Goal: Task Accomplishment & Management: Use online tool/utility

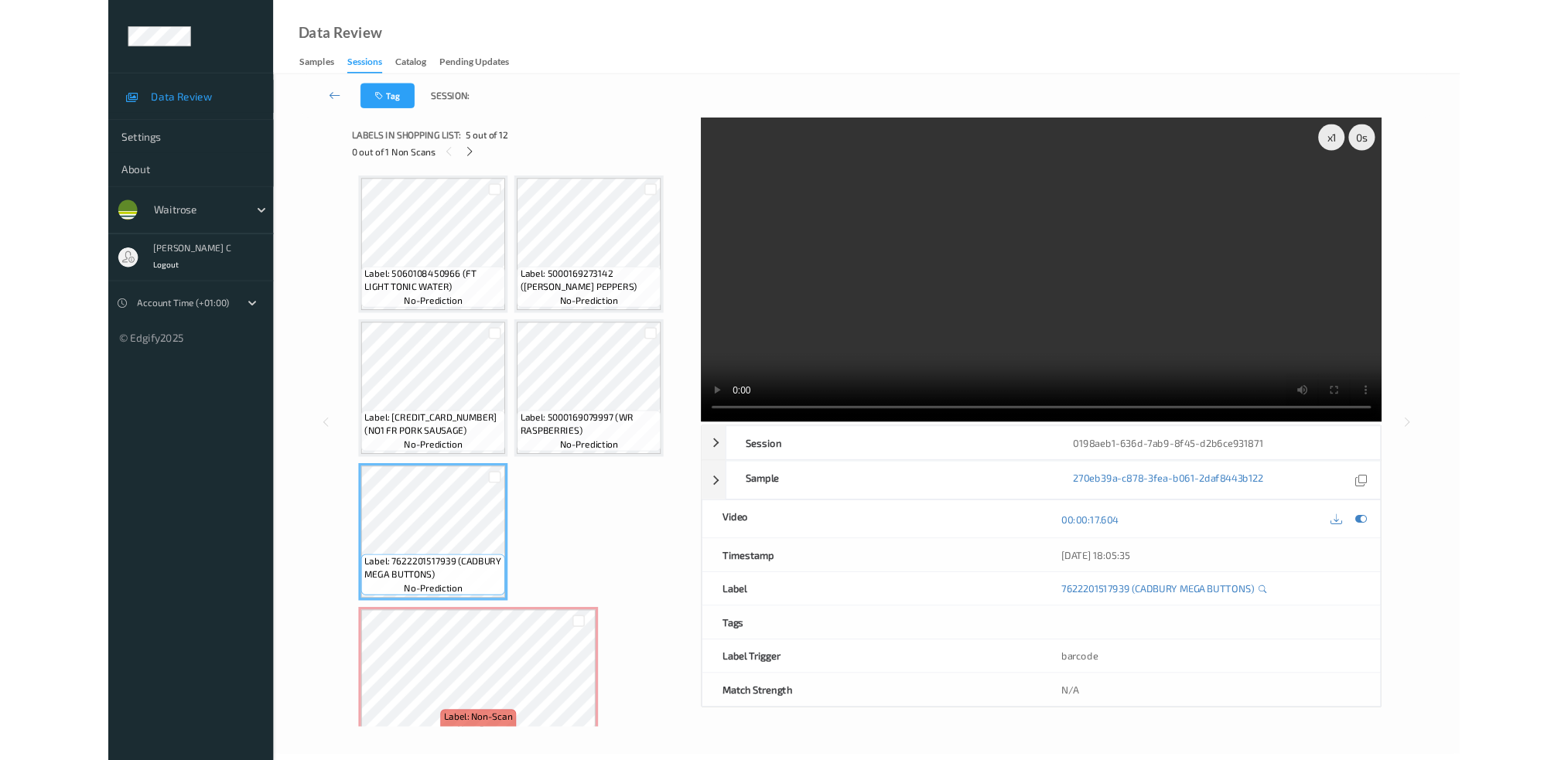
scroll to position [206, 0]
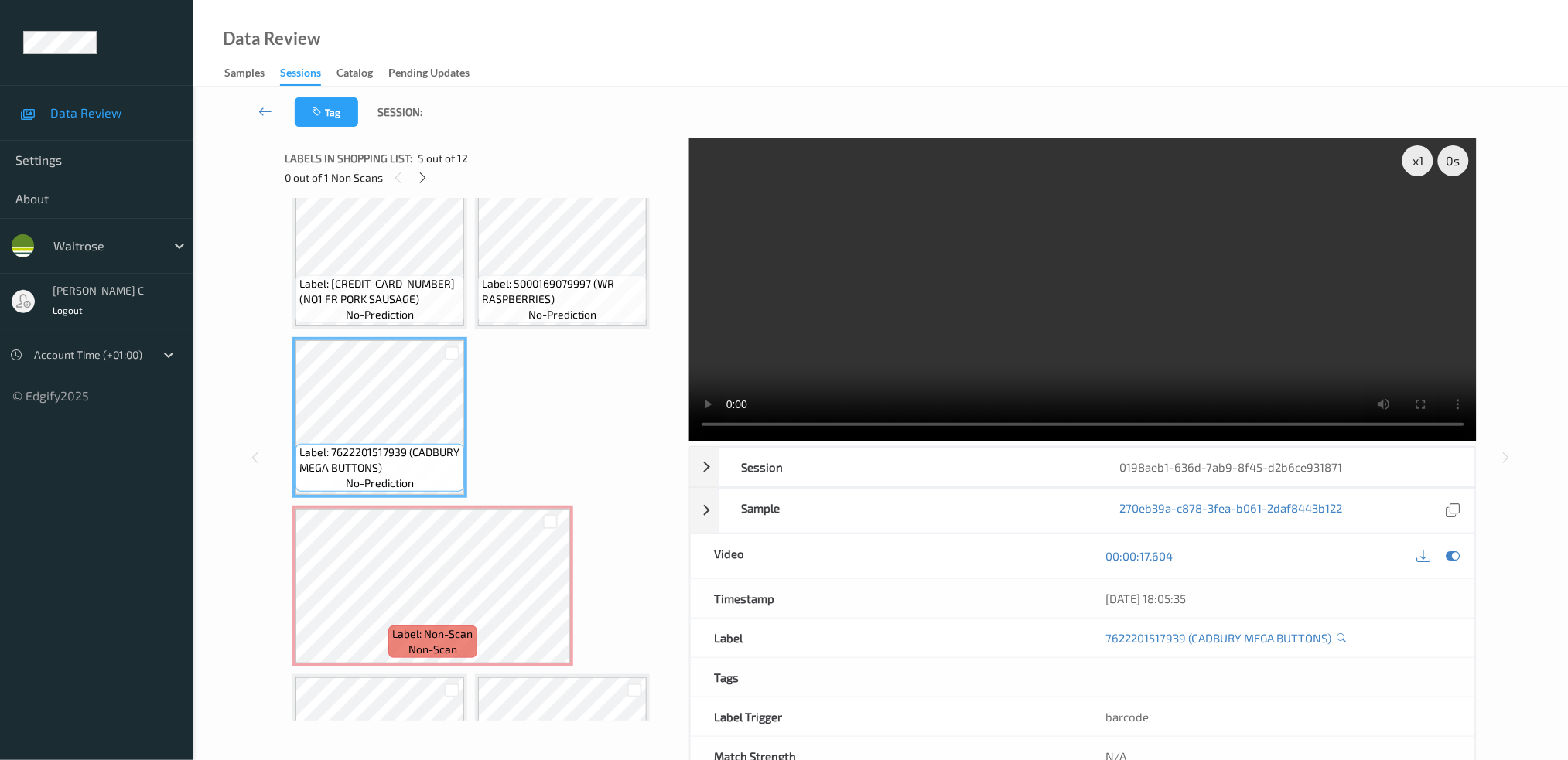
click at [1458, 555] on icon at bounding box center [1453, 556] width 14 height 14
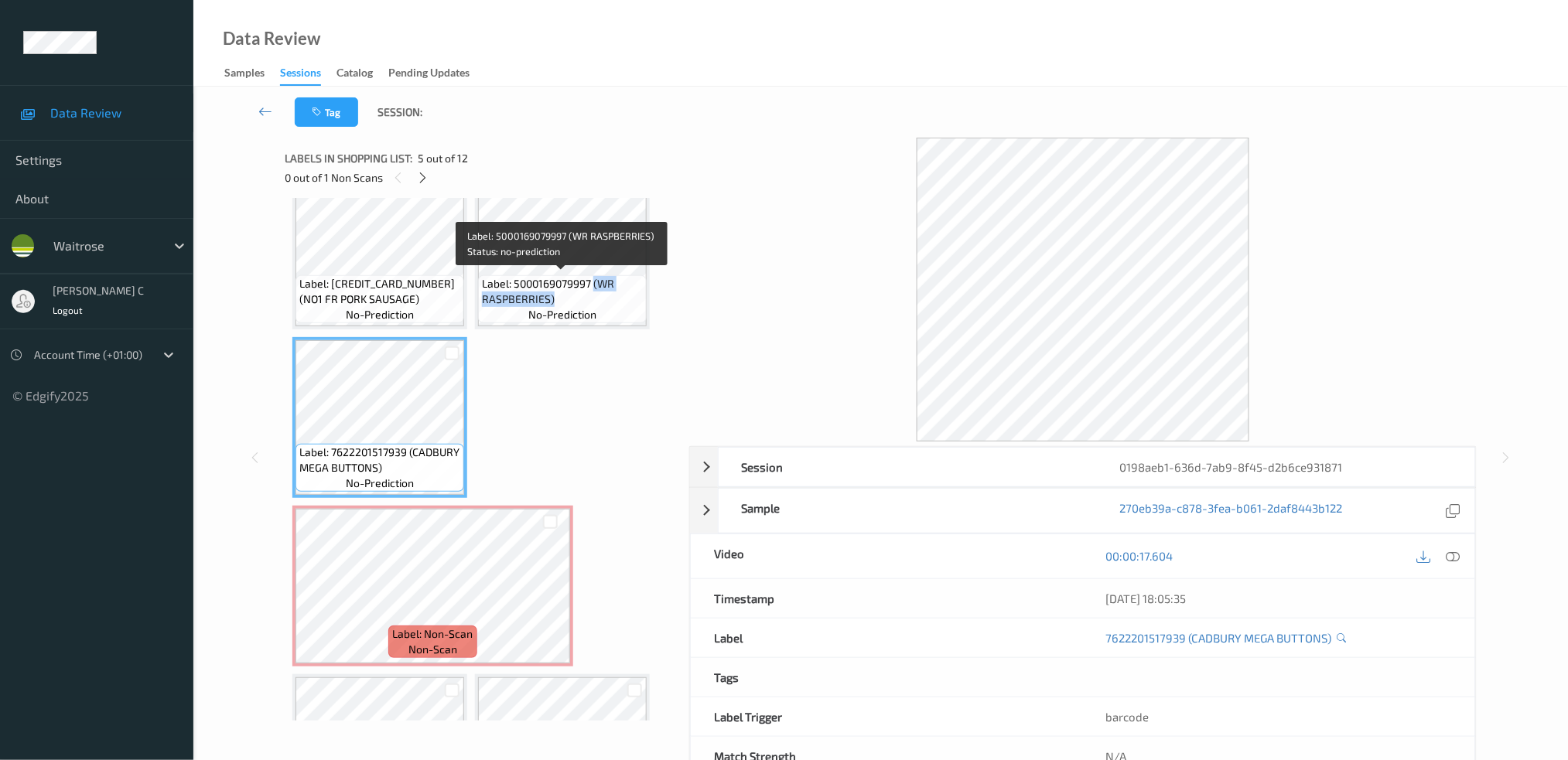
click at [594, 290] on span "Label: 5000169079997 (WR RASPBERRIES)" at bounding box center [562, 291] width 161 height 31
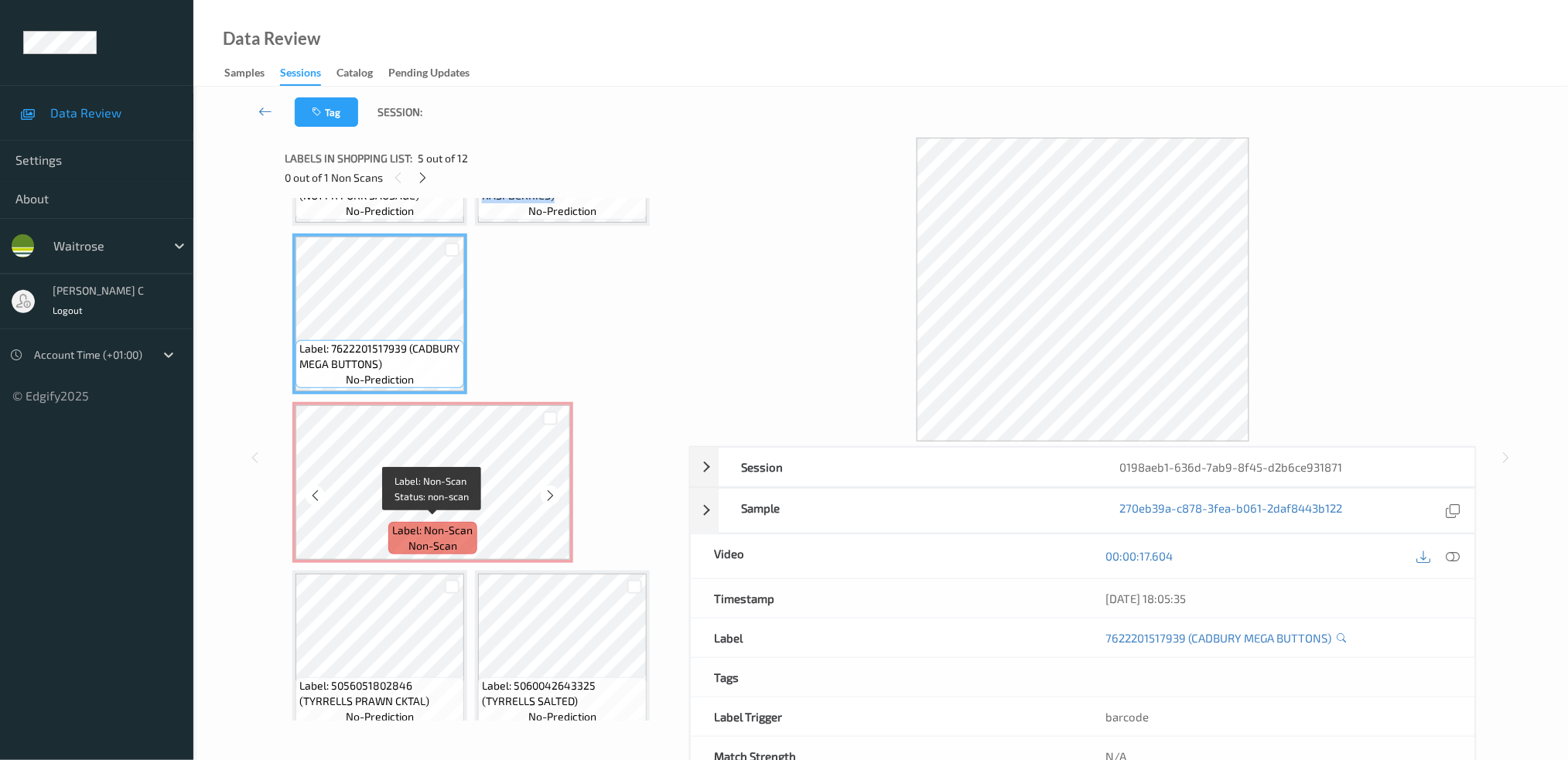
click at [438, 522] on div "Label: Non-Scan non-scan" at bounding box center [432, 538] width 88 height 33
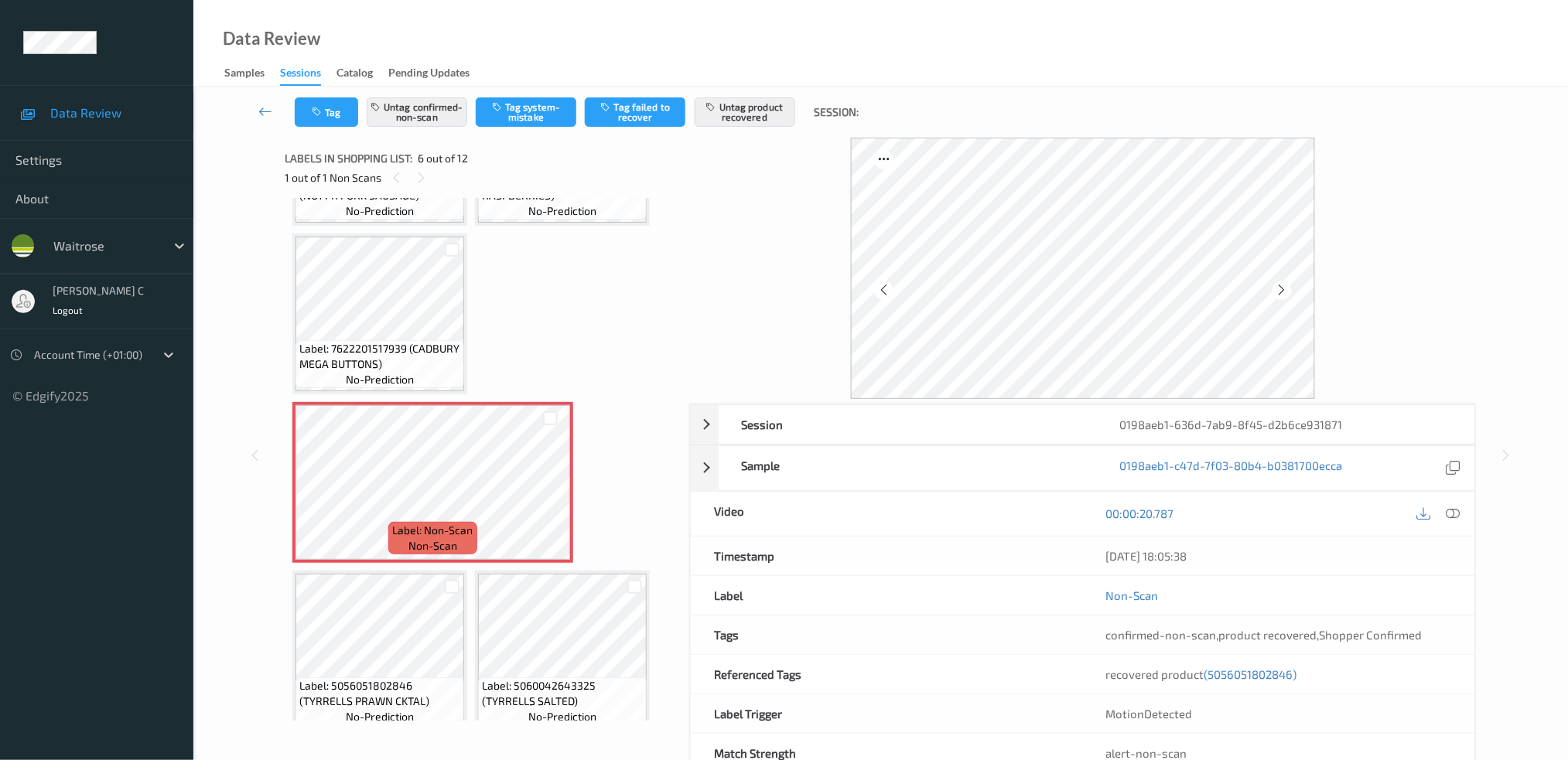
scroll to position [45, 0]
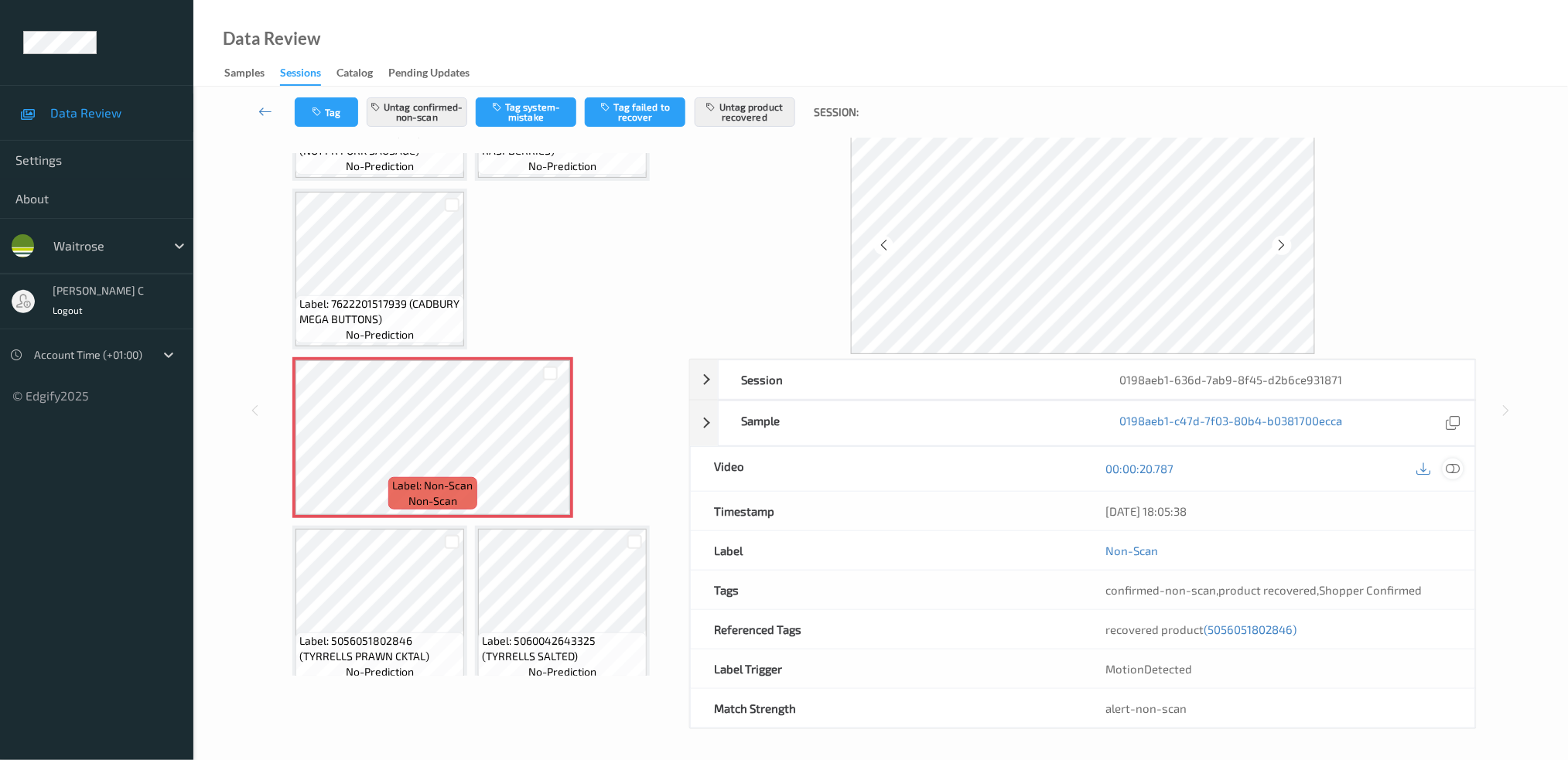
click at [1453, 469] on icon at bounding box center [1453, 468] width 14 height 14
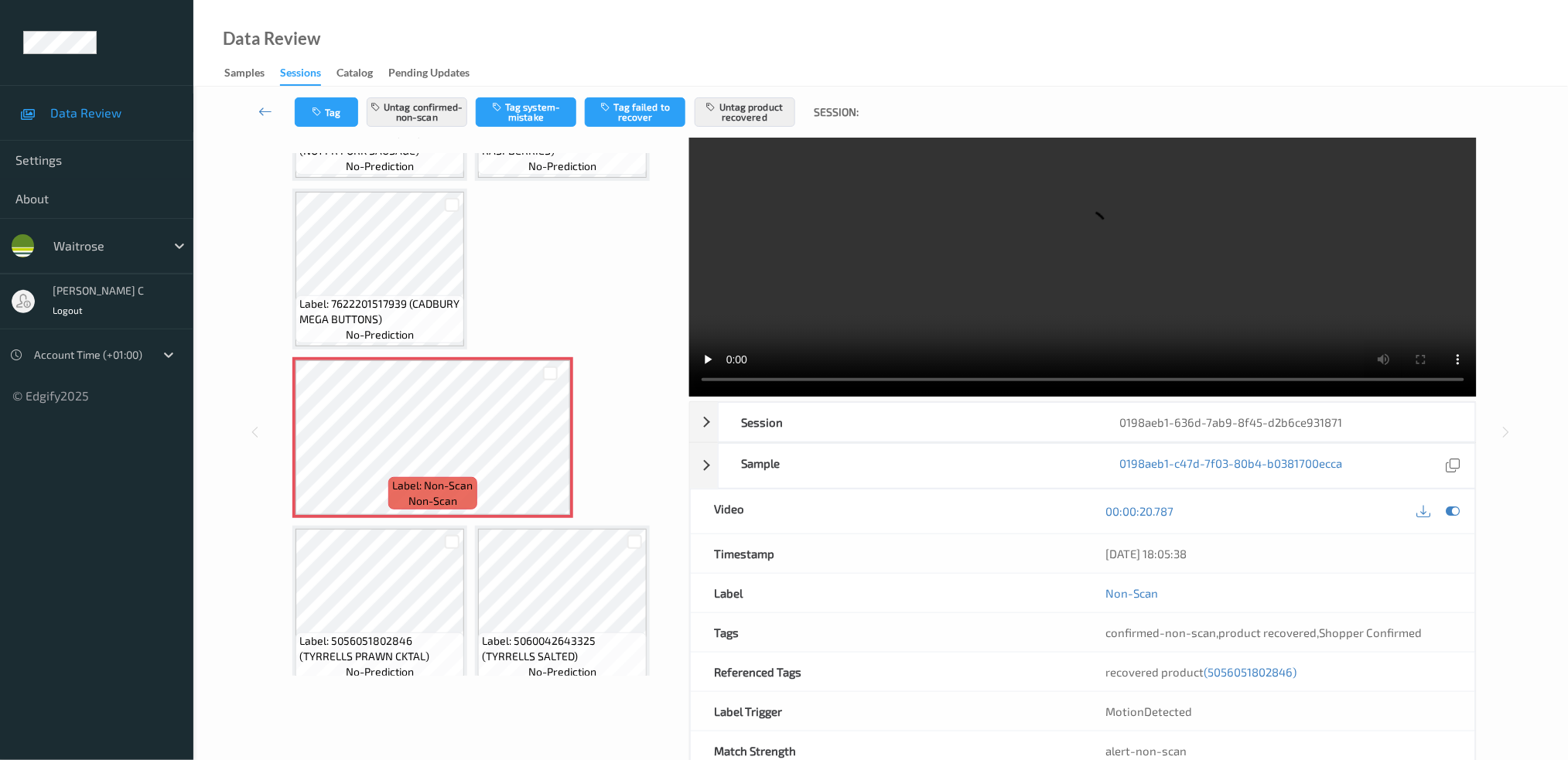
scroll to position [0, 0]
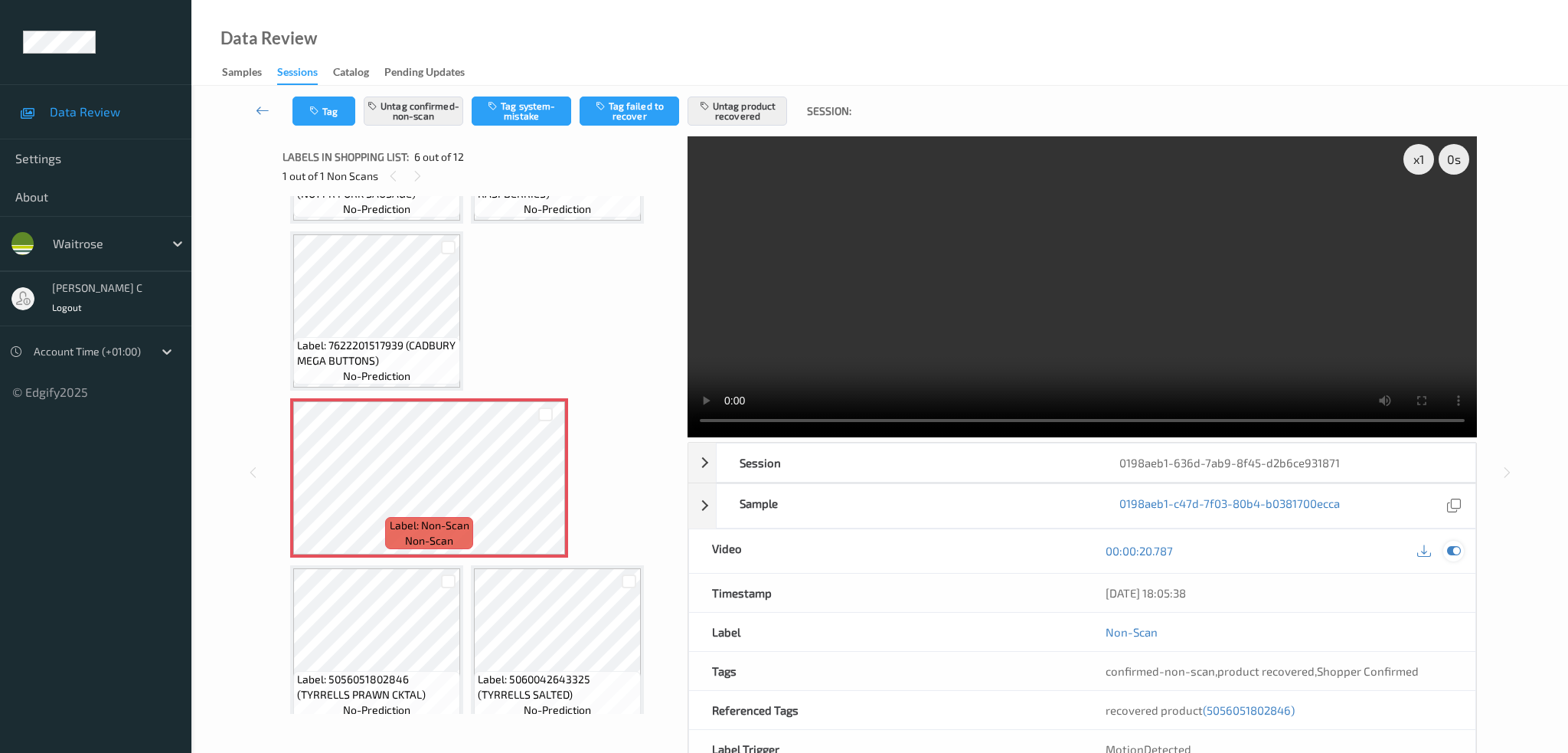
click at [1453, 544] on icon at bounding box center [1454, 551] width 14 height 14
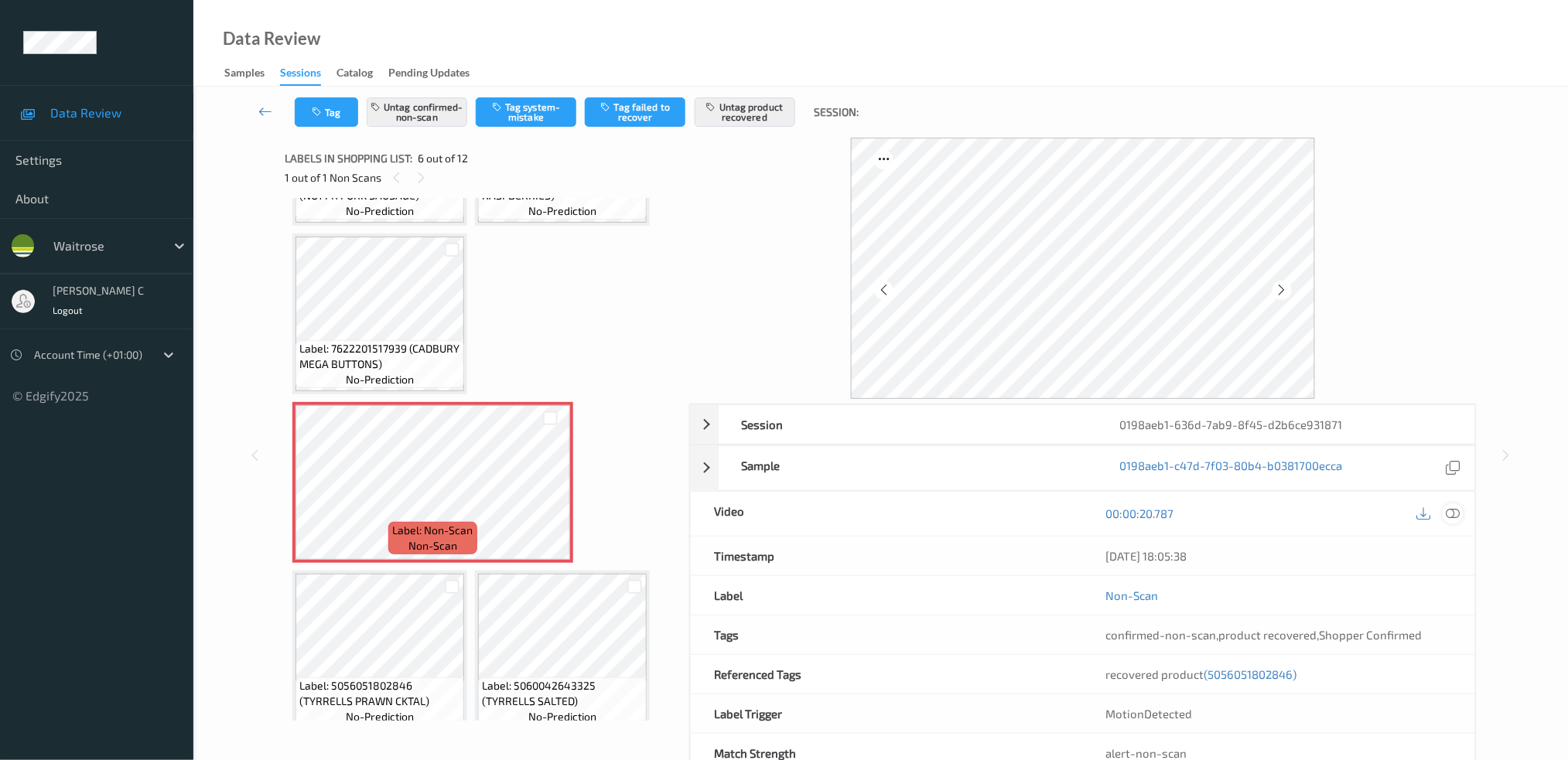
click at [1458, 514] on icon at bounding box center [1453, 513] width 14 height 14
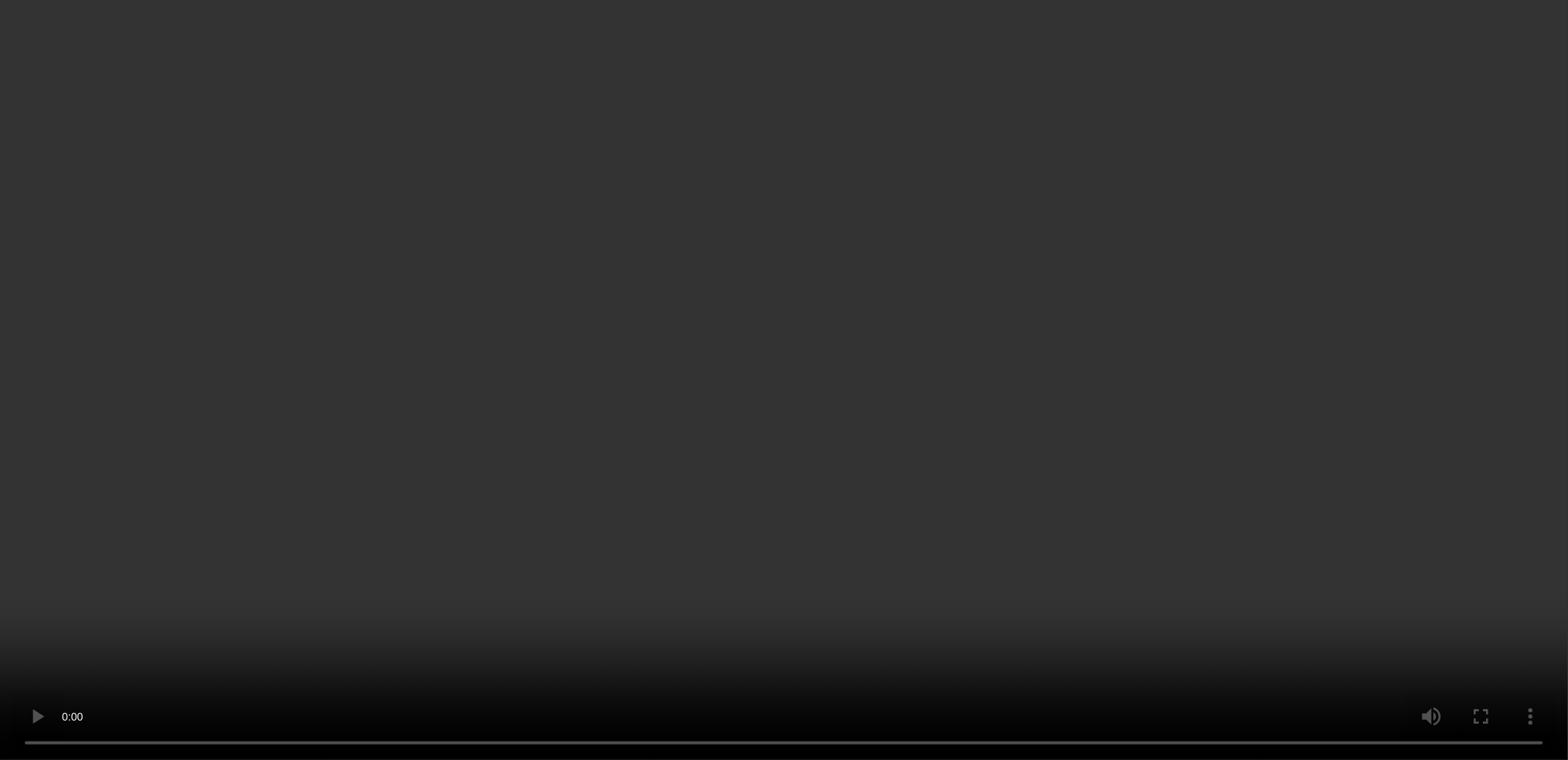
scroll to position [412, 0]
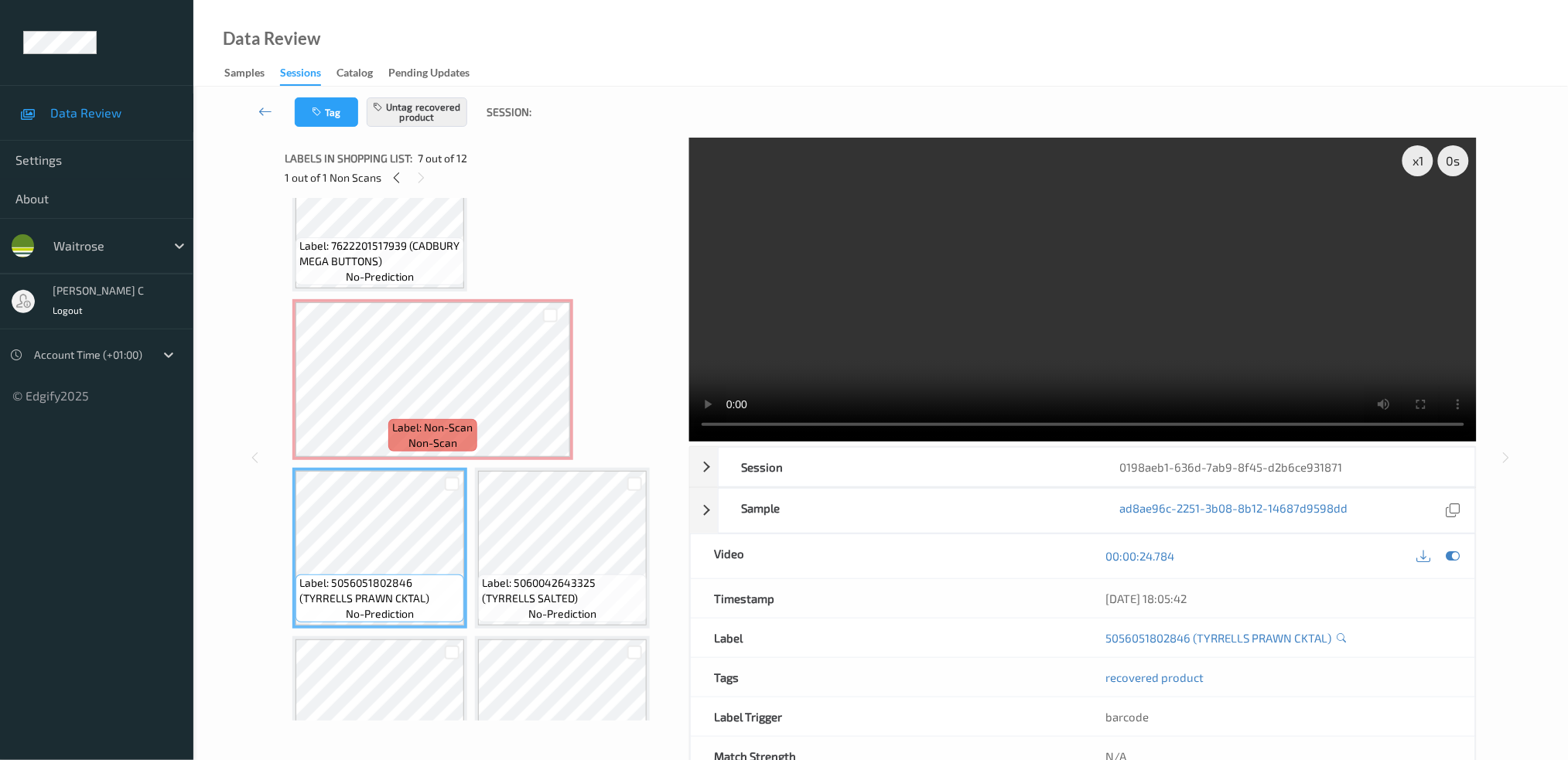
click at [394, 575] on span "Label: 5056051802846 (TYRRELLS PRAWN CKTAL)" at bounding box center [379, 590] width 161 height 31
click at [1457, 552] on icon at bounding box center [1453, 556] width 14 height 14
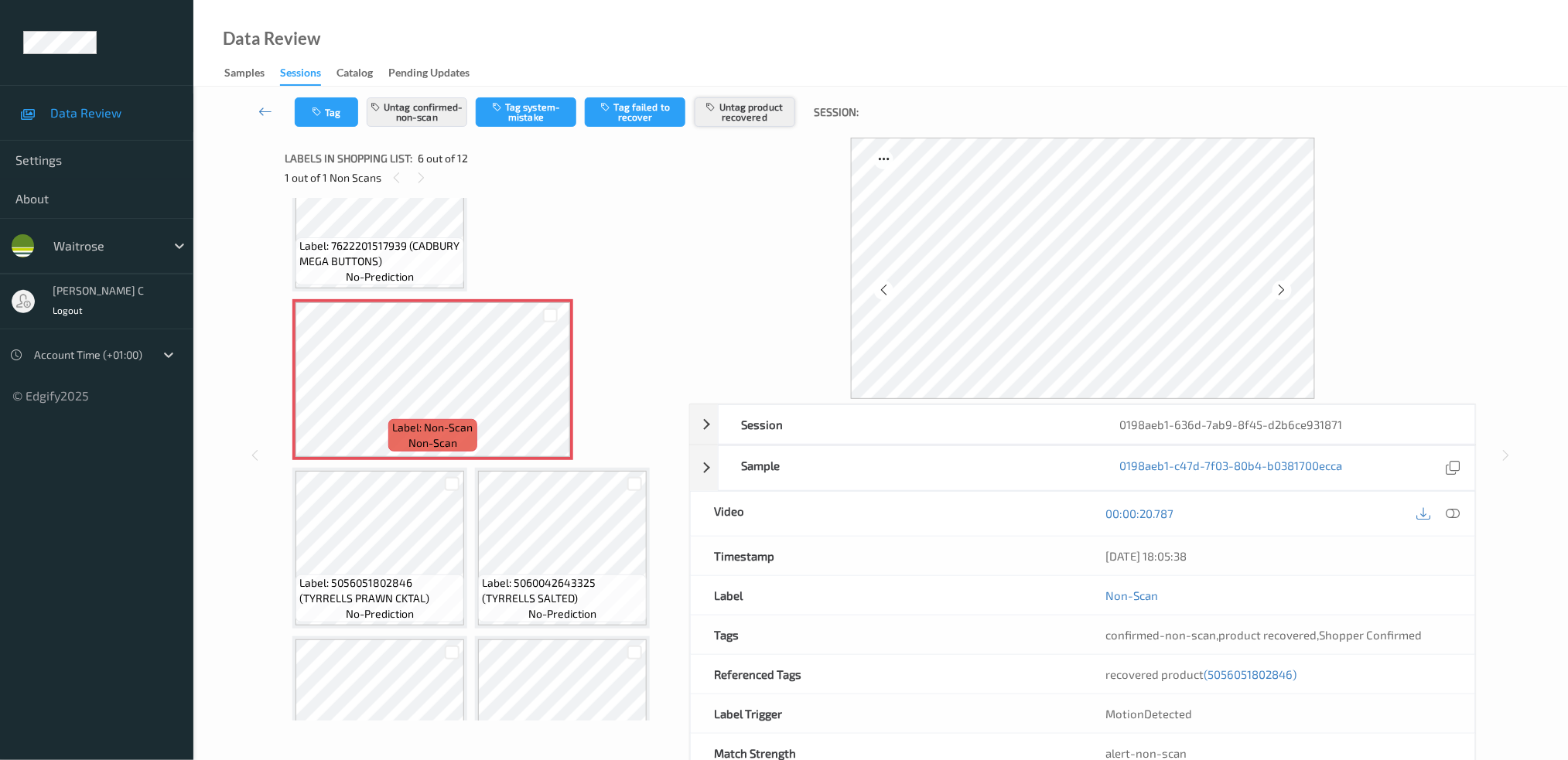
click at [765, 106] on button "Untag product recovered" at bounding box center [745, 112] width 101 height 29
click at [416, 108] on button "Untag confirmed-non-scan" at bounding box center [417, 112] width 101 height 29
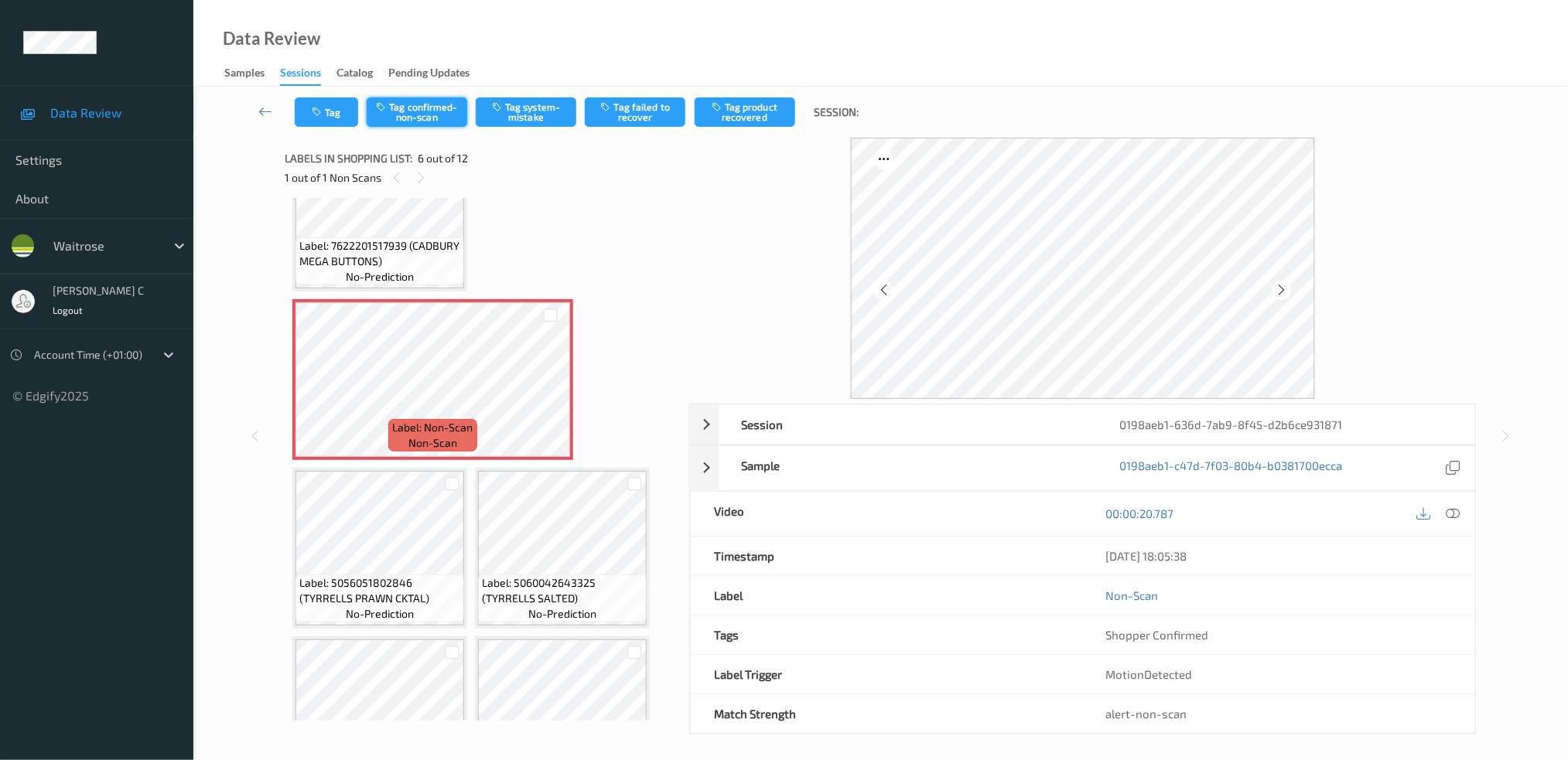
click at [418, 113] on button "Tag confirmed-non-scan" at bounding box center [417, 112] width 101 height 29
click at [756, 113] on button "Tag product recovered" at bounding box center [745, 112] width 101 height 29
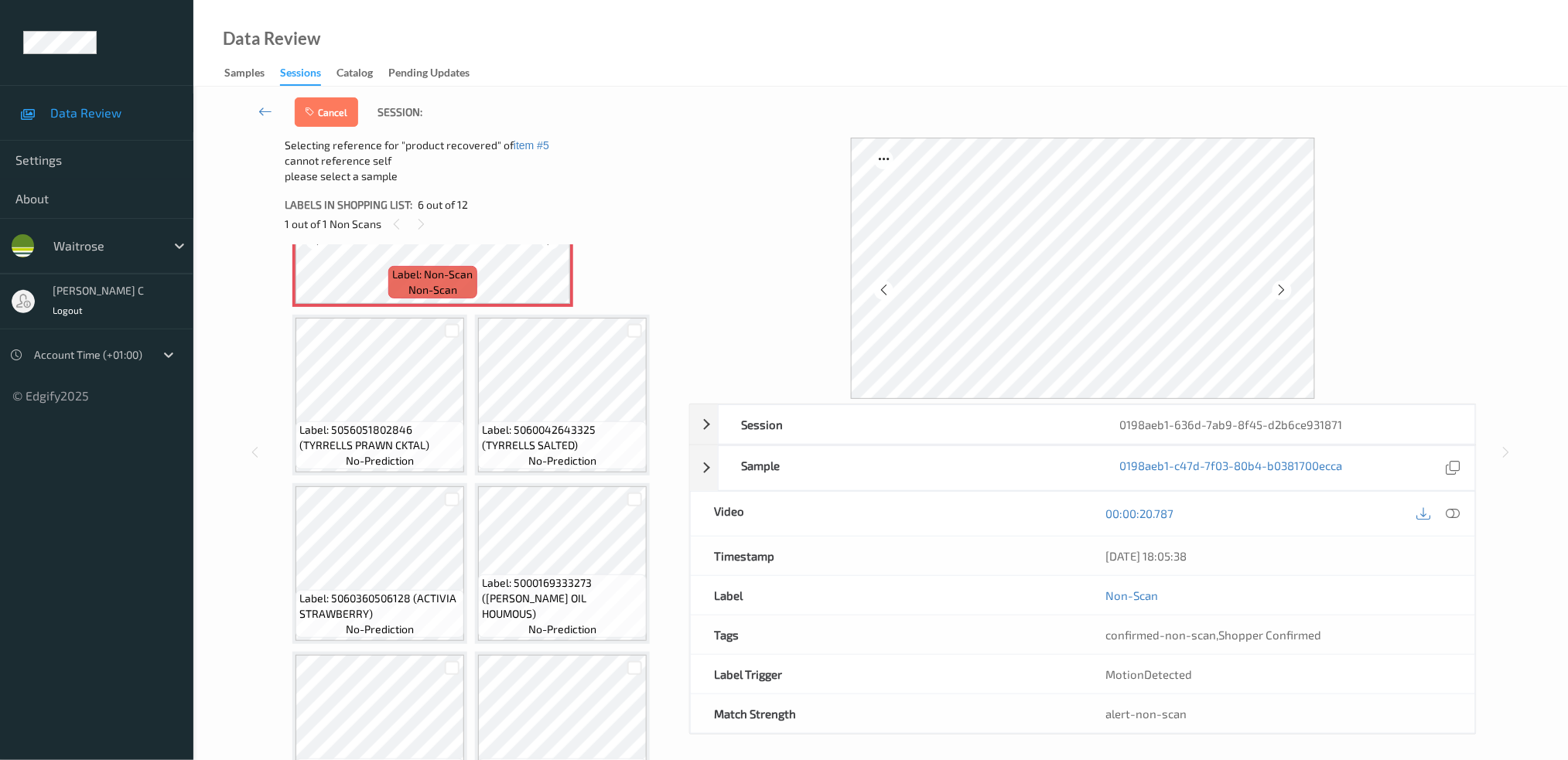
scroll to position [619, 0]
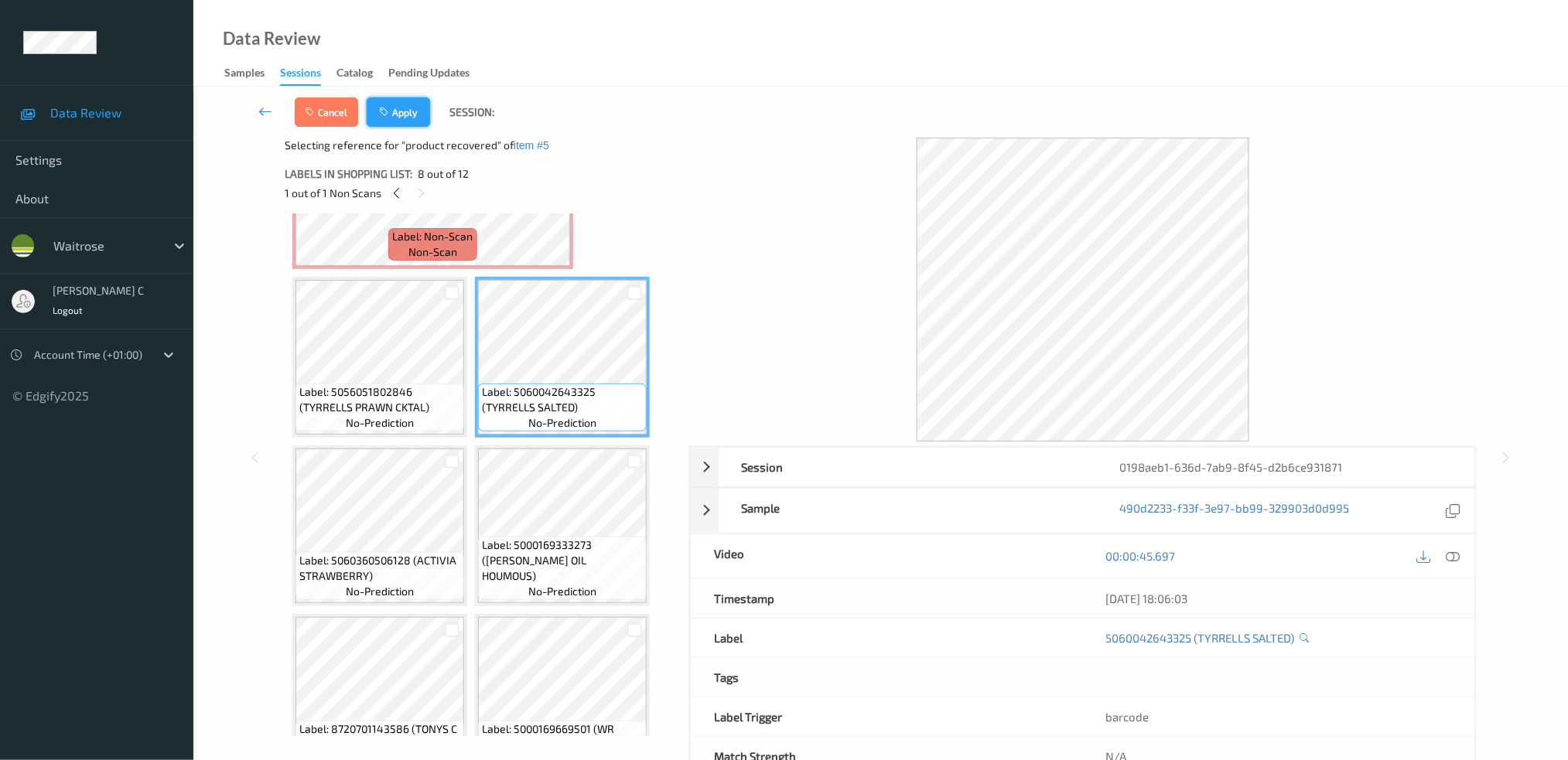
click at [416, 114] on button "Apply" at bounding box center [398, 112] width 63 height 29
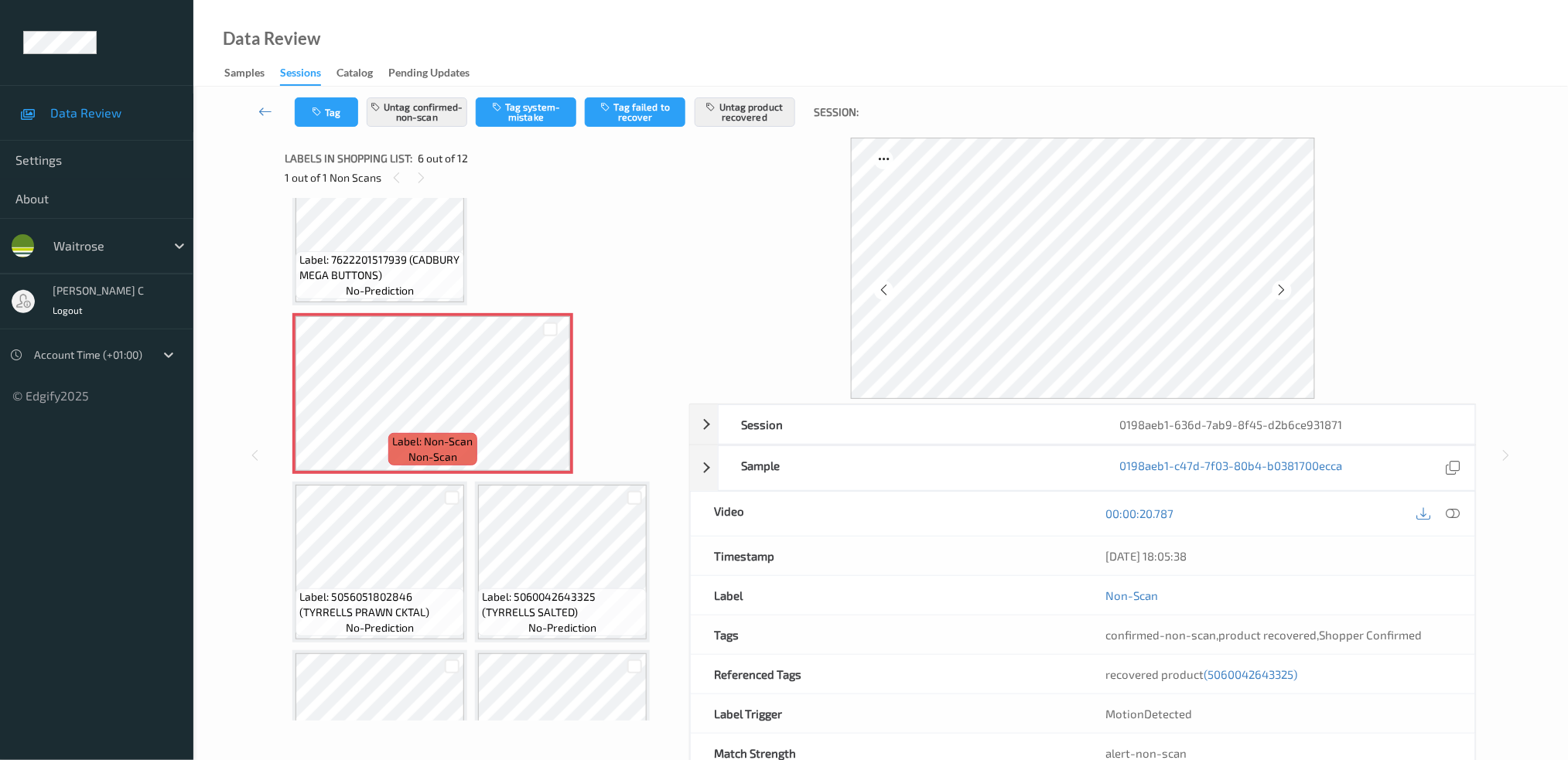
scroll to position [446, 0]
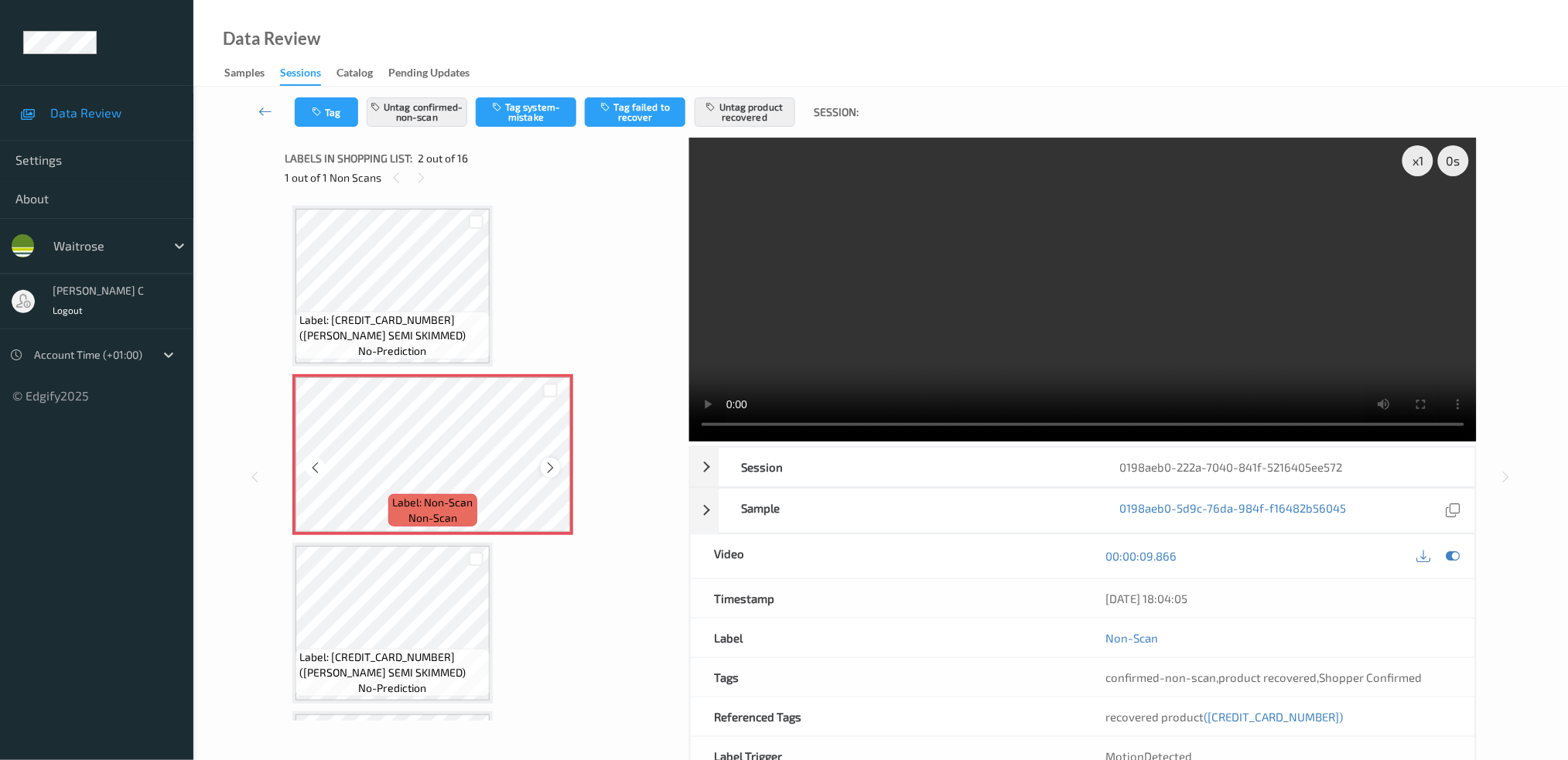
click at [554, 467] on icon at bounding box center [550, 467] width 13 height 14
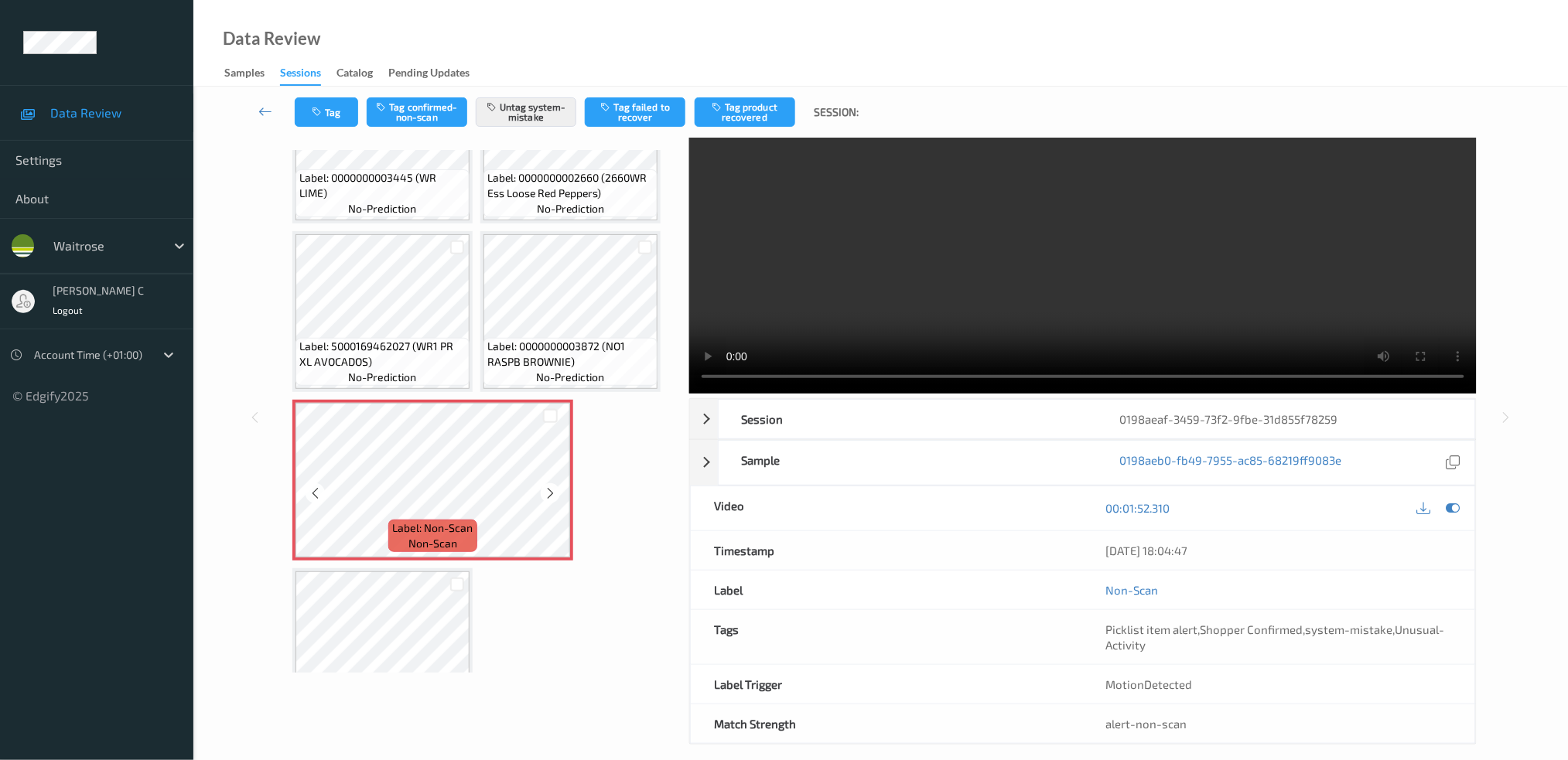
scroll to position [153, 0]
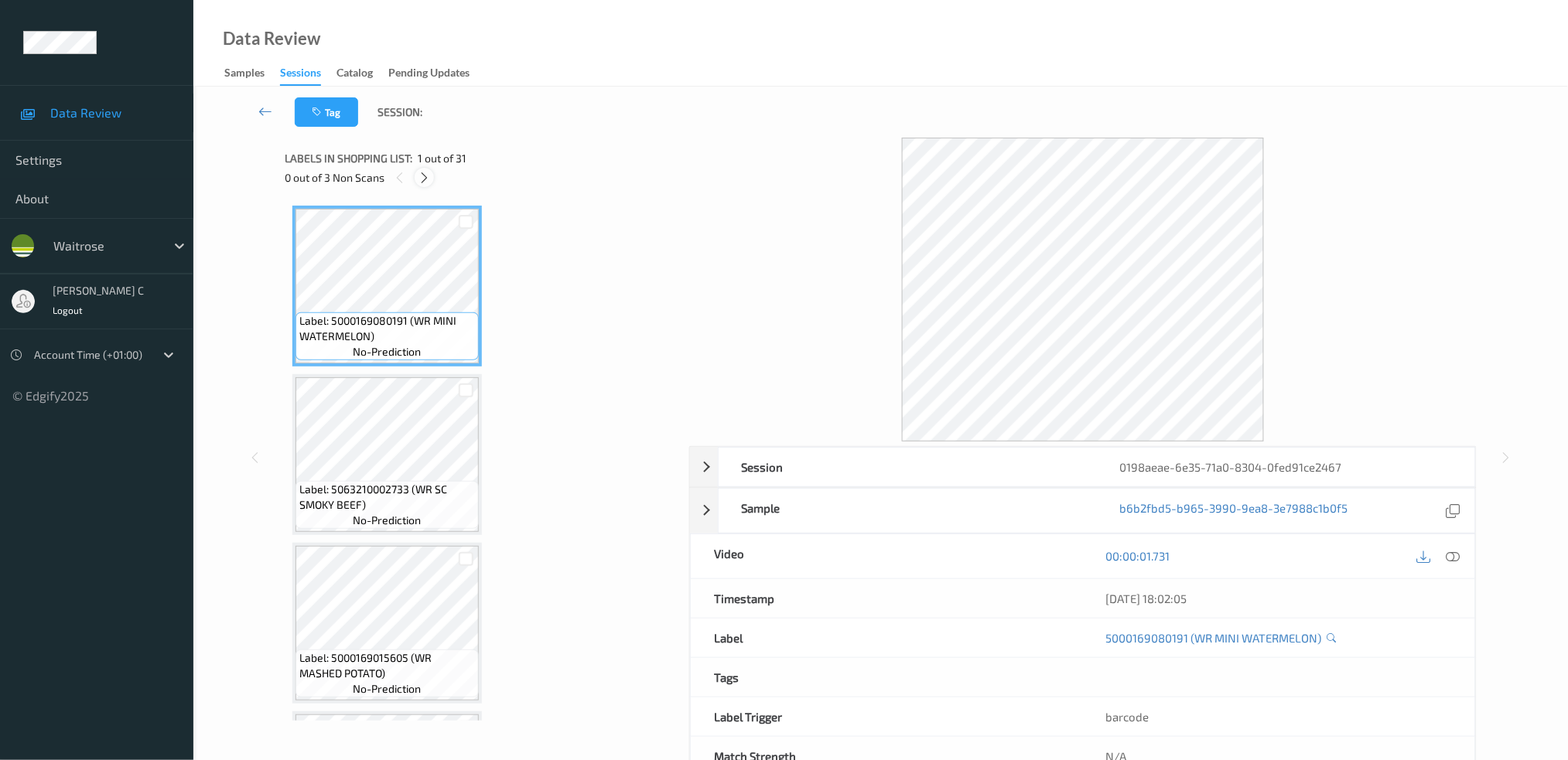
click at [426, 172] on icon at bounding box center [425, 177] width 13 height 14
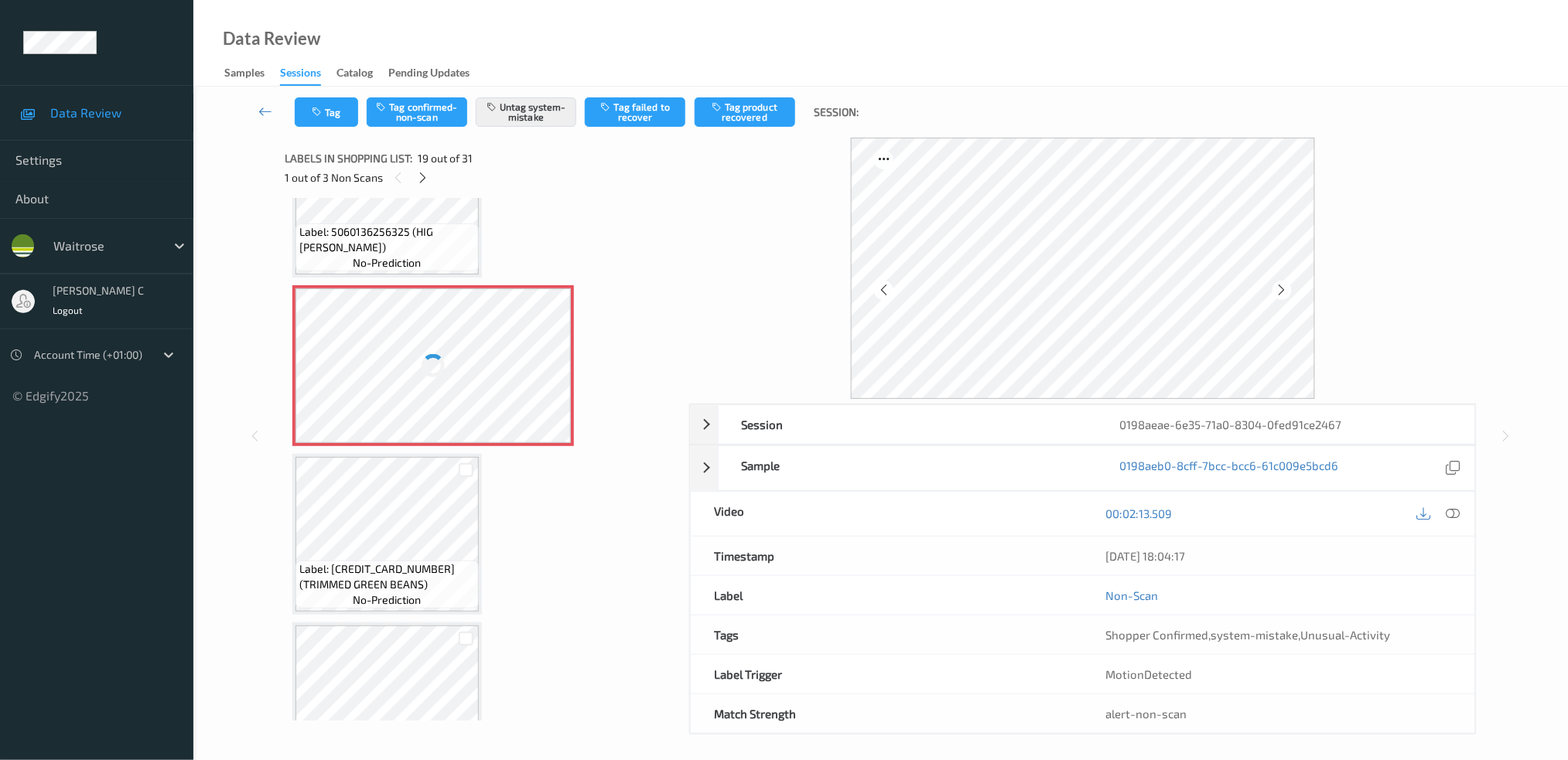
scroll to position [2940, 0]
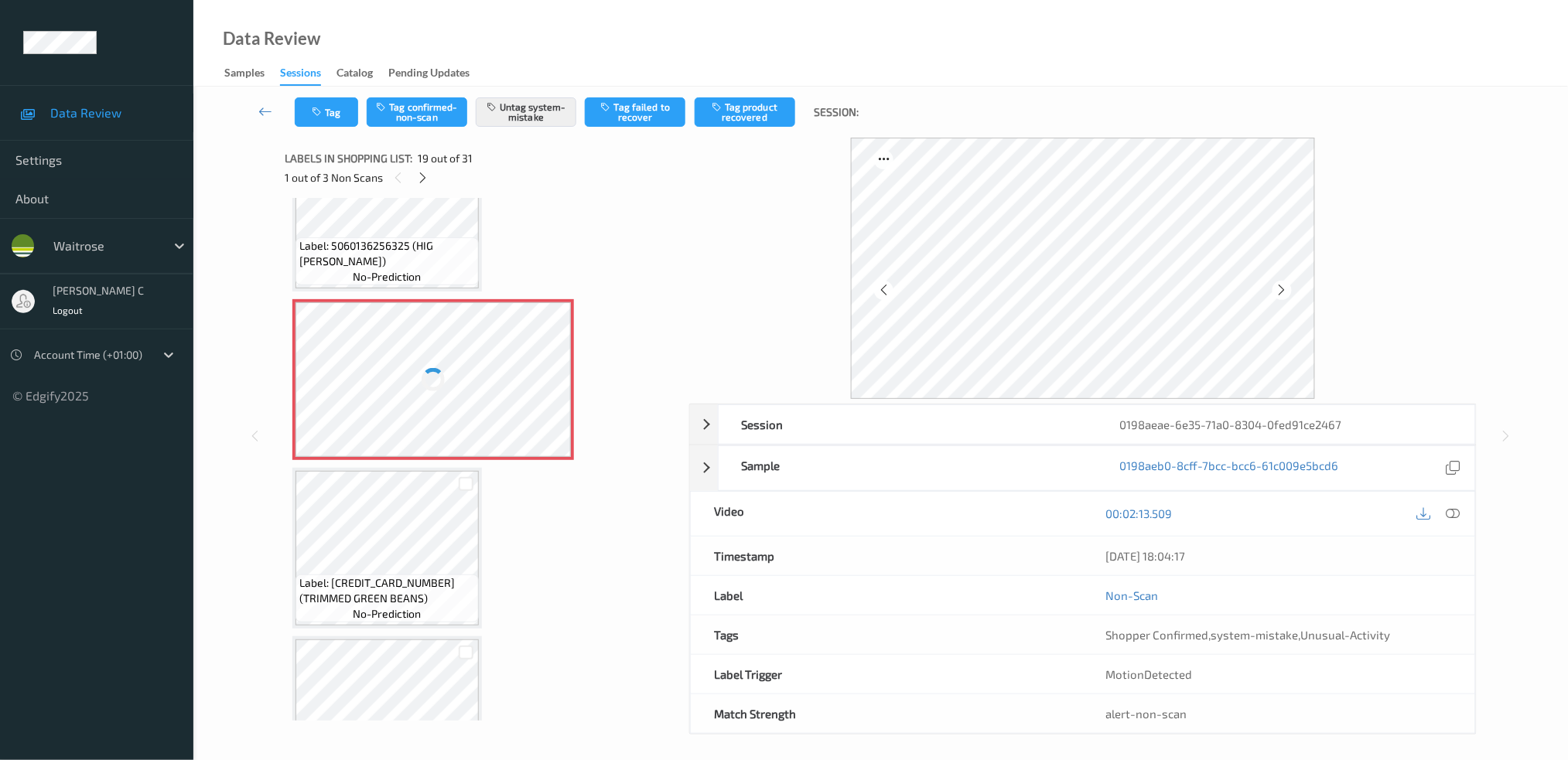
click at [451, 332] on div at bounding box center [432, 380] width 275 height 155
click at [421, 182] on icon at bounding box center [423, 177] width 13 height 14
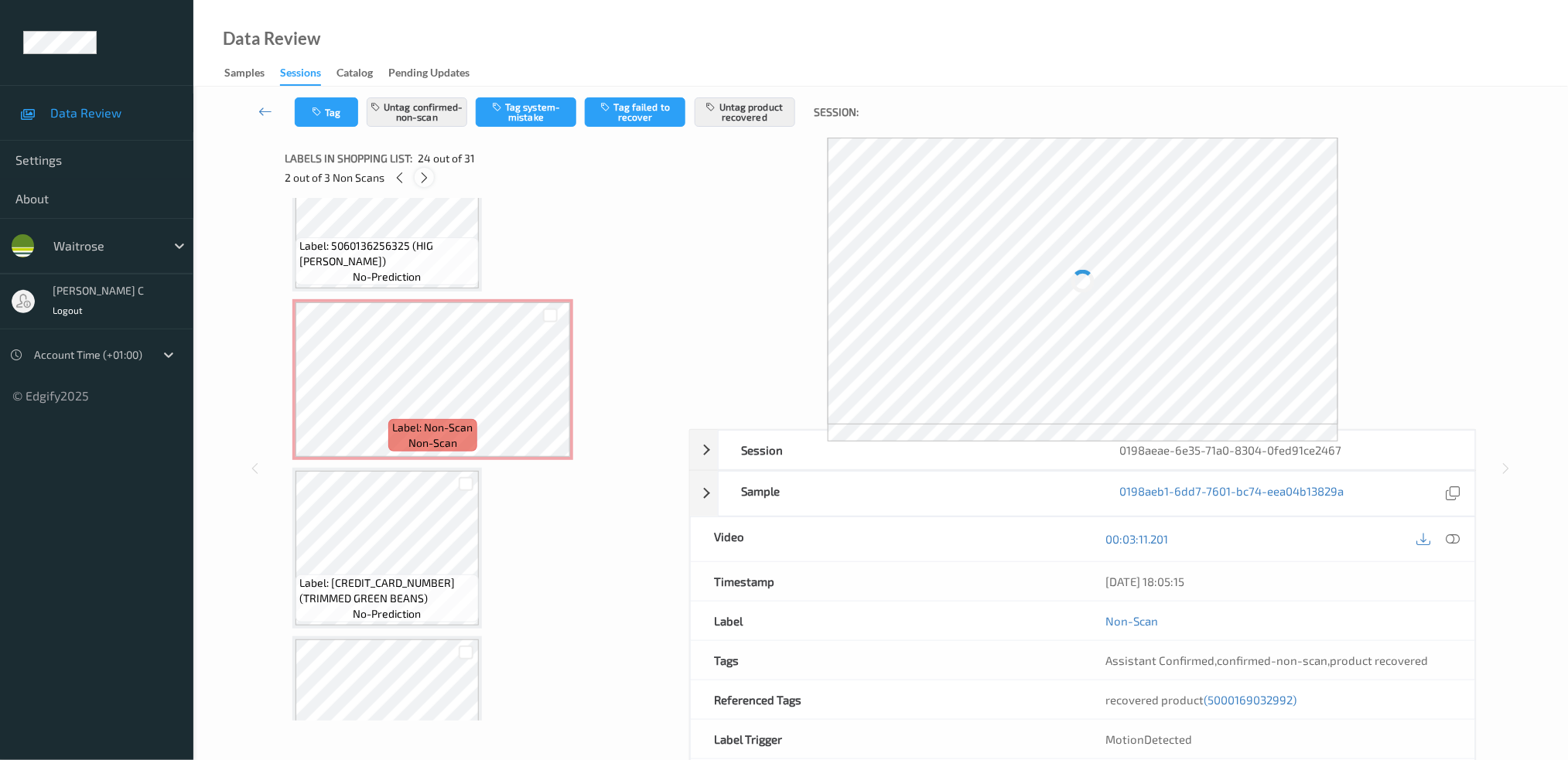
scroll to position [3689, 0]
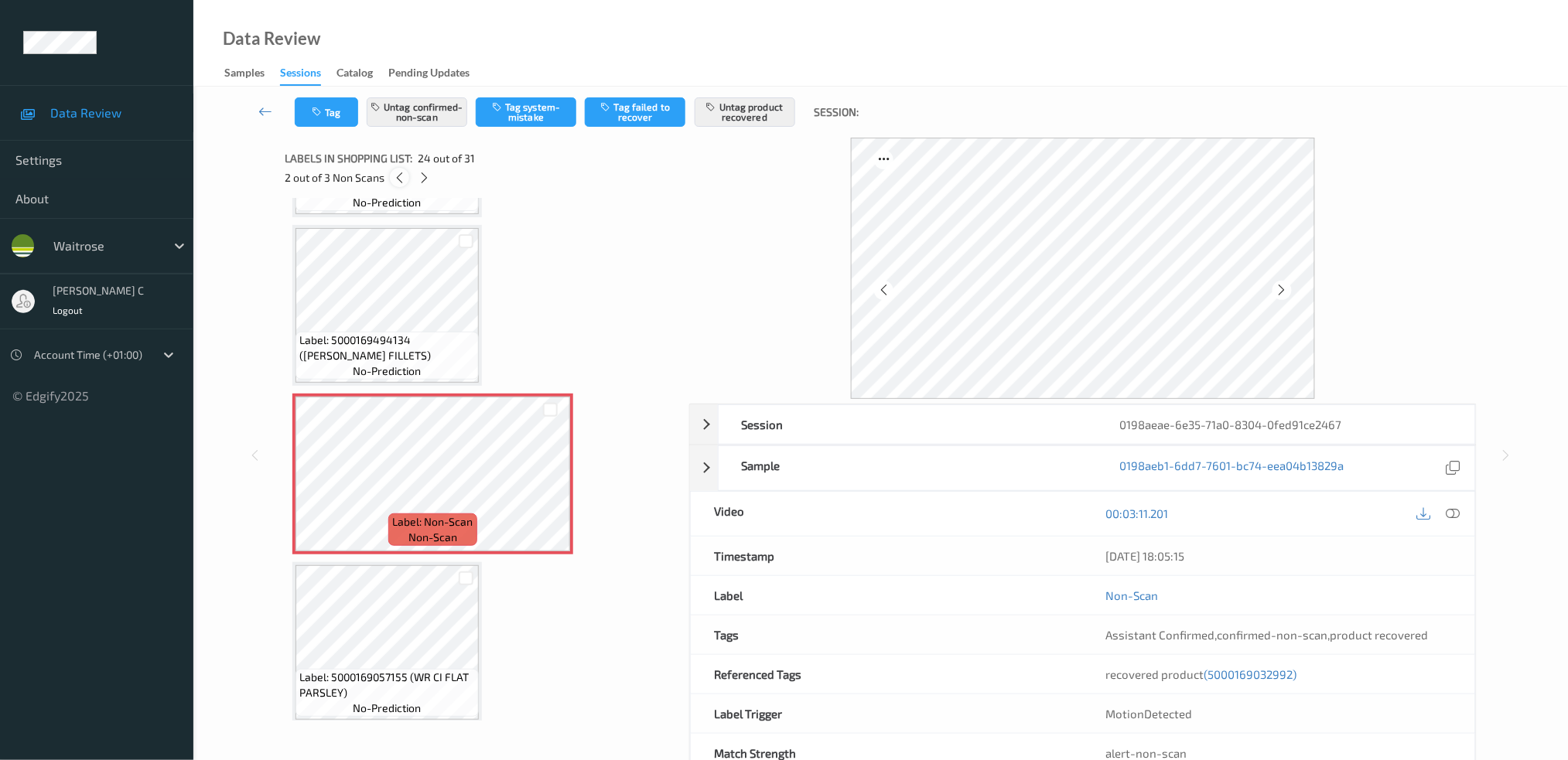
click at [396, 178] on icon at bounding box center [400, 177] width 13 height 14
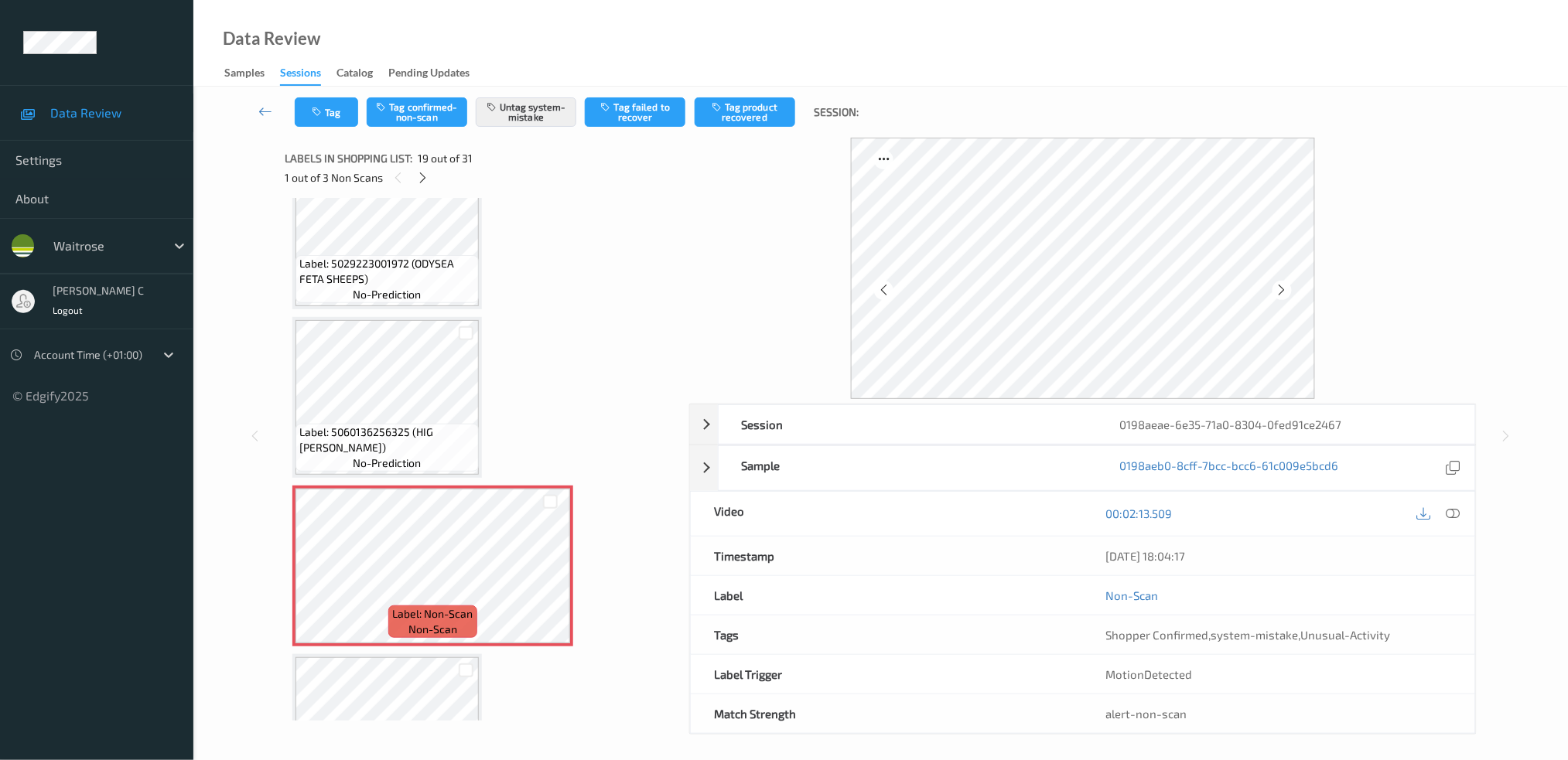
scroll to position [2645, 0]
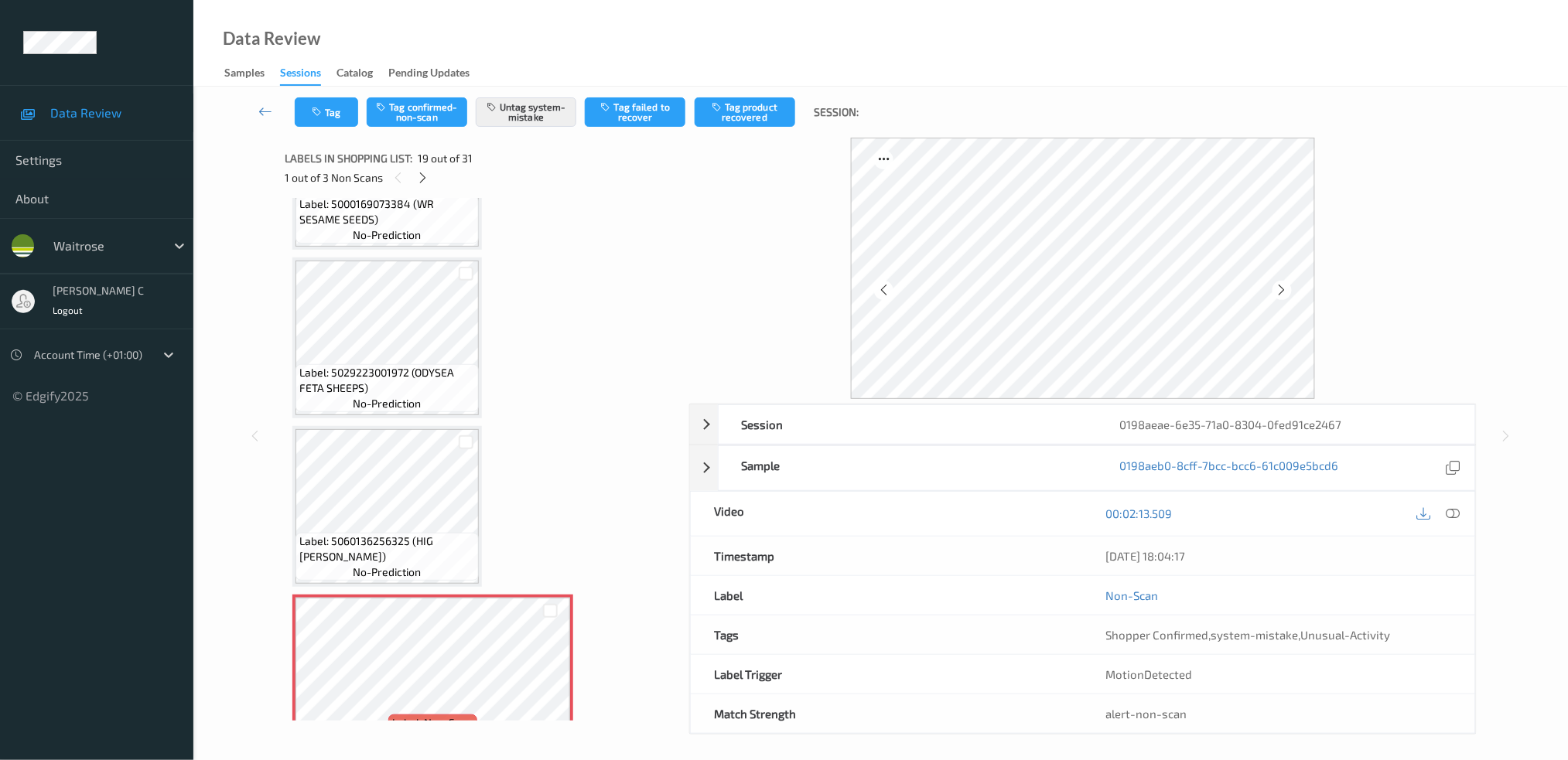
click at [401, 365] on span "Label: 5029223001972 (ODYSEA FETA SHEEPS)" at bounding box center [387, 380] width 176 height 31
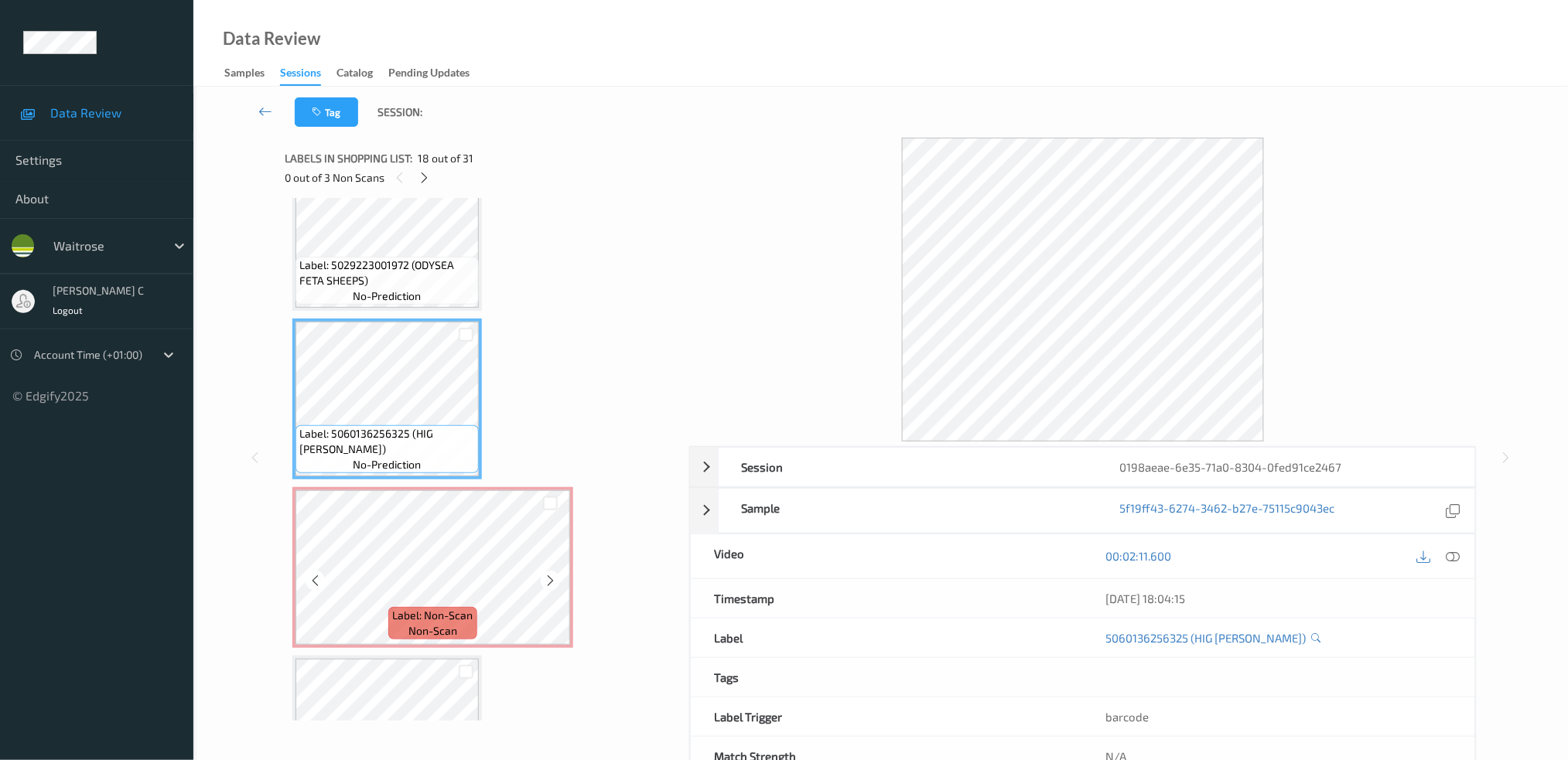
scroll to position [2852, 0]
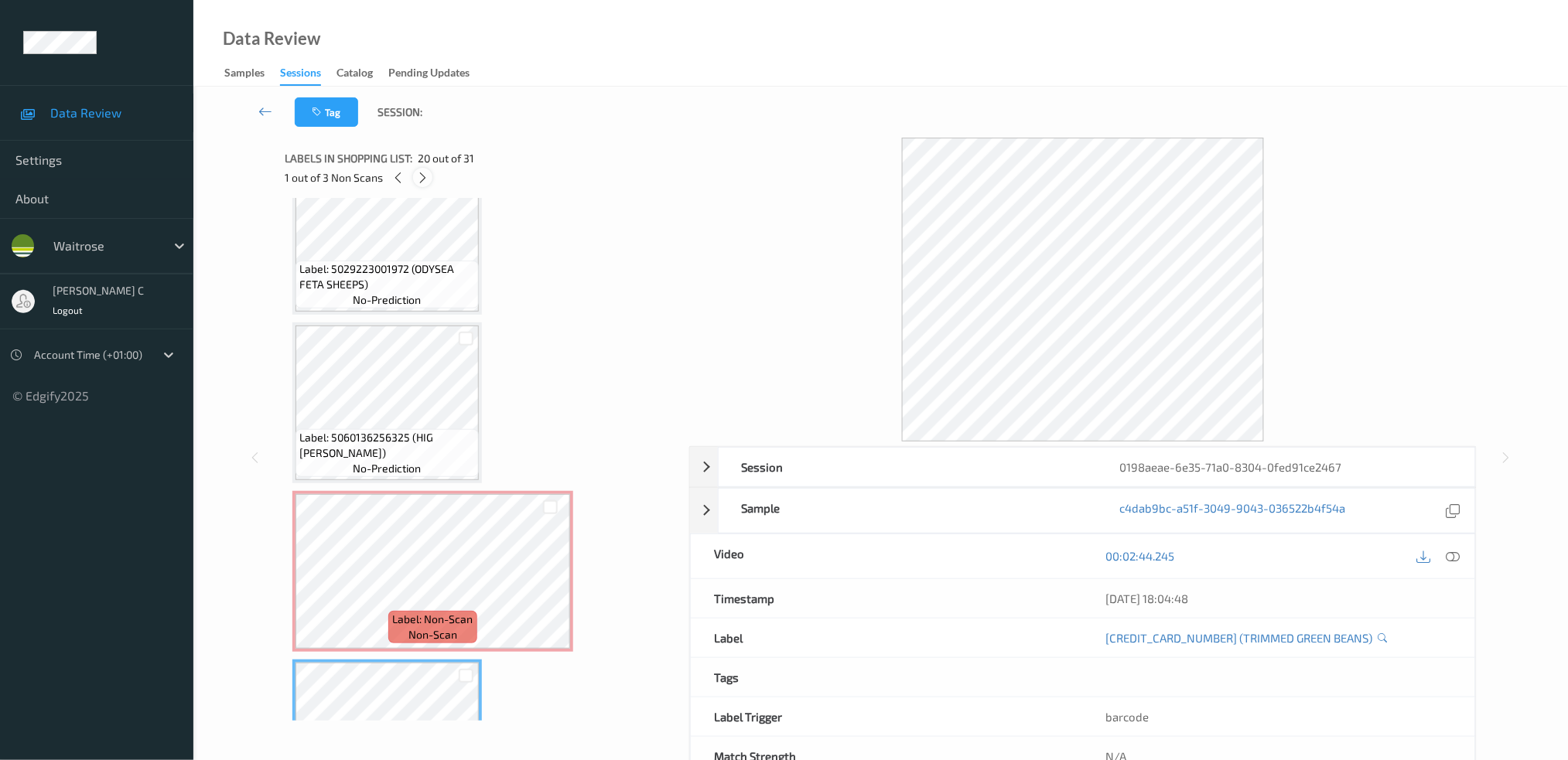
click at [422, 172] on icon at bounding box center [423, 177] width 13 height 14
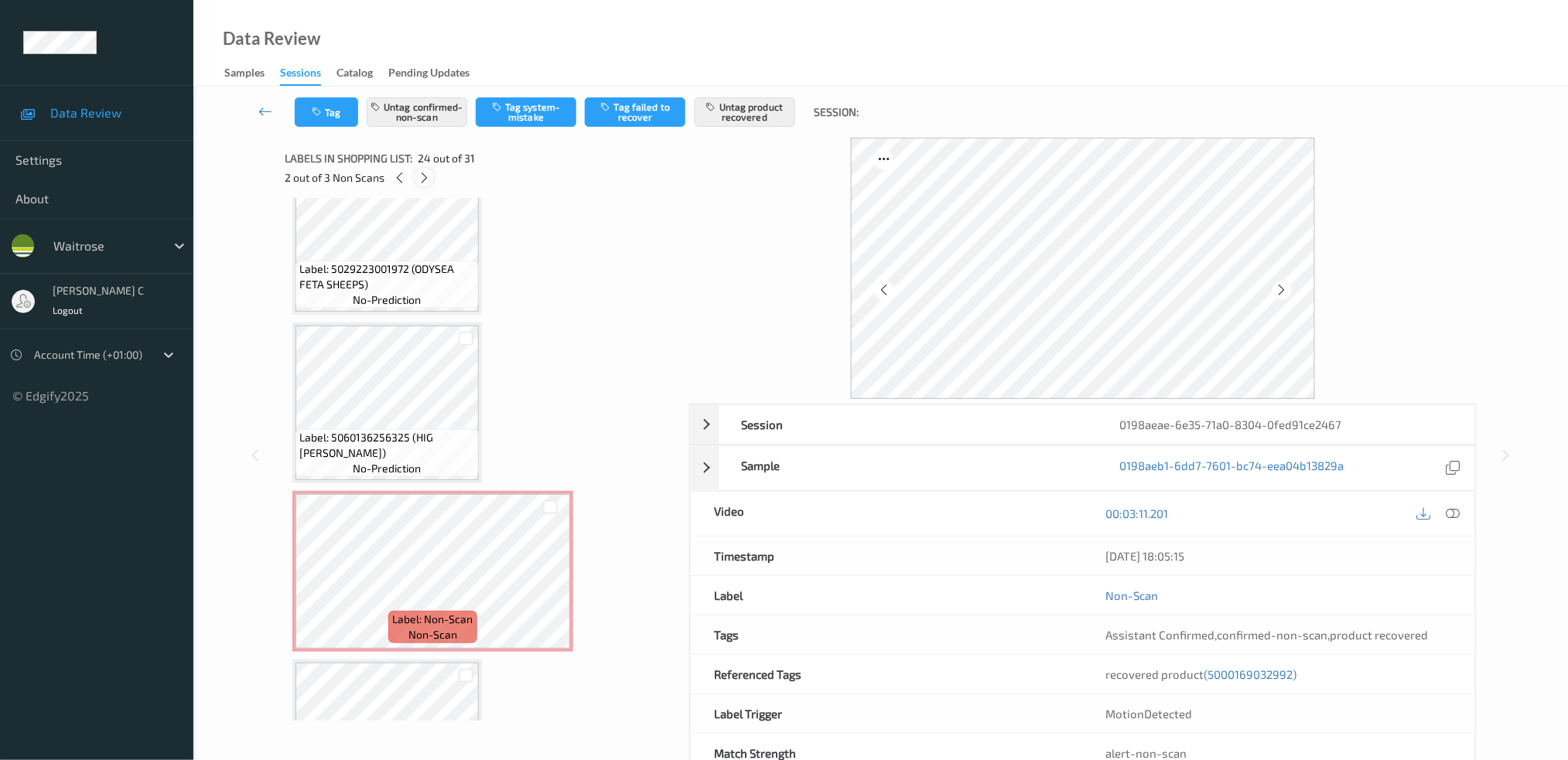
scroll to position [3689, 0]
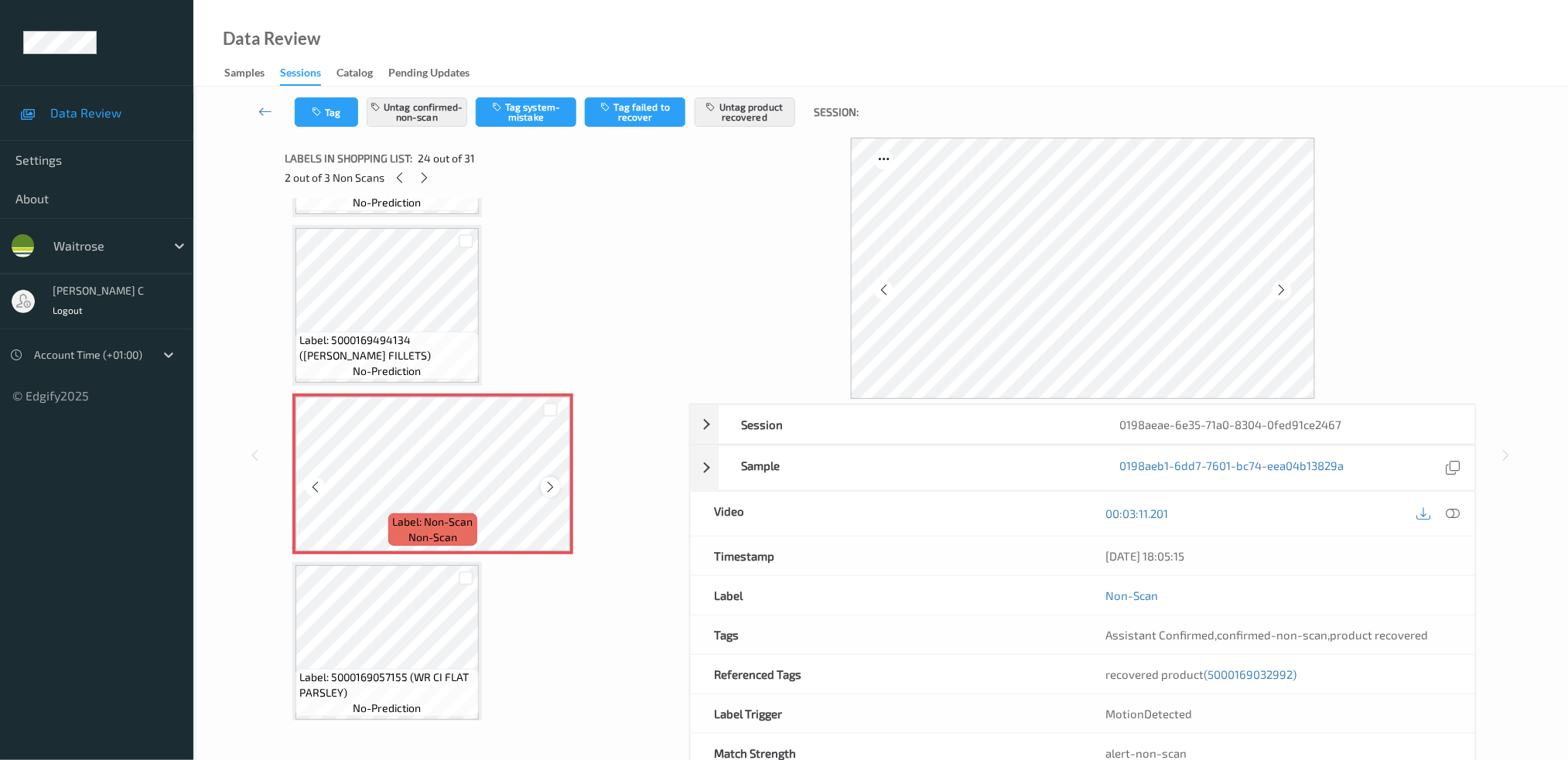
click at [547, 480] on icon at bounding box center [550, 487] width 13 height 14
click at [435, 332] on span "Label: 5000169494134 (WR SALMON FILLETS)" at bounding box center [387, 347] width 176 height 31
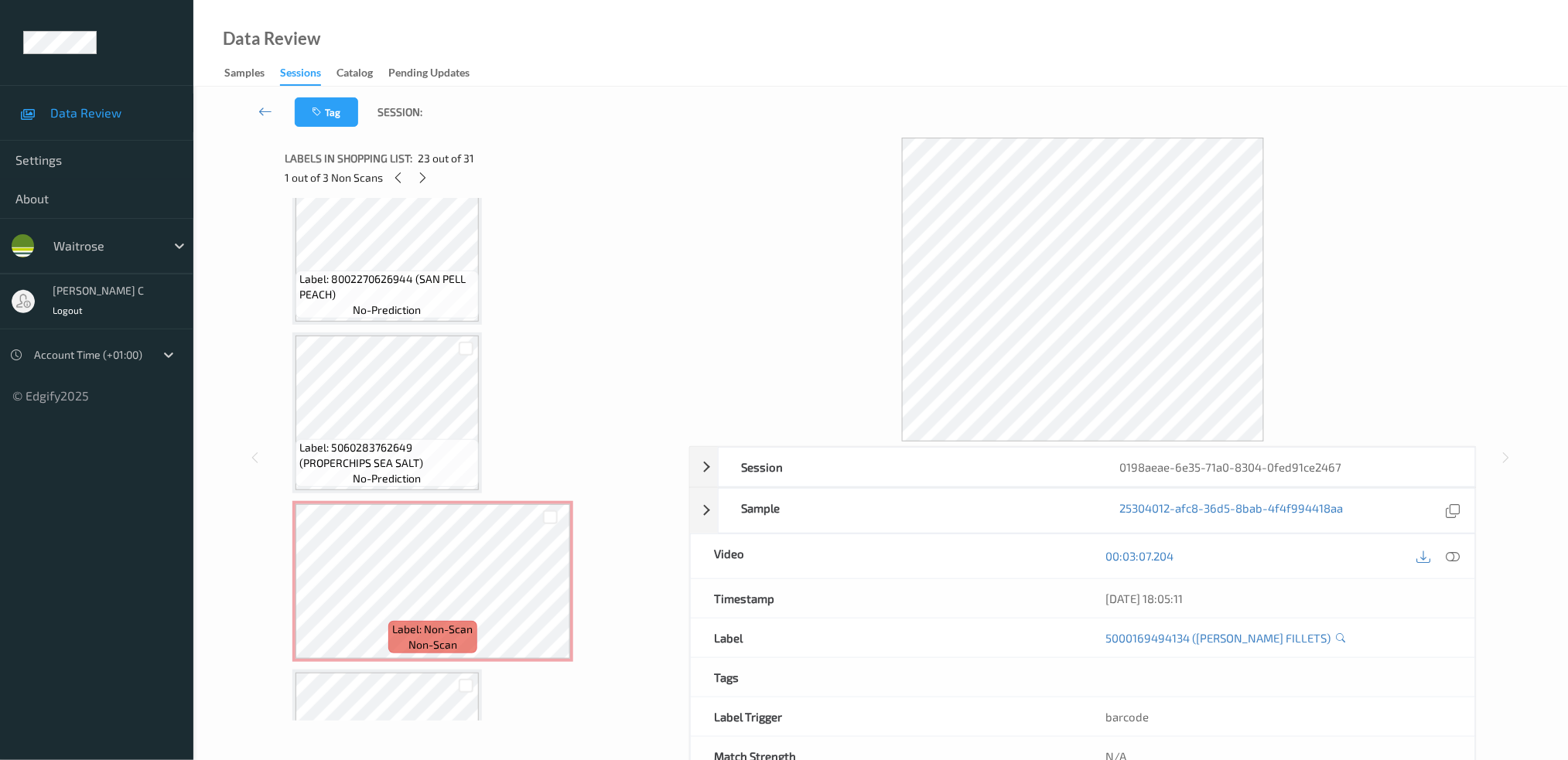
scroll to position [4670, 0]
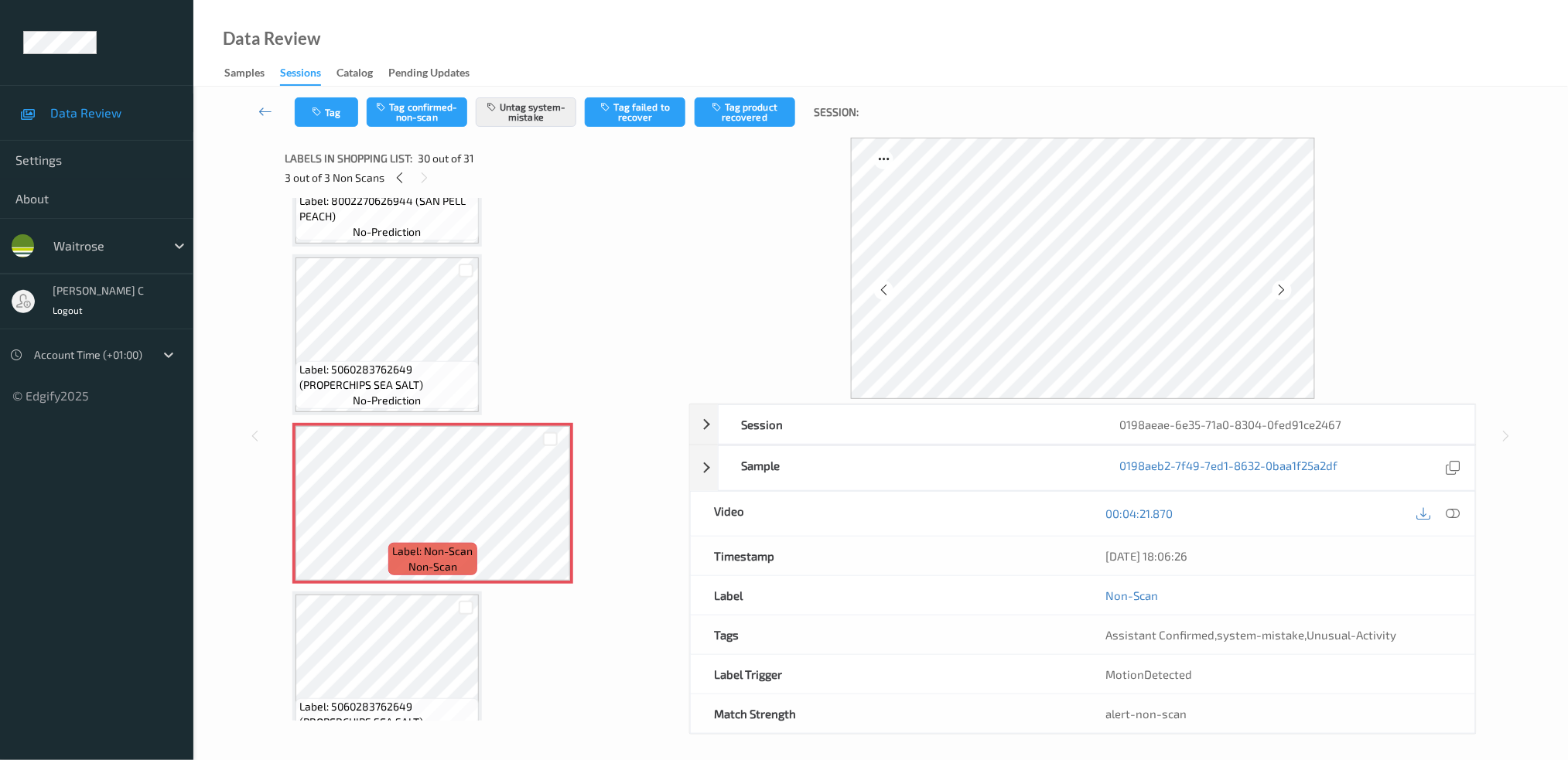
click at [451, 362] on span "Label: 5060283762649 (PROPERCHIPS SEA SALT)" at bounding box center [387, 377] width 176 height 31
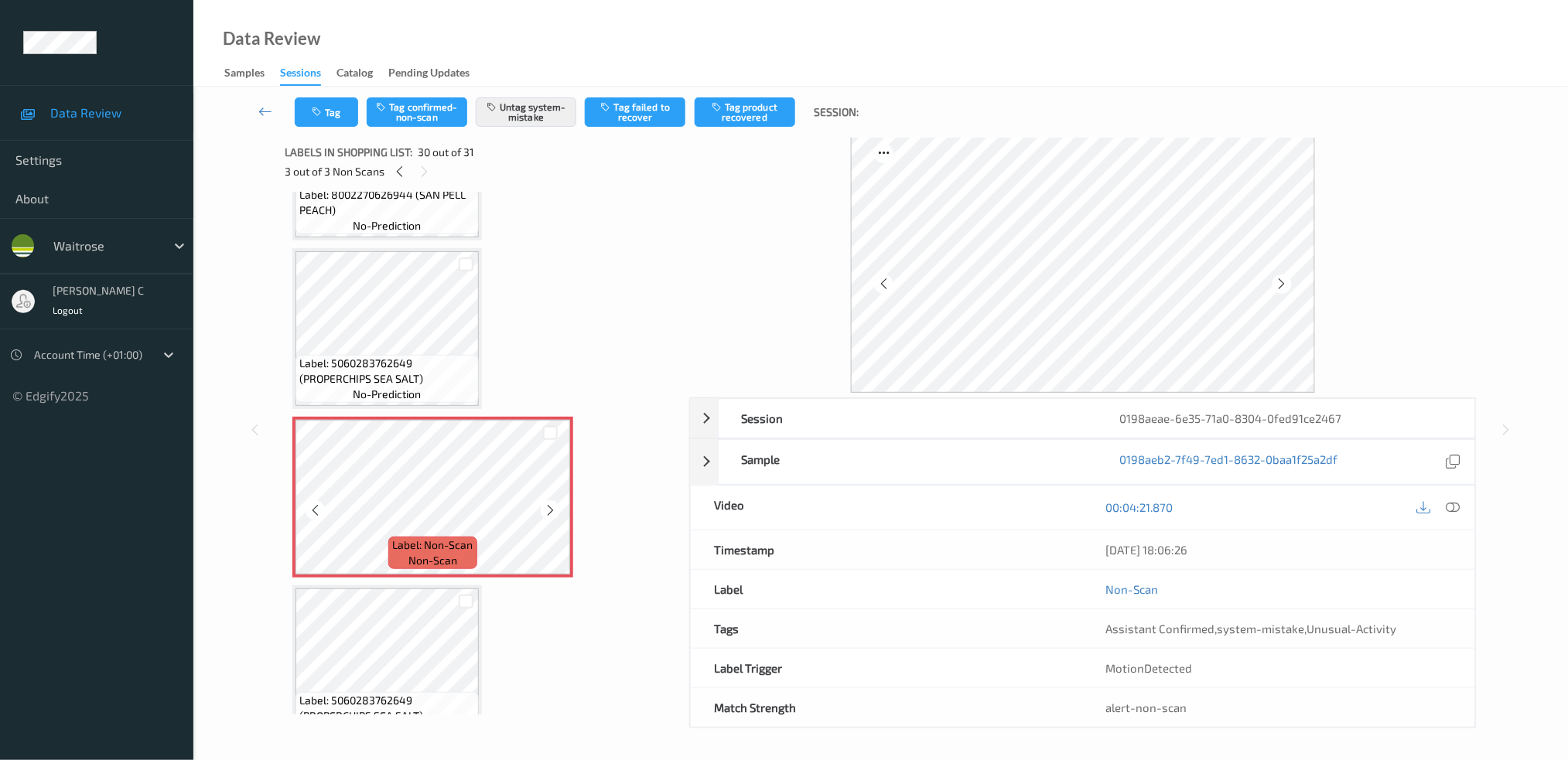
scroll to position [6, 0]
click at [542, 500] on div at bounding box center [550, 509] width 19 height 19
click at [543, 500] on div at bounding box center [550, 509] width 19 height 19
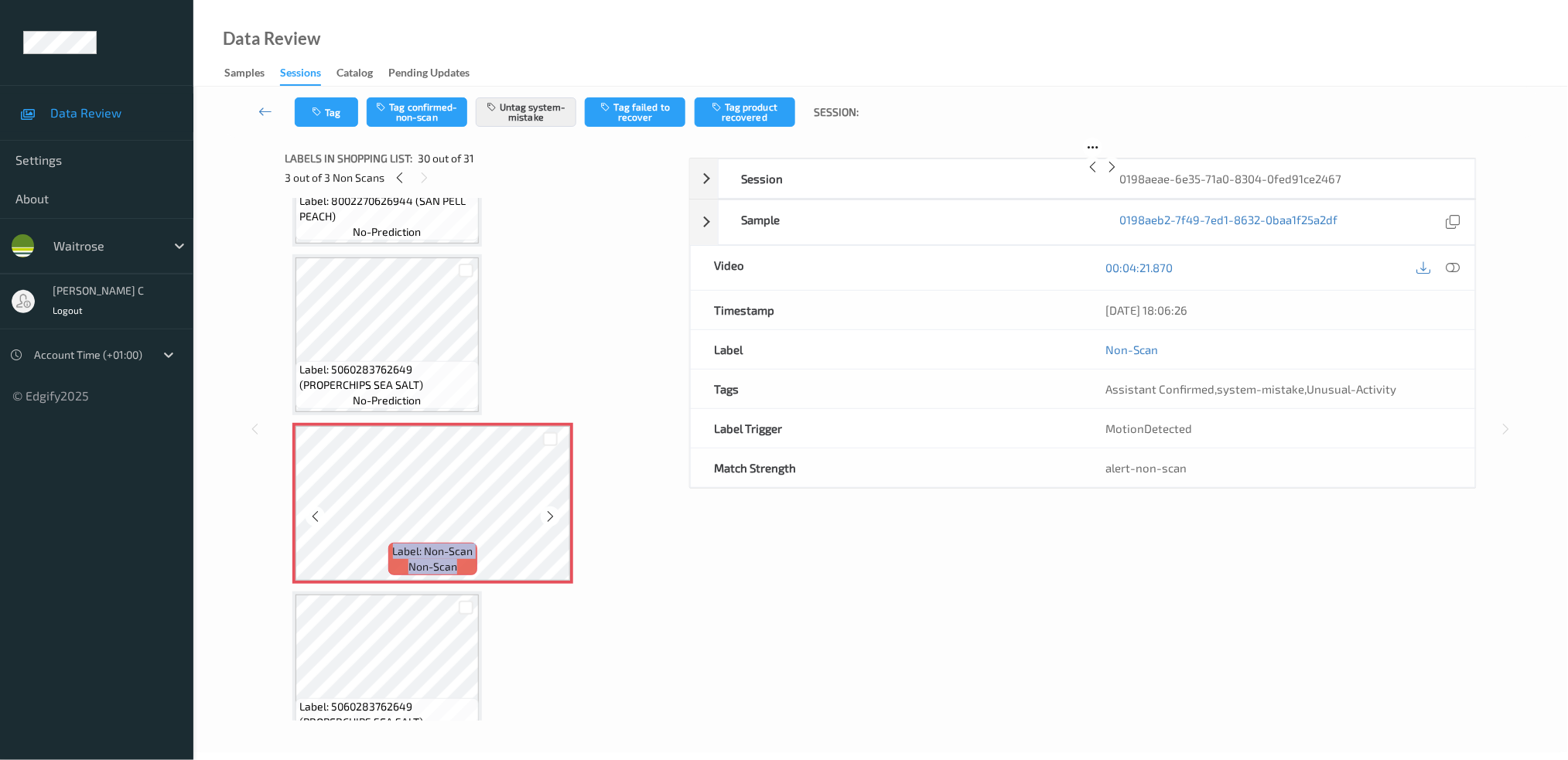
click at [543, 509] on icon at bounding box center [550, 516] width 13 height 14
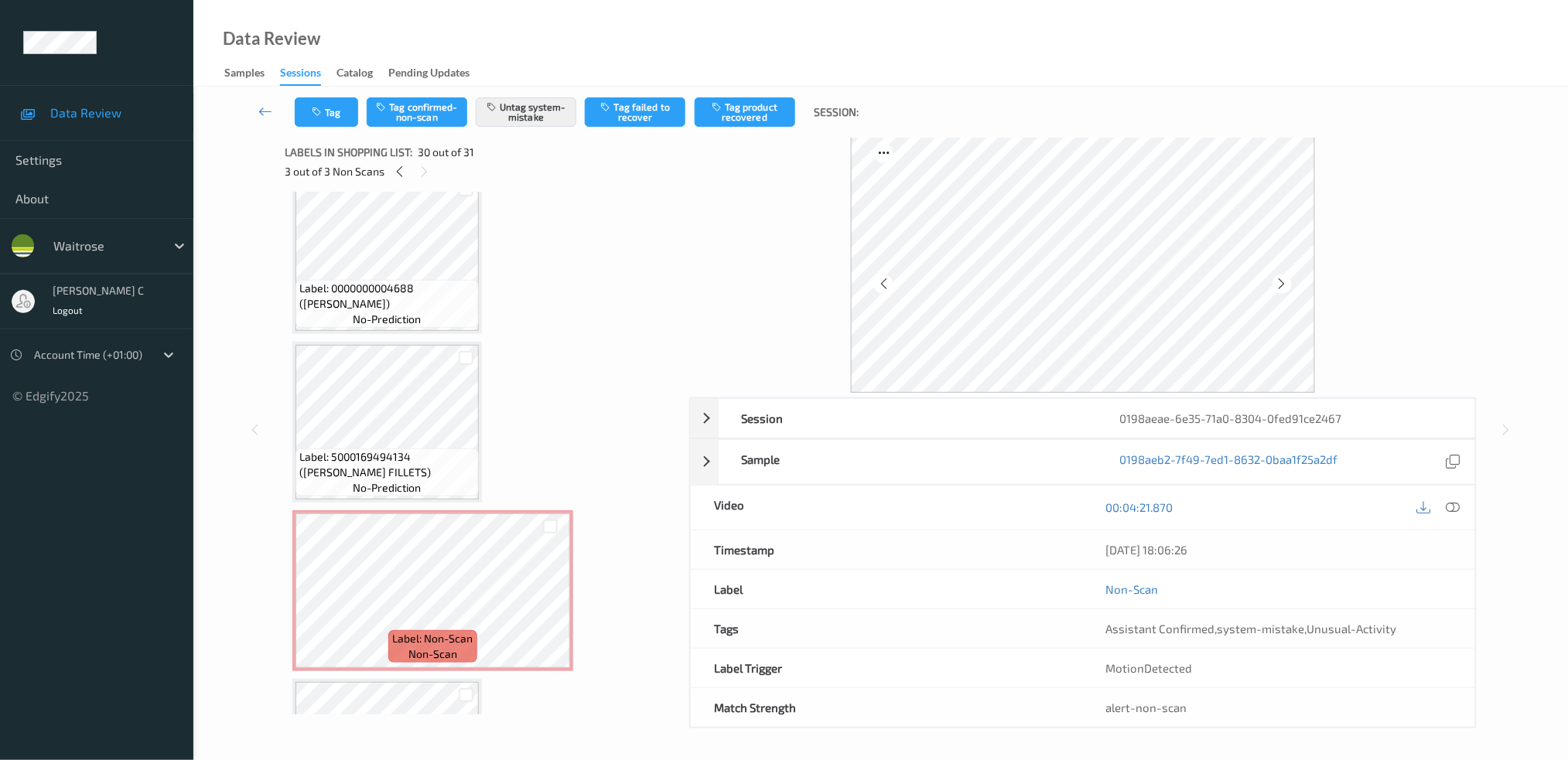
scroll to position [3536, 0]
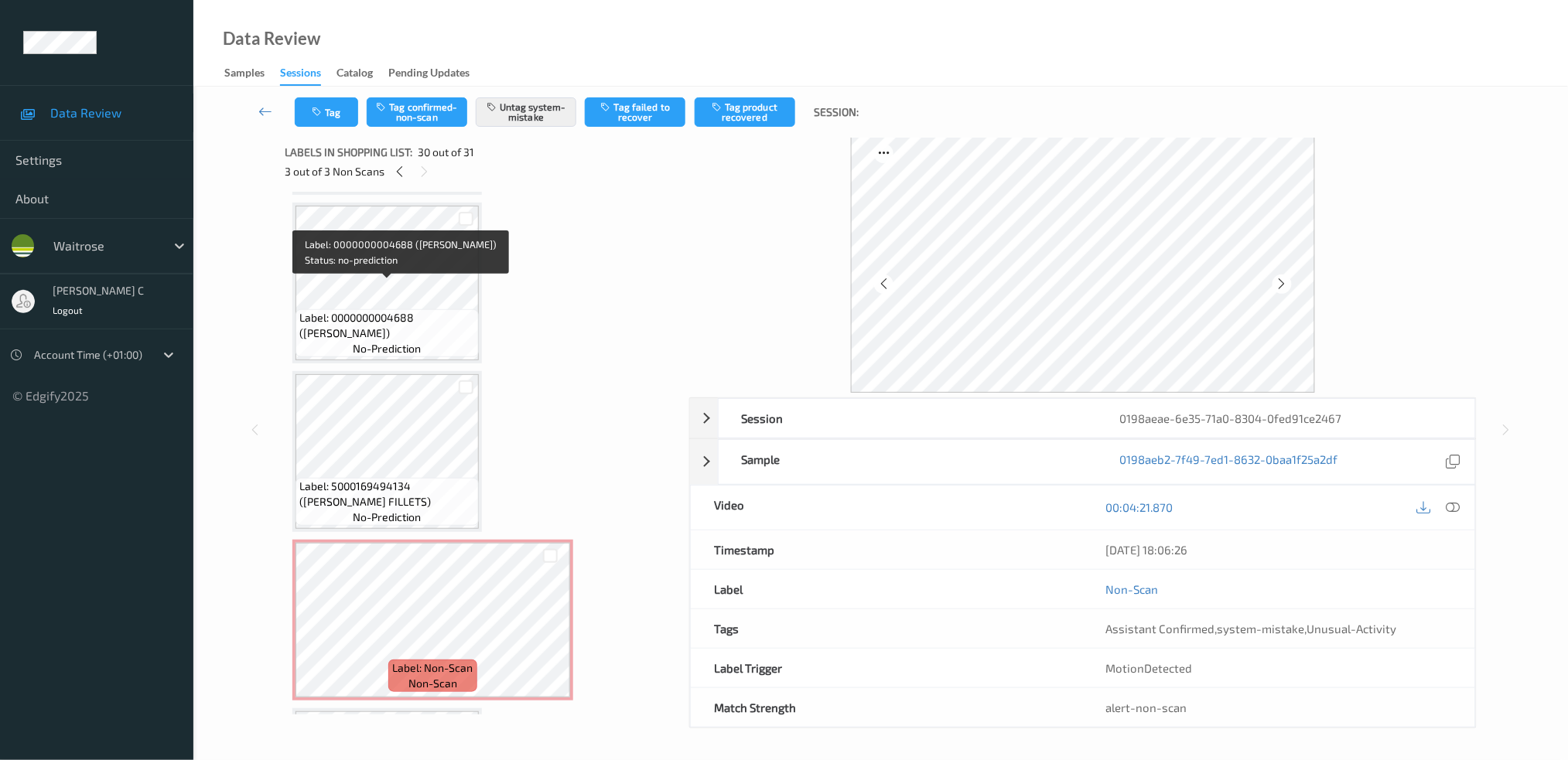
click at [390, 310] on span "Label: 0000000004688 (WR LEMON)" at bounding box center [387, 325] width 176 height 31
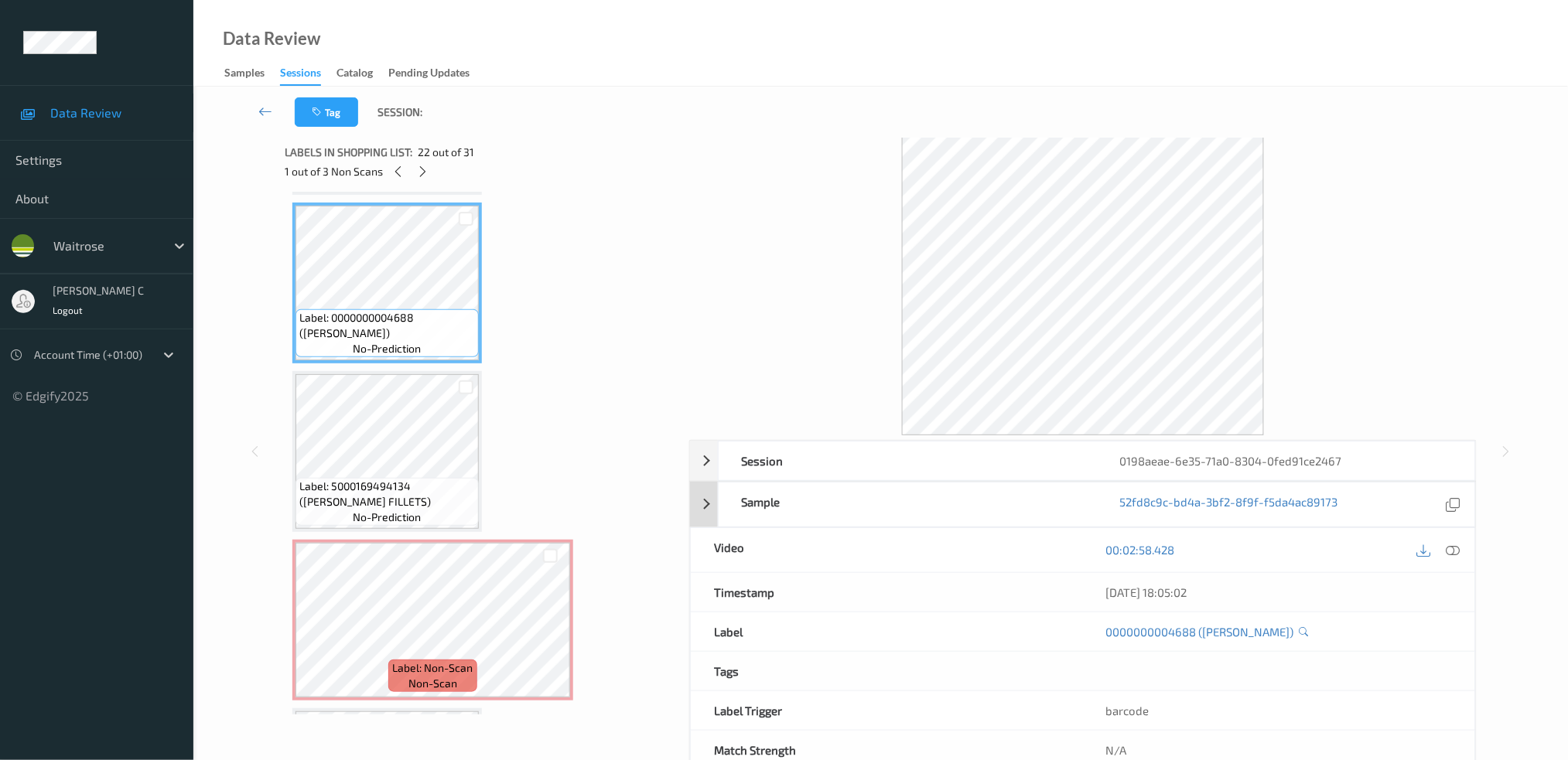
click at [1453, 525] on div "Session 0198aeae-6e35-71a0-8304-0fed91ce2467 Session ID 0198aeae-6e35-71a0-8304…" at bounding box center [1083, 605] width 787 height 331
click at [1458, 549] on icon at bounding box center [1453, 550] width 14 height 14
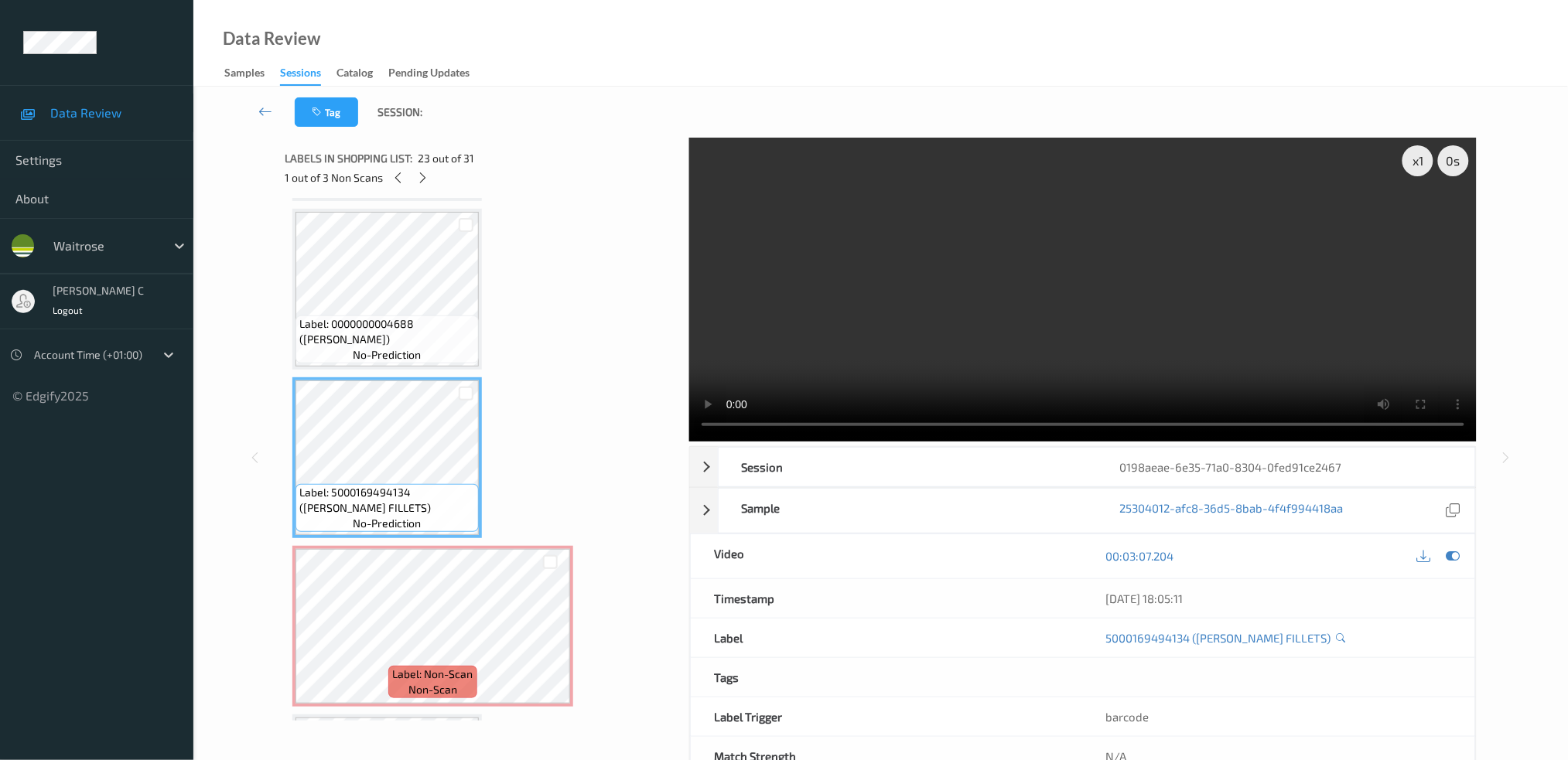
click at [376, 316] on span "Label: 0000000004688 (WR LEMON)" at bounding box center [387, 331] width 176 height 31
click at [403, 485] on span "Label: 5000169494134 (WR SALMON FILLETS)" at bounding box center [387, 500] width 176 height 31
click at [1452, 554] on icon at bounding box center [1453, 556] width 14 height 14
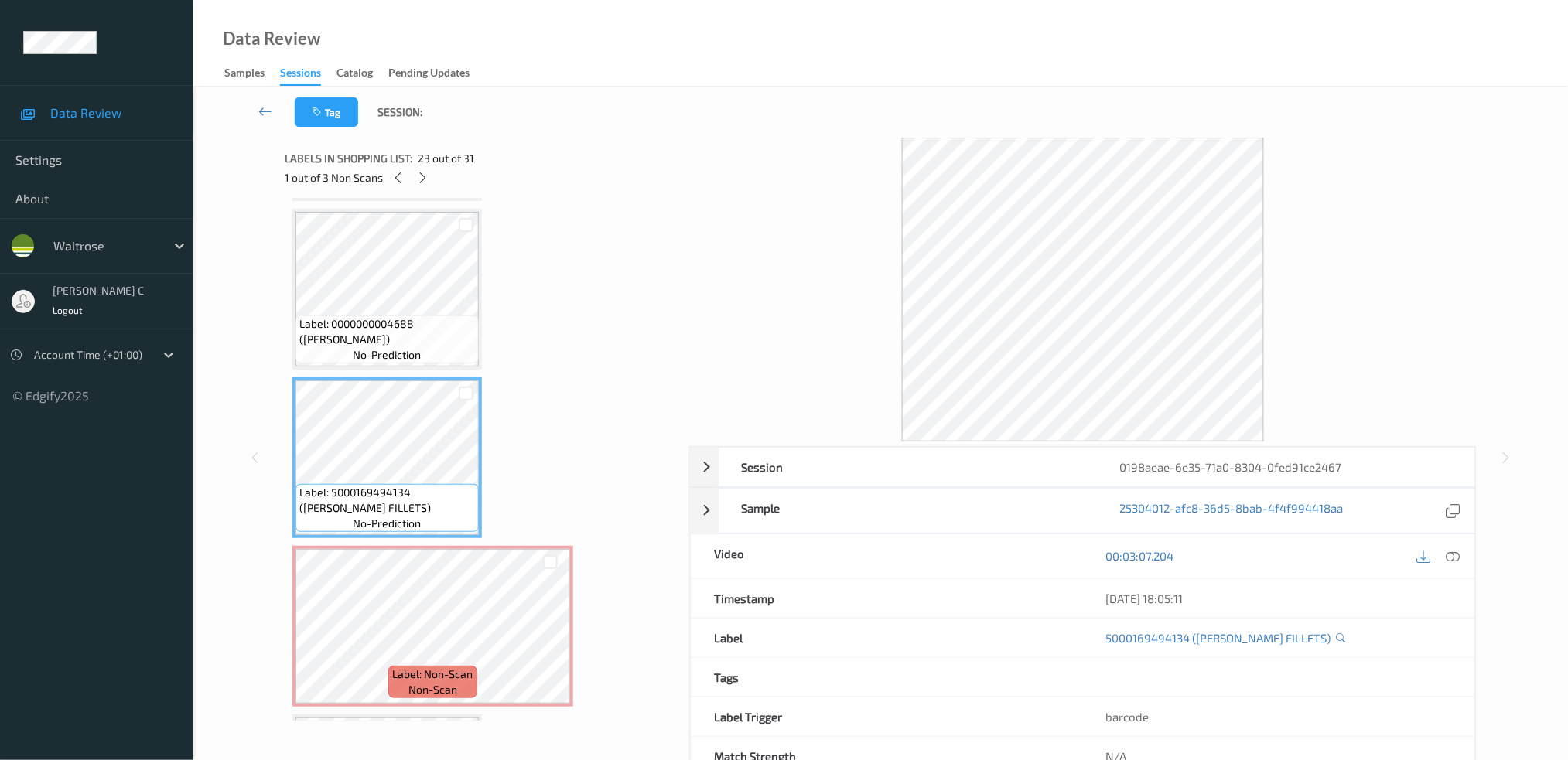
scroll to position [3640, 0]
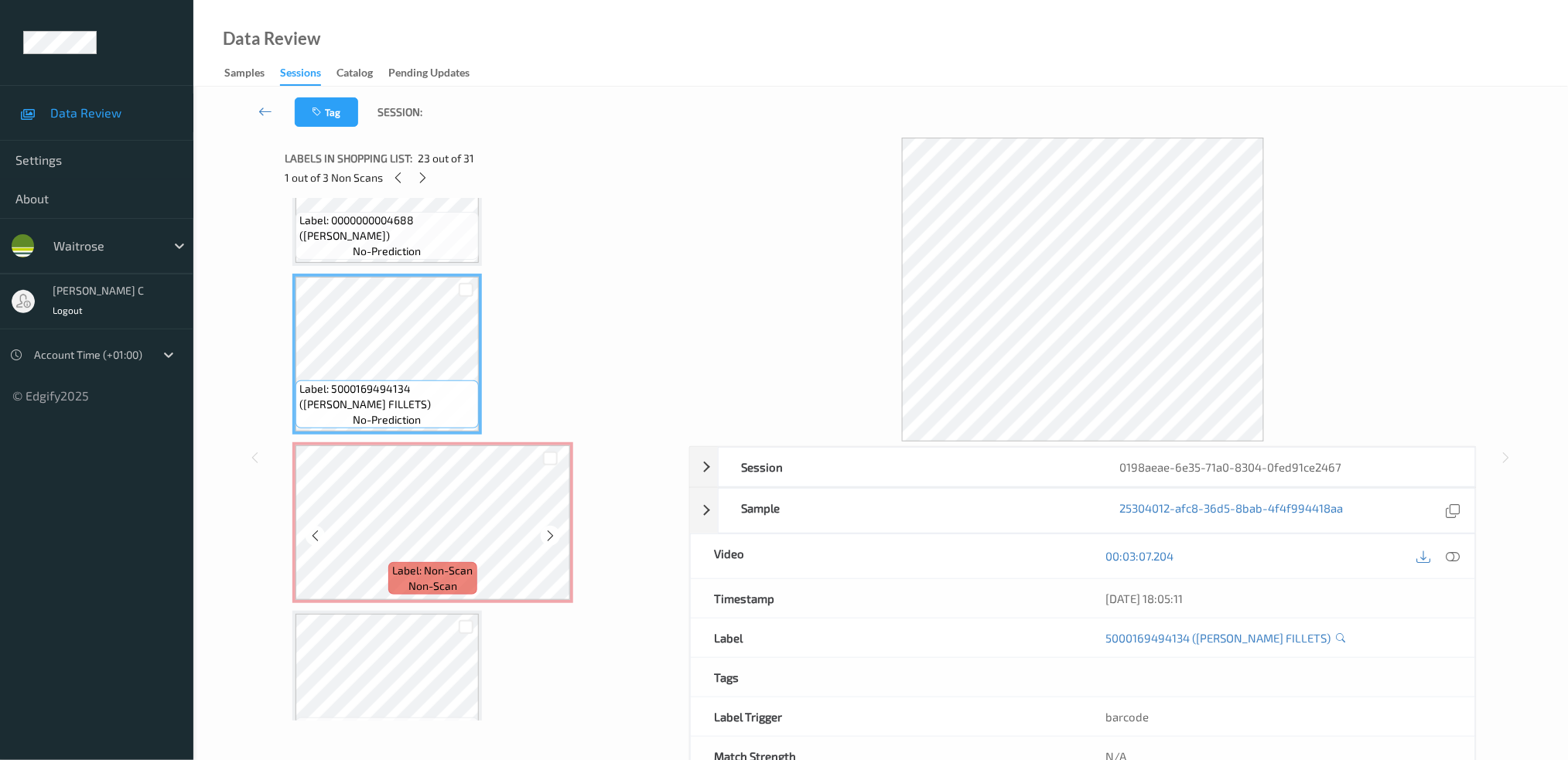
click at [422, 578] on span "non-scan" at bounding box center [433, 586] width 49 height 15
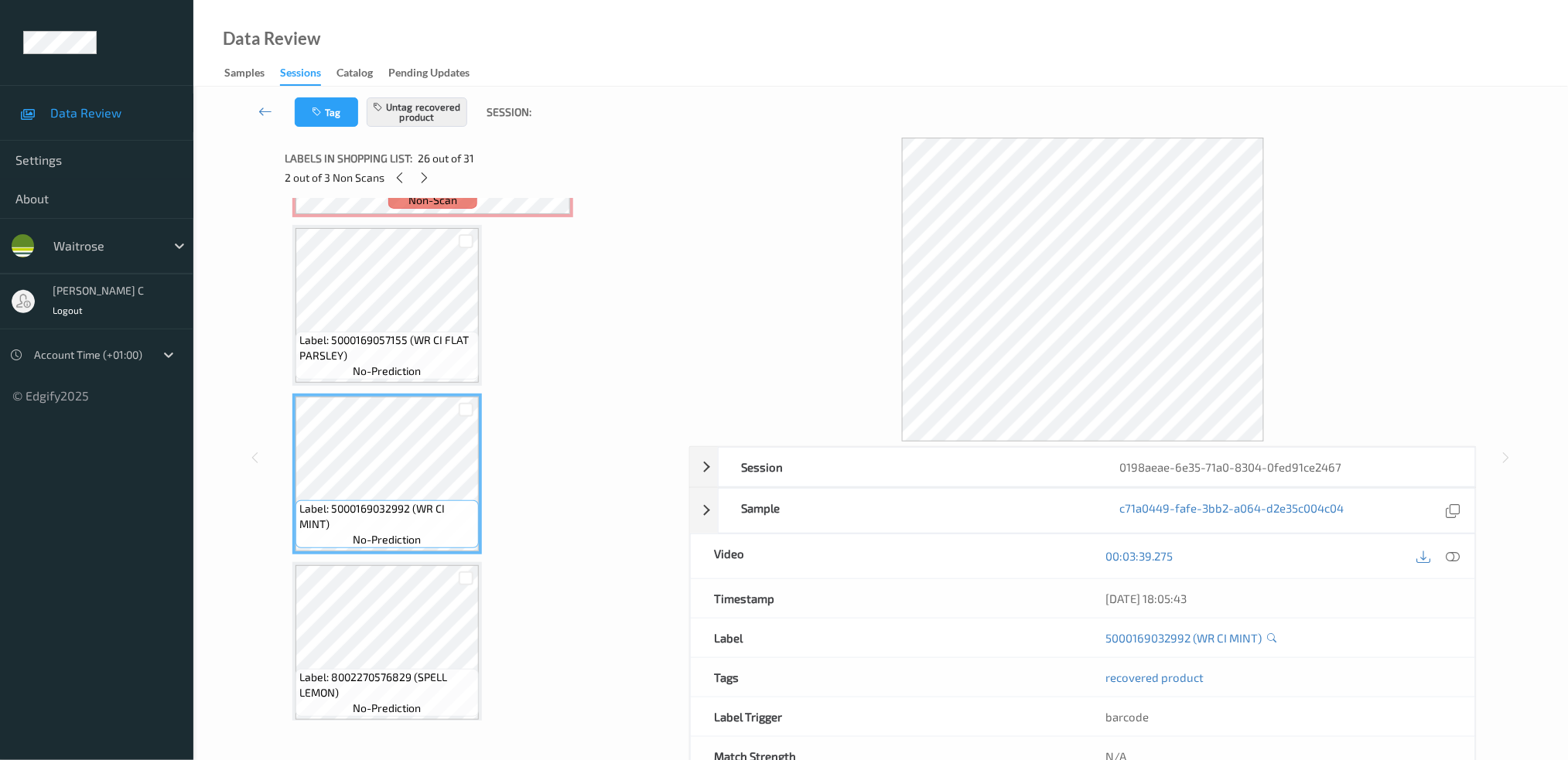
scroll to position [4052, 0]
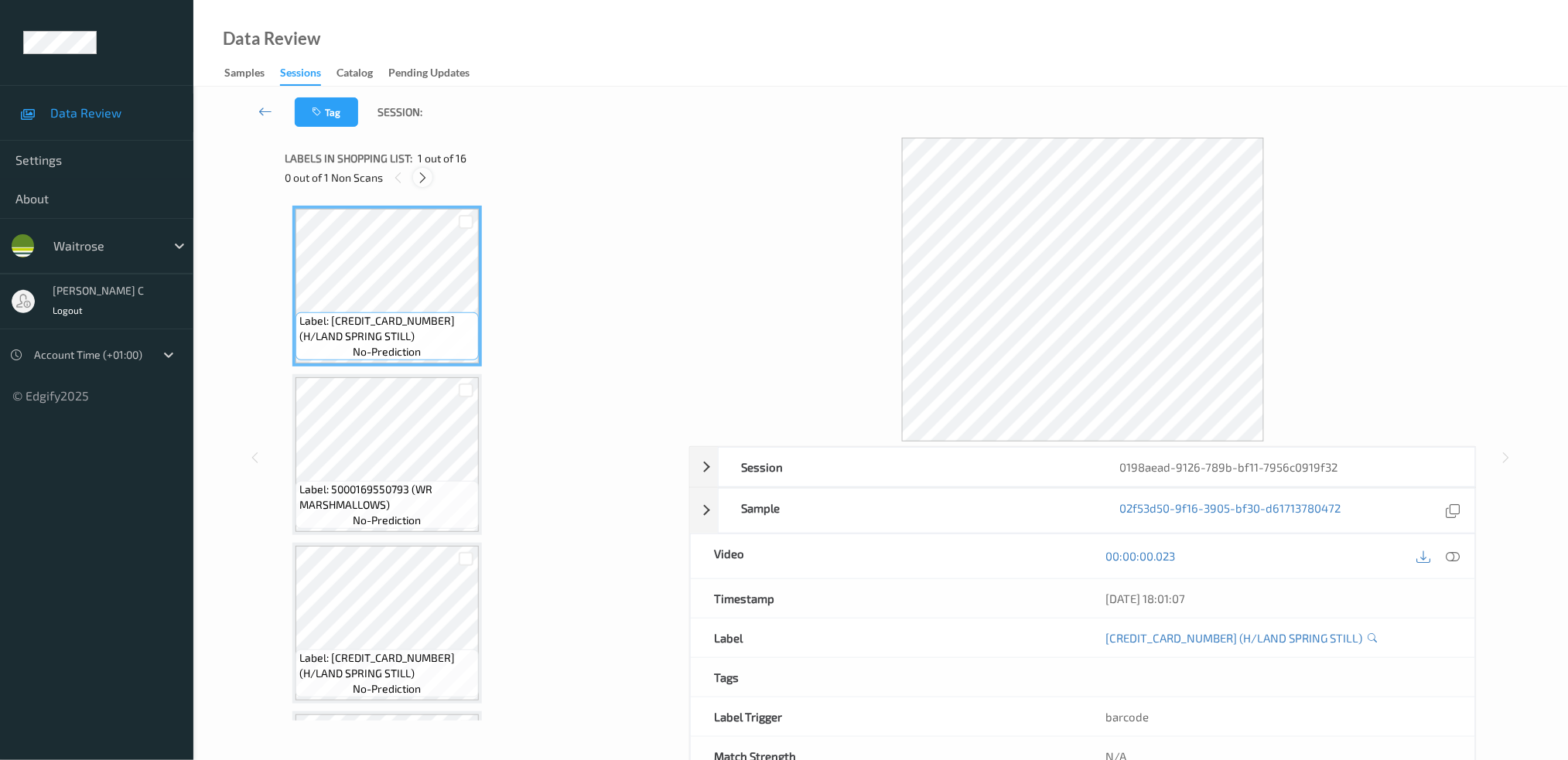
click at [428, 175] on icon at bounding box center [423, 177] width 13 height 14
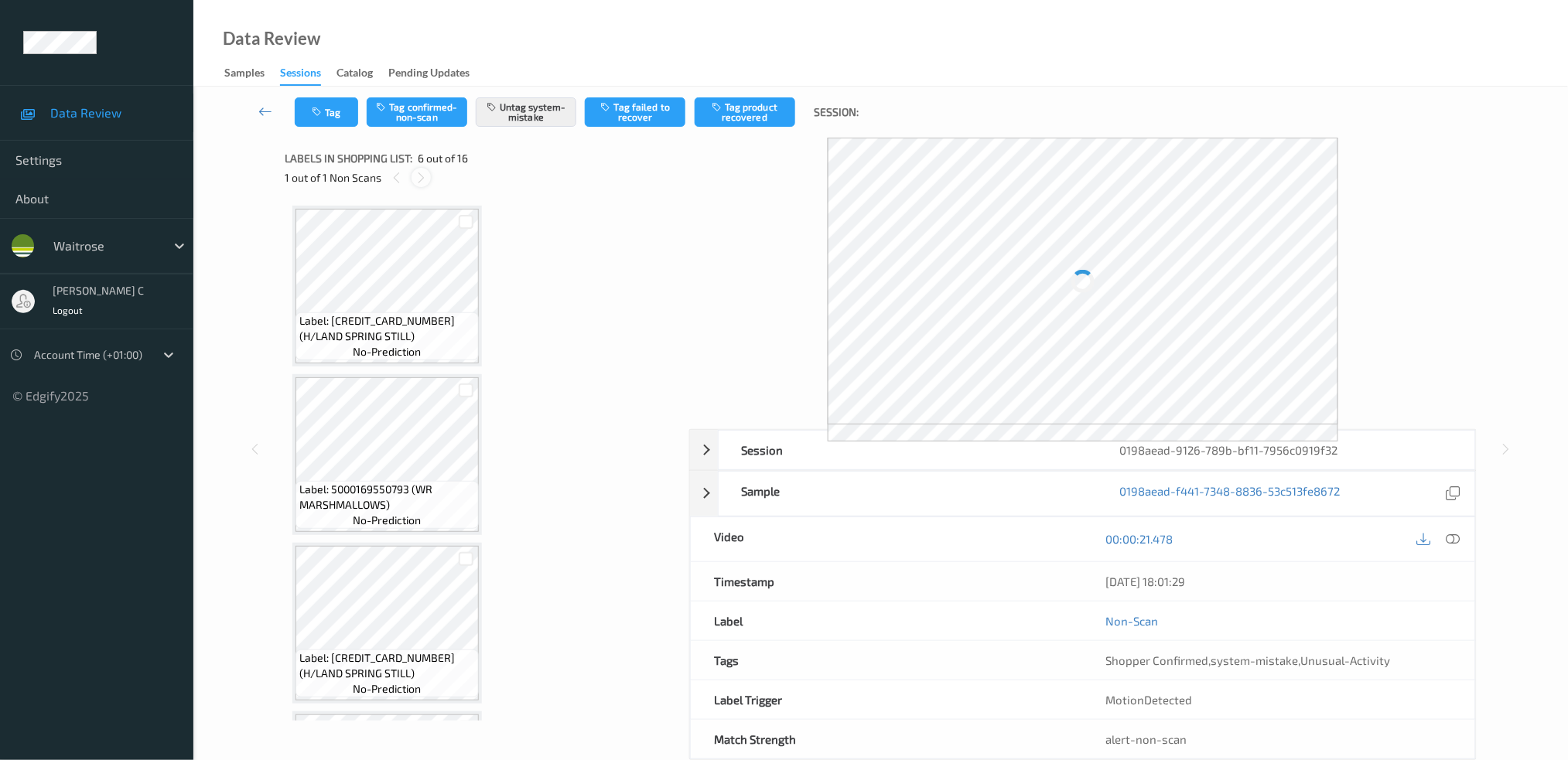
scroll to position [677, 0]
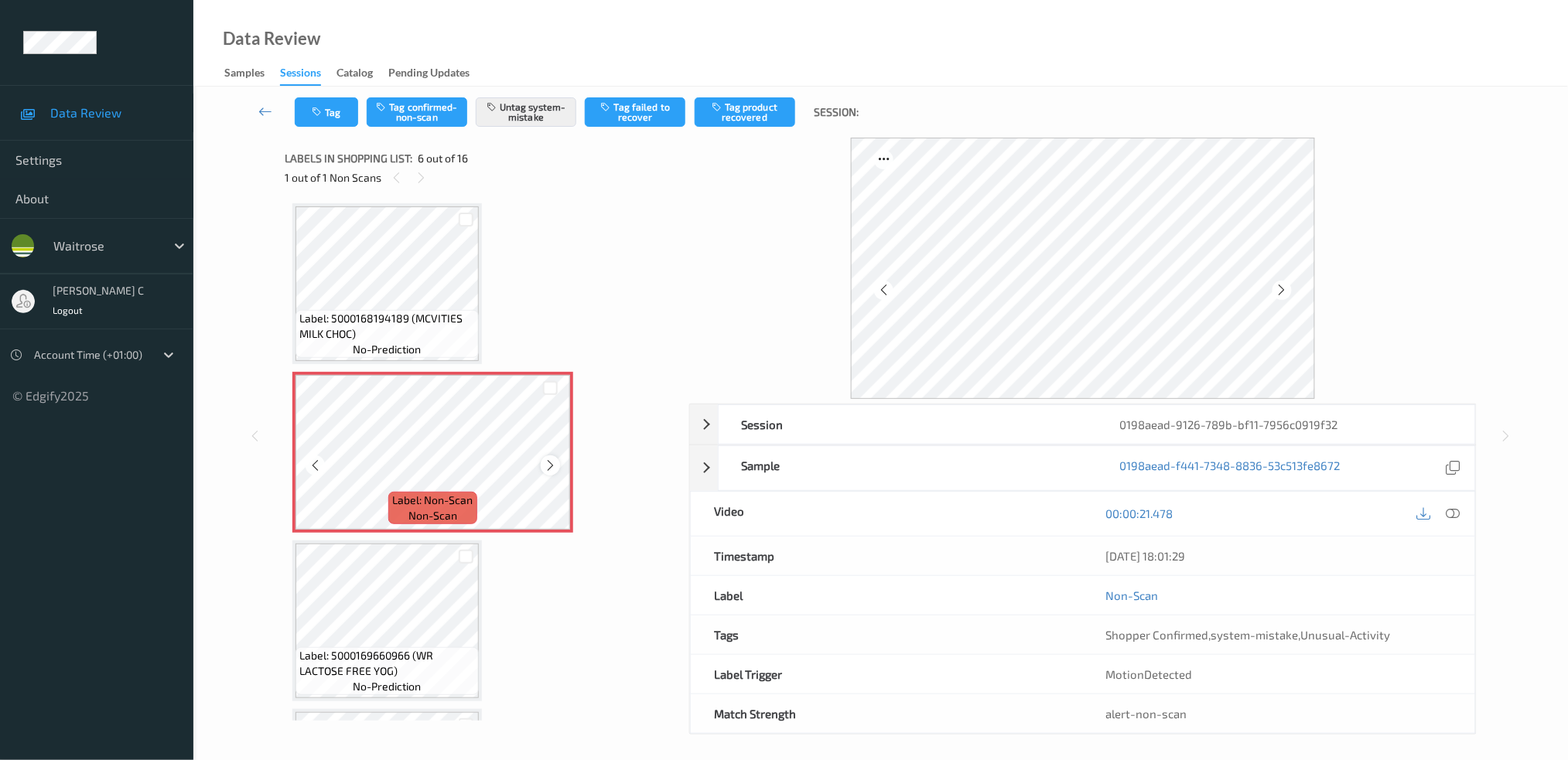
click at [548, 458] on icon at bounding box center [550, 465] width 13 height 14
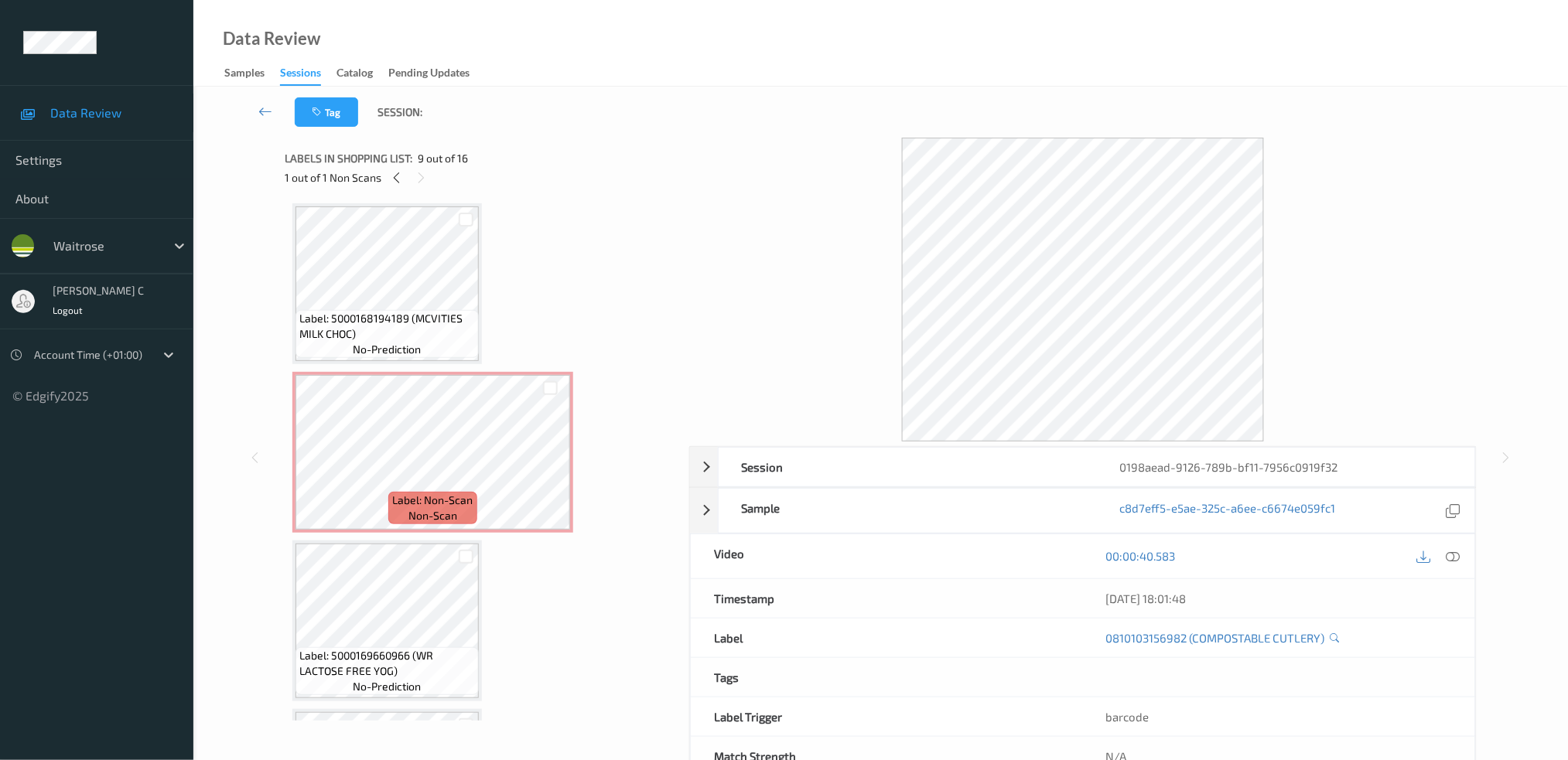
click at [418, 341] on span "no-prediction" at bounding box center [387, 349] width 68 height 15
click at [1456, 557] on icon at bounding box center [1453, 556] width 14 height 14
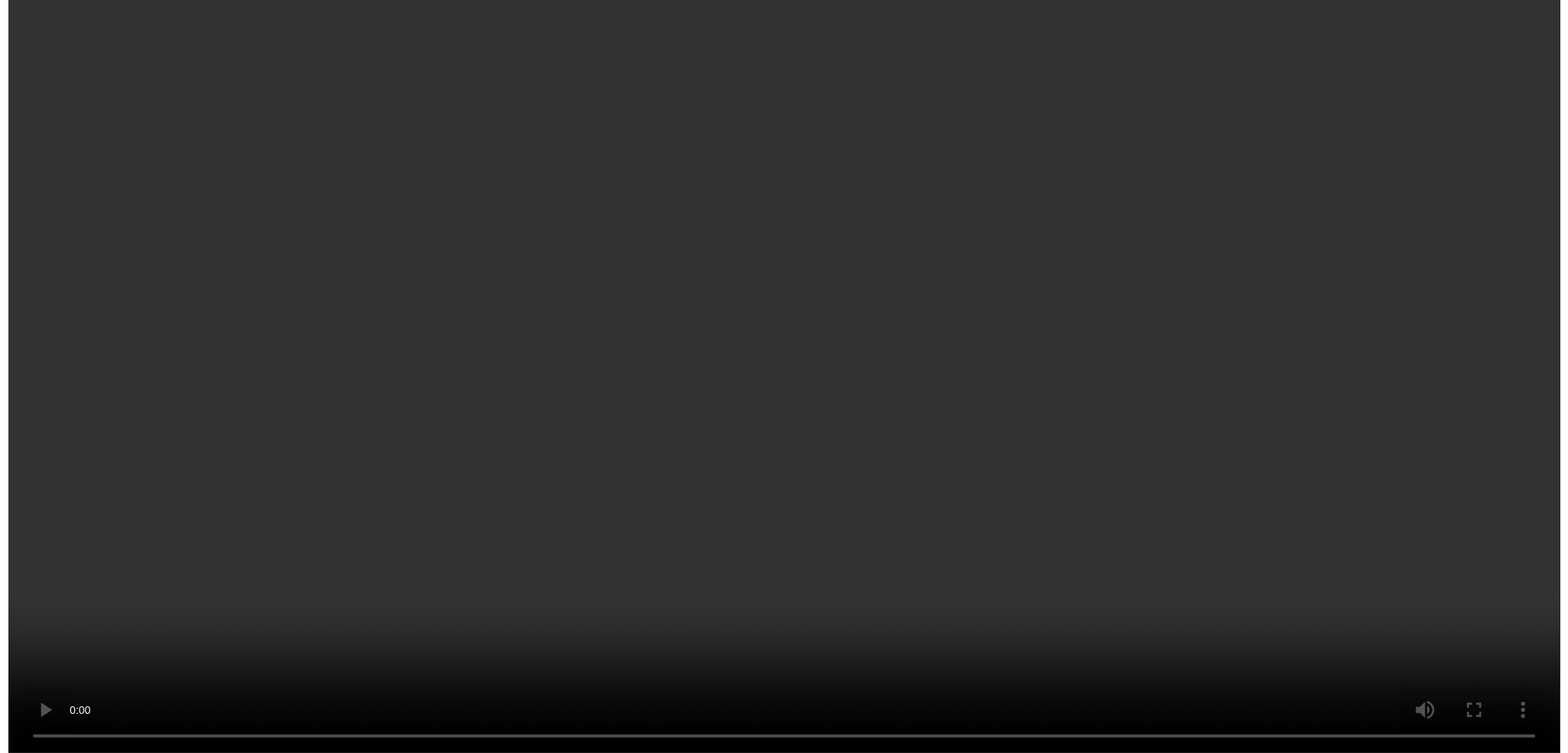
scroll to position [773, 0]
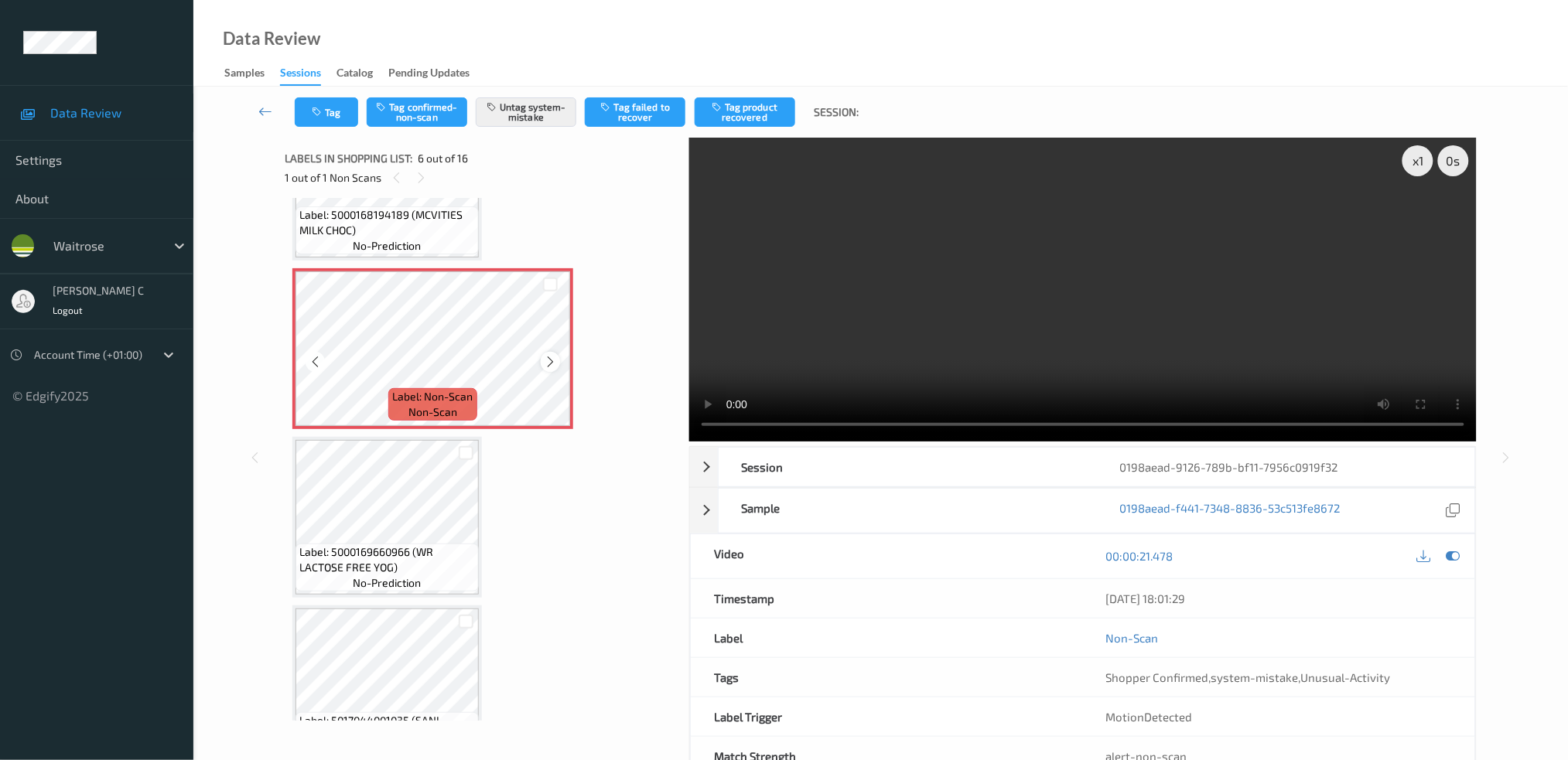
click at [552, 355] on icon at bounding box center [550, 362] width 13 height 14
click at [317, 118] on button "Tag" at bounding box center [326, 112] width 63 height 29
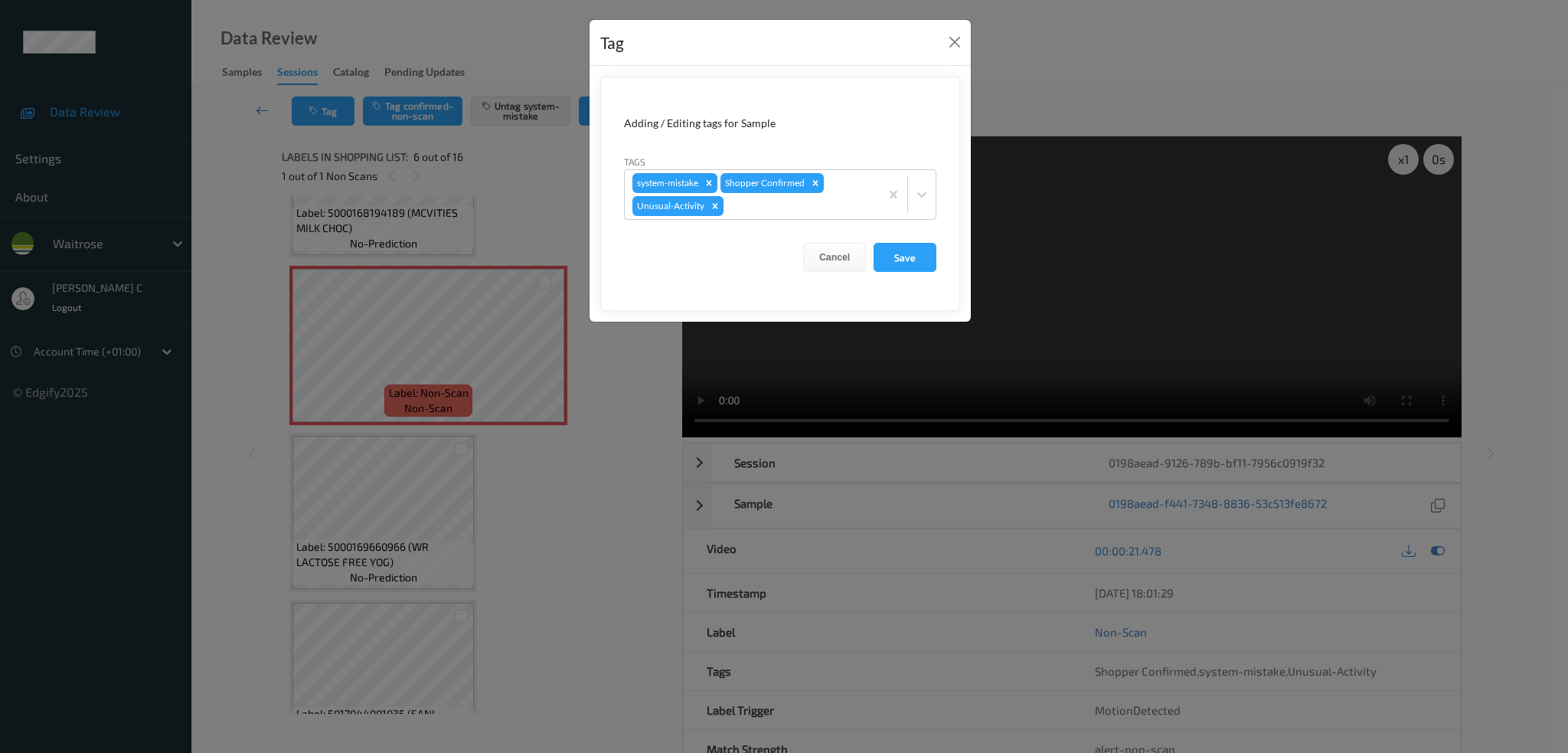
click at [767, 221] on form "Adding / Editing tags for Sample Tags system-mistake Shopper Confirmed Unusual-…" at bounding box center [780, 193] width 360 height 234
click at [767, 212] on div at bounding box center [799, 206] width 146 height 18
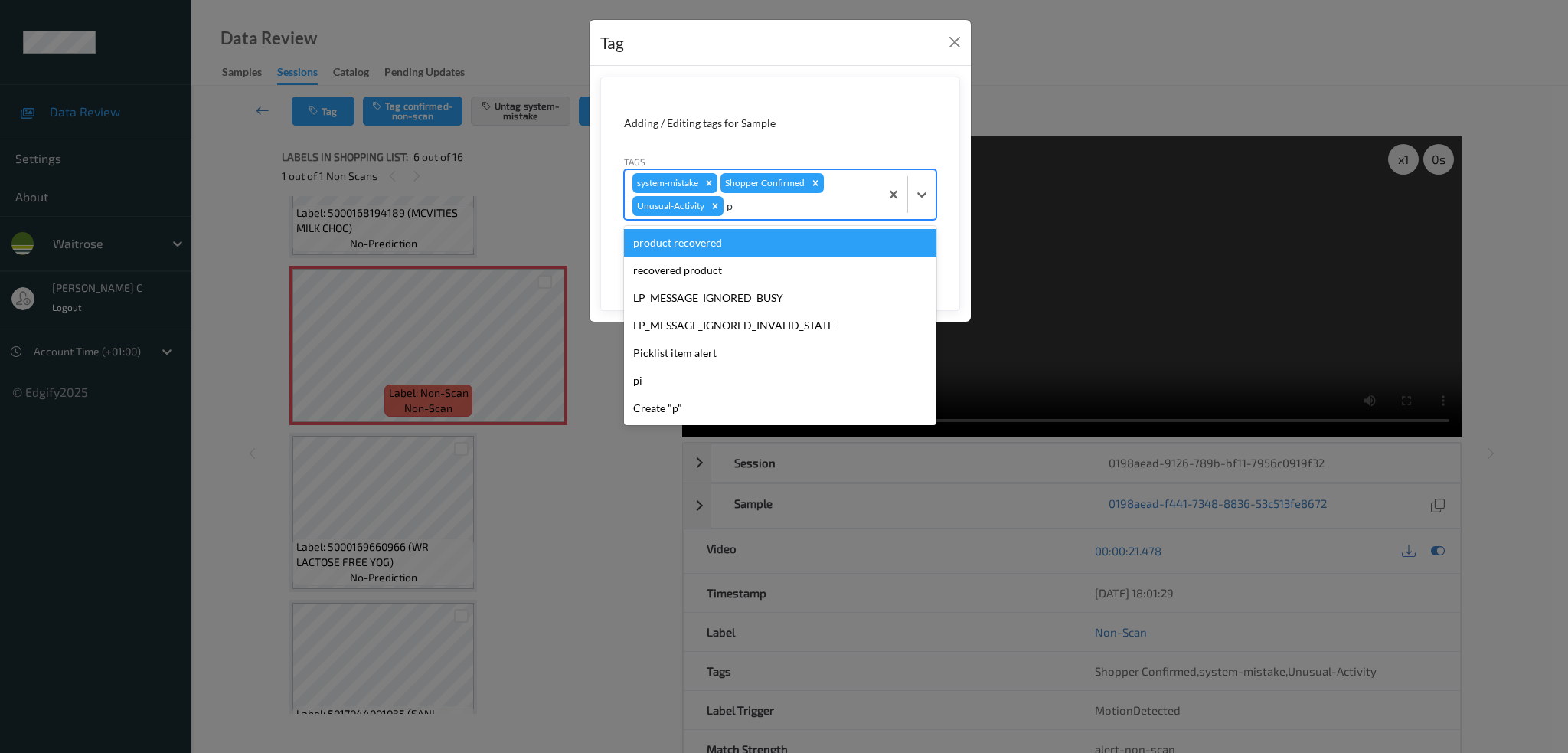
type input "pi"
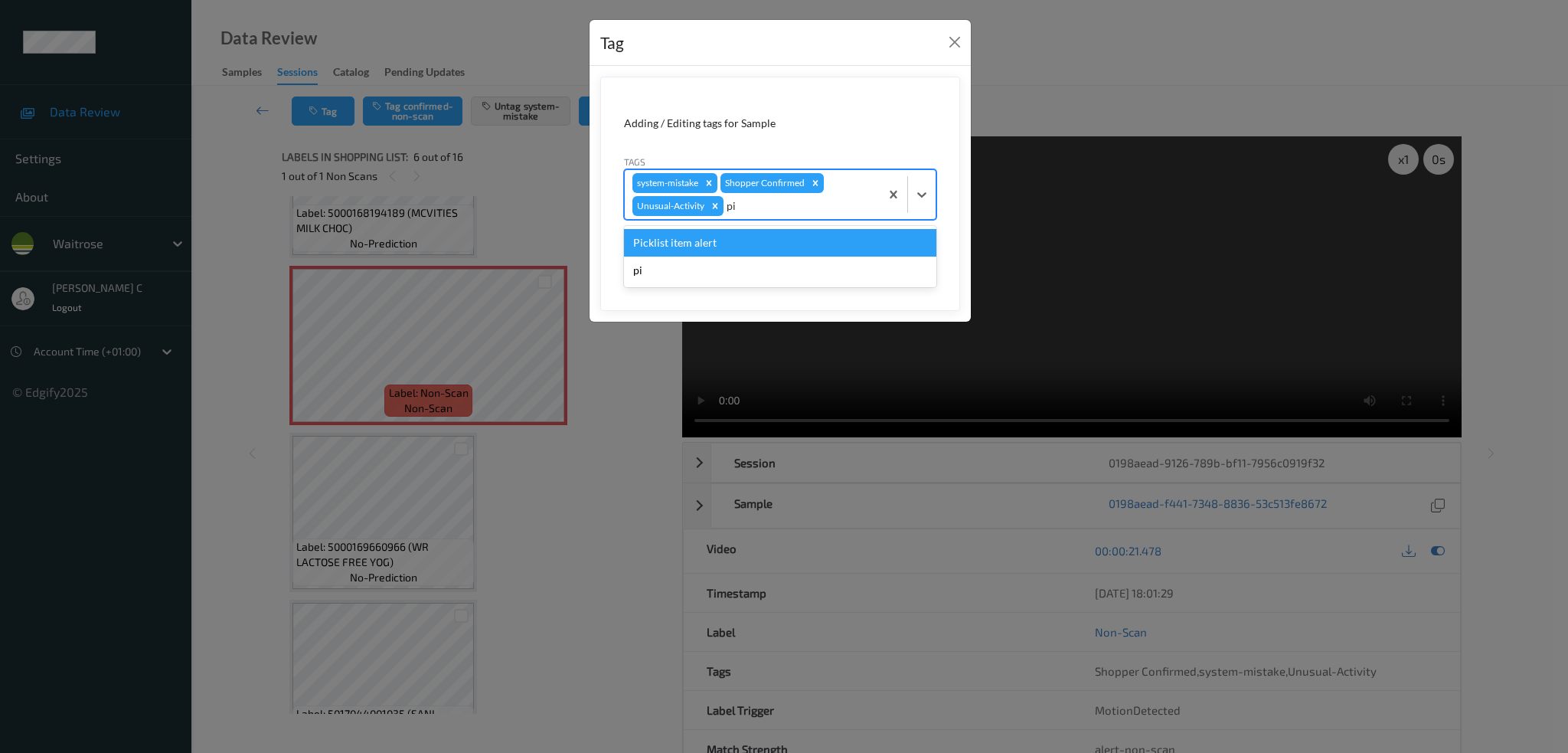
click at [755, 242] on div "Picklist item alert" at bounding box center [779, 242] width 312 height 27
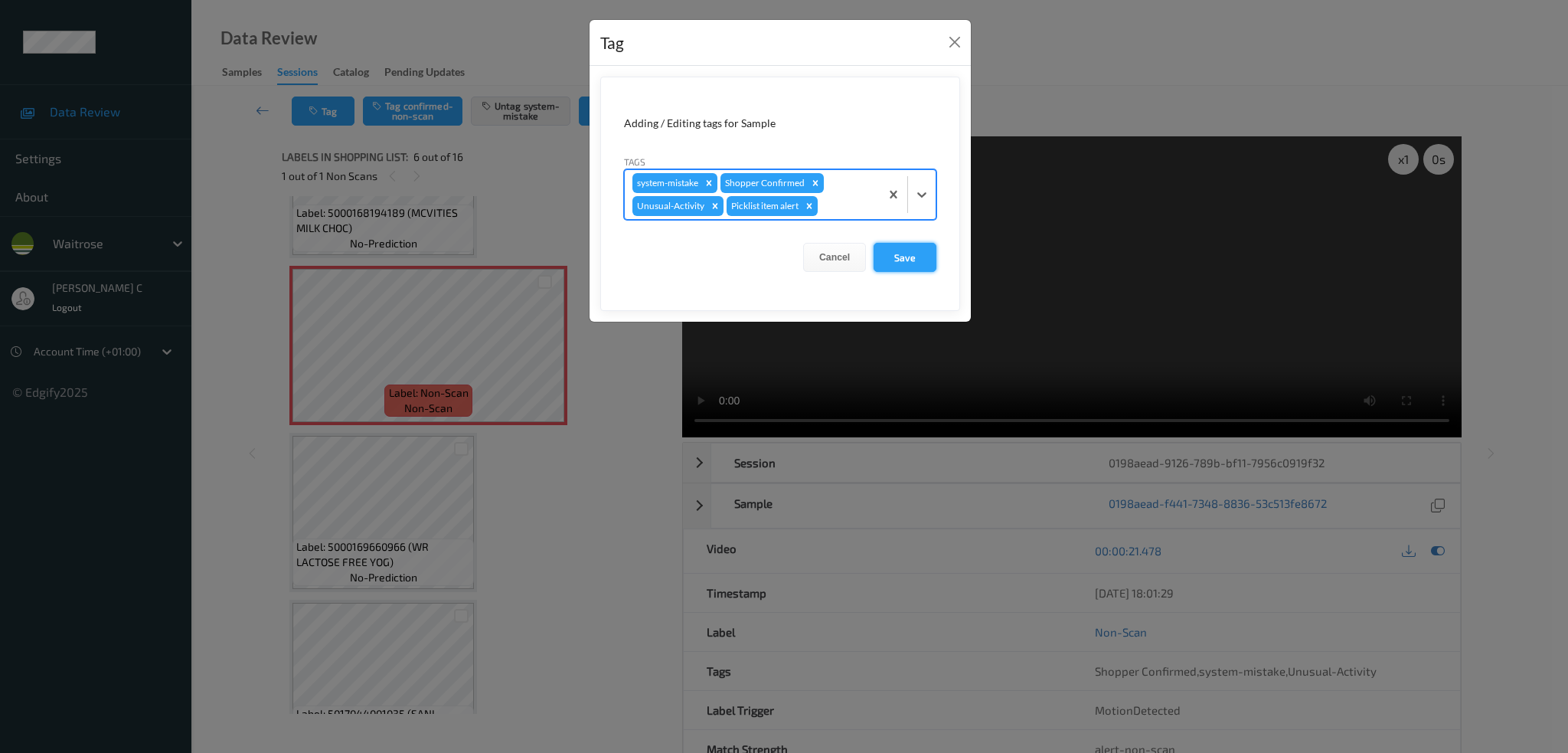
click at [918, 251] on button "Save" at bounding box center [904, 257] width 62 height 29
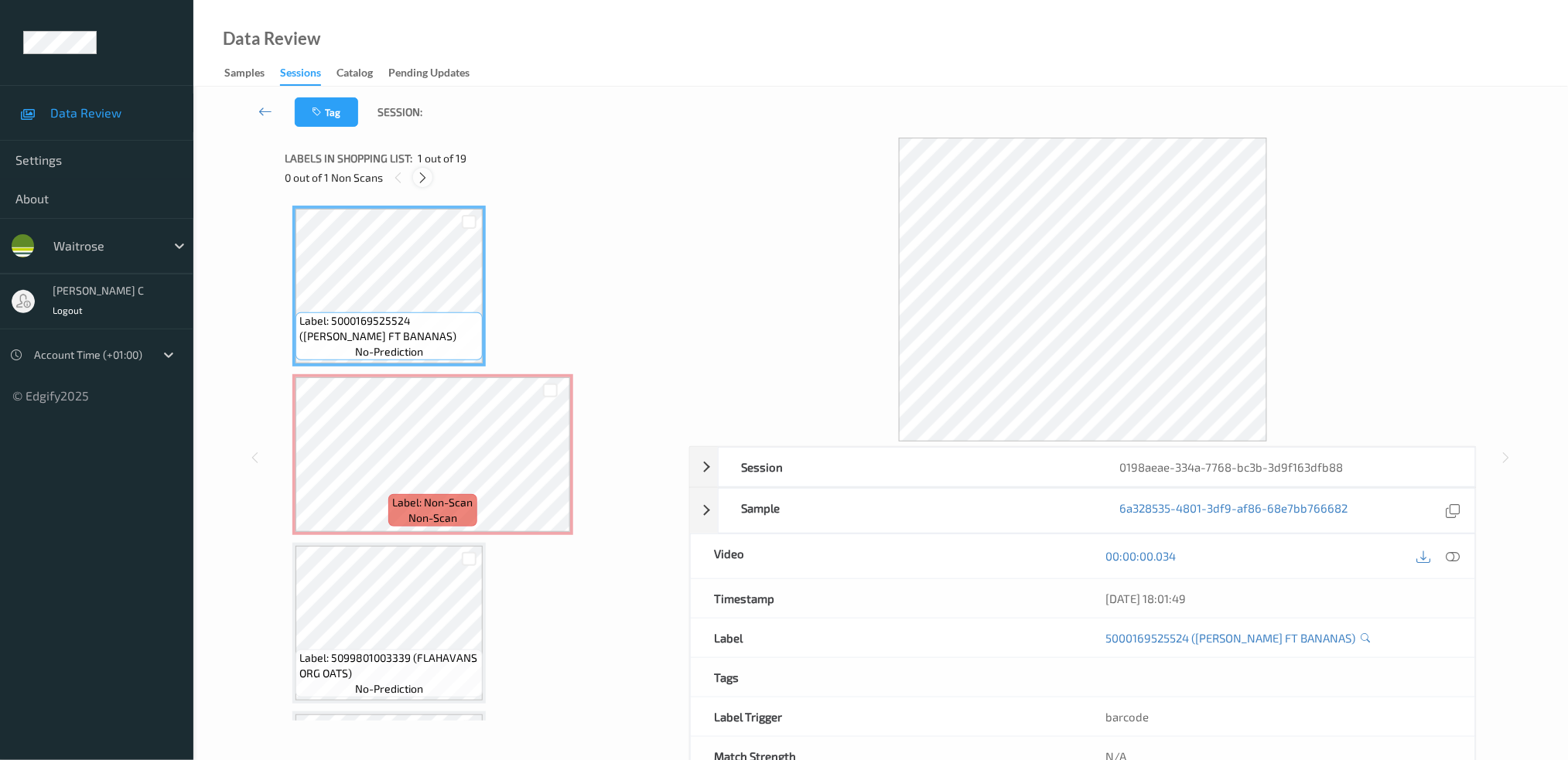
click at [422, 174] on icon at bounding box center [423, 177] width 13 height 14
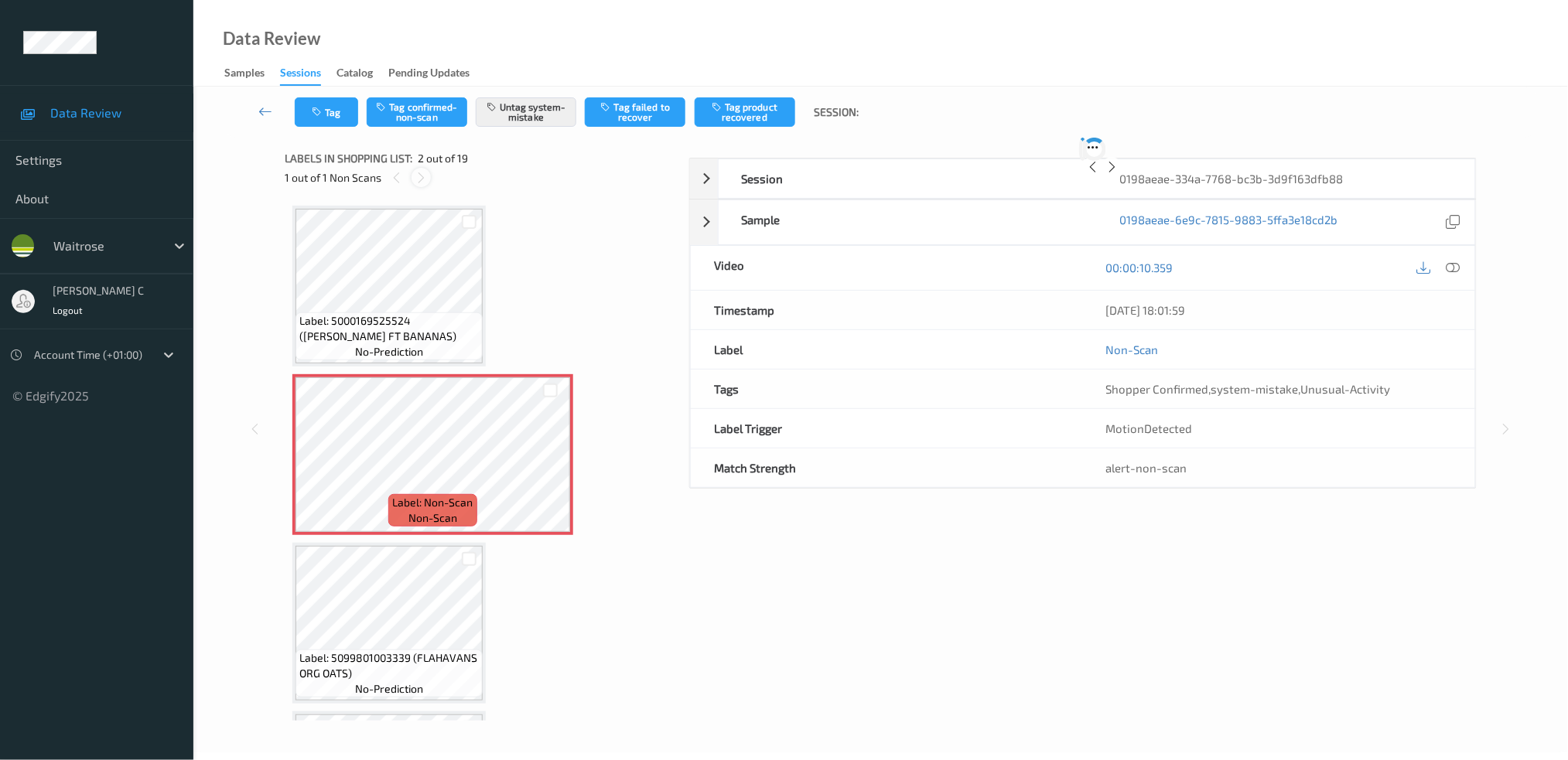
scroll to position [7, 0]
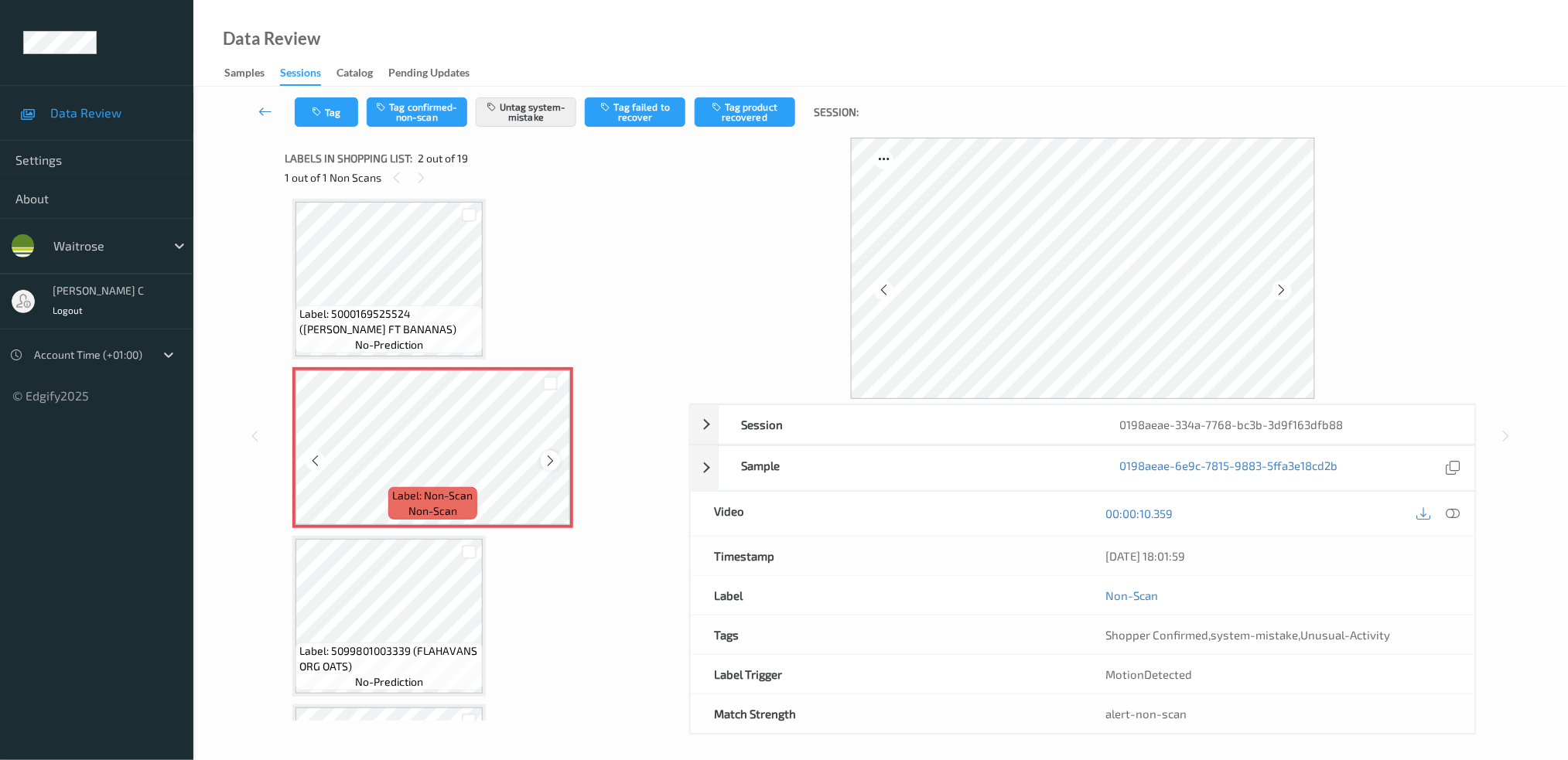
click at [549, 457] on icon at bounding box center [550, 461] width 13 height 14
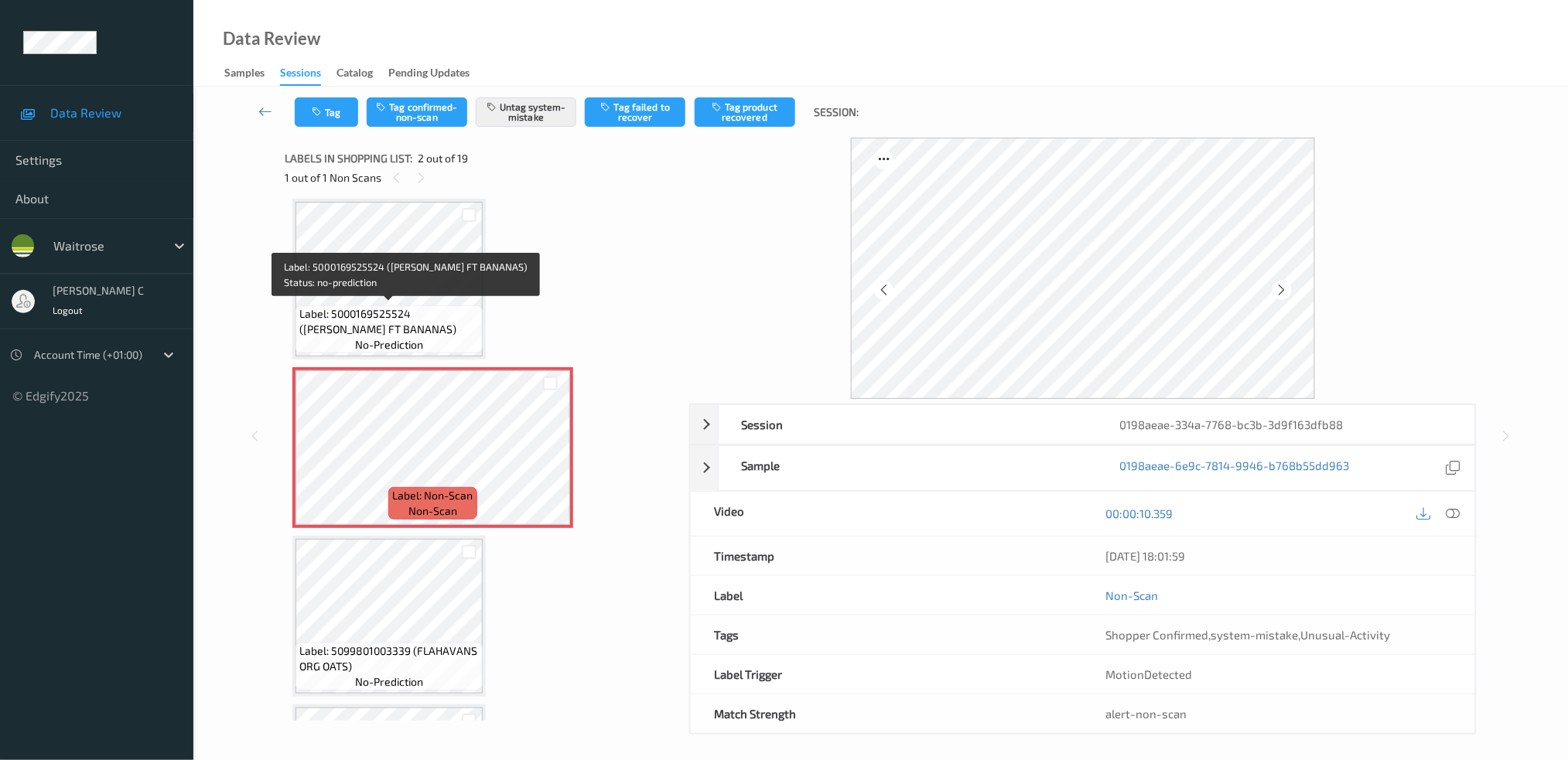
click at [441, 313] on span "Label: 5000169525524 ([PERSON_NAME] FT BANANAS)" at bounding box center [389, 321] width 179 height 31
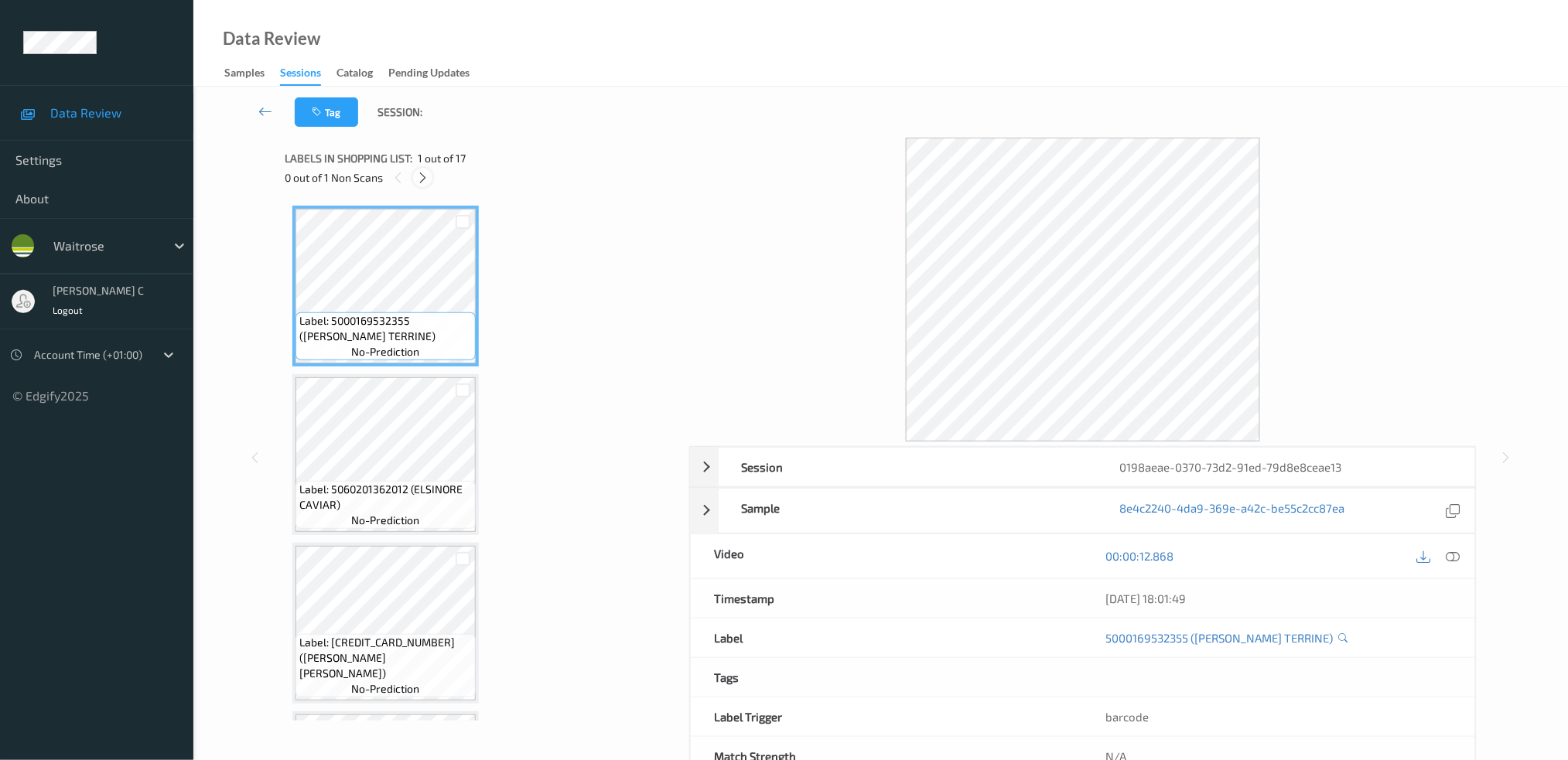
click at [429, 175] on div at bounding box center [422, 177] width 19 height 19
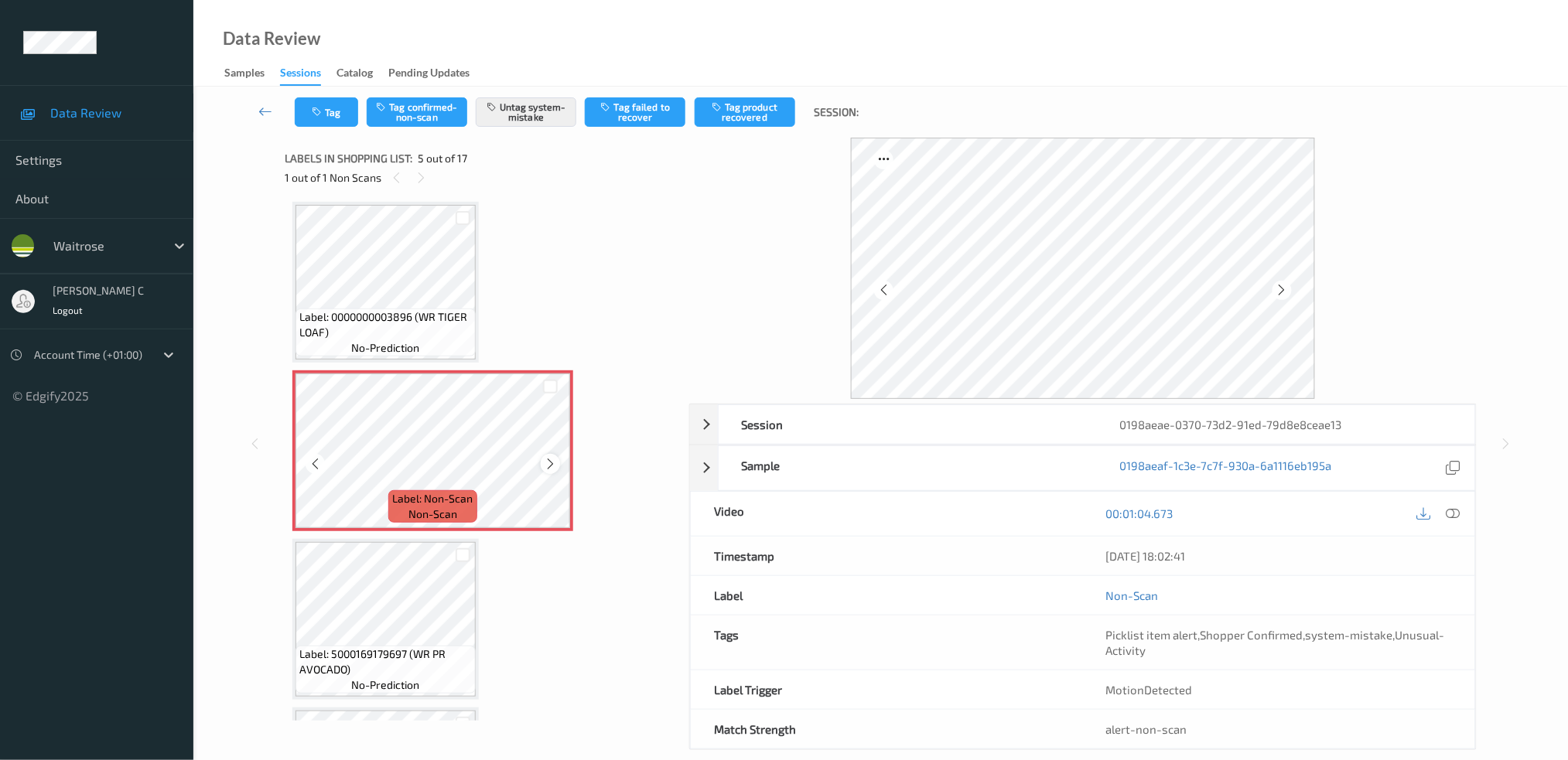
click at [549, 458] on icon at bounding box center [550, 463] width 13 height 14
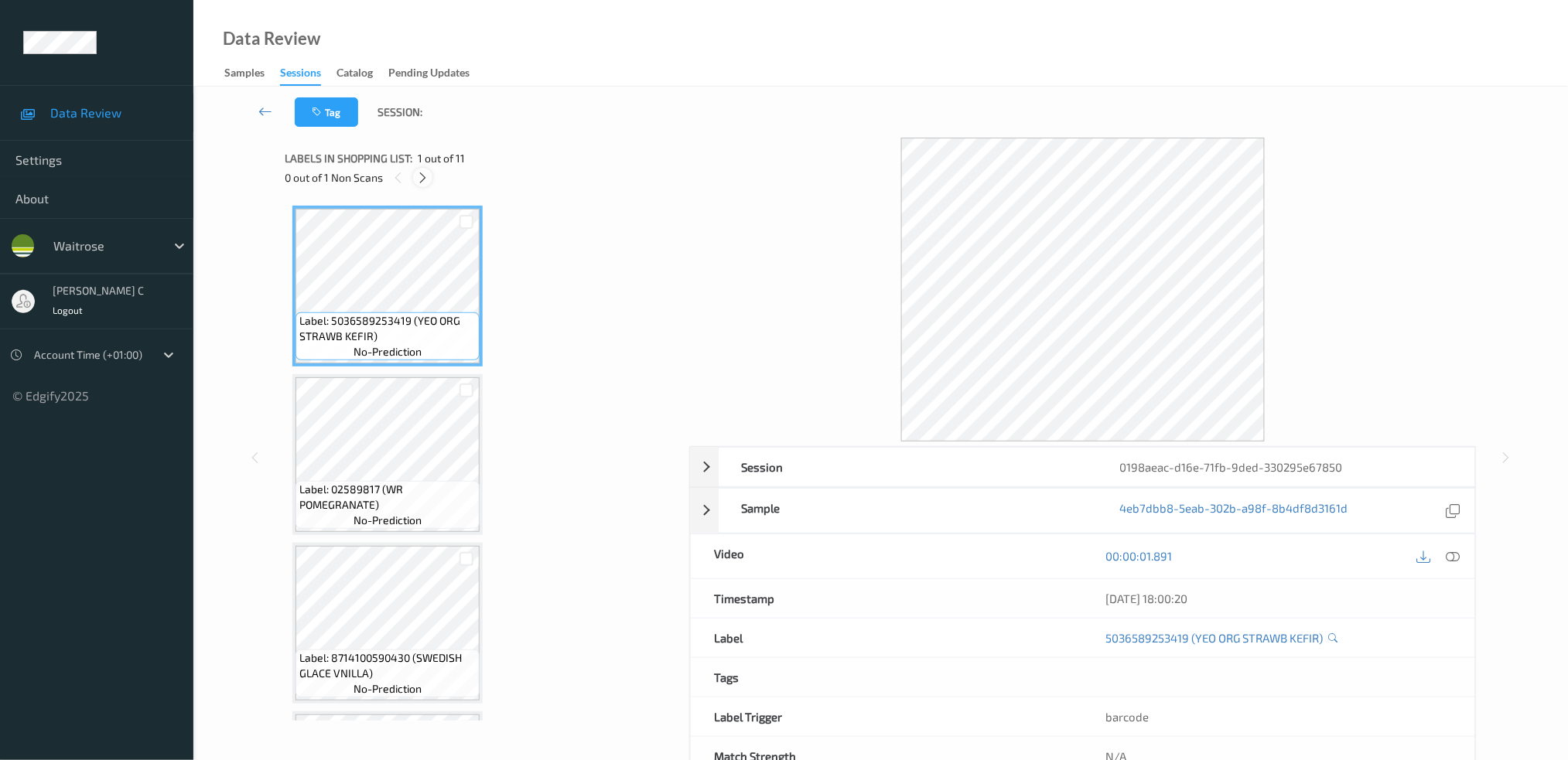
click at [423, 178] on icon at bounding box center [423, 177] width 13 height 14
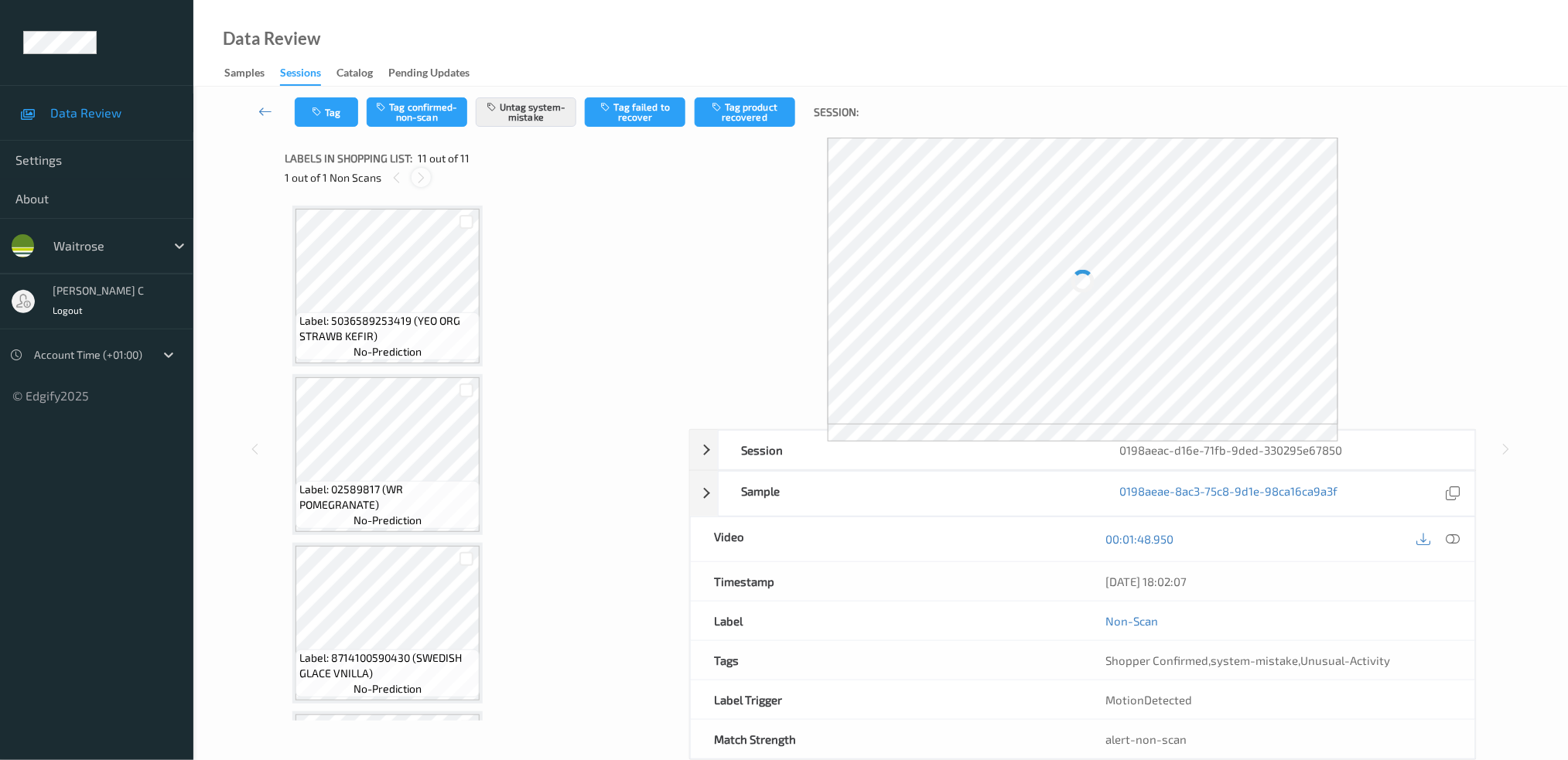
scroll to position [1325, 0]
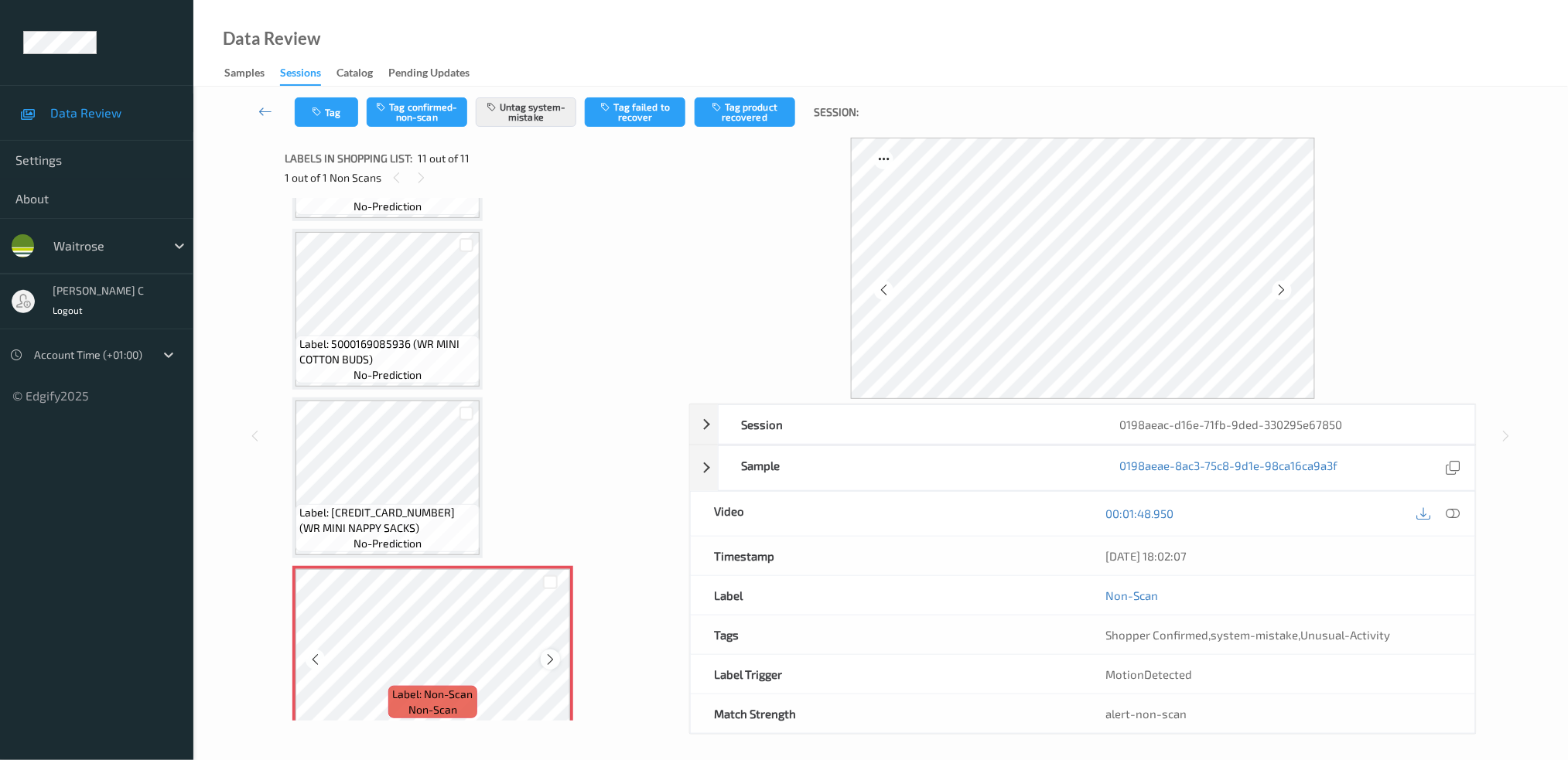
click at [552, 652] on icon at bounding box center [550, 659] width 13 height 14
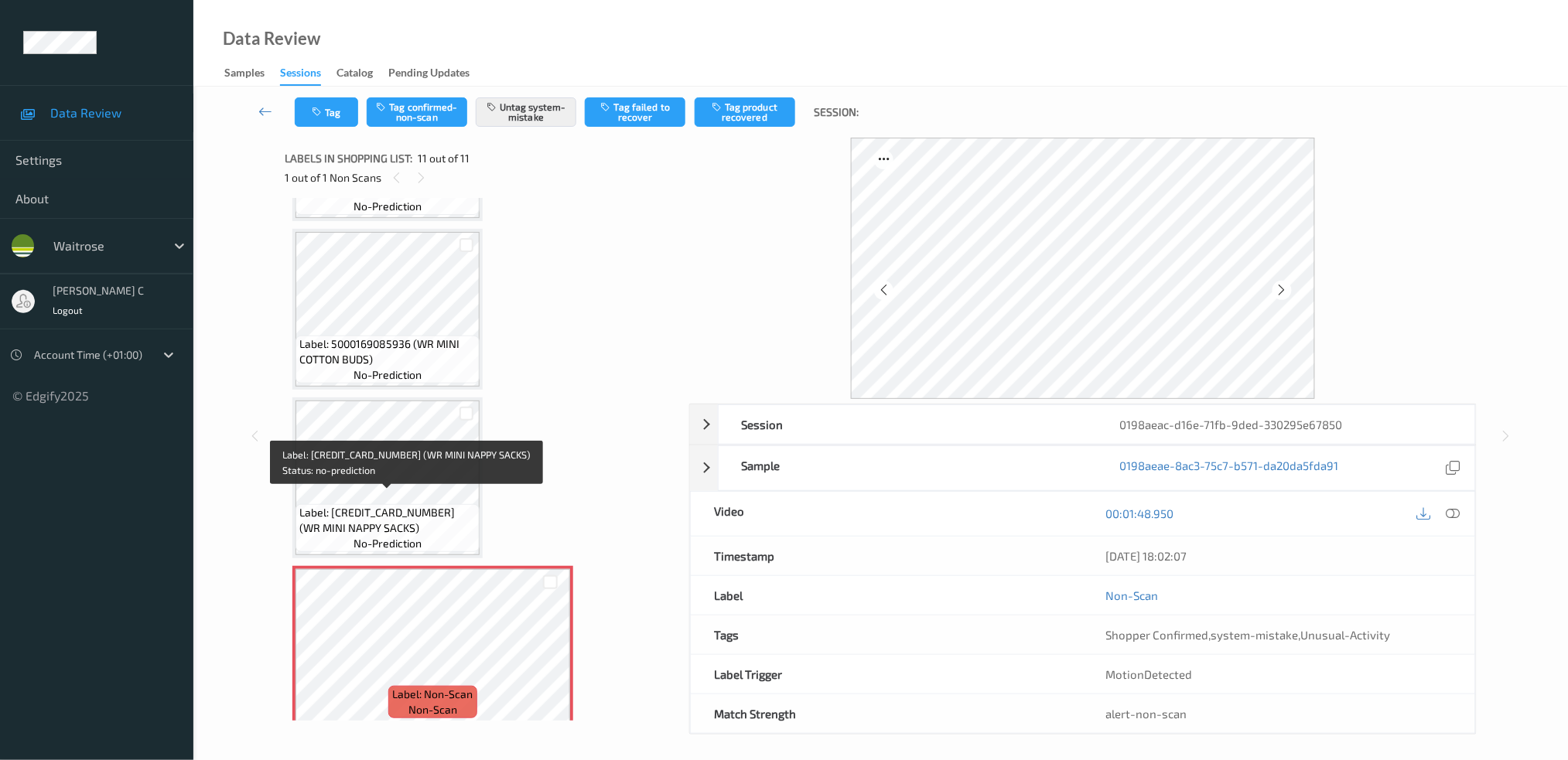
click at [421, 505] on span "Label: [CREDIT_CARD_NUMBER] (WR MINI NAPPY SACKS)" at bounding box center [388, 520] width 177 height 31
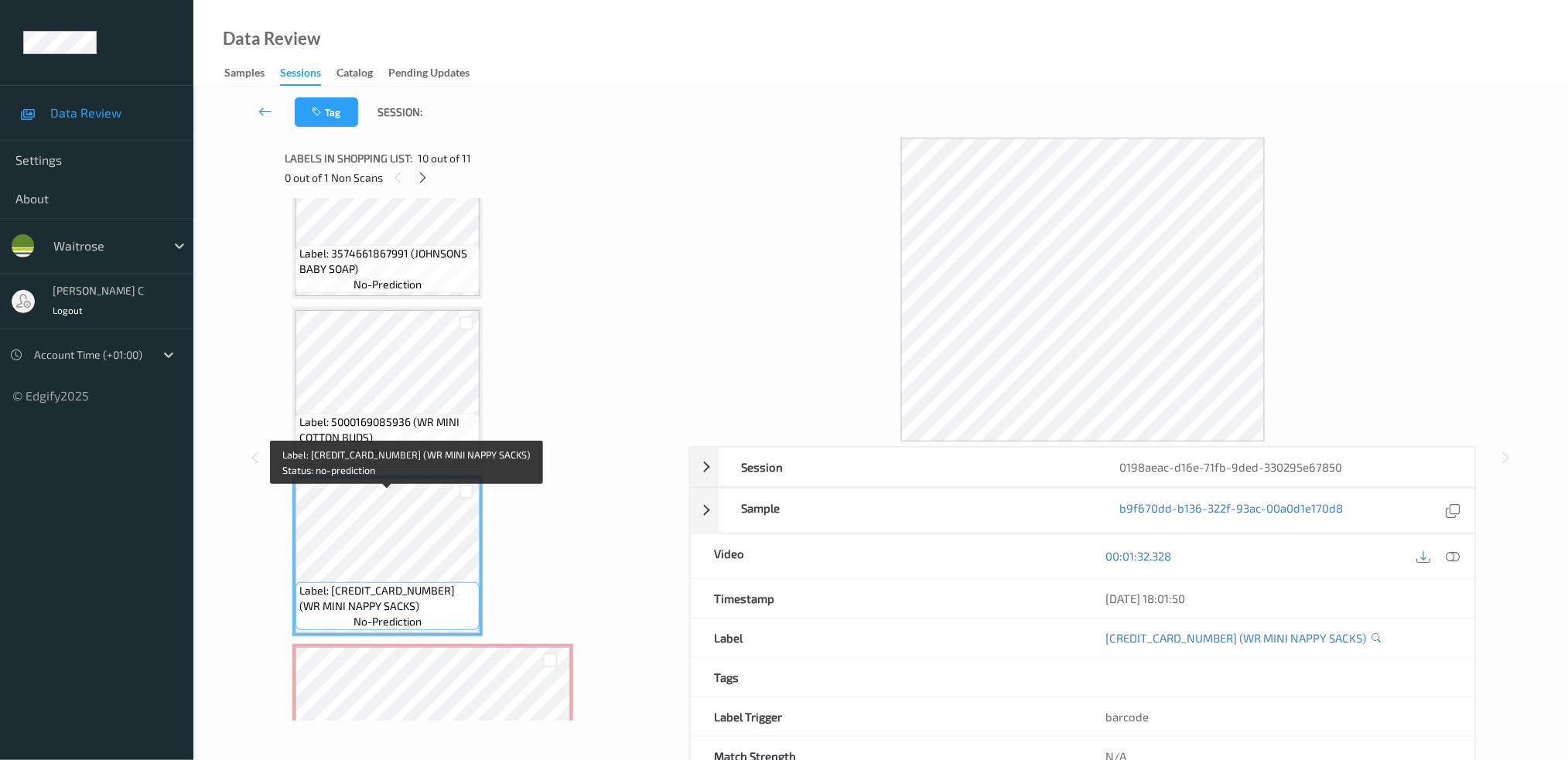
scroll to position [1221, 0]
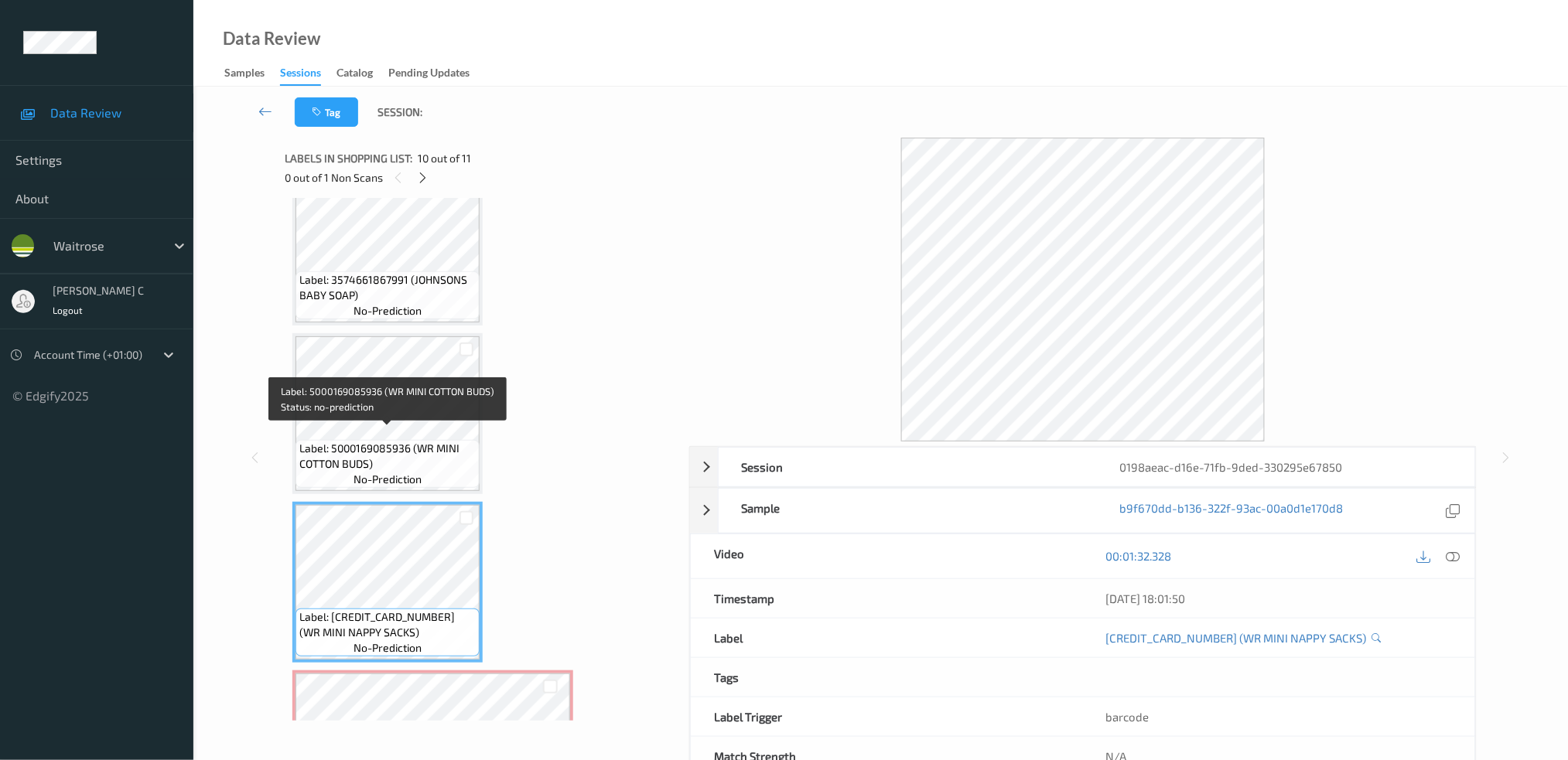
click at [398, 441] on span "Label: 5000169085936 (WR MINI COTTON BUDS)" at bounding box center [388, 456] width 177 height 31
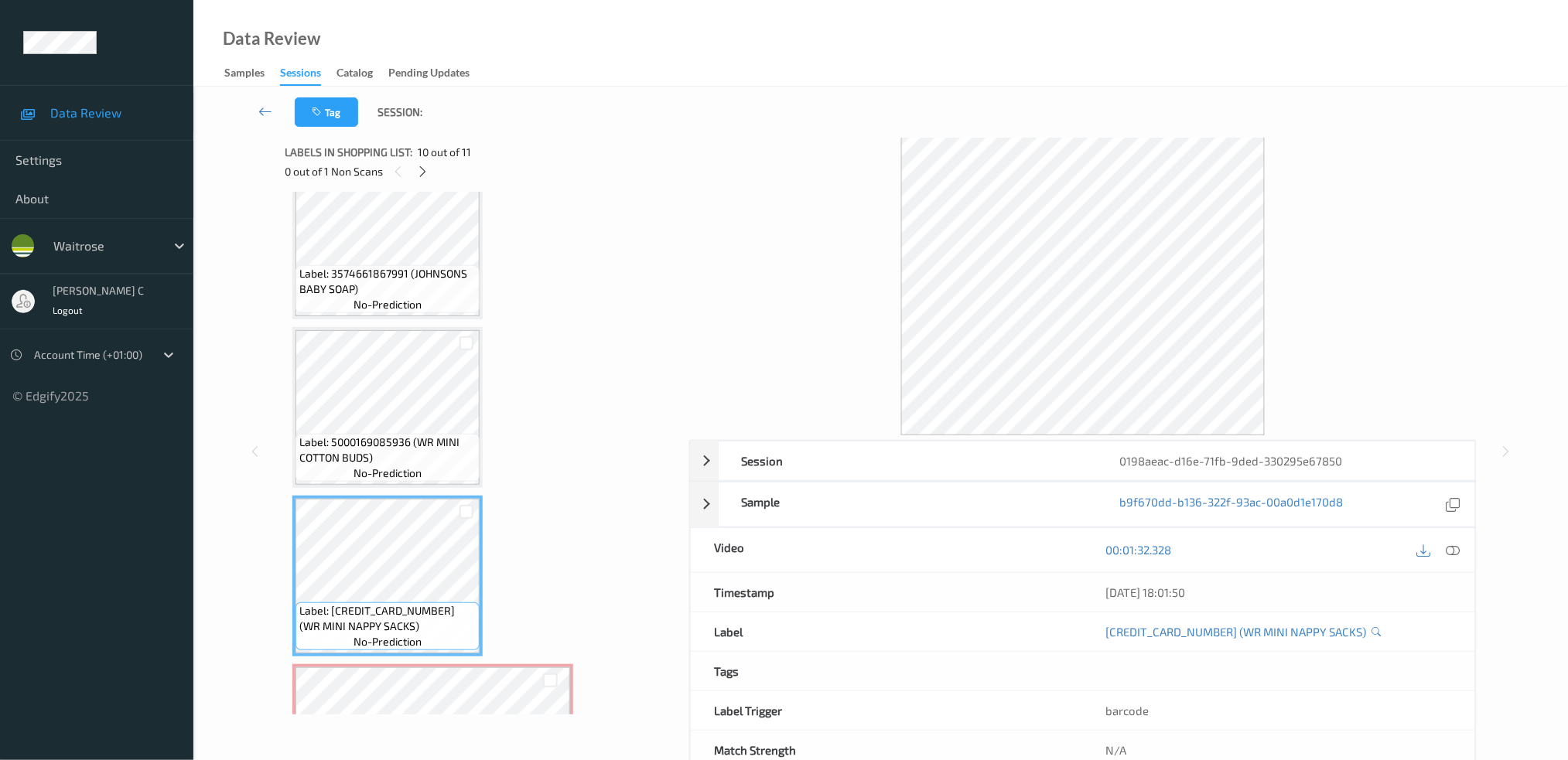
click at [384, 435] on span "Label: 5000169085936 (WR MINI COTTON BUDS)" at bounding box center [388, 450] width 177 height 31
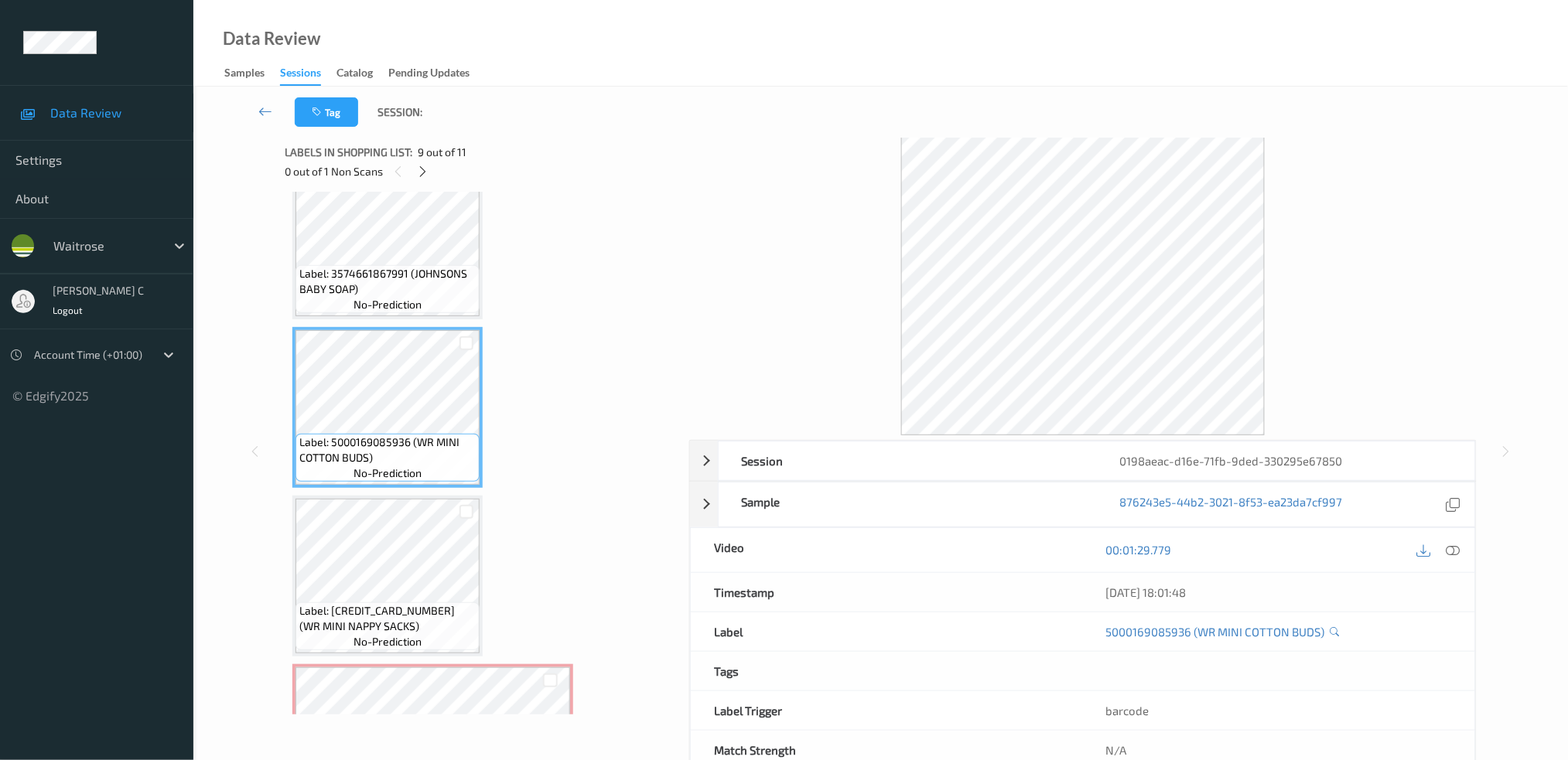
click at [389, 603] on span "Label: 5000169437568 (WR MINI NAPPY SACKS)" at bounding box center [388, 618] width 177 height 31
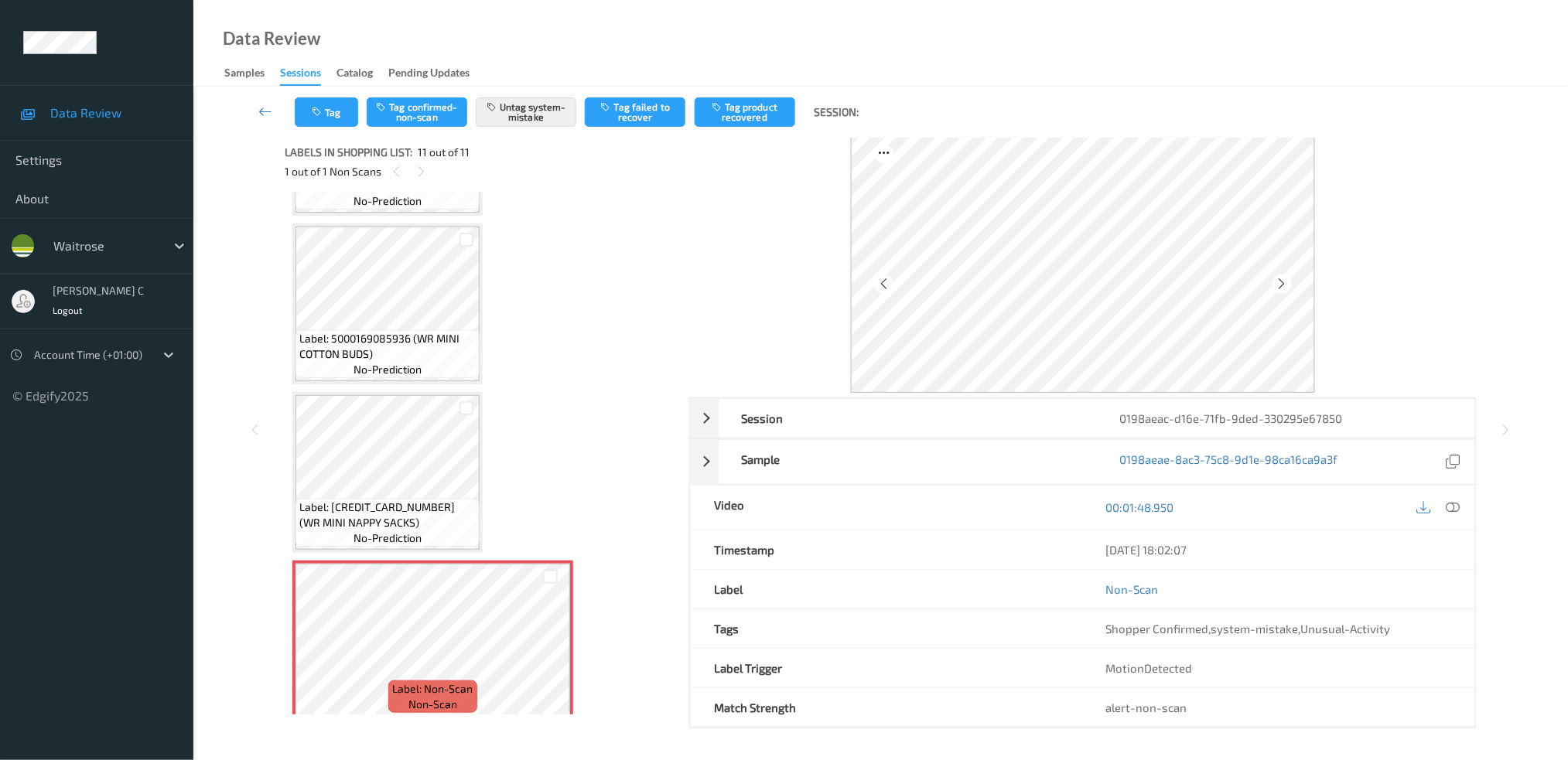
scroll to position [1118, 0]
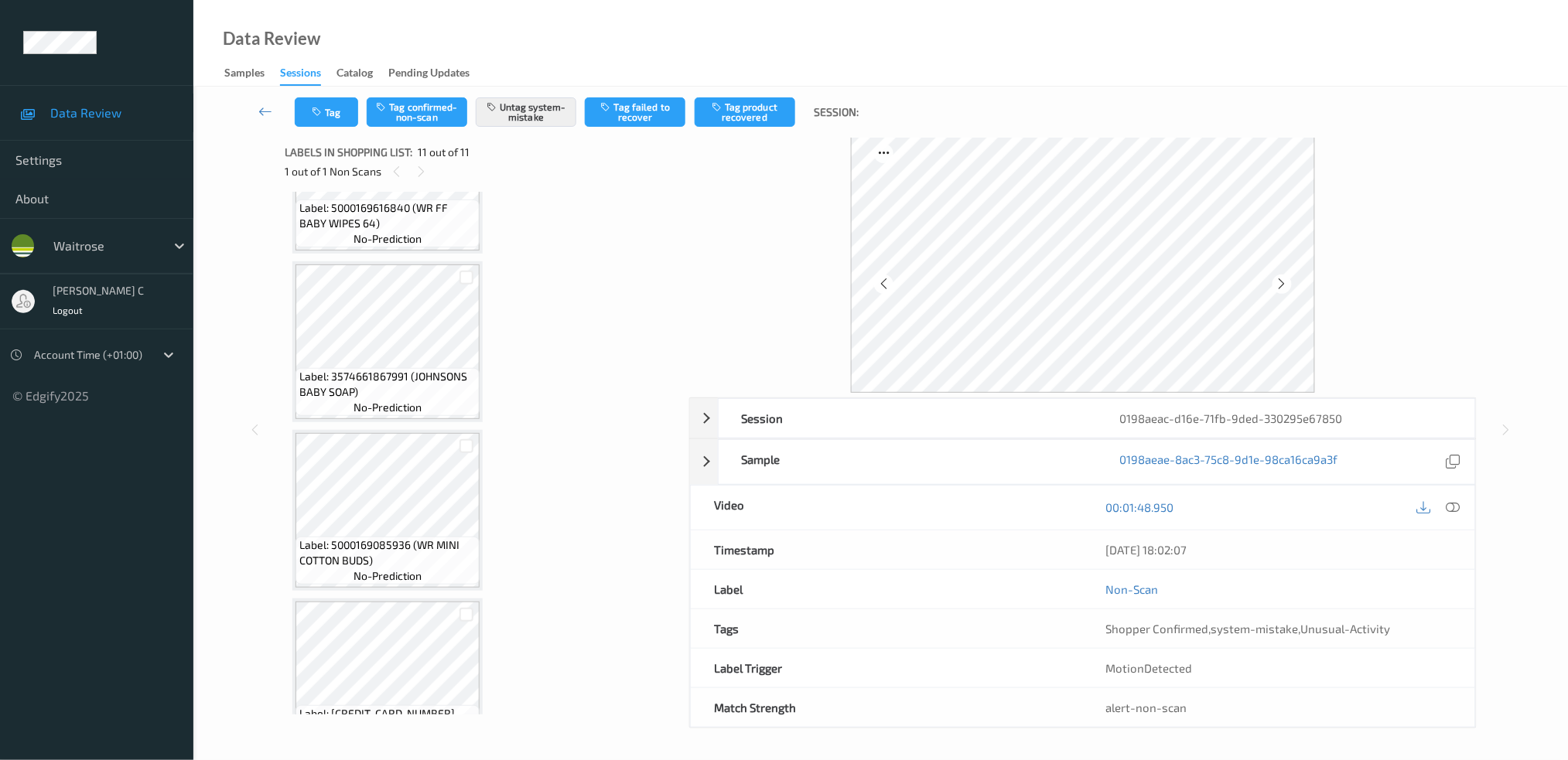
click at [374, 372] on span "Label: 3574661867991 (JOHNSONS BABY SOAP)" at bounding box center [388, 384] width 177 height 31
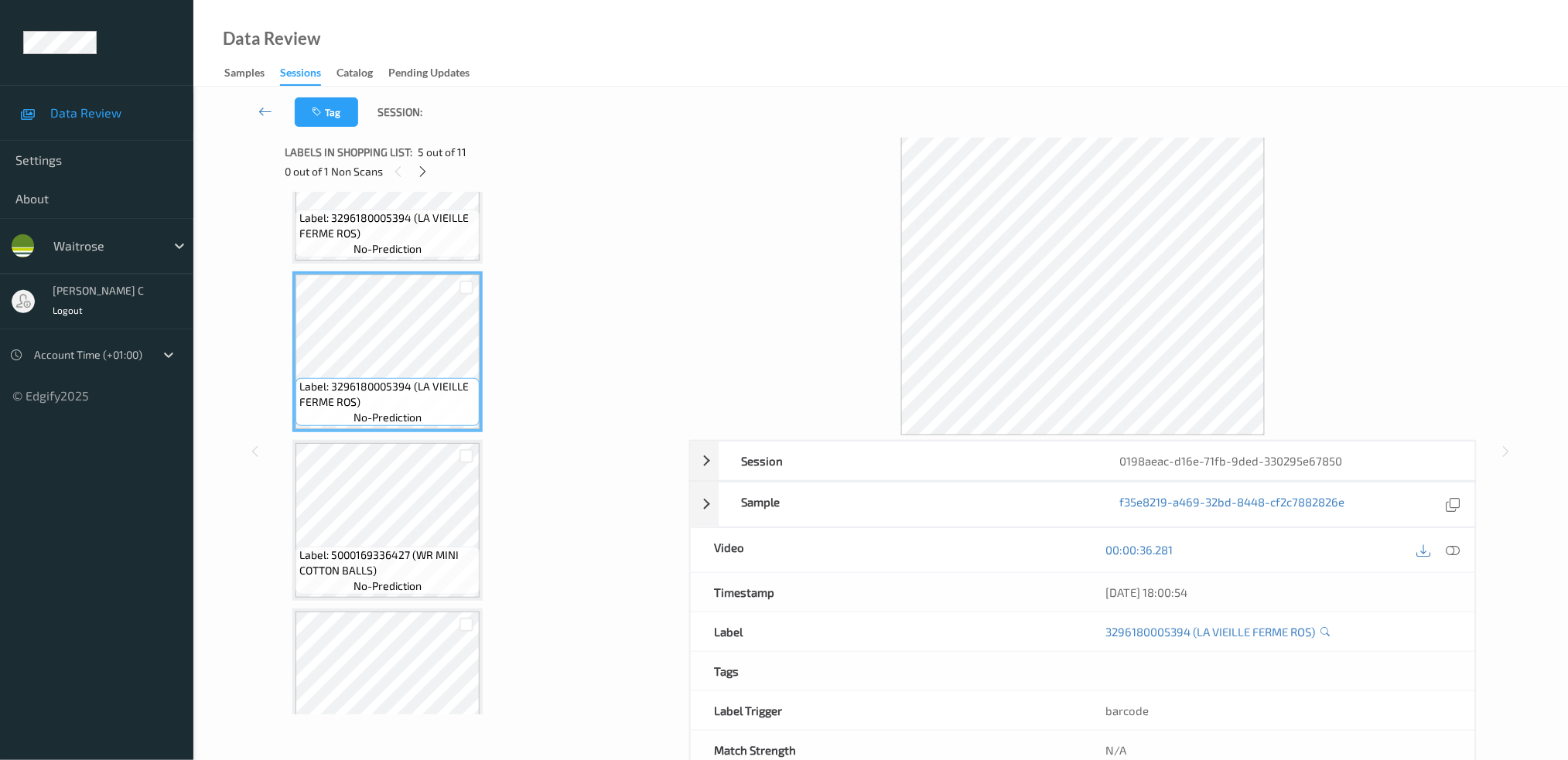
scroll to position [809, 0]
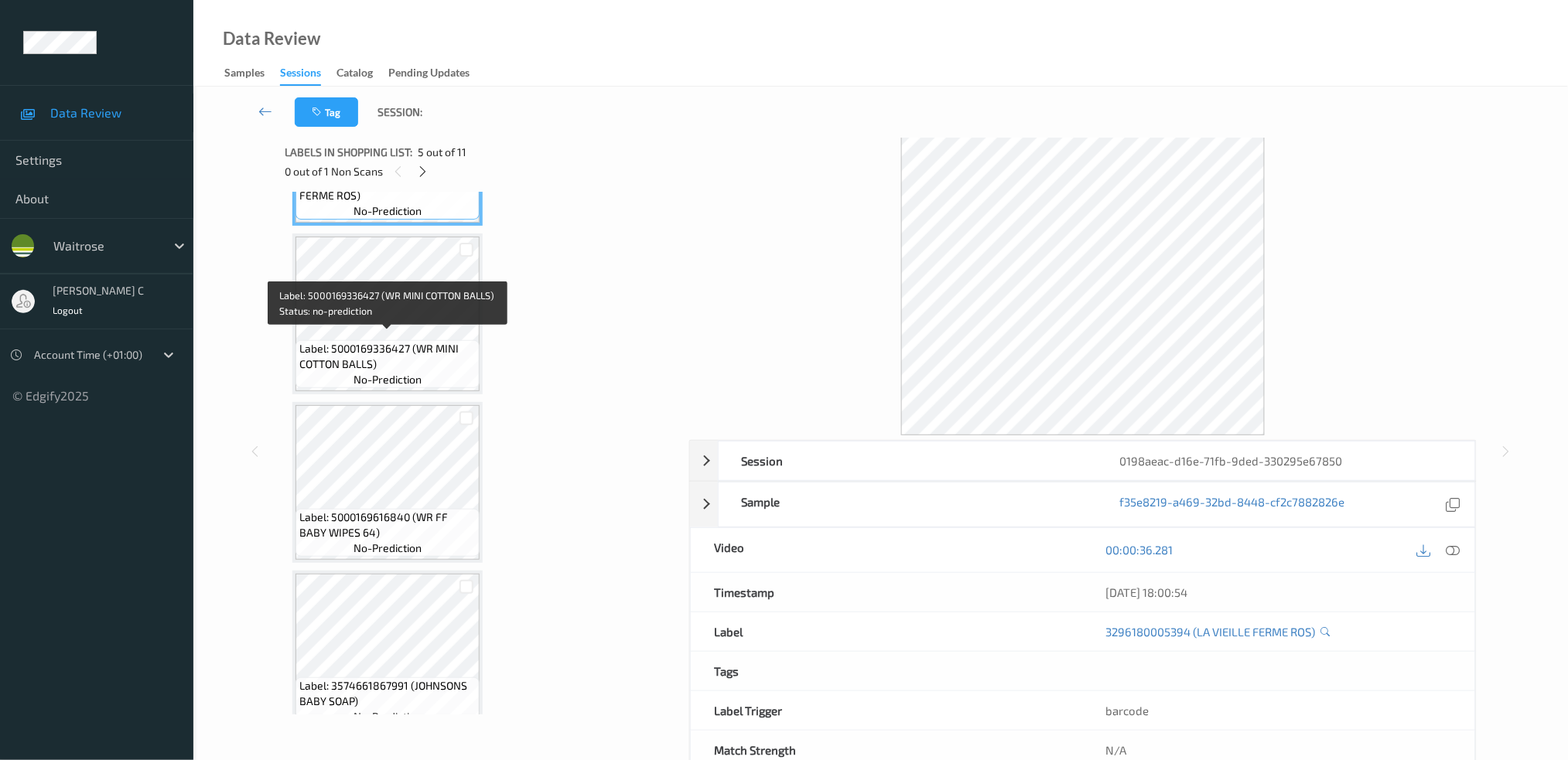
click at [404, 356] on span "Label: 5000169336427 (WR MINI COTTON BALLS)" at bounding box center [388, 356] width 177 height 31
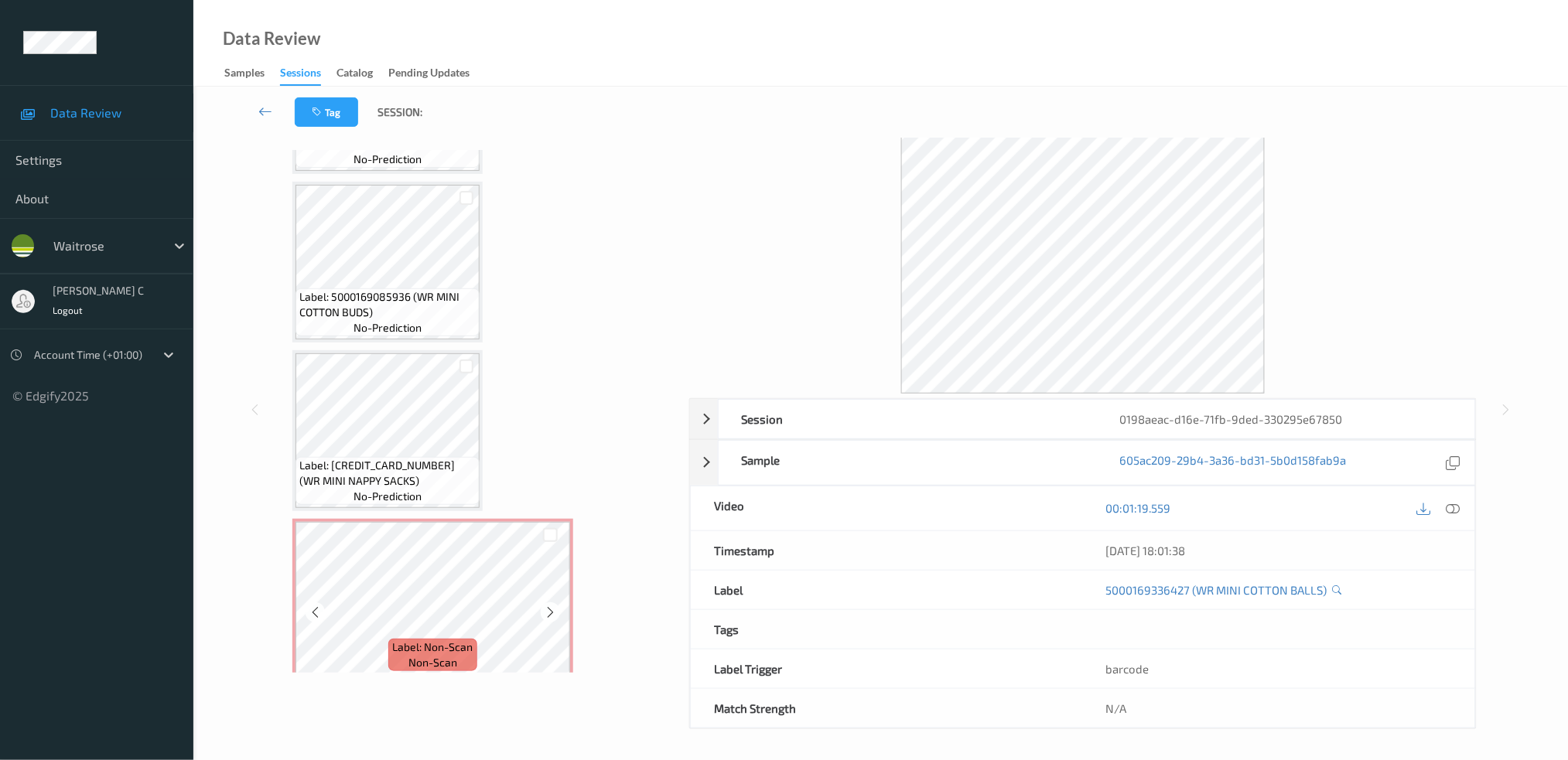
scroll to position [6, 0]
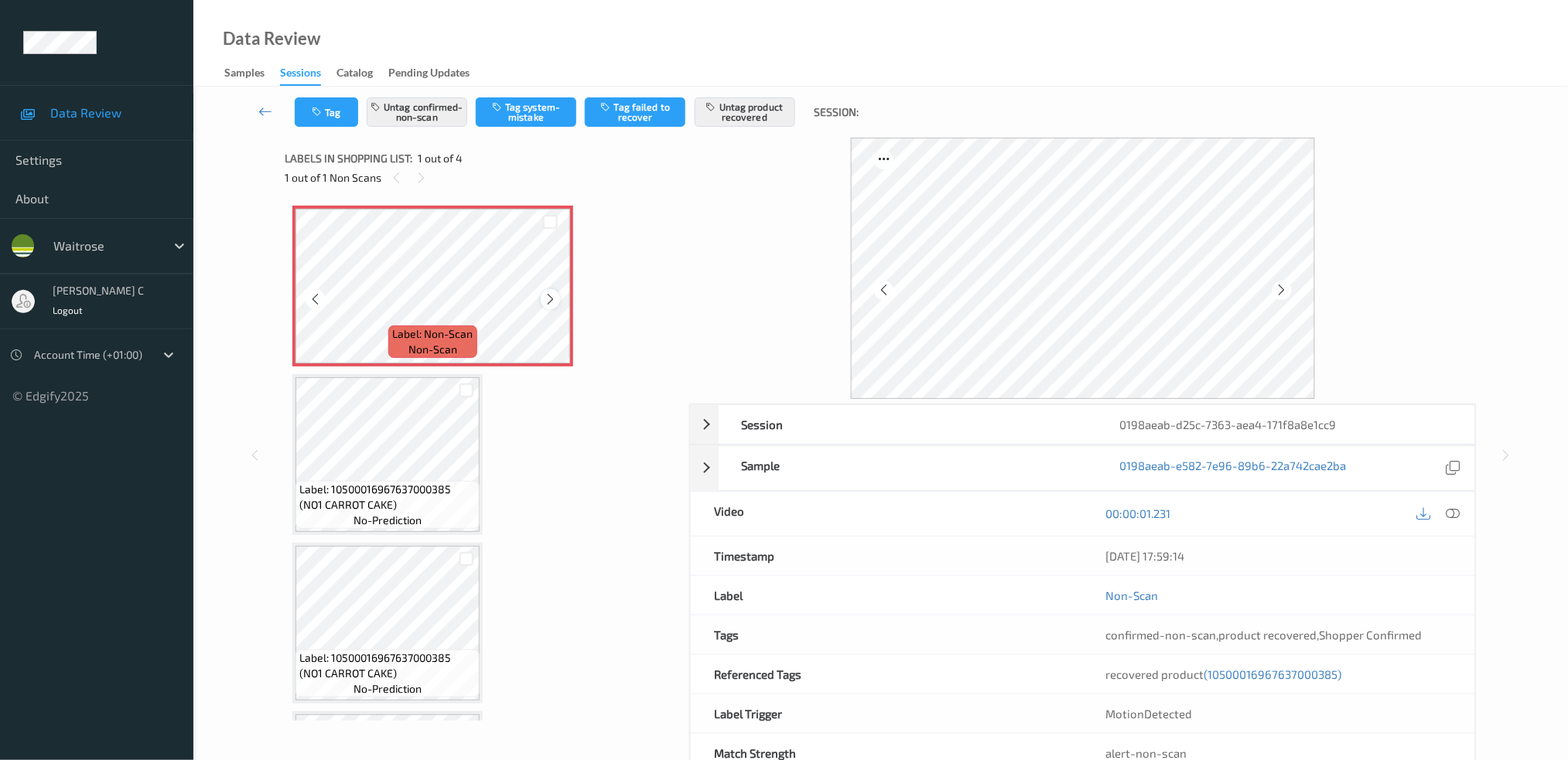
click at [558, 296] on div at bounding box center [550, 298] width 19 height 19
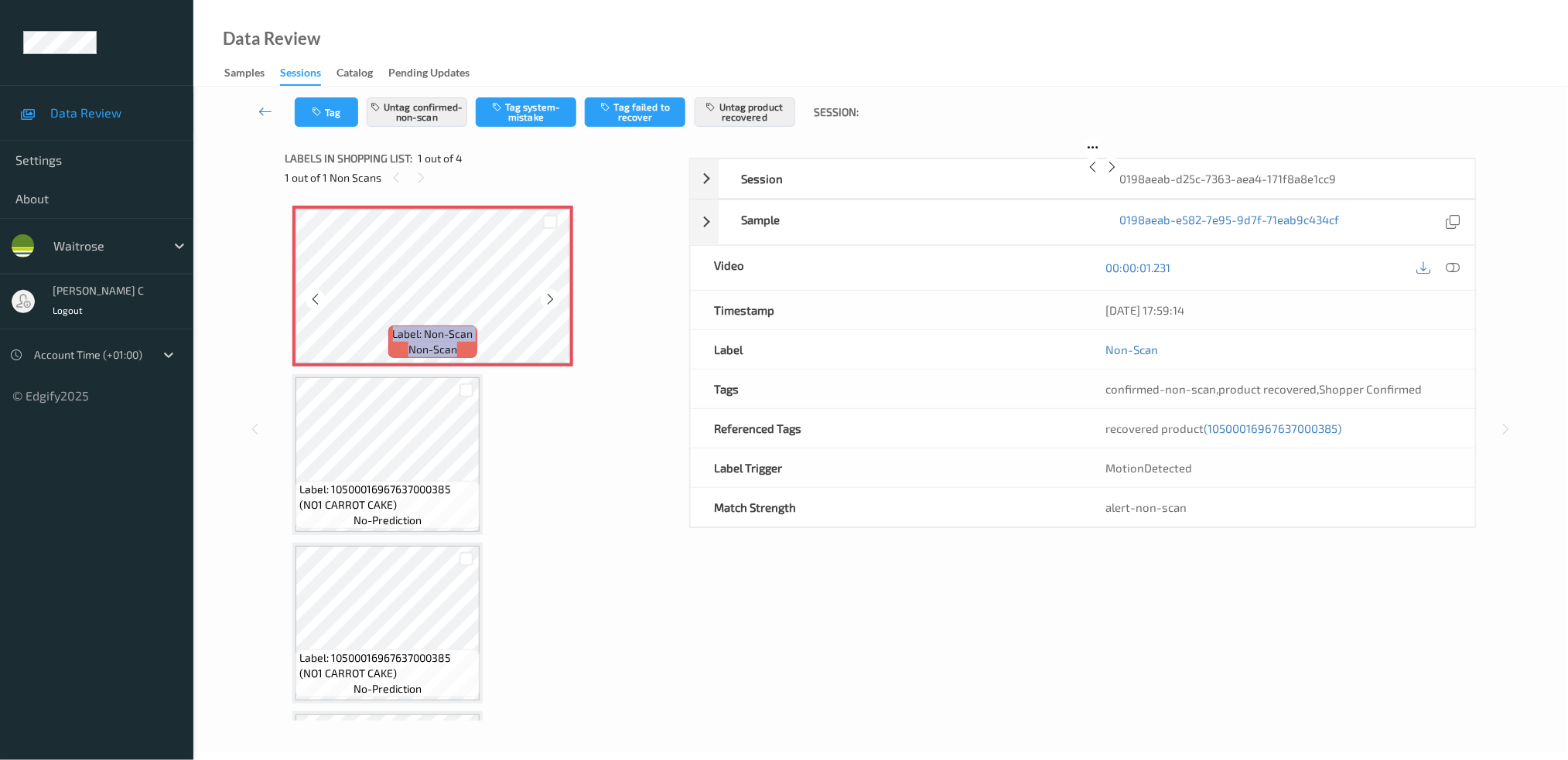
click at [558, 296] on div at bounding box center [550, 298] width 19 height 19
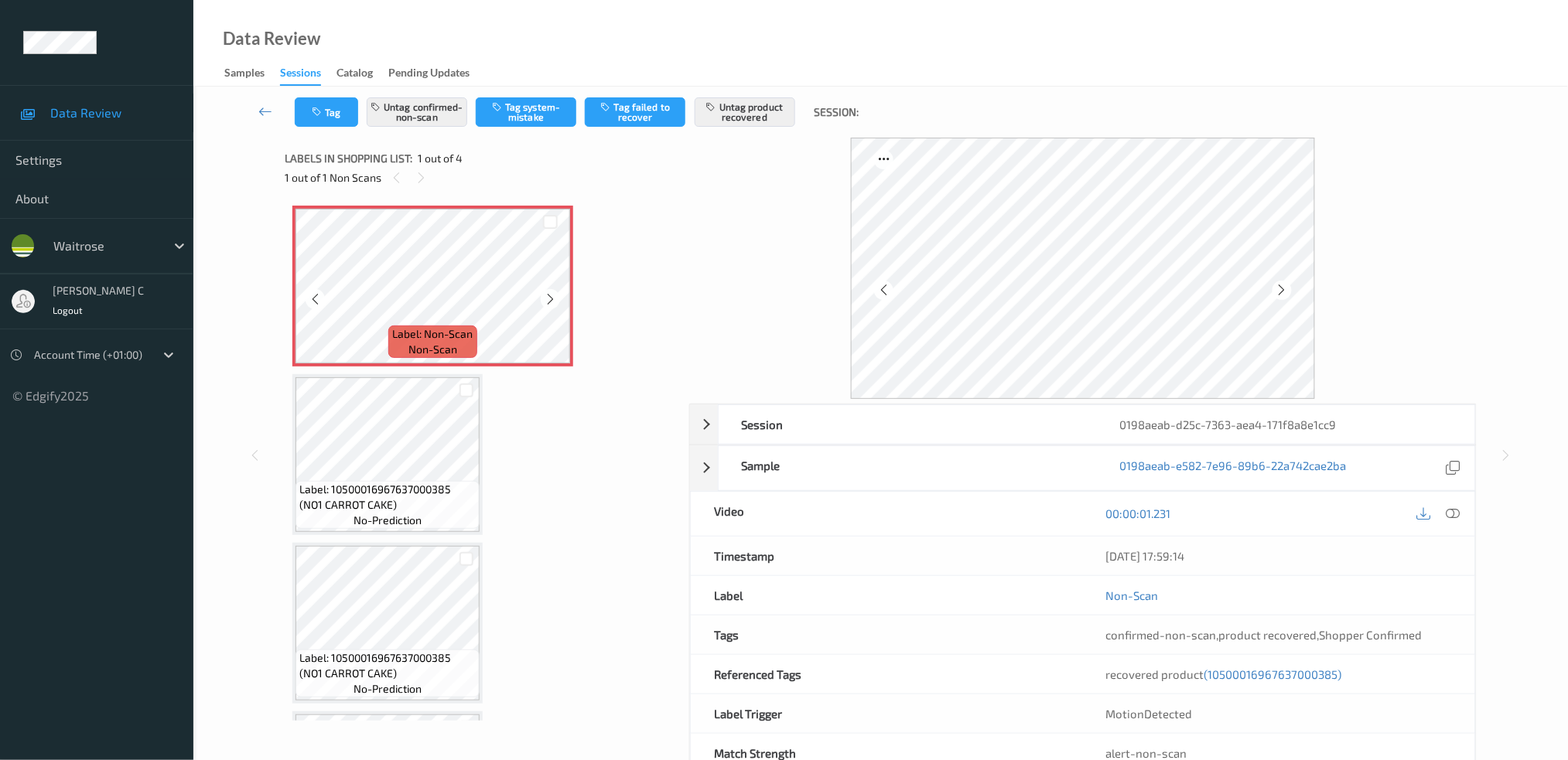
click at [558, 296] on div at bounding box center [550, 298] width 19 height 19
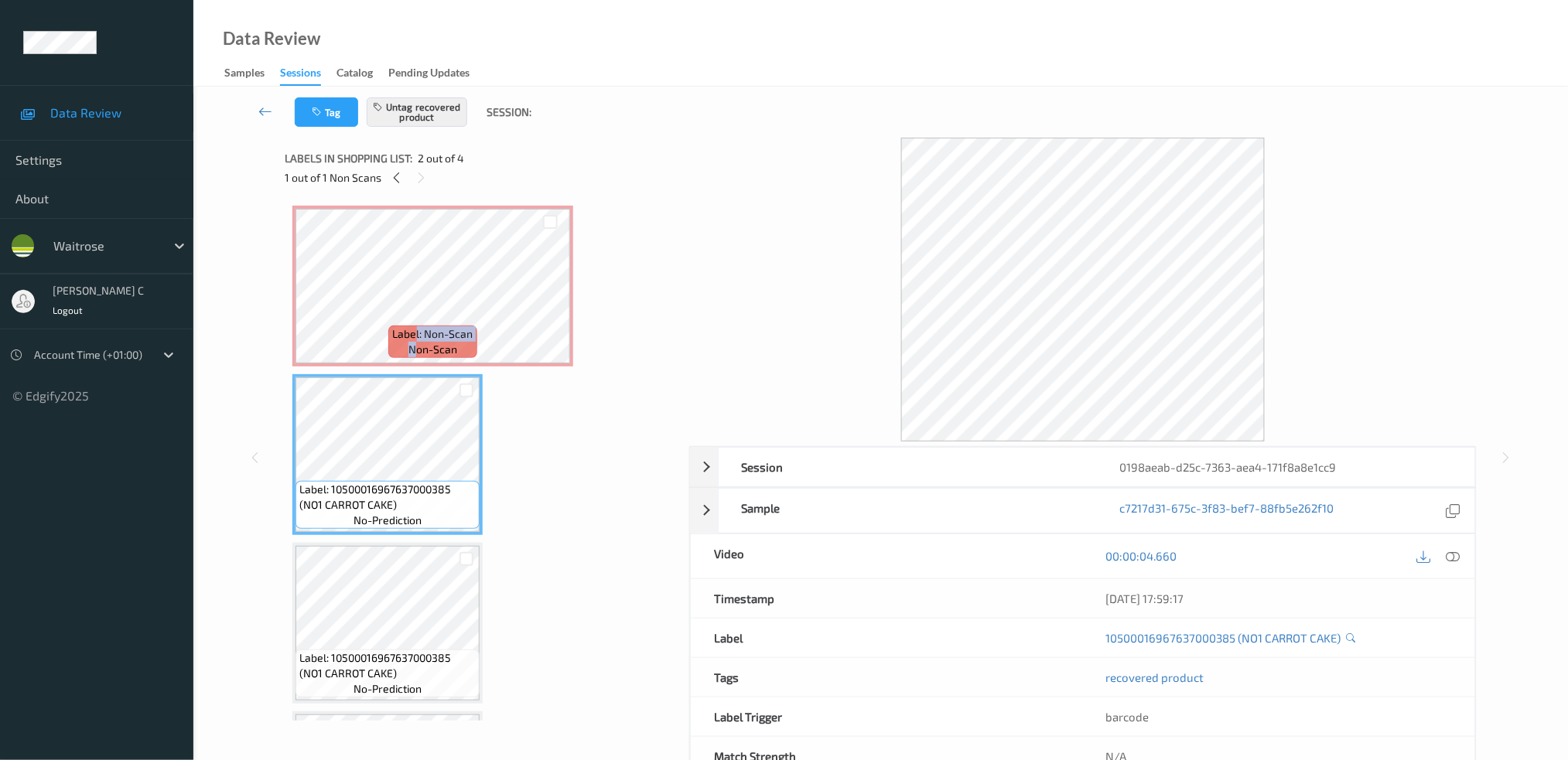
click at [413, 340] on div "Label: Non-Scan non-scan" at bounding box center [432, 341] width 88 height 33
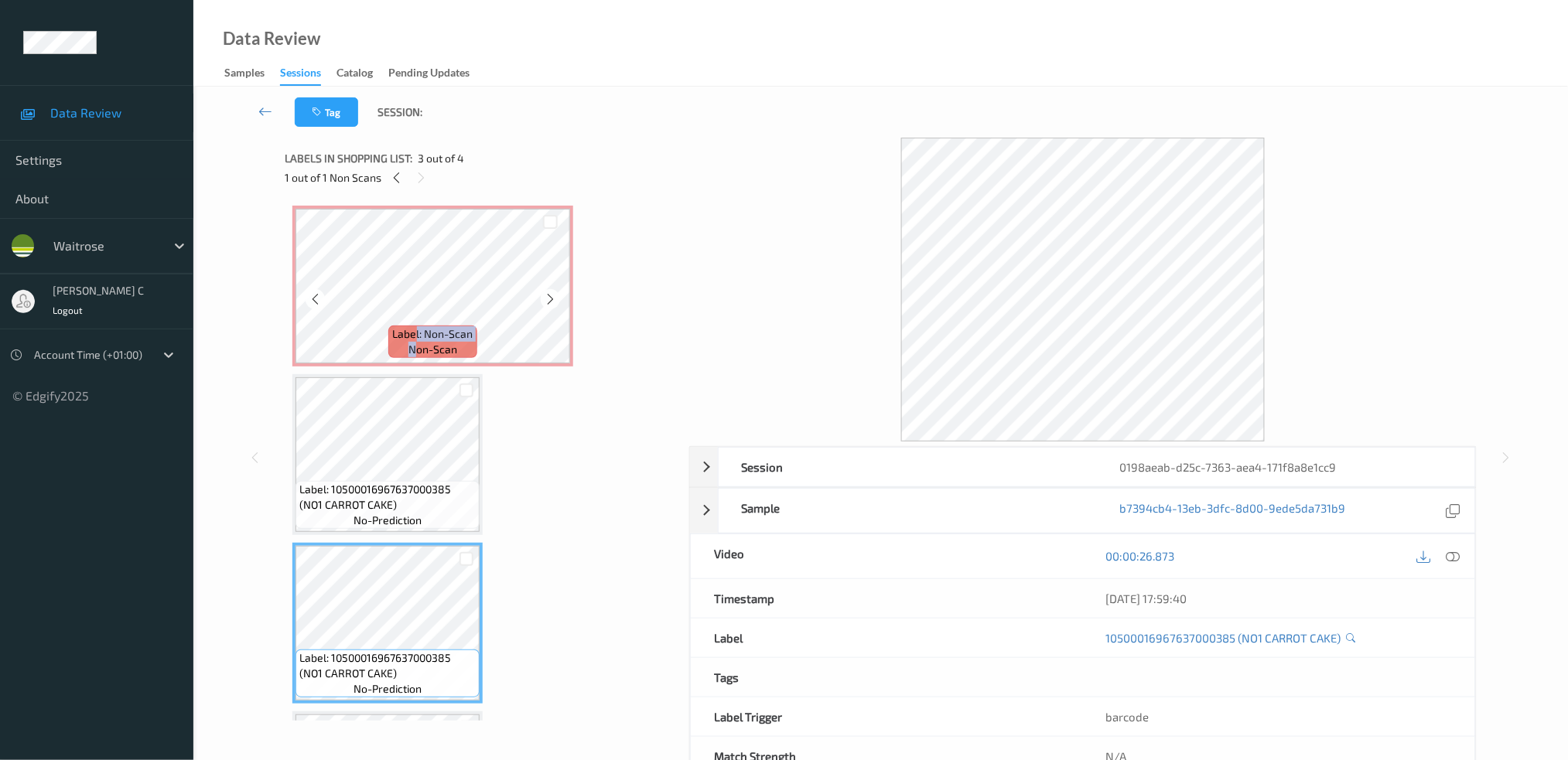
click at [448, 331] on span "Label: Non-Scan" at bounding box center [433, 334] width 81 height 15
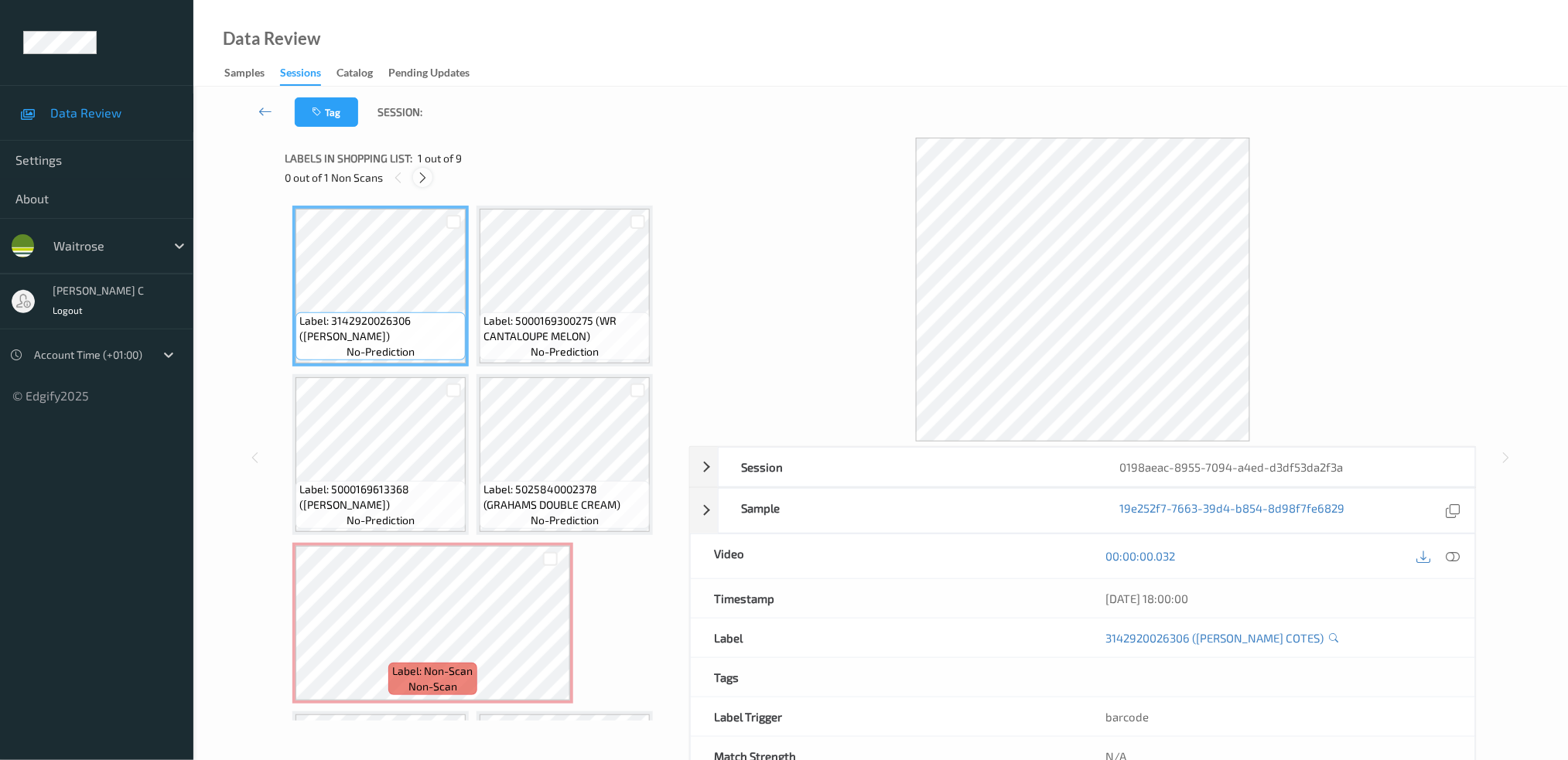
click at [422, 172] on icon at bounding box center [423, 177] width 13 height 14
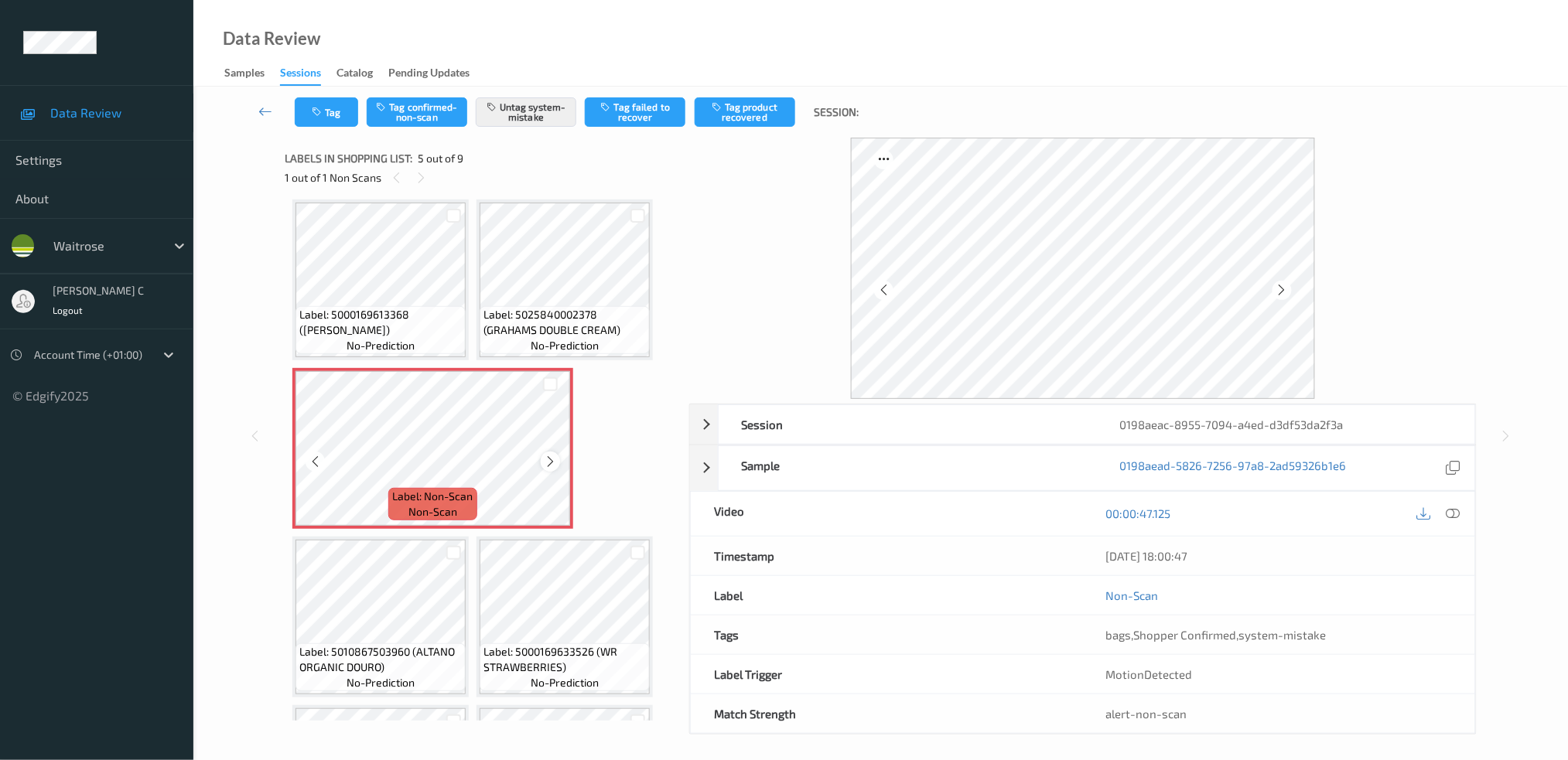
click at [551, 457] on icon at bounding box center [550, 462] width 13 height 14
click at [552, 457] on icon at bounding box center [550, 462] width 13 height 14
click at [557, 462] on div at bounding box center [550, 461] width 19 height 19
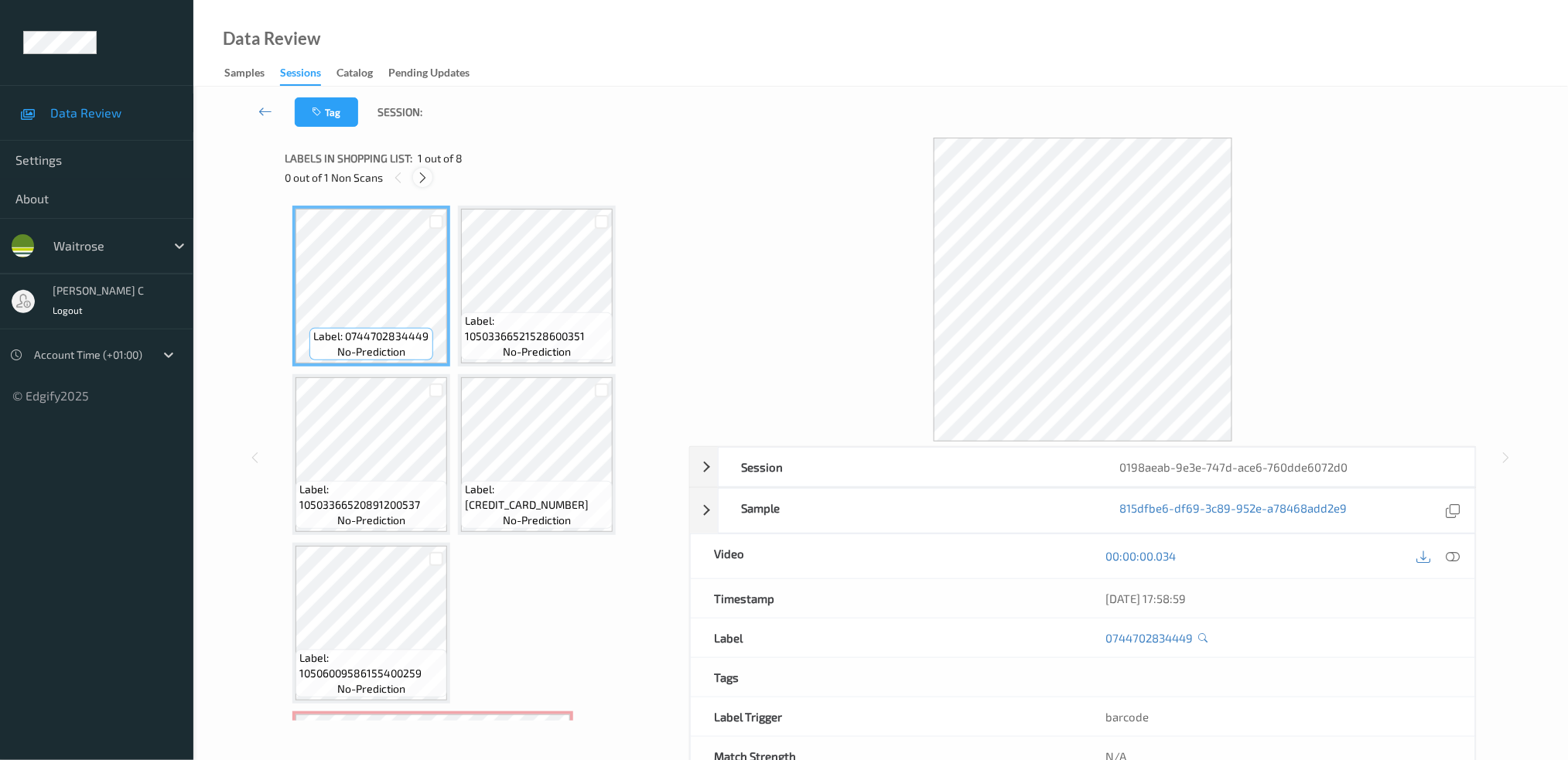
click at [421, 171] on icon at bounding box center [423, 177] width 13 height 14
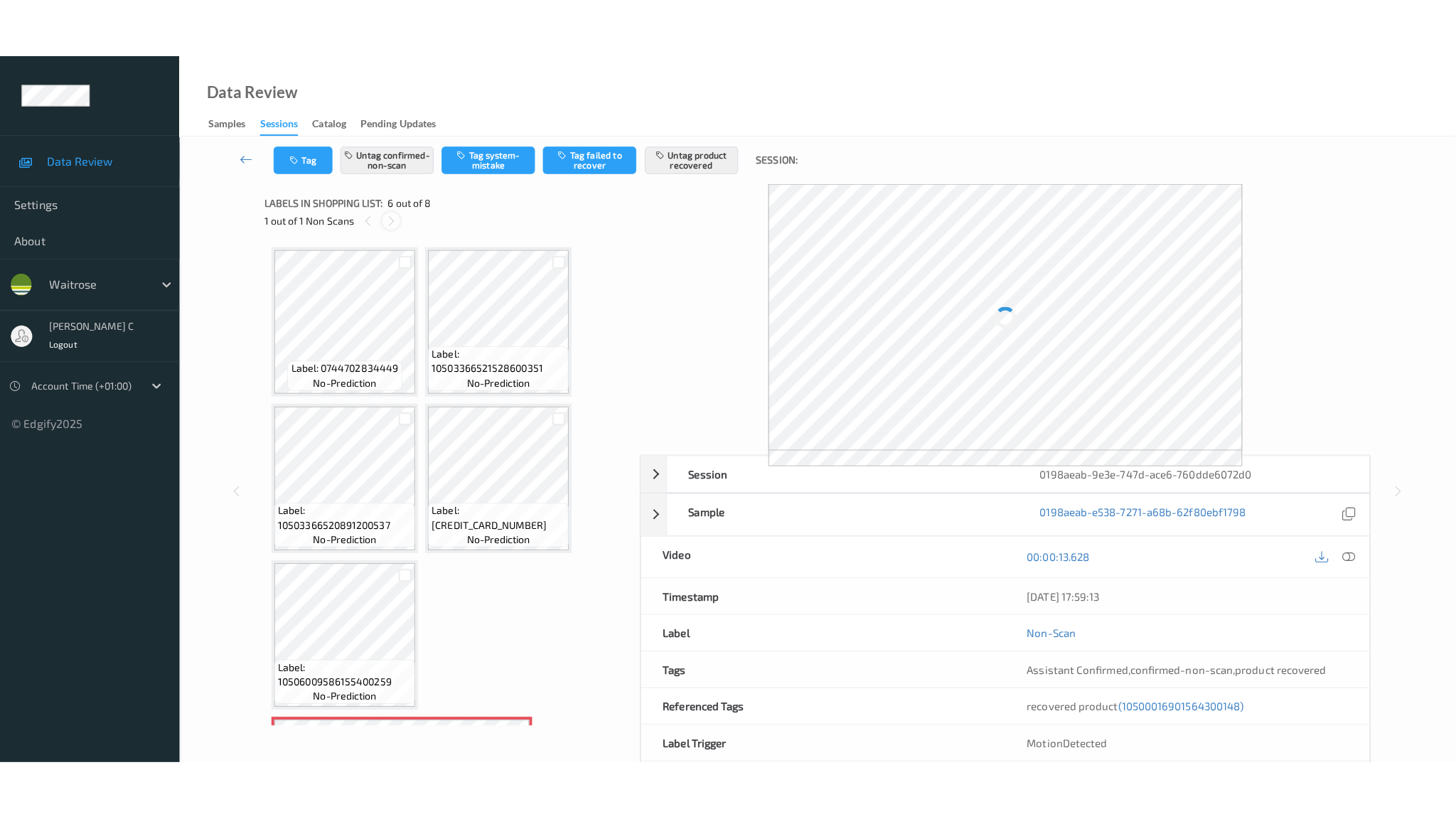
scroll to position [296, 0]
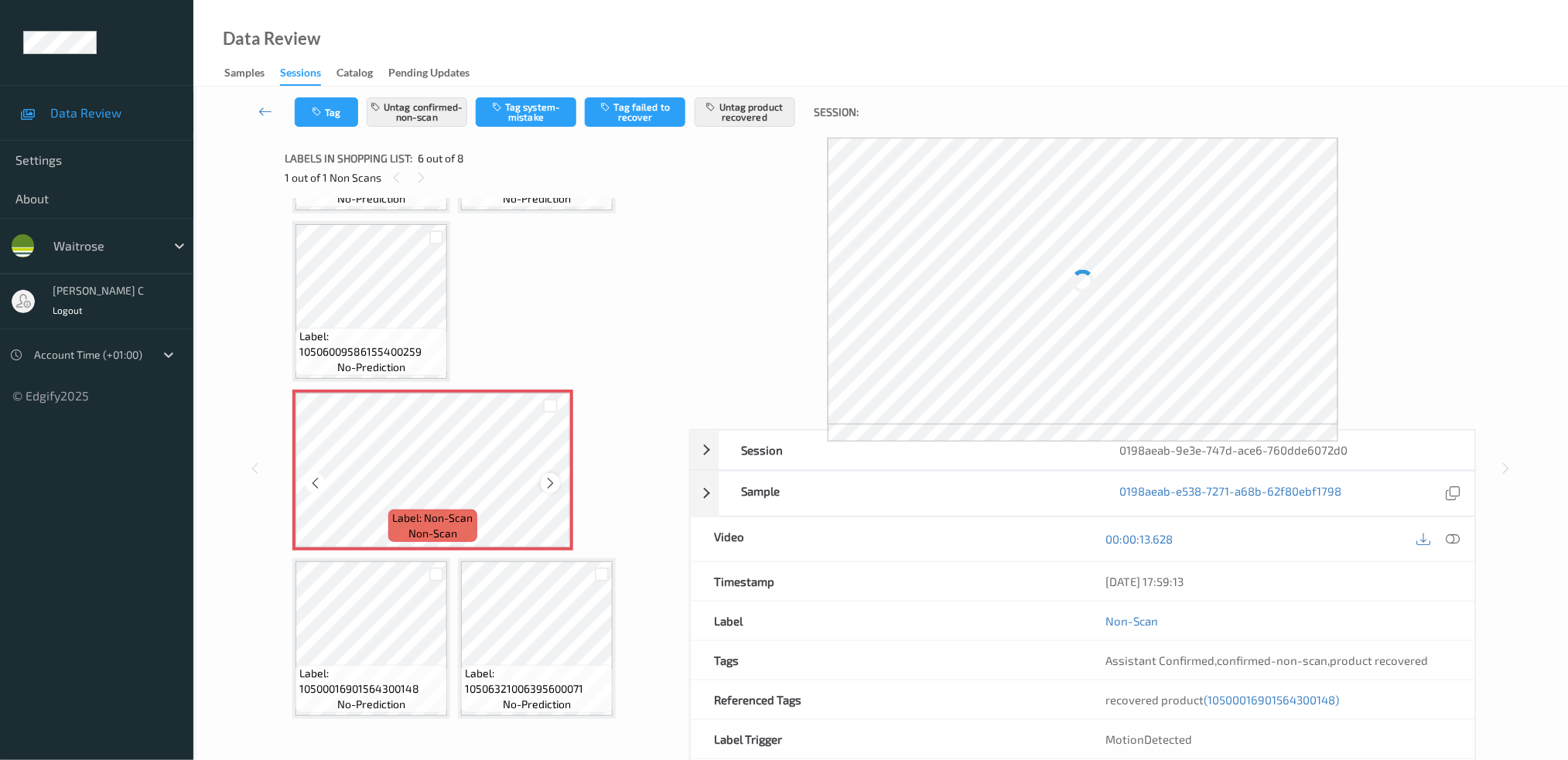
click at [552, 476] on icon at bounding box center [550, 483] width 13 height 14
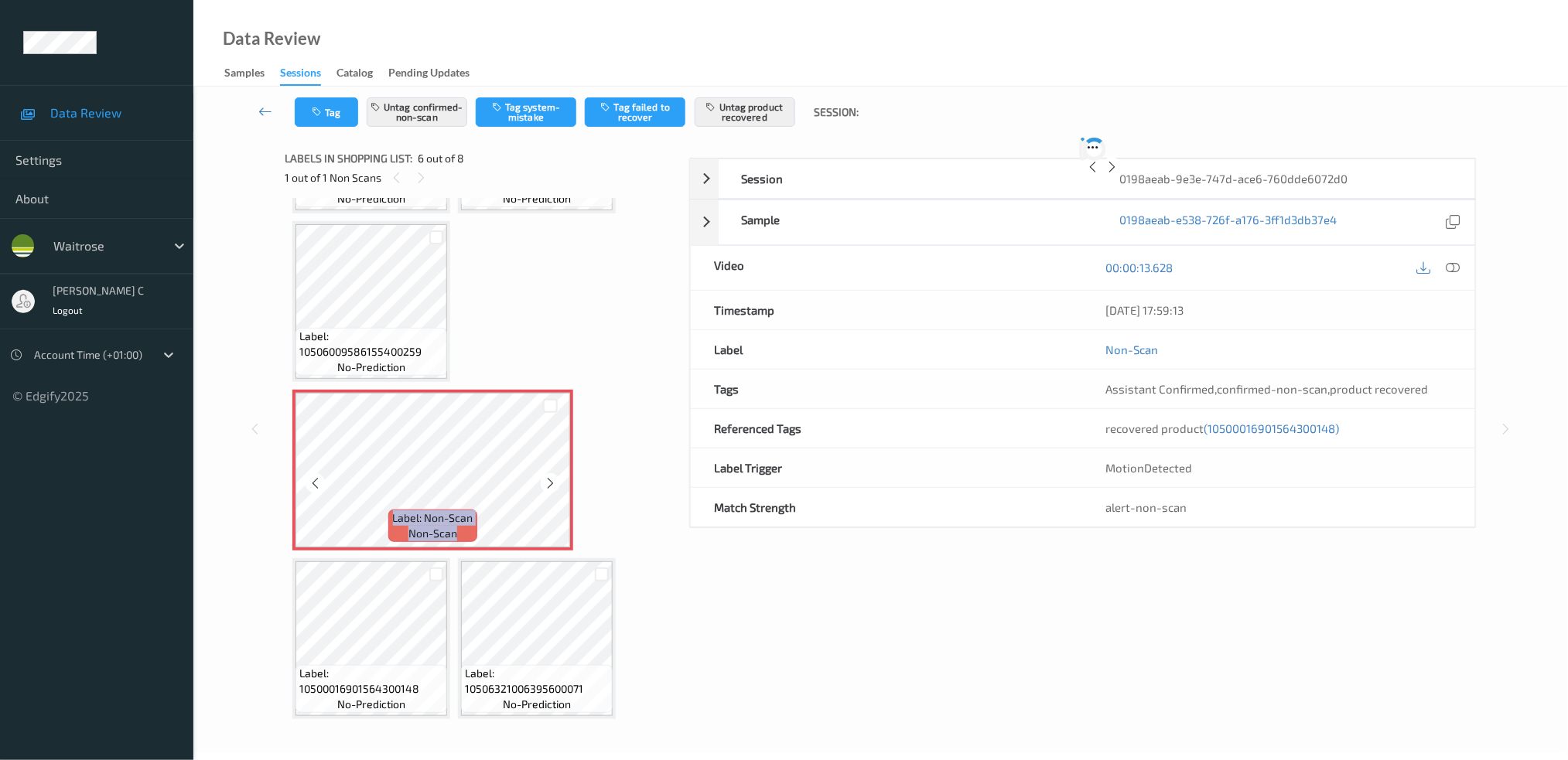
click at [552, 476] on icon at bounding box center [550, 483] width 13 height 14
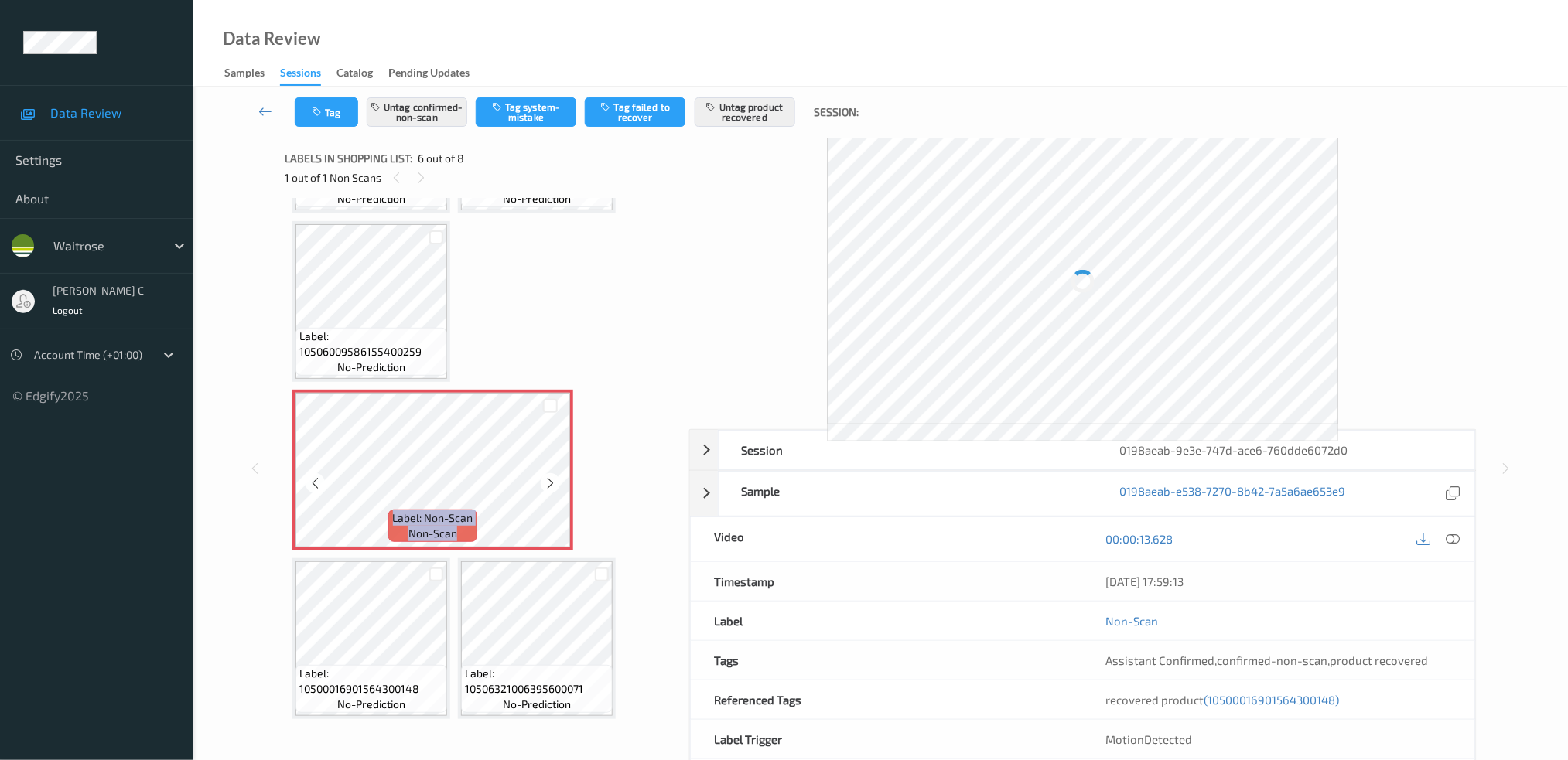
click at [552, 476] on icon at bounding box center [550, 483] width 13 height 14
click at [361, 329] on span "Label: 10506009586155400259" at bounding box center [371, 344] width 144 height 31
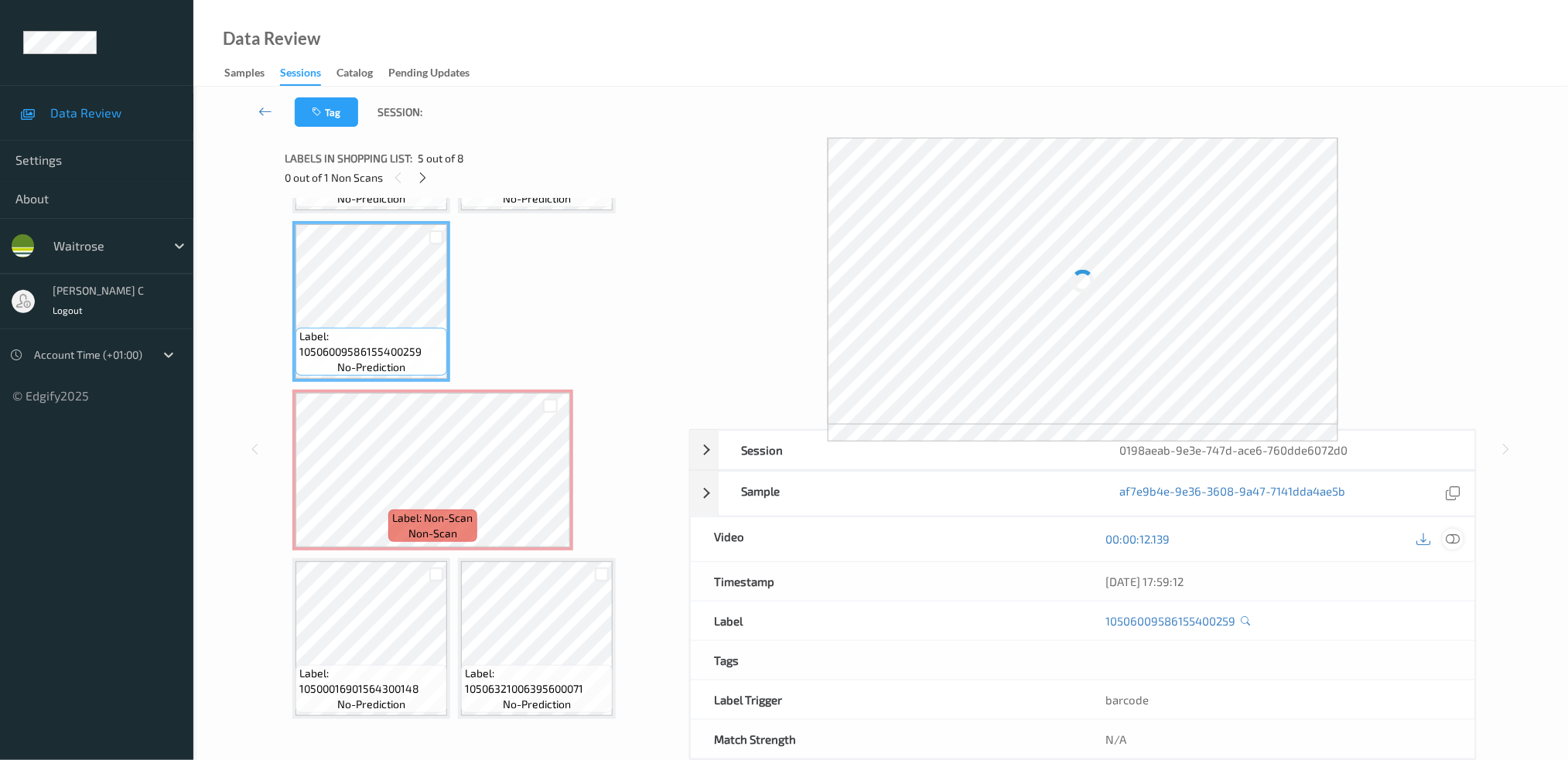
click at [1446, 537] on icon at bounding box center [1453, 539] width 14 height 14
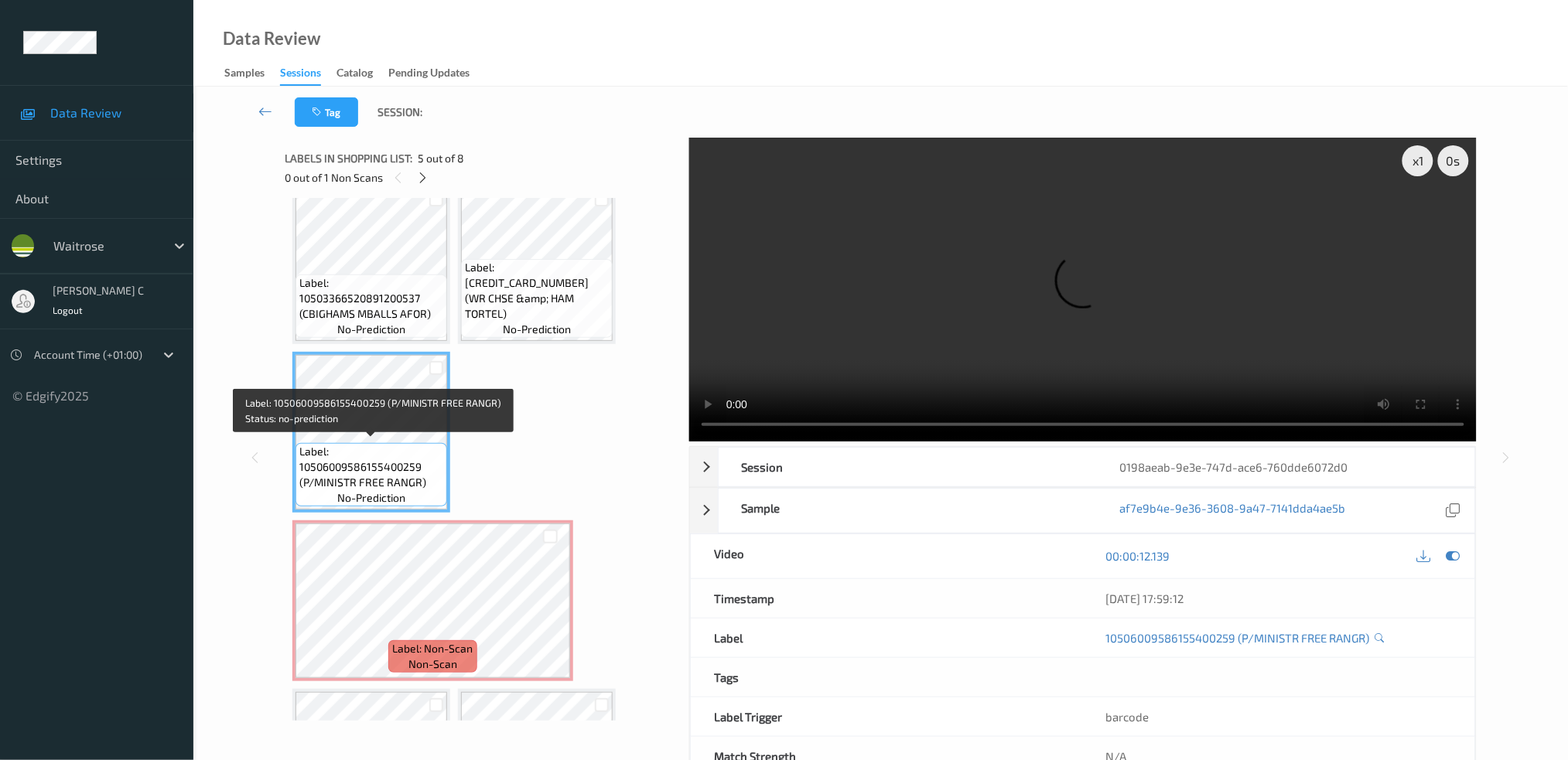
scroll to position [293, 0]
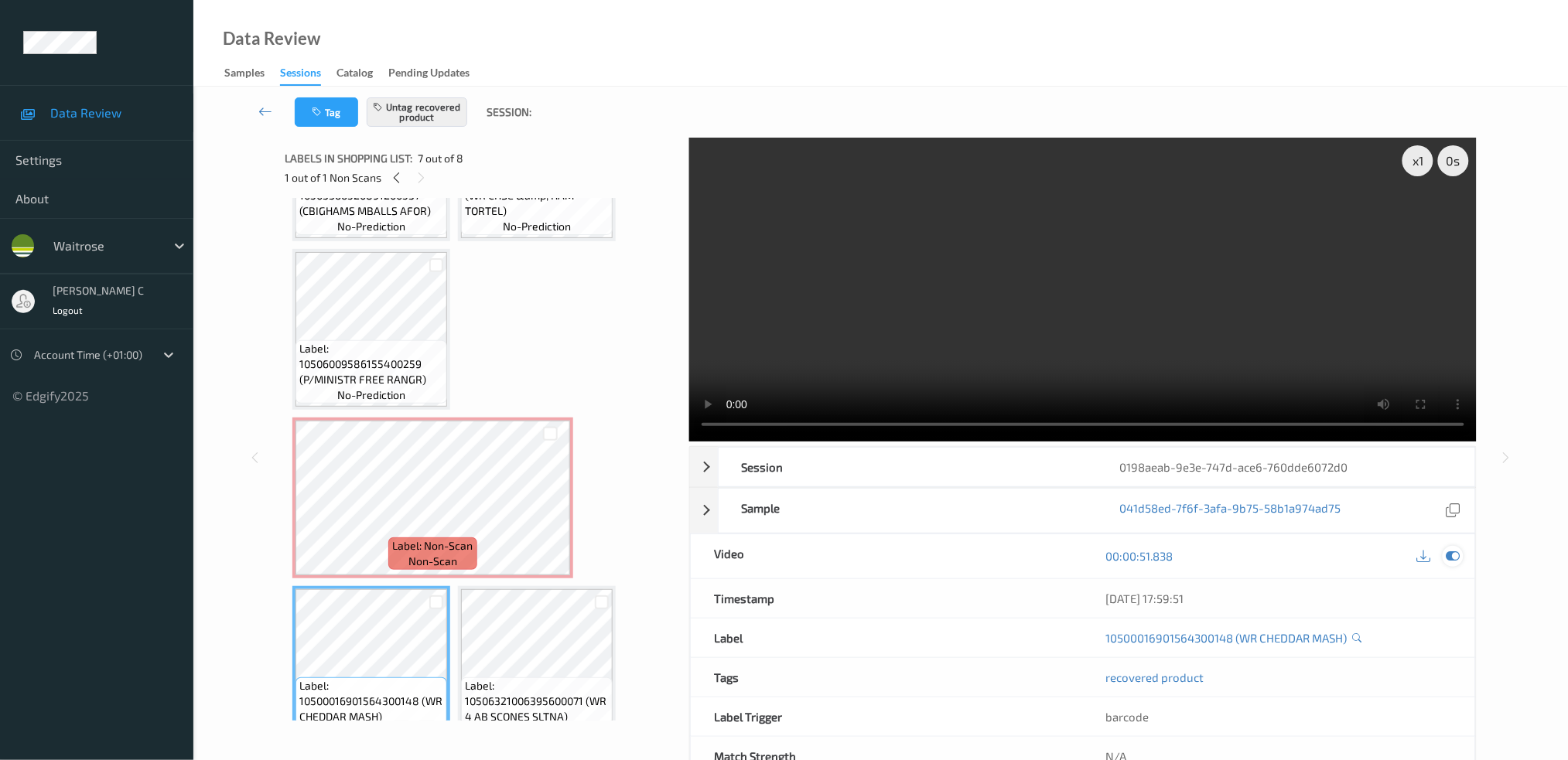
click at [1459, 557] on icon at bounding box center [1453, 556] width 14 height 14
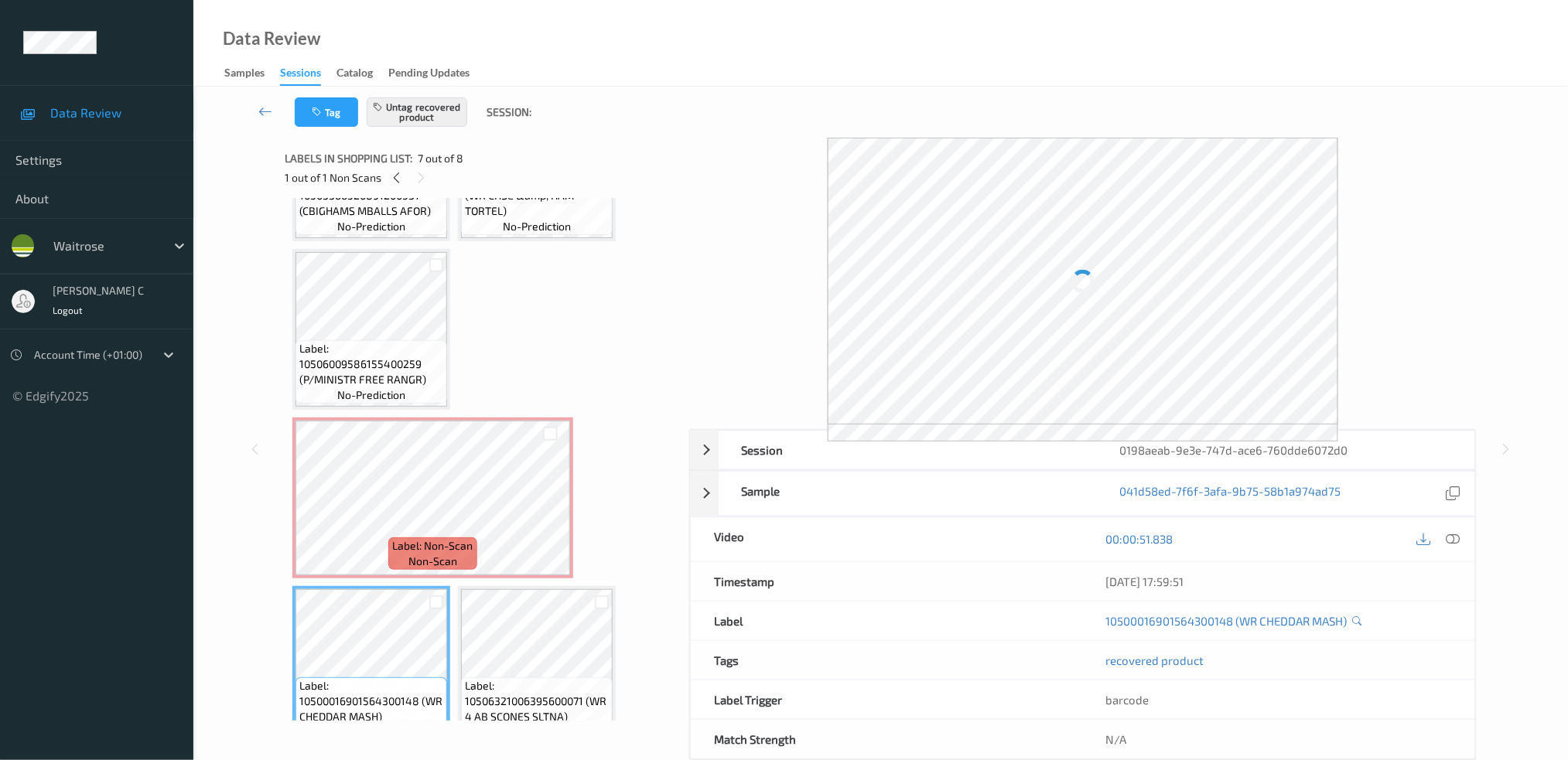
click at [481, 695] on span "Label: 10506321006395600071 (WR 4 AB SCONES SLTNA)" at bounding box center [537, 701] width 144 height 46
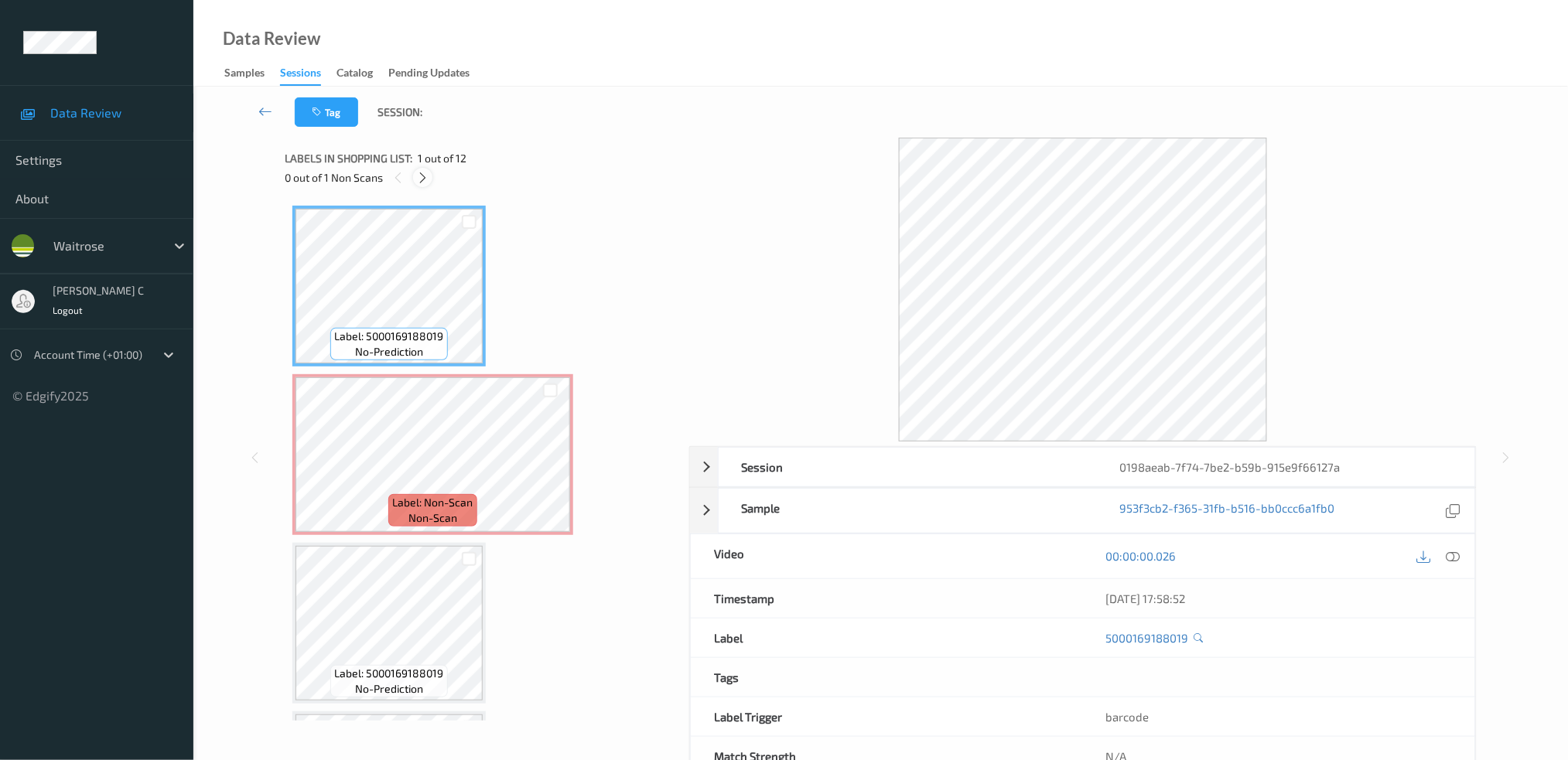
click at [426, 176] on icon at bounding box center [423, 177] width 13 height 14
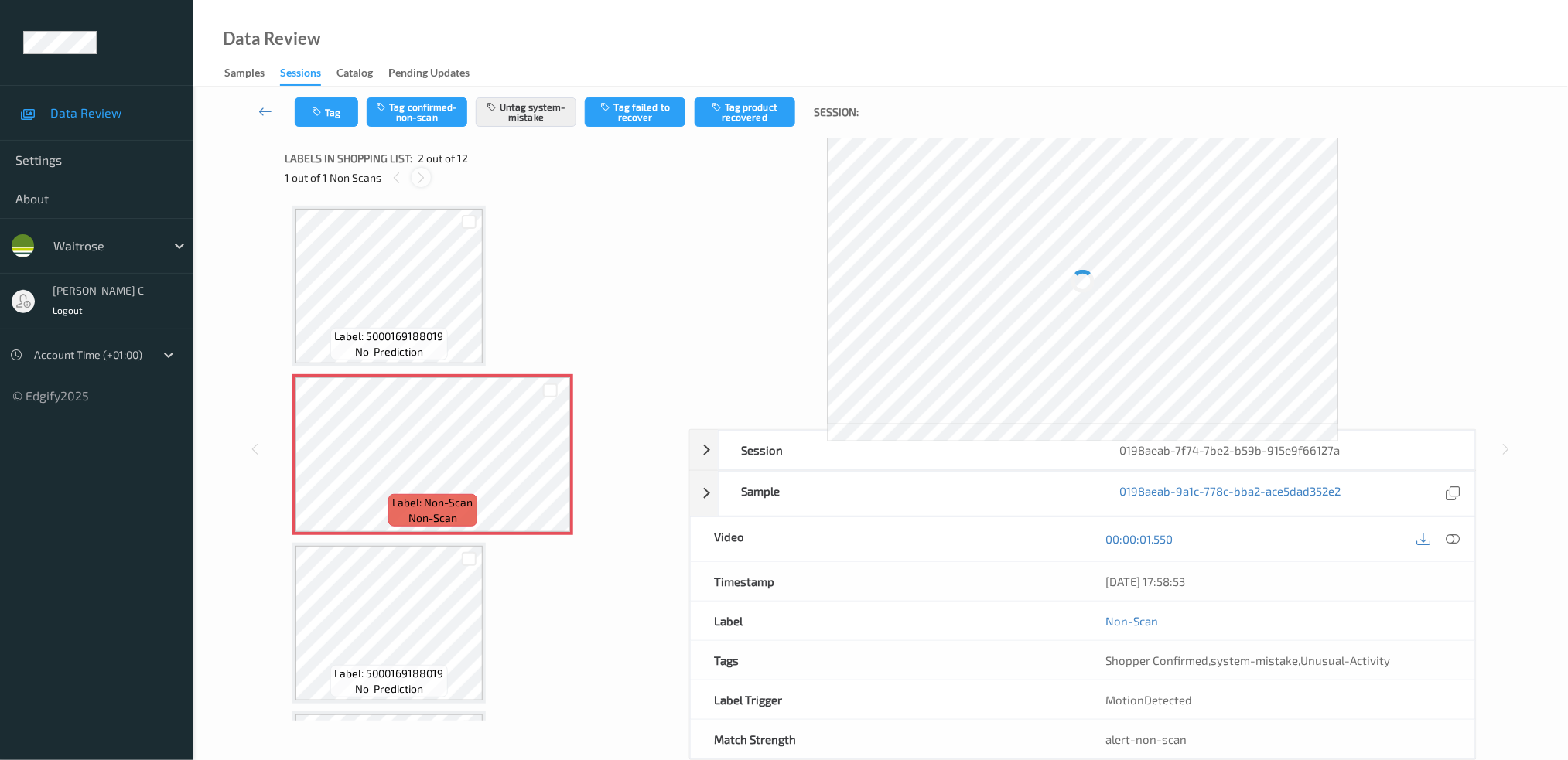
scroll to position [7, 0]
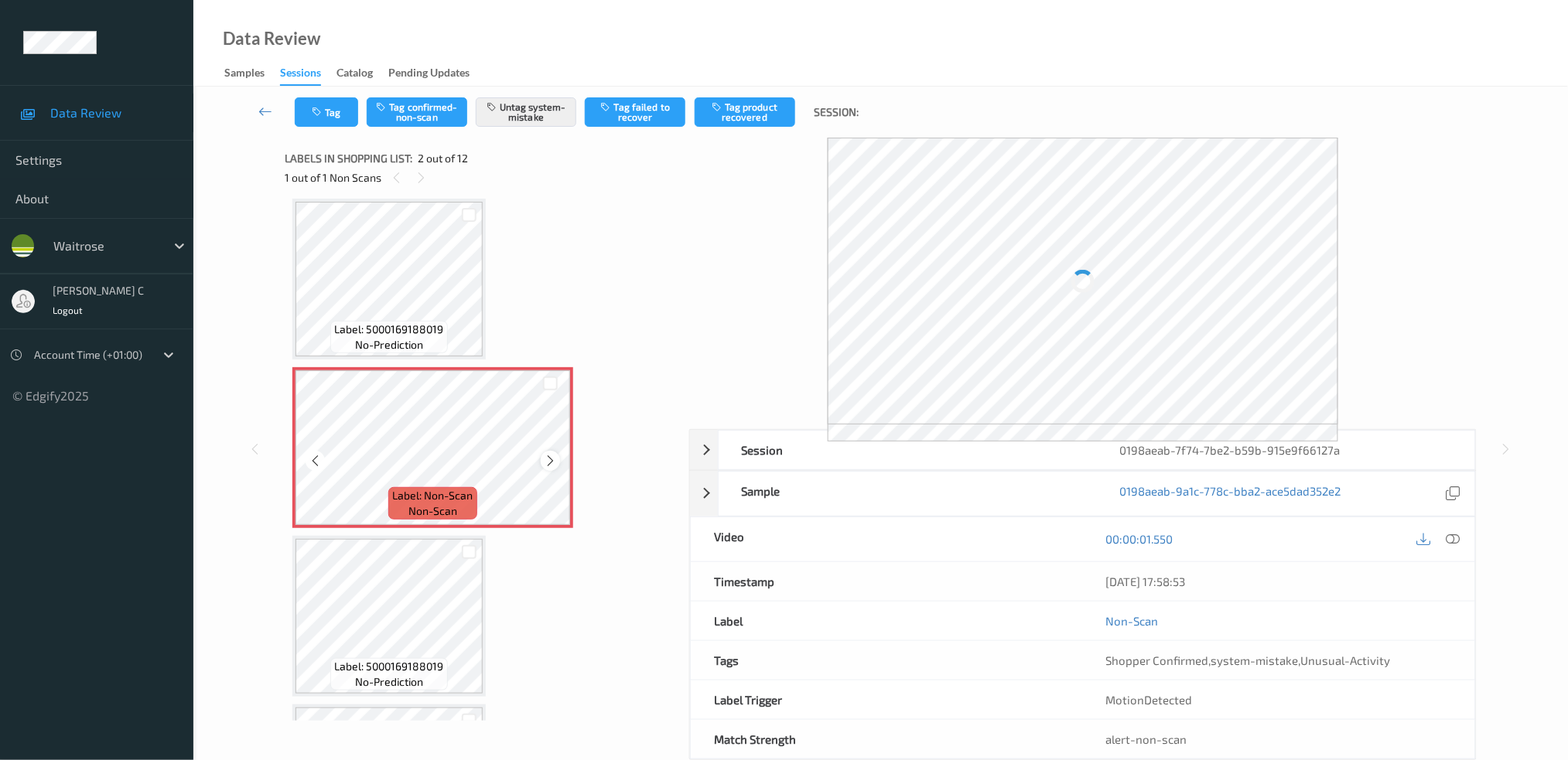
click at [550, 465] on div at bounding box center [550, 460] width 19 height 19
click at [550, 465] on icon at bounding box center [550, 461] width 13 height 14
click at [549, 458] on icon at bounding box center [550, 461] width 13 height 14
click at [405, 333] on span "Label: 5000169188019" at bounding box center [389, 330] width 109 height 15
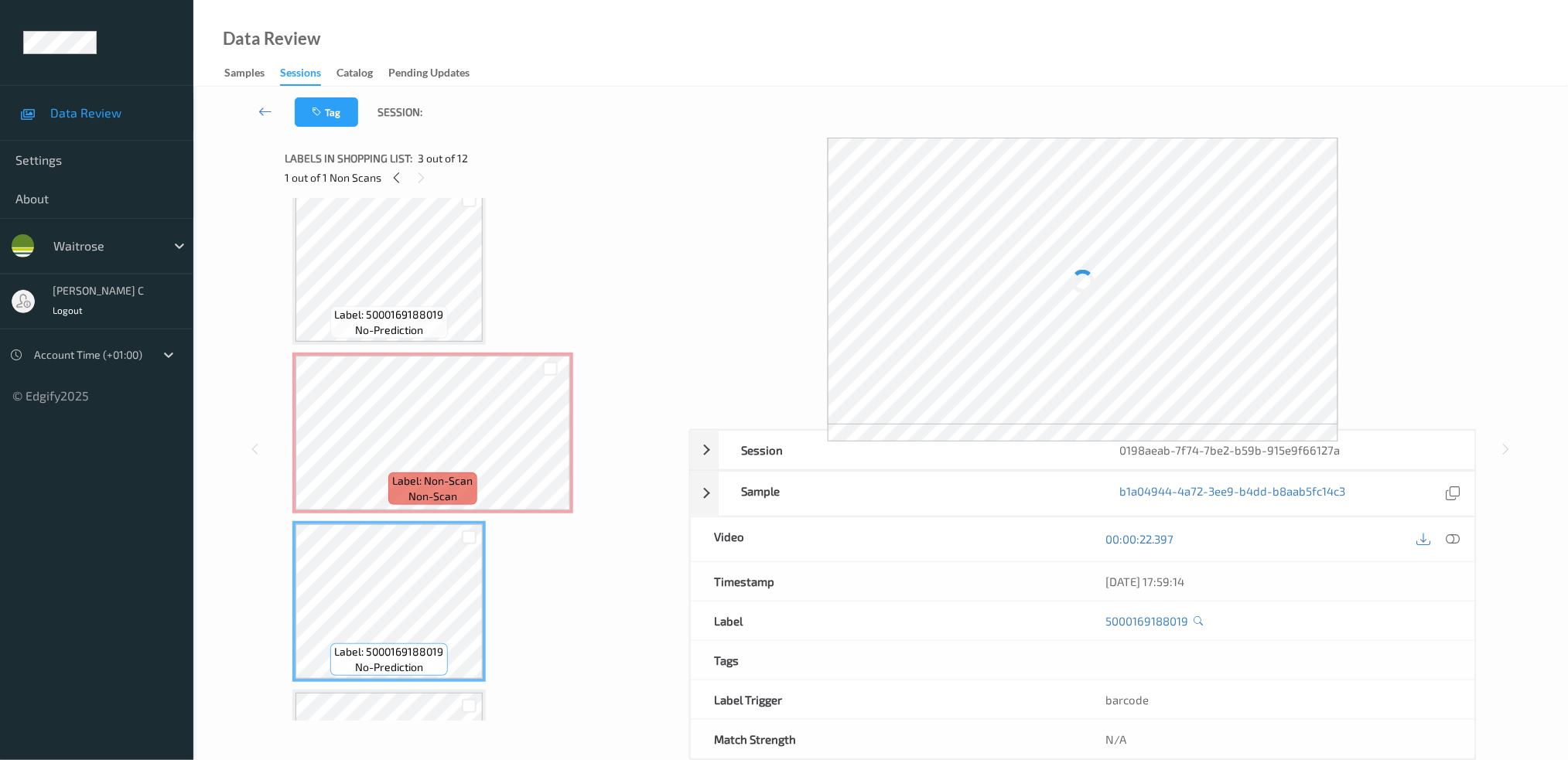
scroll to position [0, 0]
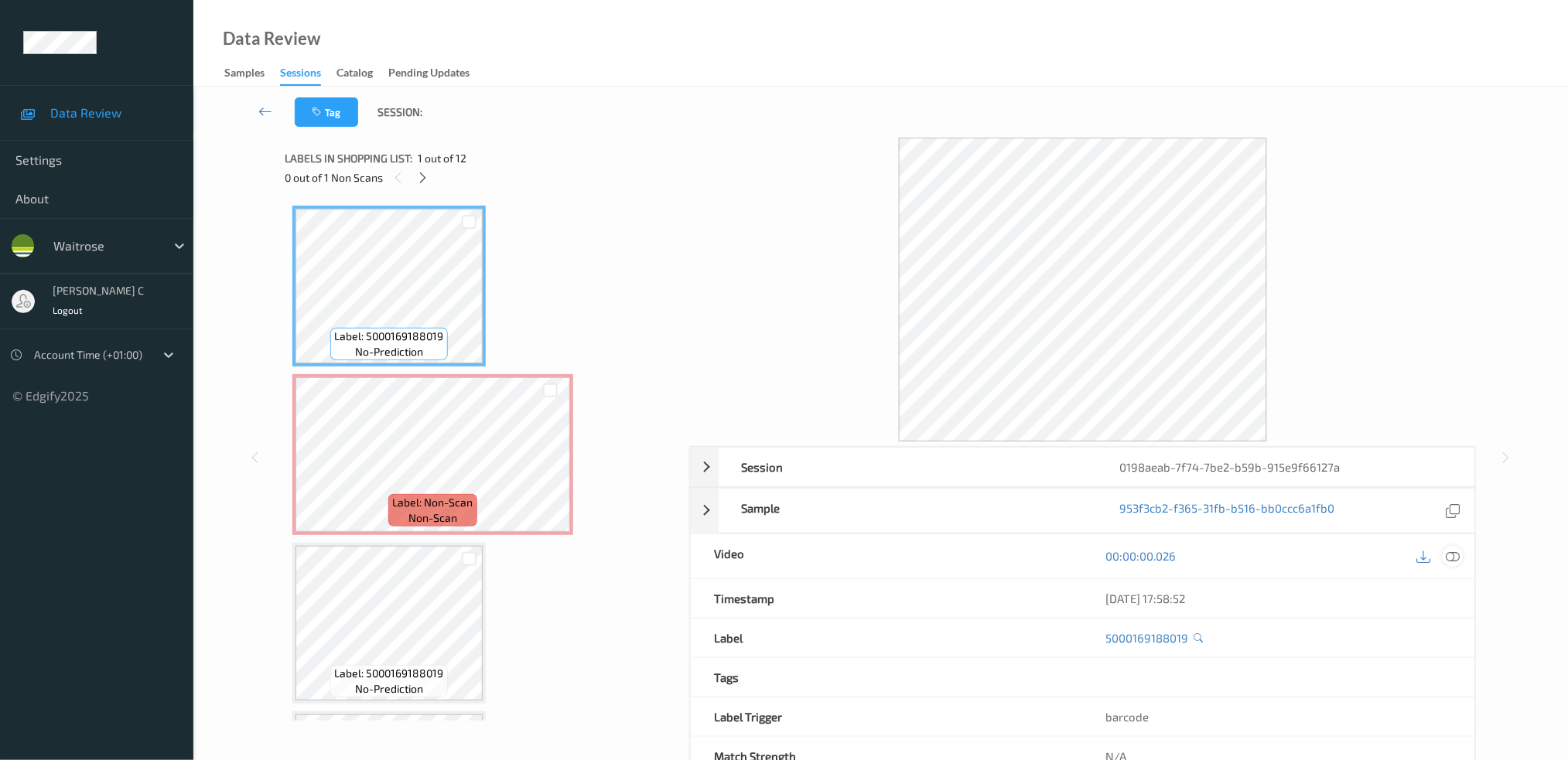
click at [1454, 567] on div at bounding box center [1453, 556] width 21 height 21
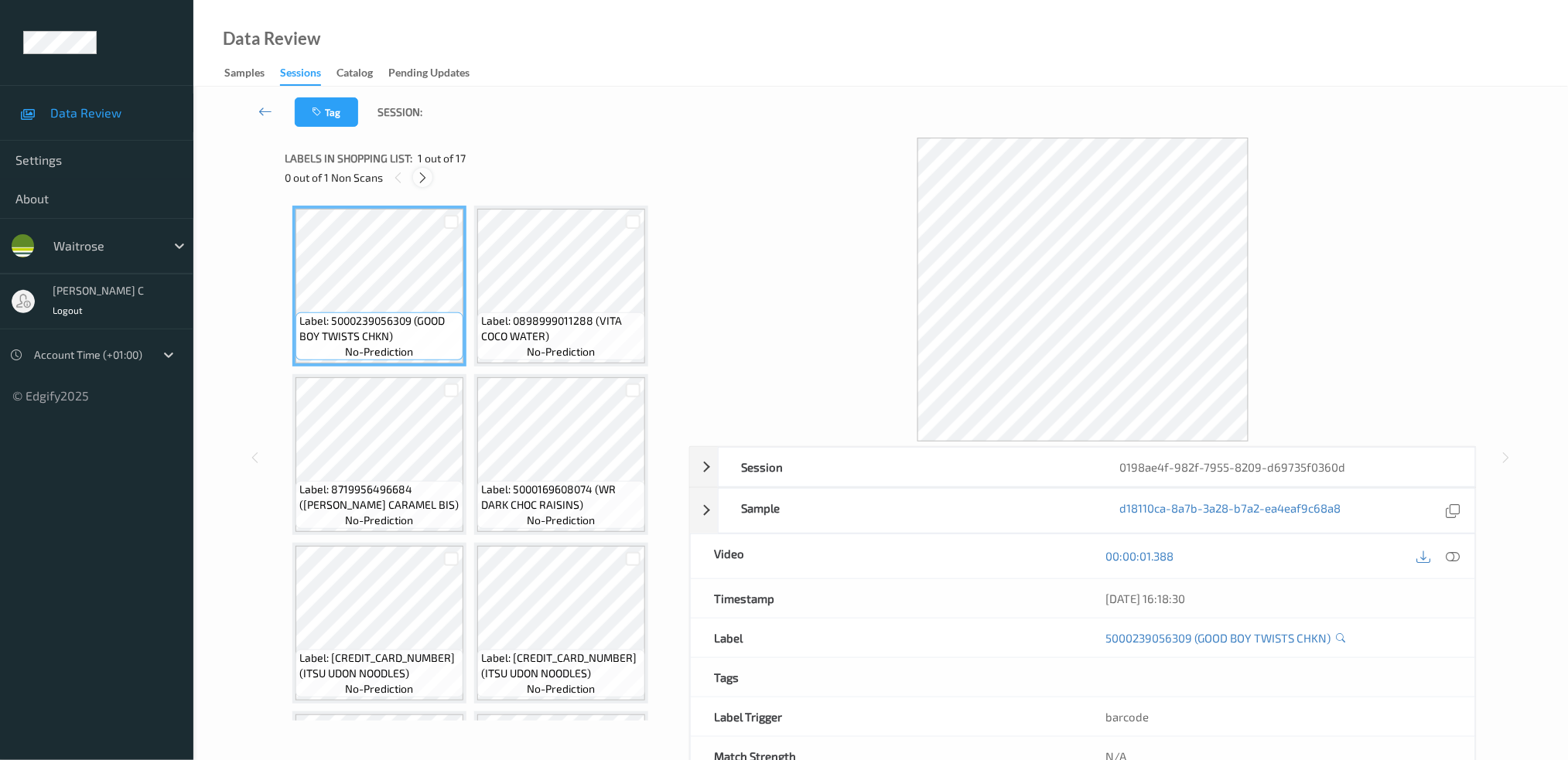
click at [416, 180] on div at bounding box center [422, 177] width 19 height 19
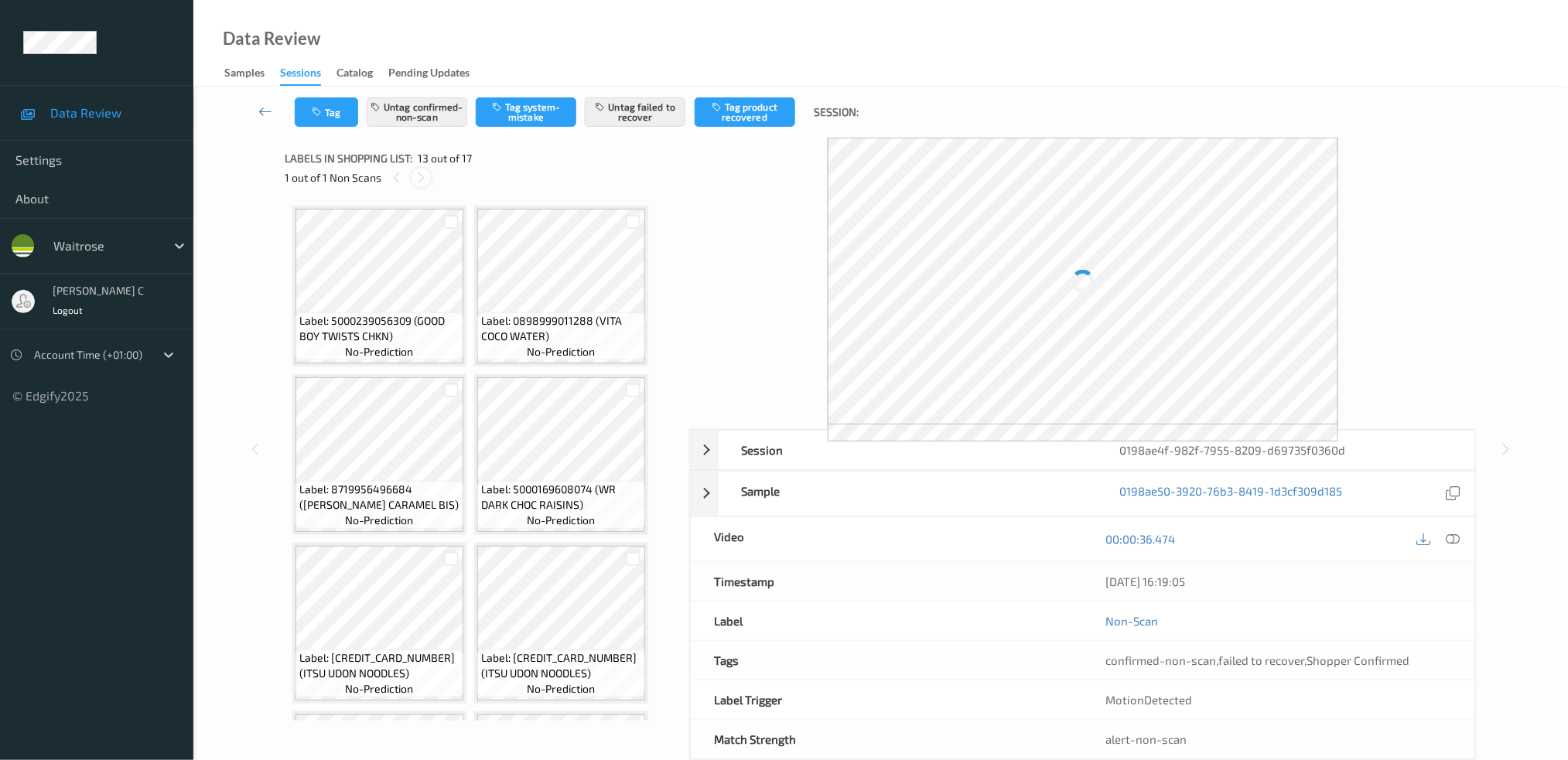
scroll to position [844, 0]
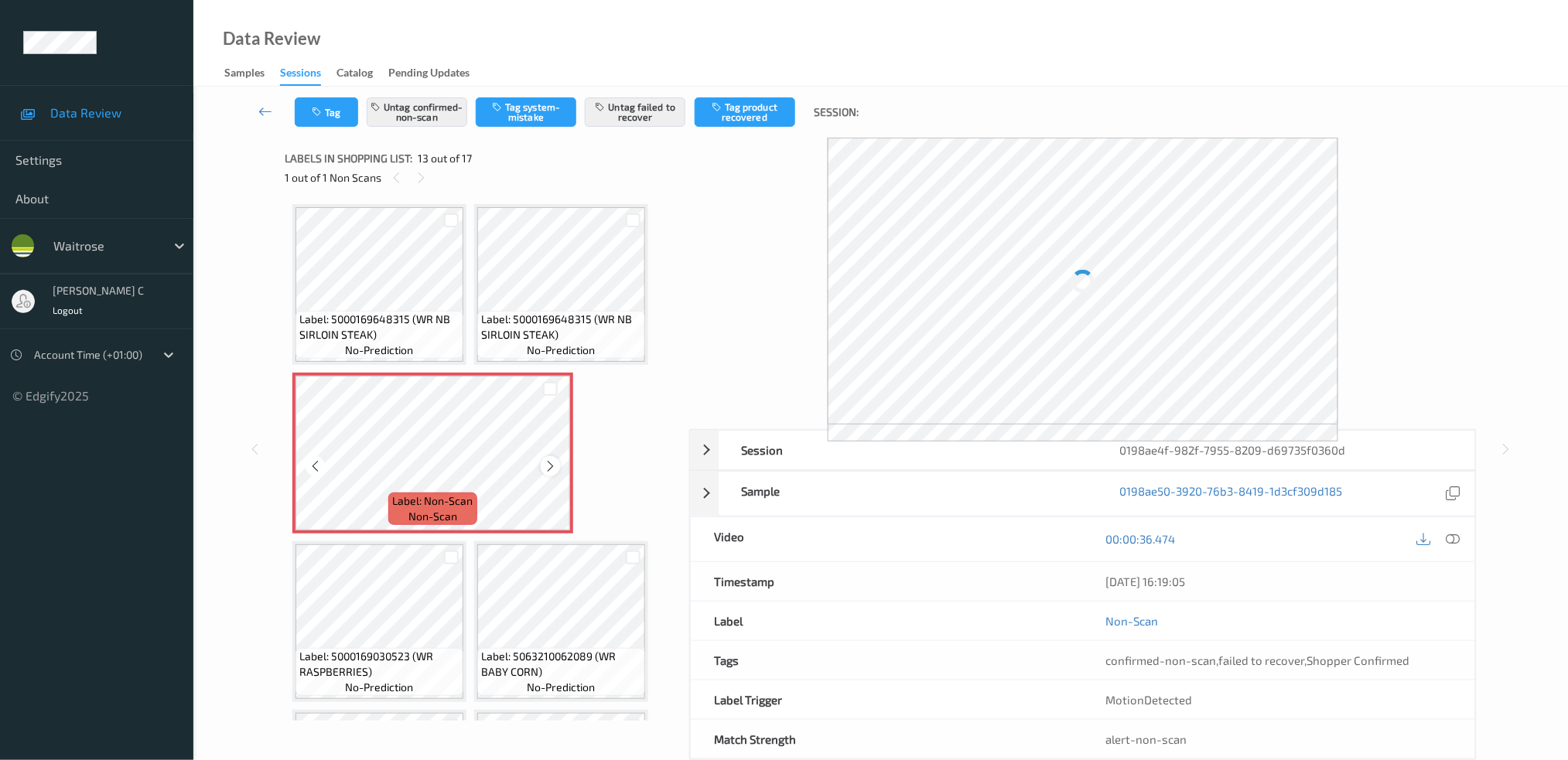
click at [543, 459] on icon at bounding box center [550, 466] width 13 height 14
click at [552, 466] on div at bounding box center [550, 466] width 19 height 19
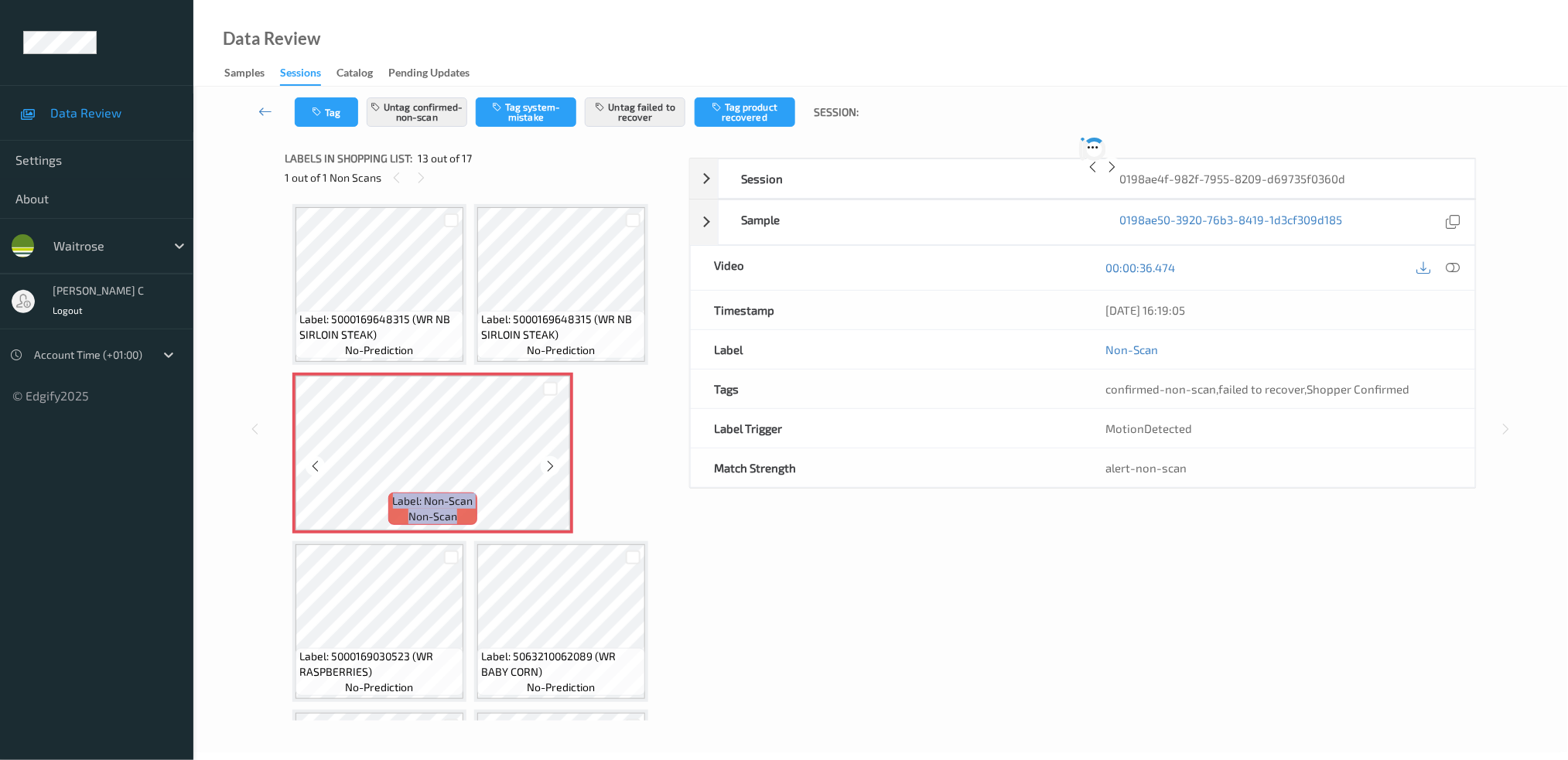
click at [552, 466] on div at bounding box center [550, 466] width 19 height 19
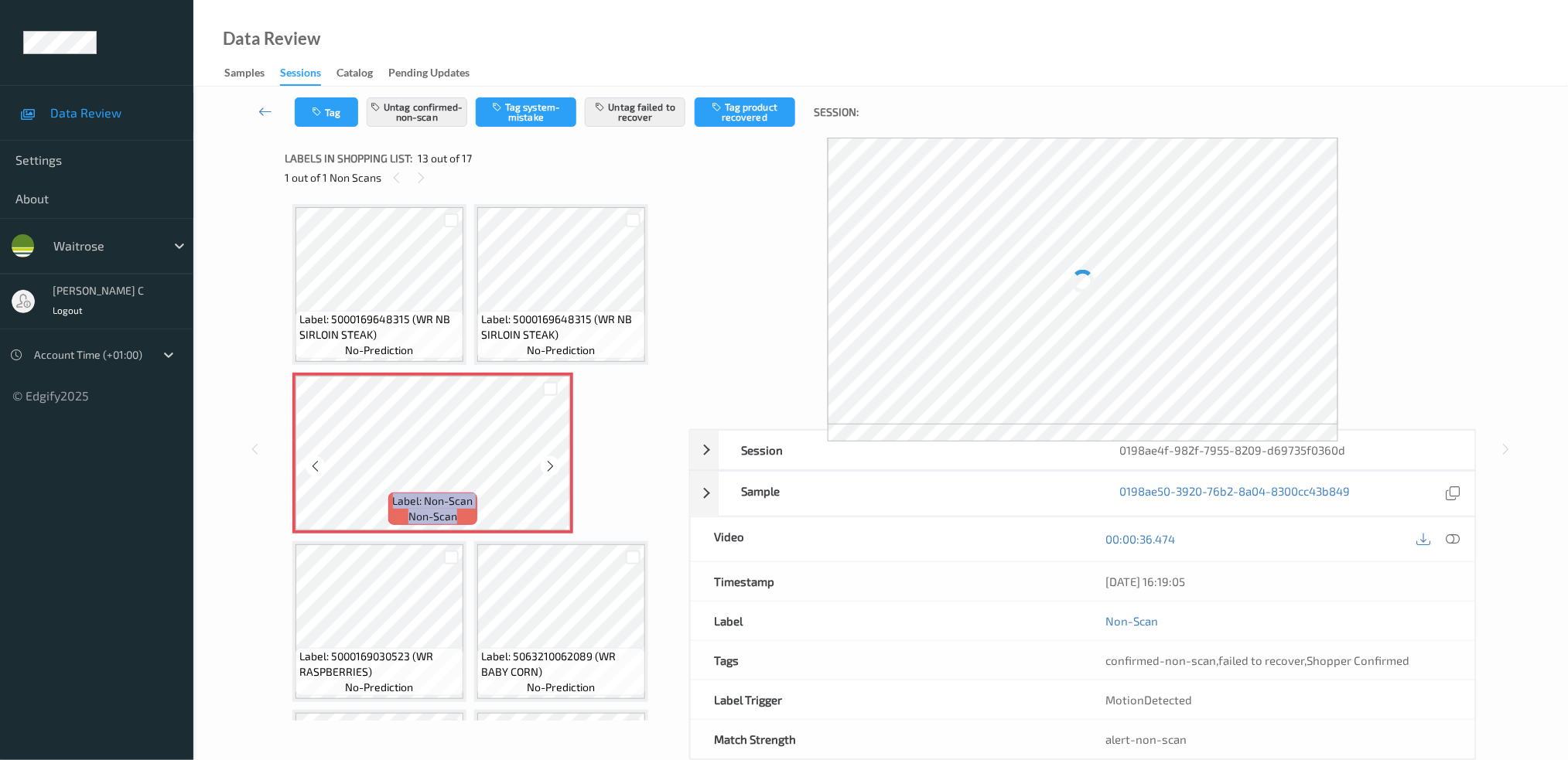
click at [552, 466] on div at bounding box center [550, 466] width 19 height 19
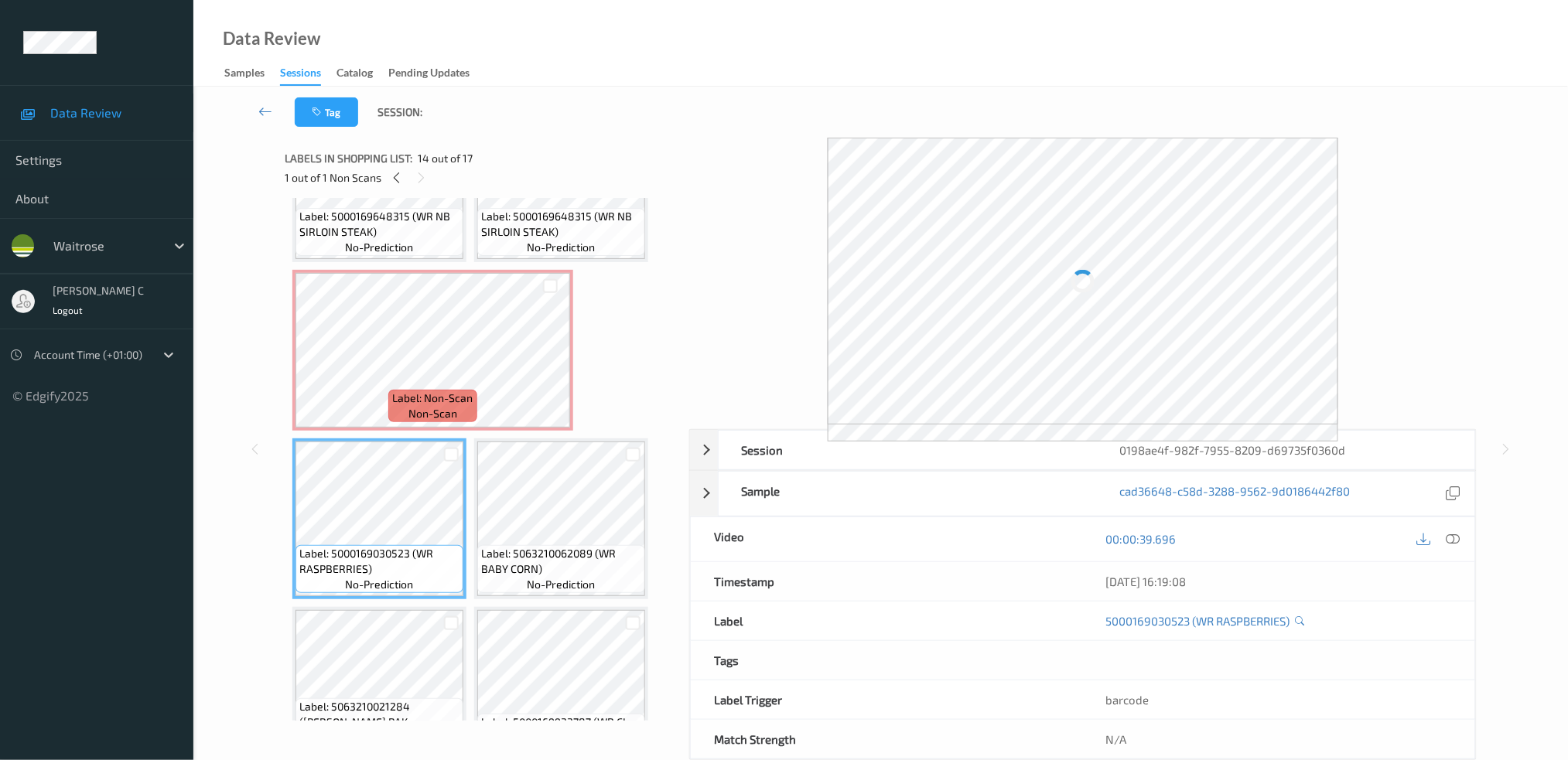
scroll to position [741, 0]
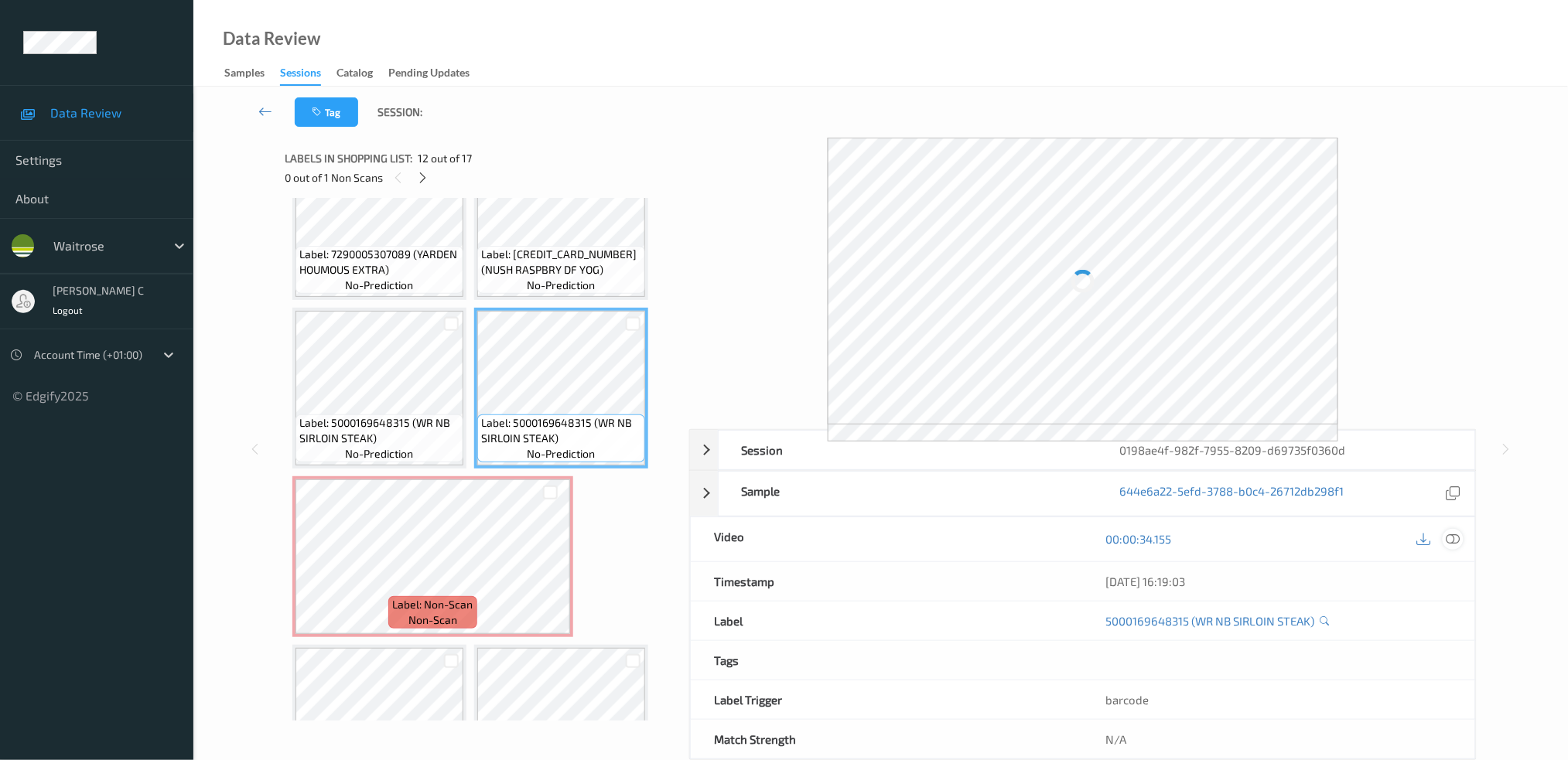
click at [1454, 544] on icon at bounding box center [1453, 539] width 14 height 14
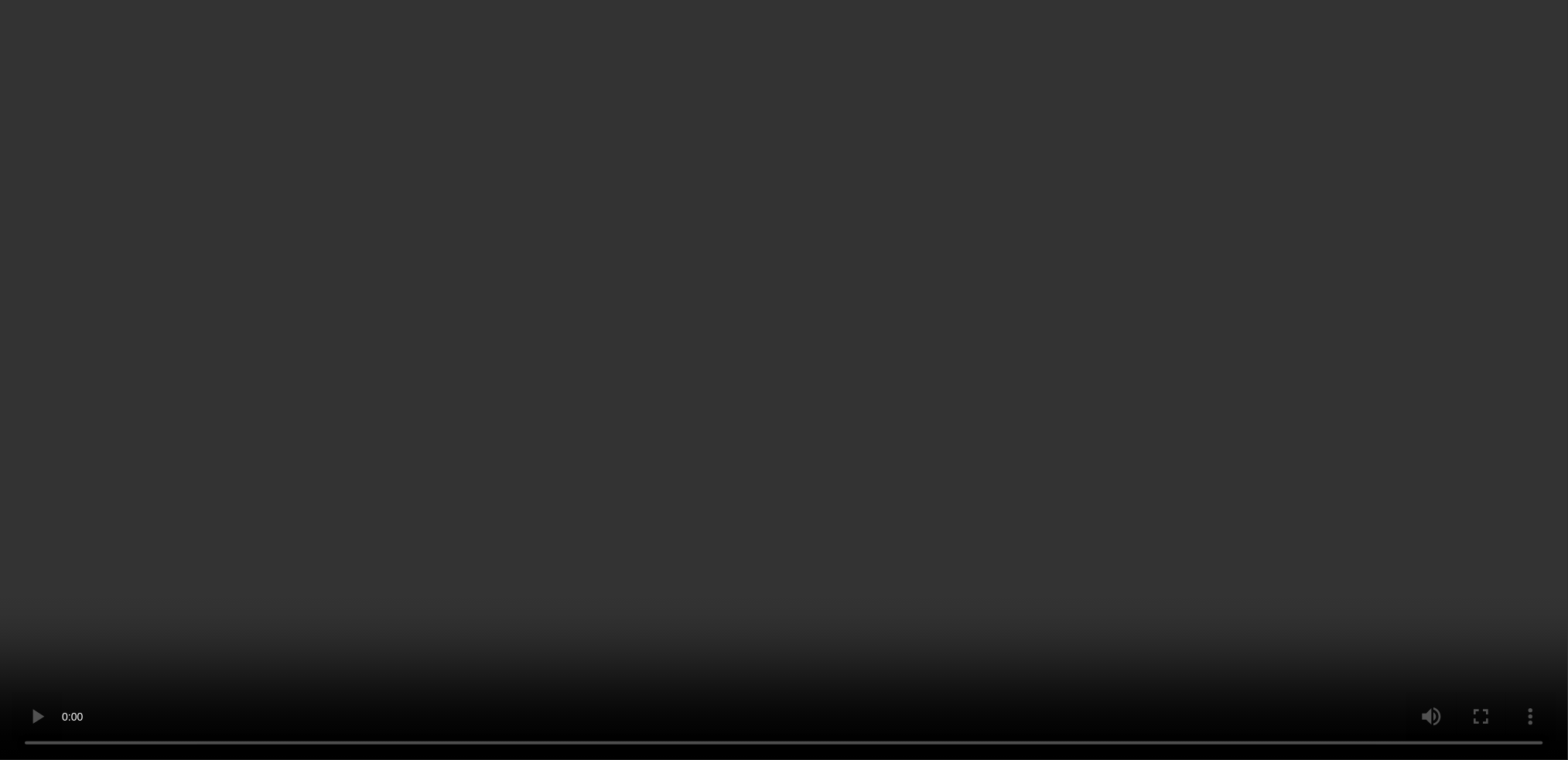
scroll to position [947, 0]
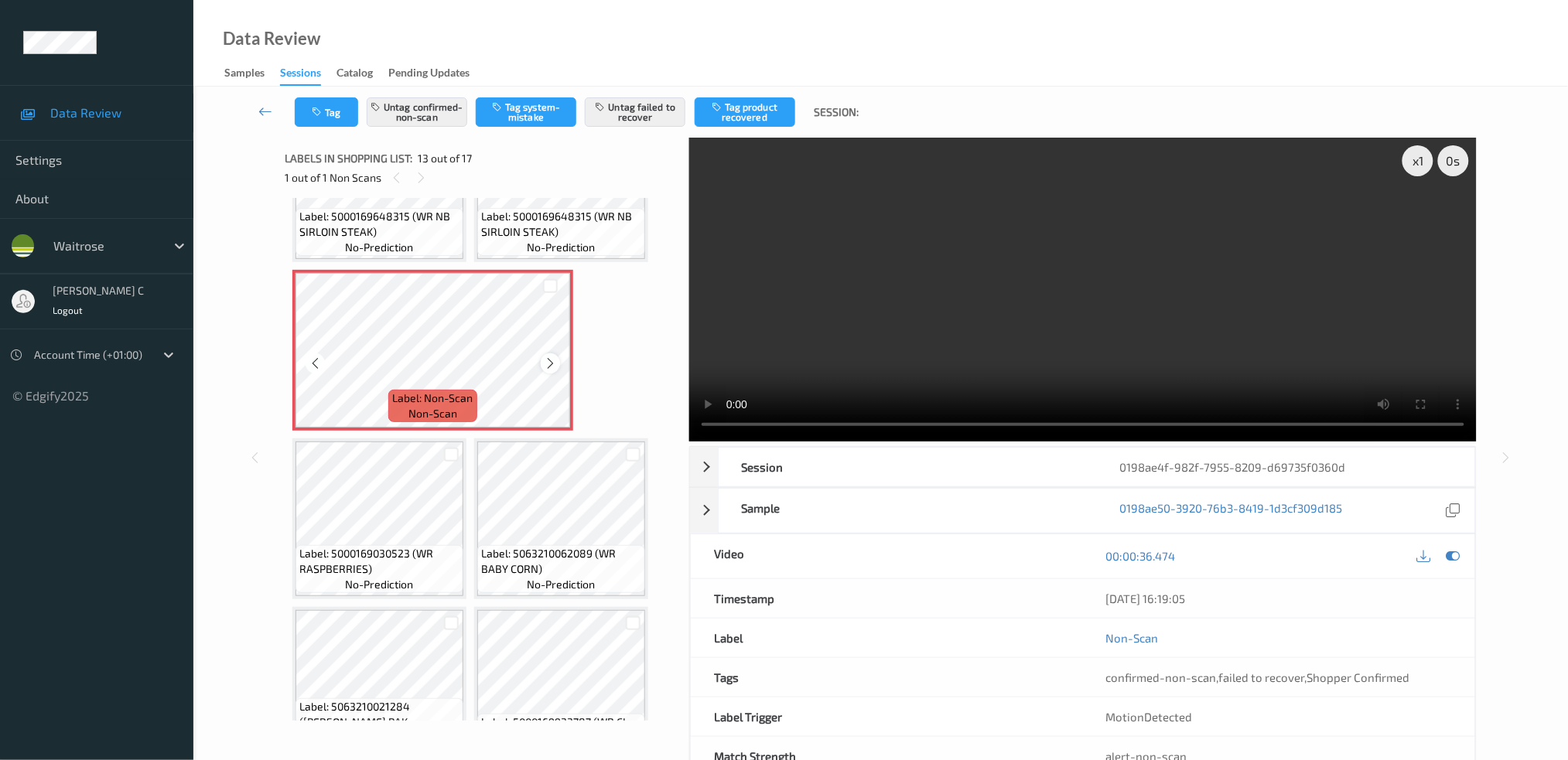
click at [548, 361] on icon at bounding box center [550, 363] width 13 height 14
click at [546, 361] on icon at bounding box center [550, 363] width 13 height 14
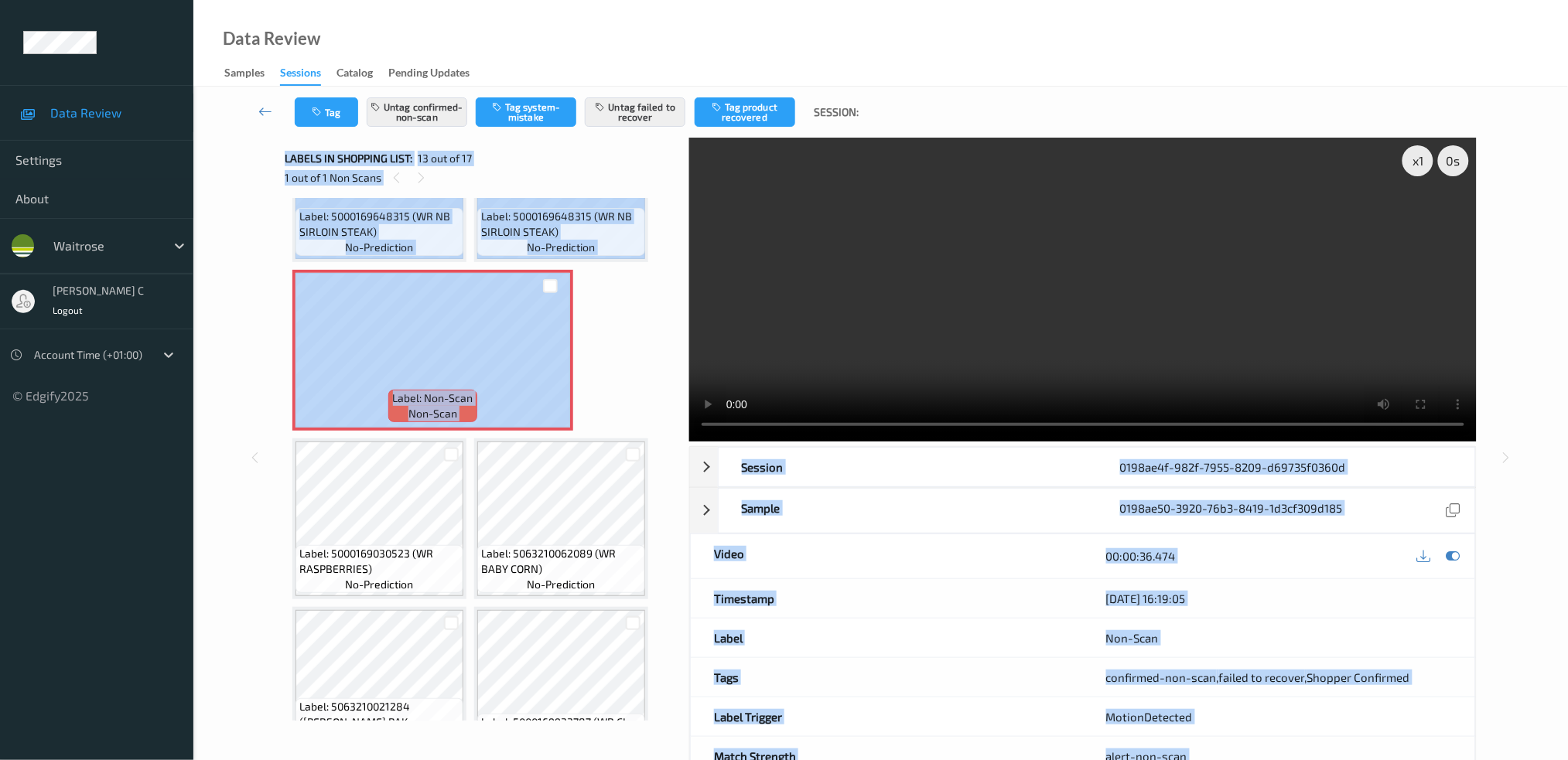
click at [284, 557] on div "x 1 0 s Session 0198ae4f-982f-7955-8209-d69735f0360d Session ID 0198ae4f-982f-7…" at bounding box center [881, 457] width 1311 height 640
click at [938, 493] on div "Sample" at bounding box center [908, 510] width 379 height 44
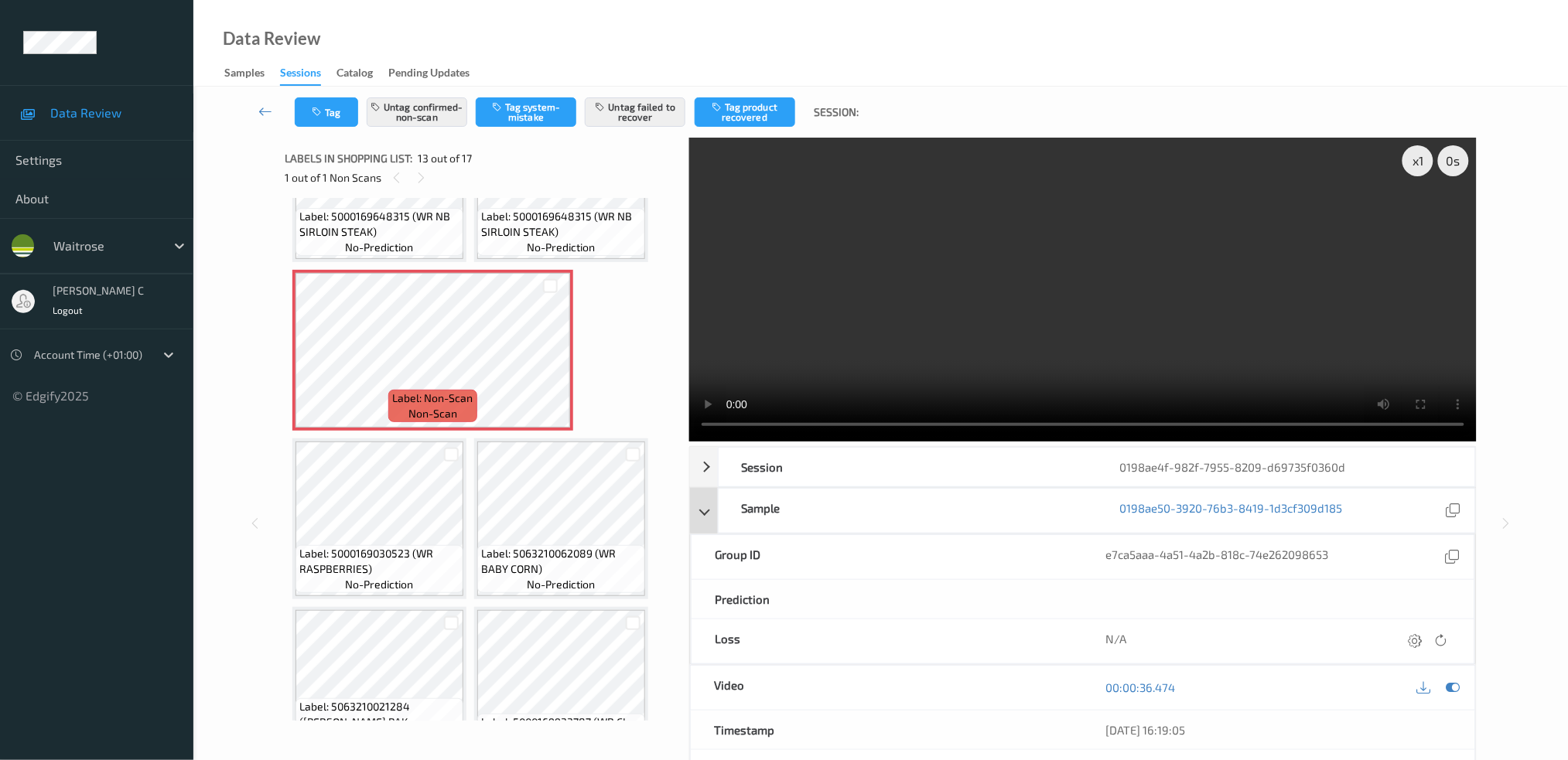
click at [709, 514] on div "Sample 0198ae50-3920-76b3-8419-1d3cf309d185" at bounding box center [1083, 510] width 786 height 45
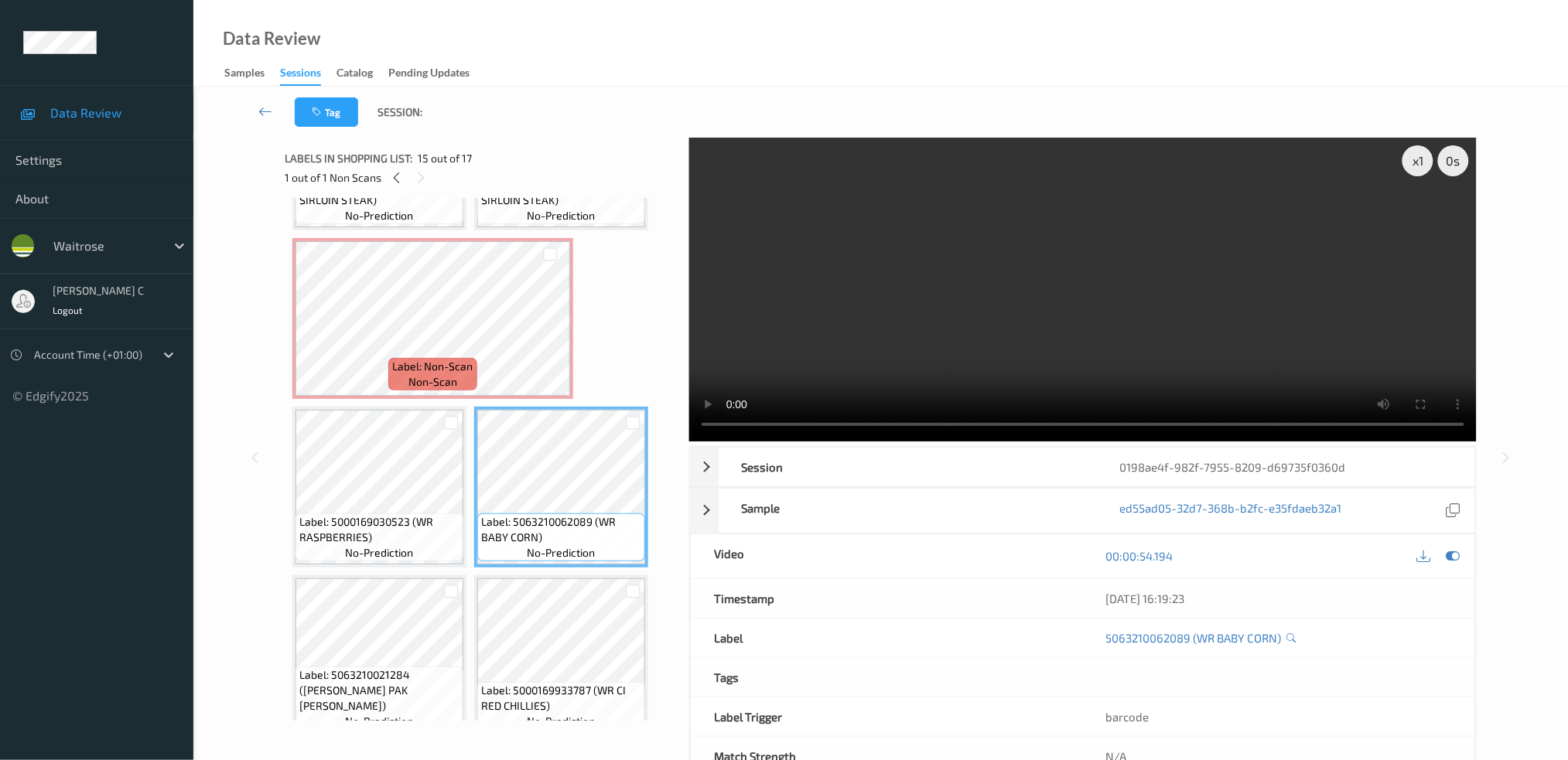
scroll to position [990, 0]
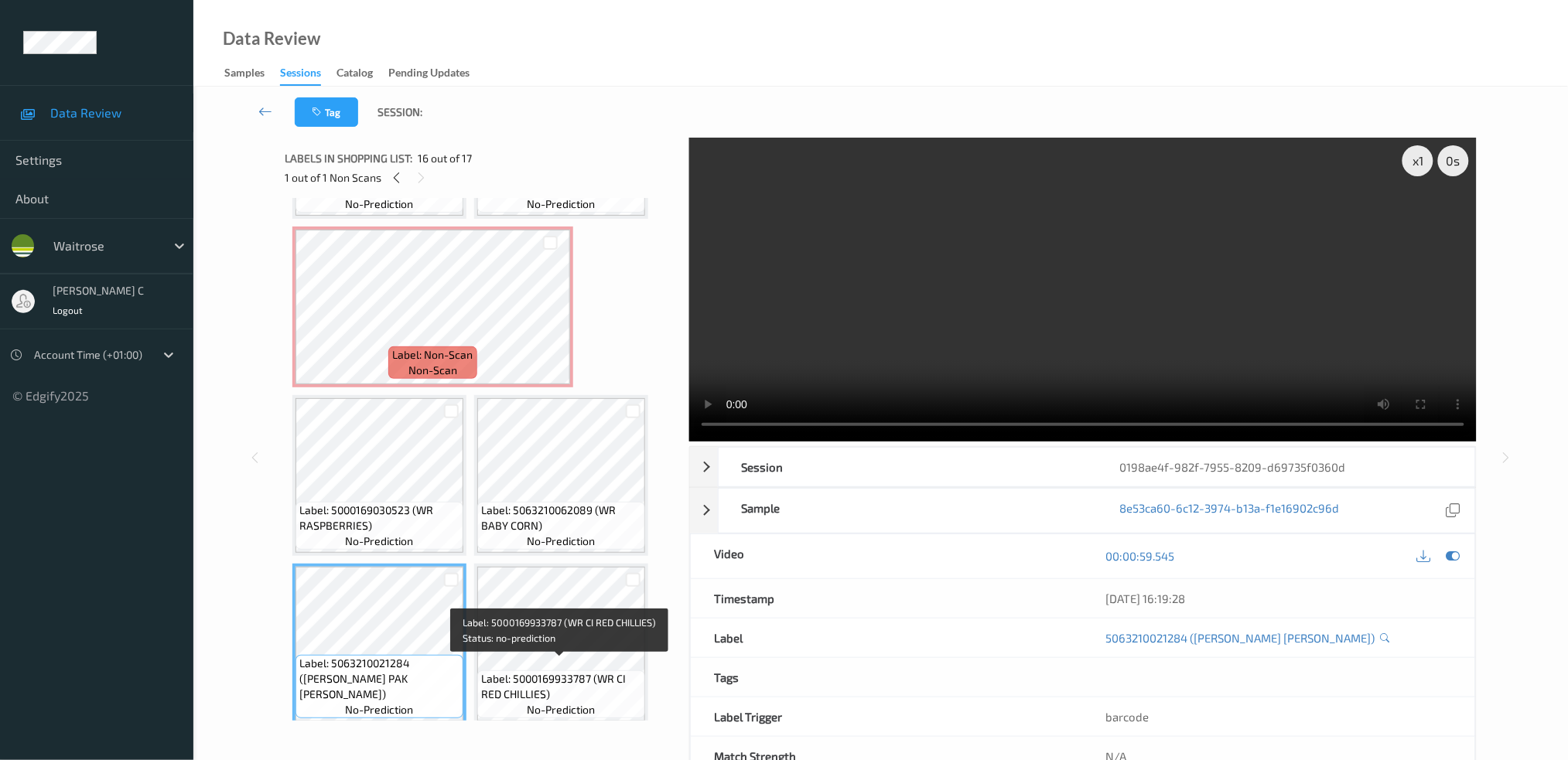
click at [560, 671] on span "Label: 5000169933787 (WR CI RED CHILLIES)" at bounding box center [561, 686] width 160 height 31
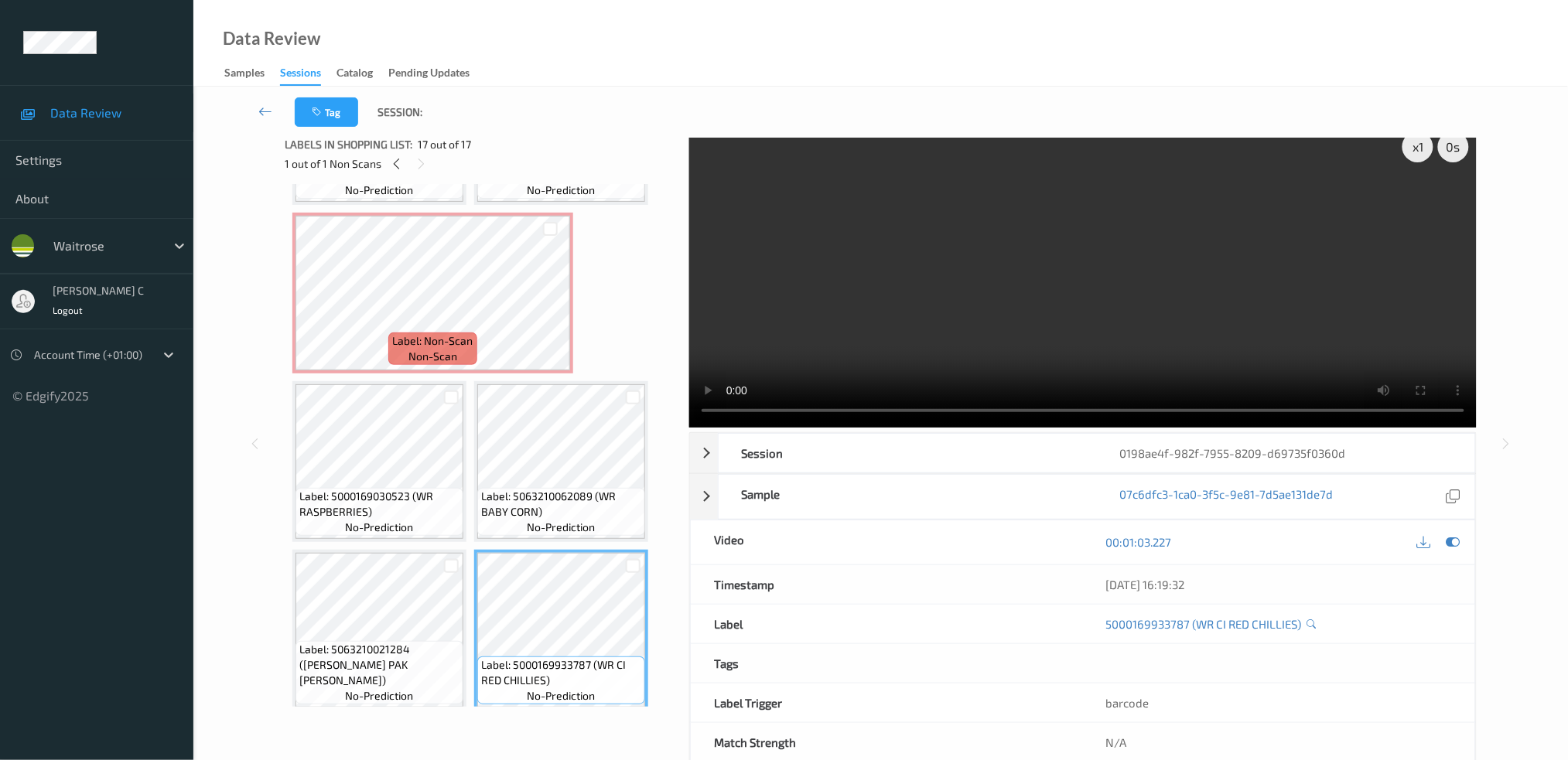
scroll to position [0, 0]
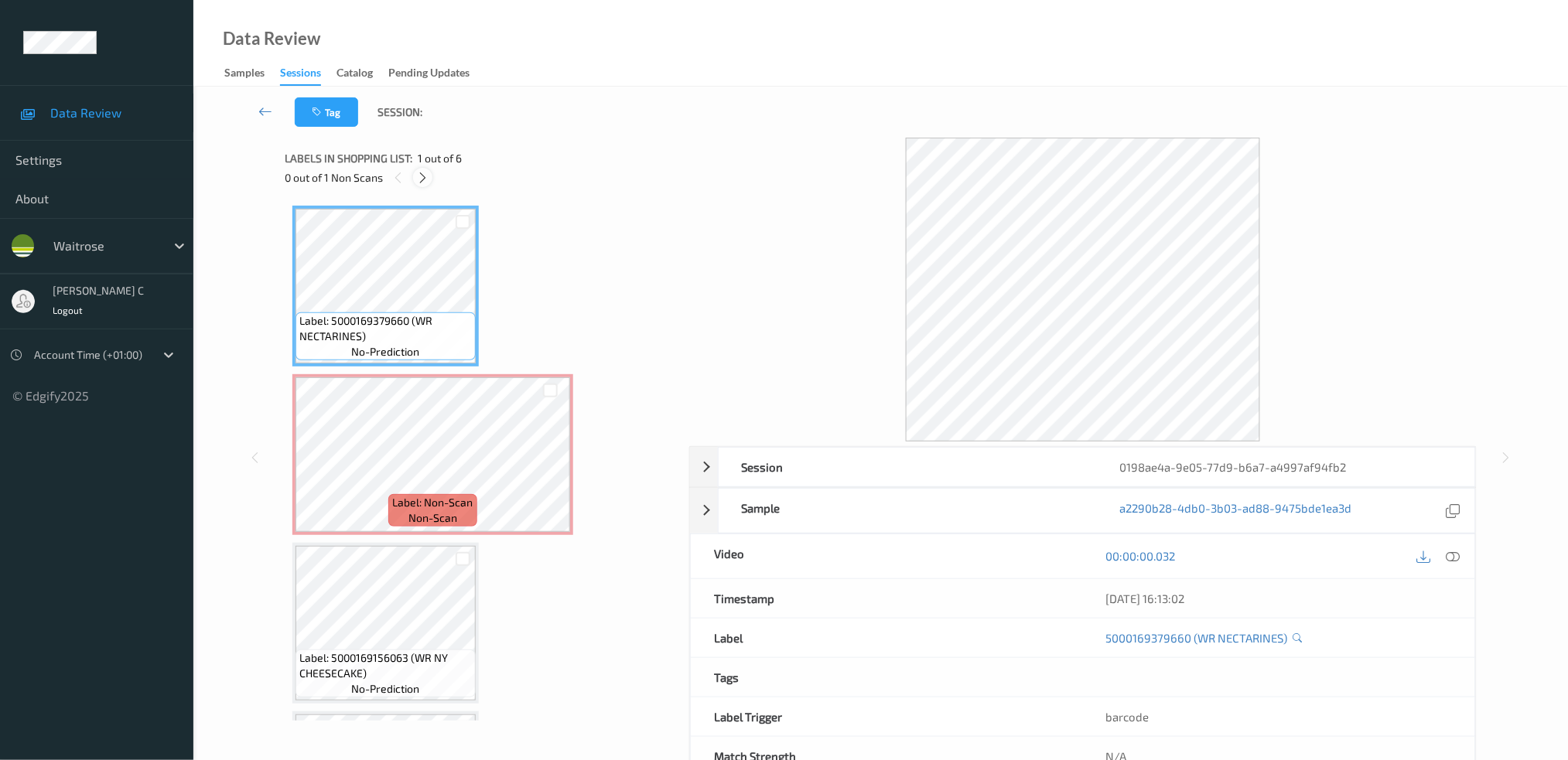
click at [415, 175] on div at bounding box center [422, 177] width 19 height 19
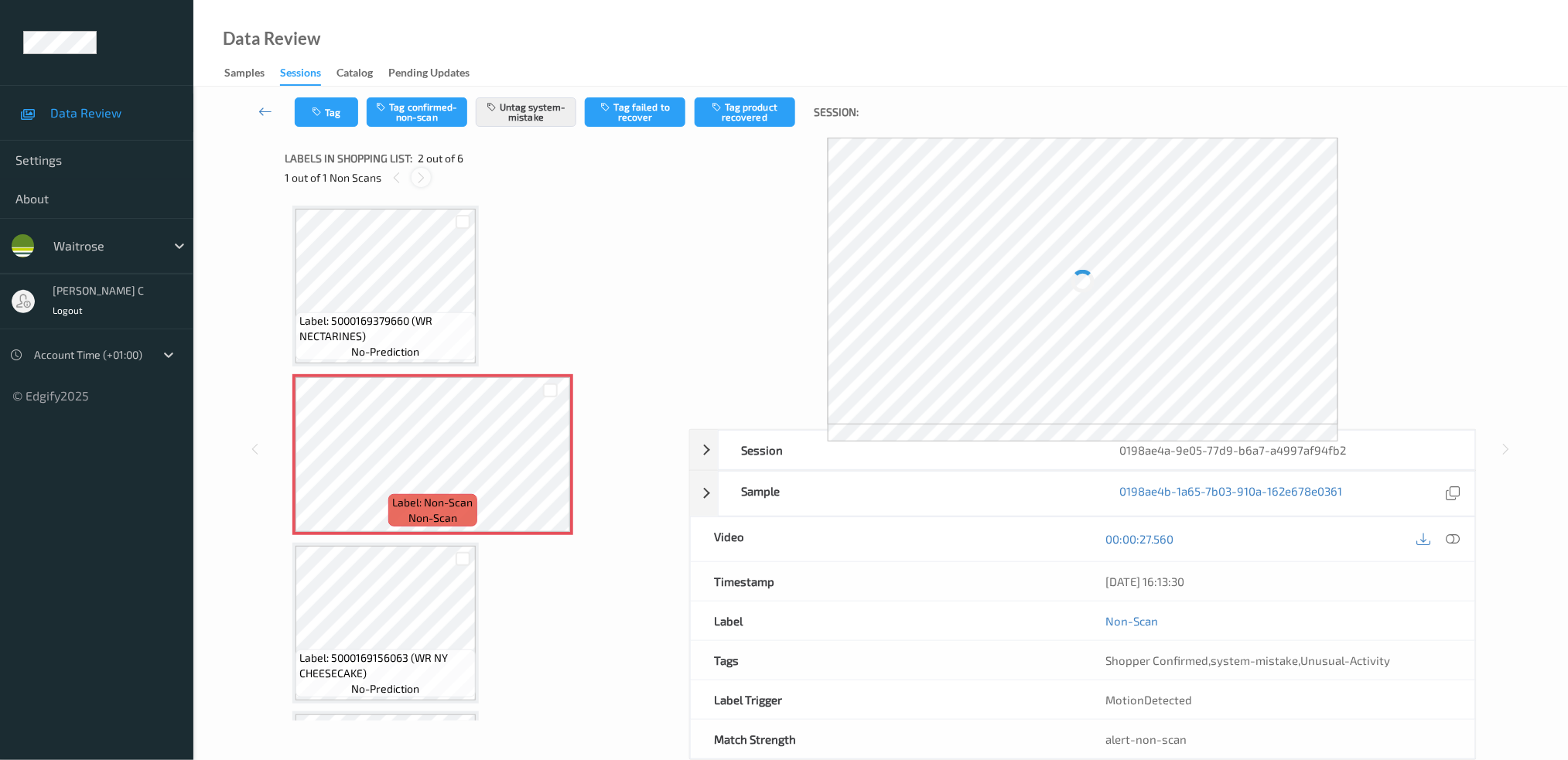
scroll to position [7, 0]
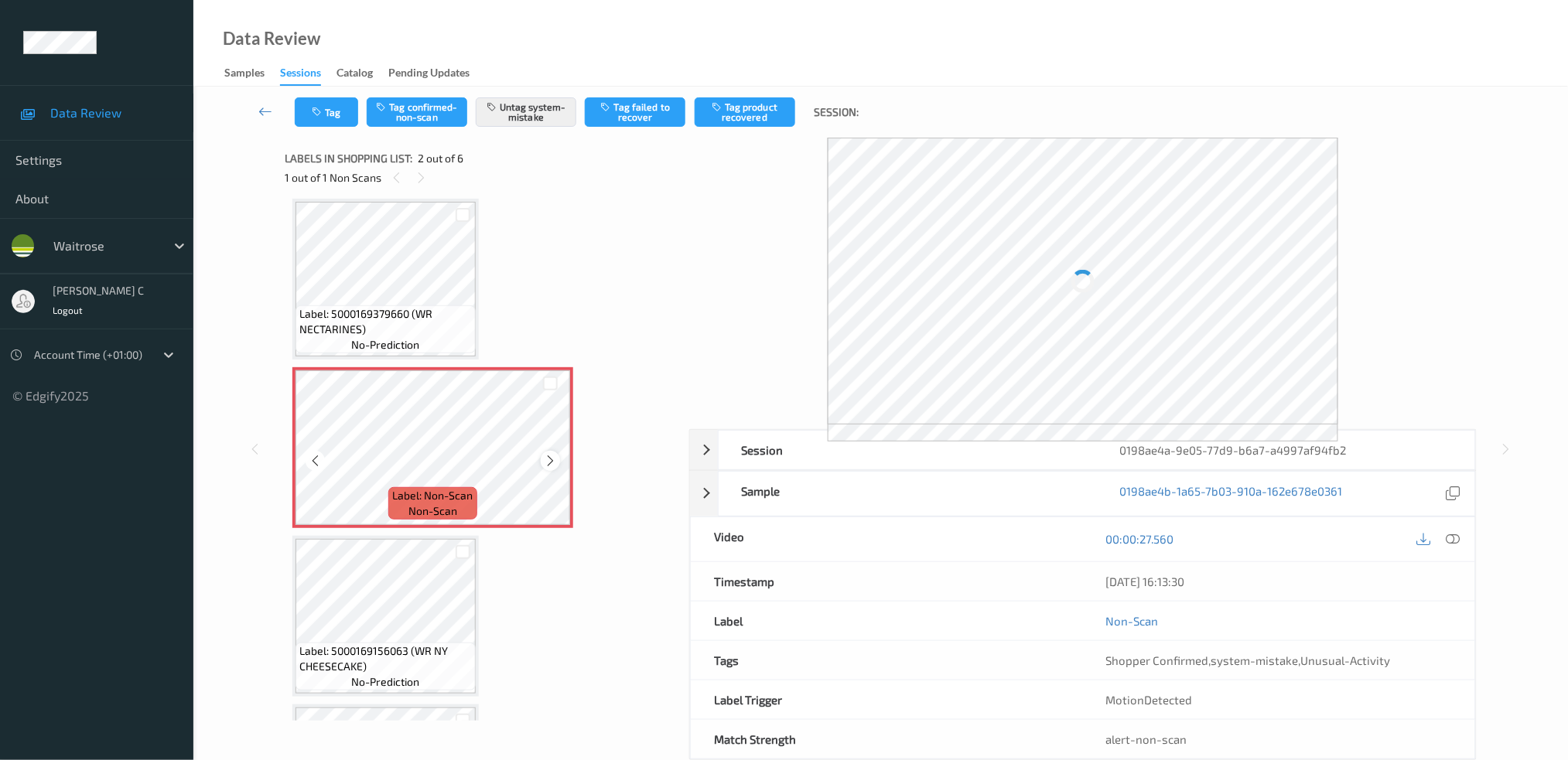
click at [548, 457] on icon at bounding box center [550, 461] width 13 height 14
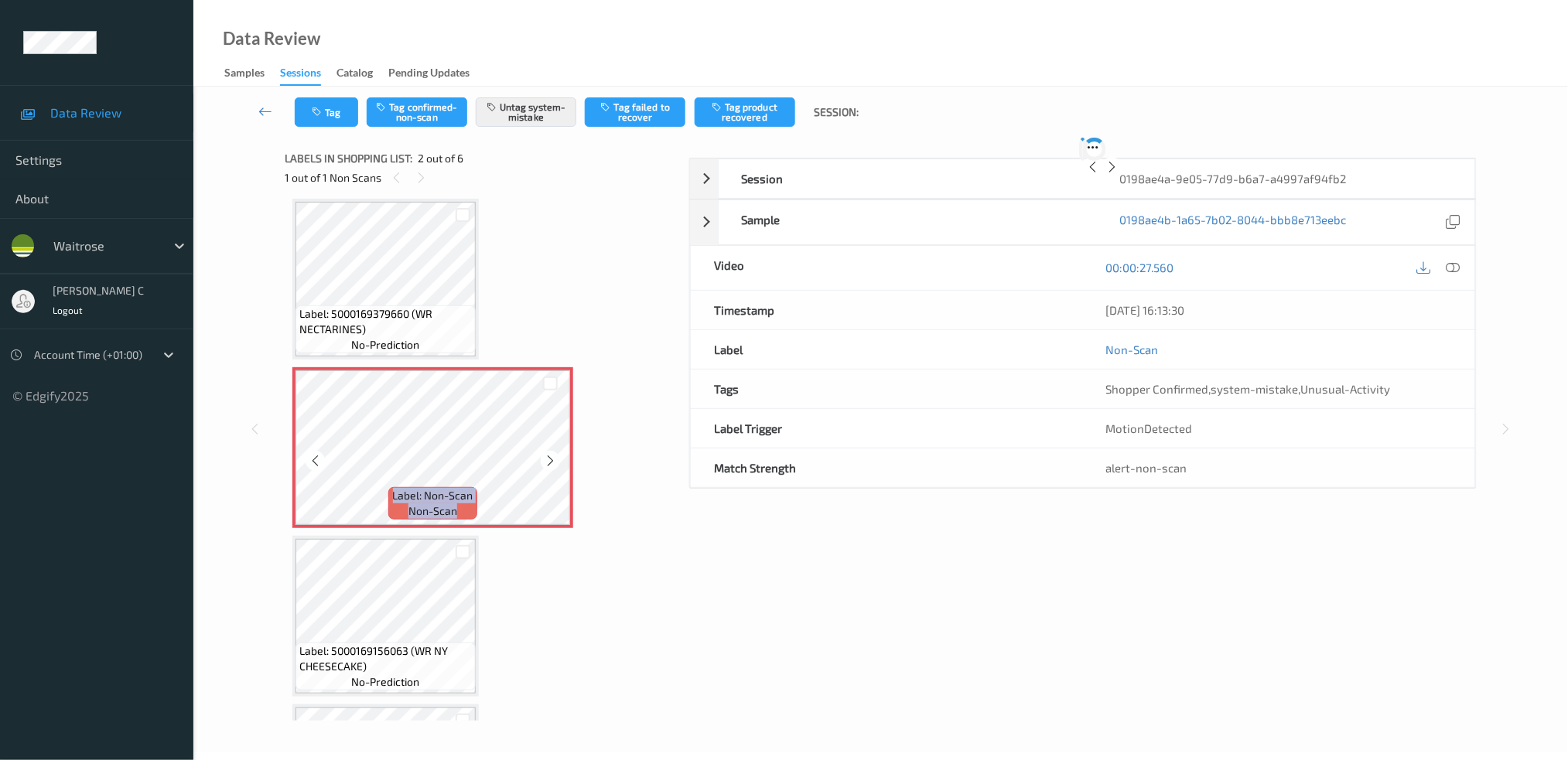
click at [548, 457] on icon at bounding box center [550, 461] width 13 height 14
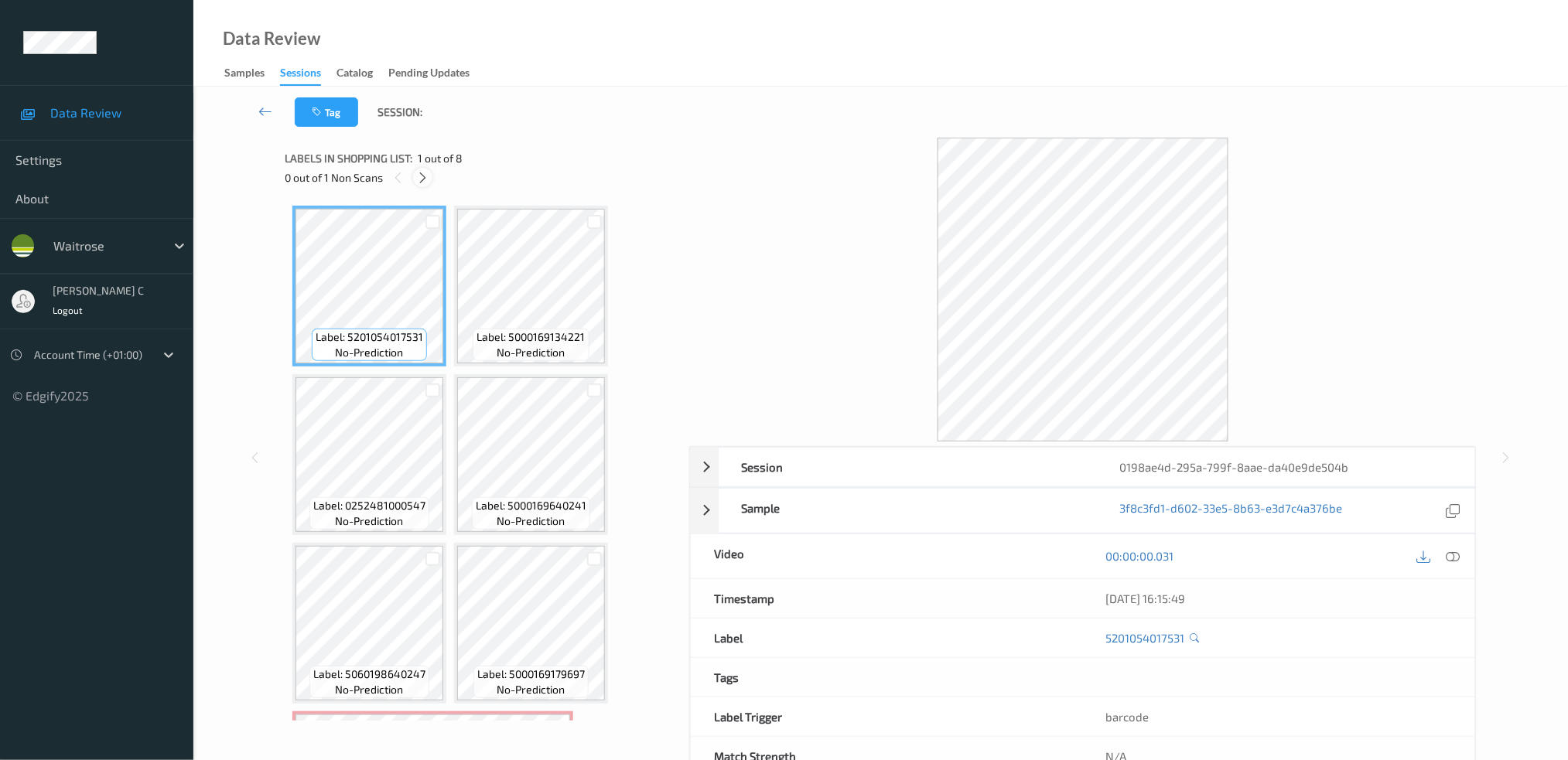
click at [419, 172] on icon at bounding box center [423, 177] width 13 height 14
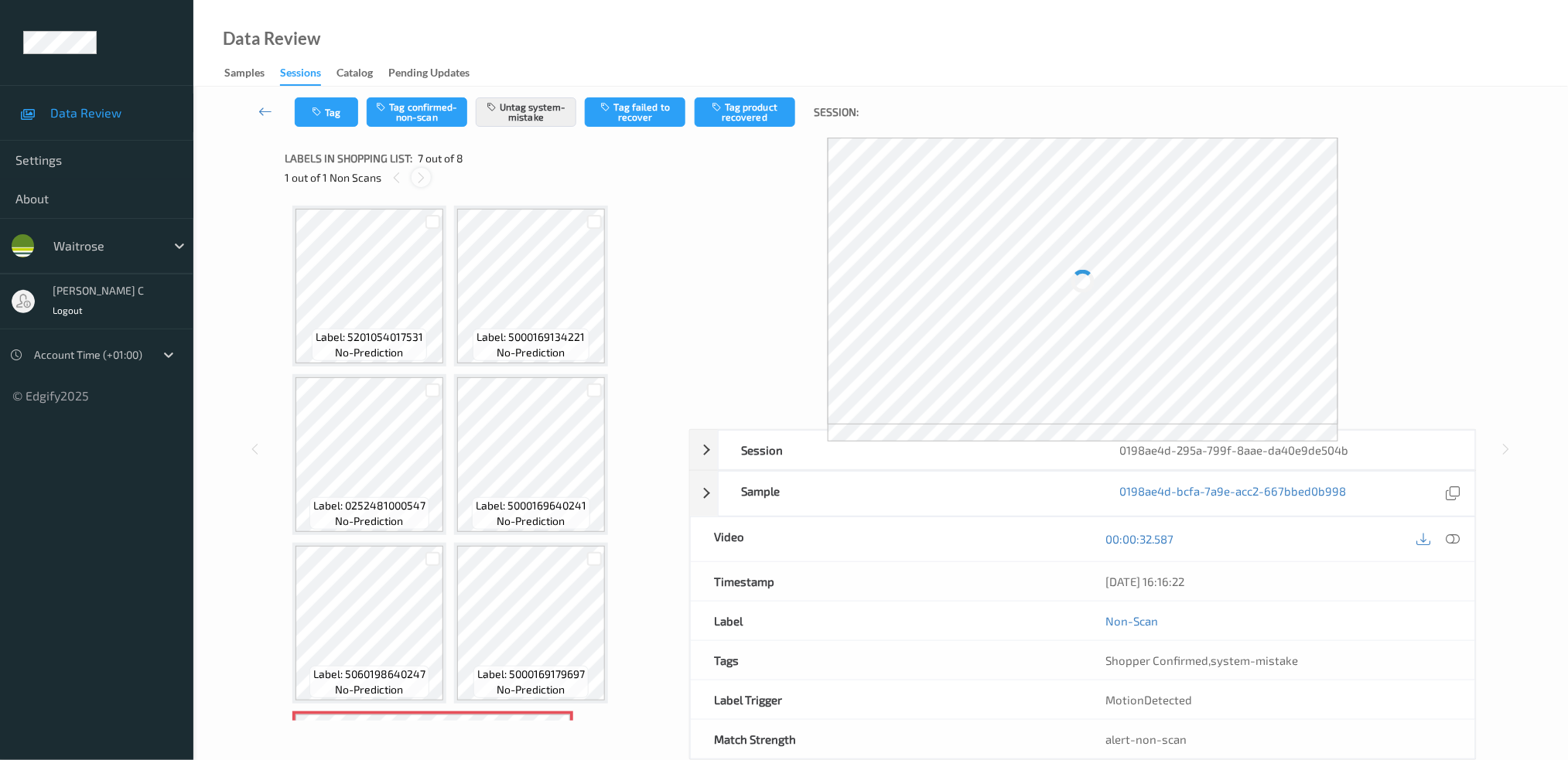
scroll to position [322, 0]
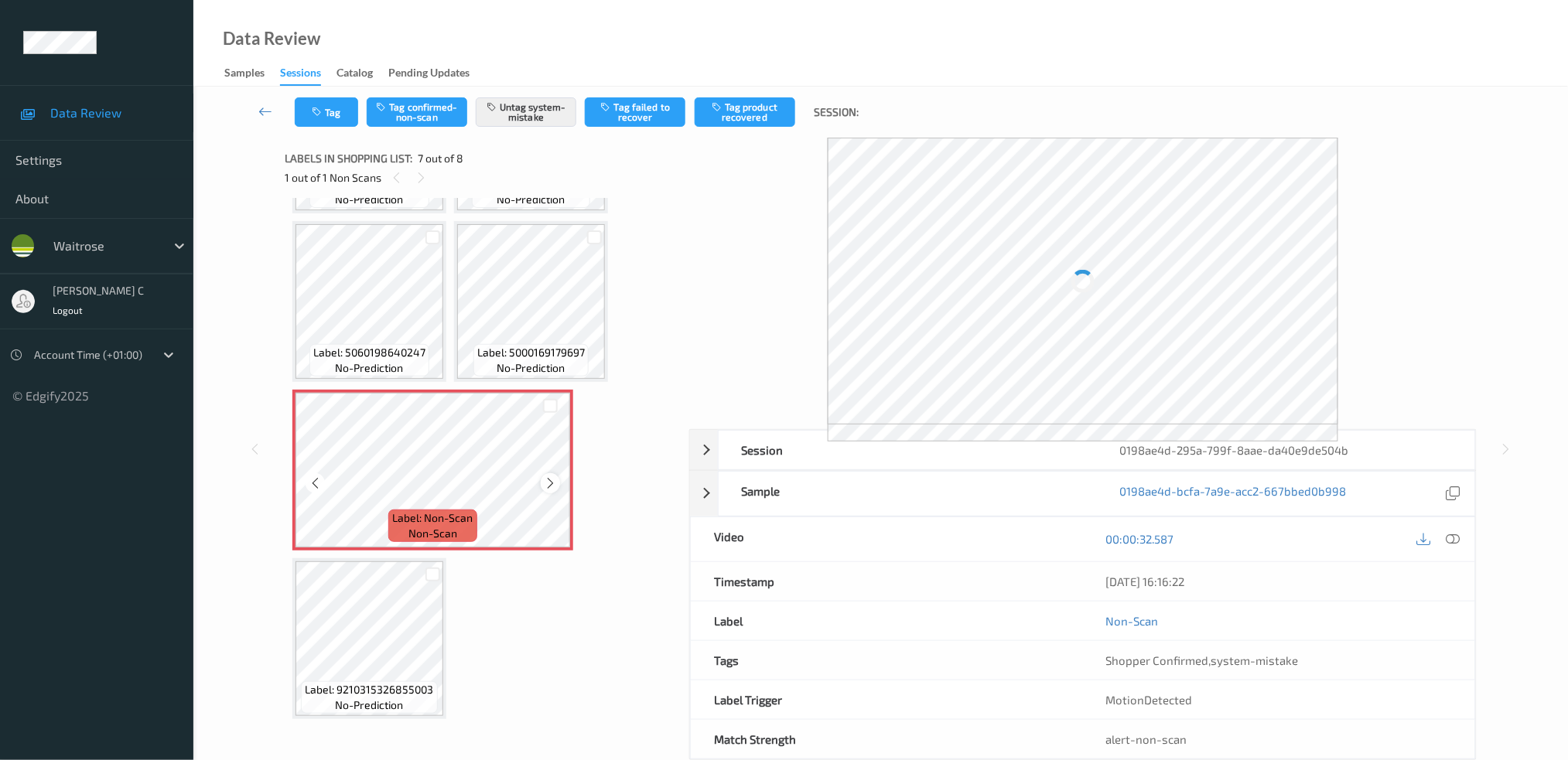
click at [543, 476] on icon at bounding box center [550, 483] width 13 height 14
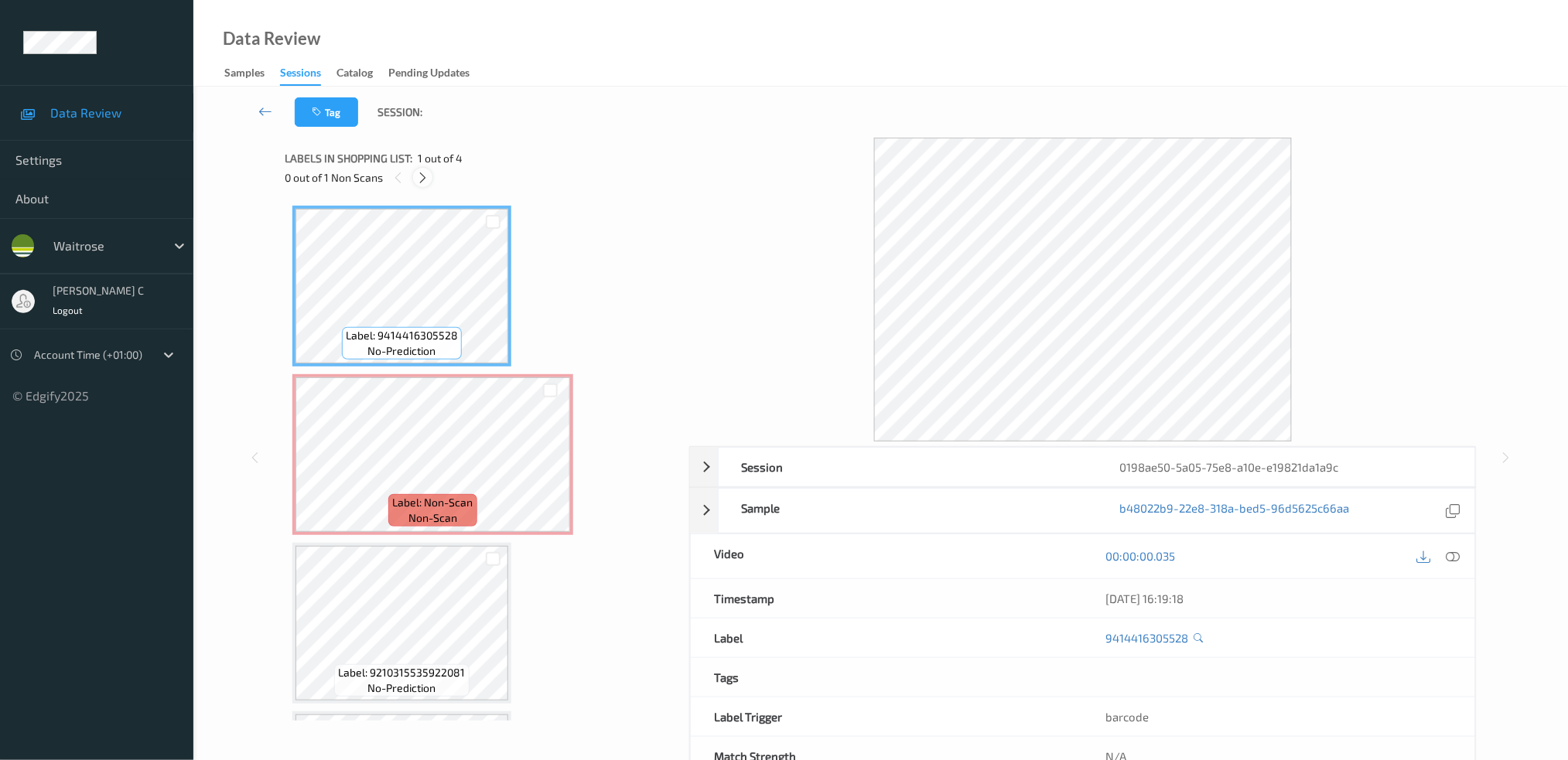
click at [423, 178] on icon at bounding box center [423, 177] width 13 height 14
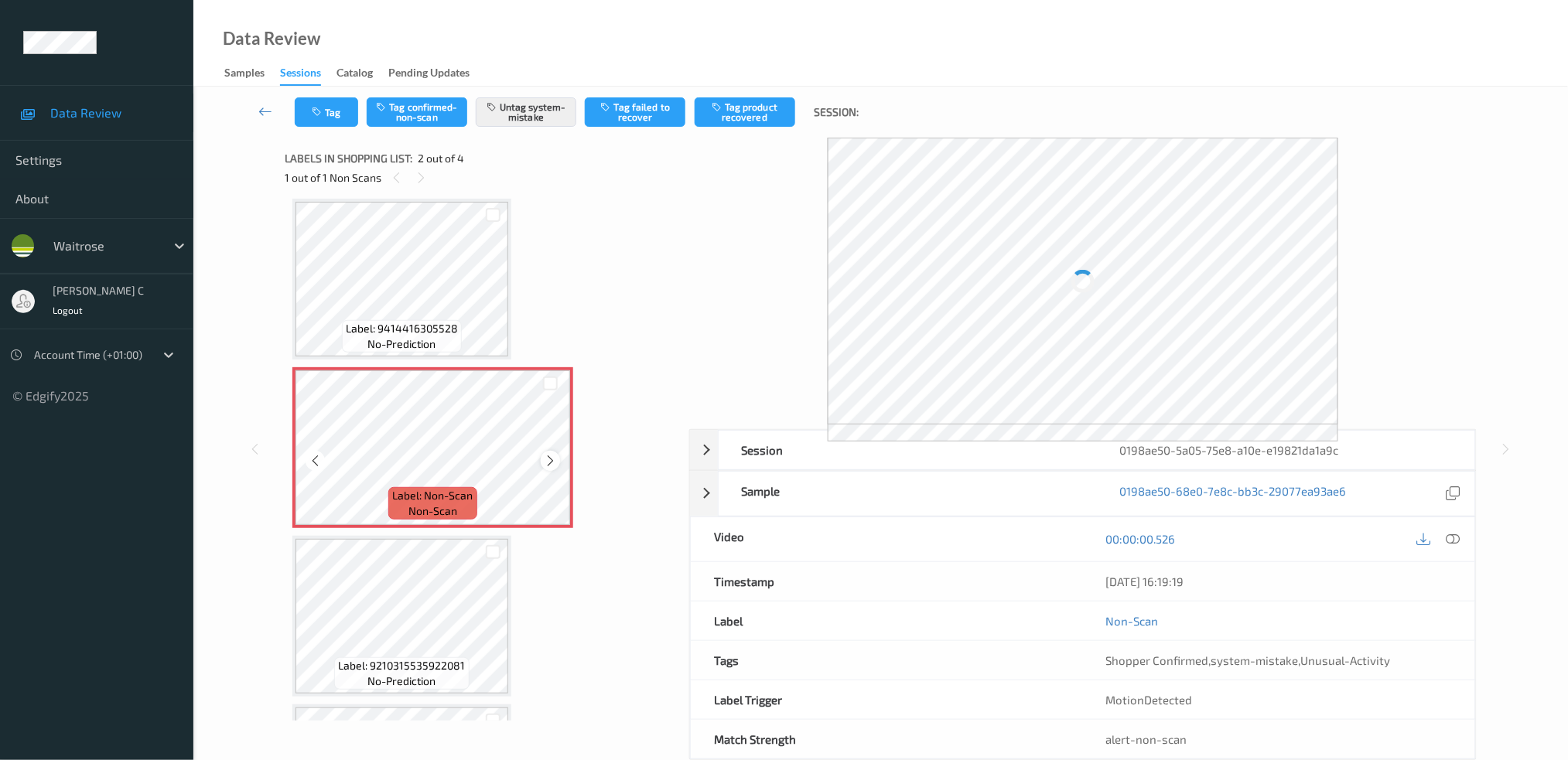
click at [547, 456] on icon at bounding box center [550, 461] width 13 height 14
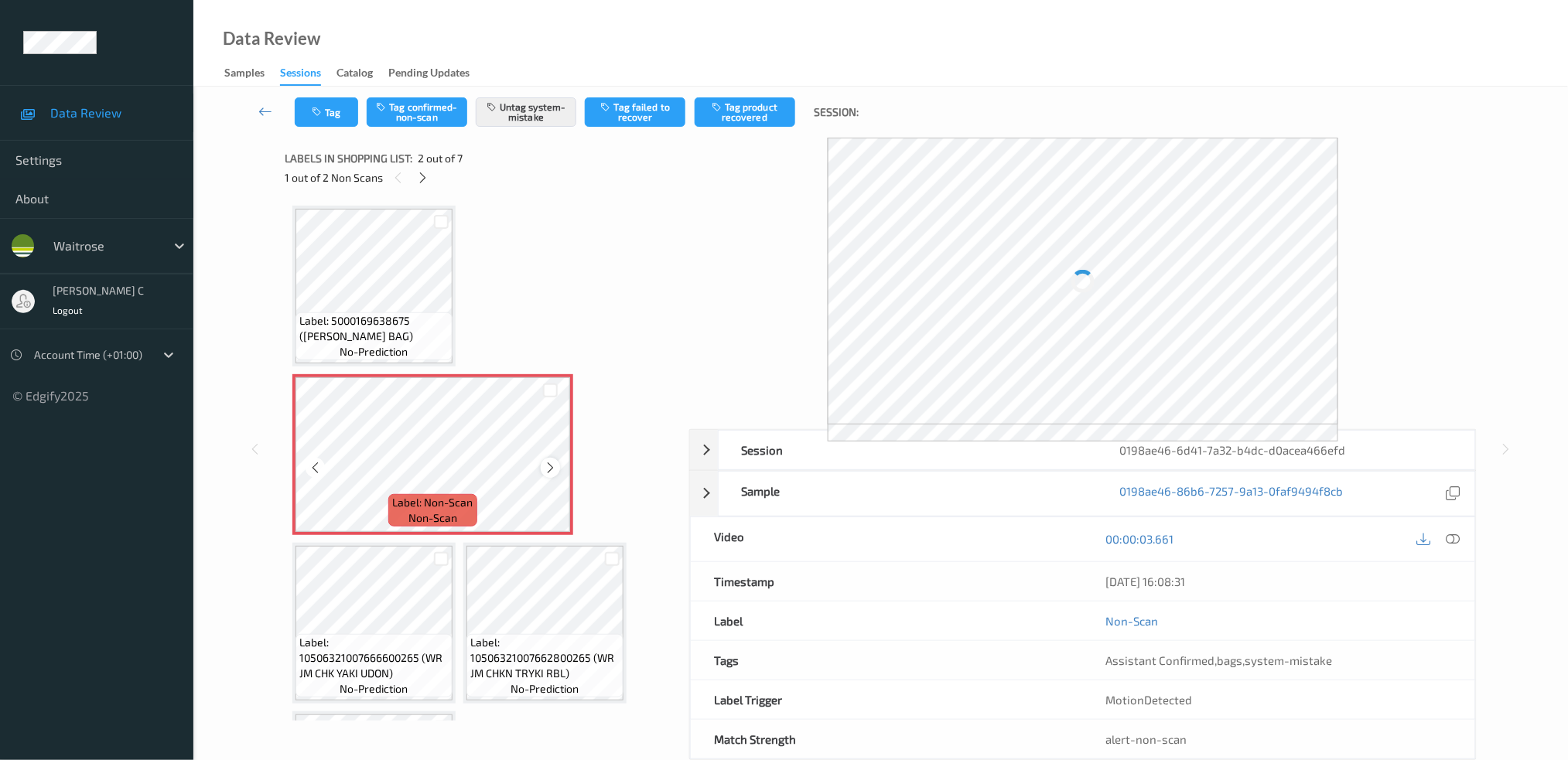
click at [552, 467] on icon at bounding box center [550, 467] width 13 height 14
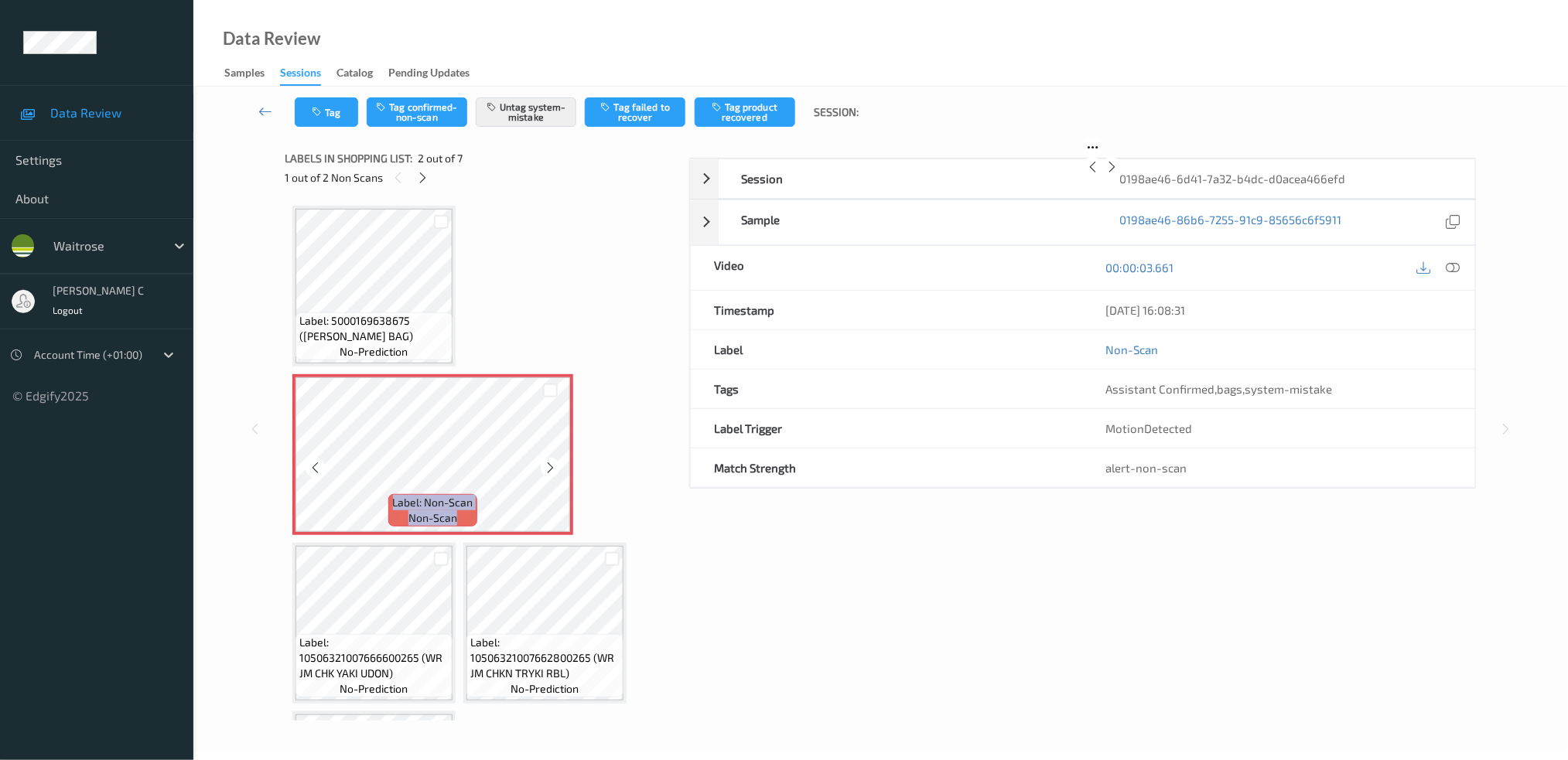
click at [552, 467] on icon at bounding box center [550, 467] width 13 height 14
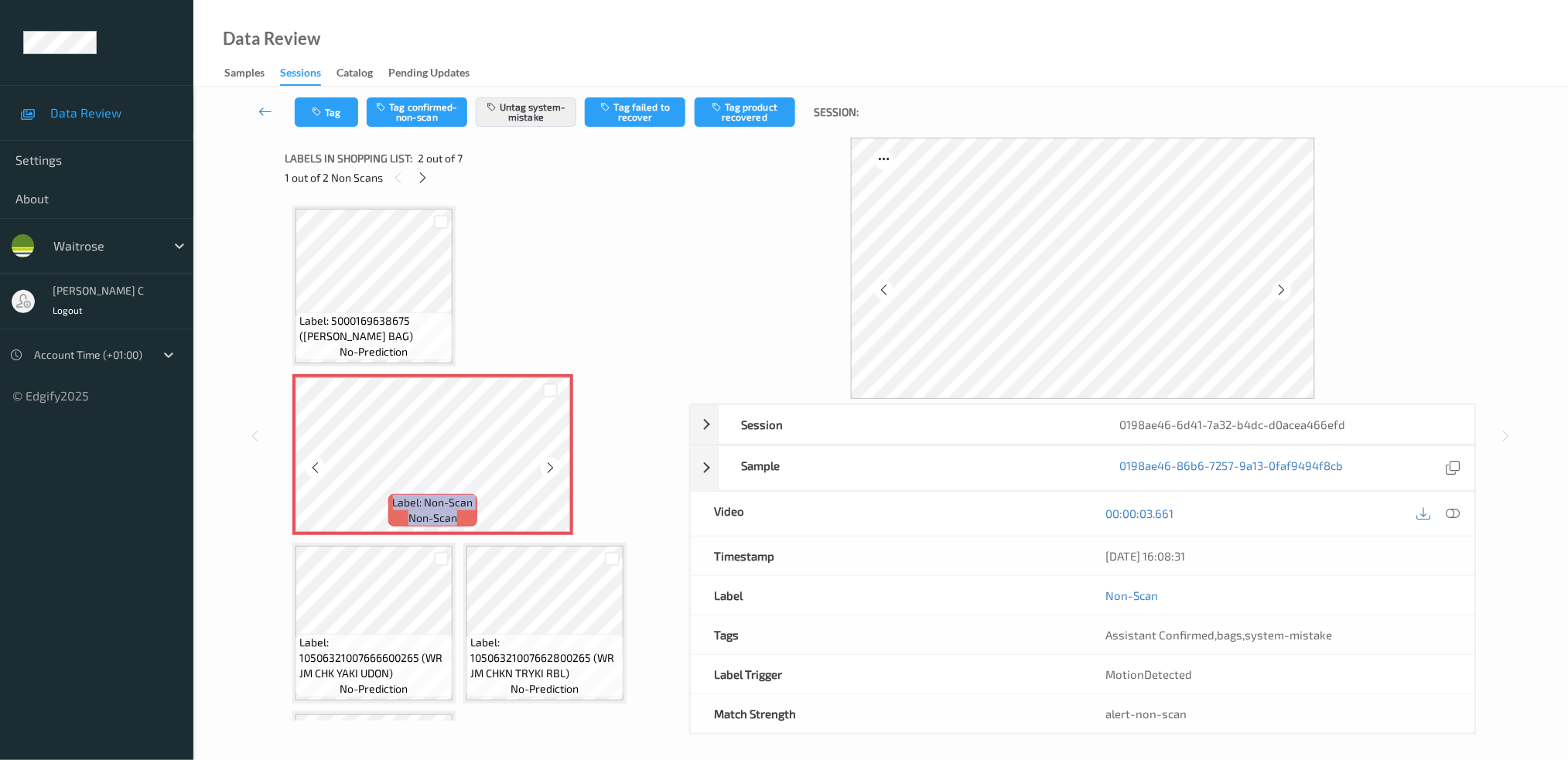
click at [552, 467] on icon at bounding box center [550, 467] width 13 height 14
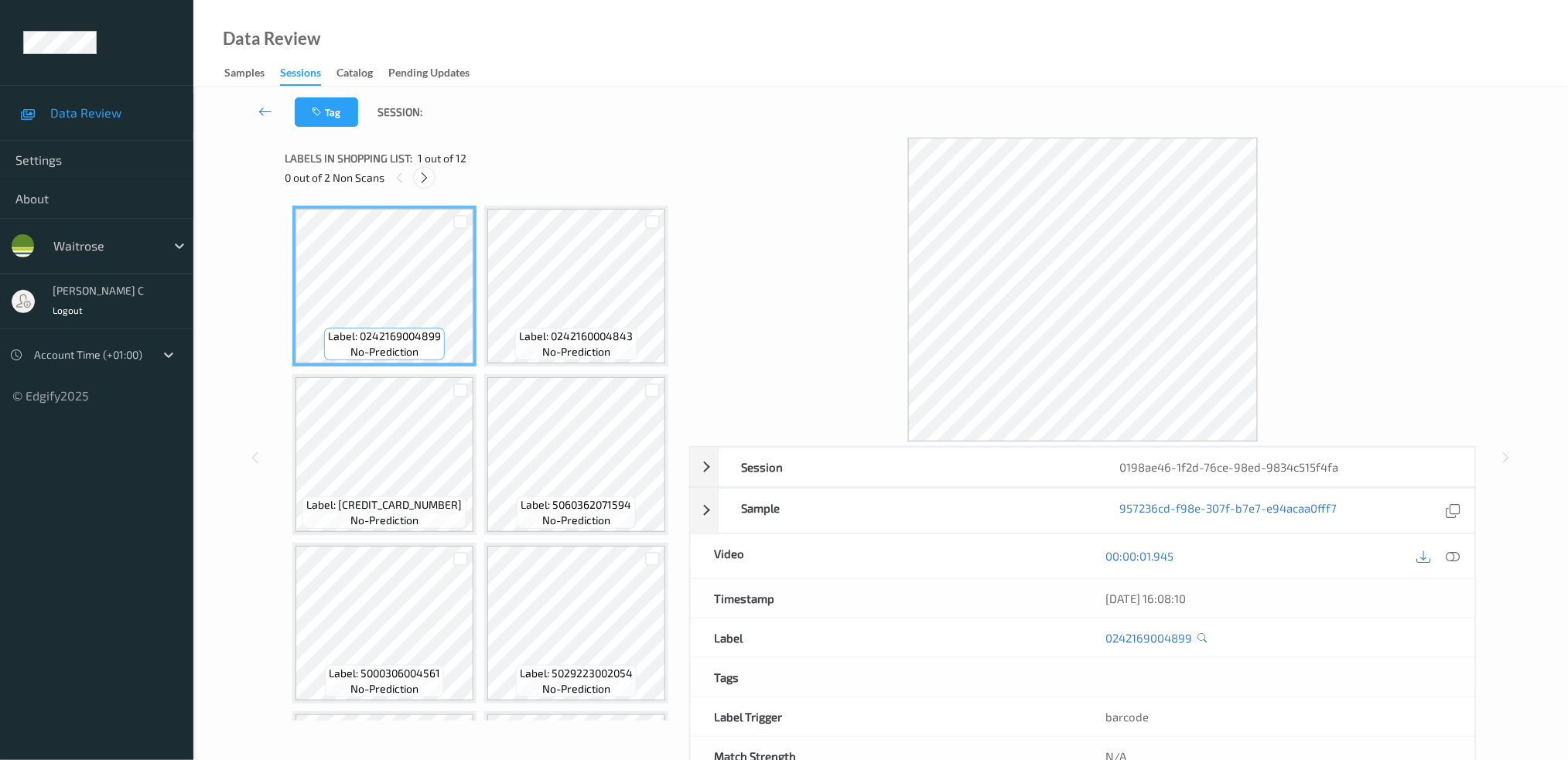
click at [424, 176] on icon at bounding box center [425, 177] width 13 height 14
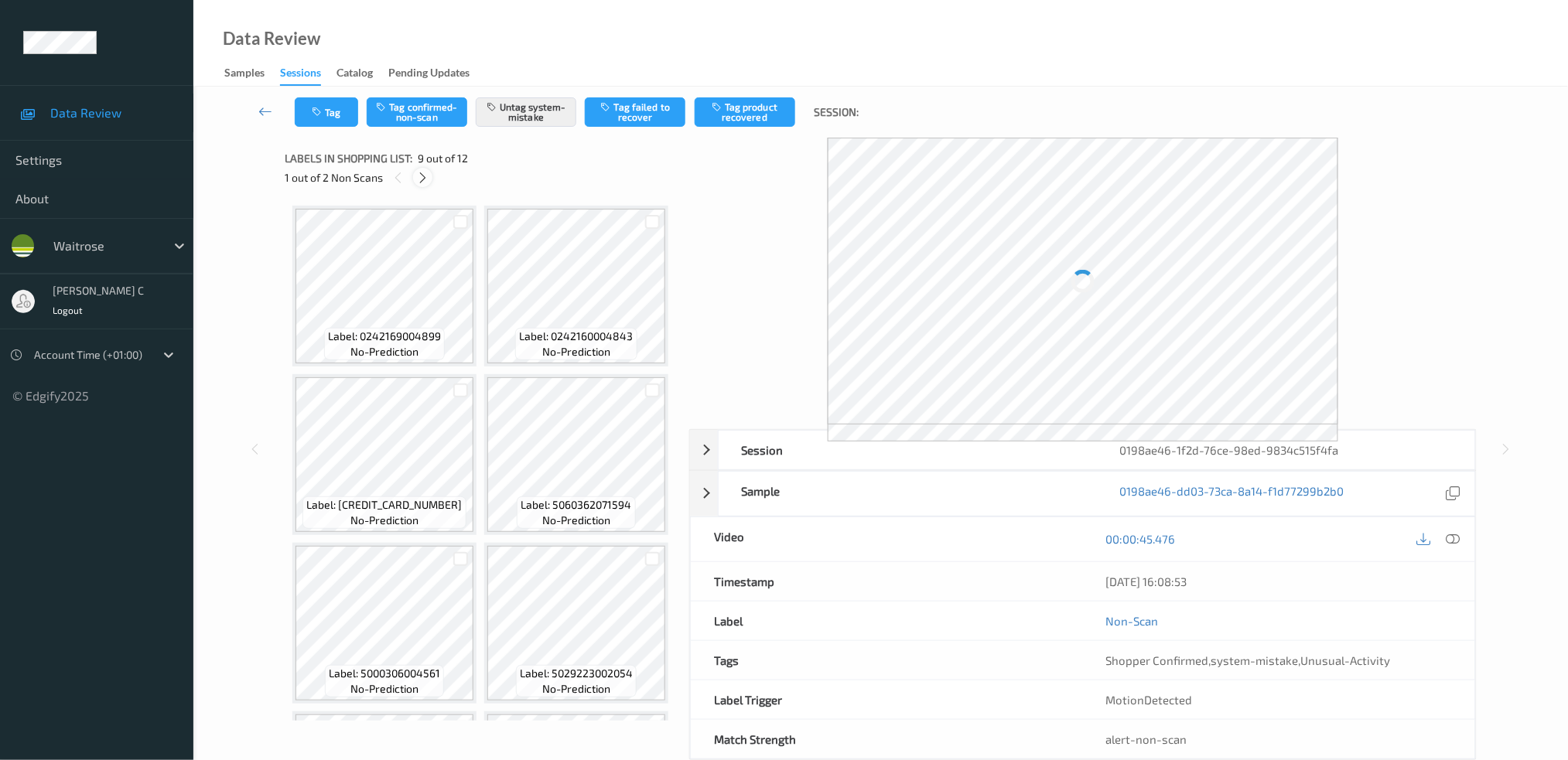
scroll to position [1179, 0]
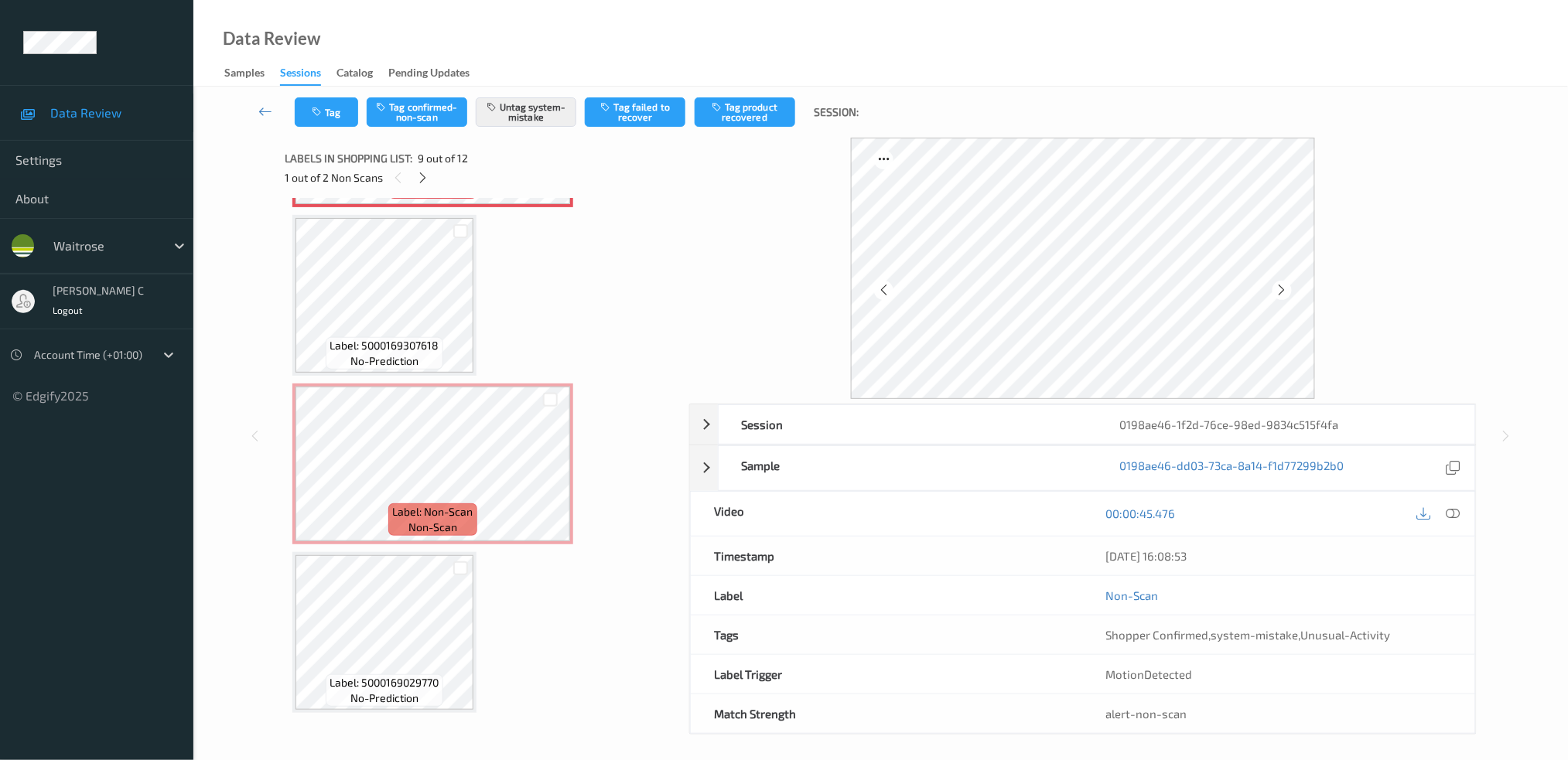
click at [548, 147] on icon at bounding box center [550, 140] width 13 height 14
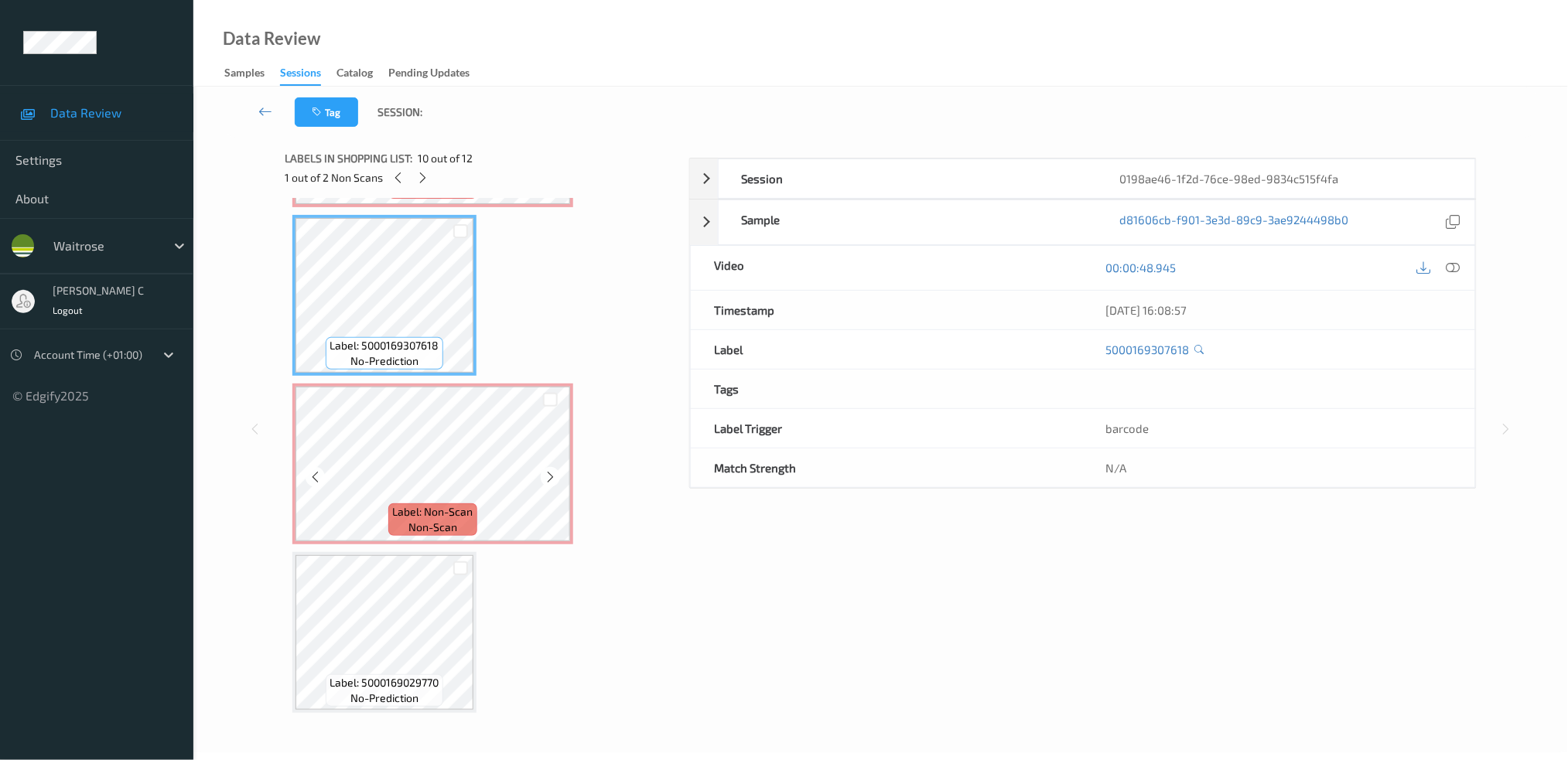
scroll to position [1488, 0]
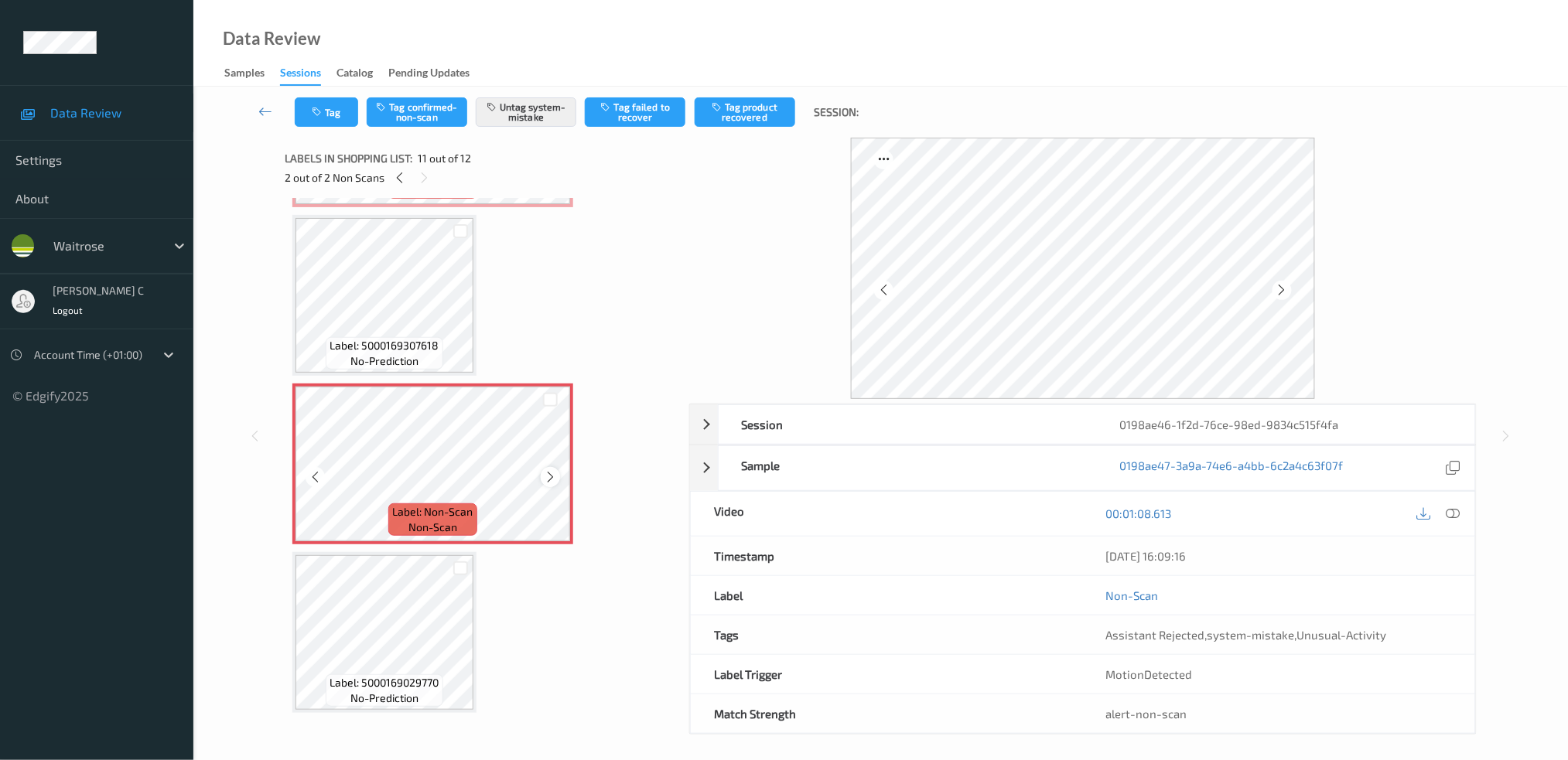
click at [547, 484] on icon at bounding box center [550, 477] width 13 height 14
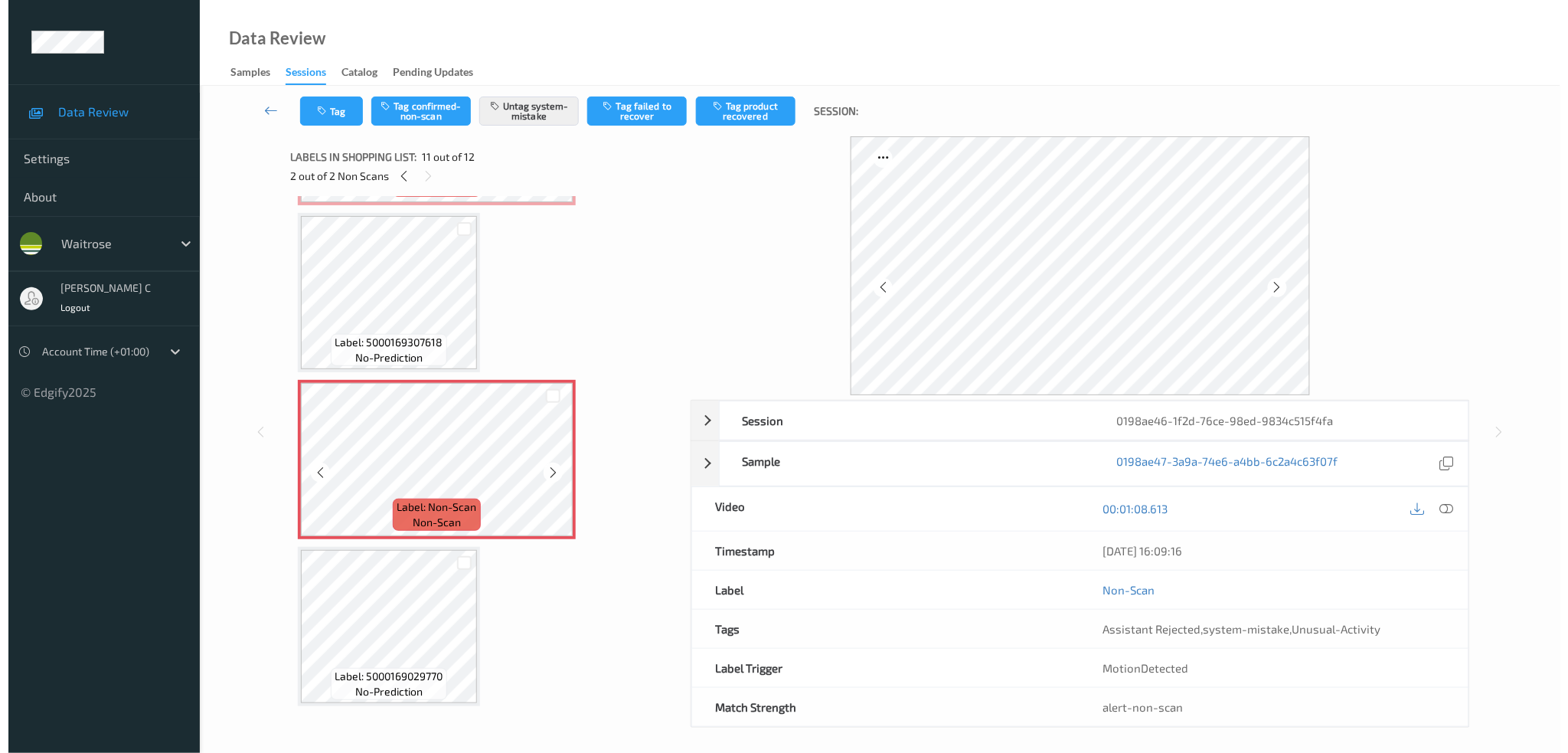
scroll to position [1168, 0]
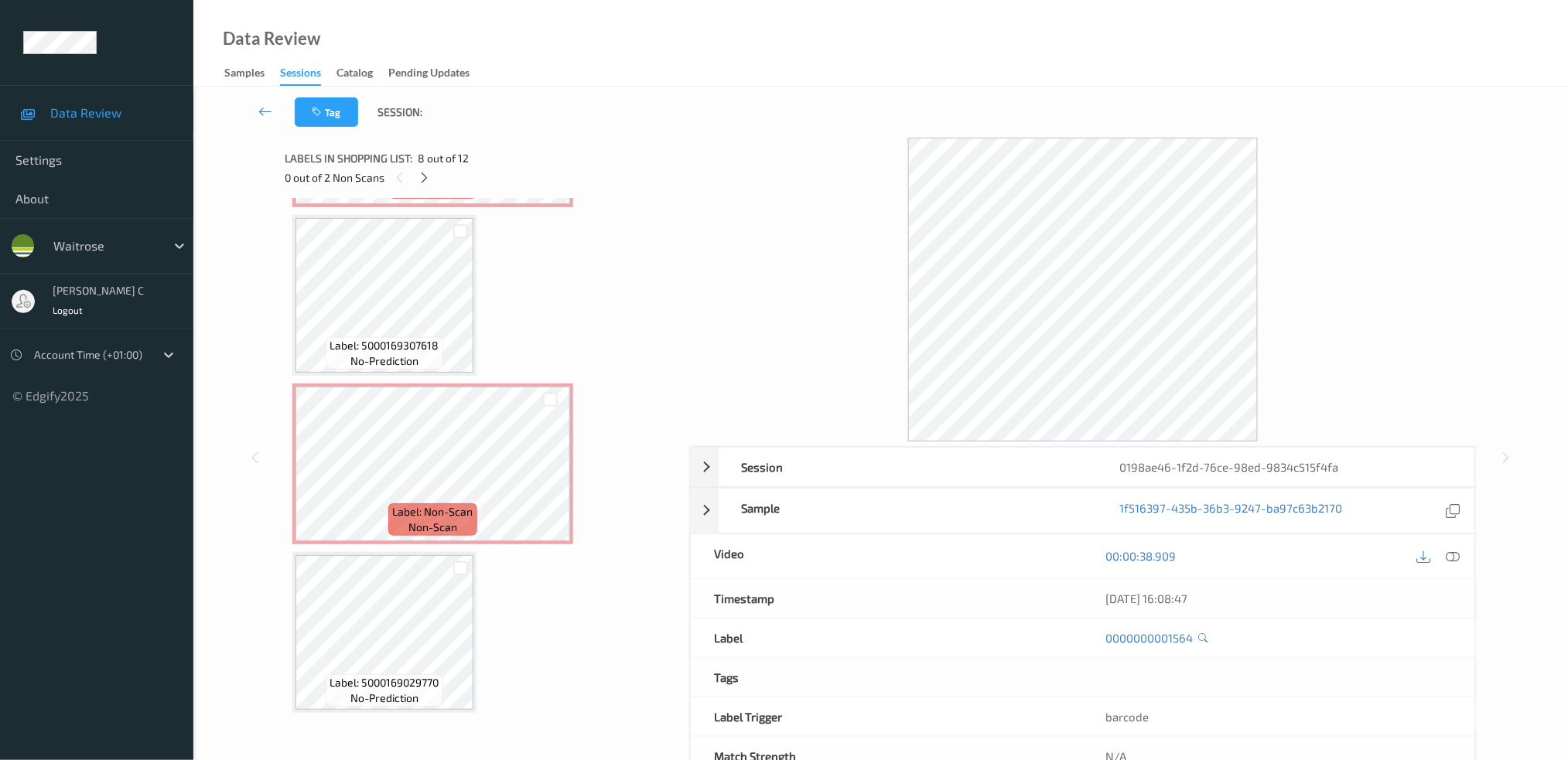
click at [1449, 556] on icon at bounding box center [1453, 556] width 14 height 14
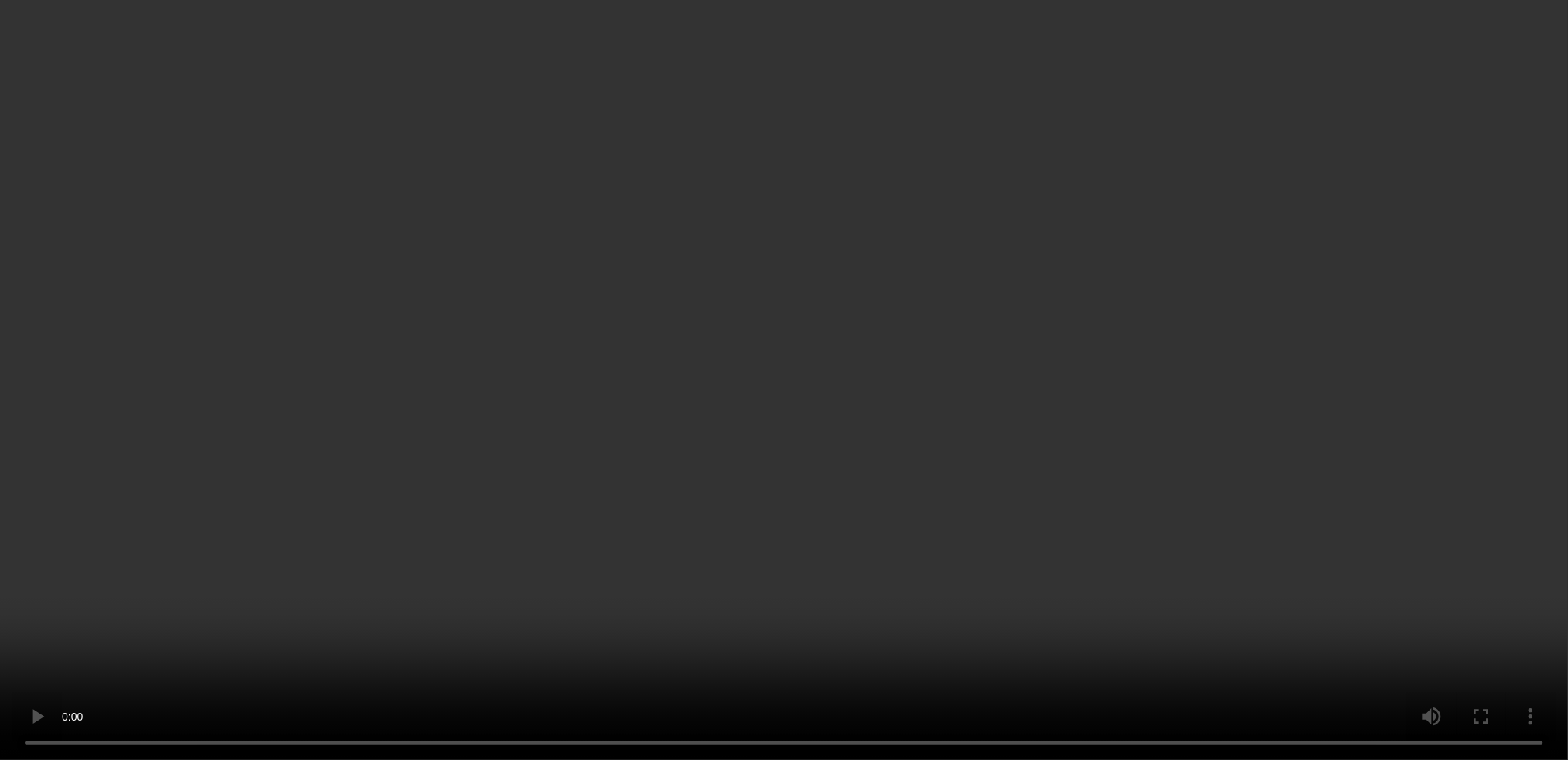
scroll to position [1105, 0]
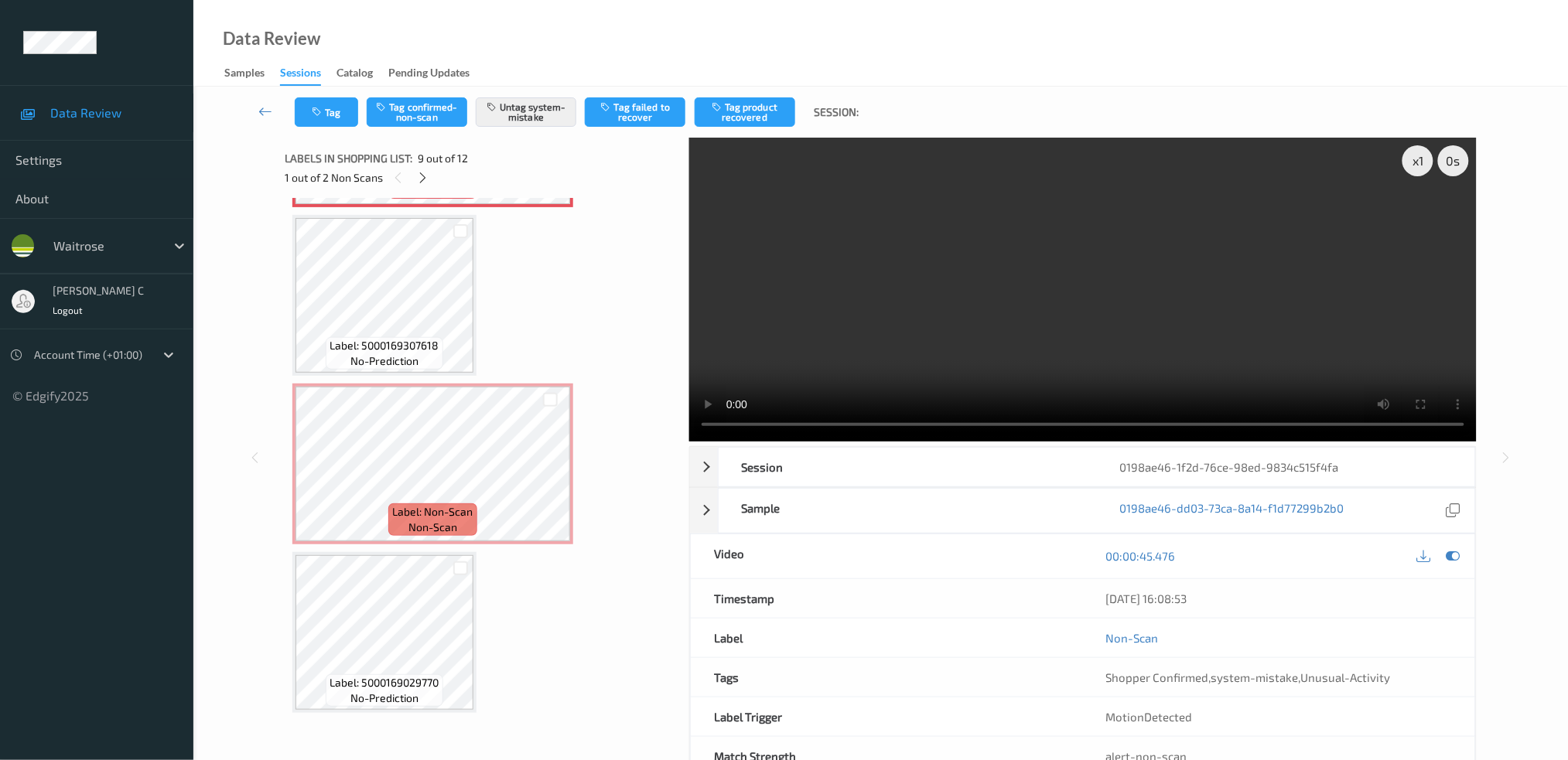
click at [551, 147] on icon at bounding box center [550, 140] width 13 height 14
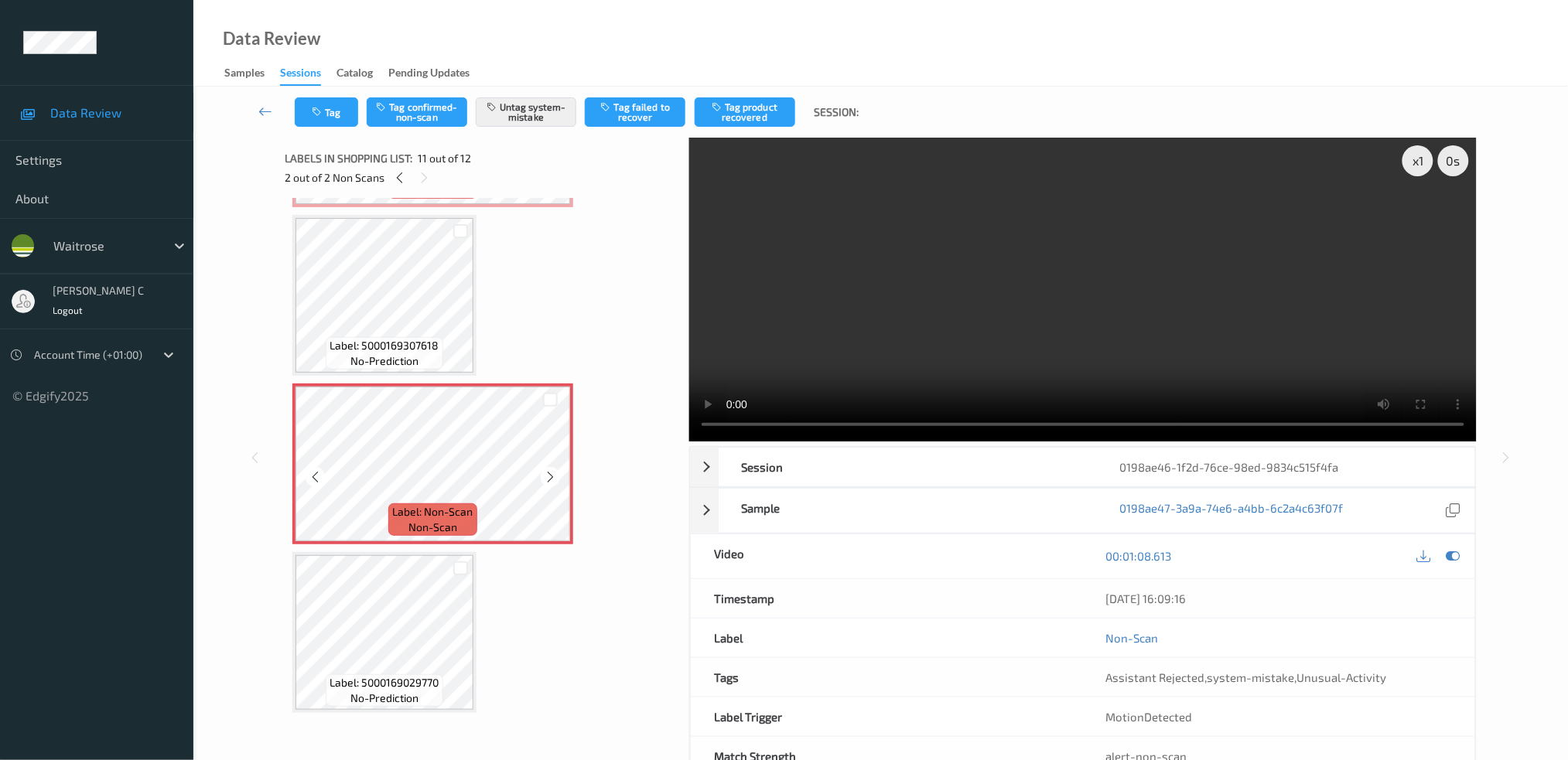
scroll to position [1491, 0]
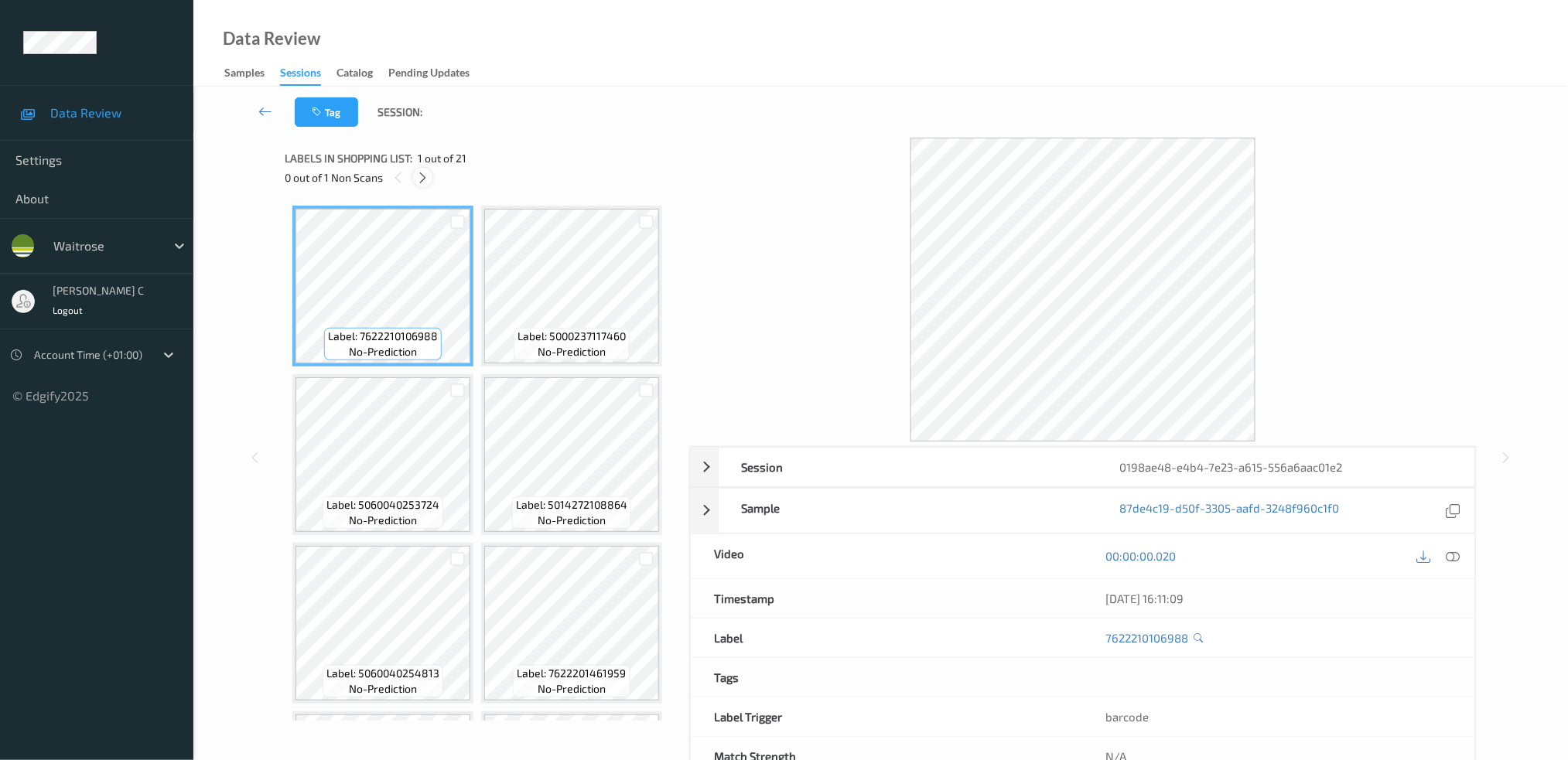
click at [422, 178] on icon at bounding box center [423, 177] width 13 height 14
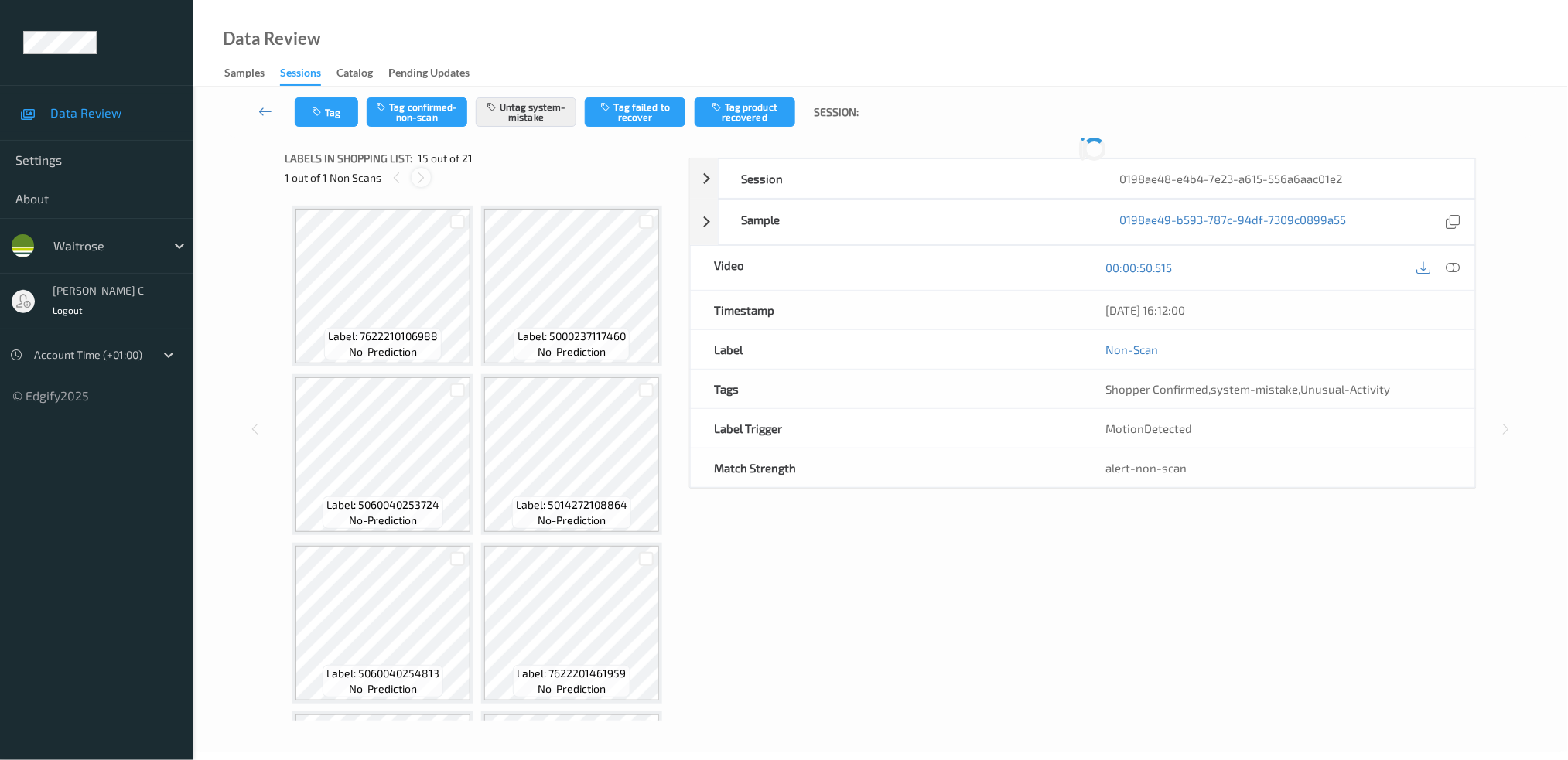
scroll to position [1011, 0]
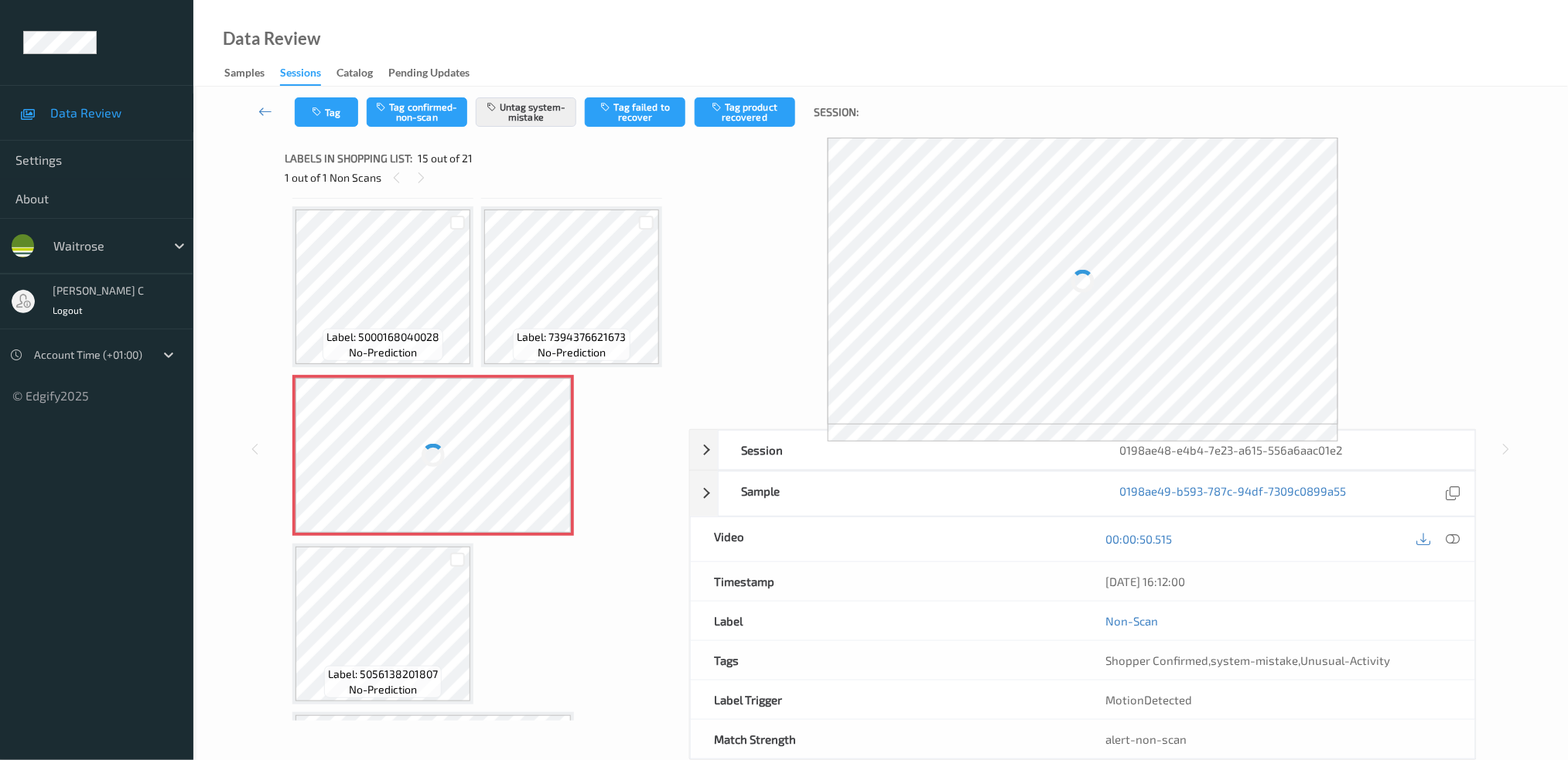
click at [448, 446] on div at bounding box center [432, 456] width 275 height 155
click at [533, 407] on div at bounding box center [432, 456] width 275 height 155
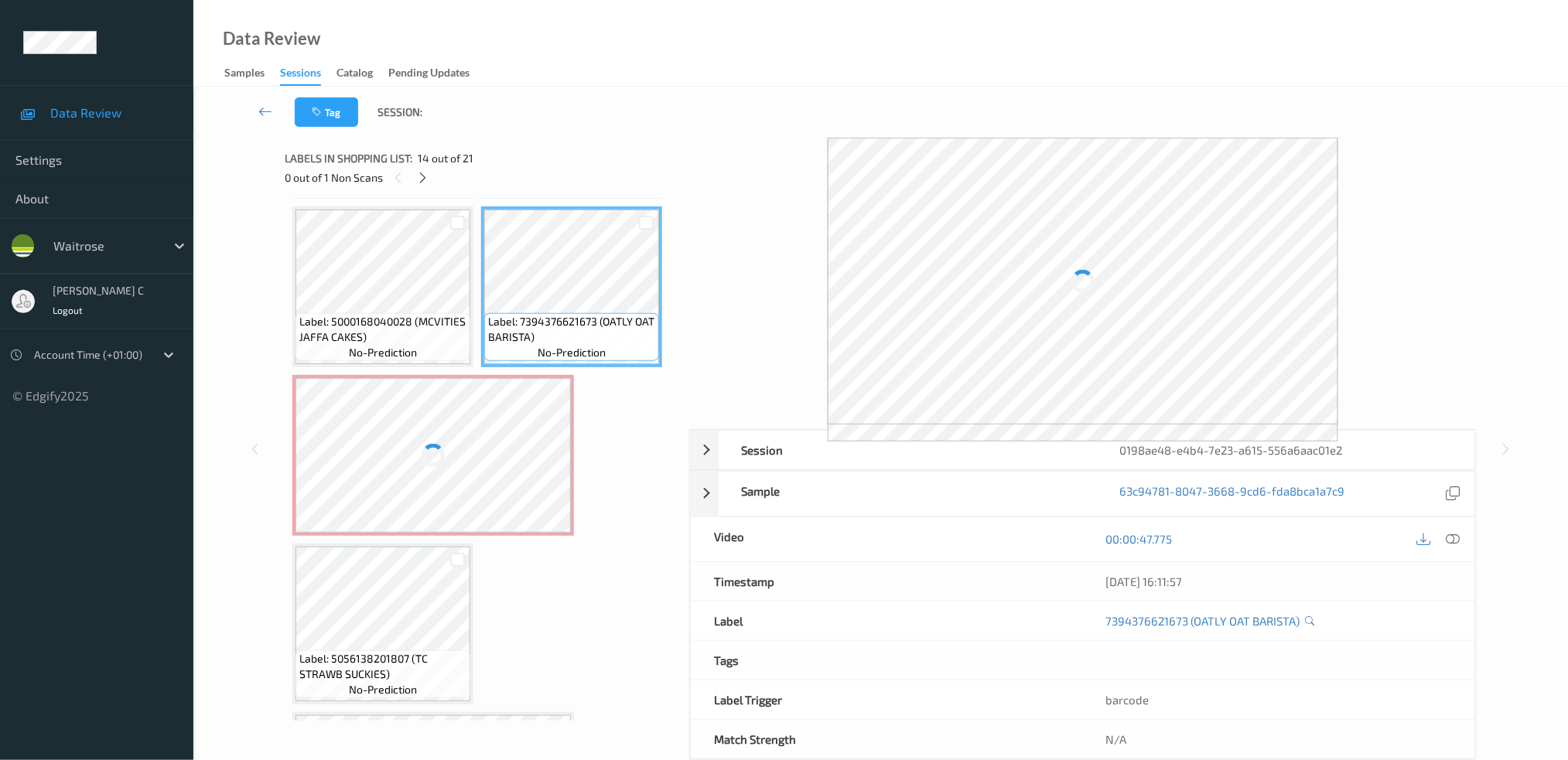
click at [494, 401] on div at bounding box center [432, 456] width 275 height 155
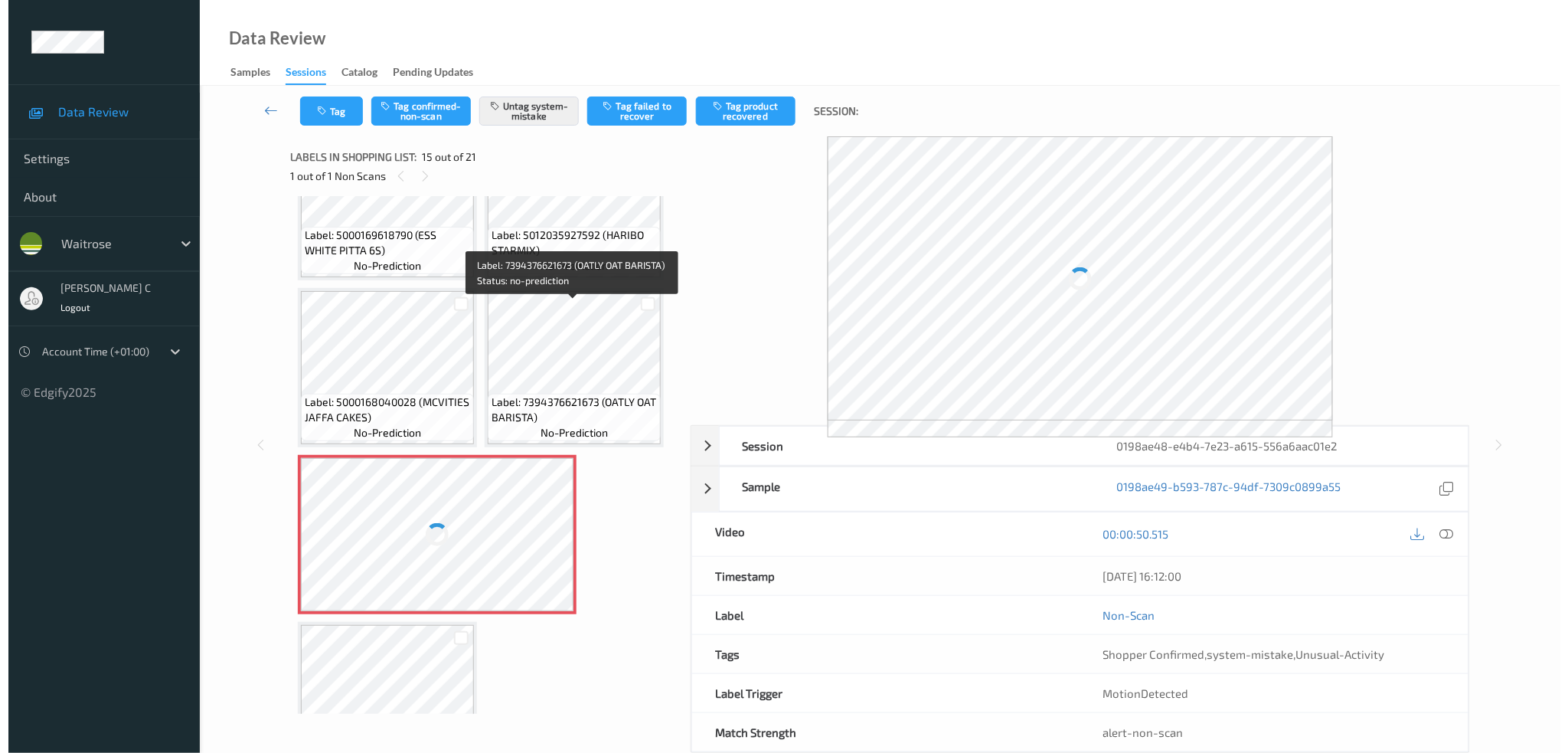
scroll to position [900, 0]
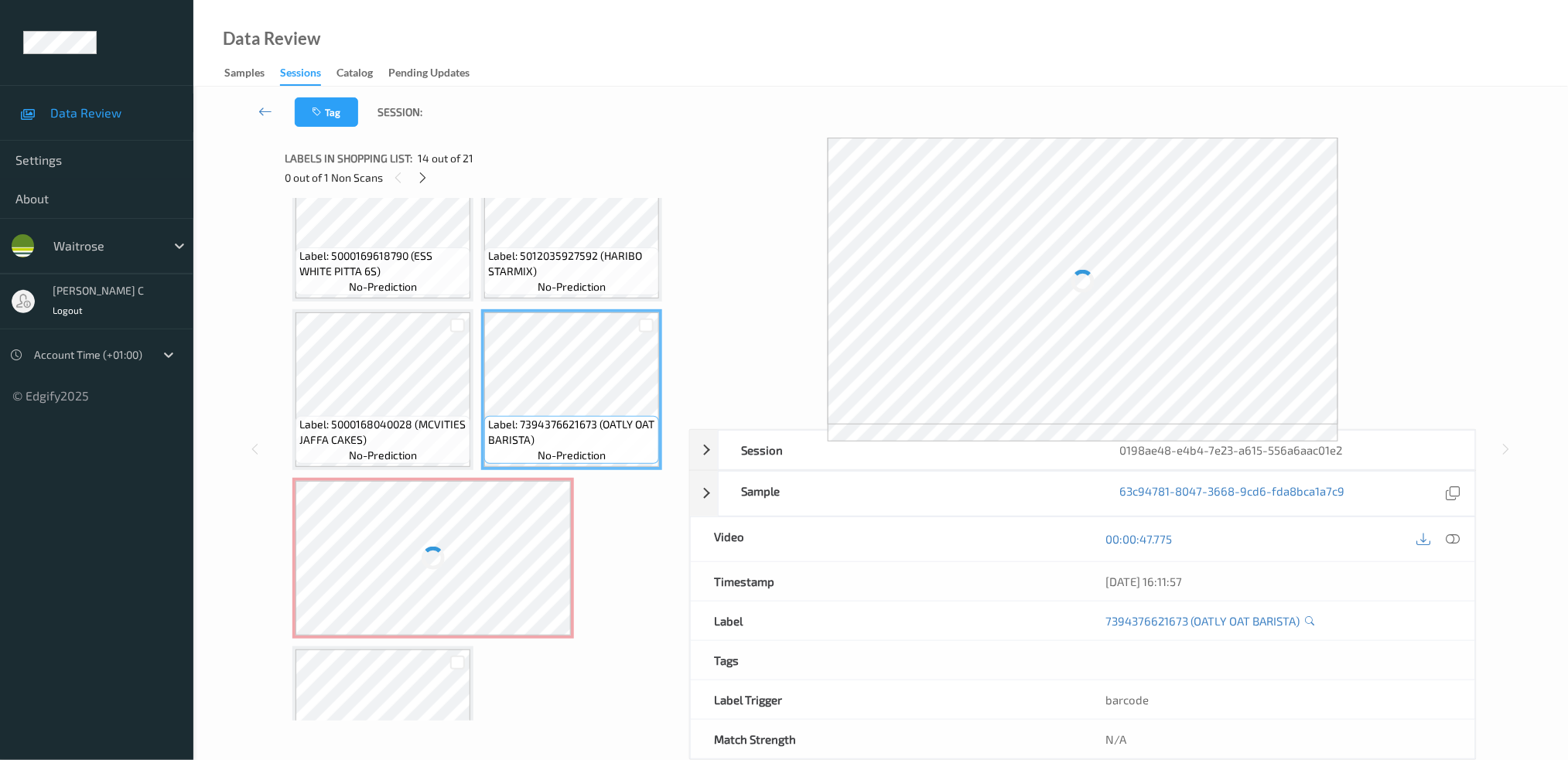
click at [522, 518] on div at bounding box center [432, 558] width 275 height 155
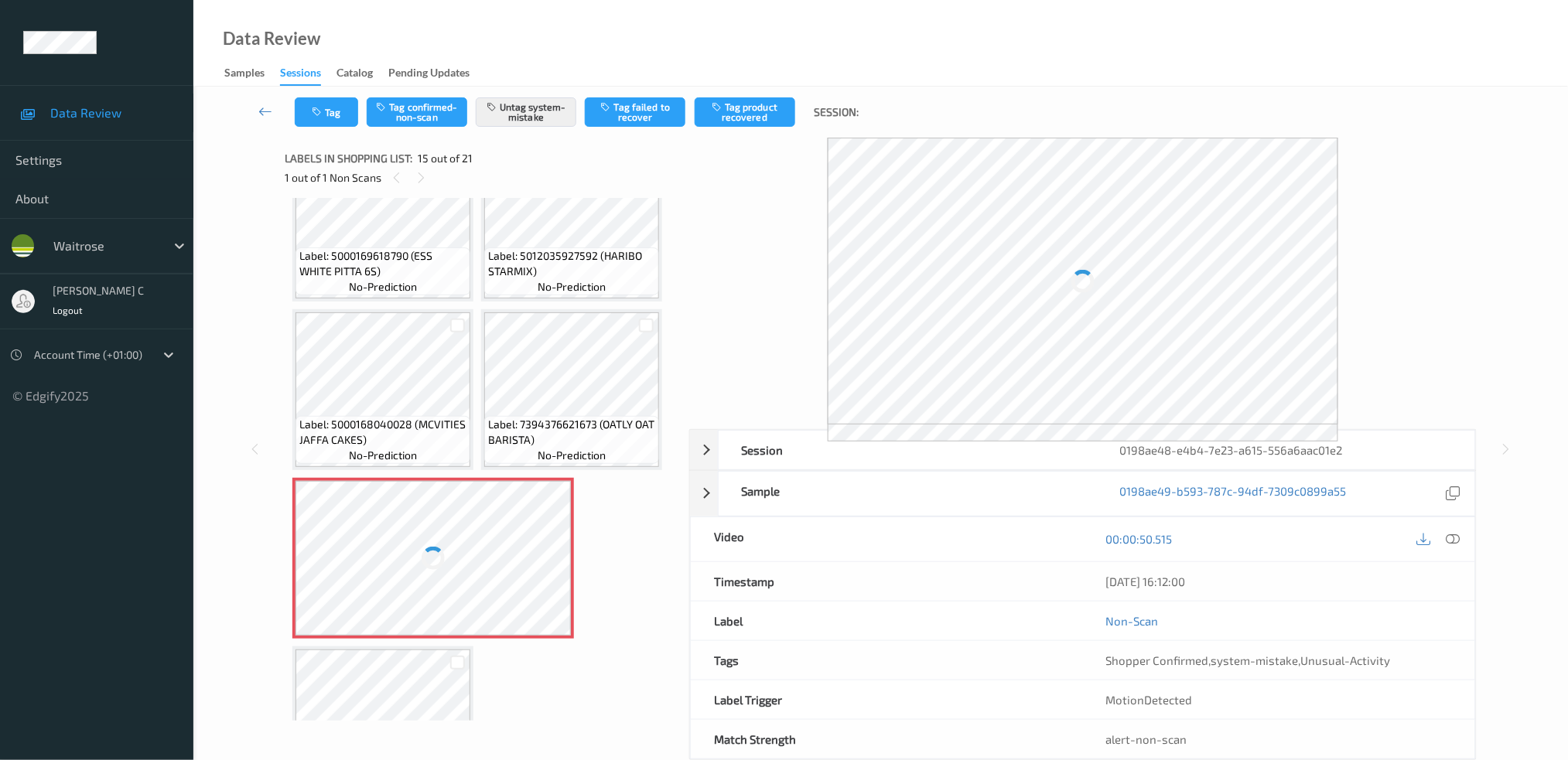
click at [1457, 536] on icon at bounding box center [1453, 539] width 14 height 14
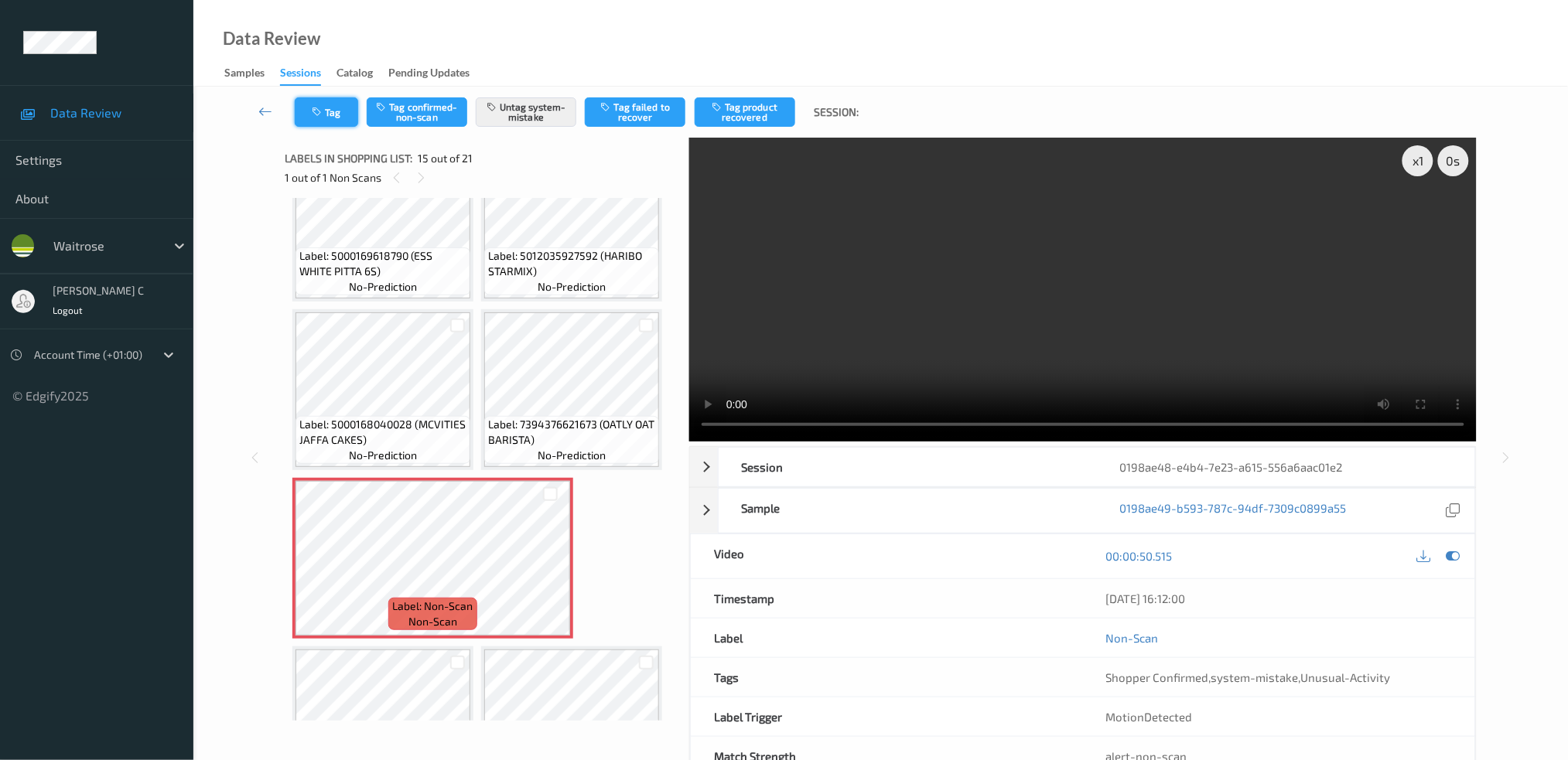
click at [326, 113] on button "Tag" at bounding box center [326, 112] width 63 height 29
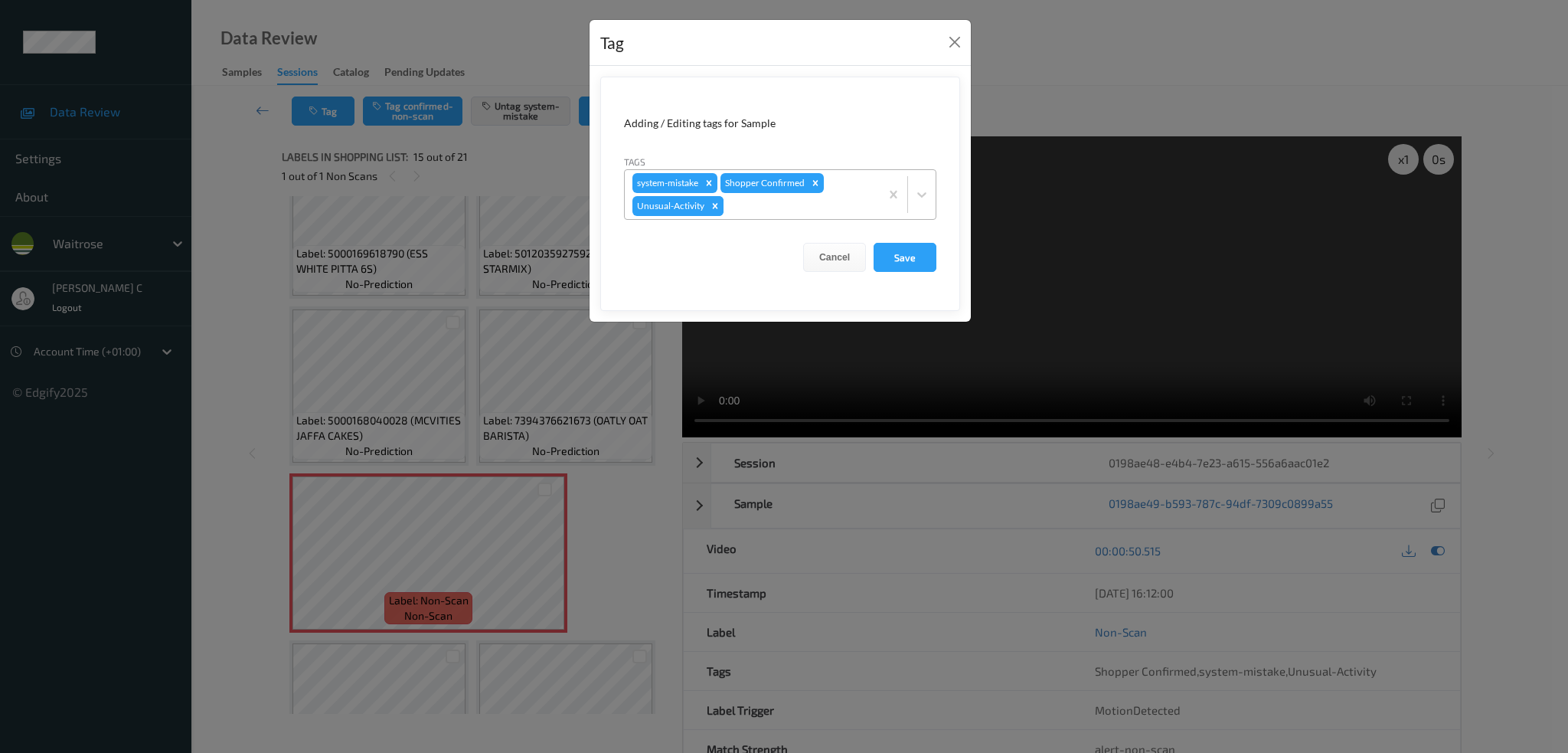
click at [712, 205] on icon "Remove Unusual-Activity" at bounding box center [714, 206] width 11 height 11
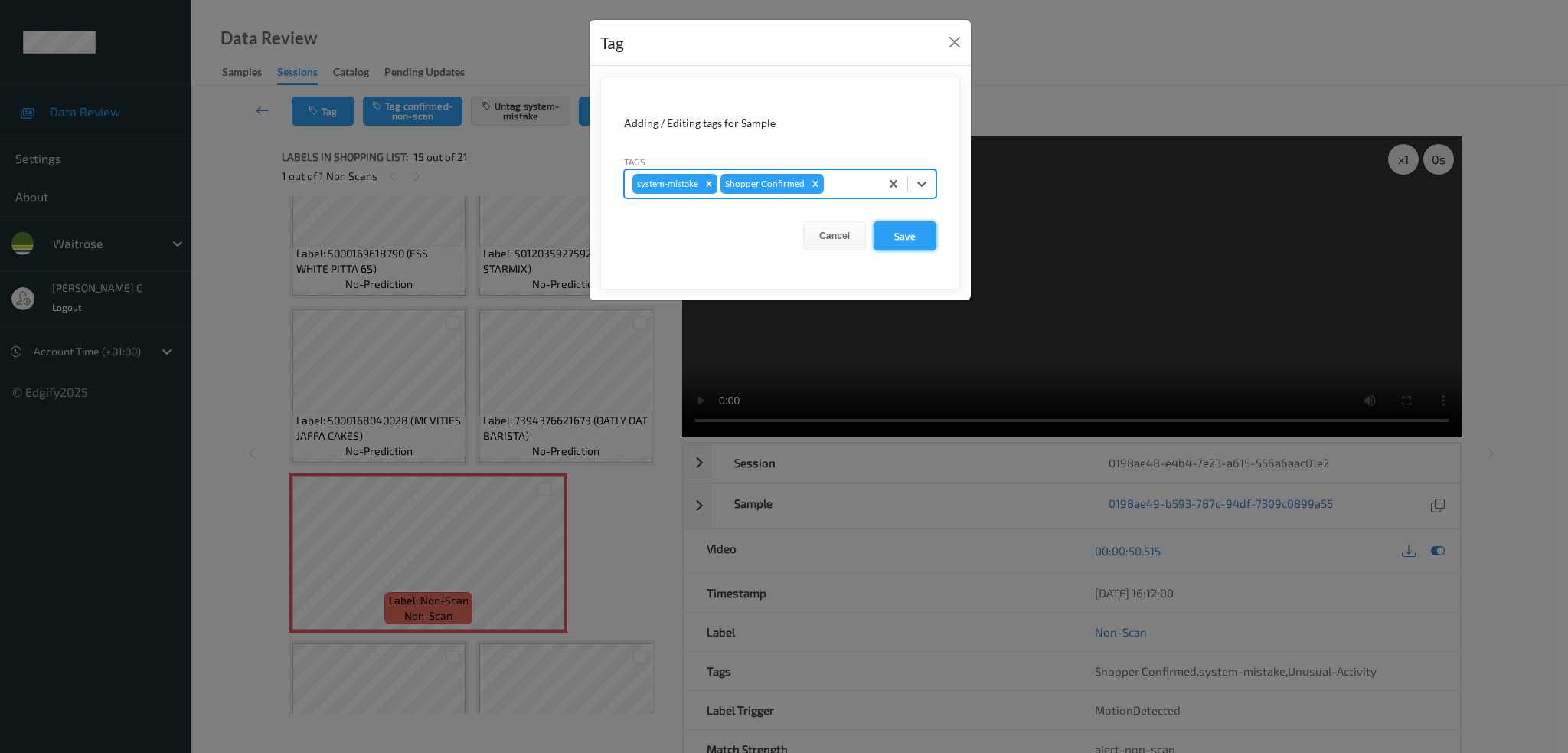
click at [916, 241] on button "Save" at bounding box center [904, 236] width 62 height 29
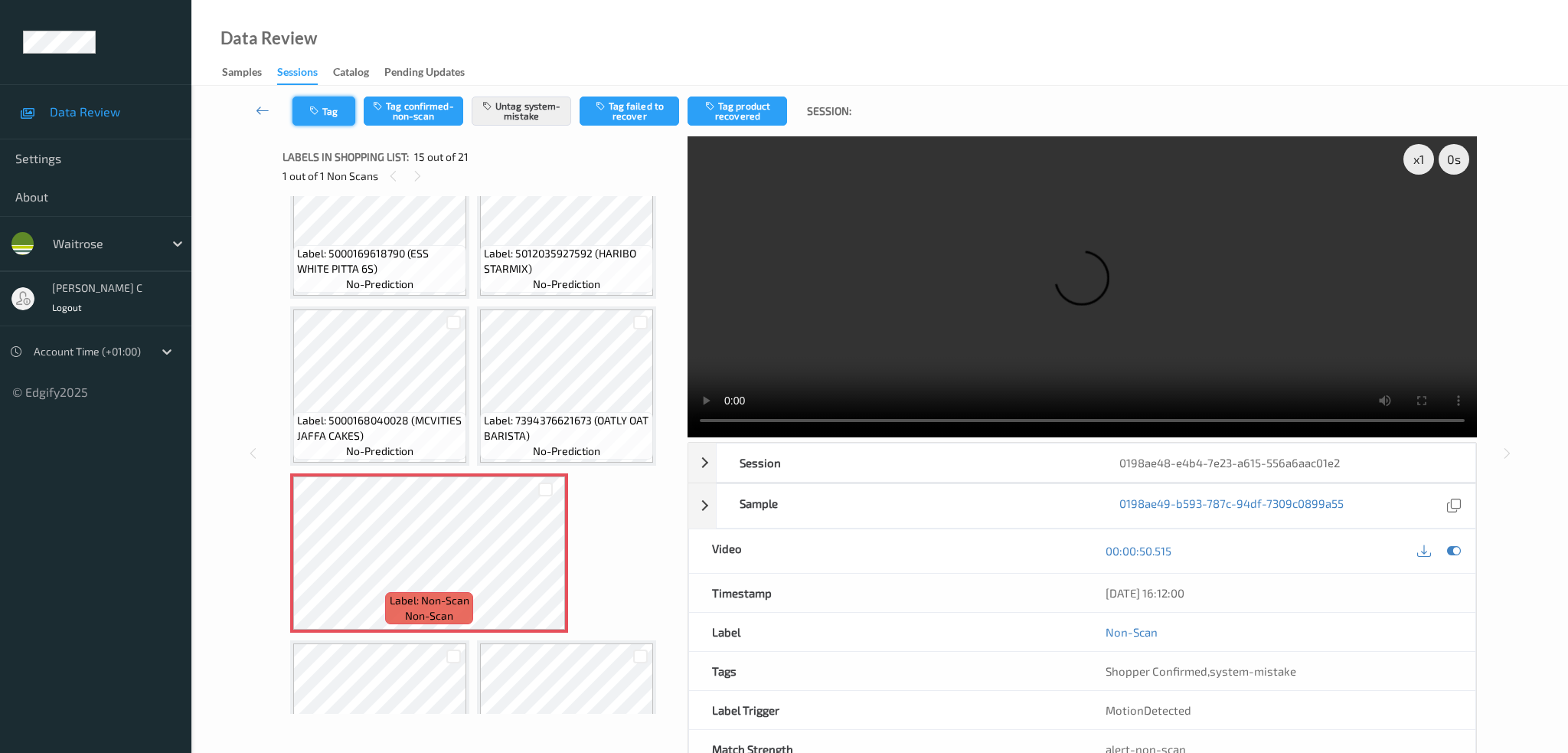
click at [319, 111] on icon "button" at bounding box center [316, 111] width 13 height 11
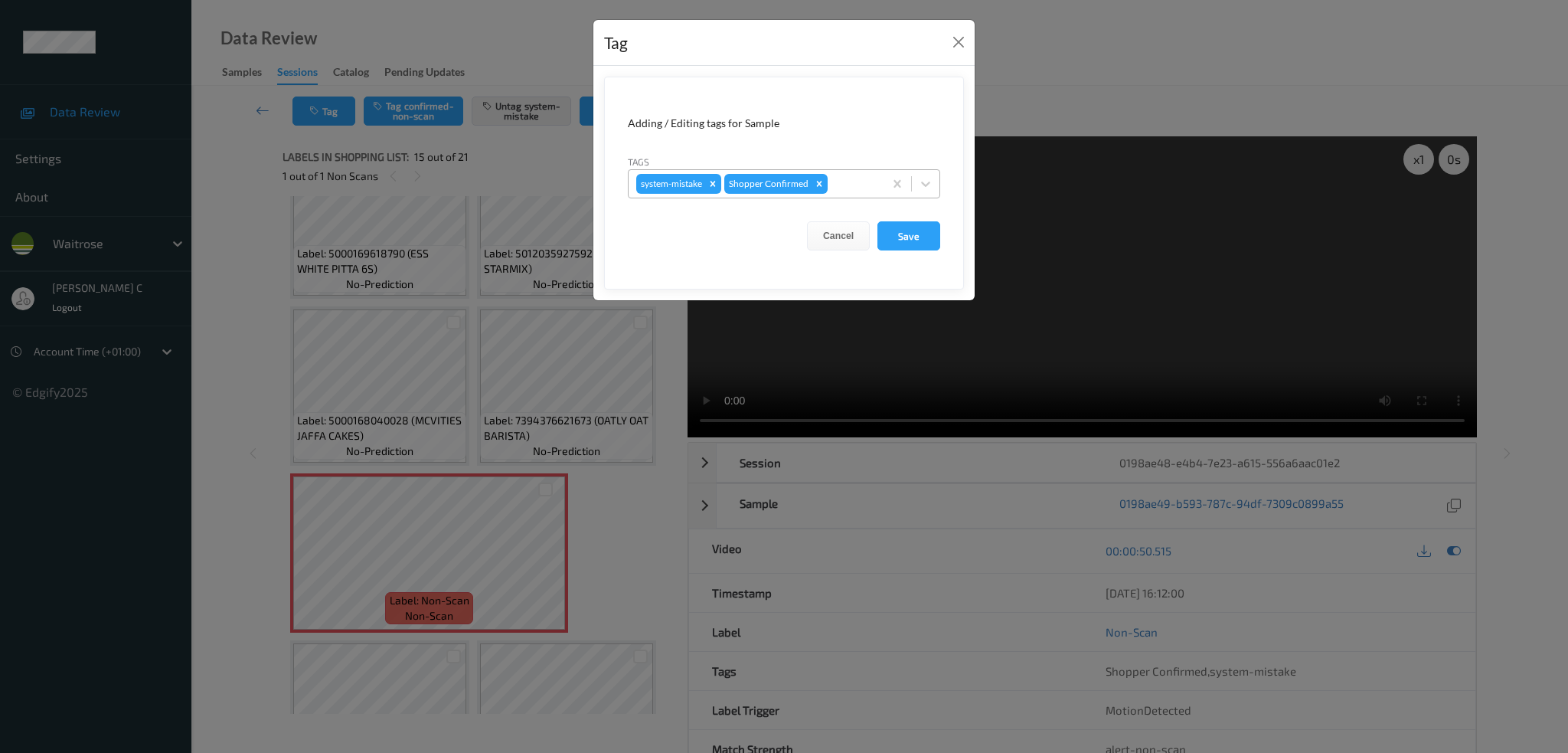
click at [862, 170] on div "system-mistake Shopper Confirmed" at bounding box center [784, 183] width 312 height 29
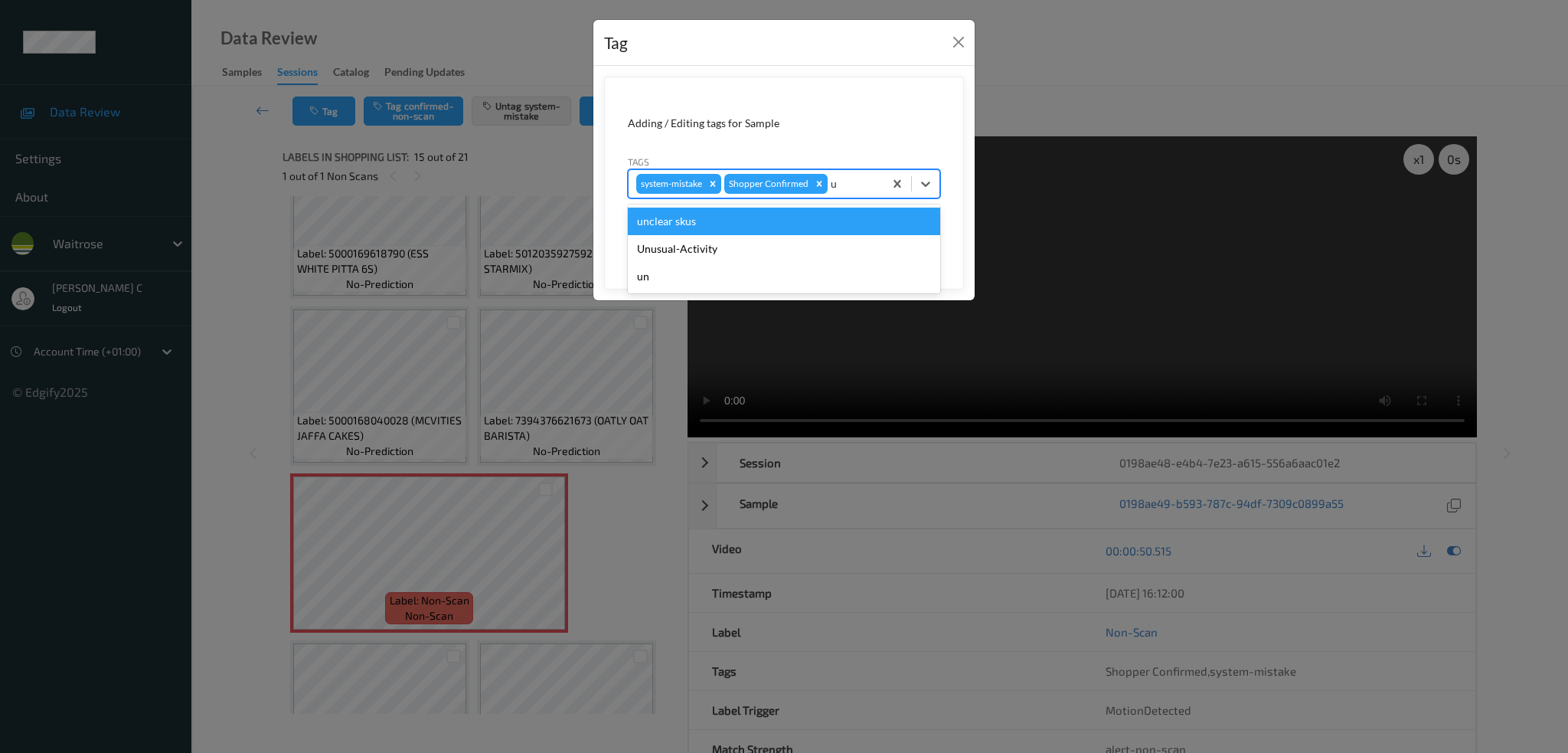
type input "un"
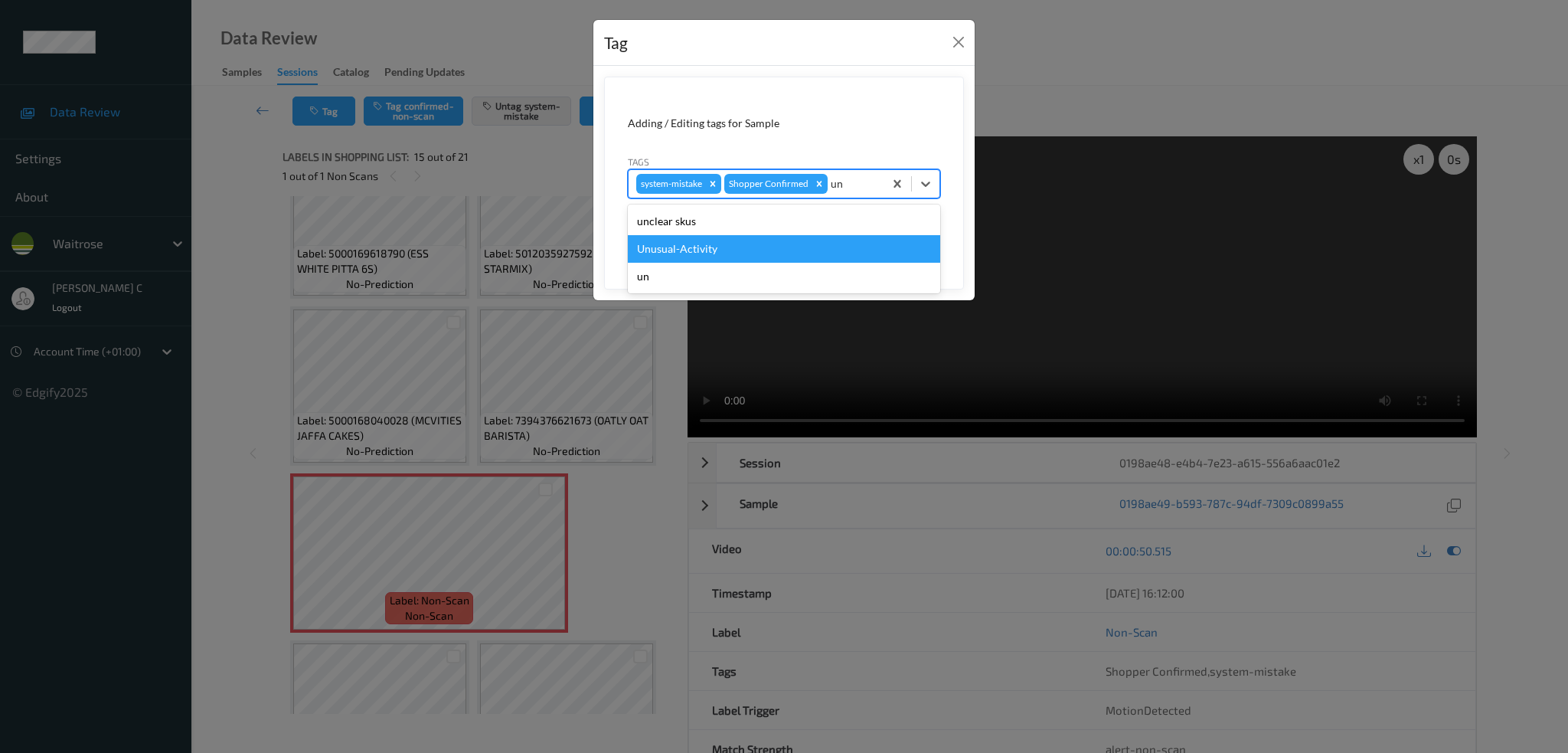
click at [701, 252] on div "Unusual-Activity" at bounding box center [784, 248] width 312 height 27
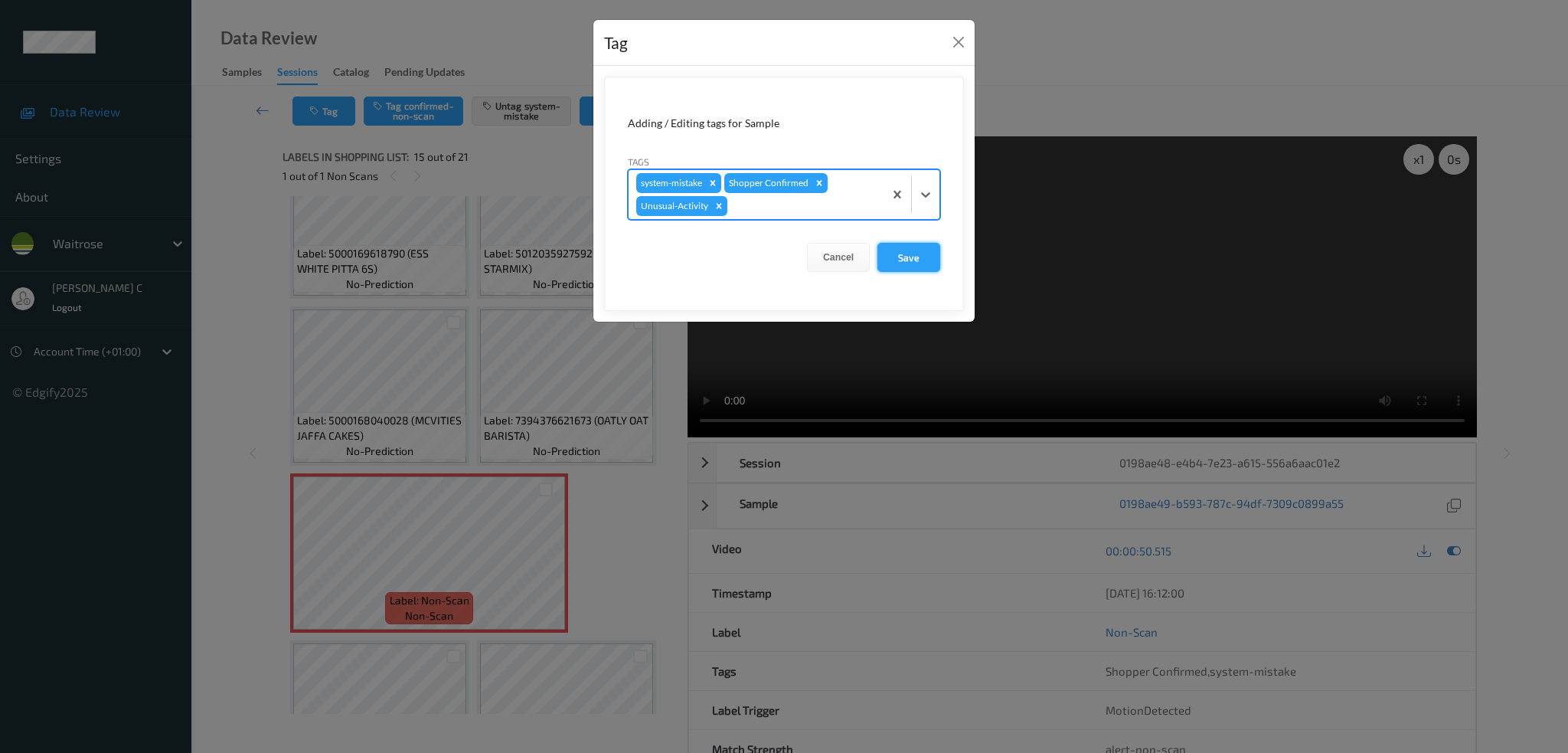
click at [893, 262] on button "Save" at bounding box center [908, 257] width 62 height 29
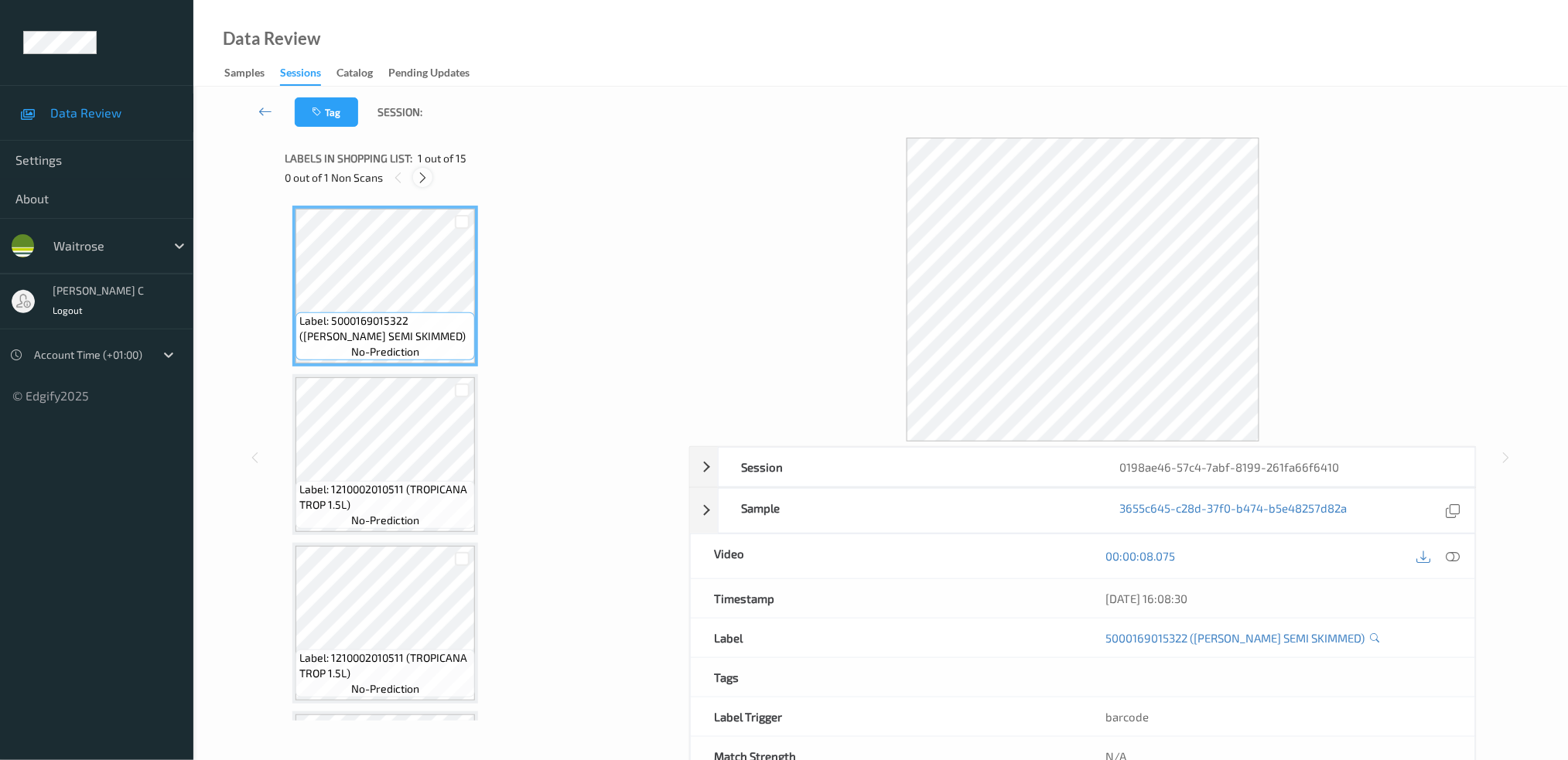
click at [419, 182] on icon at bounding box center [423, 177] width 13 height 14
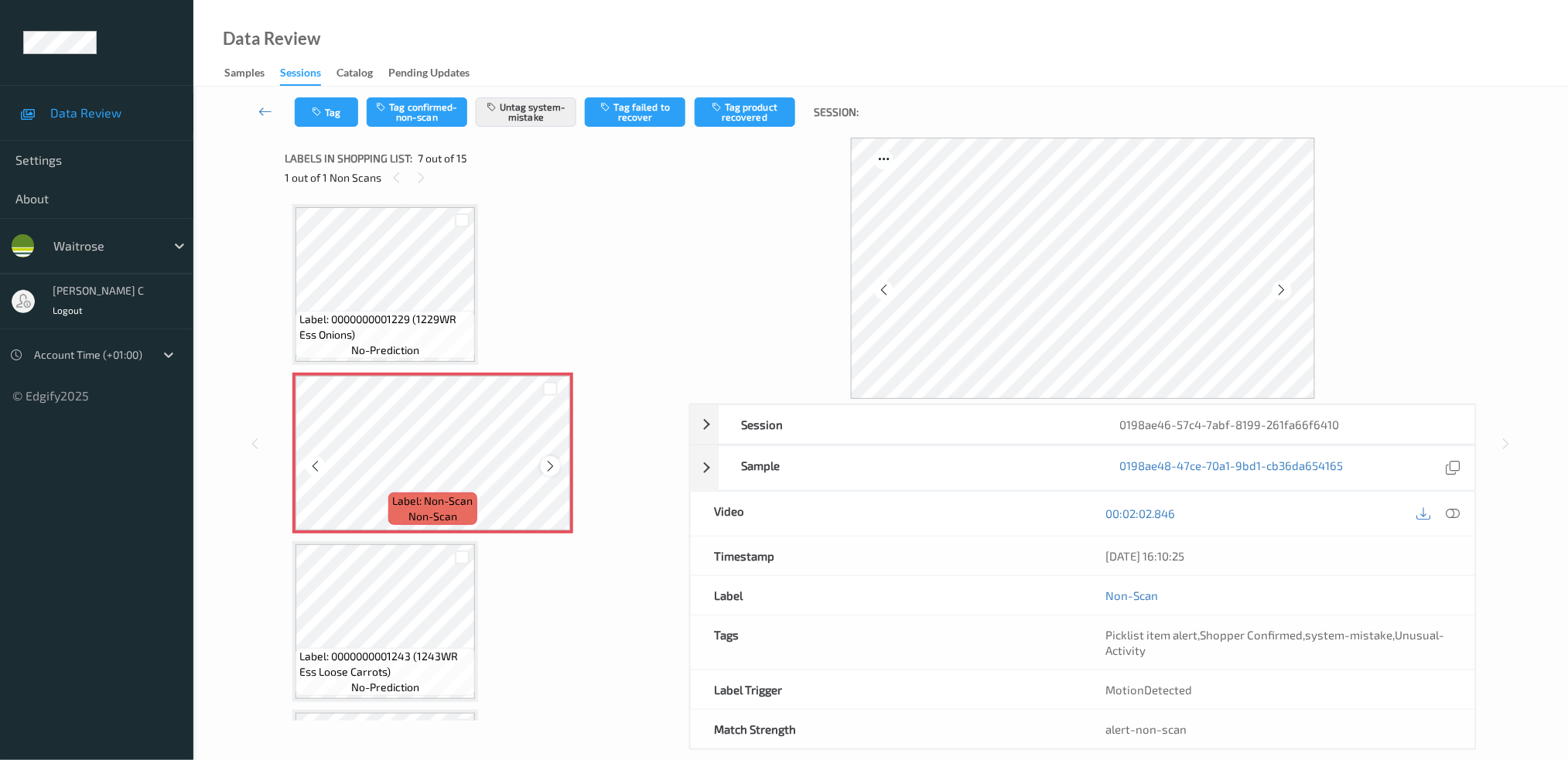
click at [547, 462] on icon at bounding box center [550, 466] width 13 height 14
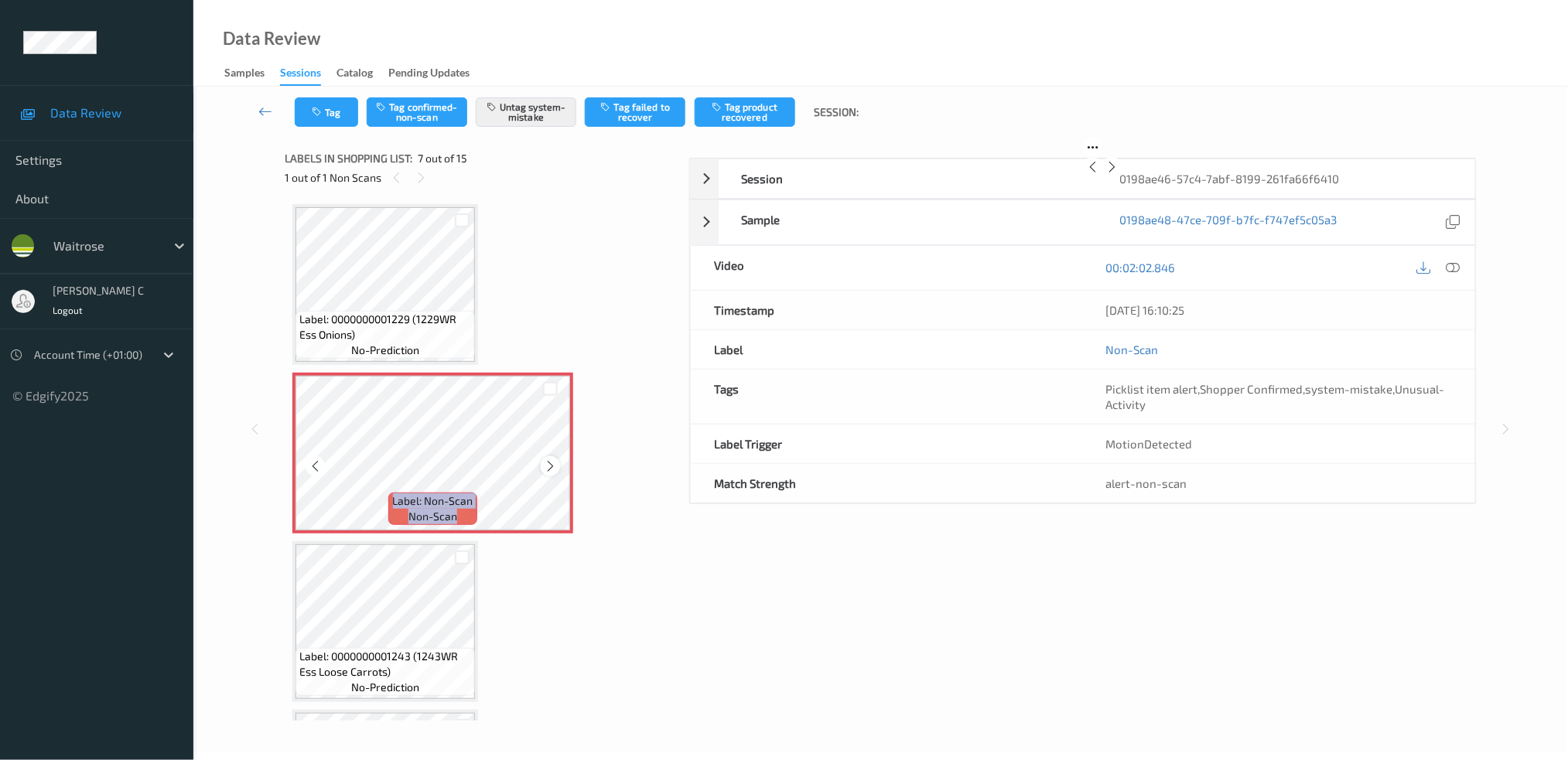
click at [547, 462] on icon at bounding box center [550, 466] width 13 height 14
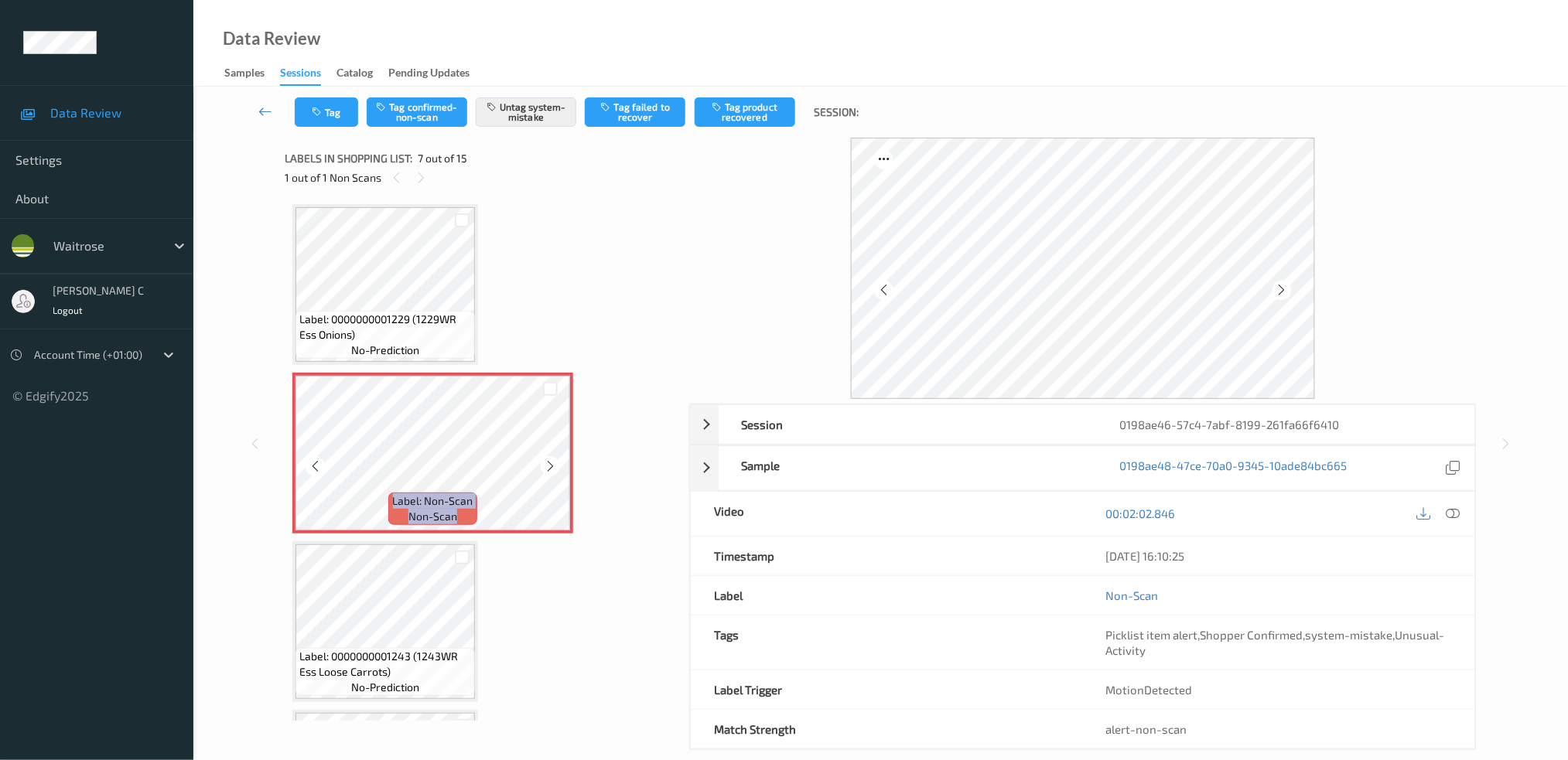
click at [547, 462] on icon at bounding box center [550, 466] width 13 height 14
click at [426, 312] on span "Label: 0000000001229 (1229WR Ess Onions)" at bounding box center [385, 327] width 172 height 31
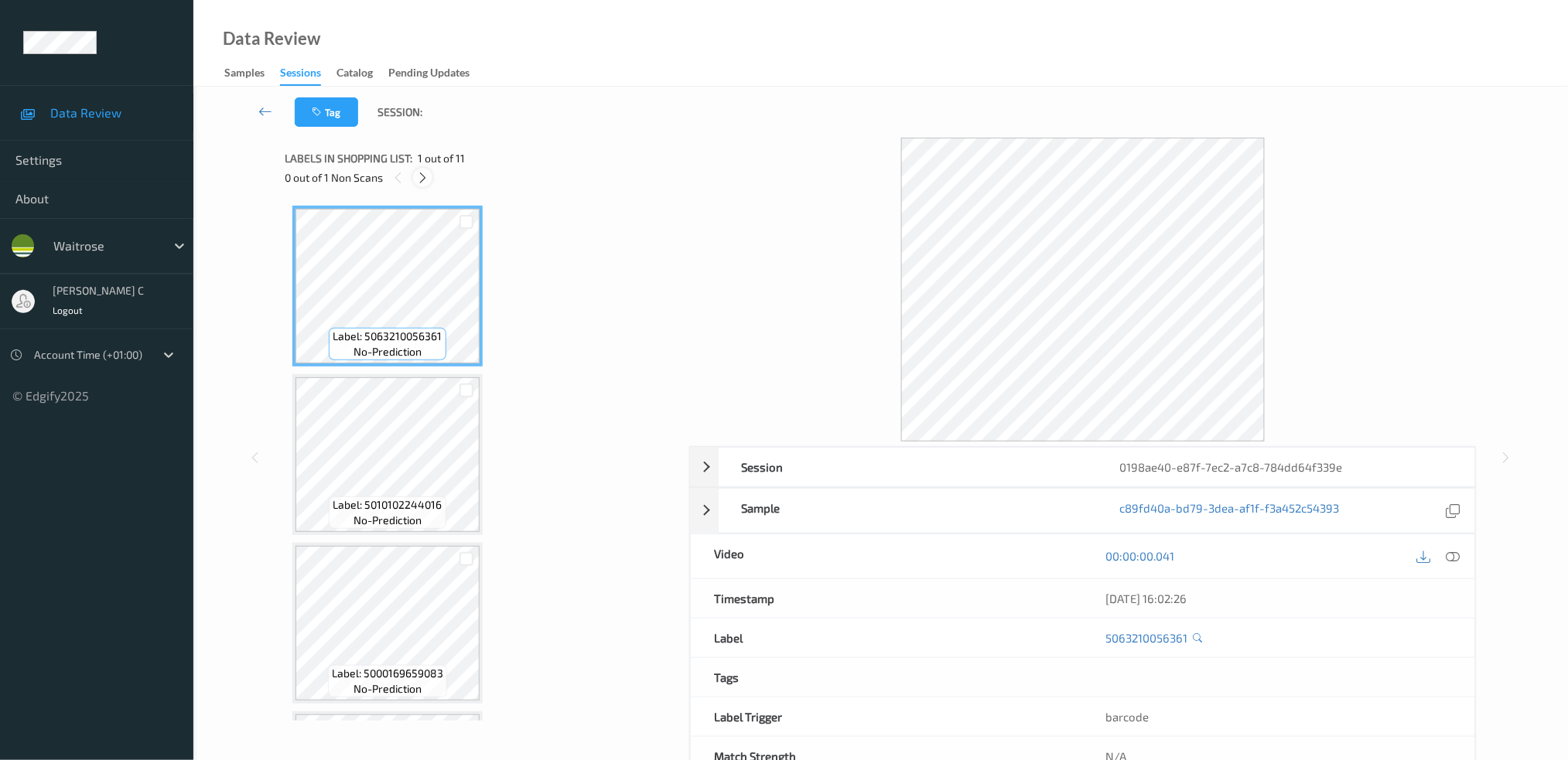
click at [421, 178] on icon at bounding box center [423, 177] width 13 height 14
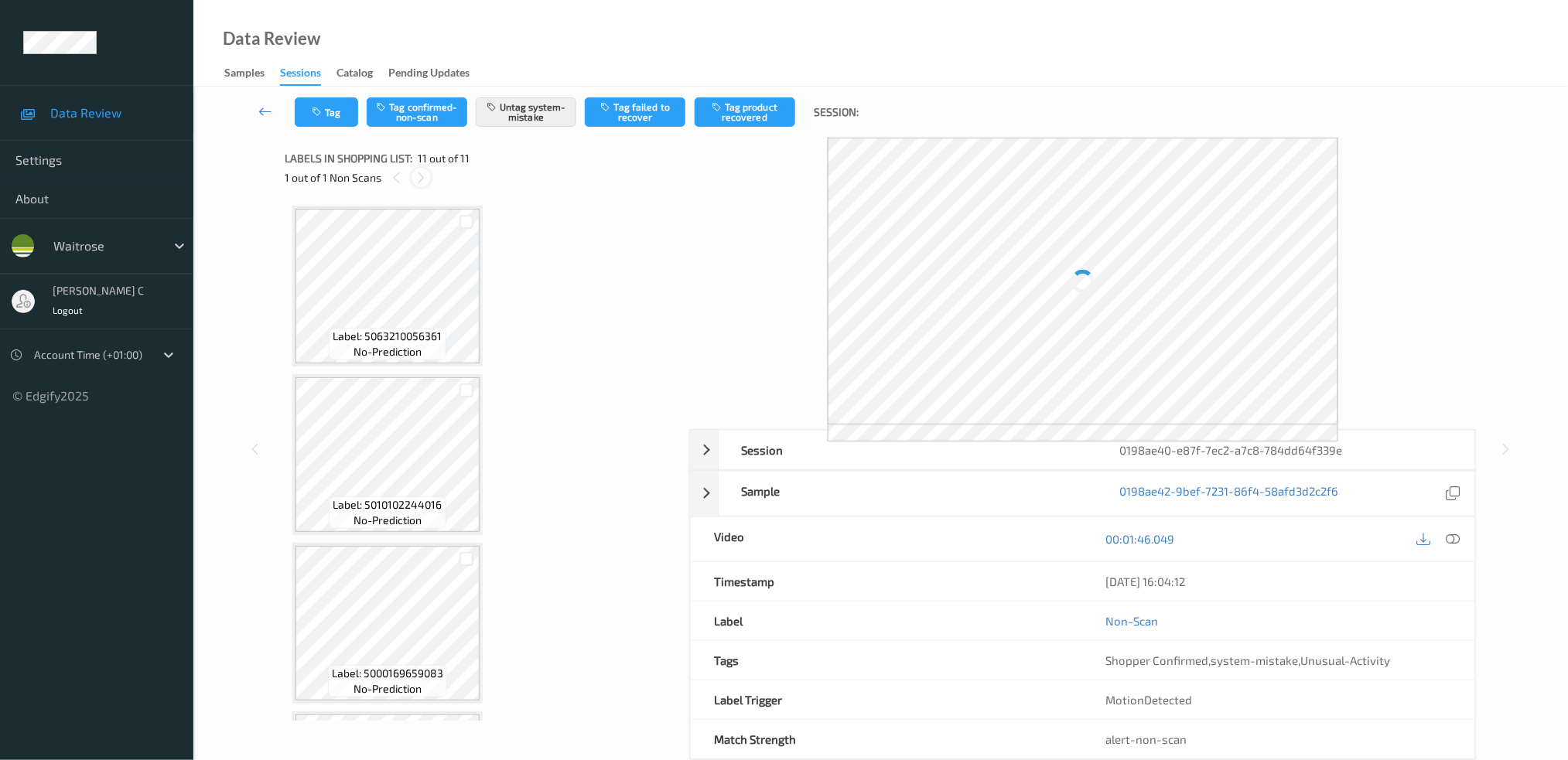
scroll to position [1325, 0]
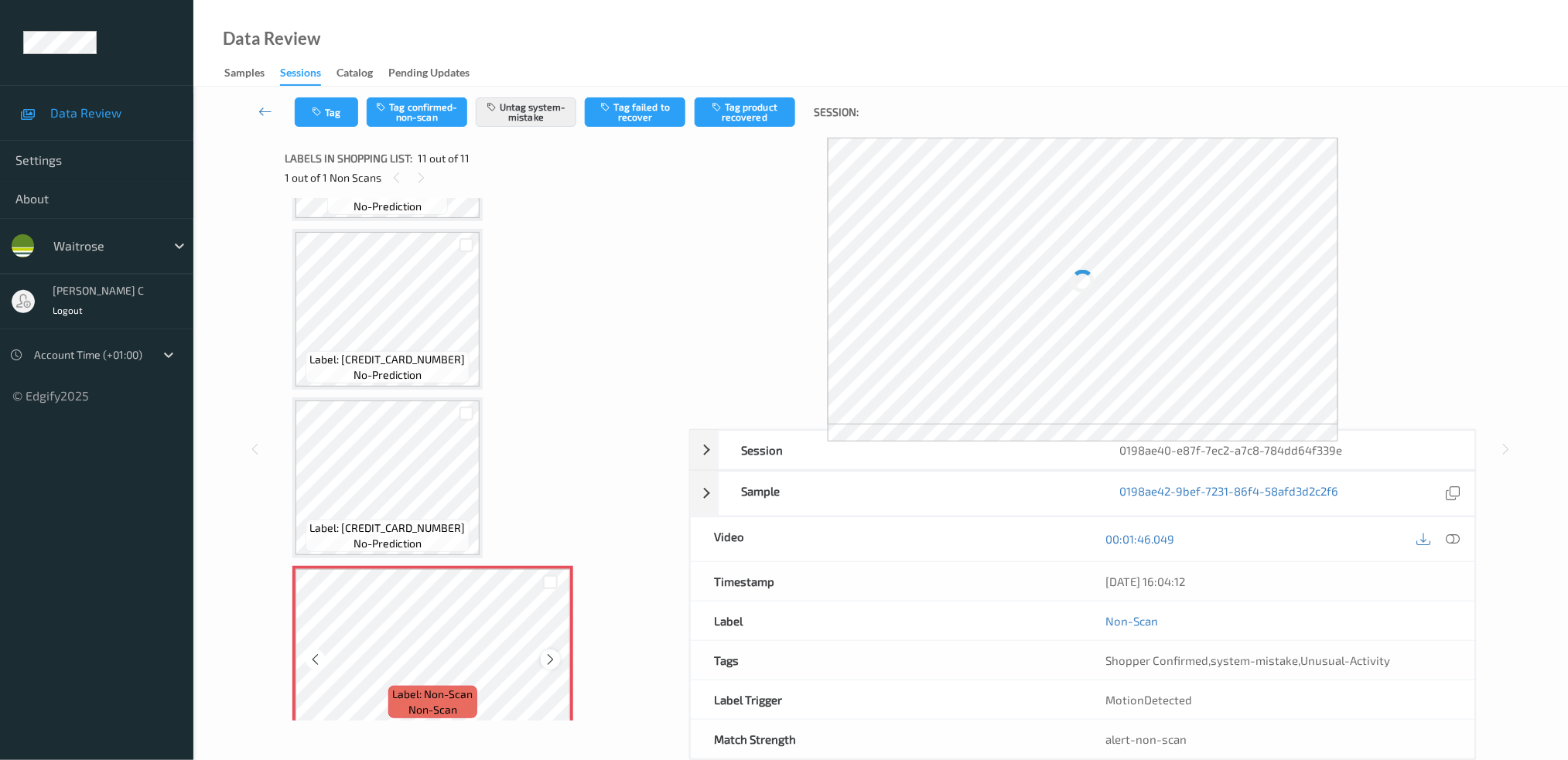
click at [548, 652] on icon at bounding box center [550, 659] width 13 height 14
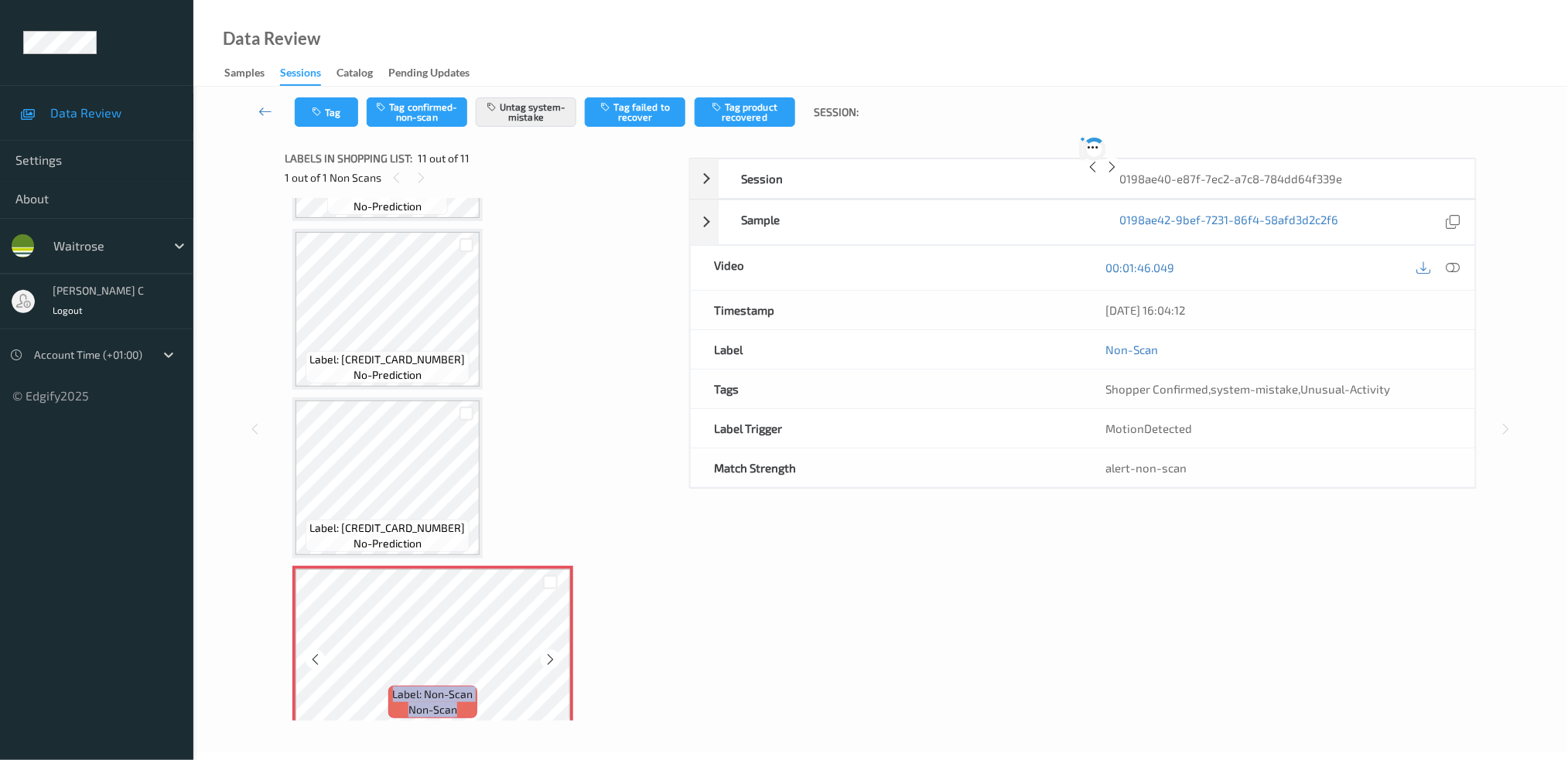
click at [548, 652] on icon at bounding box center [550, 659] width 13 height 14
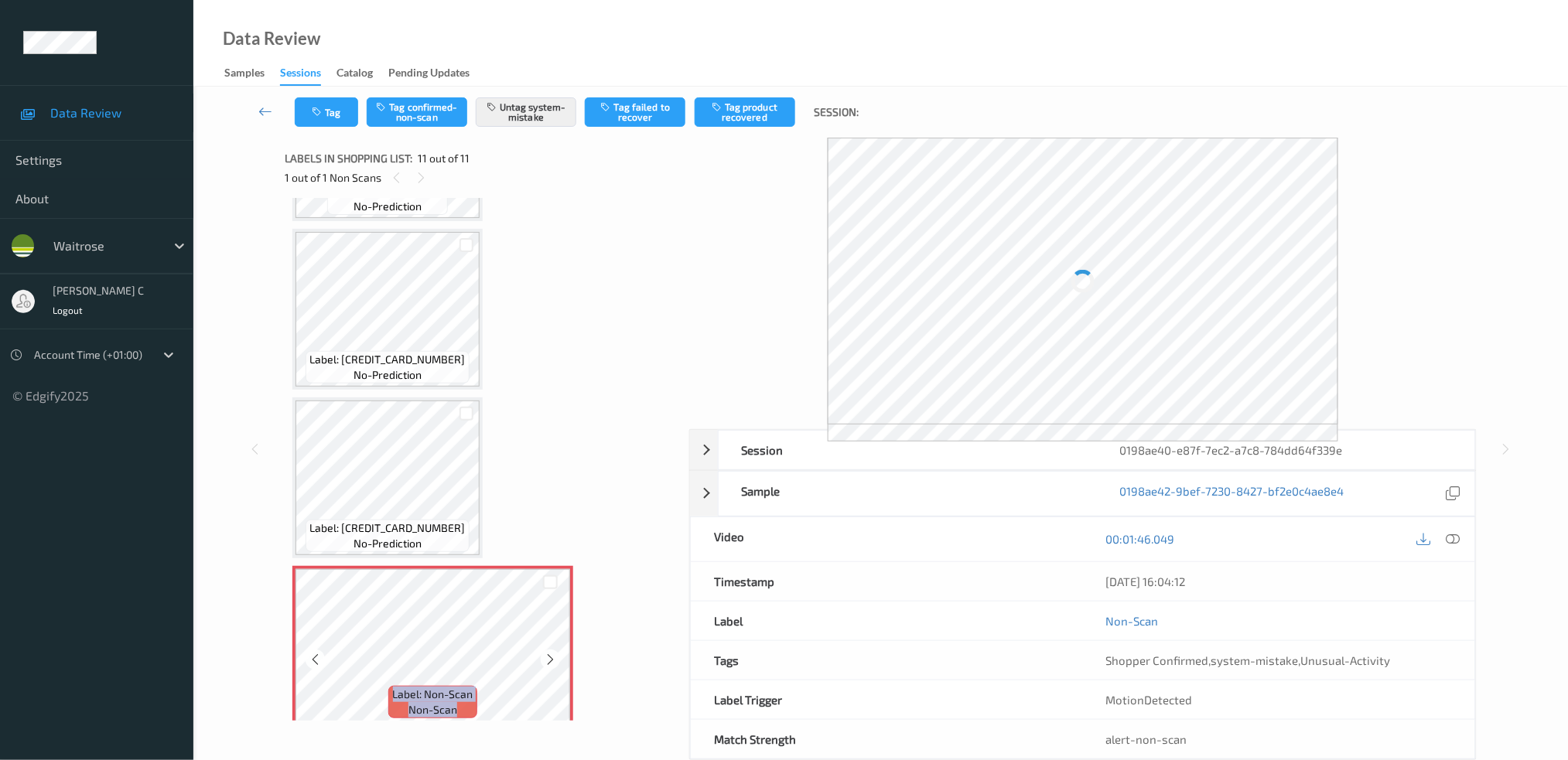
click at [548, 652] on icon at bounding box center [550, 659] width 13 height 14
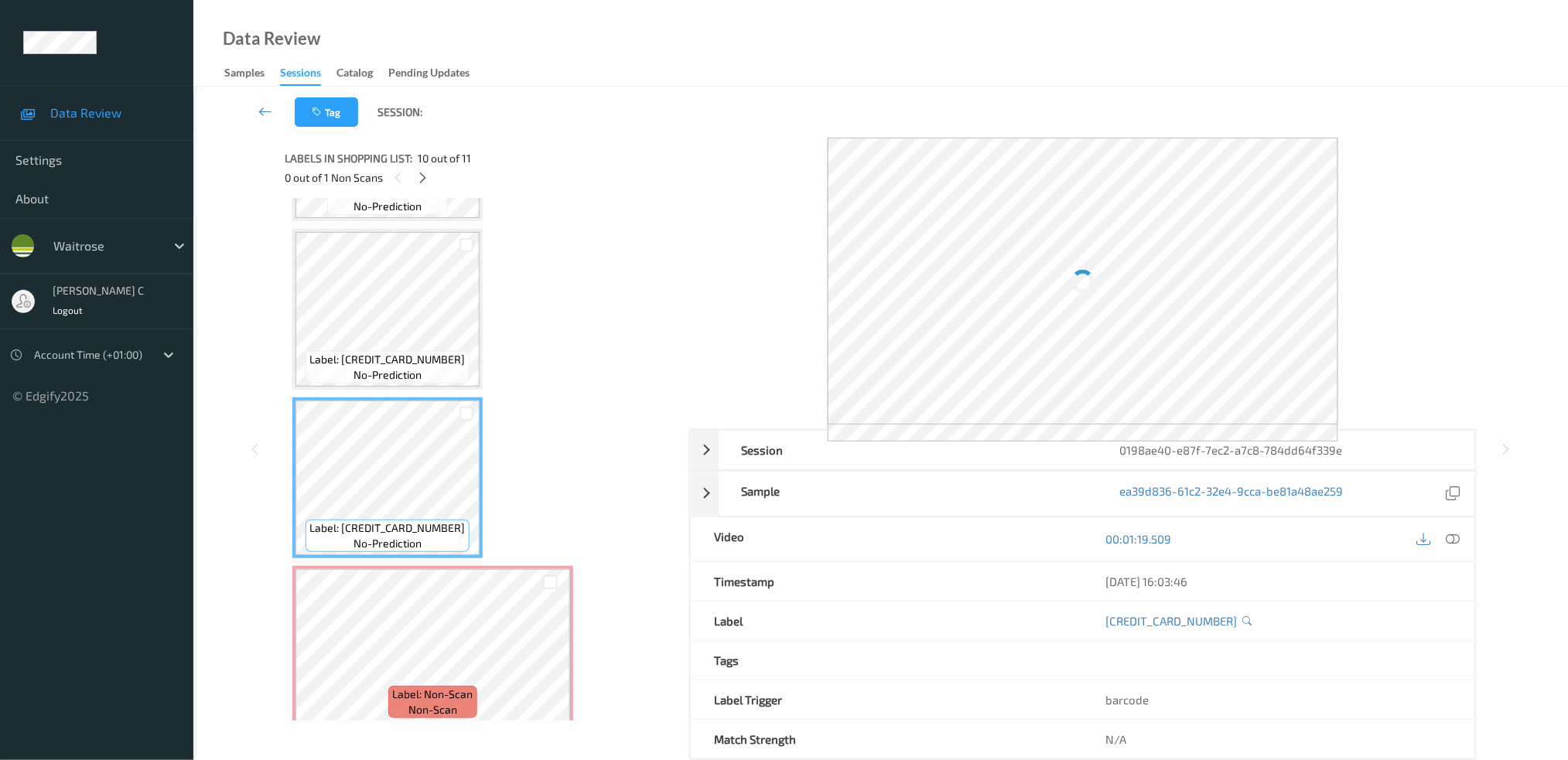
scroll to position [1324, 0]
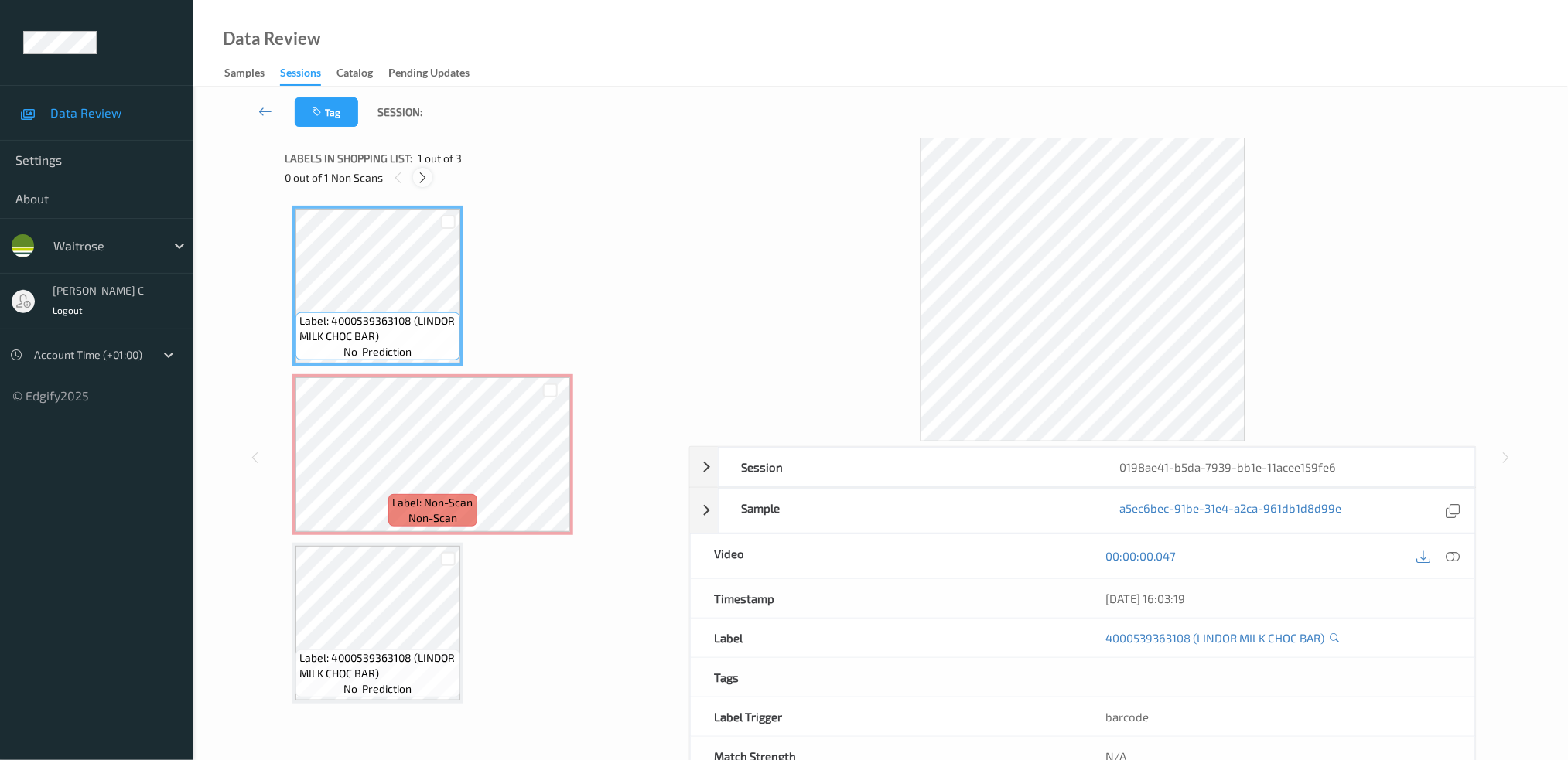
click at [428, 174] on icon at bounding box center [423, 177] width 13 height 14
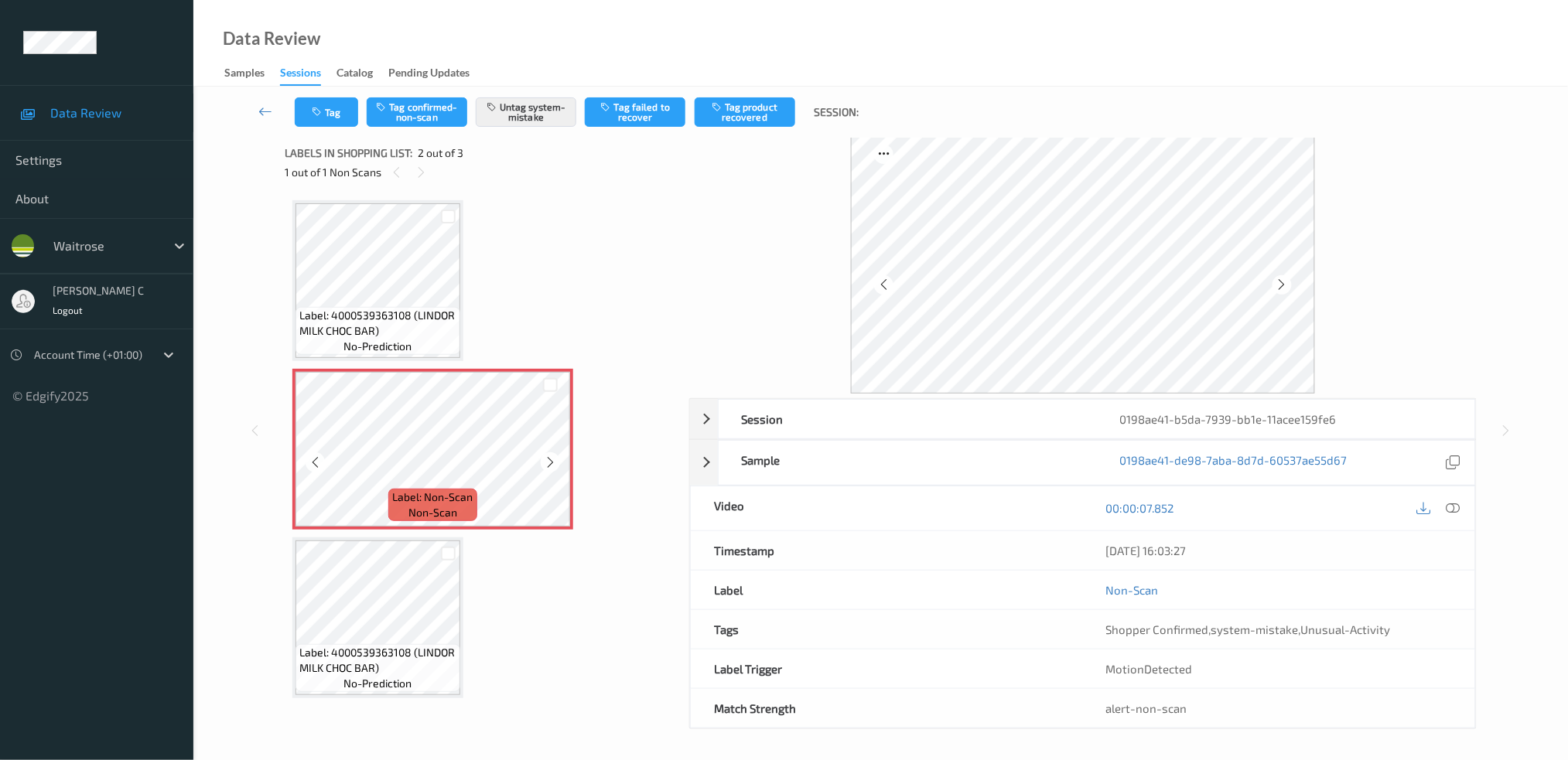
scroll to position [6, 0]
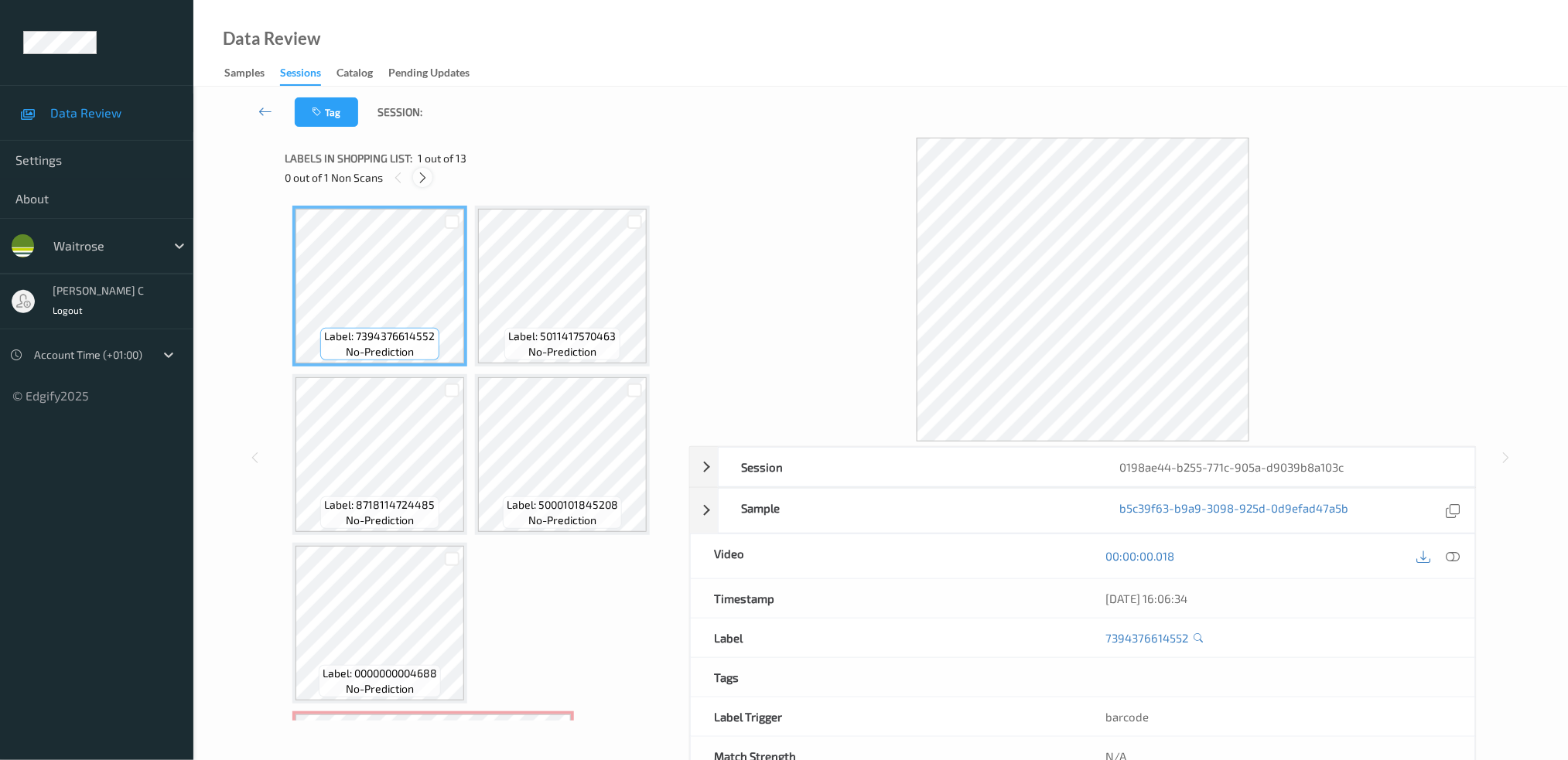
click at [419, 176] on icon at bounding box center [423, 177] width 13 height 14
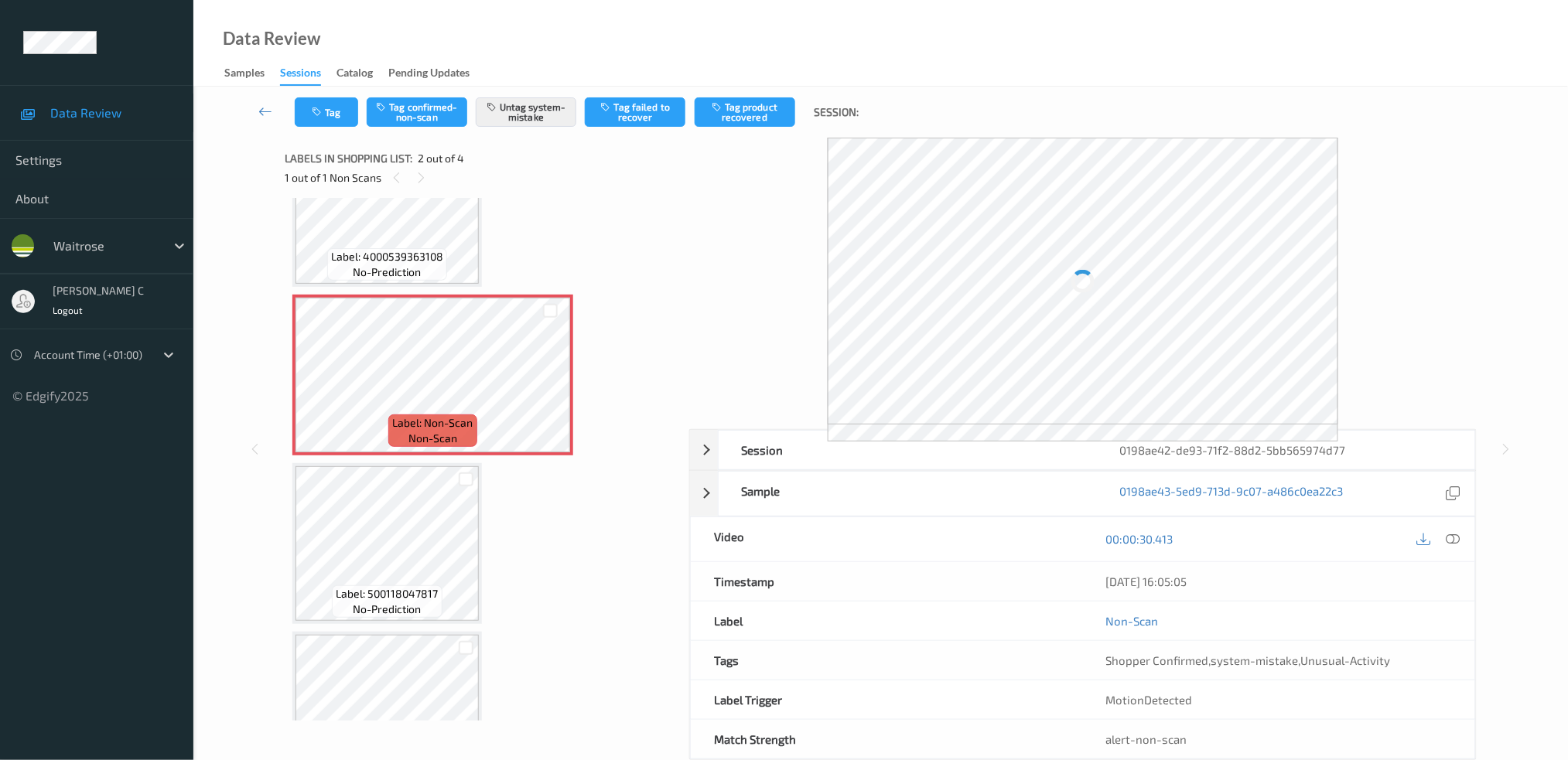
scroll to position [153, 0]
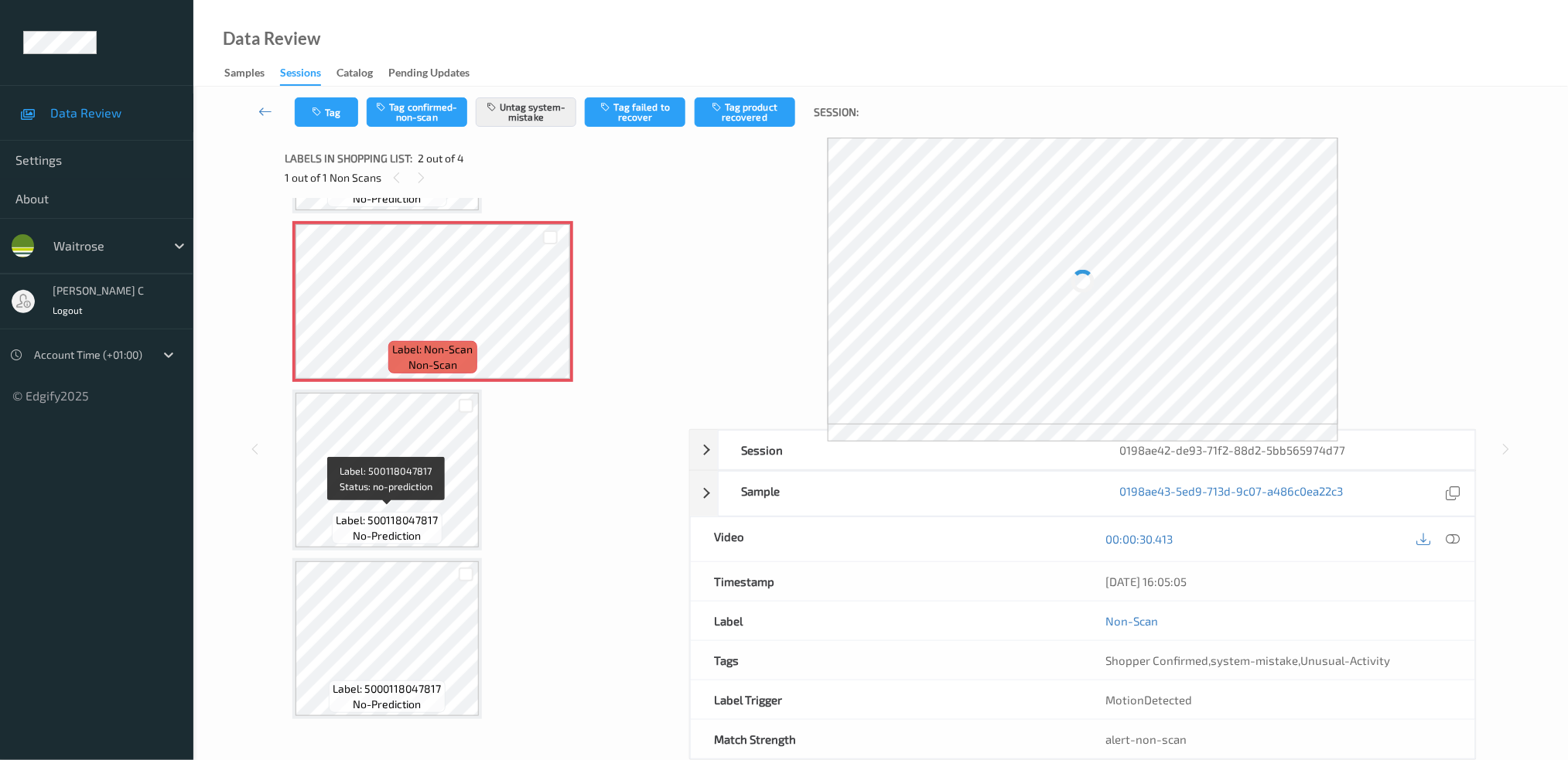
click at [350, 515] on span "Label: 500118047817" at bounding box center [387, 520] width 102 height 15
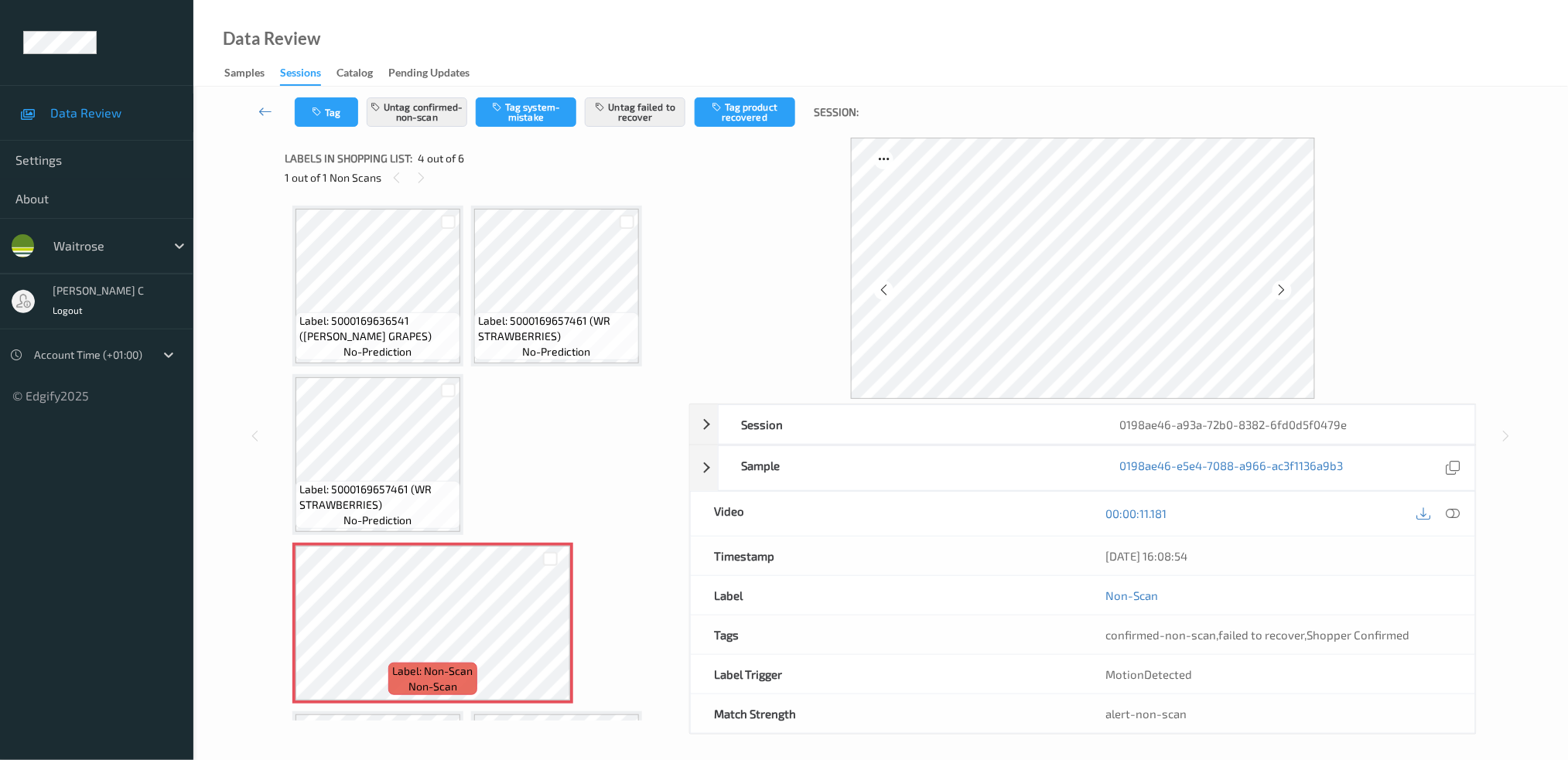
click at [389, 348] on span "no-prediction" at bounding box center [378, 351] width 68 height 15
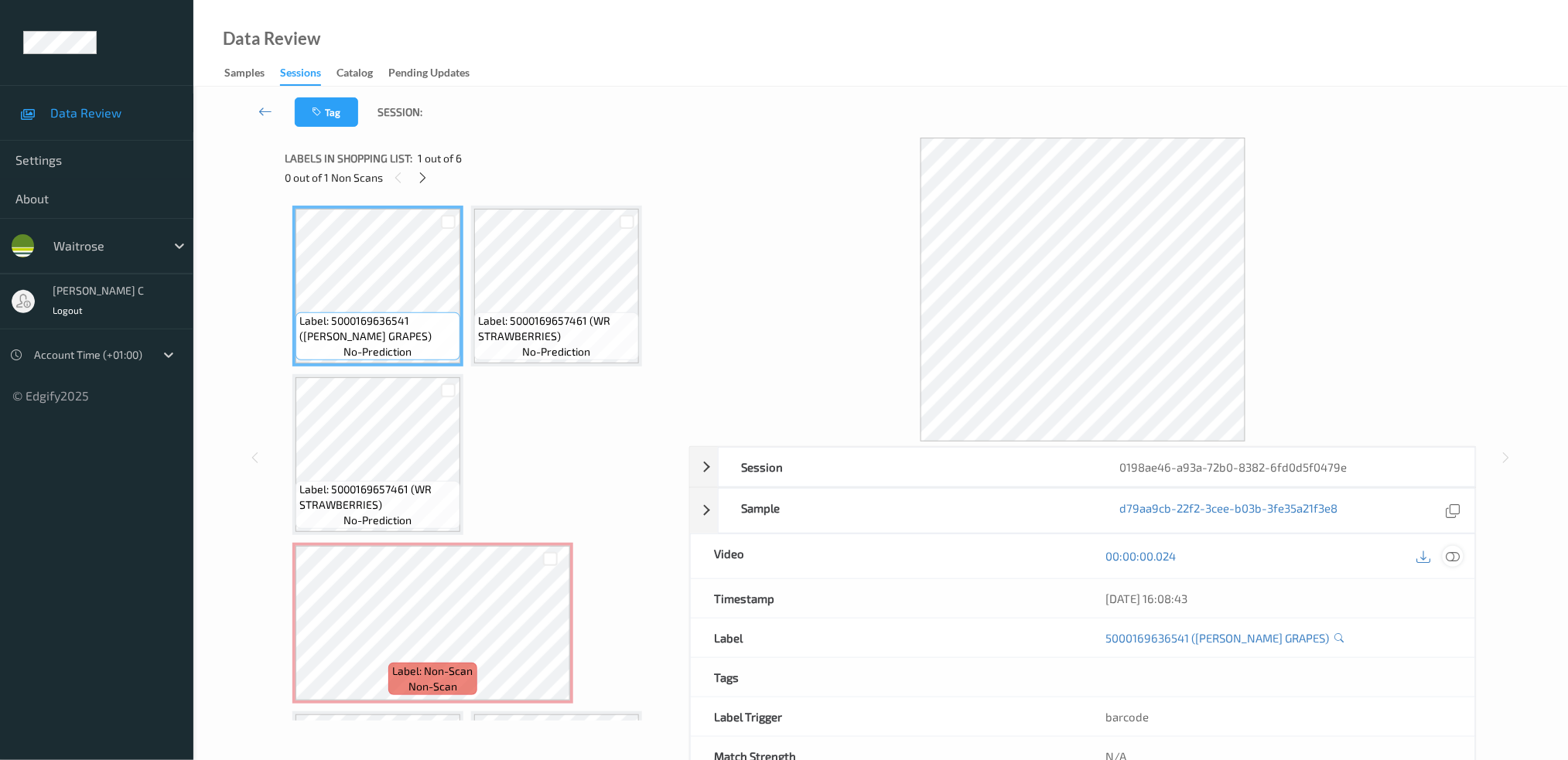
click at [1458, 556] on icon at bounding box center [1453, 556] width 14 height 14
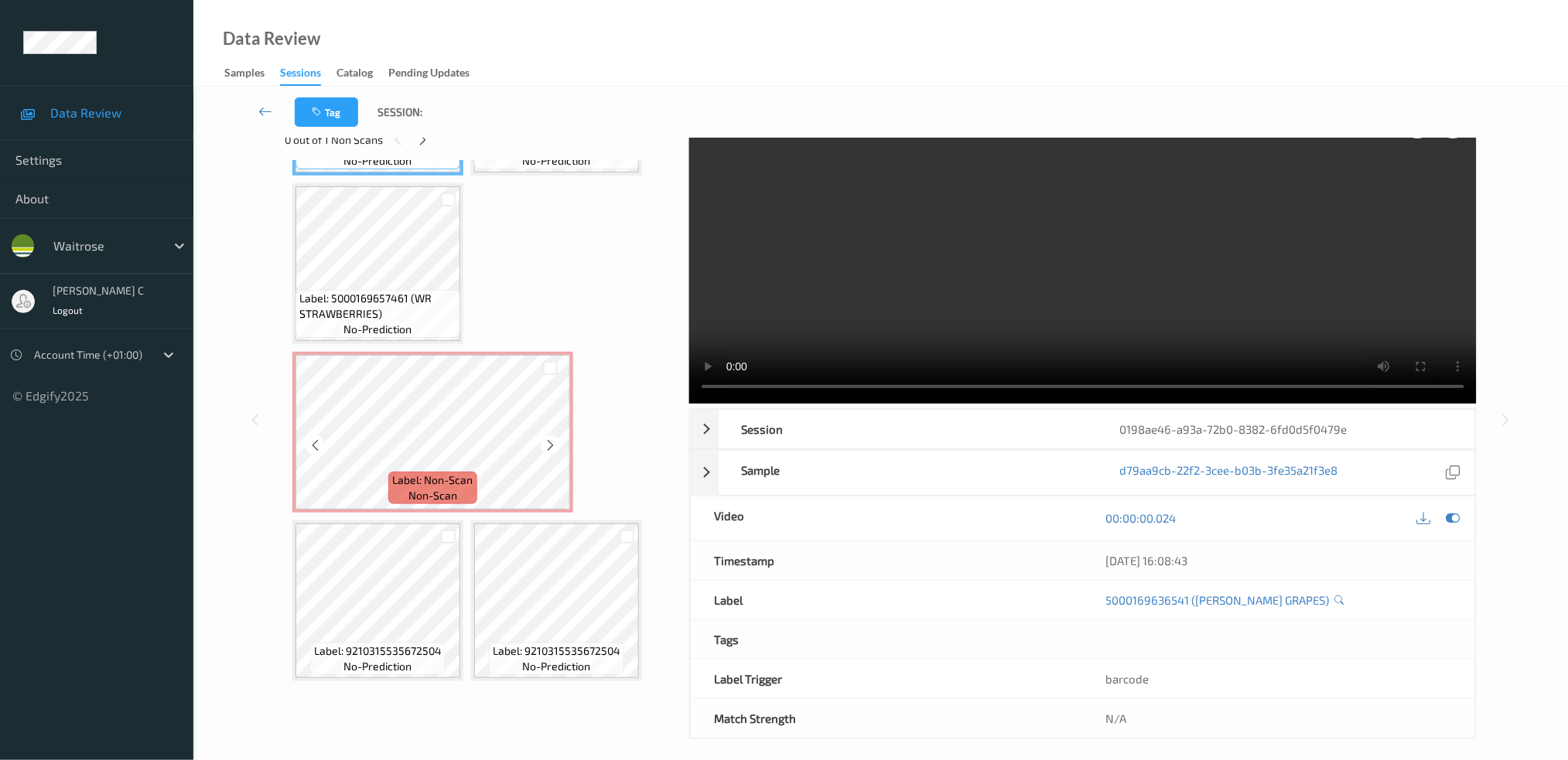
scroll to position [48, 0]
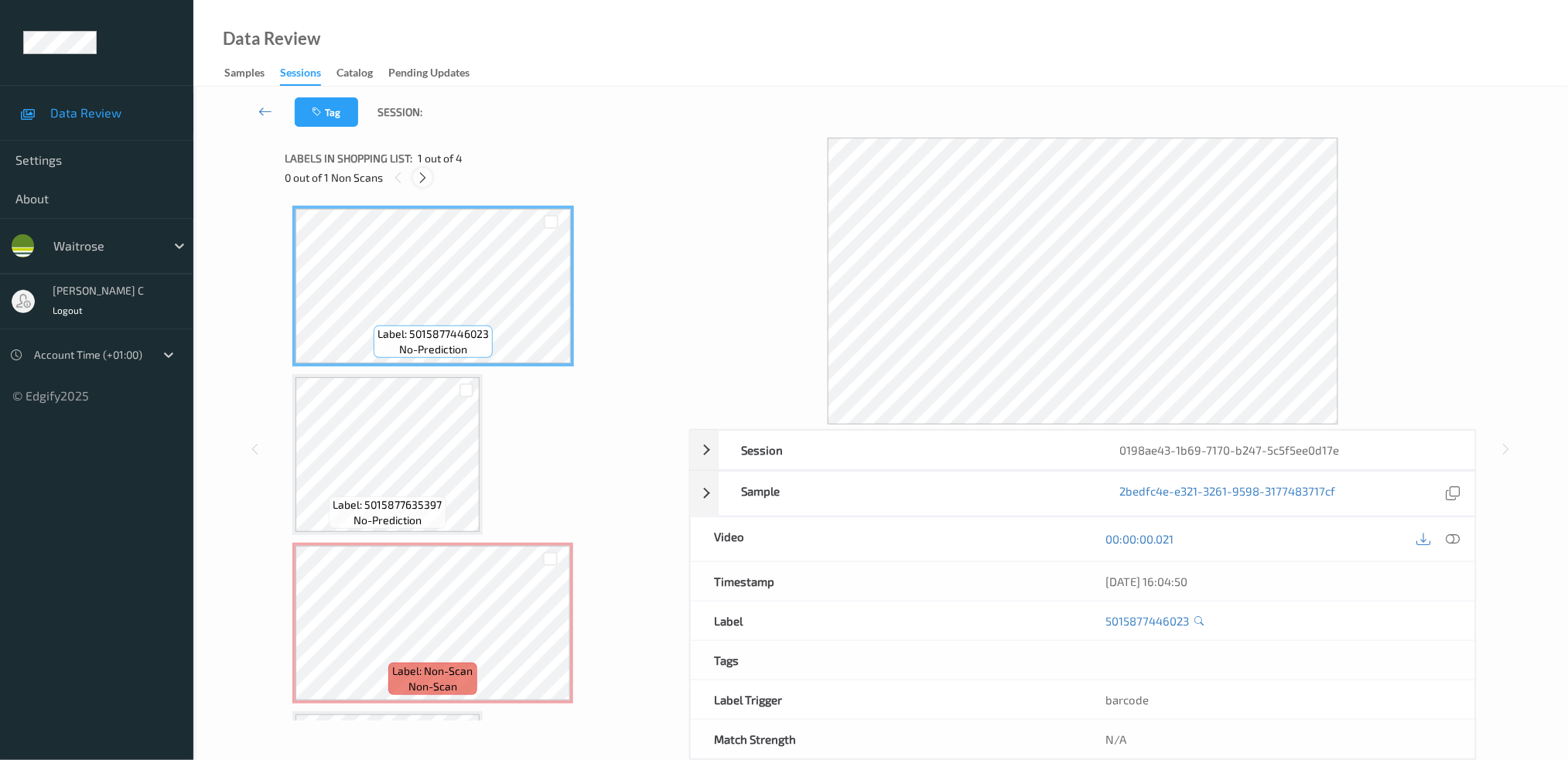
click at [426, 175] on icon at bounding box center [423, 177] width 13 height 14
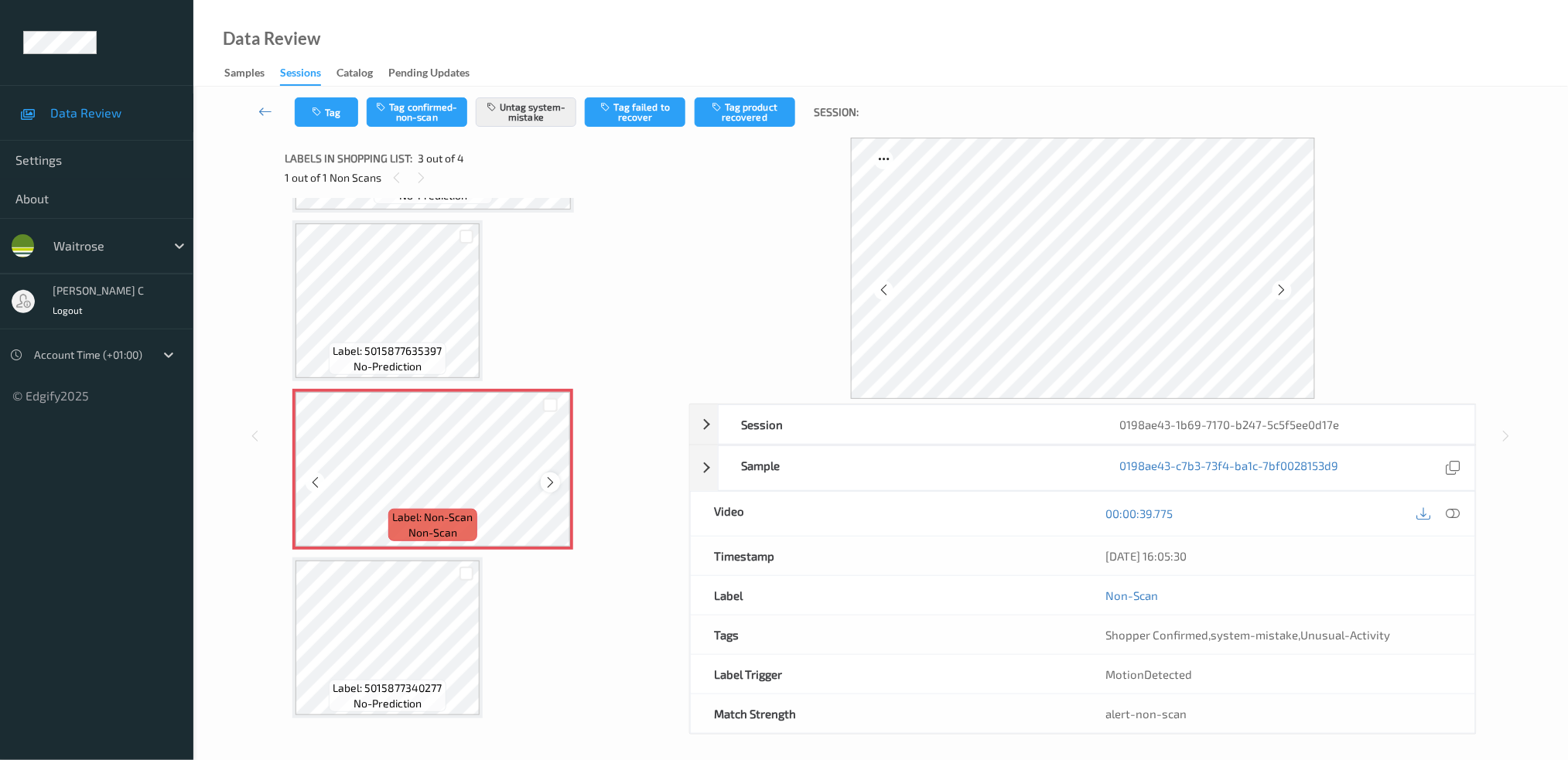
click at [555, 476] on icon at bounding box center [550, 483] width 13 height 14
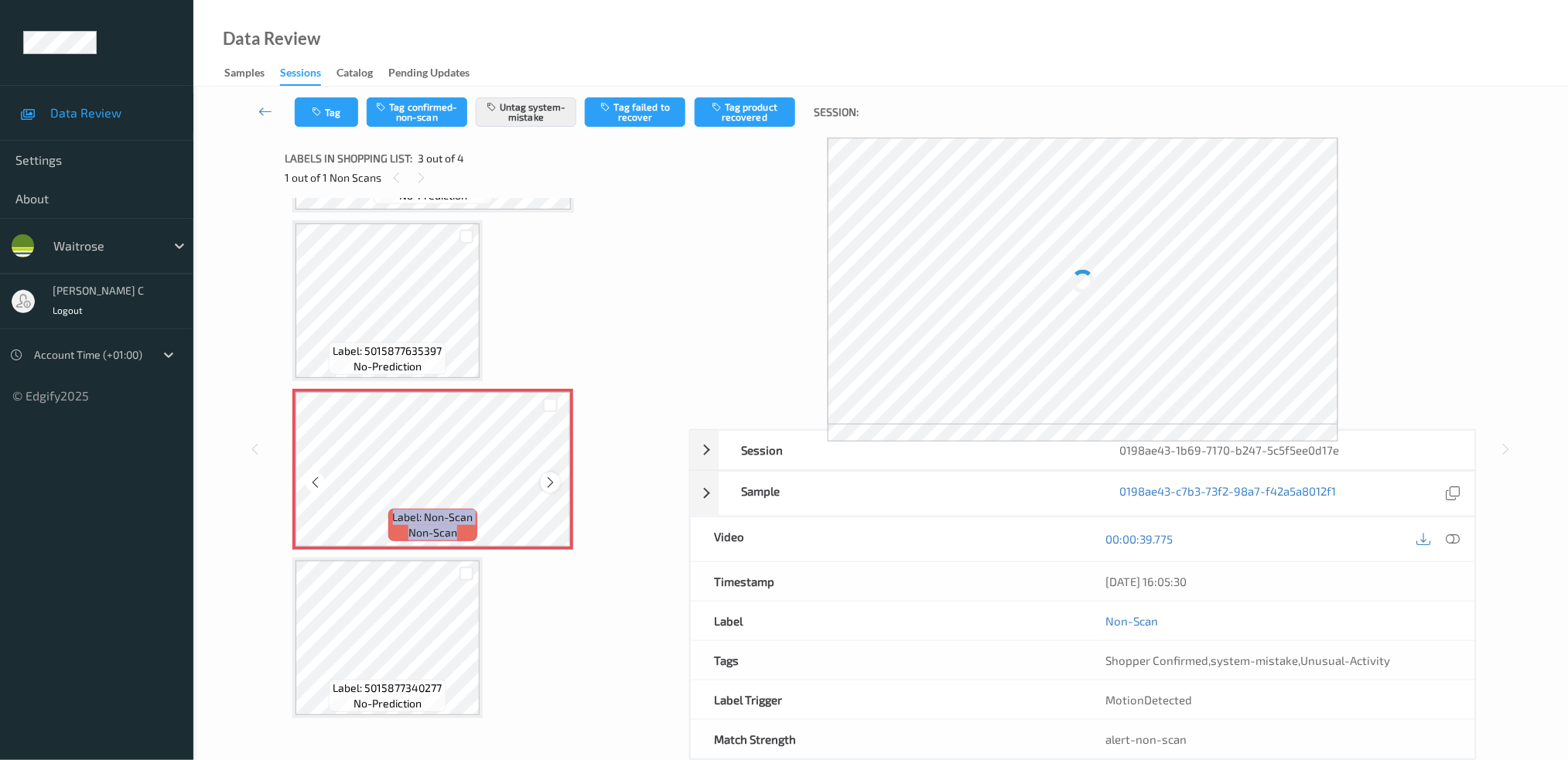
click at [554, 476] on icon at bounding box center [550, 483] width 13 height 14
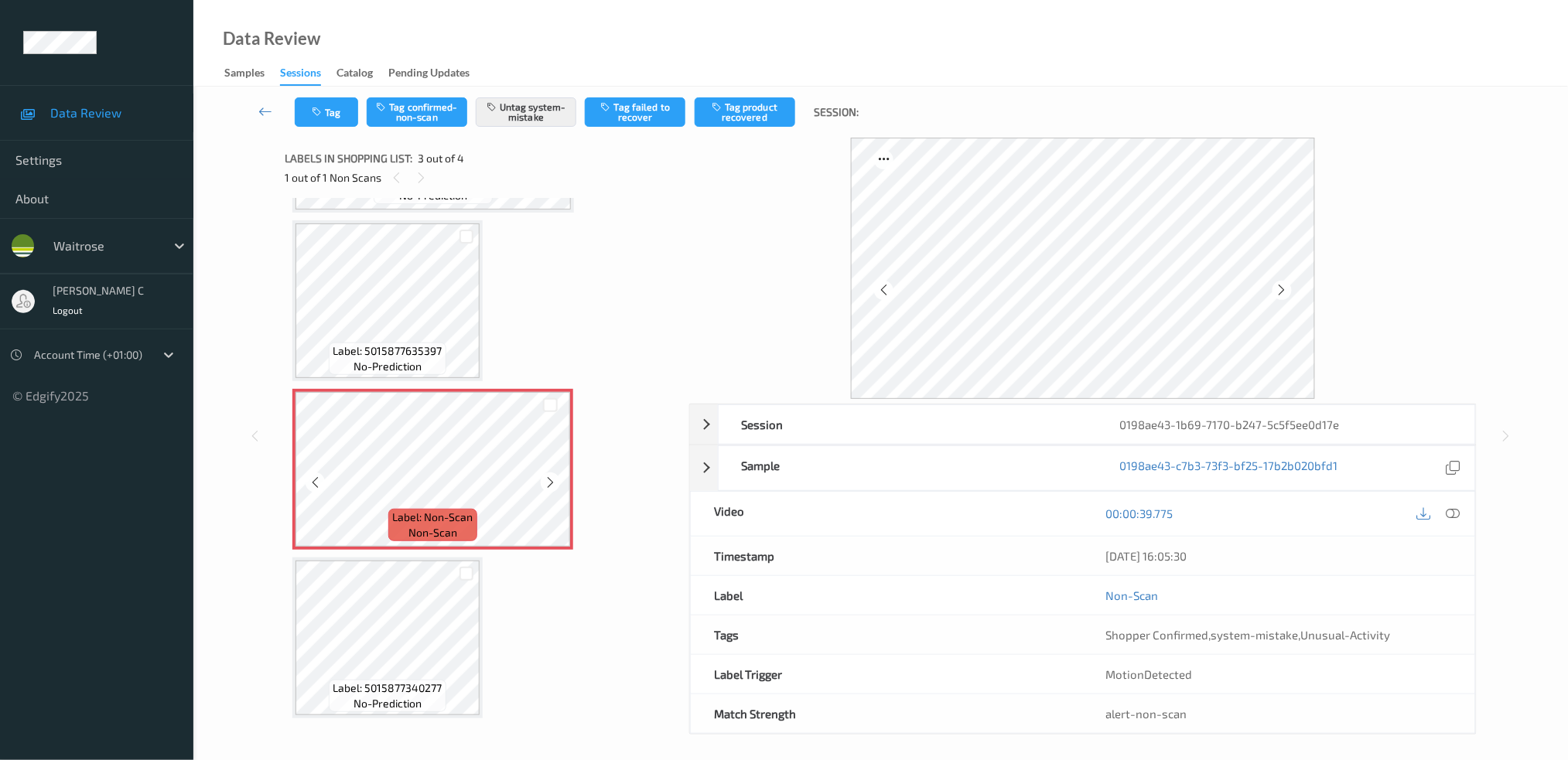
click at [554, 476] on icon at bounding box center [550, 483] width 13 height 14
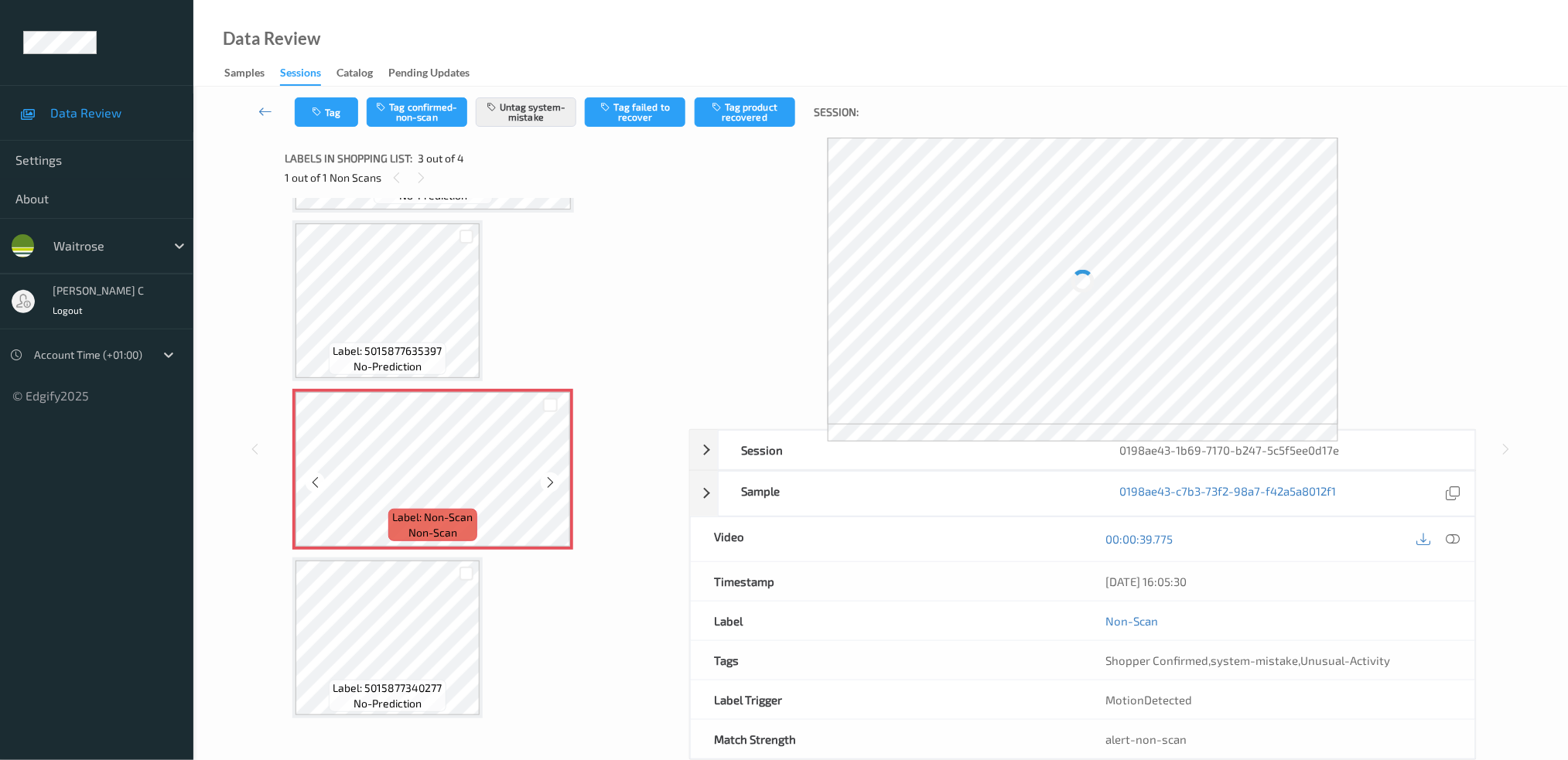
click at [554, 476] on icon at bounding box center [550, 483] width 13 height 14
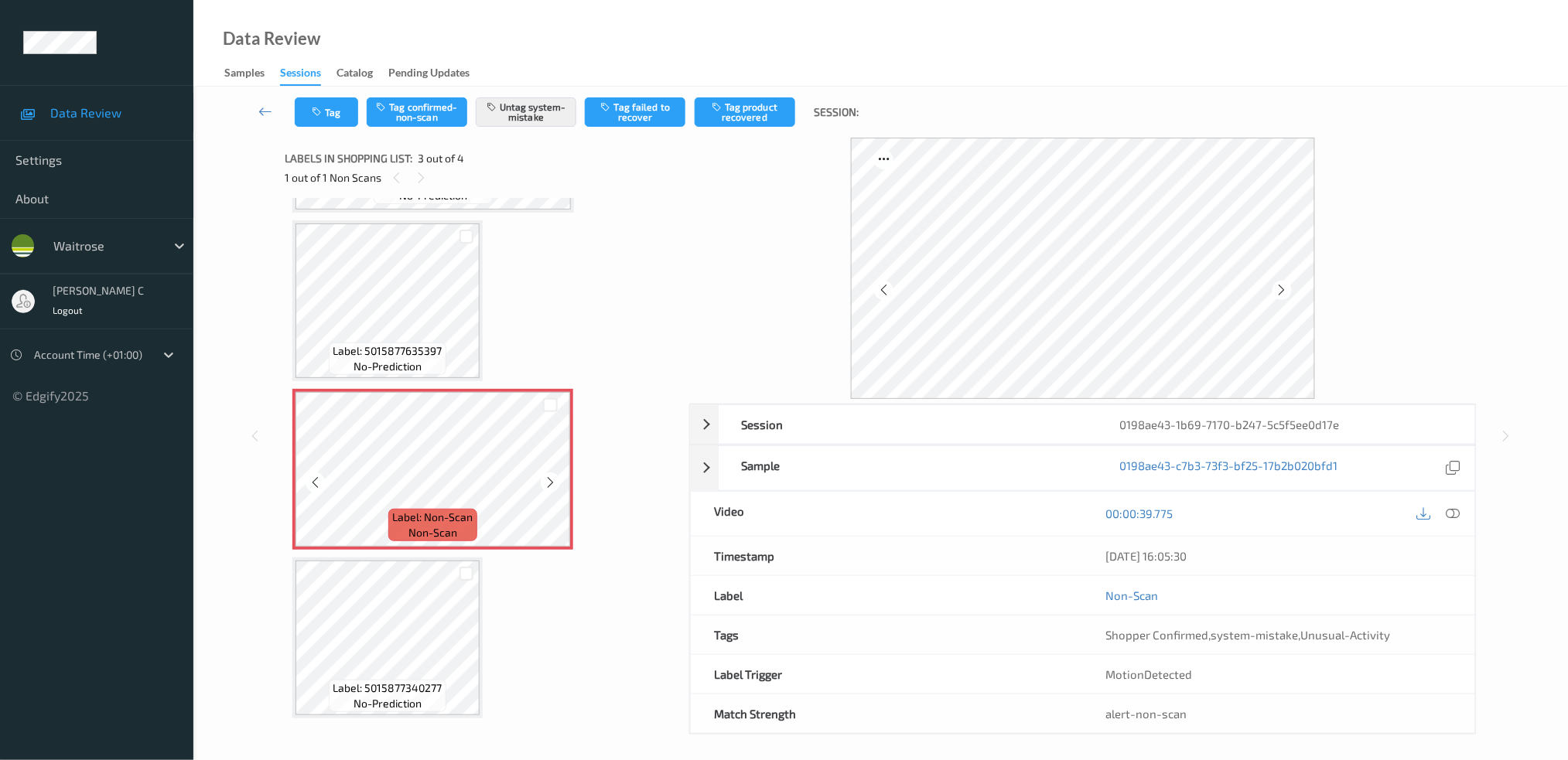
click at [554, 476] on icon at bounding box center [550, 483] width 13 height 14
click at [397, 346] on span "Label: 5015877635397" at bounding box center [388, 351] width 109 height 15
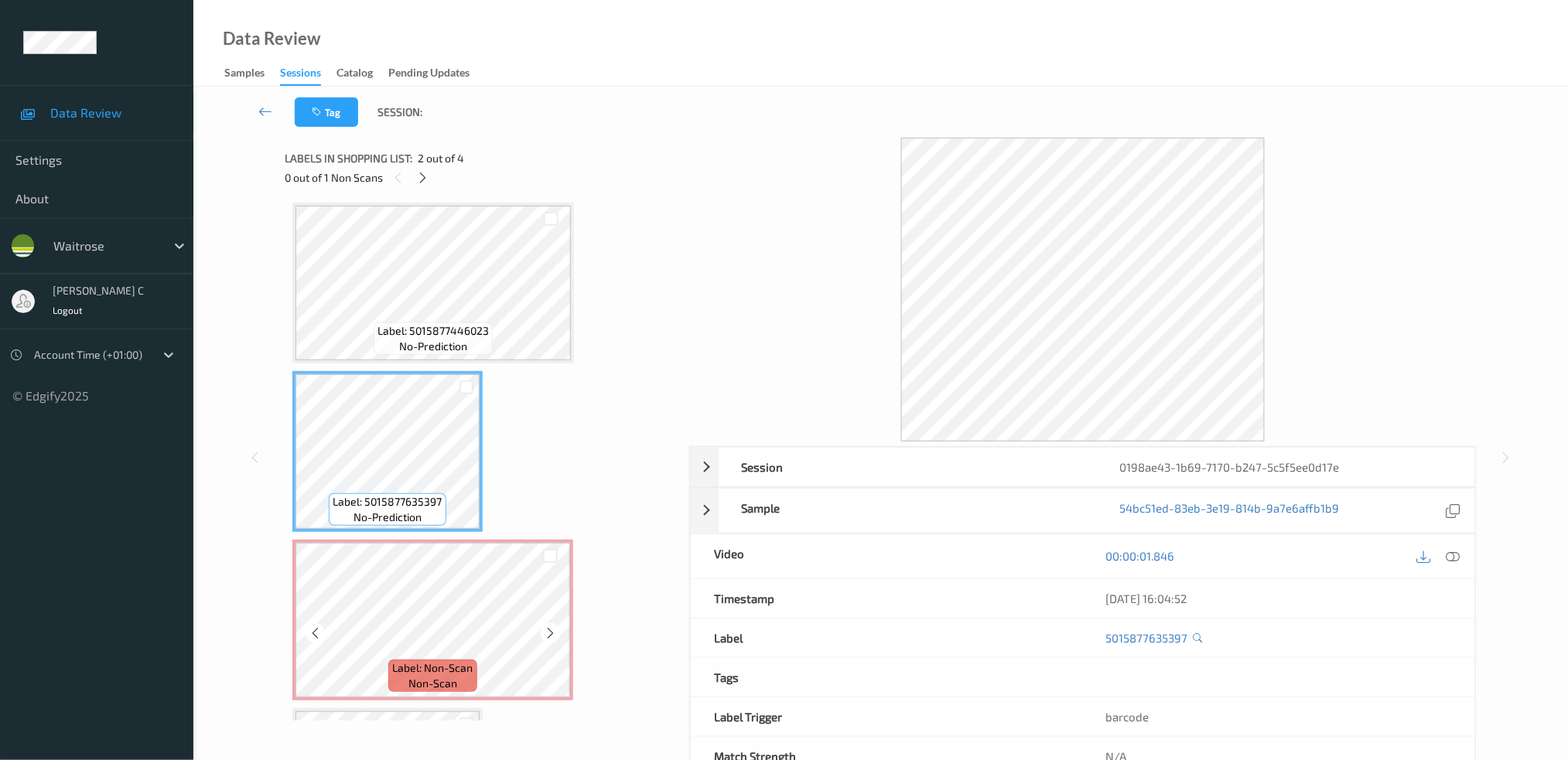
scroll to position [0, 0]
click at [425, 332] on span "Label: 5015877446023" at bounding box center [433, 334] width 111 height 15
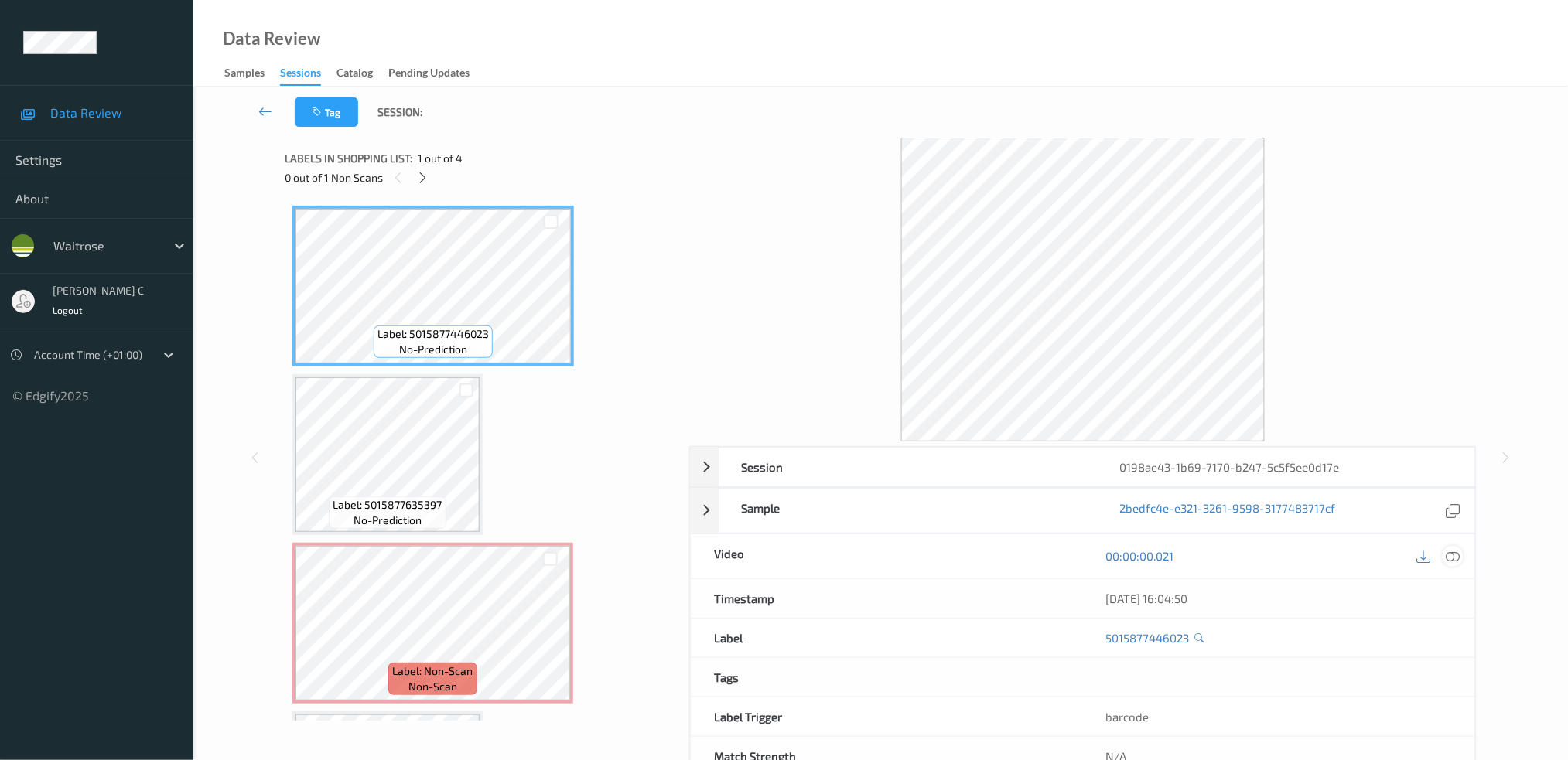
drag, startPoint x: 1451, startPoint y: 558, endPoint x: 1454, endPoint y: 568, distance: 10.4
click at [1452, 557] on icon at bounding box center [1453, 556] width 14 height 14
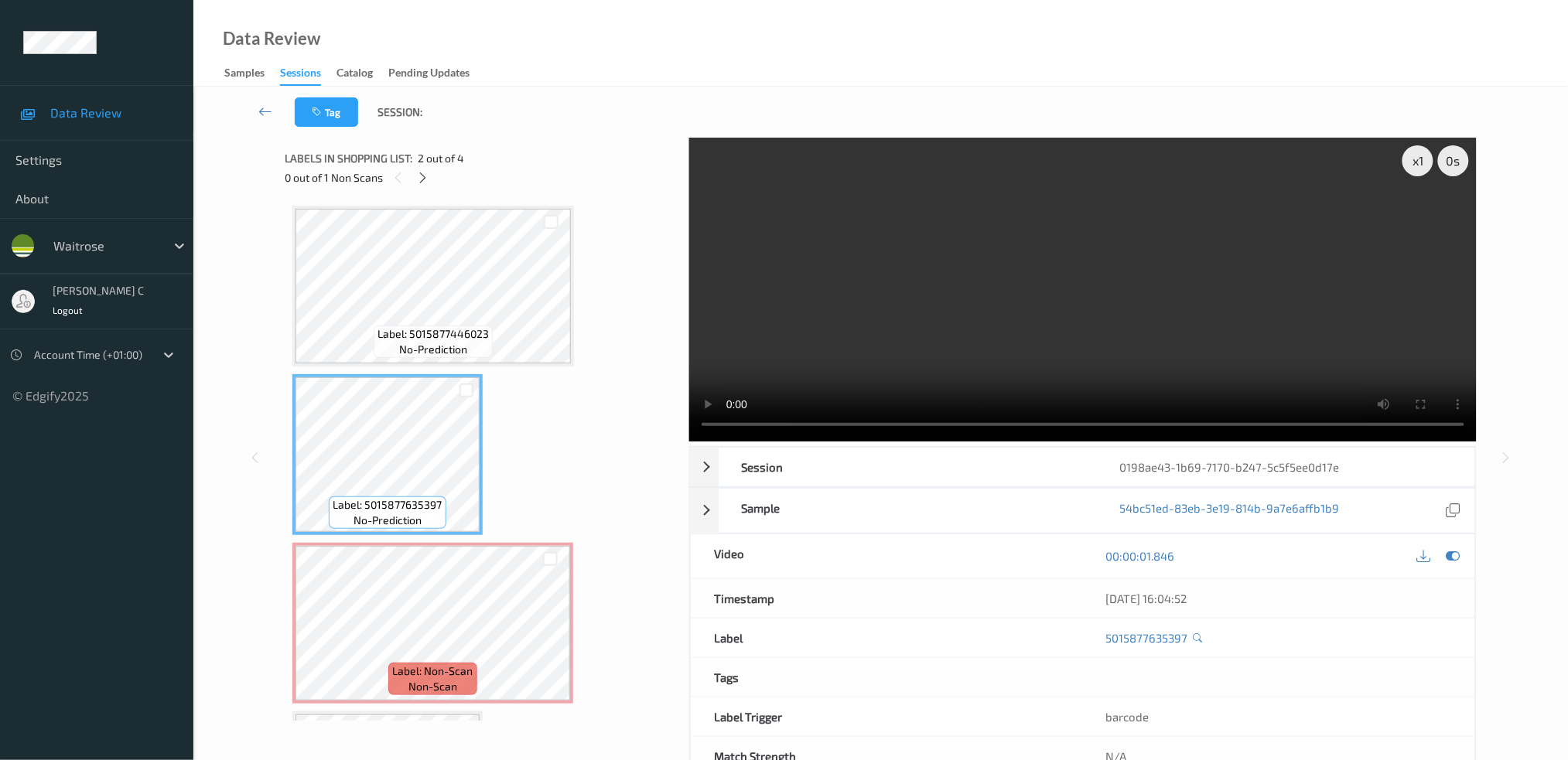
scroll to position [153, 0]
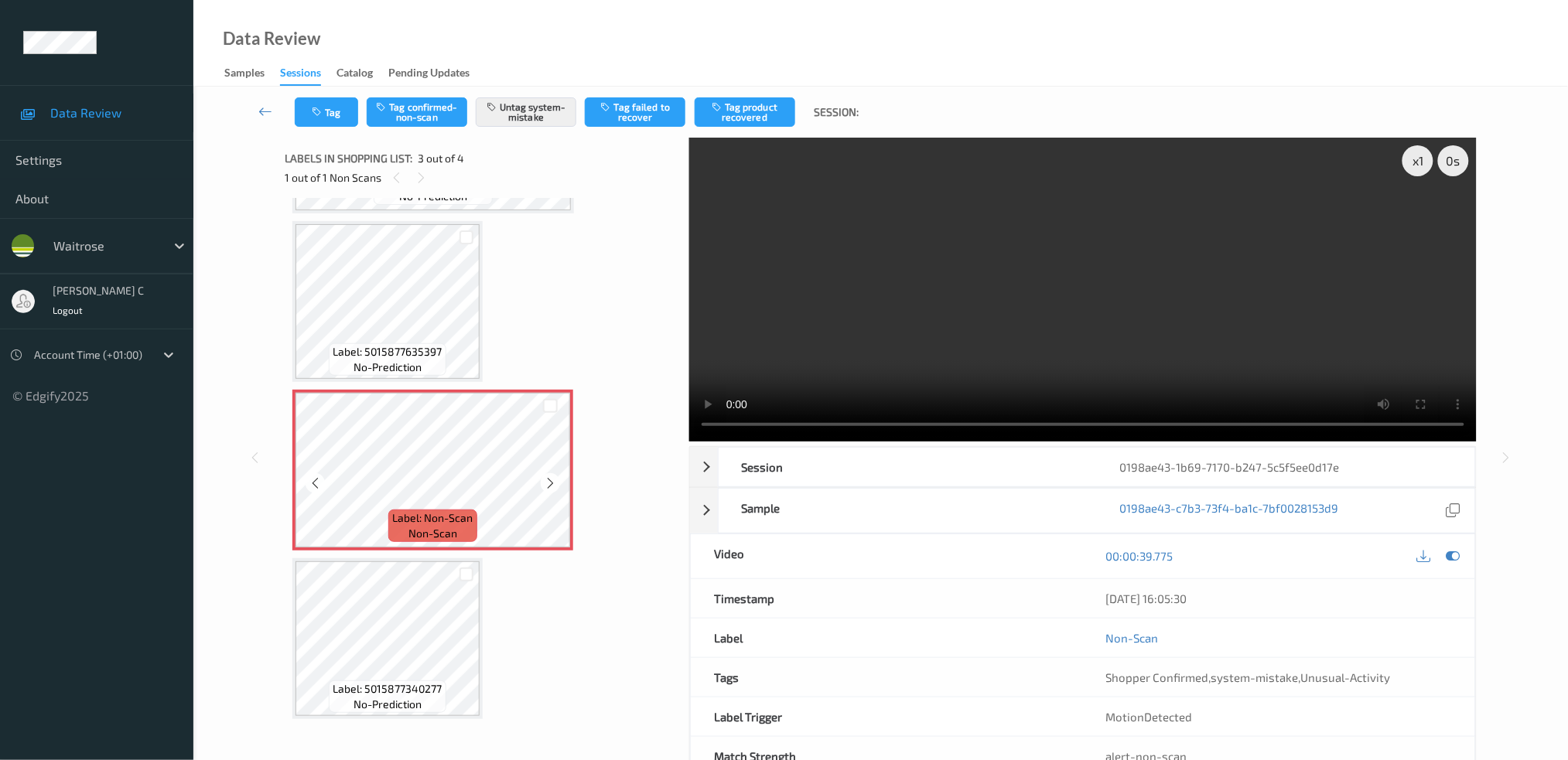
click at [555, 480] on icon at bounding box center [550, 483] width 13 height 14
click at [554, 478] on icon at bounding box center [550, 483] width 13 height 14
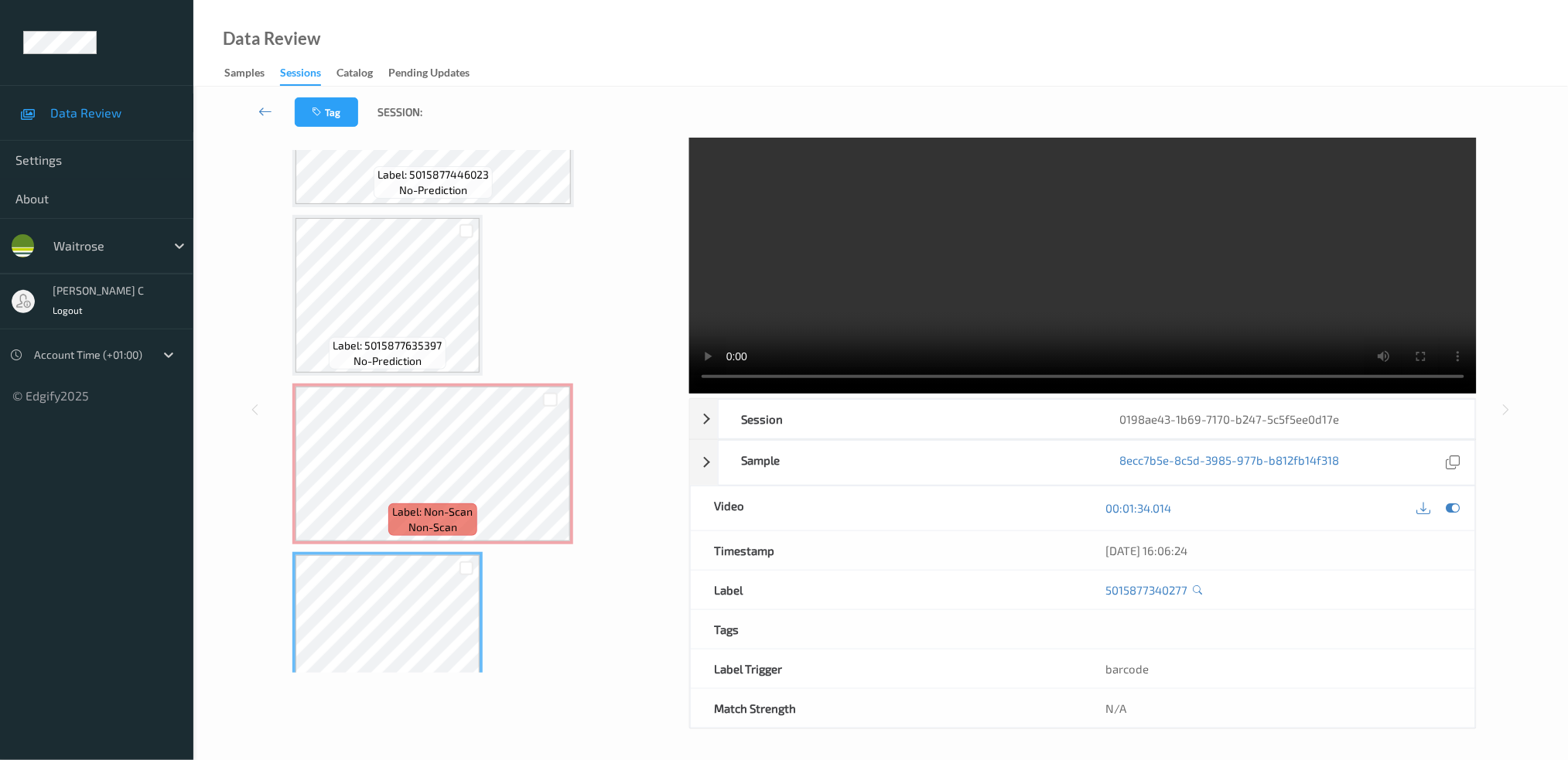
scroll to position [50, 0]
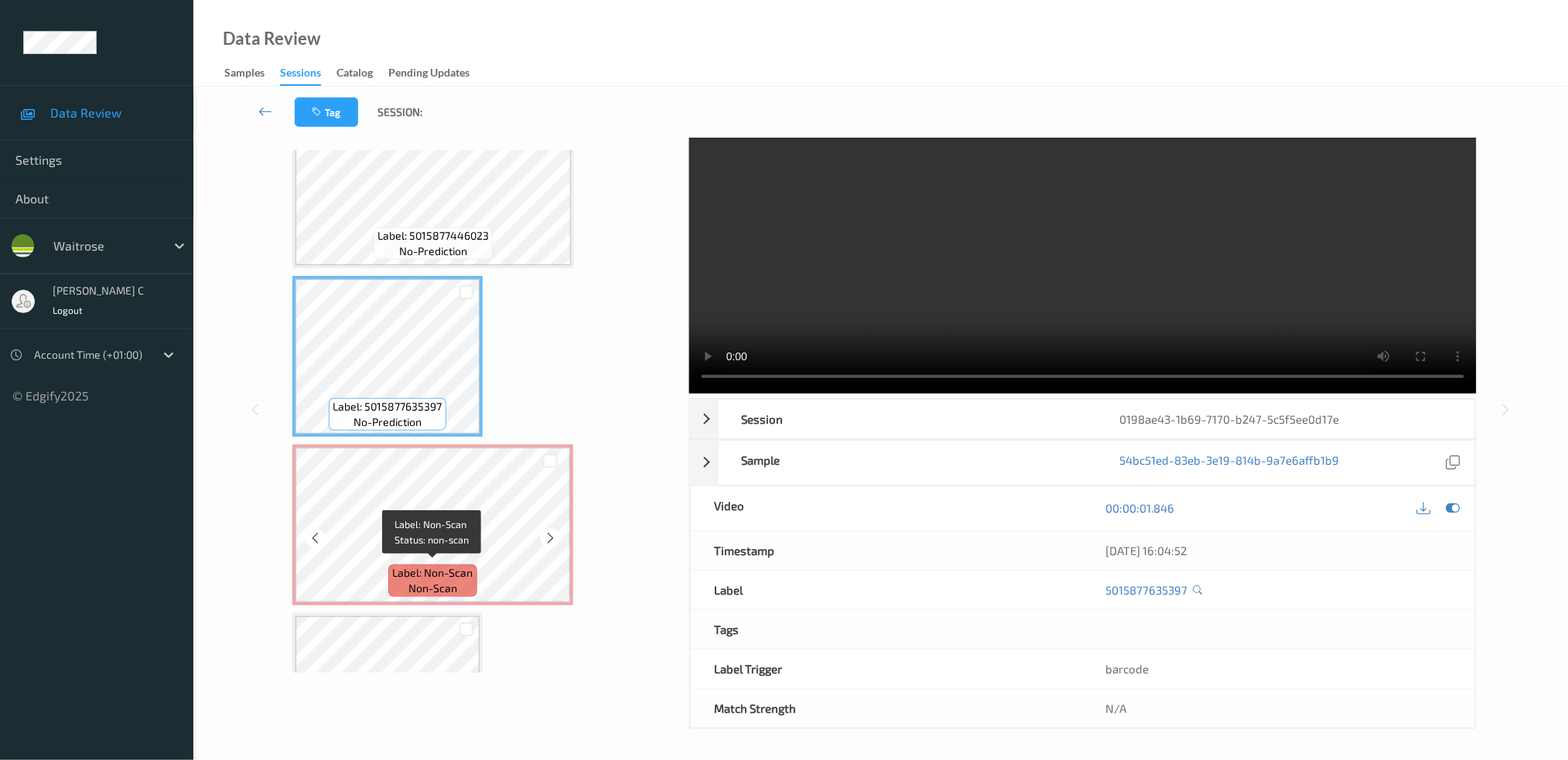
click at [443, 572] on span "Label: Non-Scan" at bounding box center [433, 573] width 81 height 15
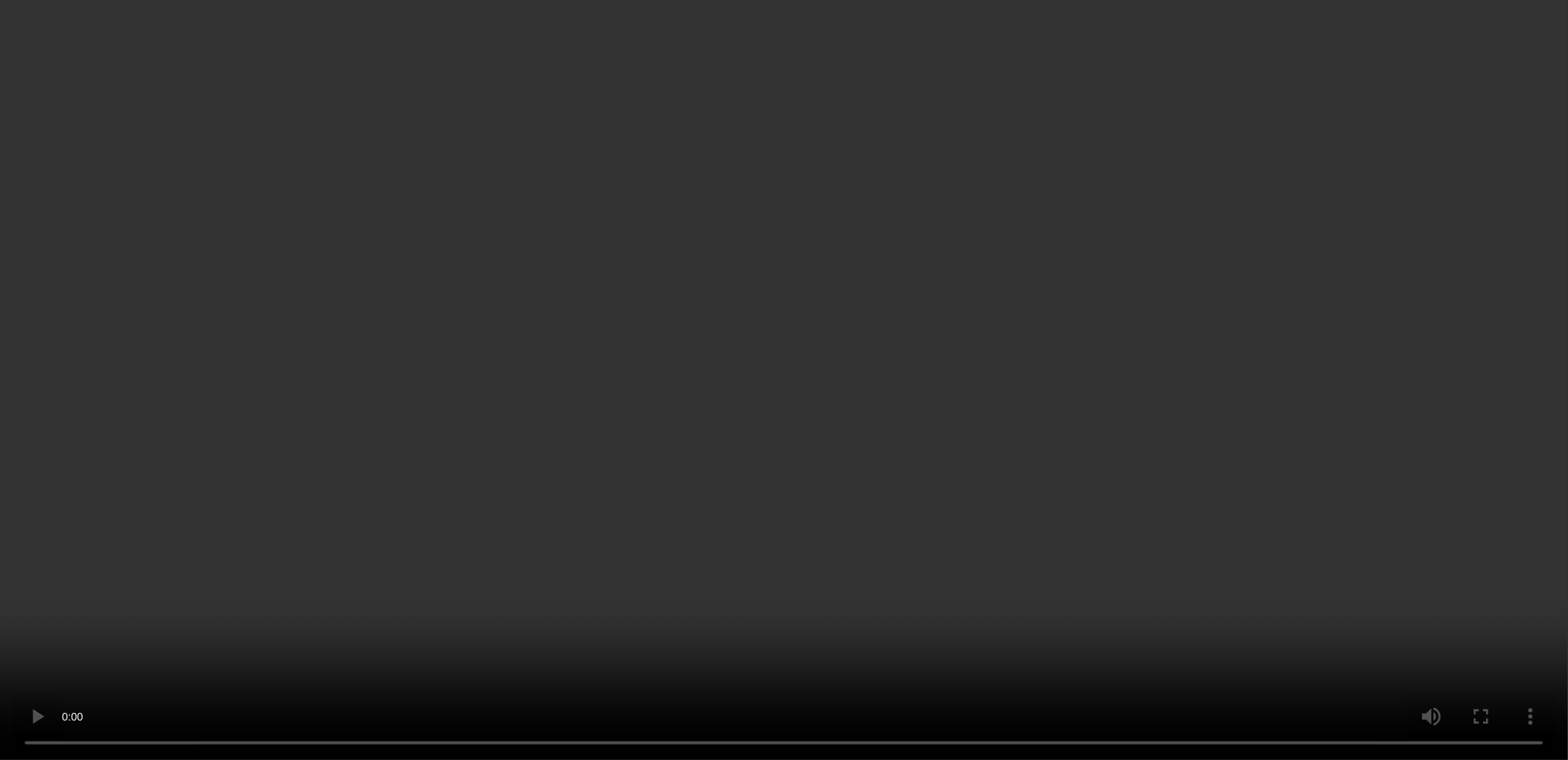
scroll to position [24, 0]
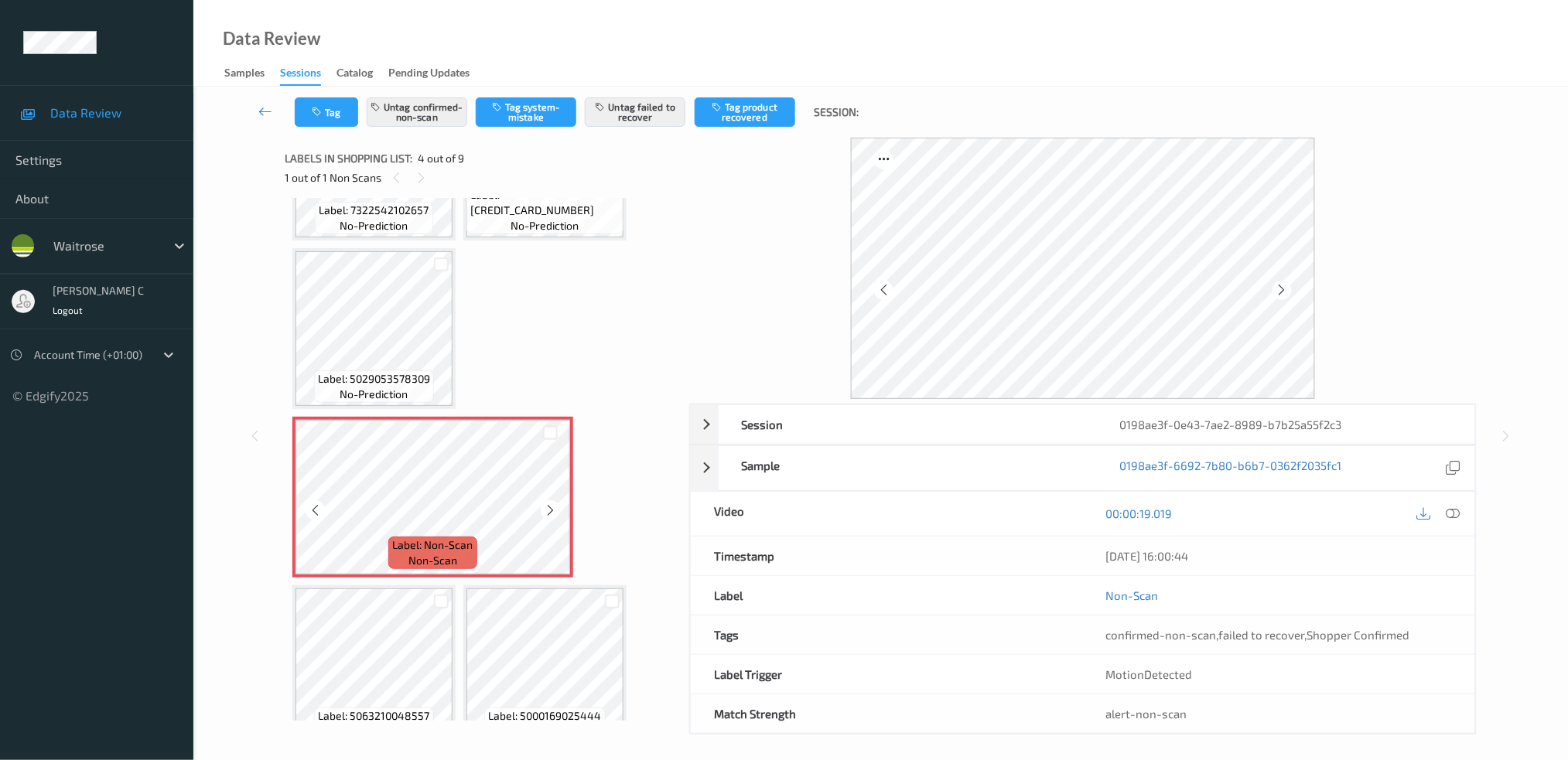
scroll to position [103, 0]
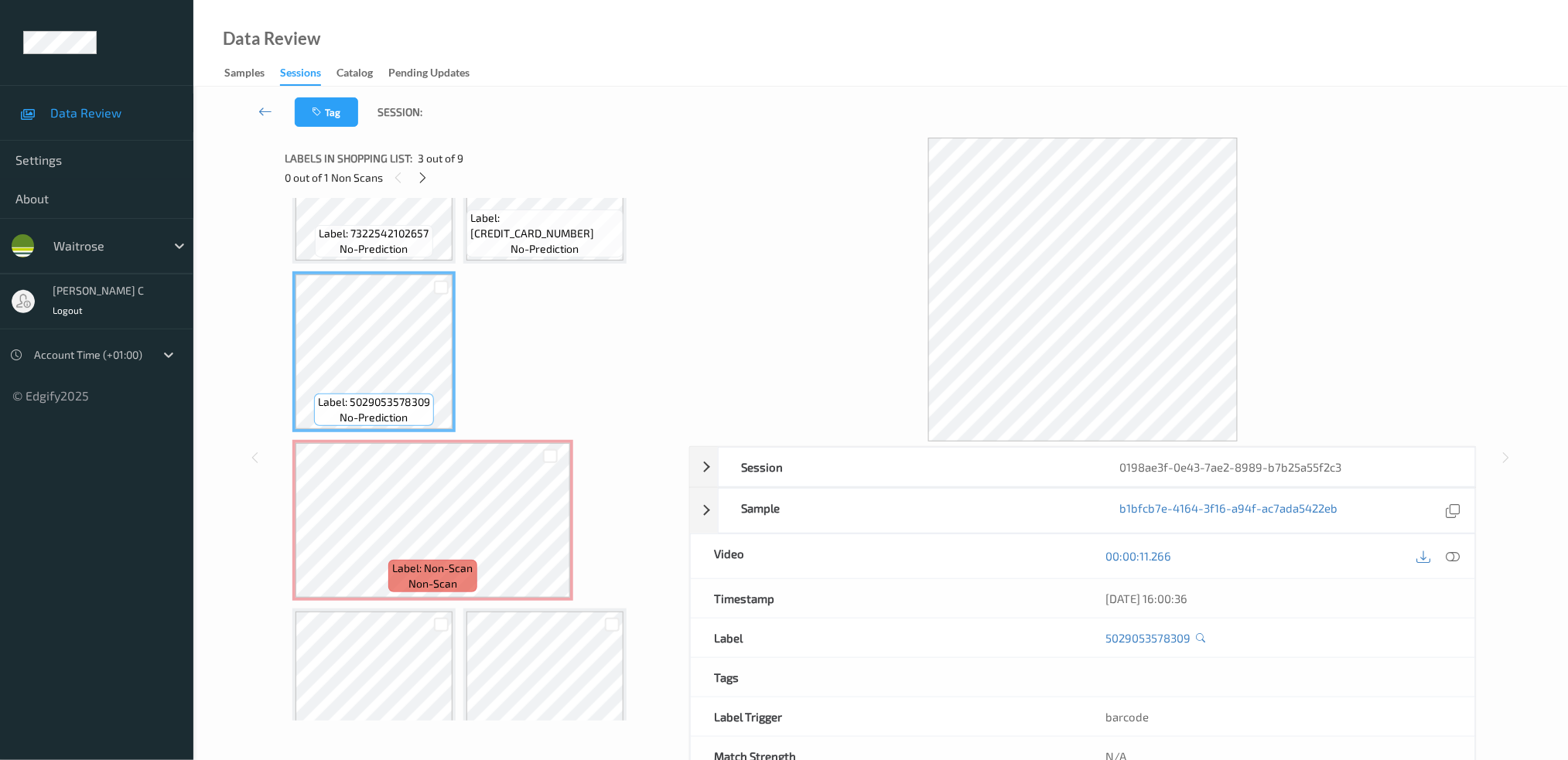
click at [1441, 561] on div at bounding box center [1438, 556] width 50 height 21
click at [1450, 558] on icon at bounding box center [1453, 556] width 14 height 14
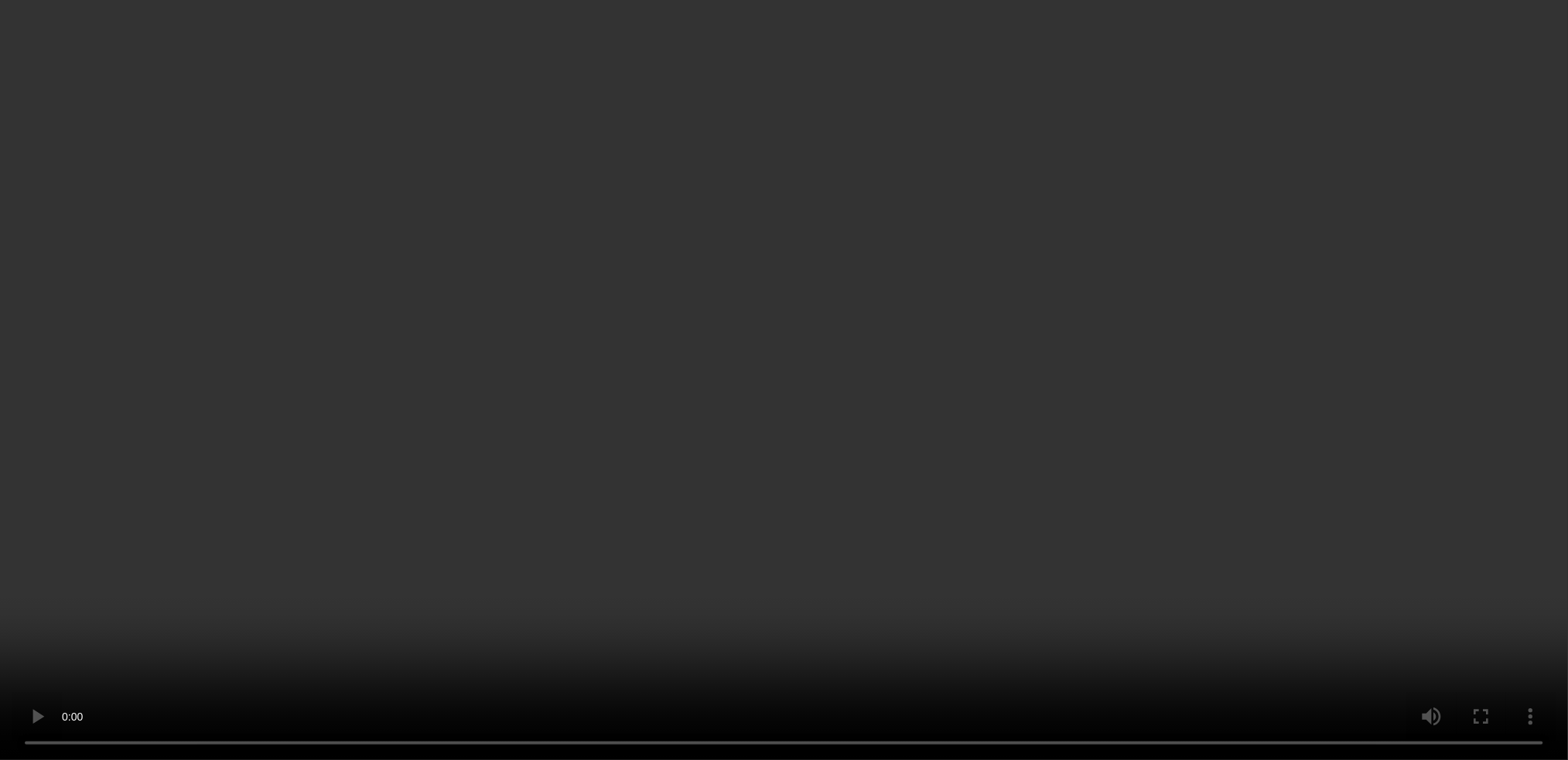
scroll to position [206, 0]
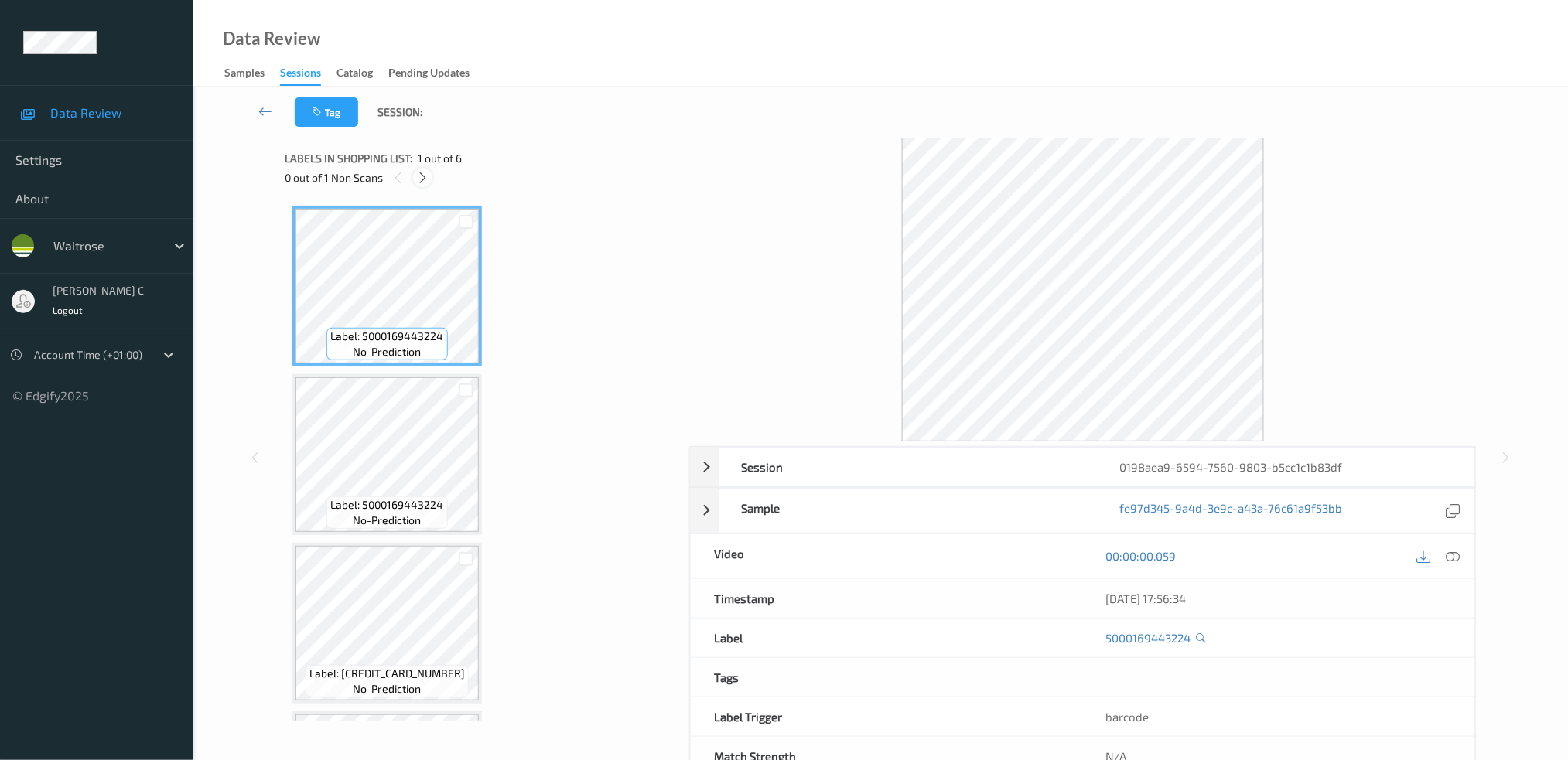
click at [425, 175] on icon at bounding box center [423, 177] width 13 height 14
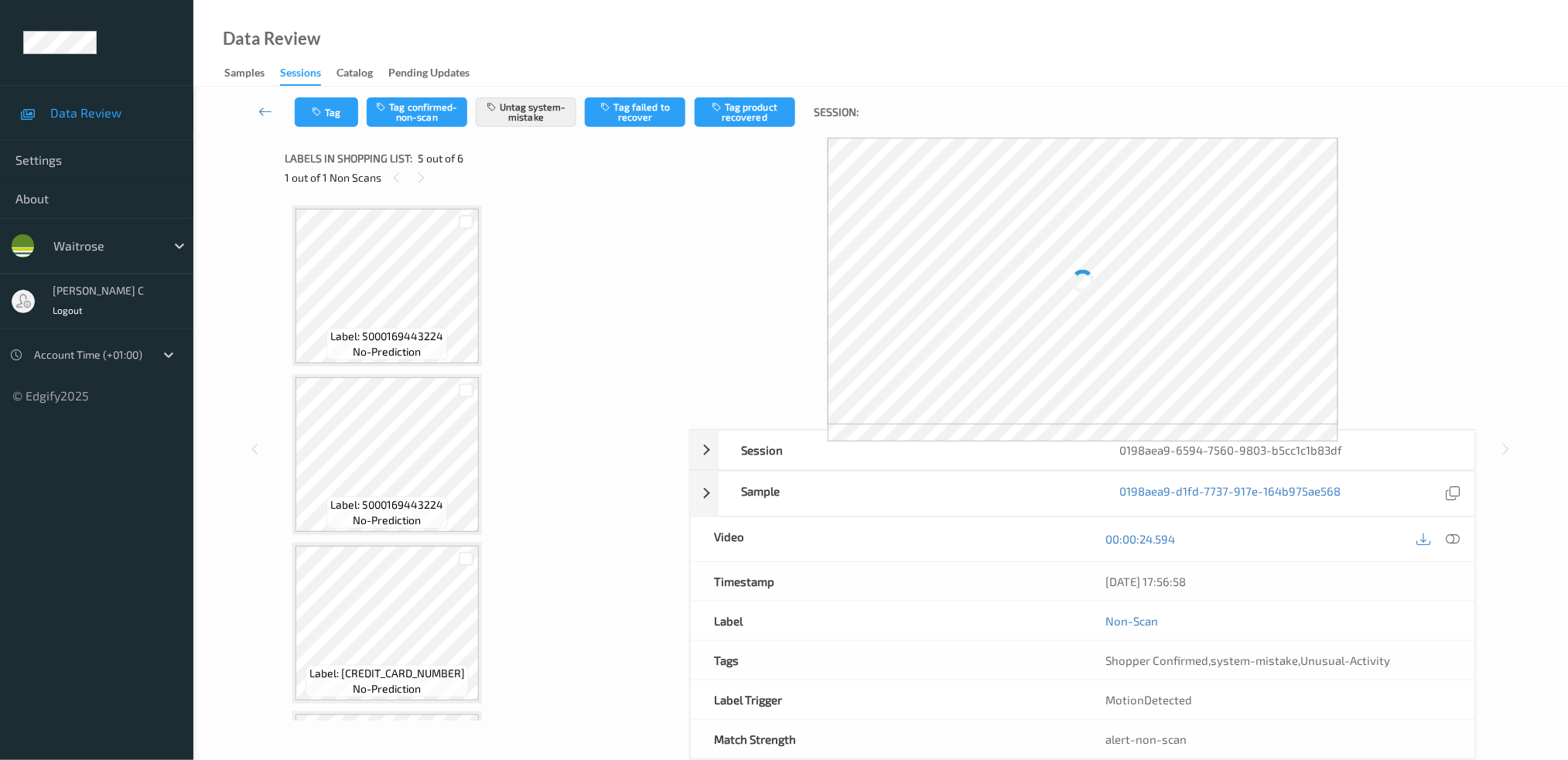
scroll to position [488, 0]
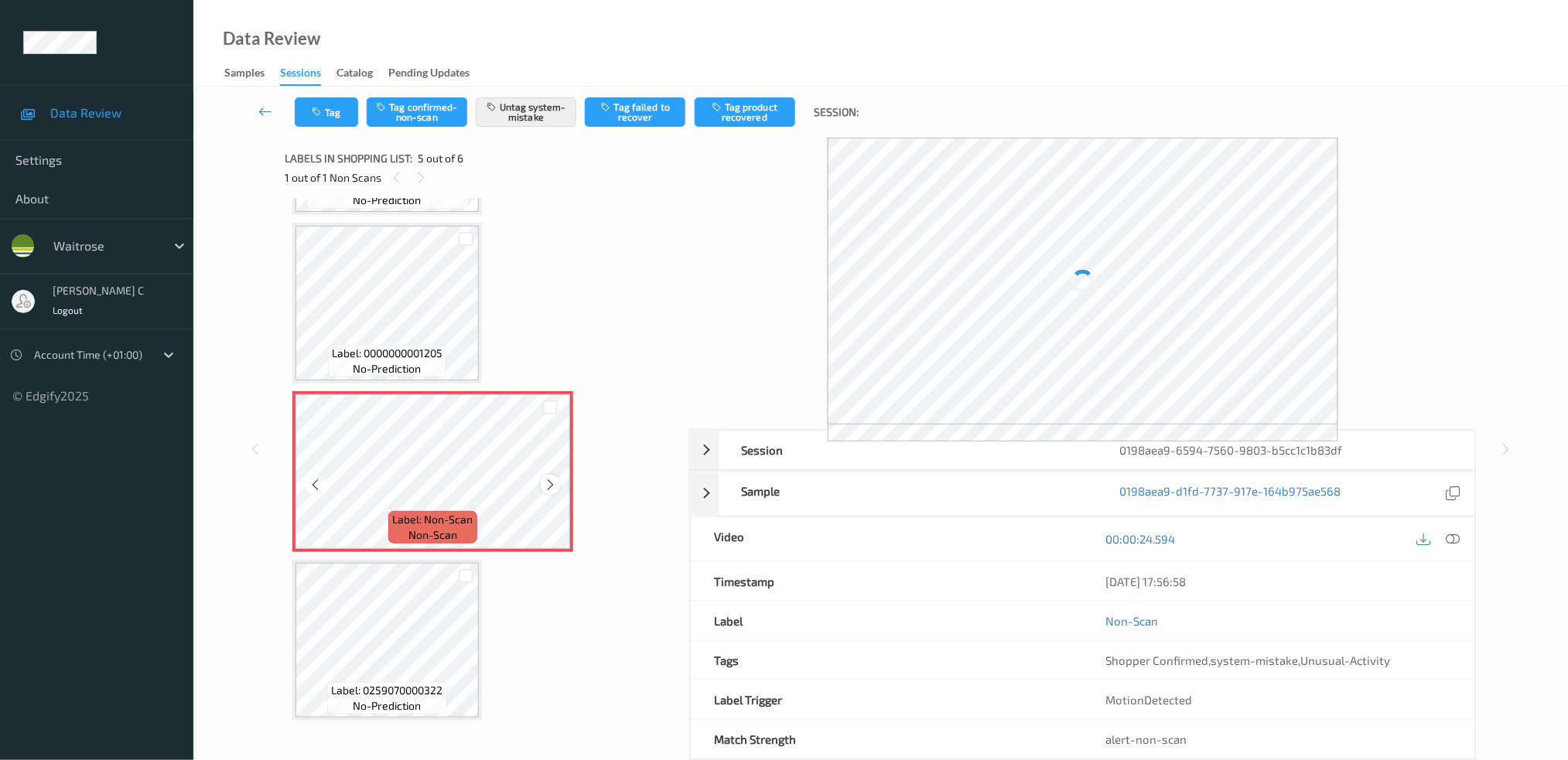
click at [545, 479] on icon at bounding box center [550, 484] width 13 height 14
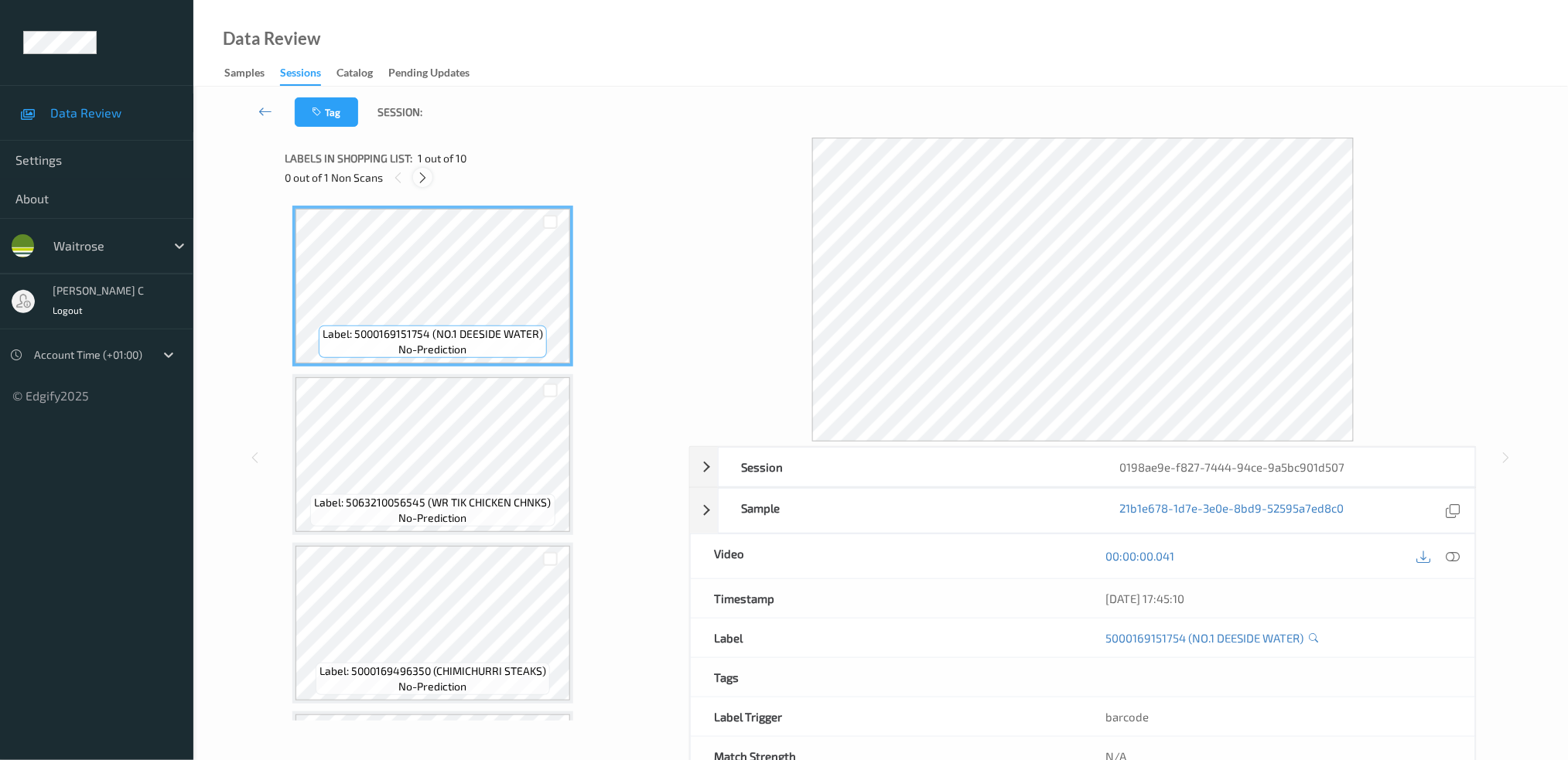
click at [426, 180] on icon at bounding box center [423, 177] width 13 height 14
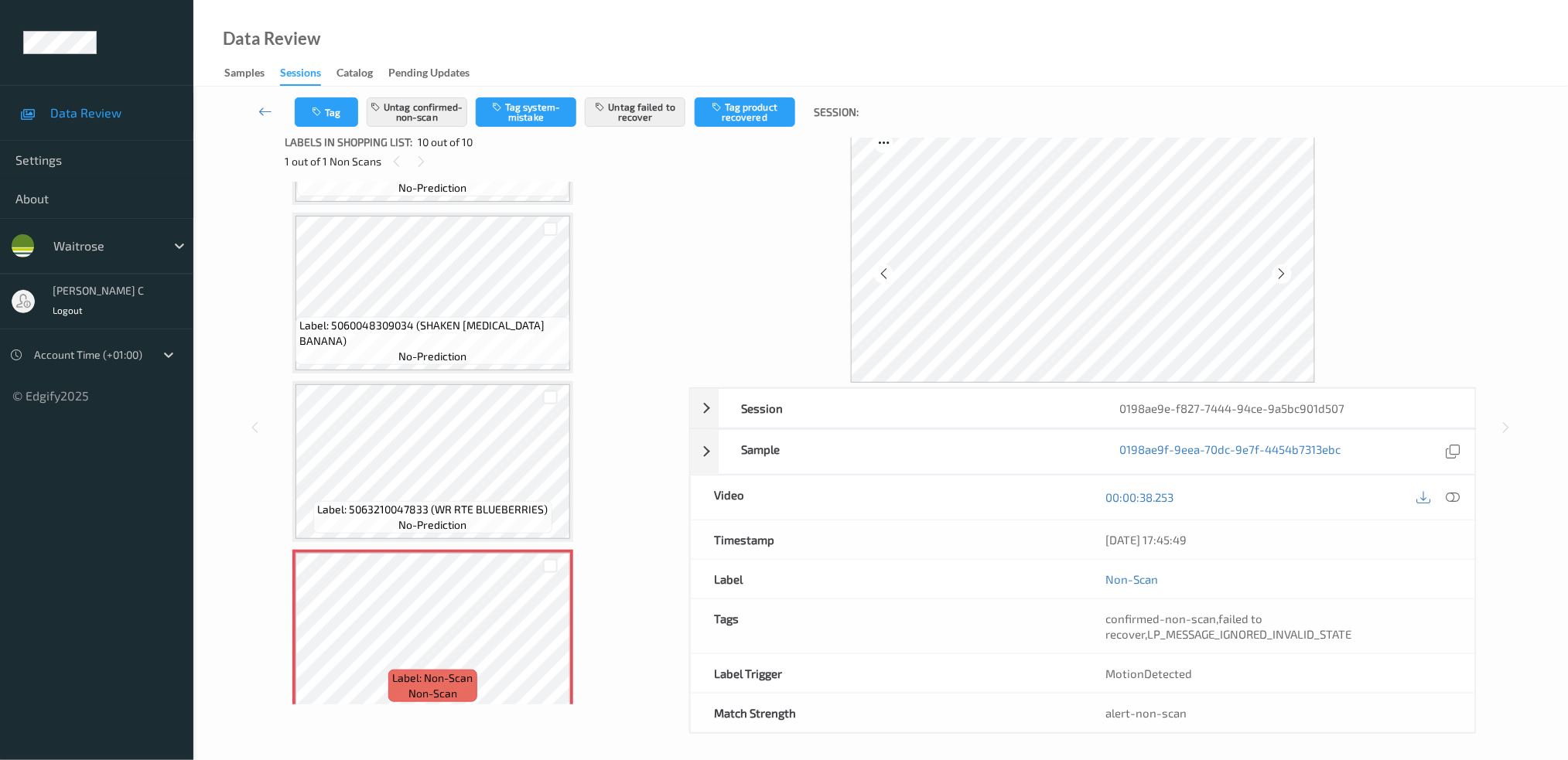
scroll to position [21, 0]
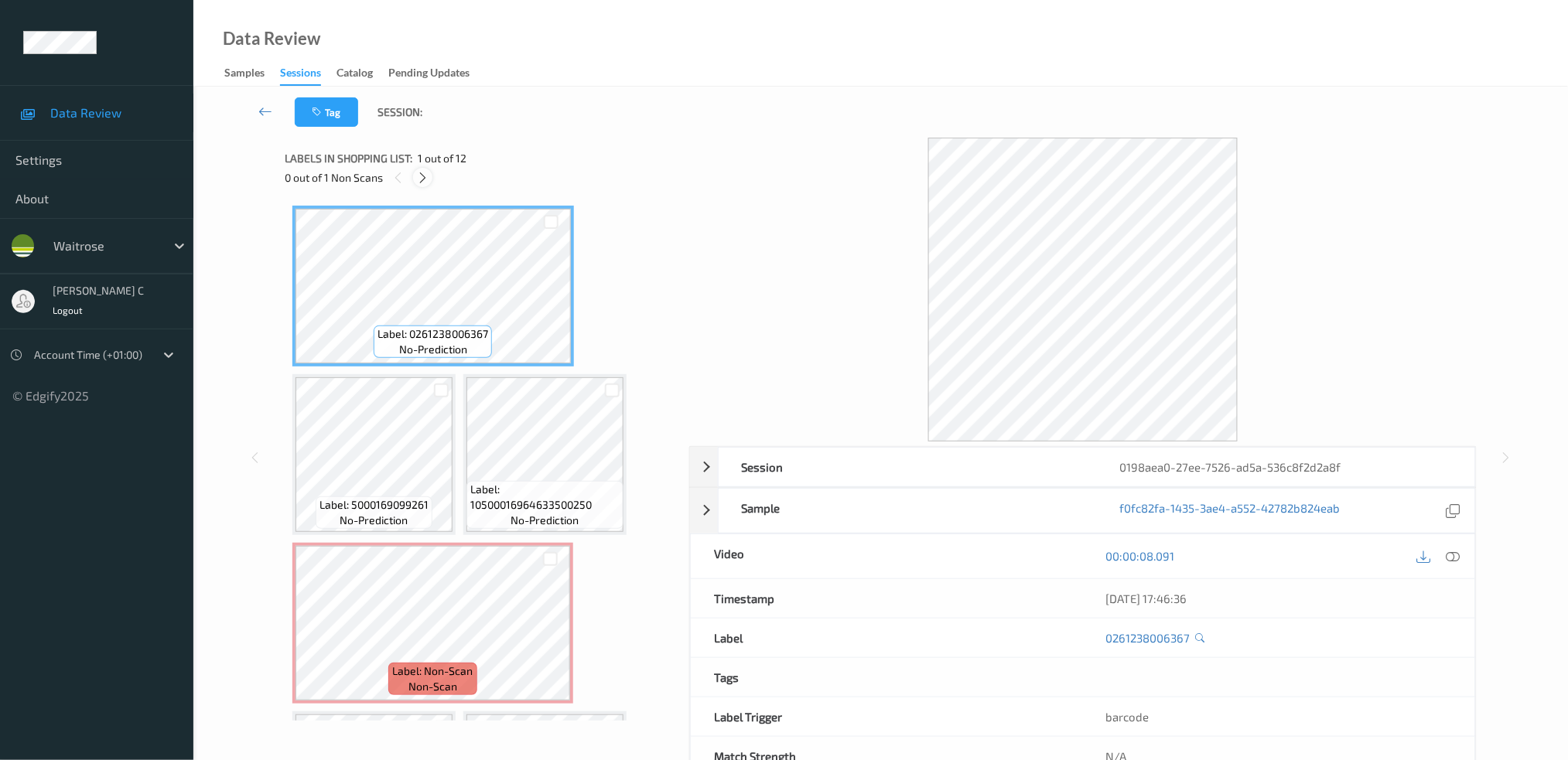
click at [421, 177] on icon at bounding box center [423, 177] width 13 height 14
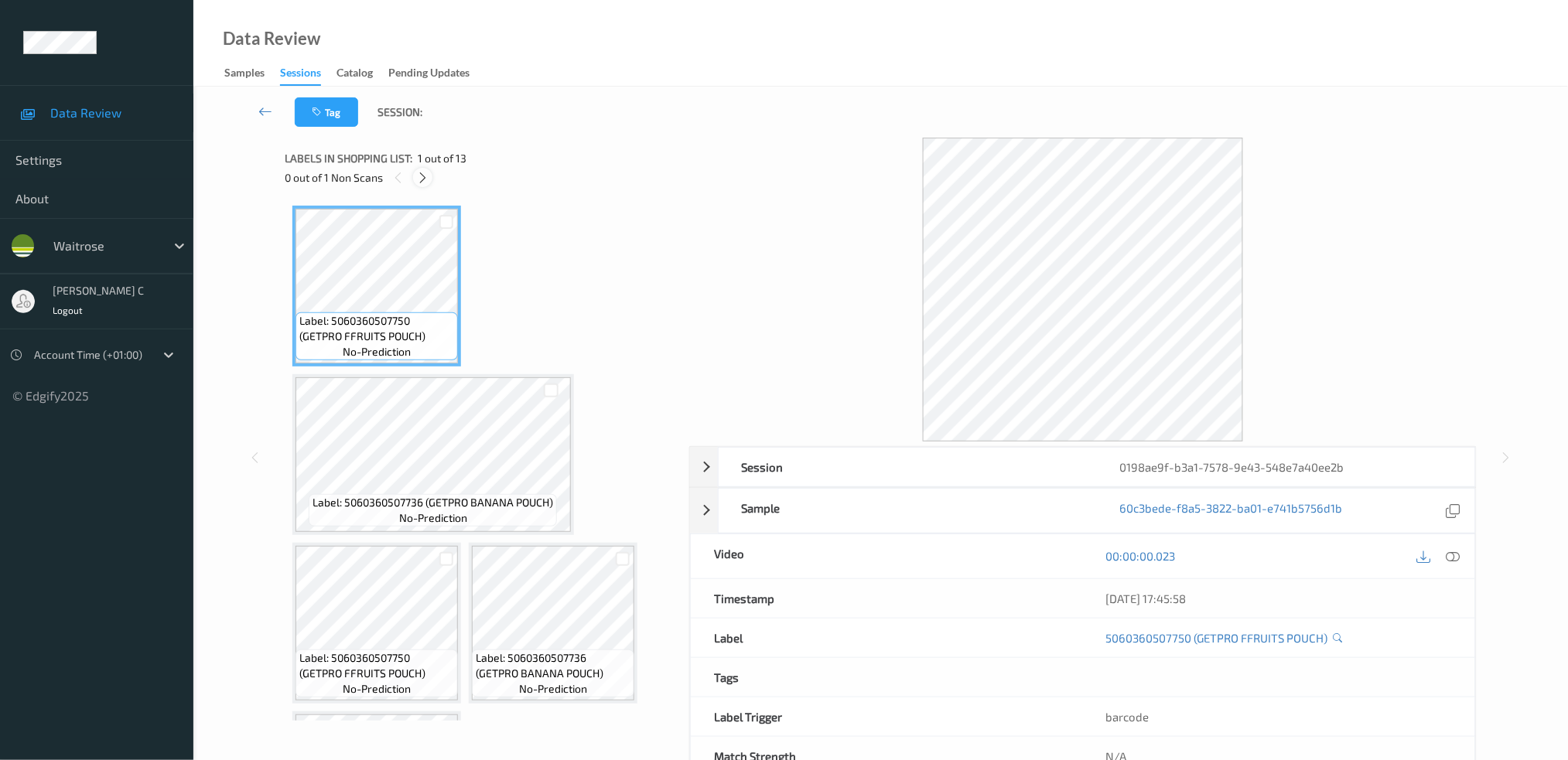
click at [423, 178] on icon at bounding box center [423, 177] width 13 height 14
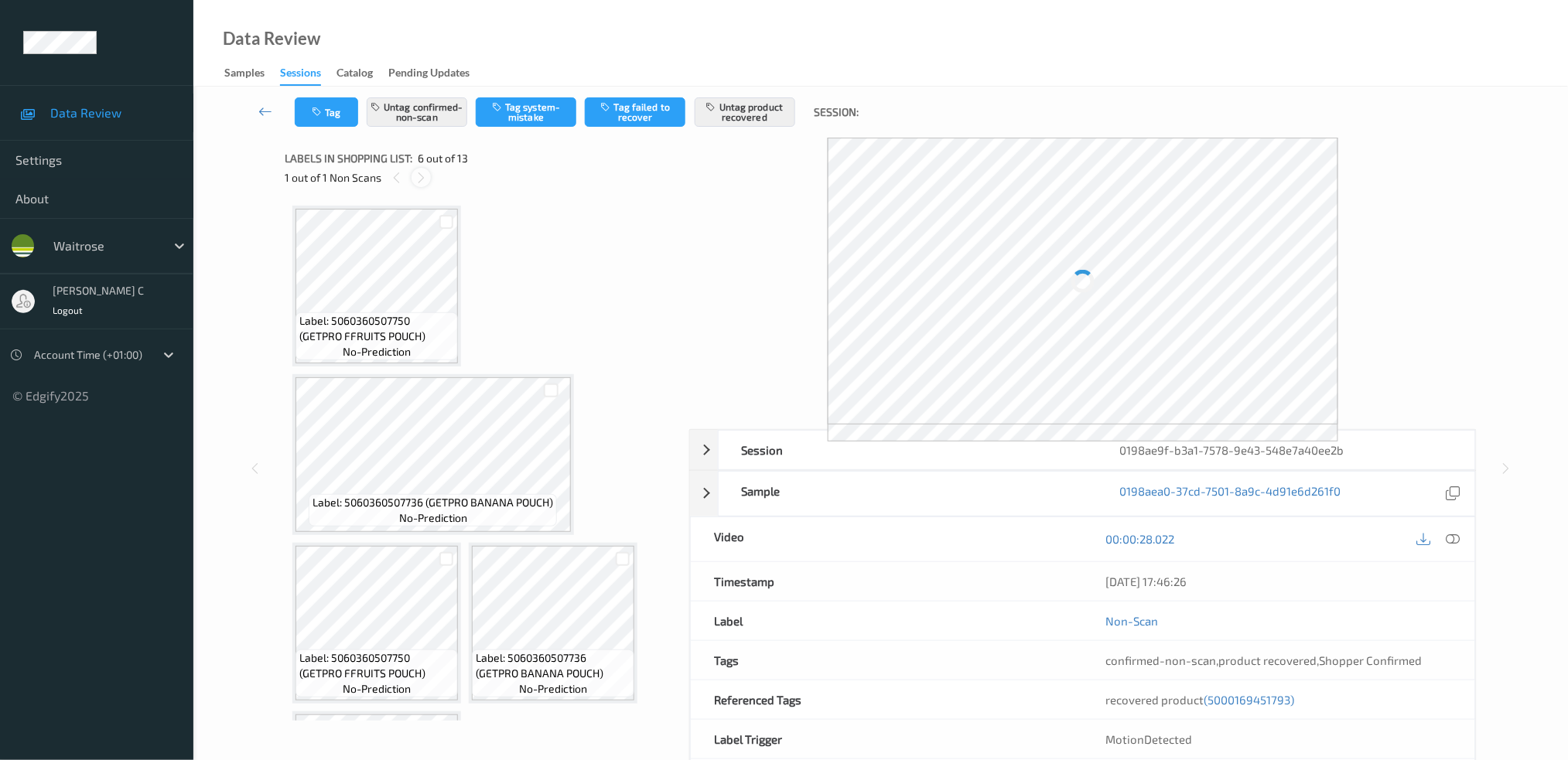
scroll to position [509, 0]
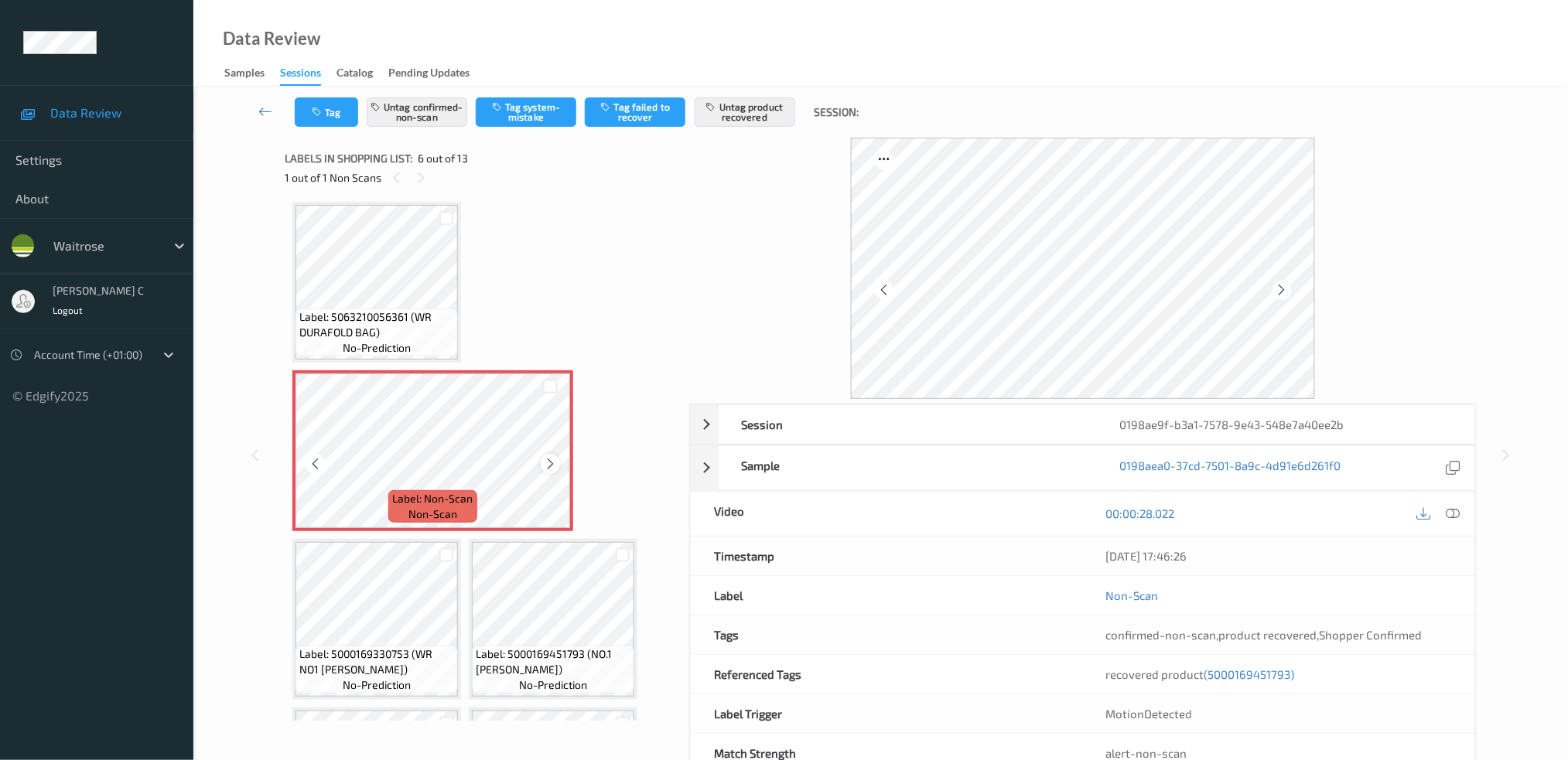
click at [548, 462] on icon at bounding box center [550, 463] width 13 height 14
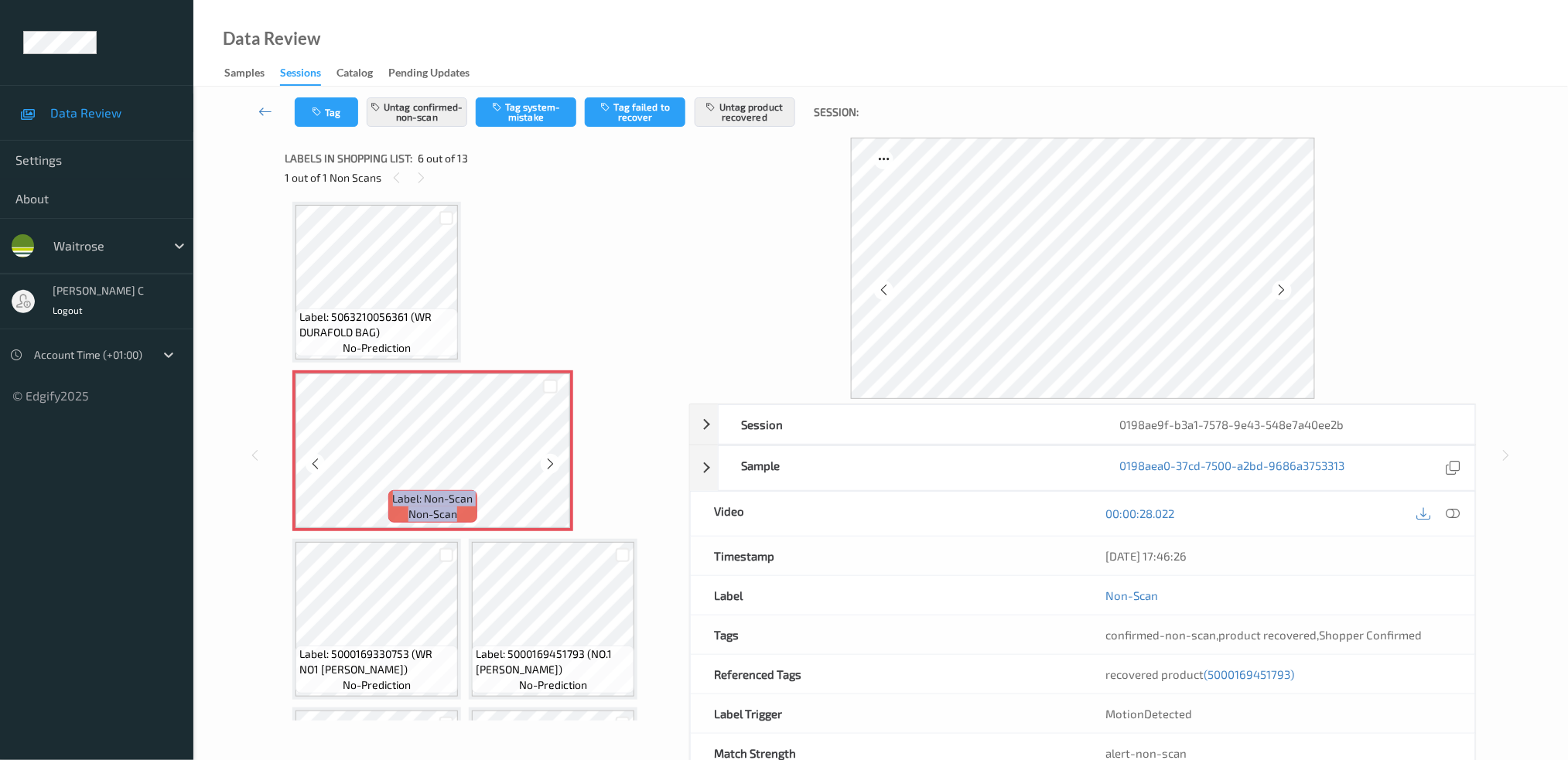
click at [548, 462] on icon at bounding box center [550, 463] width 13 height 14
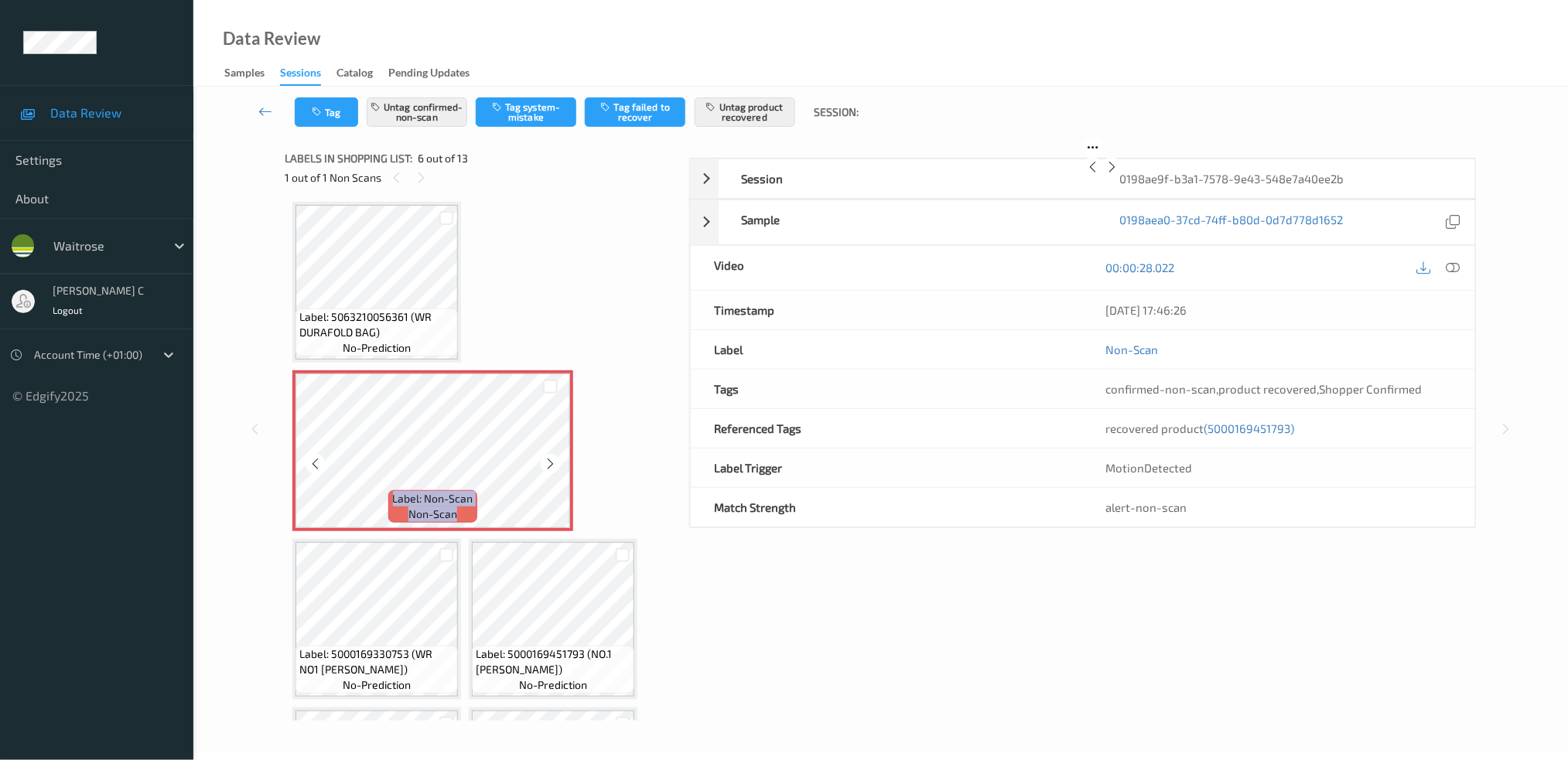
click at [548, 462] on icon at bounding box center [550, 463] width 13 height 14
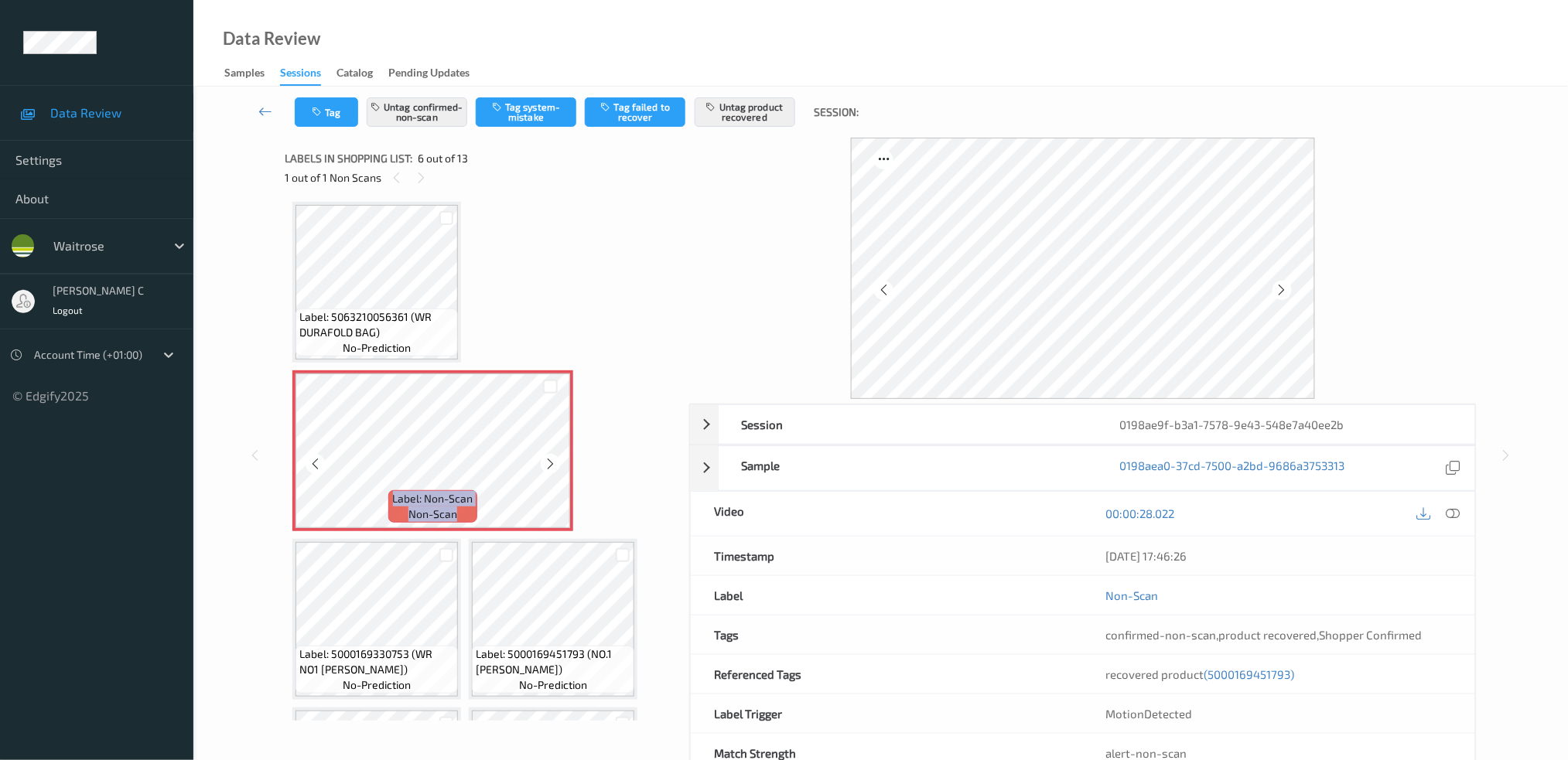
click at [548, 462] on icon at bounding box center [550, 463] width 13 height 14
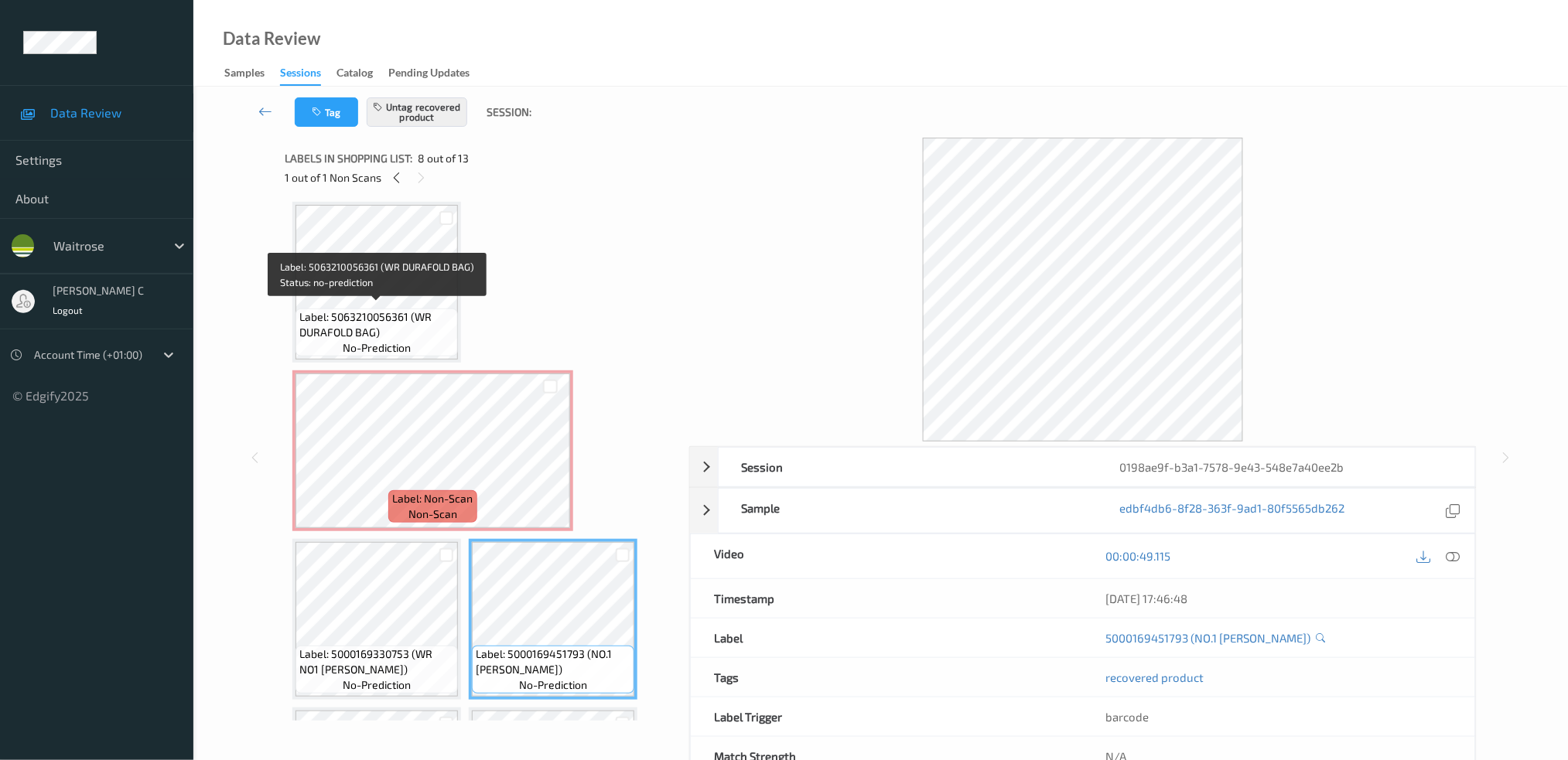
click at [393, 328] on span "Label: 5063210056361 (WR DURAFOLD BAG)" at bounding box center [377, 325] width 155 height 31
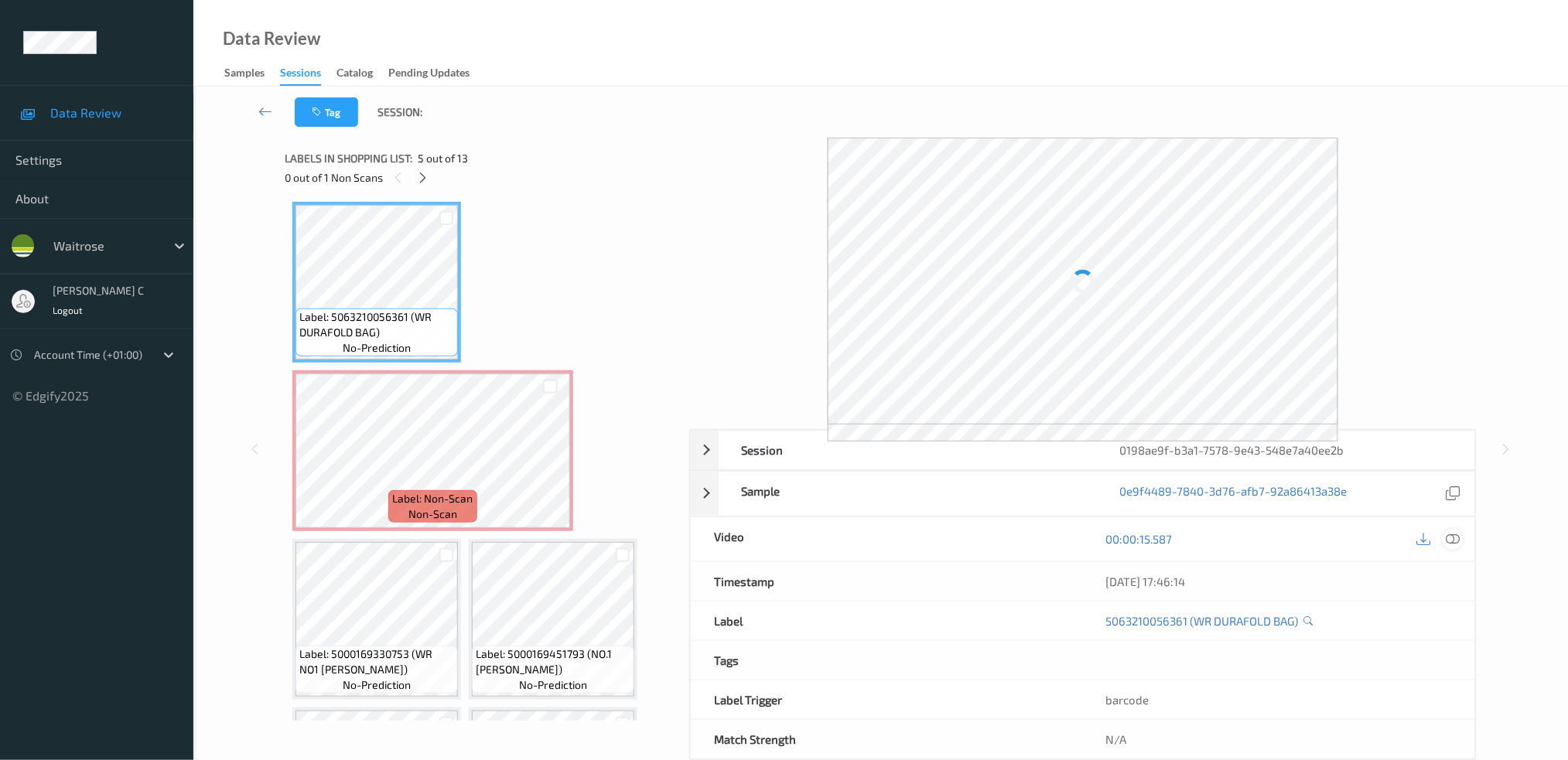
click at [1452, 537] on icon at bounding box center [1453, 539] width 14 height 14
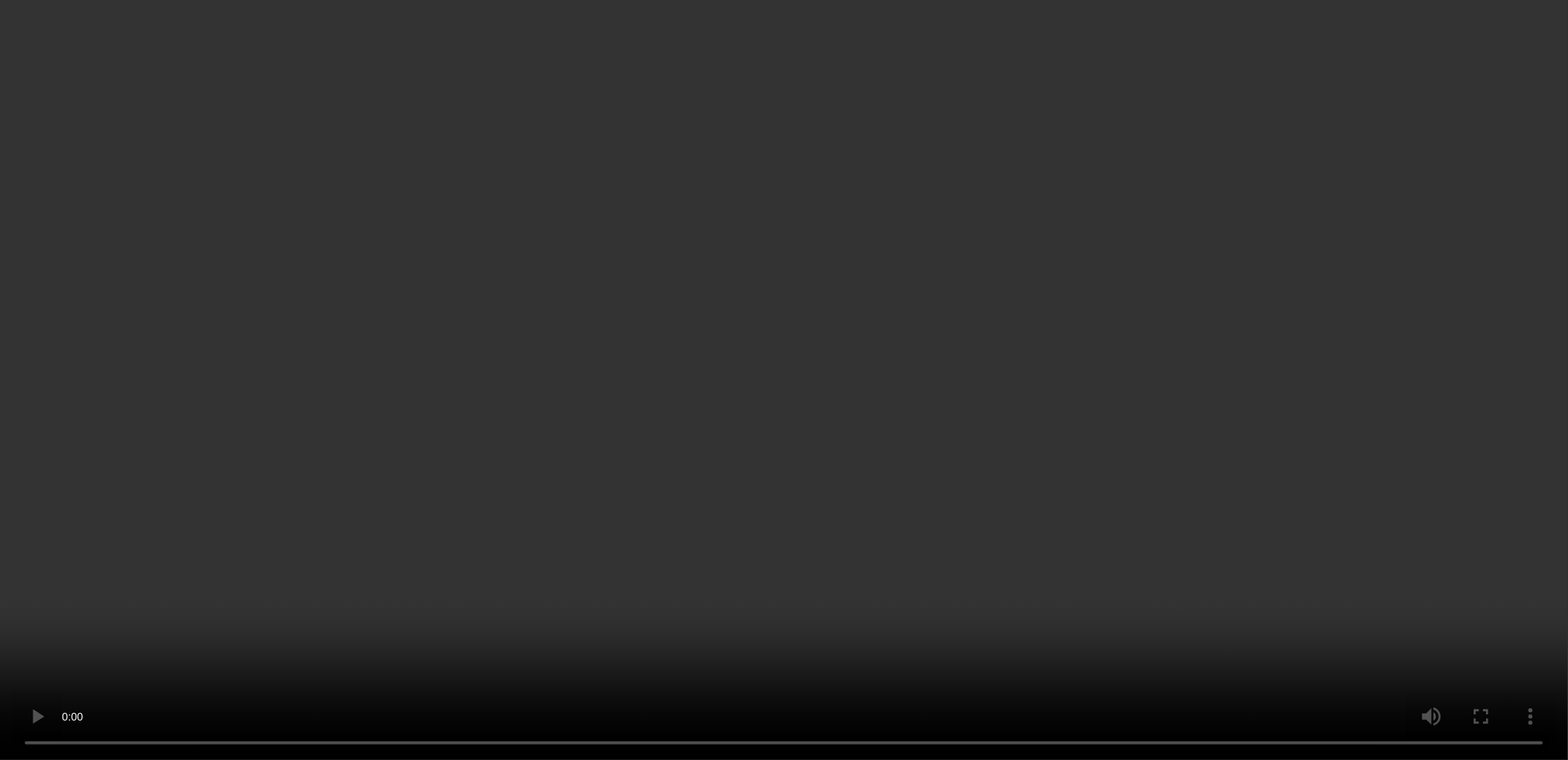
scroll to position [612, 0]
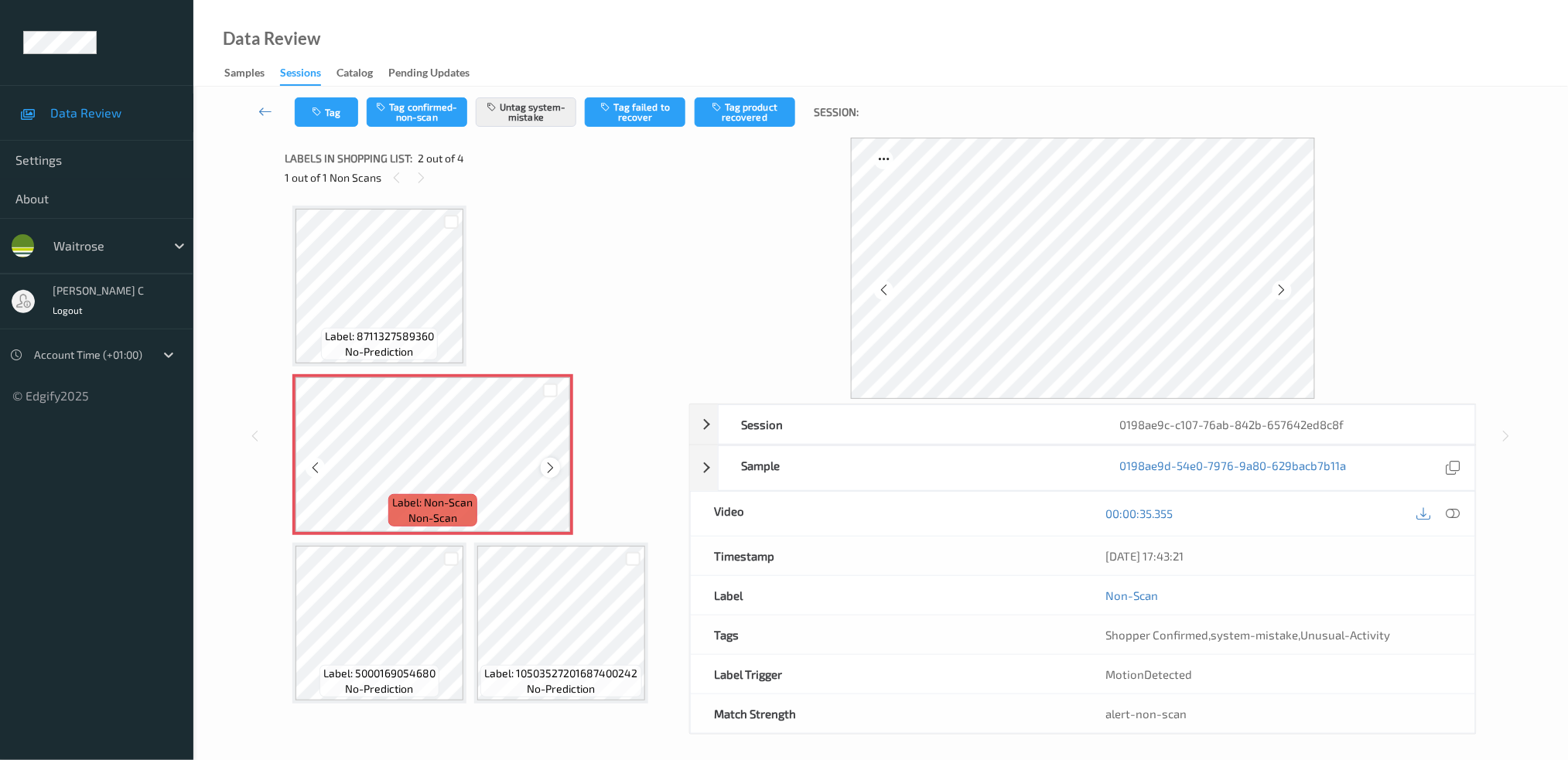
click at [554, 471] on icon at bounding box center [550, 467] width 13 height 14
click at [550, 470] on icon at bounding box center [551, 467] width 13 height 14
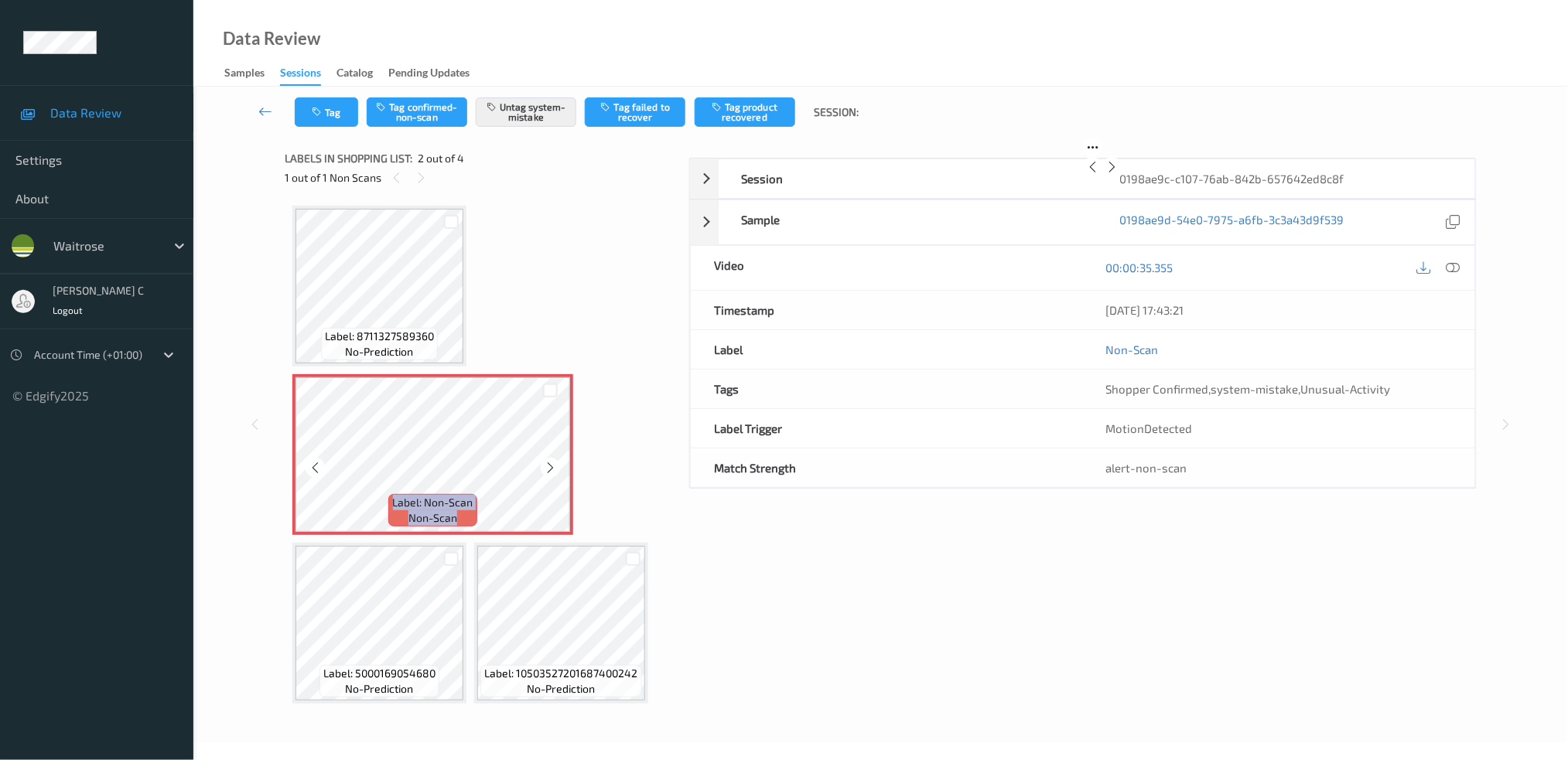
click at [550, 470] on icon at bounding box center [550, 467] width 13 height 14
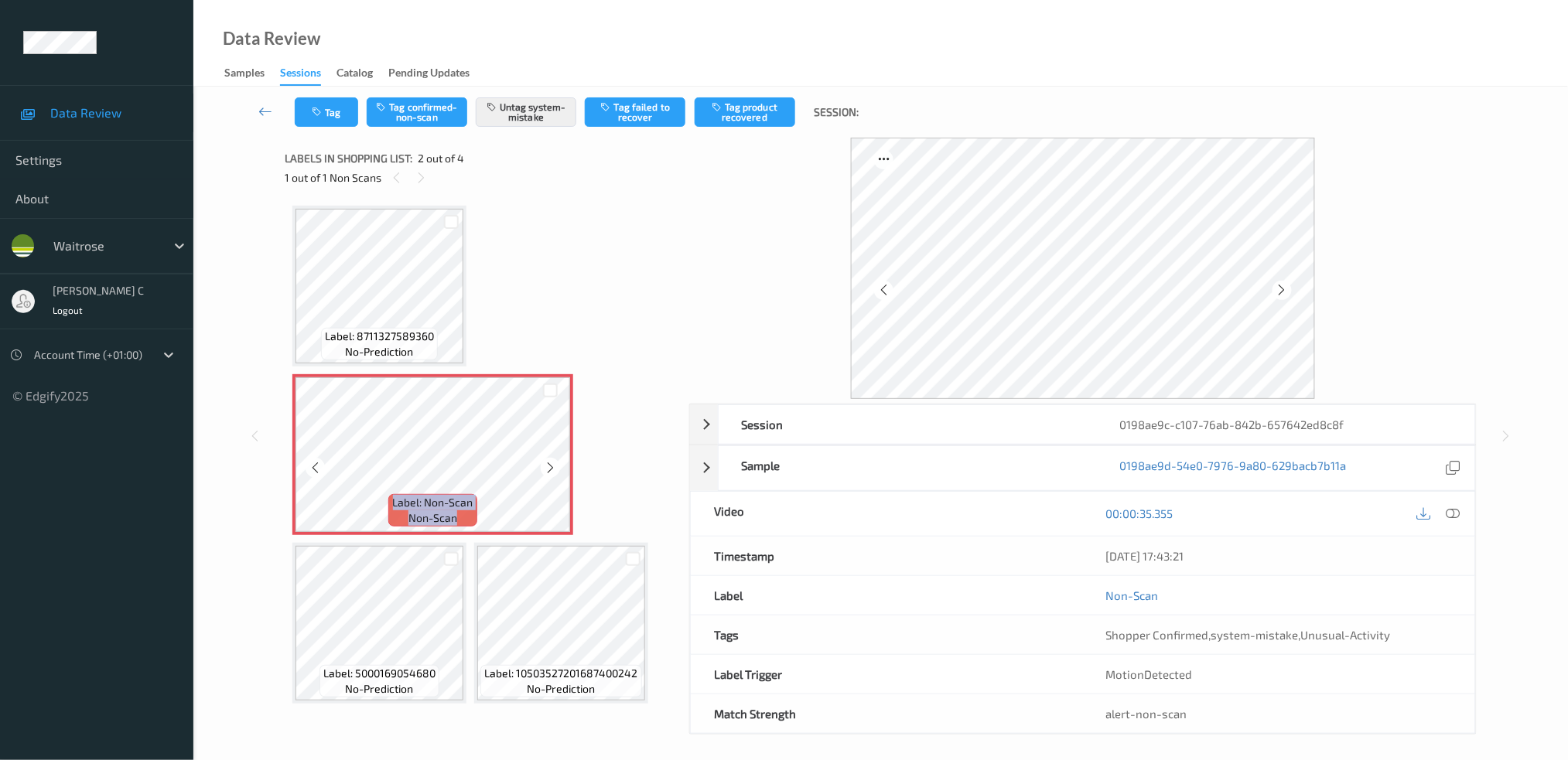
click at [550, 470] on icon at bounding box center [550, 467] width 13 height 14
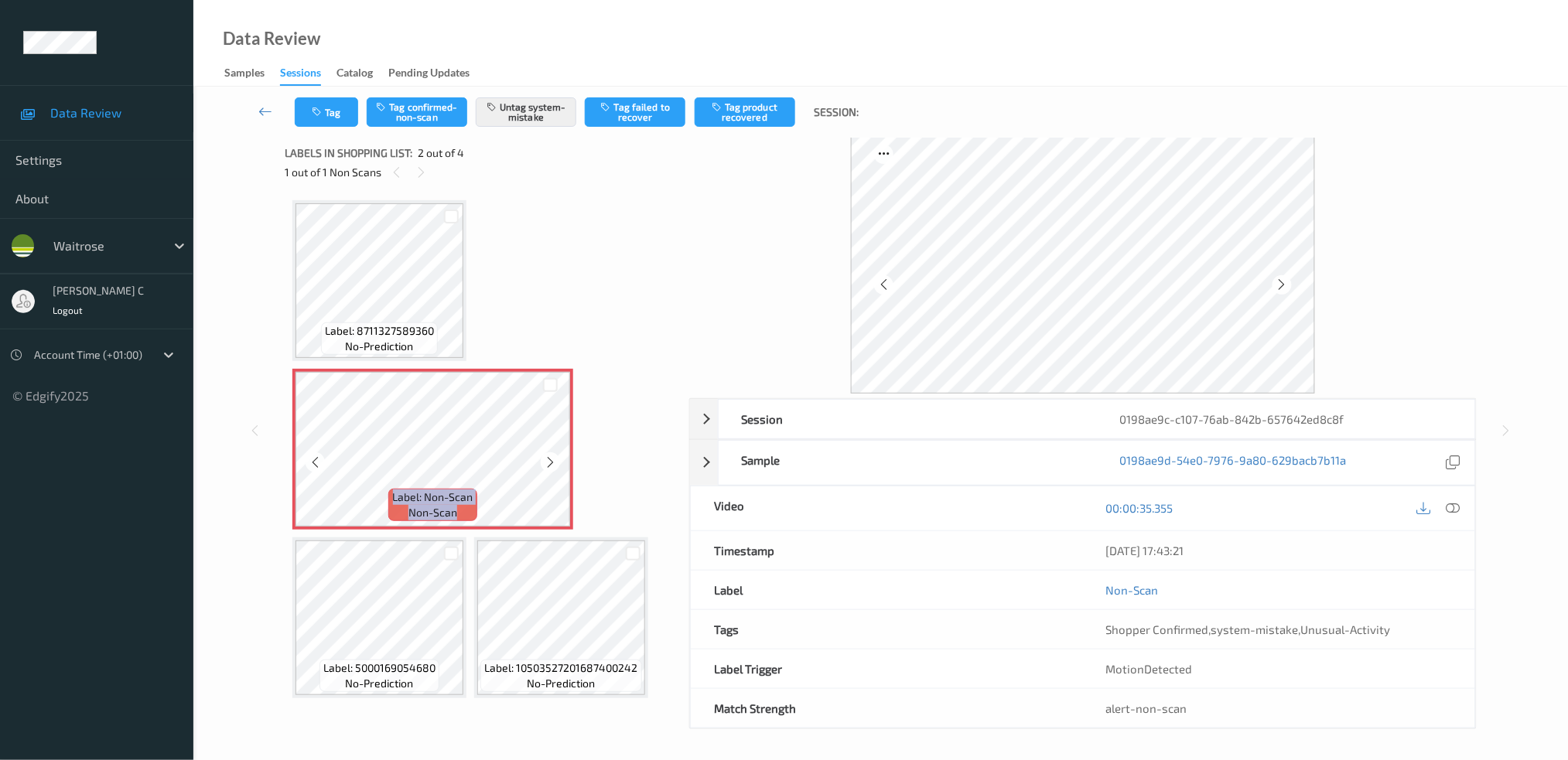
scroll to position [6, 0]
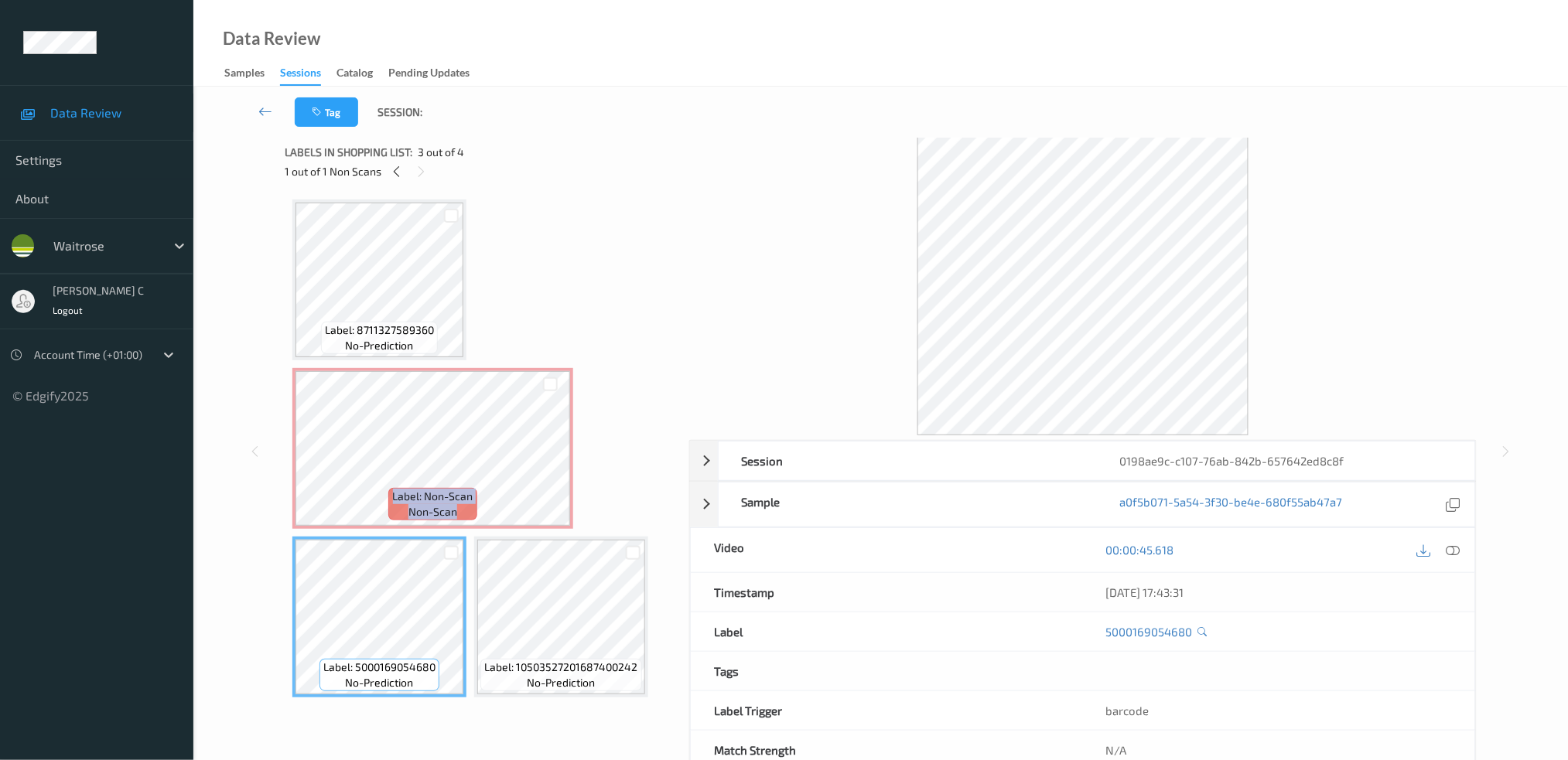
click at [515, 659] on span "Label: 10503527201687400242" at bounding box center [562, 667] width 153 height 15
click at [464, 490] on span "Label: Non-Scan" at bounding box center [433, 496] width 81 height 15
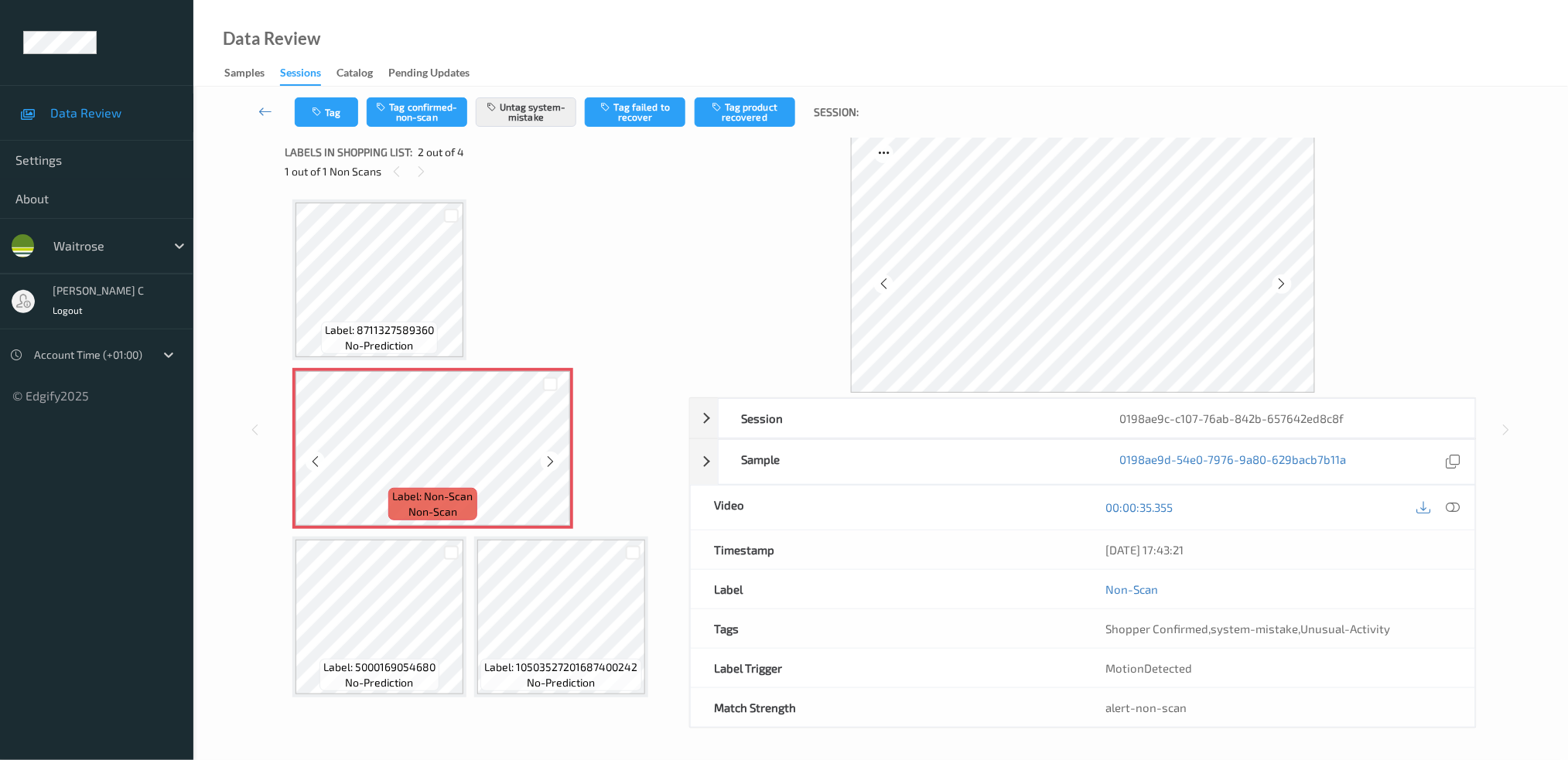
click at [398, 322] on span "Label: 8711327589360" at bounding box center [379, 330] width 109 height 15
drag, startPoint x: 1206, startPoint y: 632, endPoint x: 1555, endPoint y: 631, distance: 349.0
click at [1555, 631] on div "Tag Tag confirmed-non-scan Untag system-mistake Tag failed to recover Tag produ…" at bounding box center [881, 420] width 1375 height 679
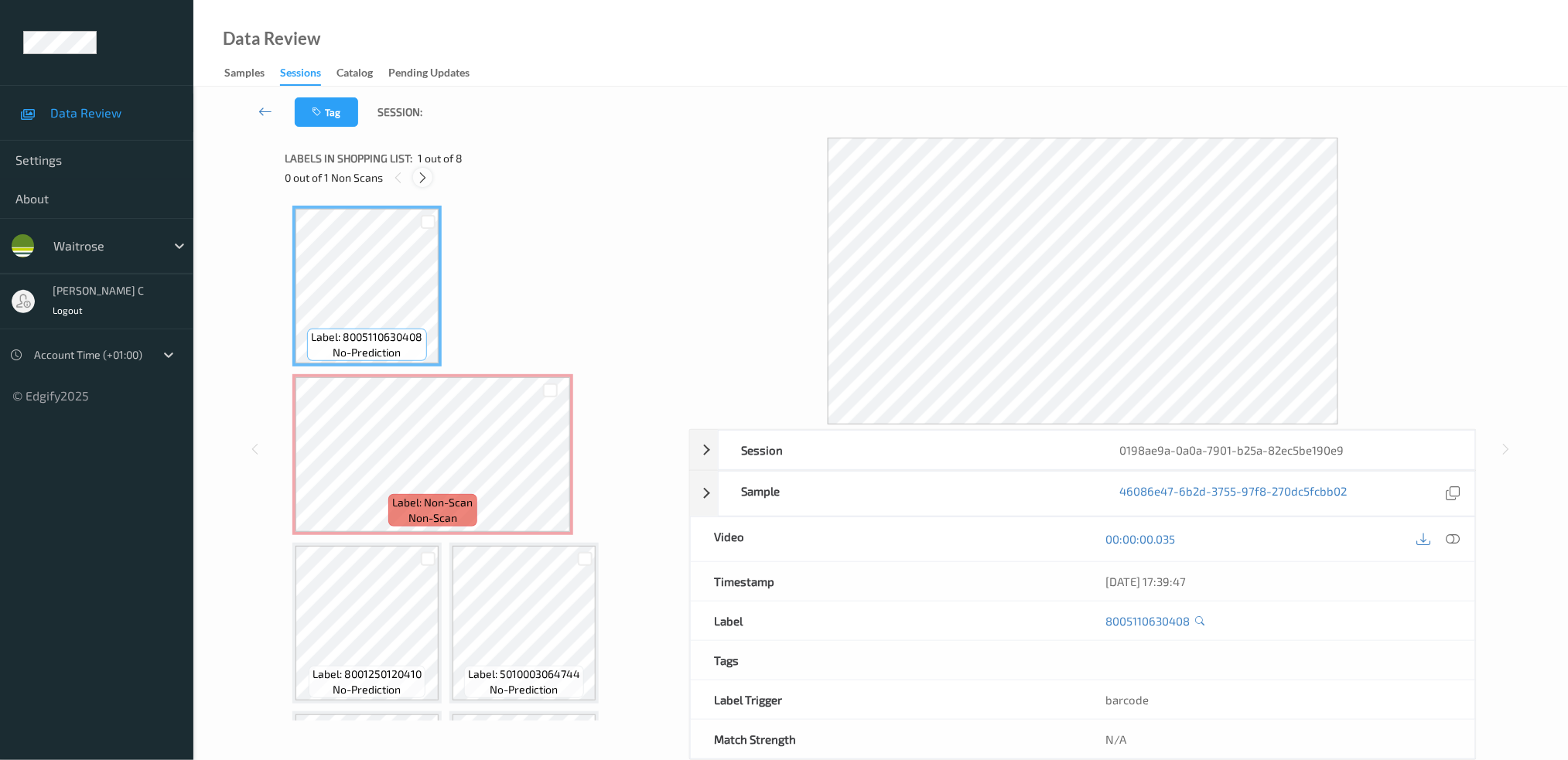
click at [421, 175] on icon at bounding box center [423, 177] width 13 height 14
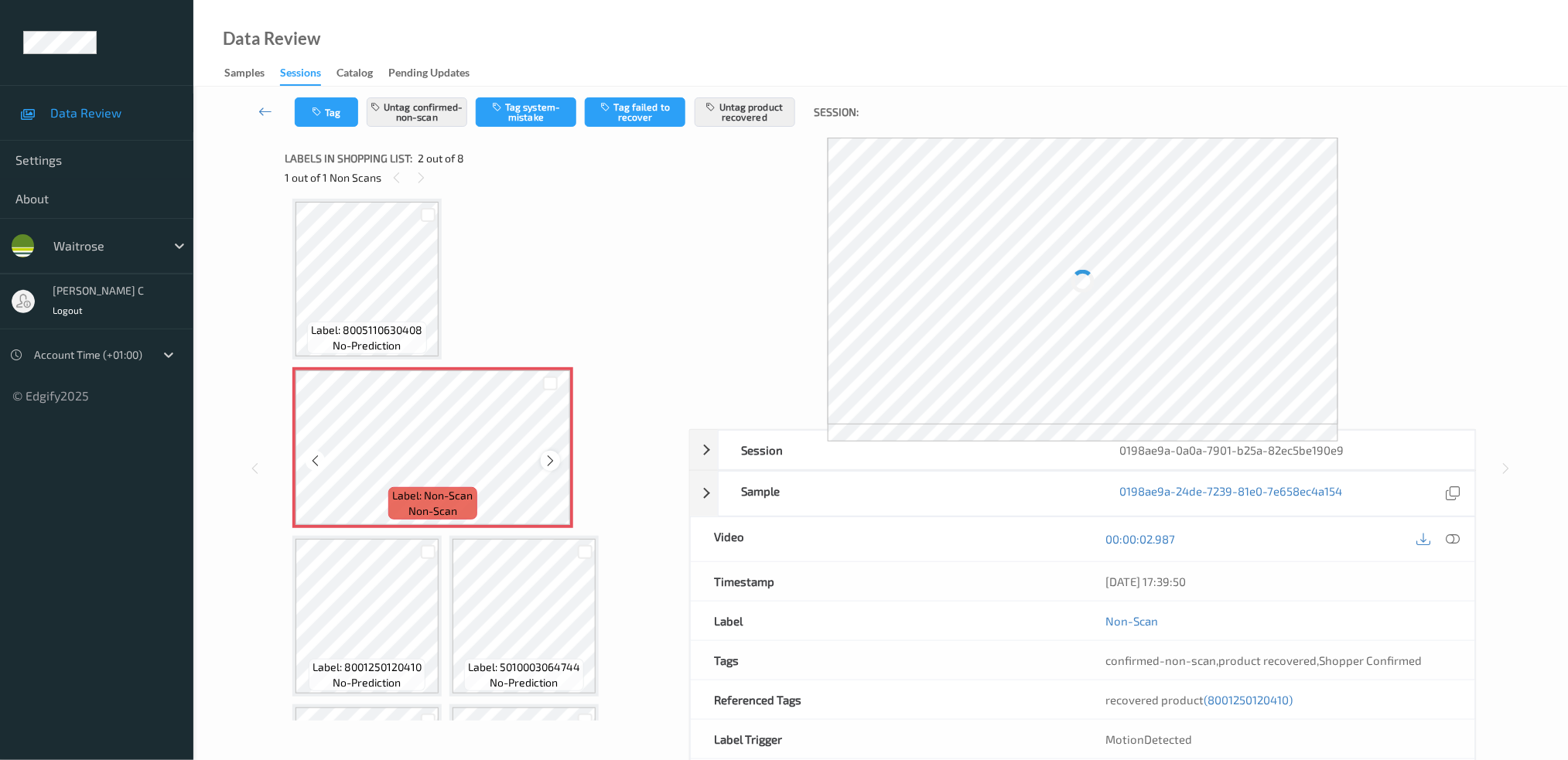
click at [549, 464] on icon at bounding box center [550, 461] width 13 height 14
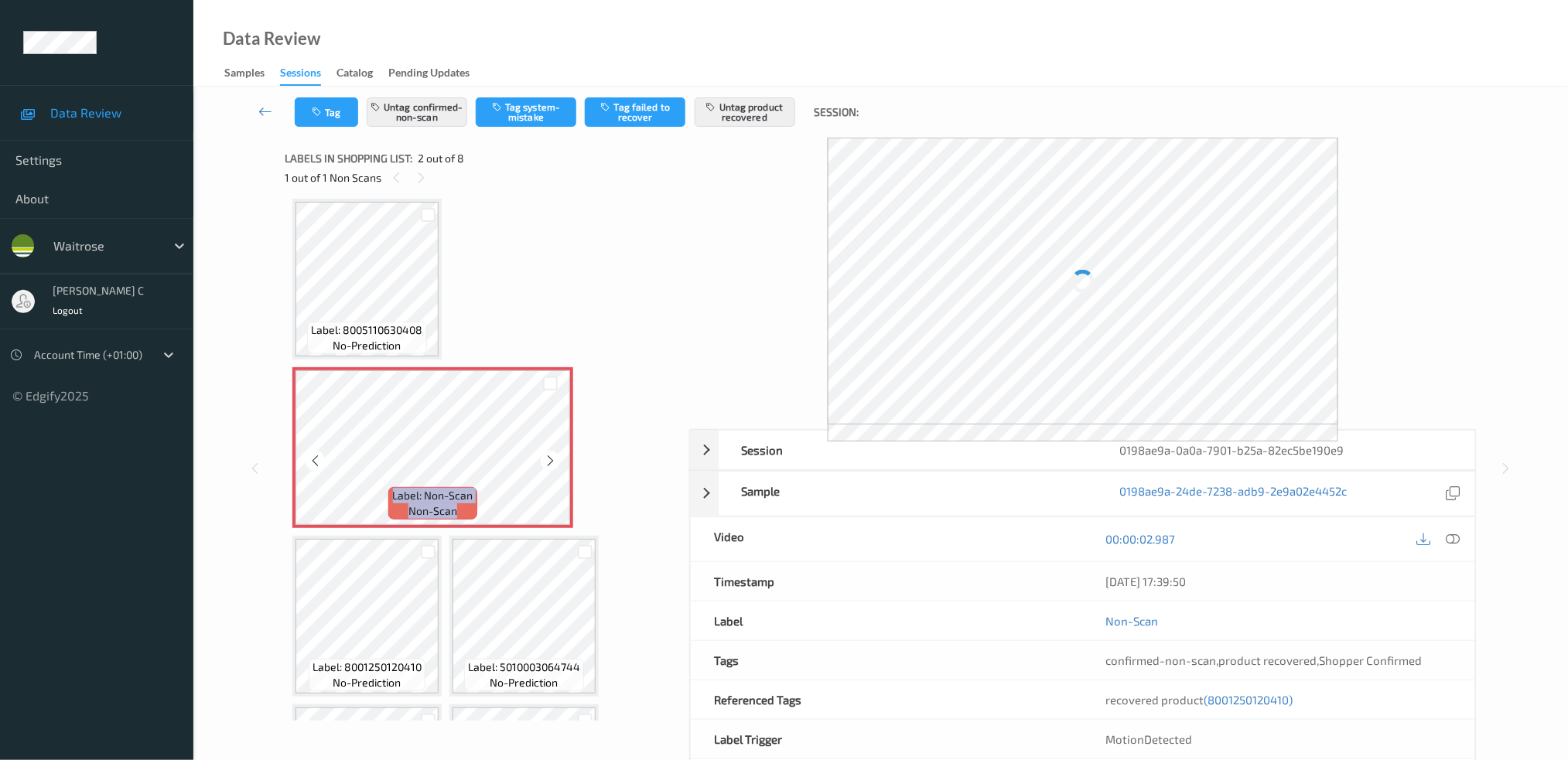
click at [549, 464] on icon at bounding box center [550, 461] width 13 height 14
click at [416, 351] on div "Label: 8005110630408 no-prediction" at bounding box center [367, 338] width 119 height 33
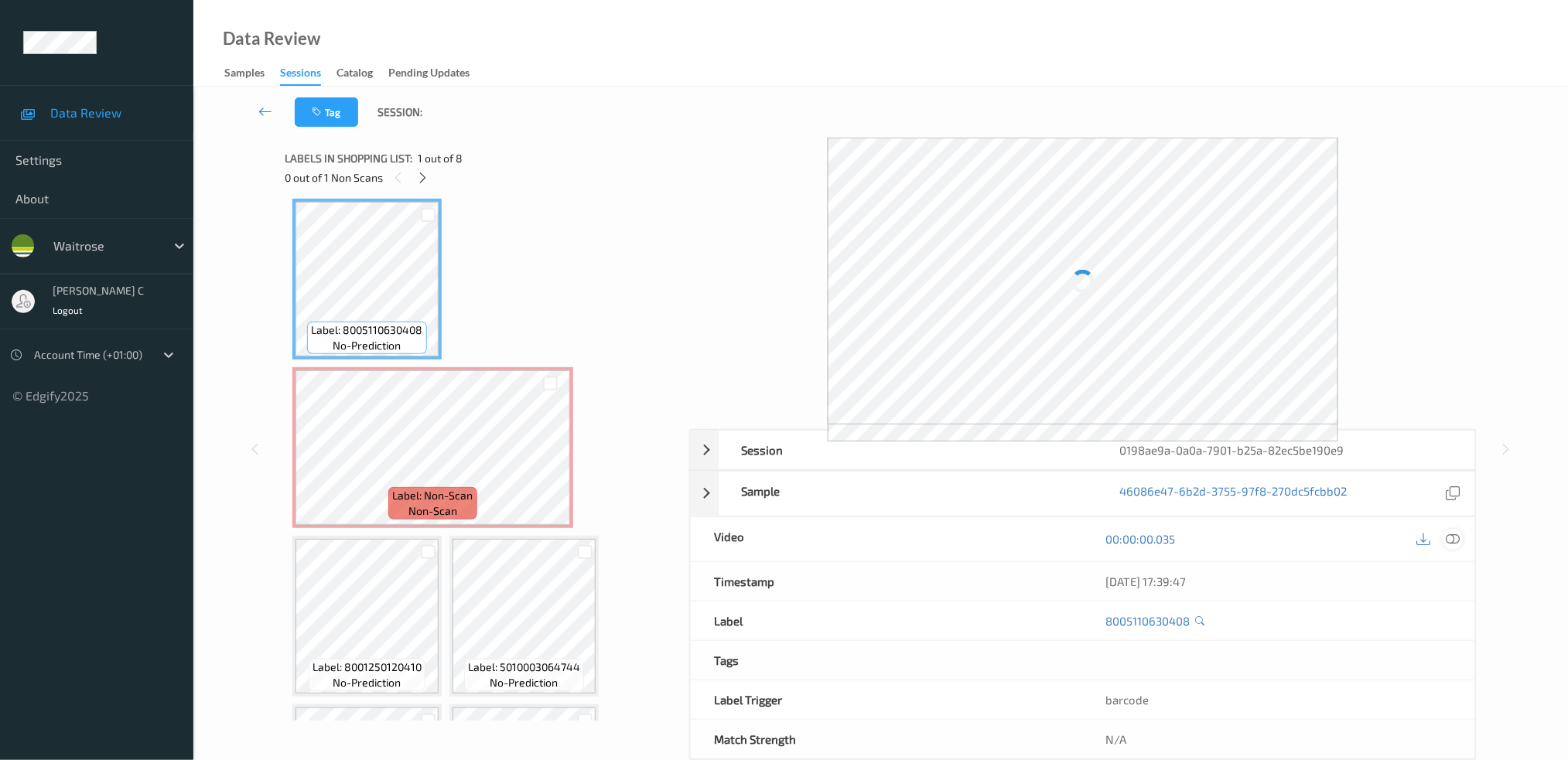
click at [1445, 540] on div at bounding box center [1453, 539] width 21 height 21
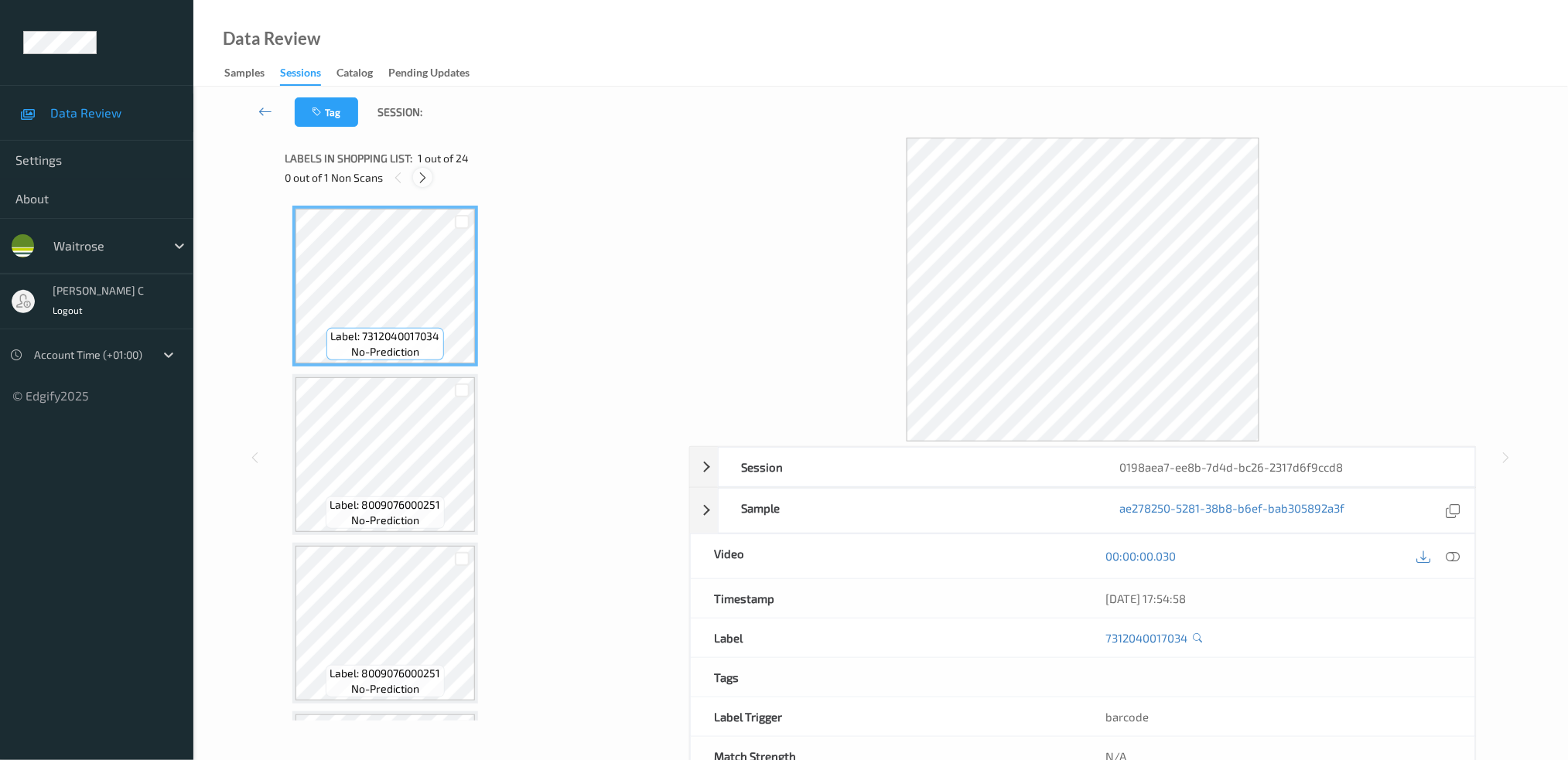
click at [425, 183] on icon at bounding box center [423, 177] width 13 height 14
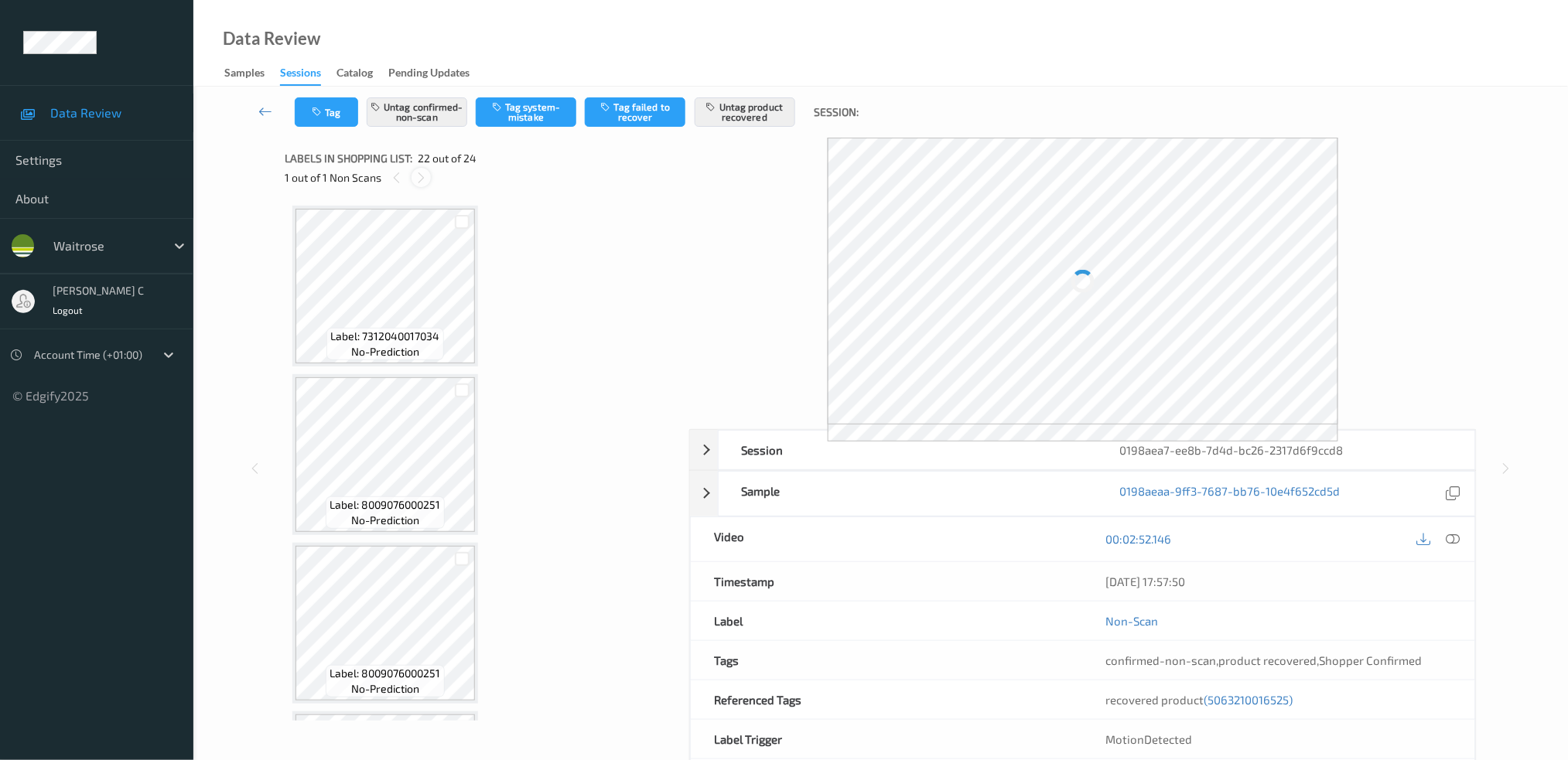
scroll to position [3354, 0]
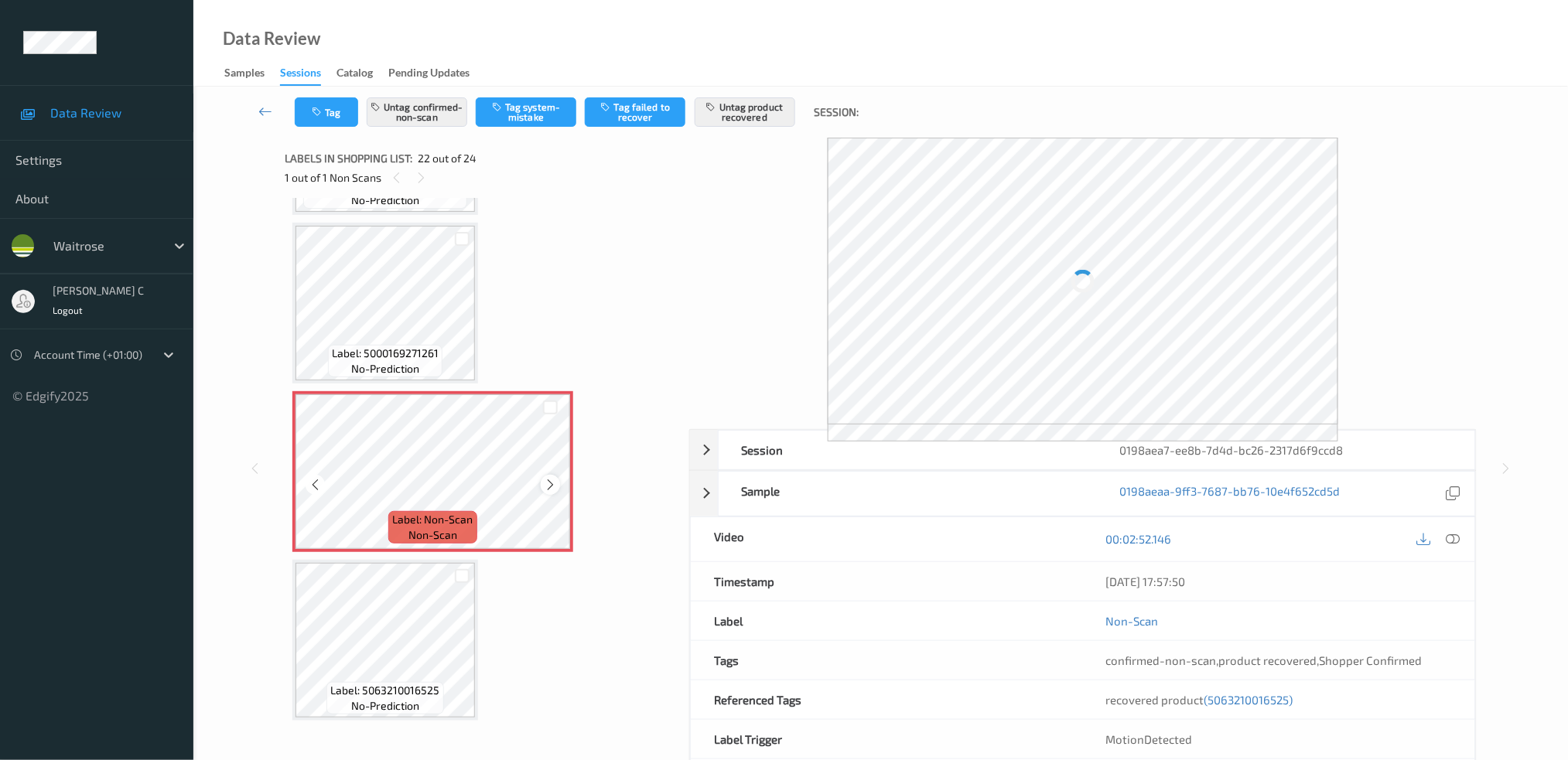
click at [549, 478] on icon at bounding box center [550, 484] width 13 height 14
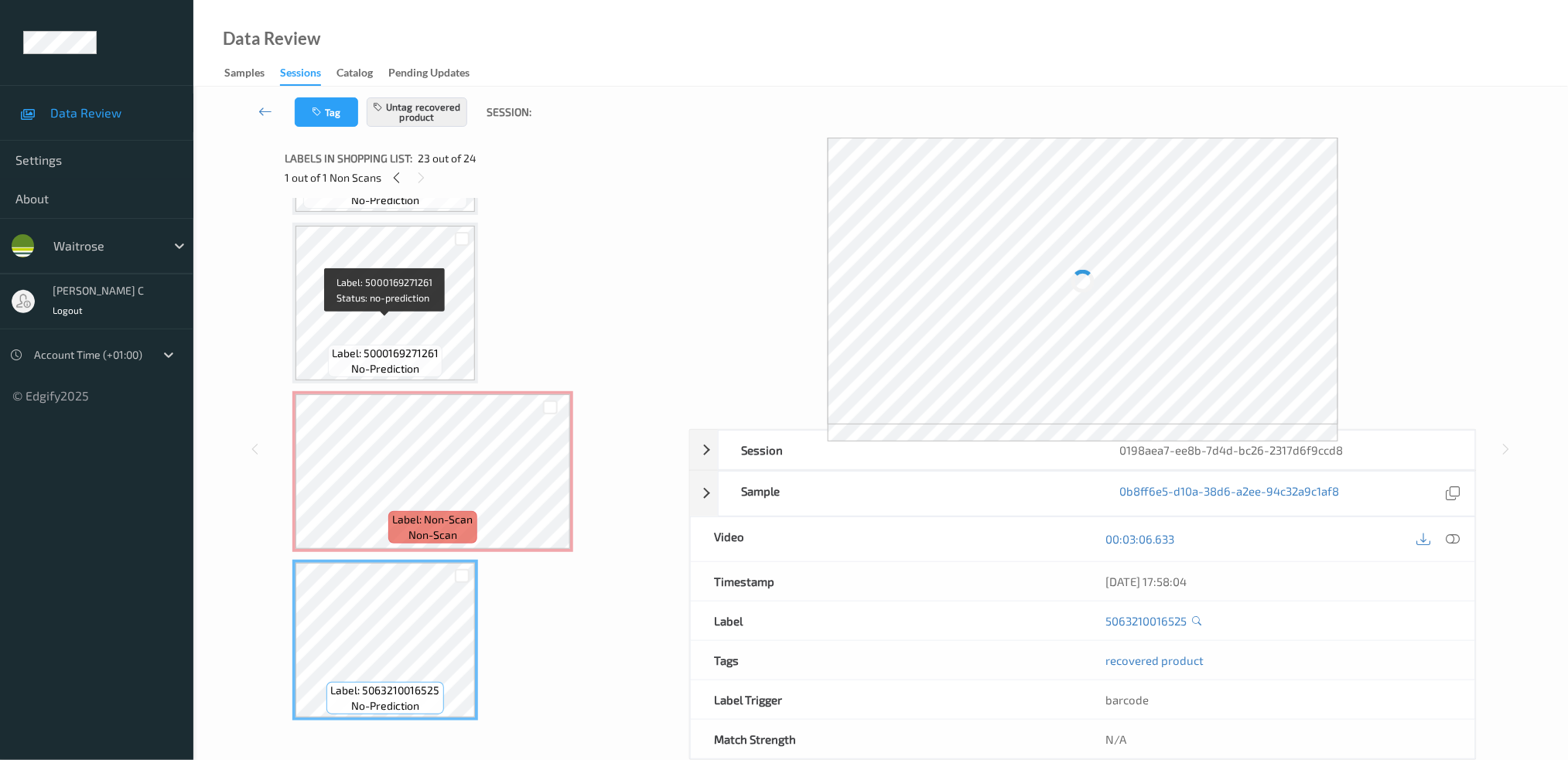
click at [422, 346] on span "Label: 5000169271261" at bounding box center [385, 353] width 107 height 15
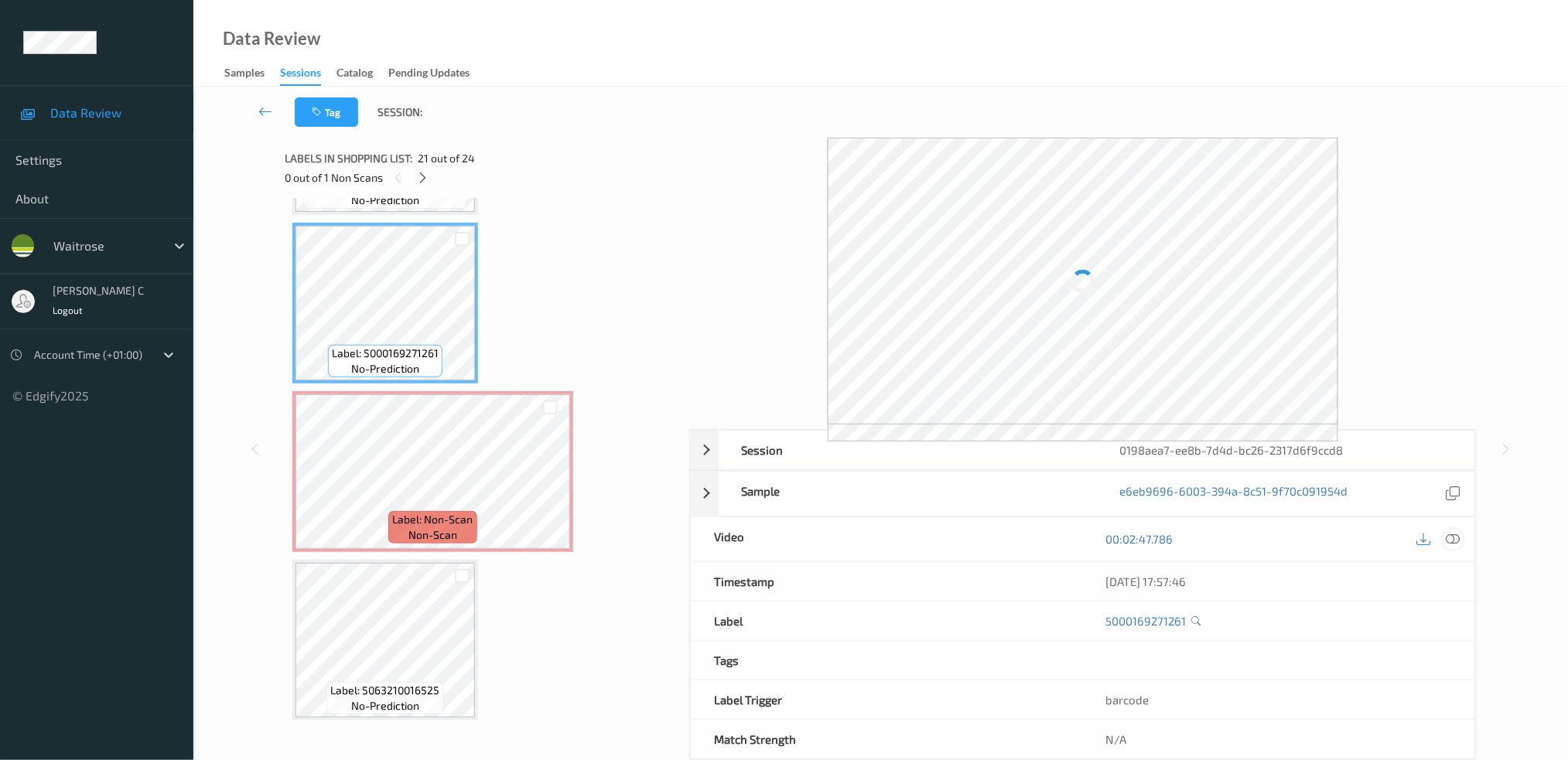
click at [1452, 542] on icon at bounding box center [1453, 539] width 14 height 14
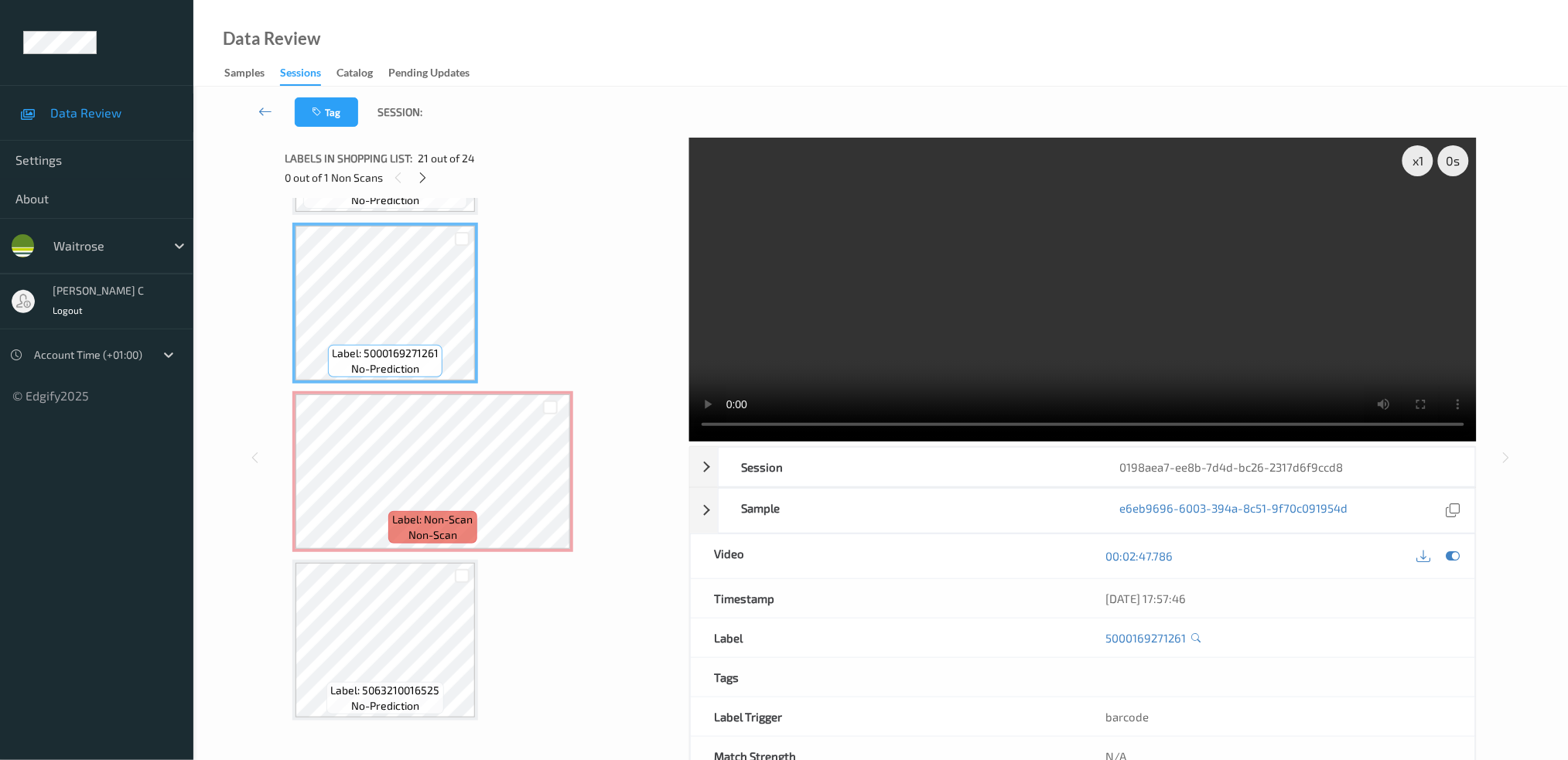
click at [412, 361] on span "no-prediction" at bounding box center [385, 368] width 68 height 15
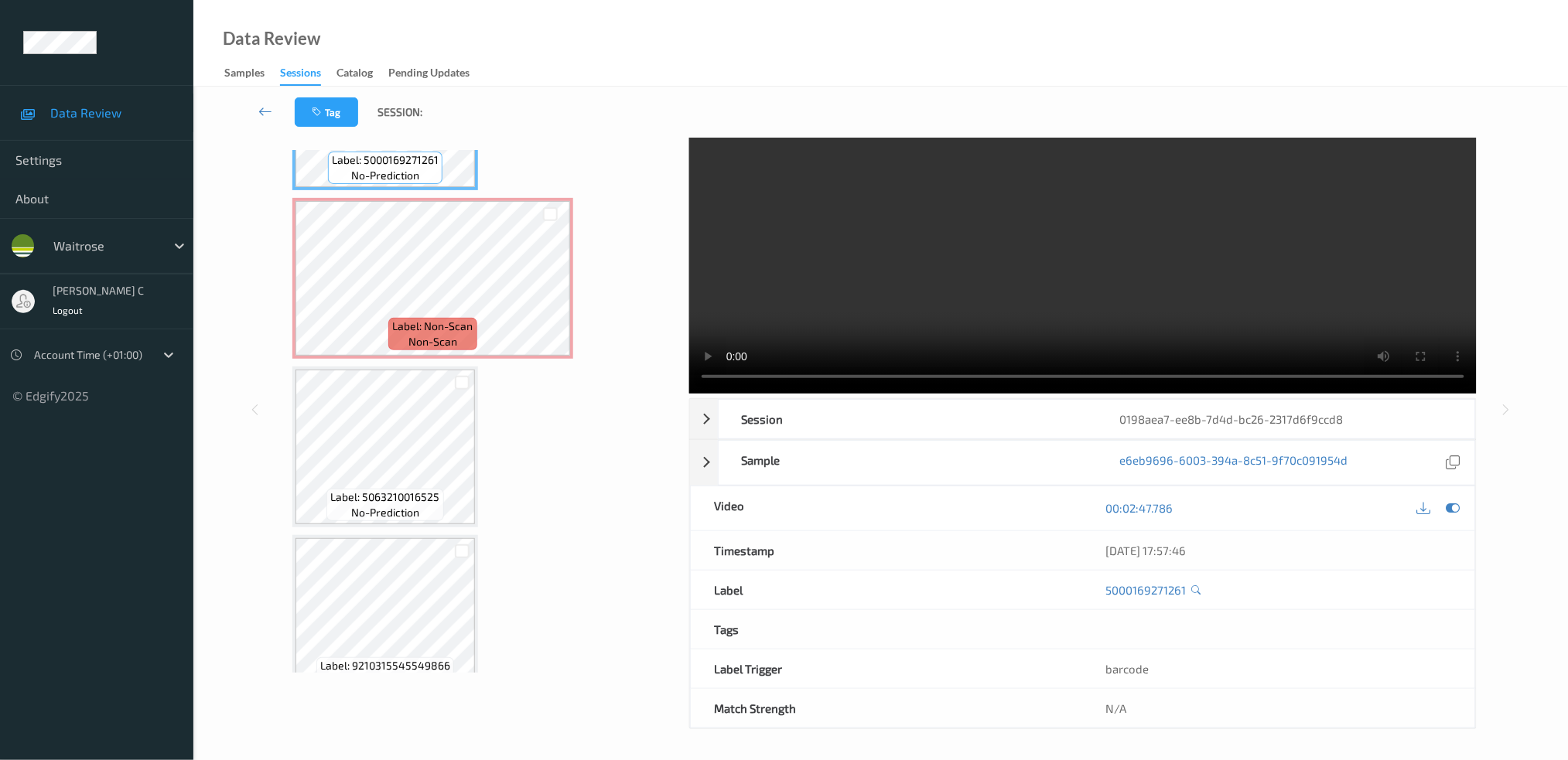
scroll to position [0, 0]
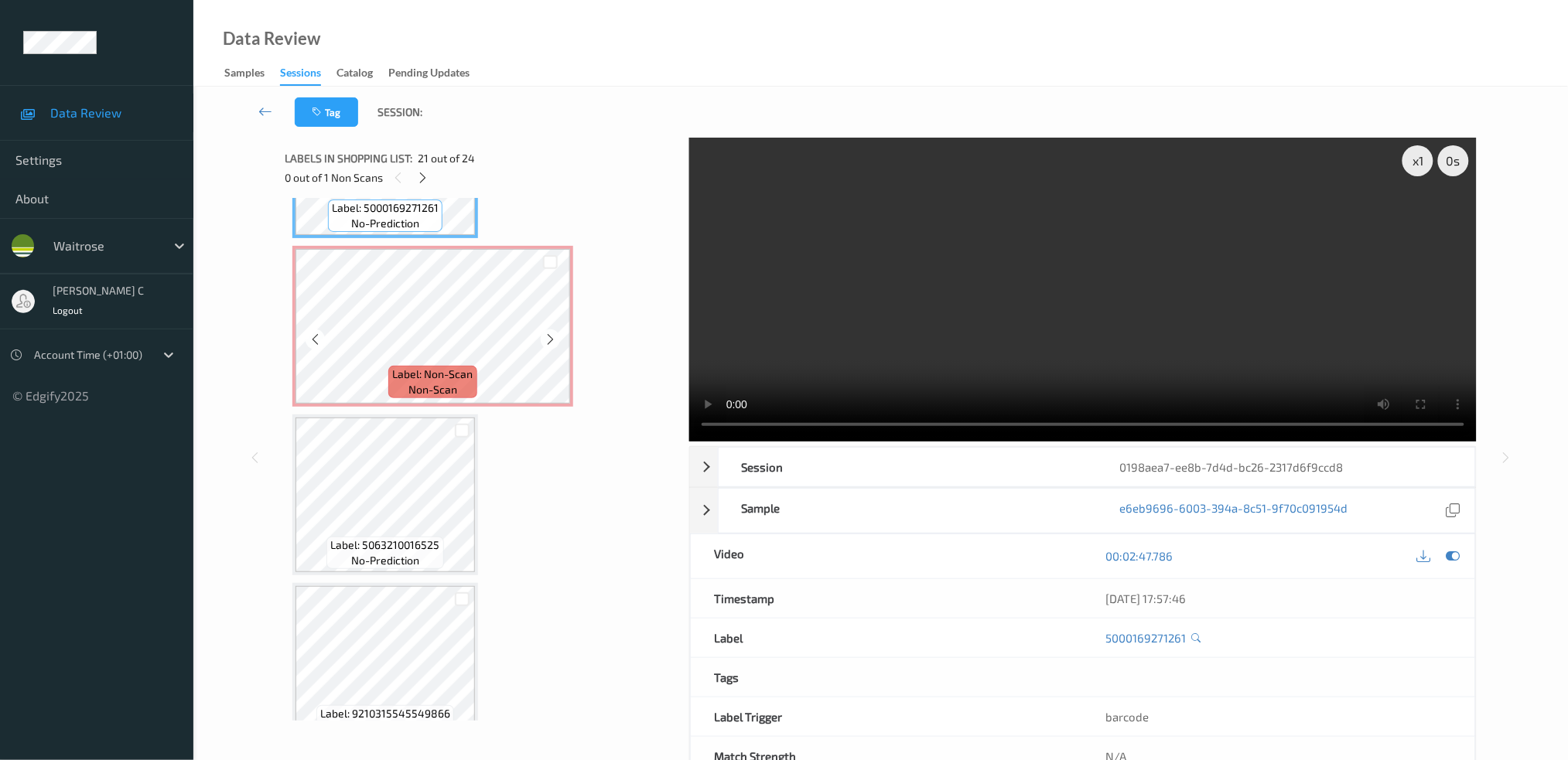
click at [413, 367] on span "Label: Non-Scan" at bounding box center [433, 374] width 81 height 15
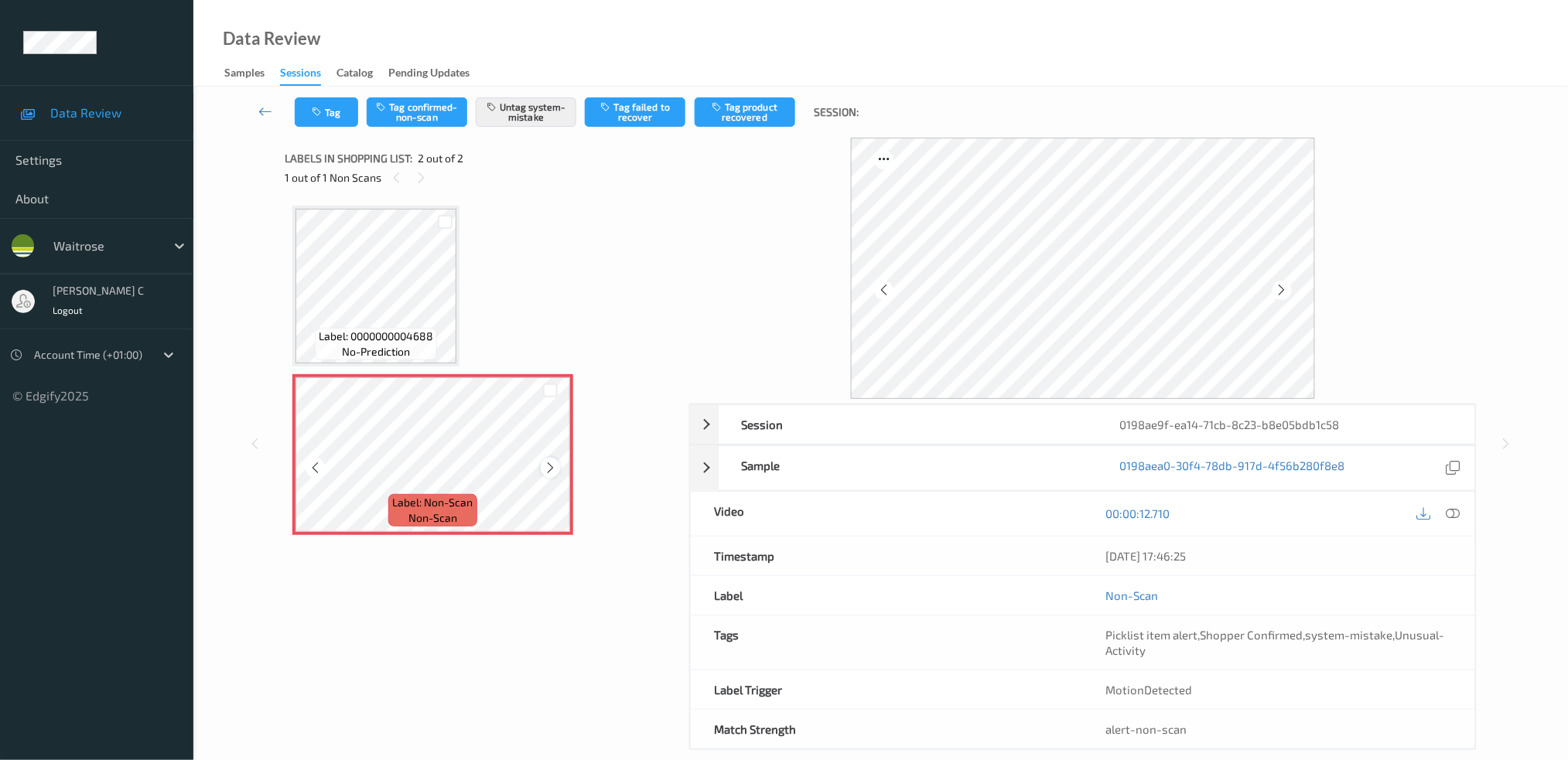
click at [551, 469] on icon at bounding box center [550, 467] width 13 height 14
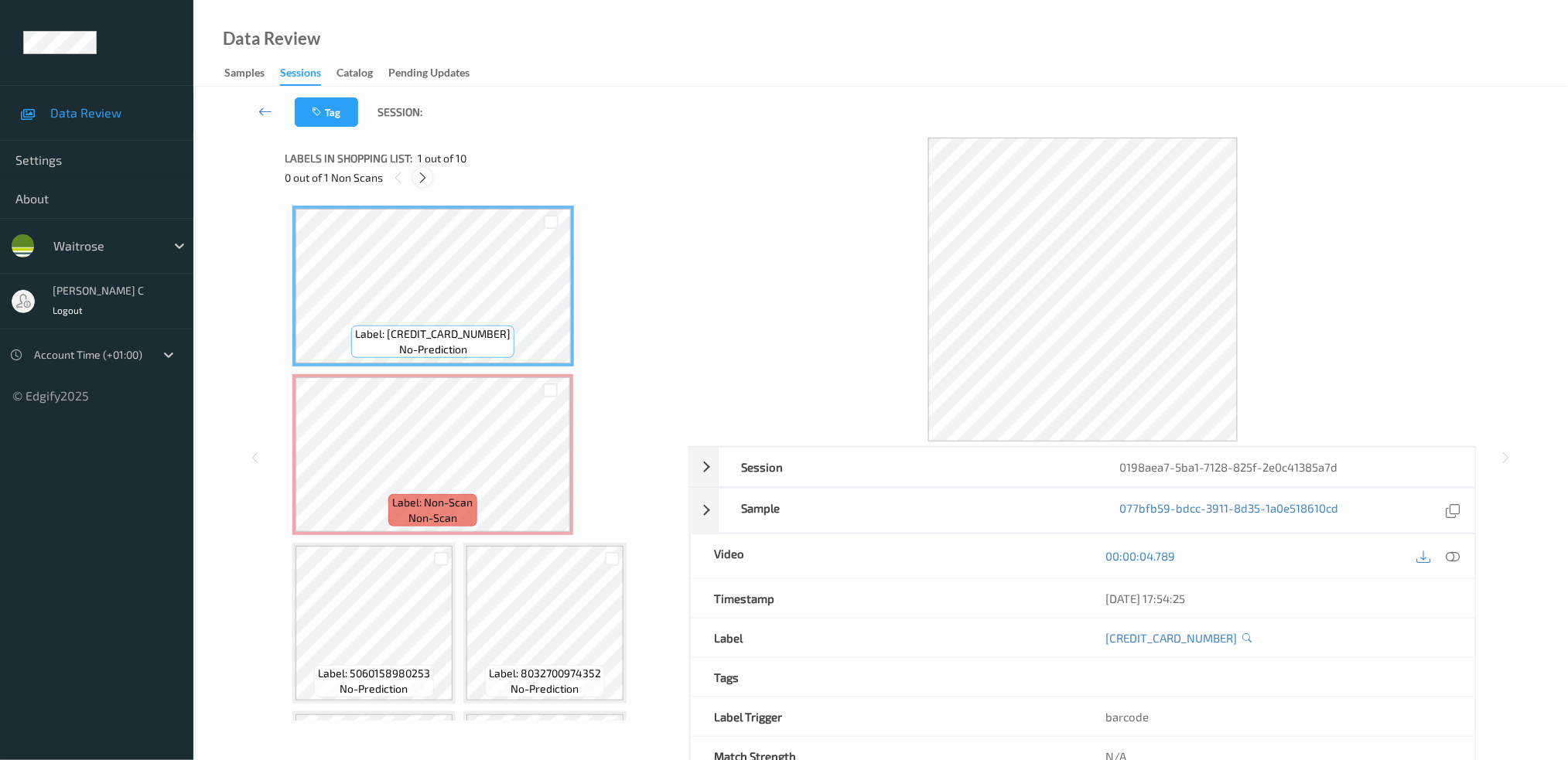
click at [419, 178] on icon at bounding box center [423, 177] width 13 height 14
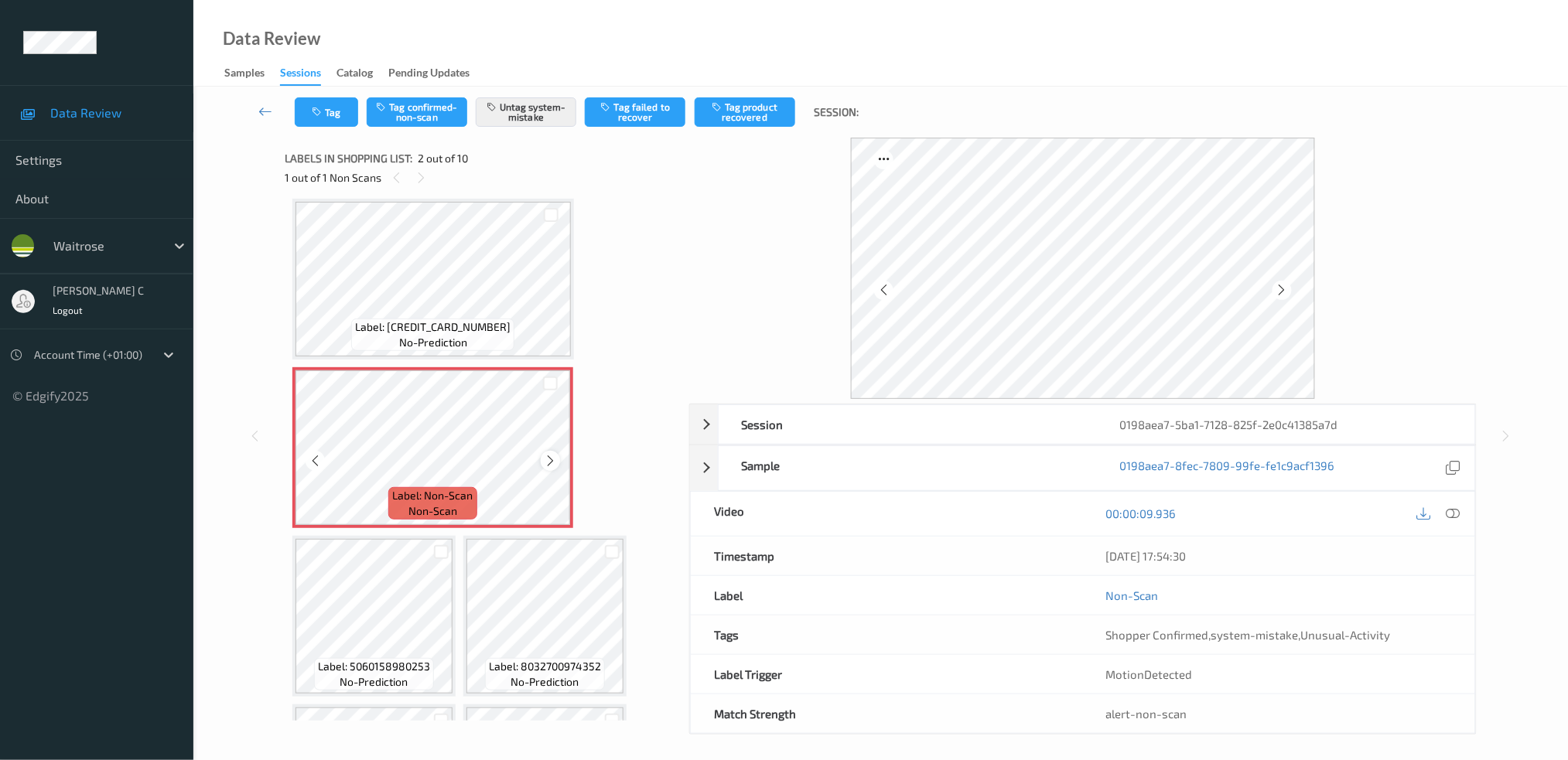
click at [549, 454] on icon at bounding box center [550, 461] width 13 height 14
click at [549, 456] on icon at bounding box center [550, 461] width 13 height 14
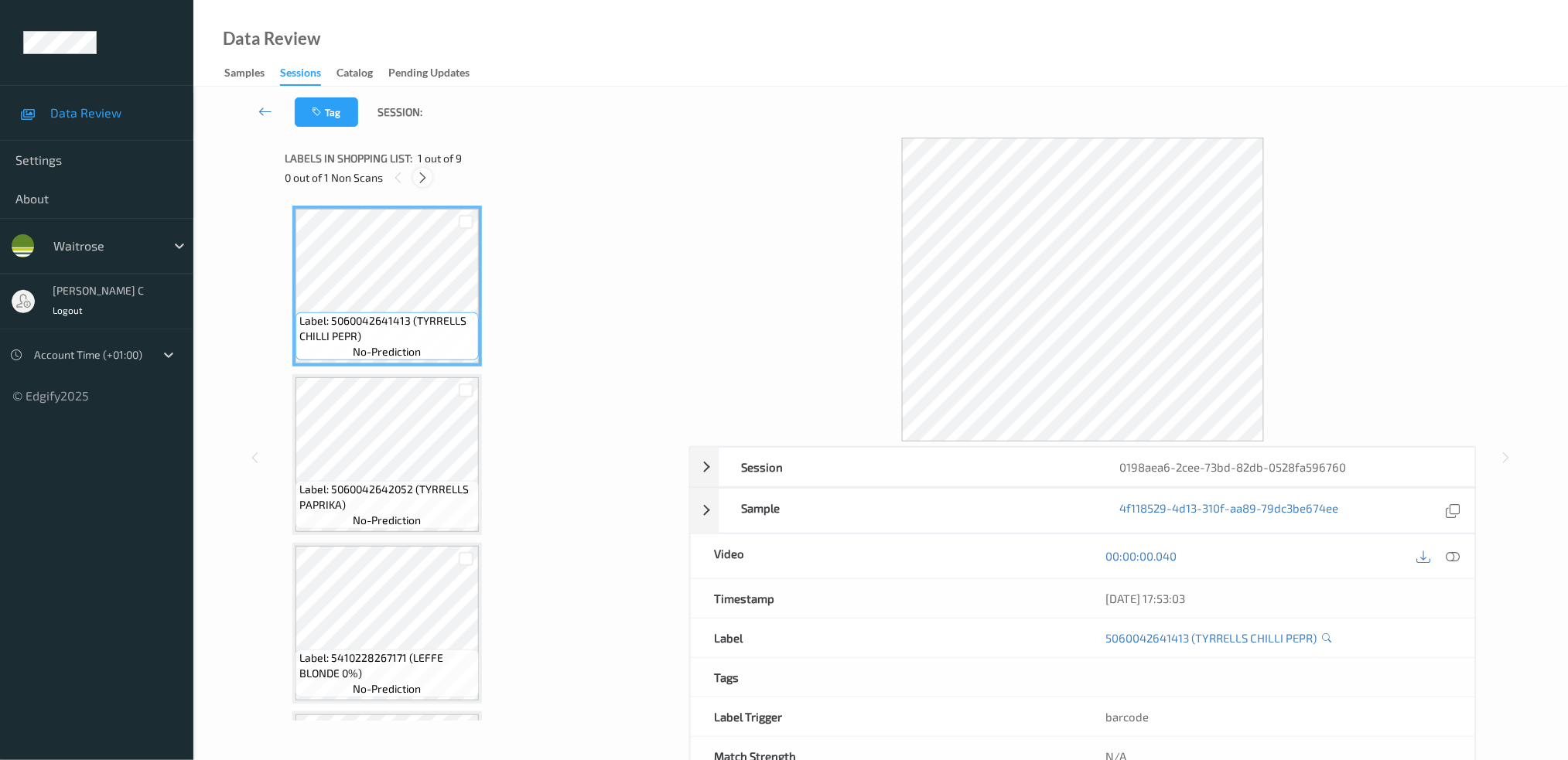
click at [419, 173] on icon at bounding box center [423, 177] width 13 height 14
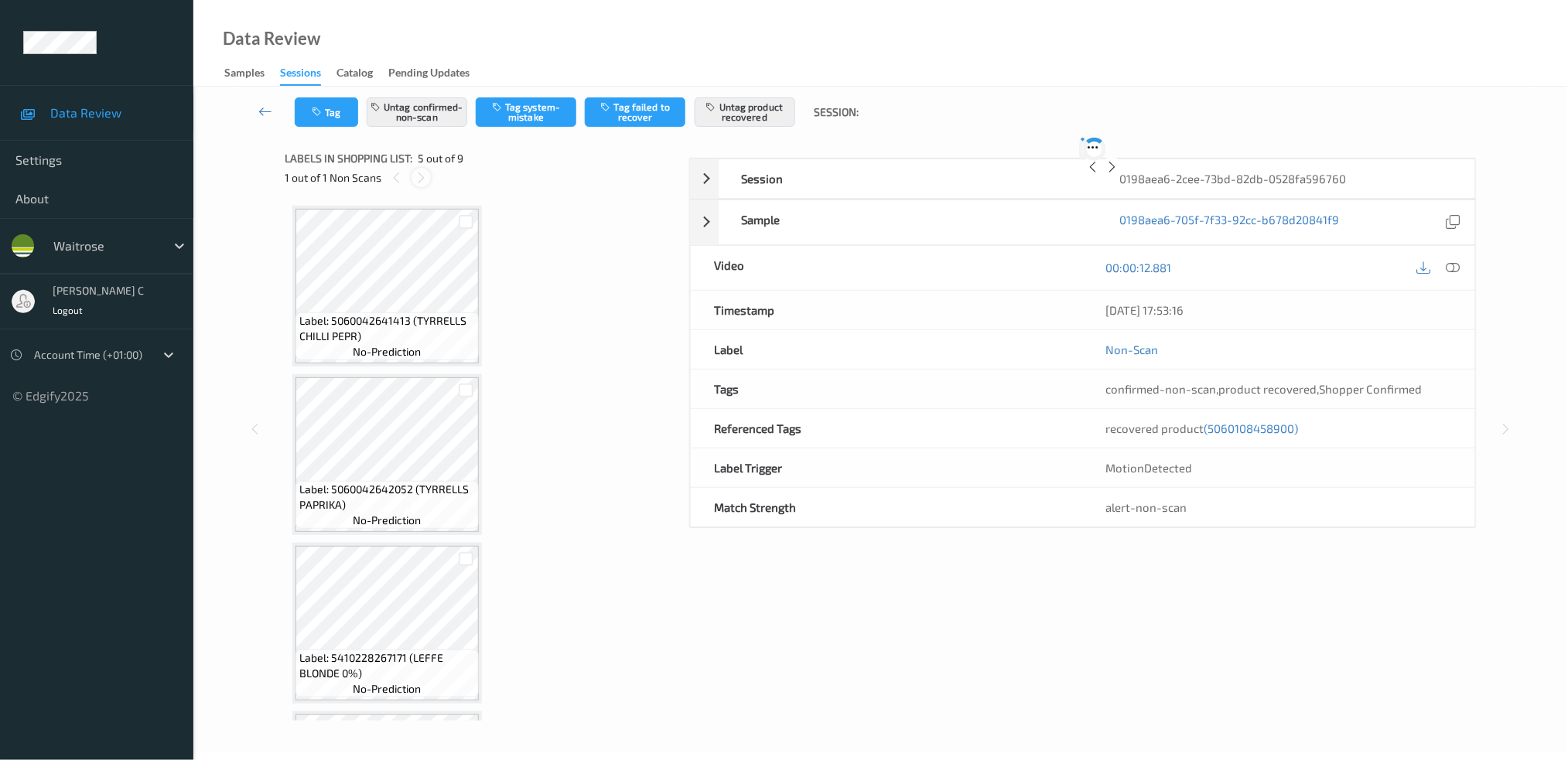
scroll to position [509, 0]
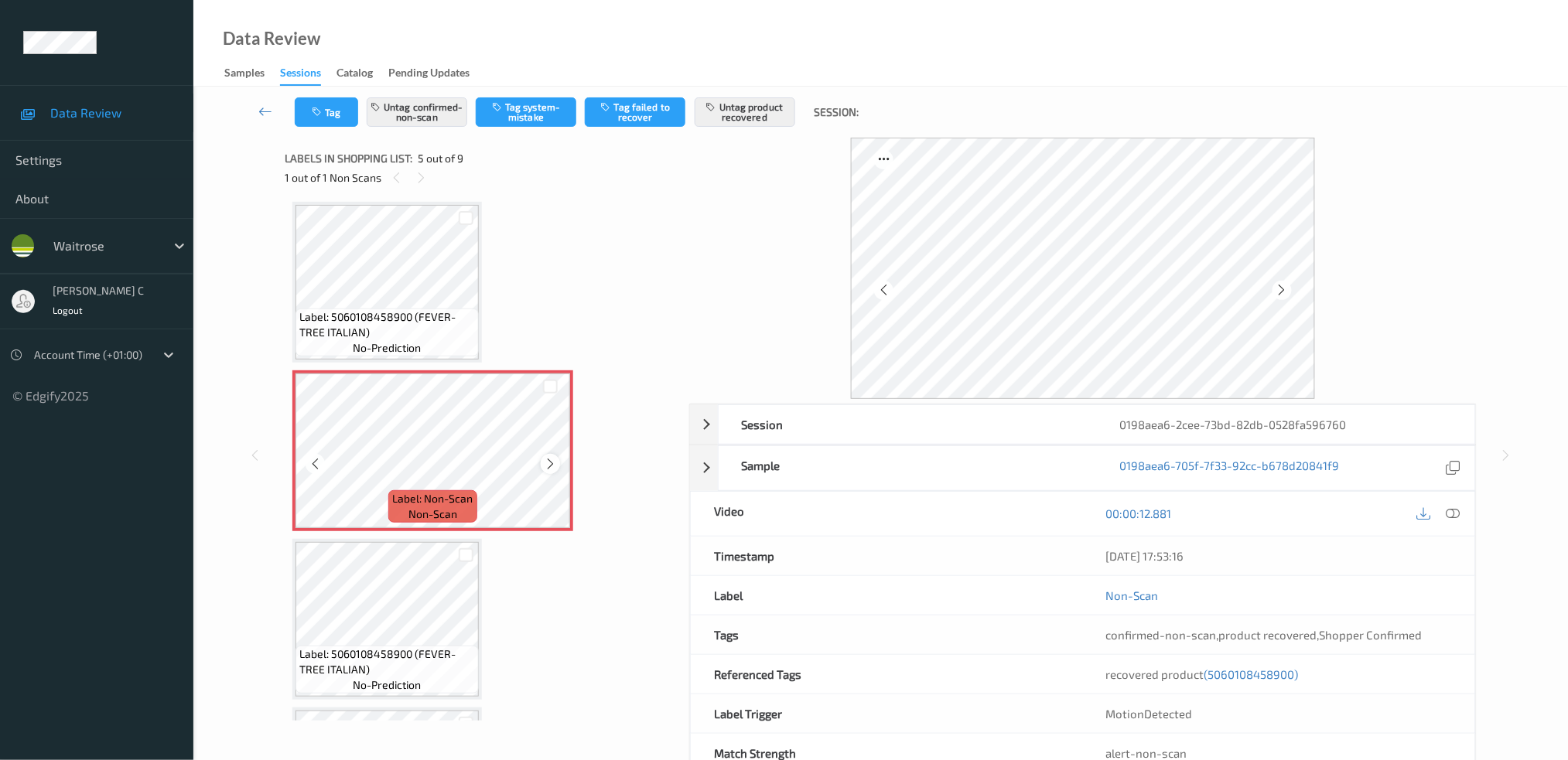
click at [545, 461] on icon at bounding box center [550, 463] width 13 height 14
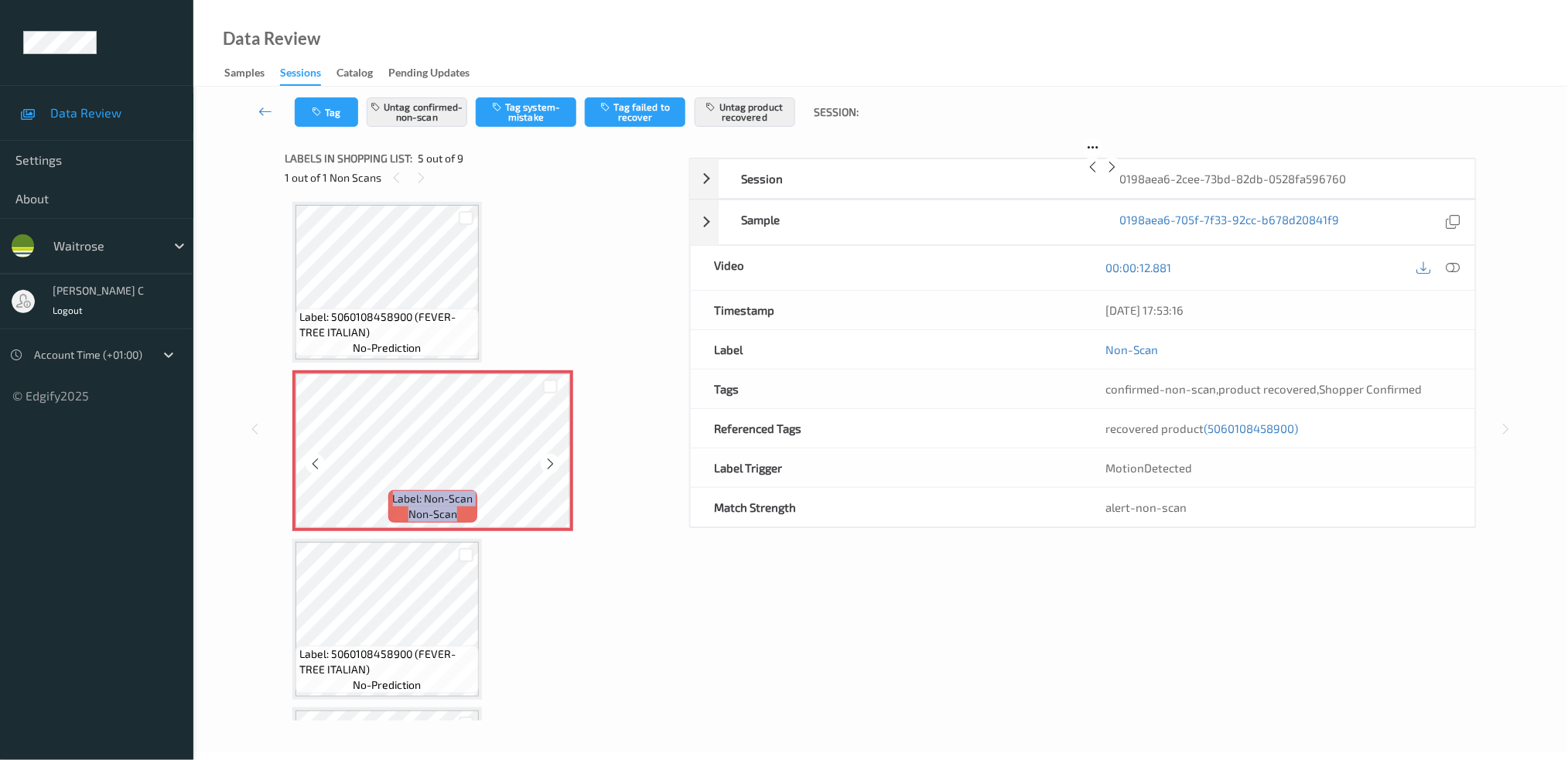
click at [545, 461] on icon at bounding box center [550, 463] width 13 height 14
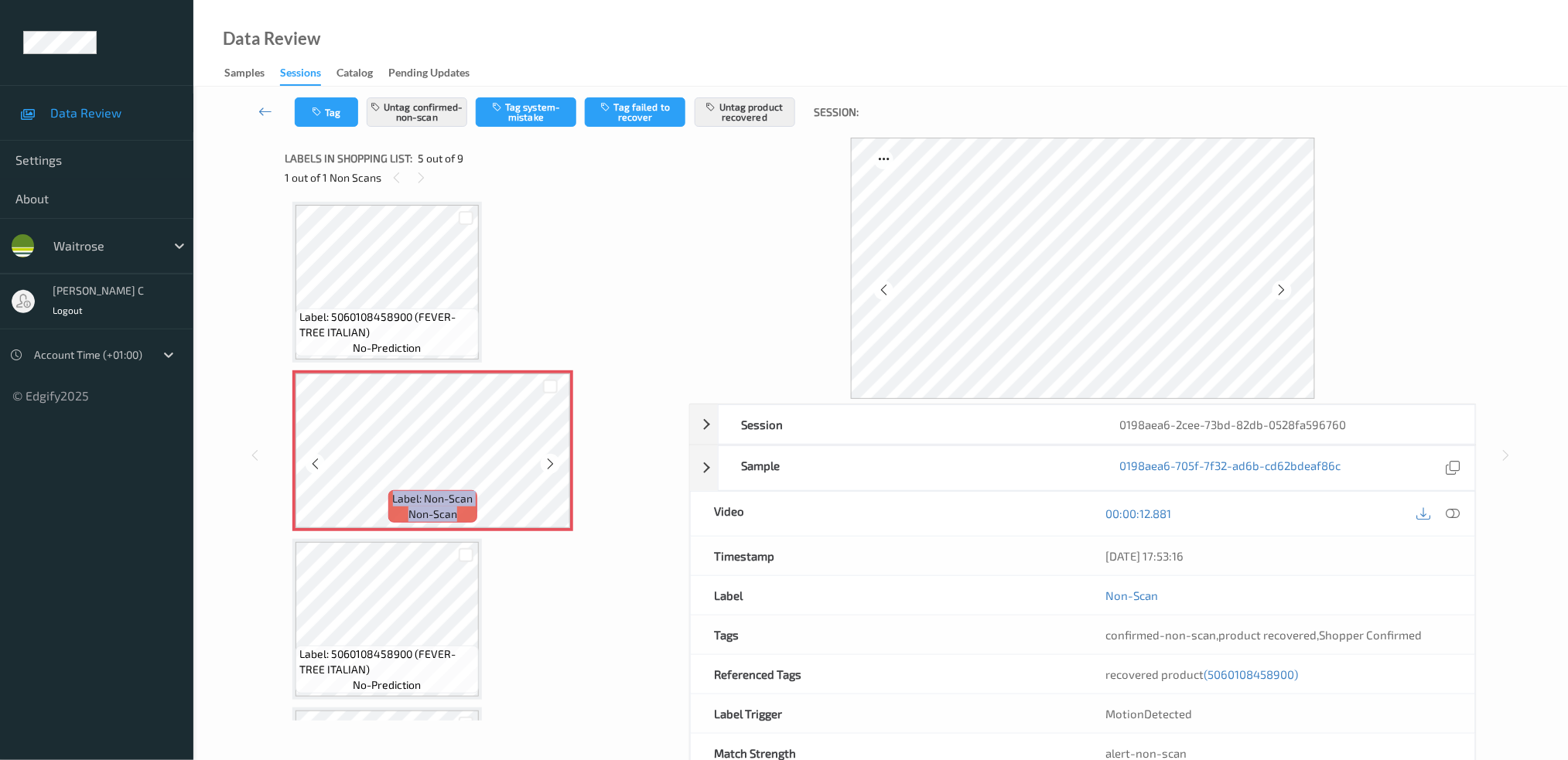
click at [545, 461] on icon at bounding box center [550, 463] width 13 height 14
click at [409, 325] on span "Label: 5060108458900 (FEVER-TREE ITALIAN)" at bounding box center [387, 325] width 176 height 31
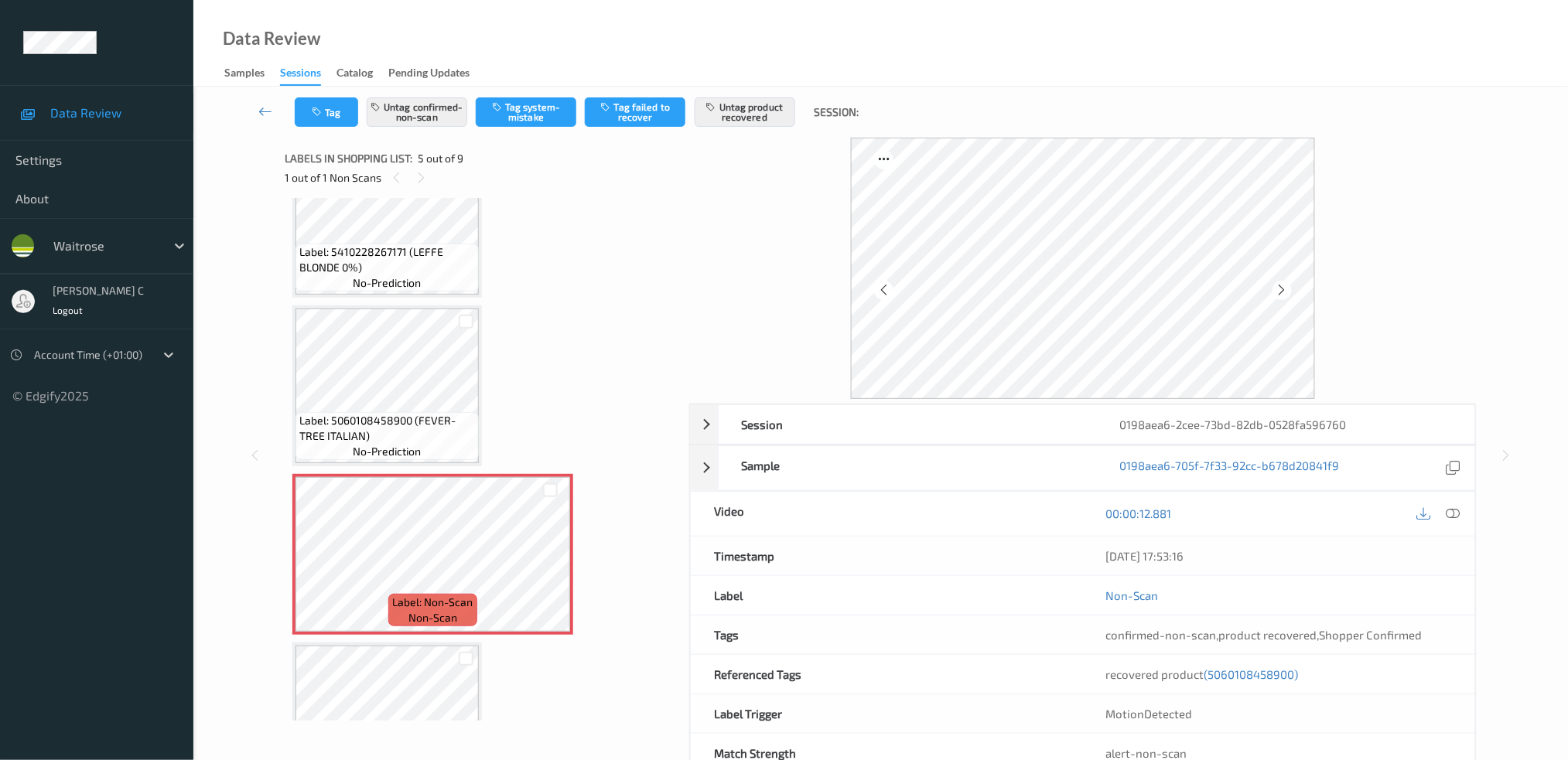
click at [432, 412] on div "Label: 5060108458900 (FEVER-TREE ITALIAN) no-prediction" at bounding box center [387, 435] width 183 height 48
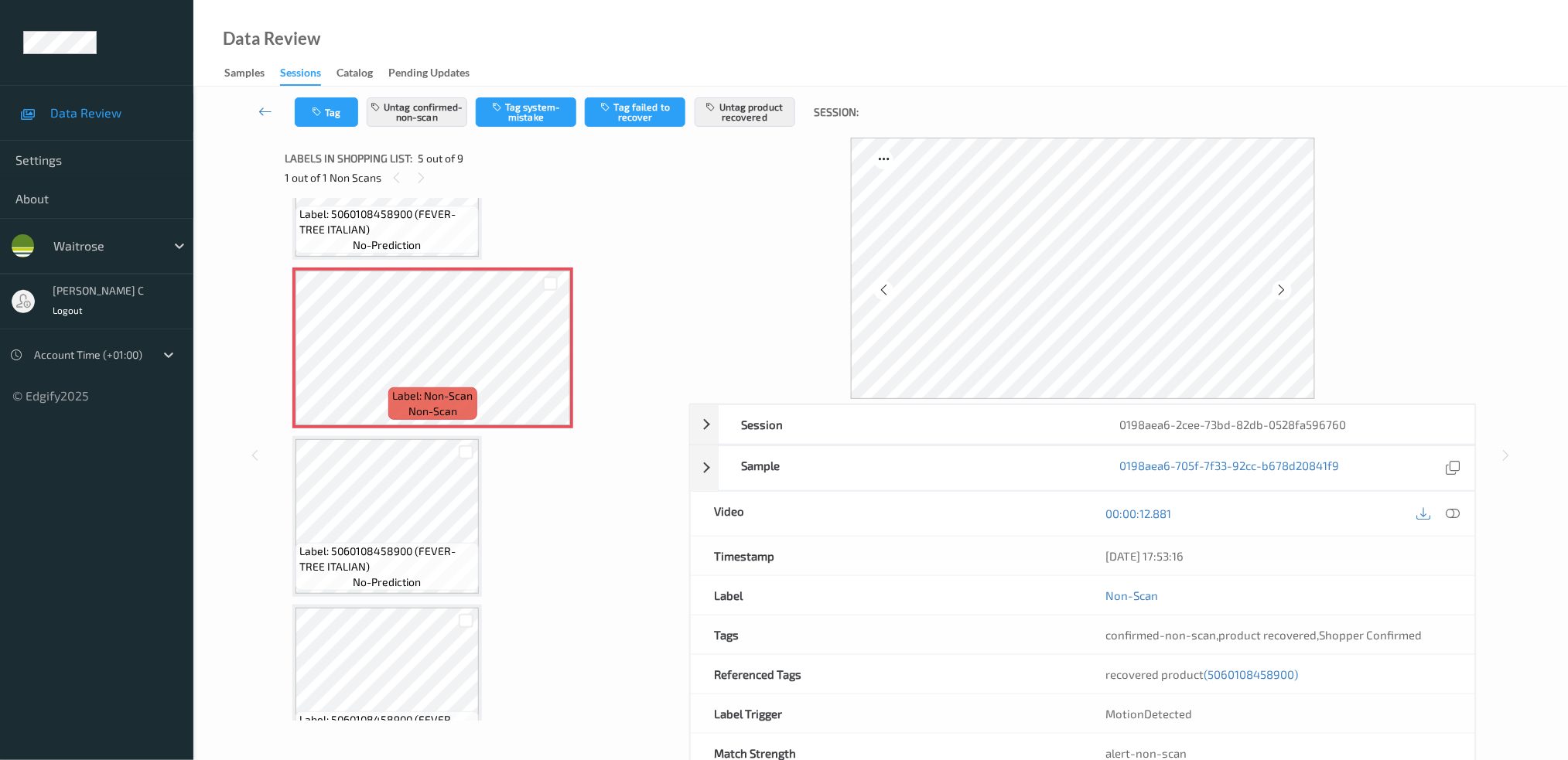
click at [395, 543] on span "Label: 5060108458900 (FEVER-TREE ITALIAN)" at bounding box center [387, 558] width 176 height 31
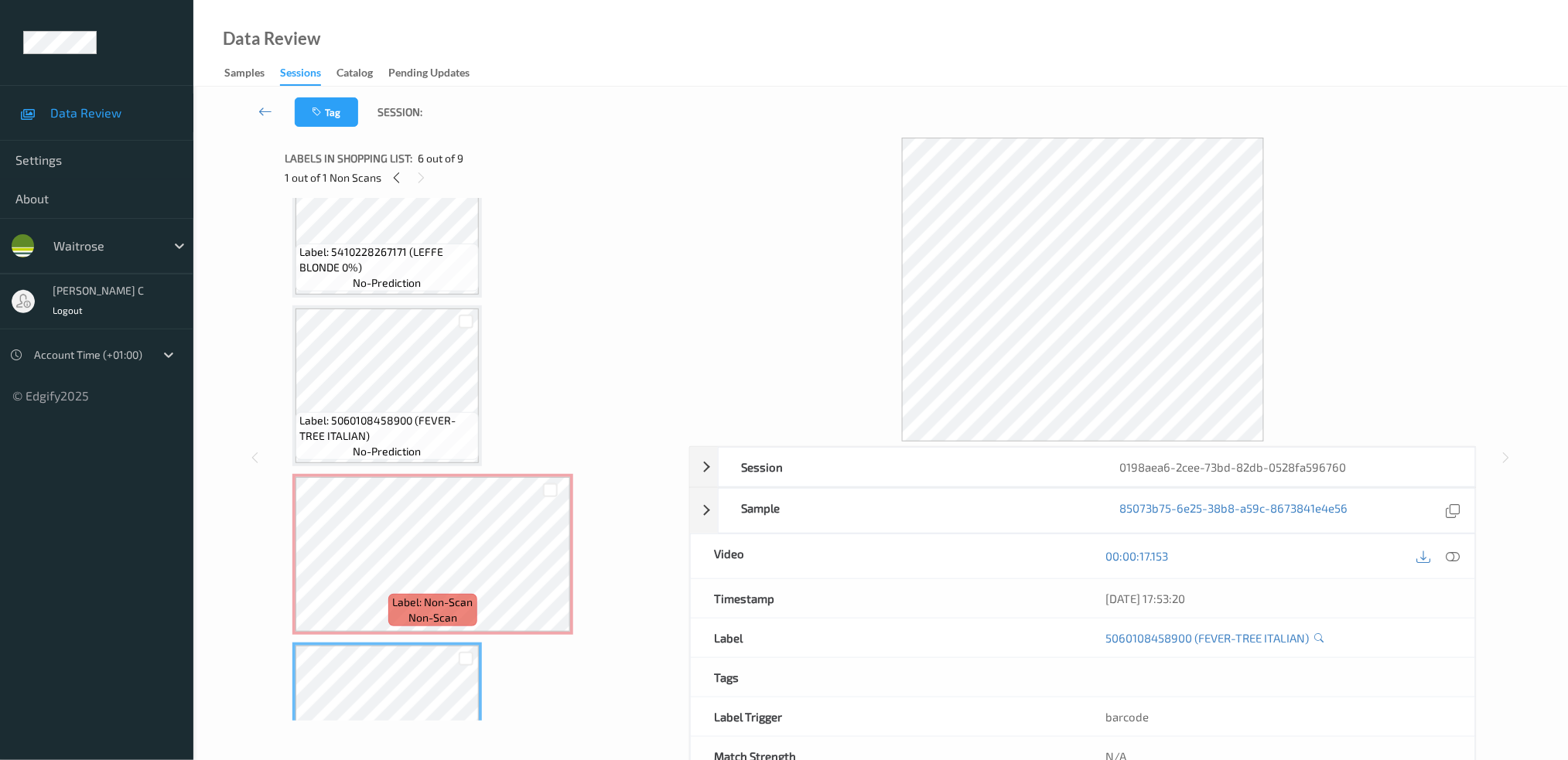
click at [421, 455] on div "Label: 5060108458900 (FEVER-TREE ITALIAN) no-prediction" at bounding box center [387, 385] width 189 height 161
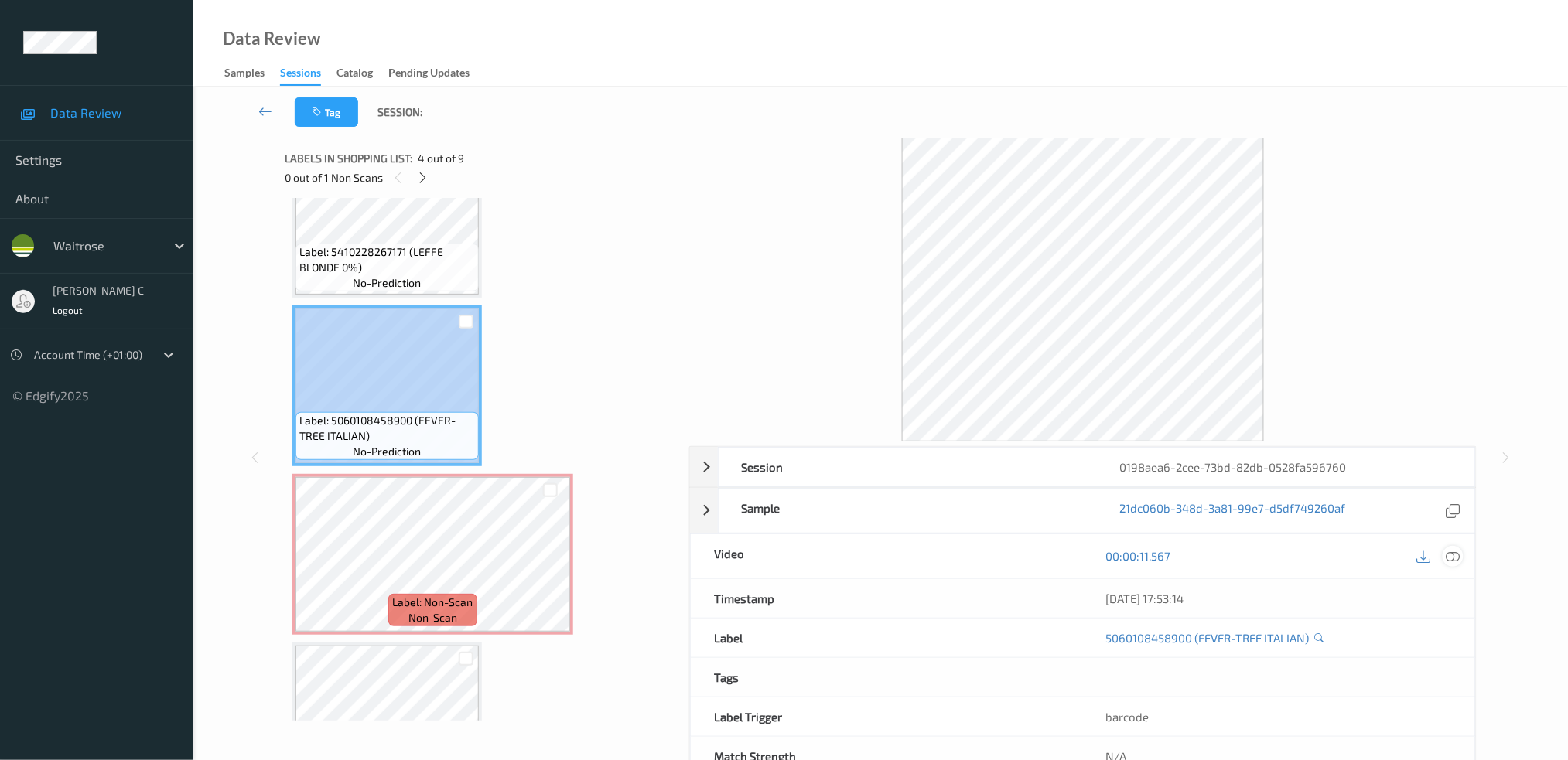
click at [1455, 552] on icon at bounding box center [1453, 556] width 14 height 14
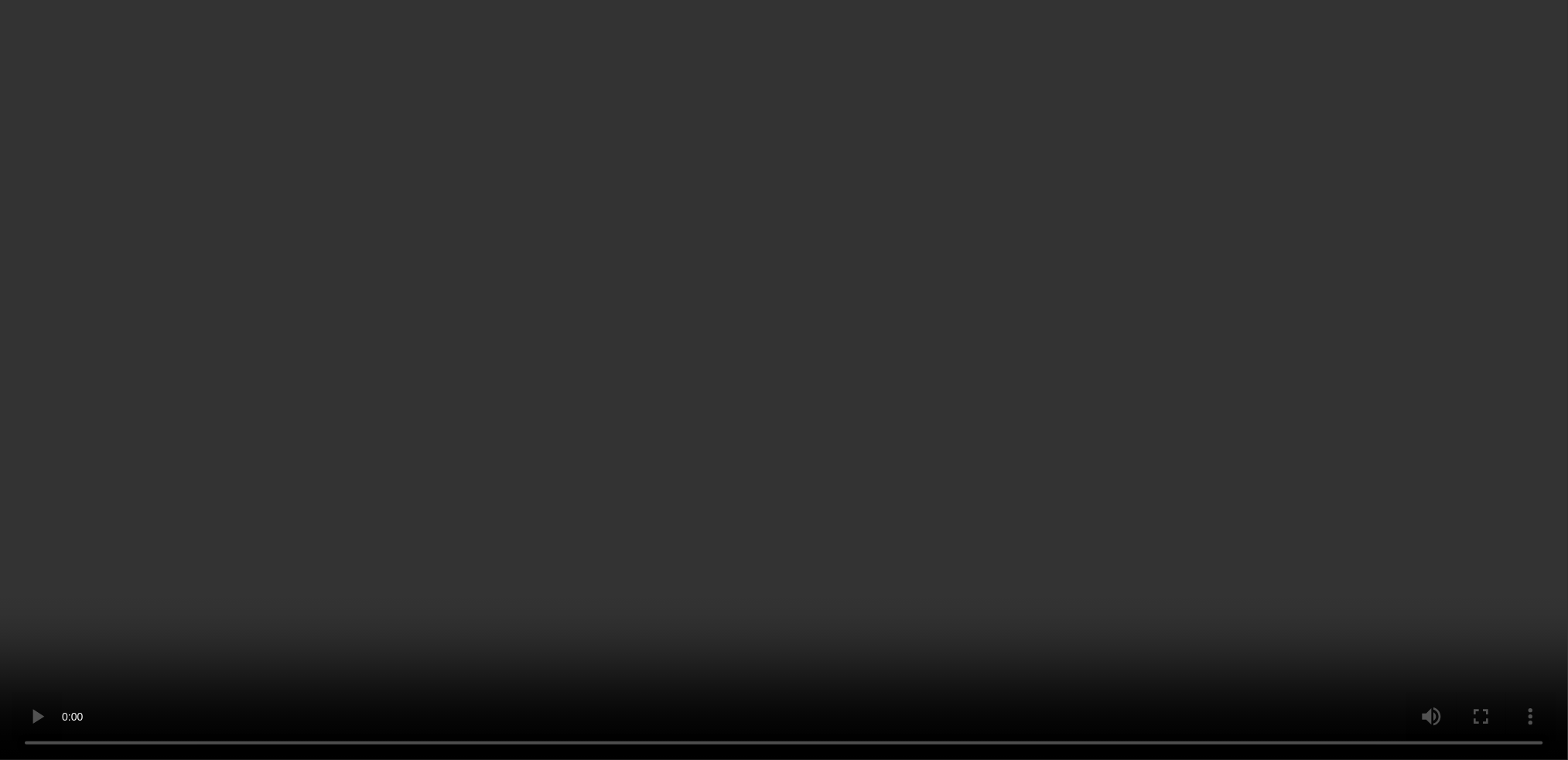
scroll to position [990, 0]
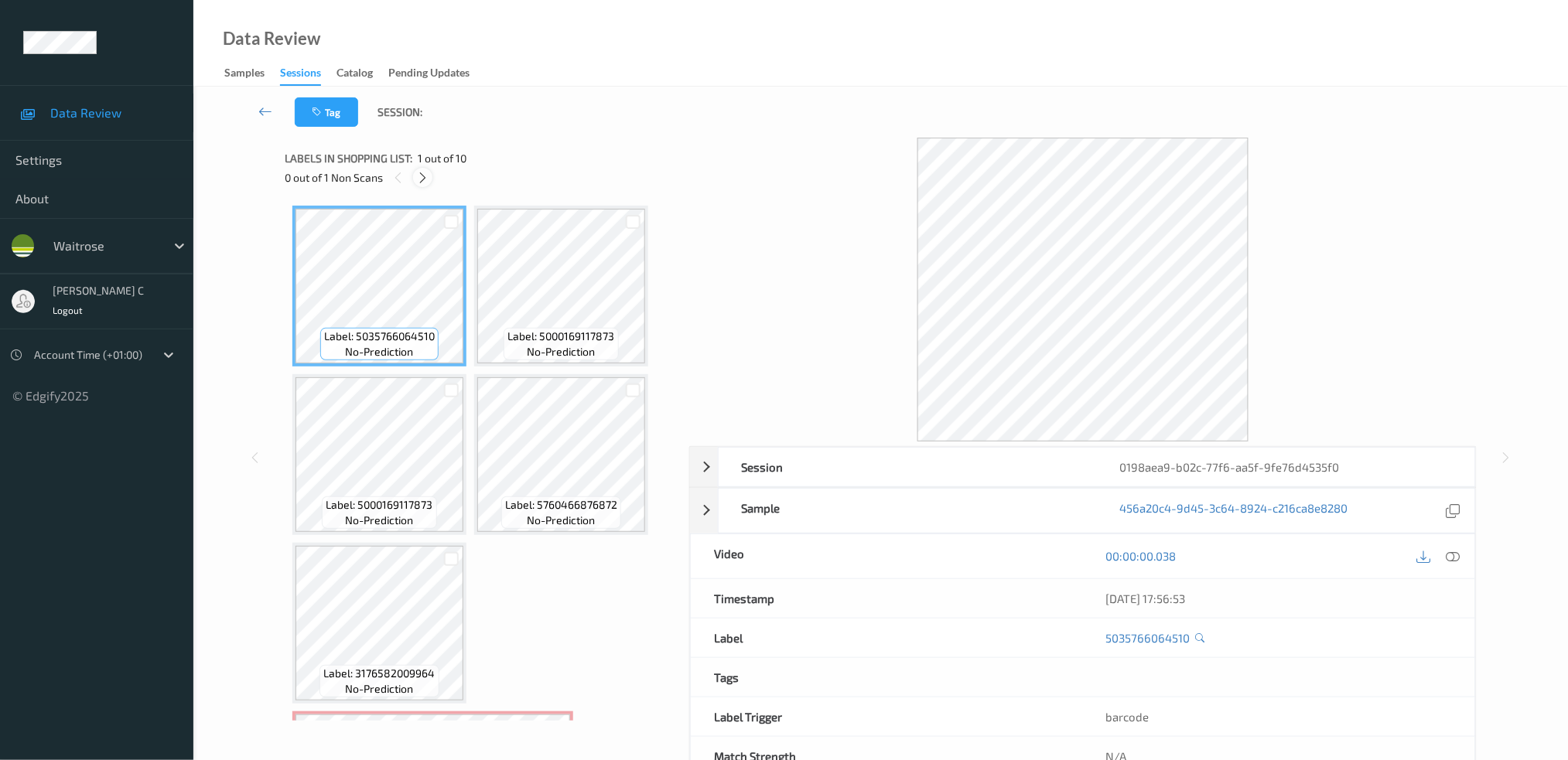
click at [426, 182] on icon at bounding box center [423, 177] width 13 height 14
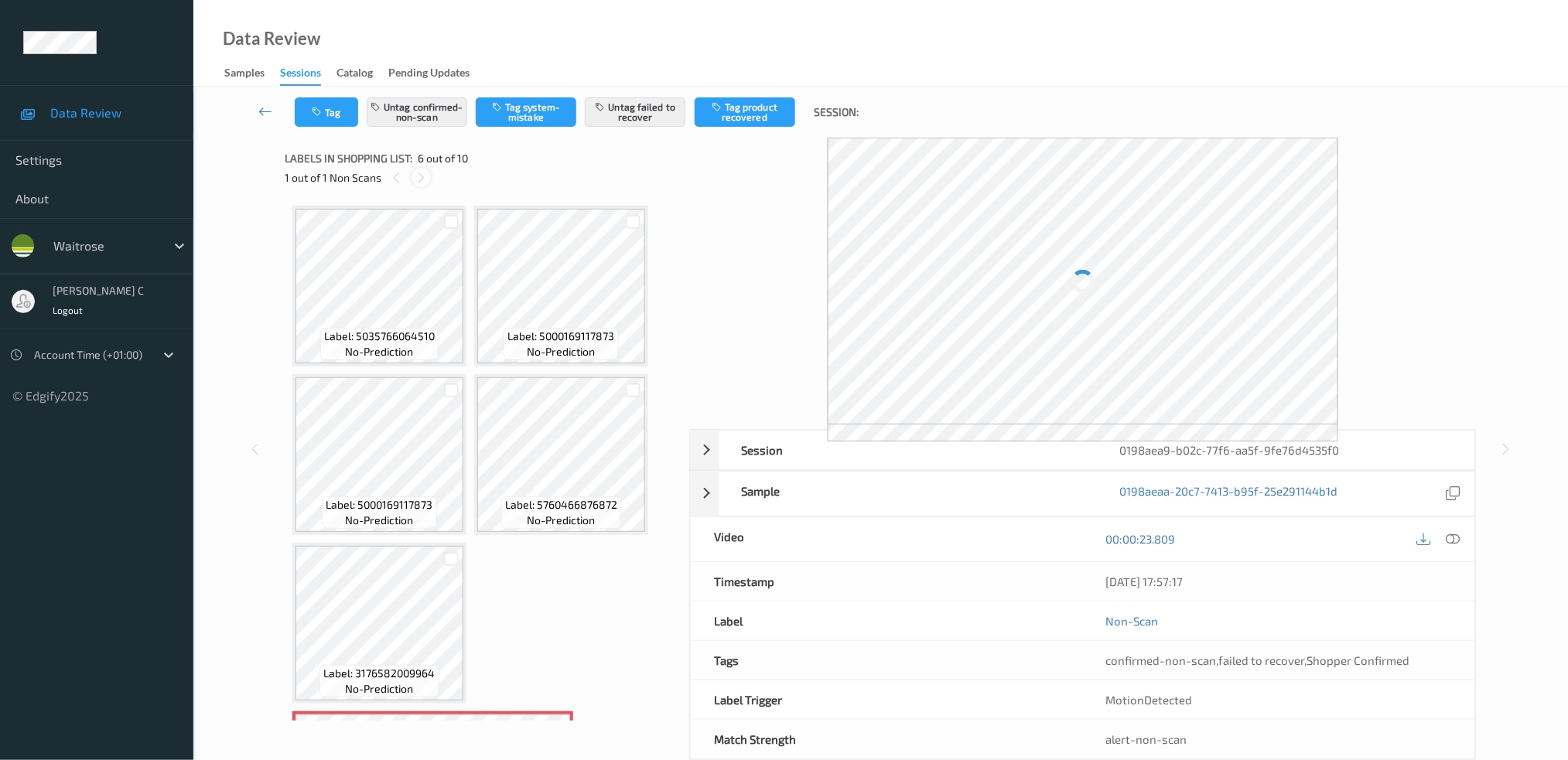
scroll to position [341, 0]
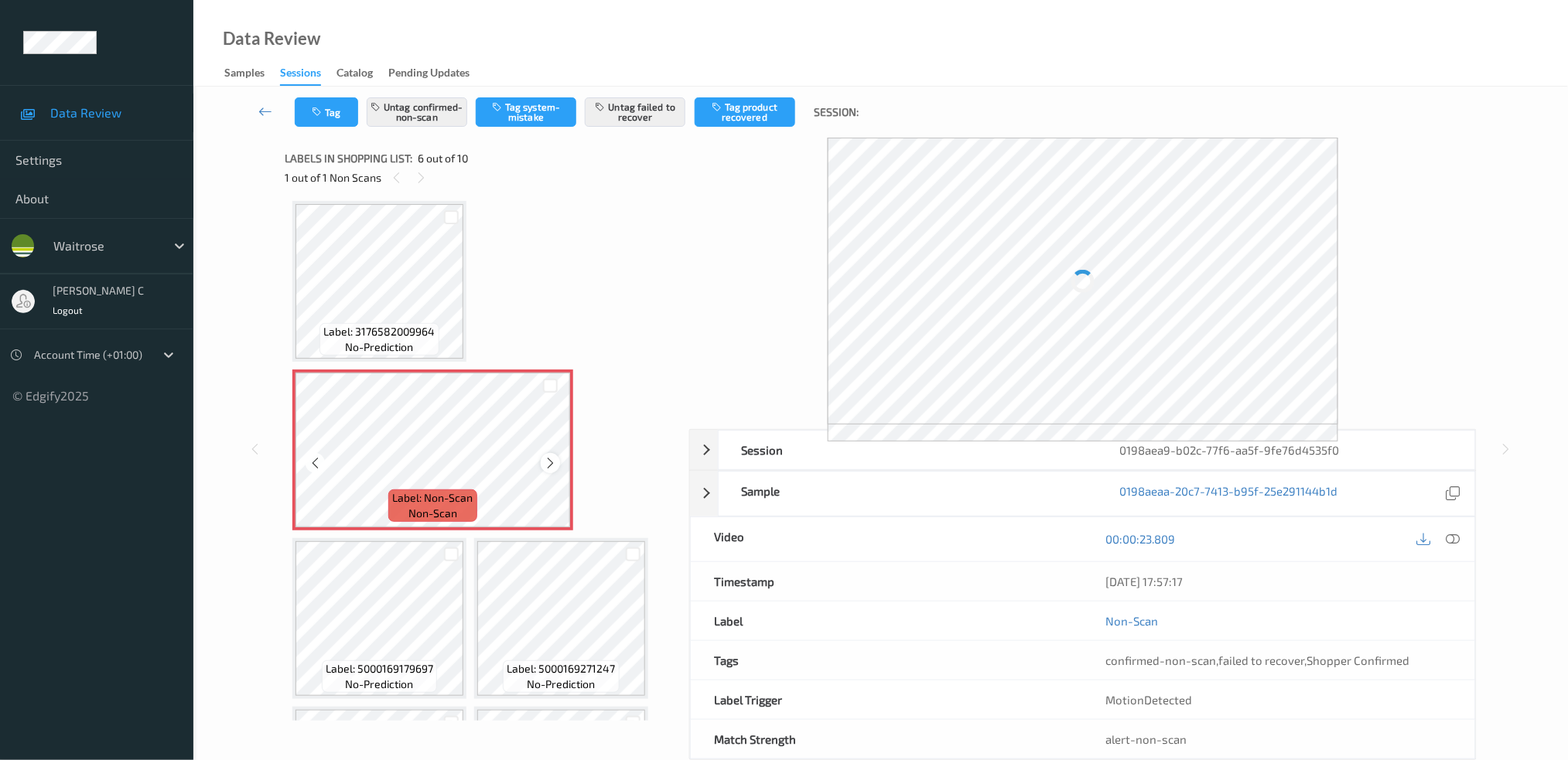
click at [552, 457] on icon at bounding box center [550, 463] width 13 height 14
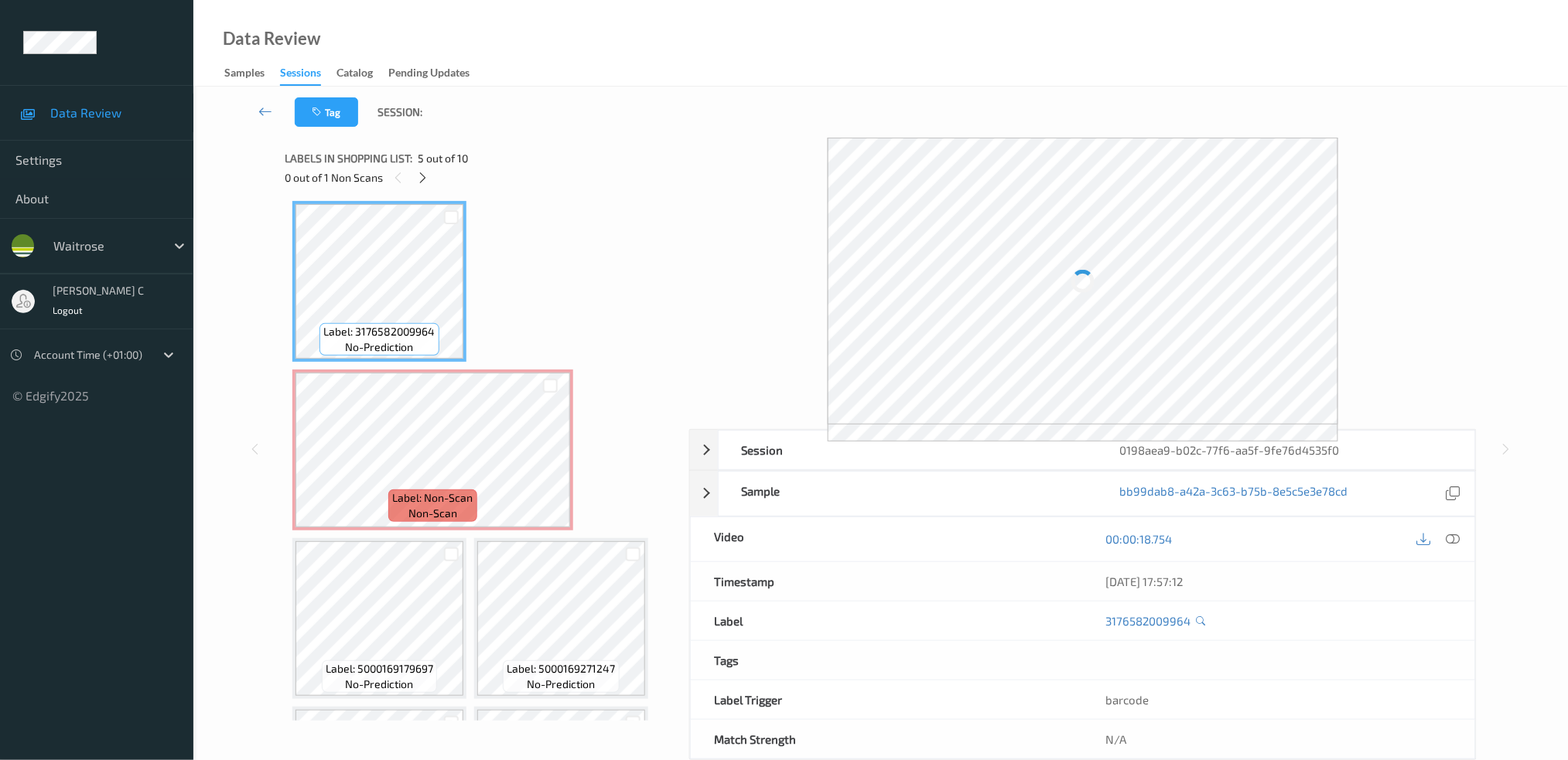
click at [1457, 535] on icon at bounding box center [1453, 539] width 14 height 14
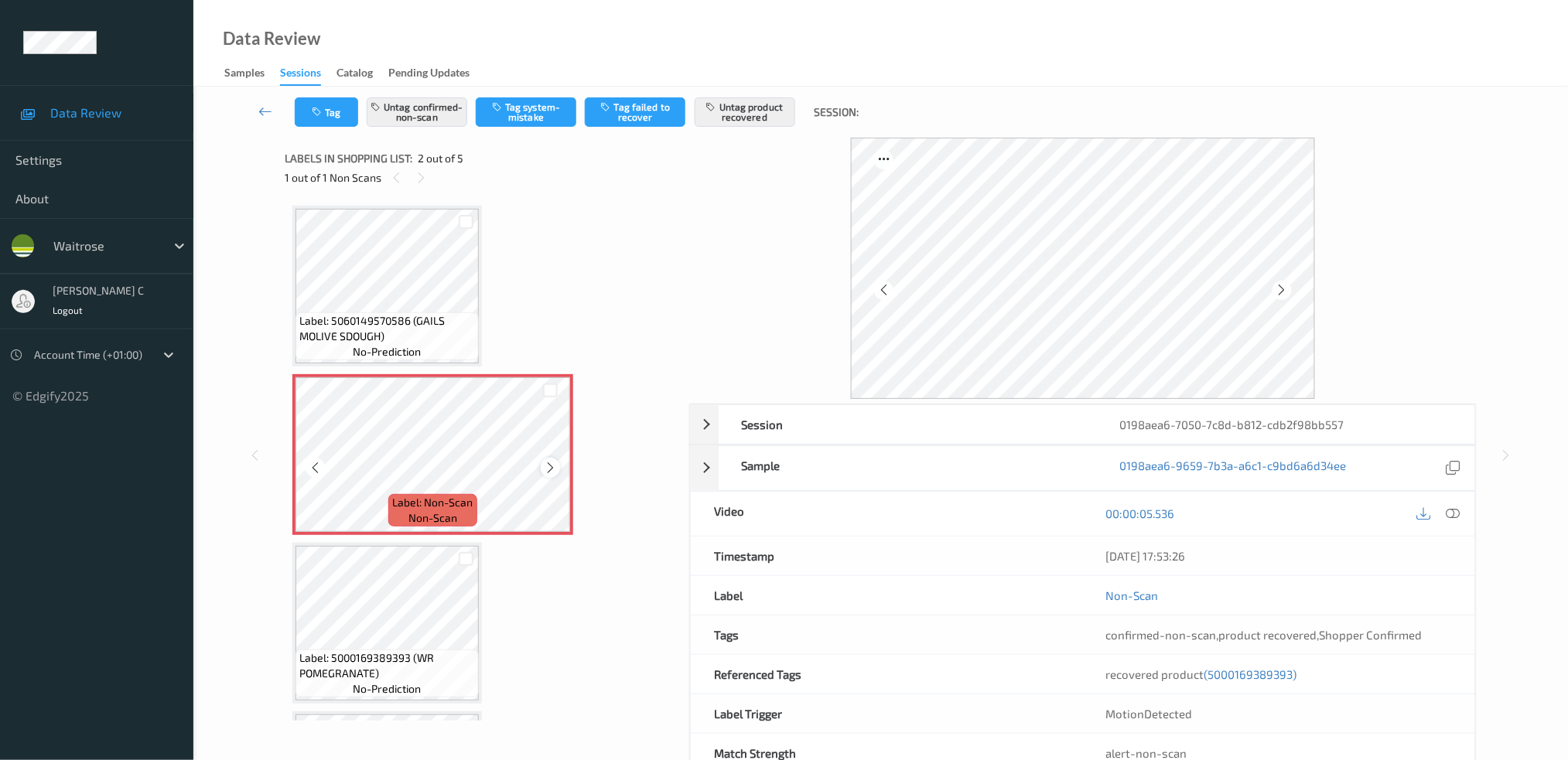
click at [554, 462] on icon at bounding box center [550, 467] width 13 height 14
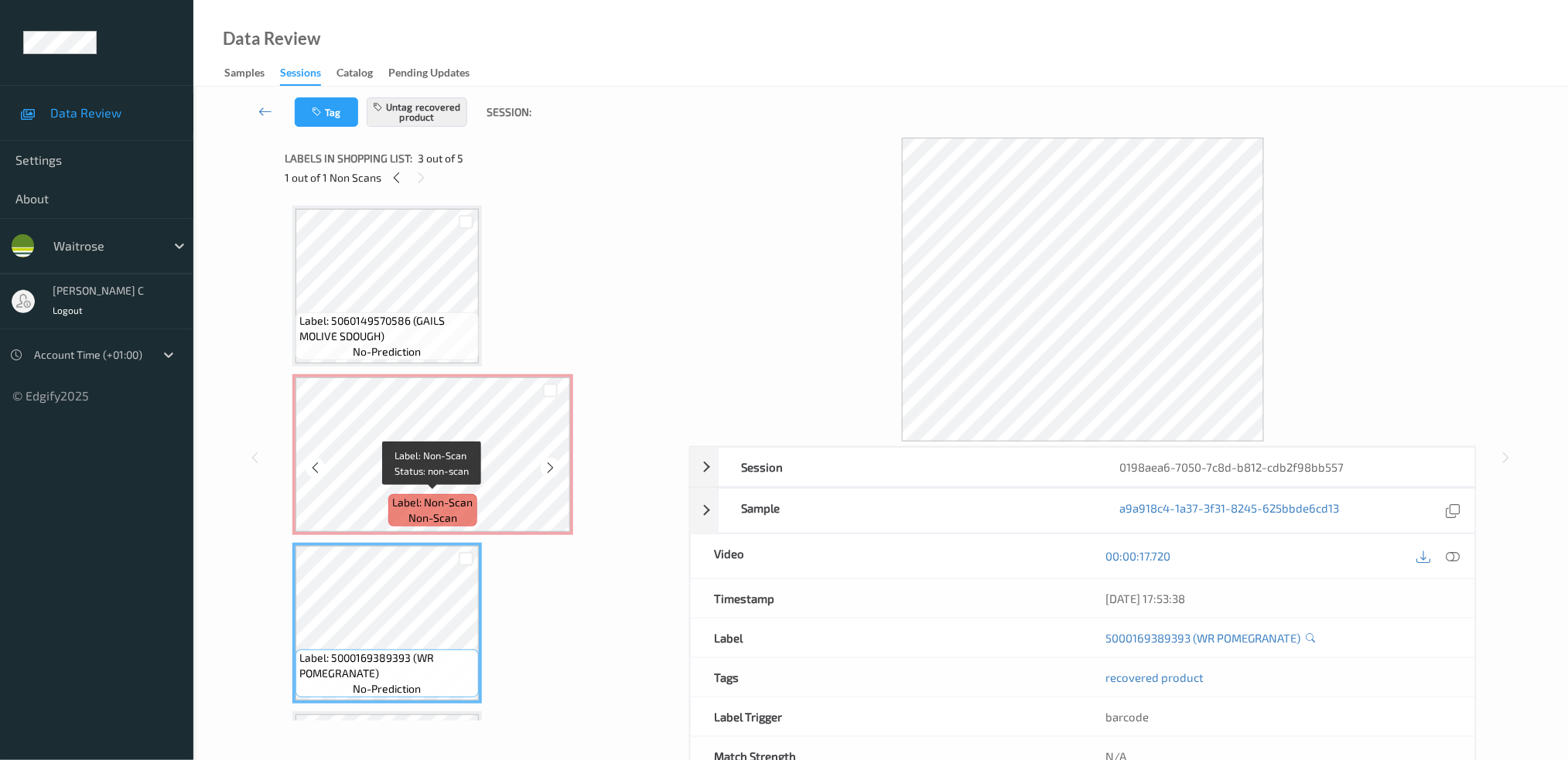
click at [403, 495] on span "Label: Non-Scan" at bounding box center [433, 503] width 81 height 15
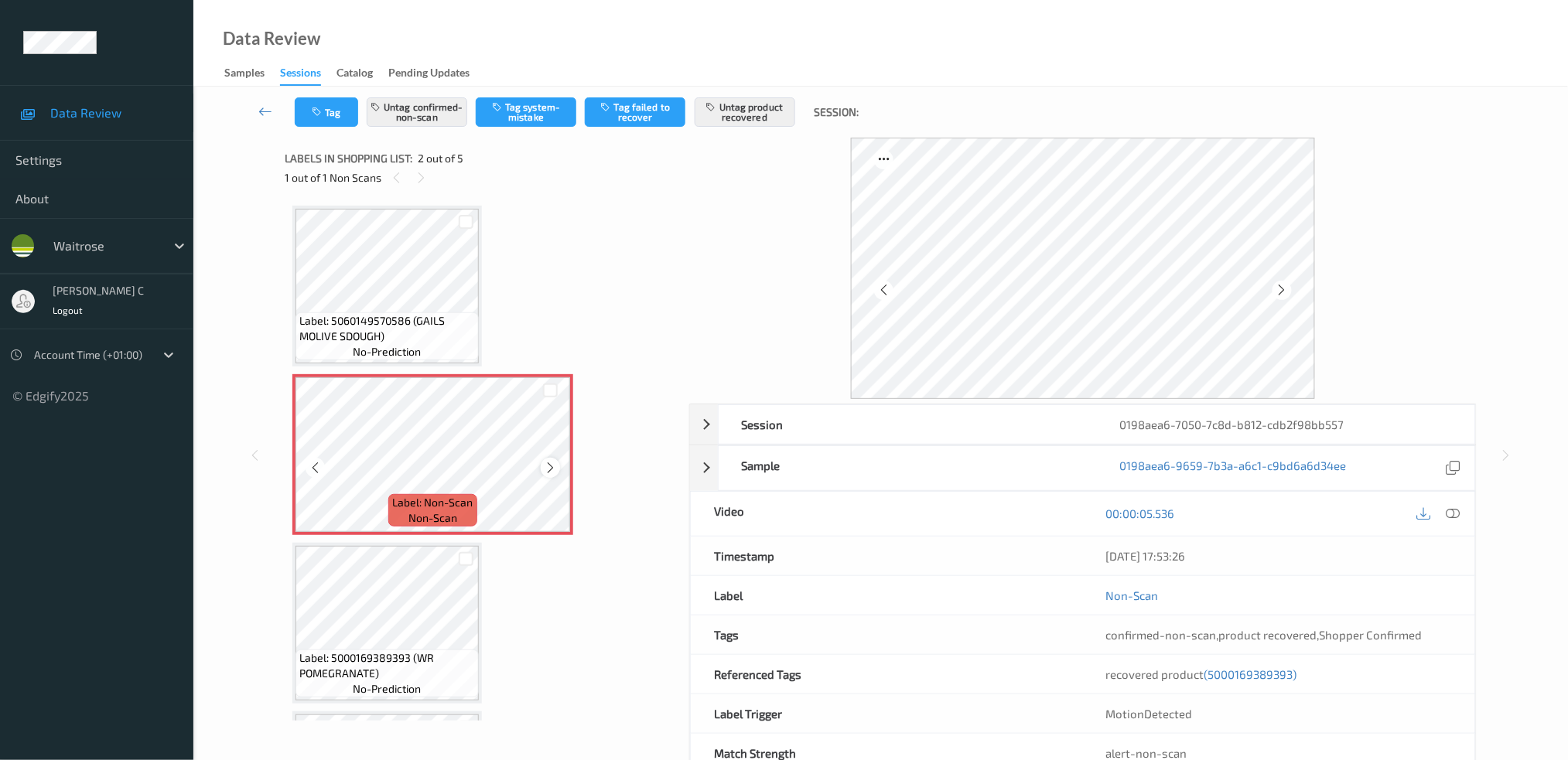
click at [549, 466] on icon at bounding box center [550, 467] width 13 height 14
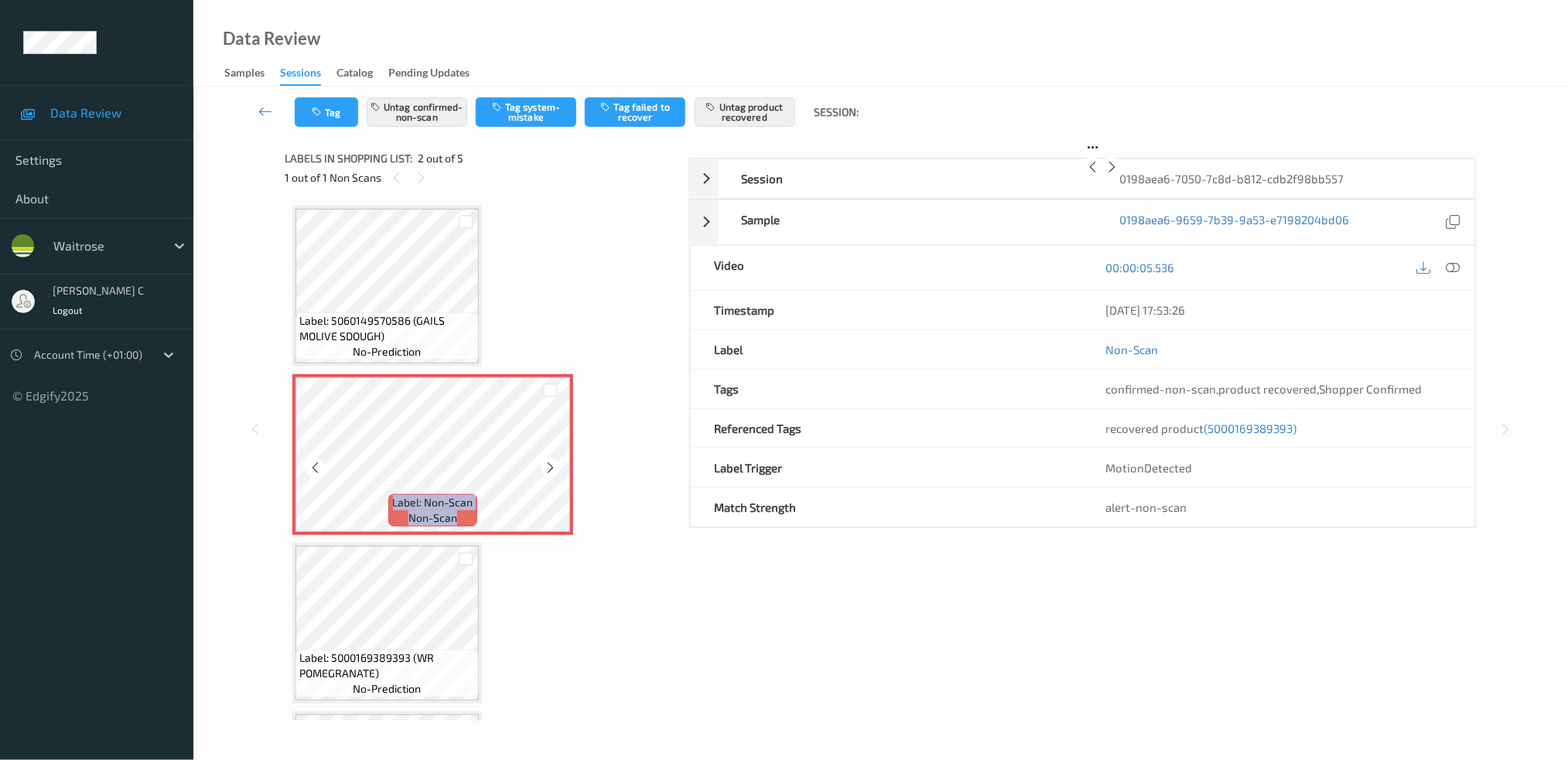
click at [549, 466] on icon at bounding box center [550, 467] width 13 height 14
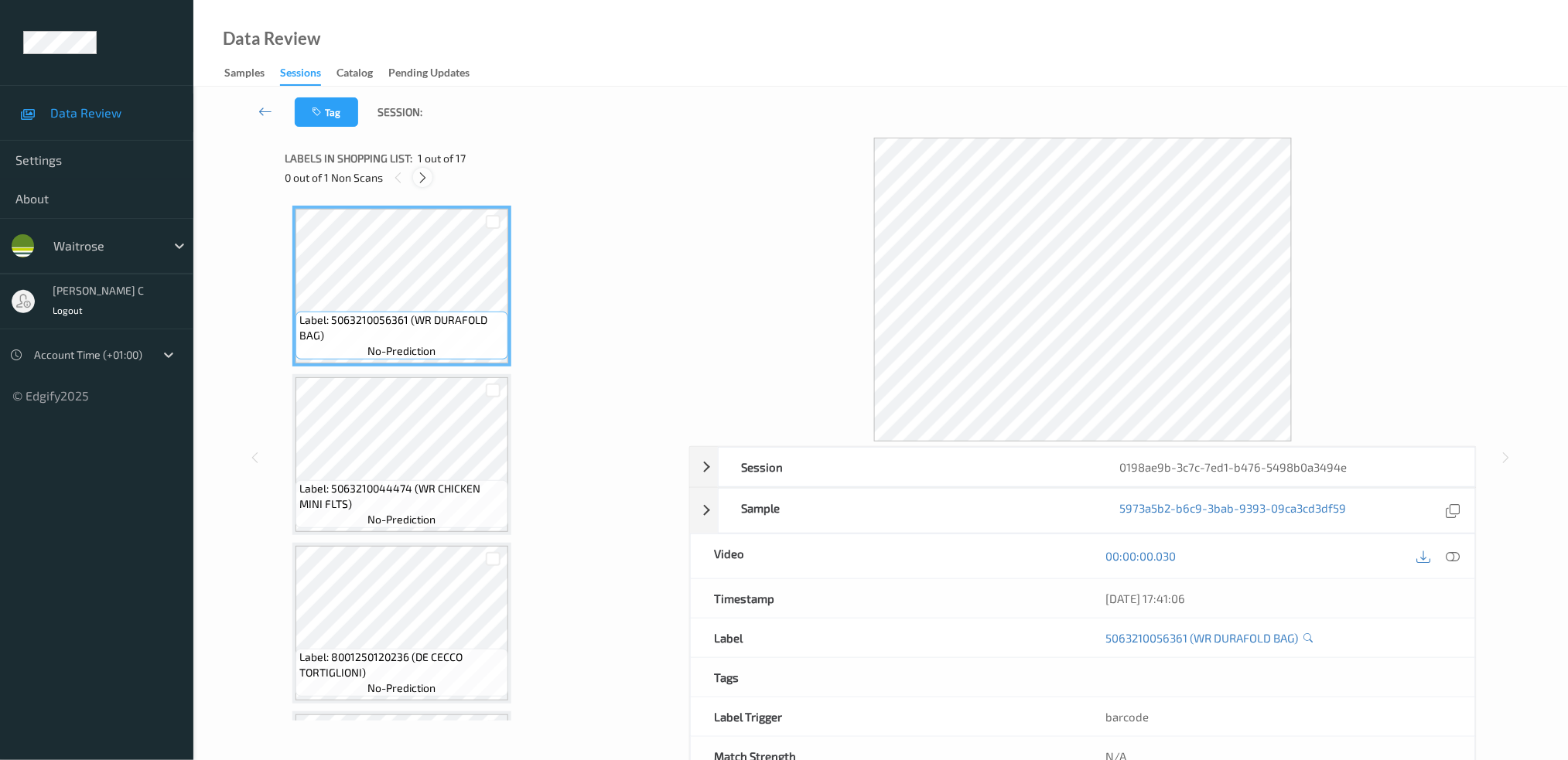
click at [417, 183] on icon at bounding box center [423, 177] width 13 height 14
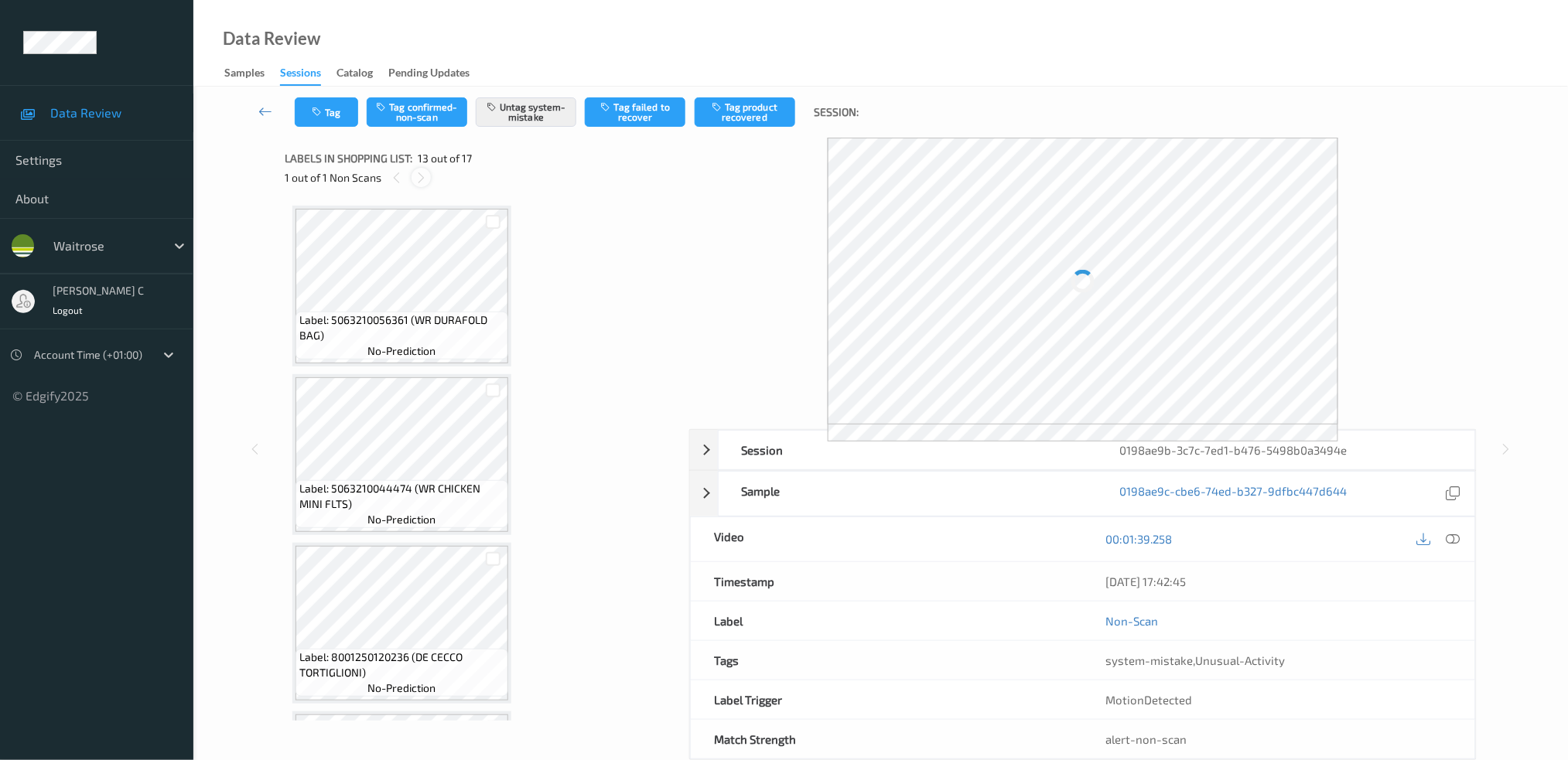
scroll to position [1848, 0]
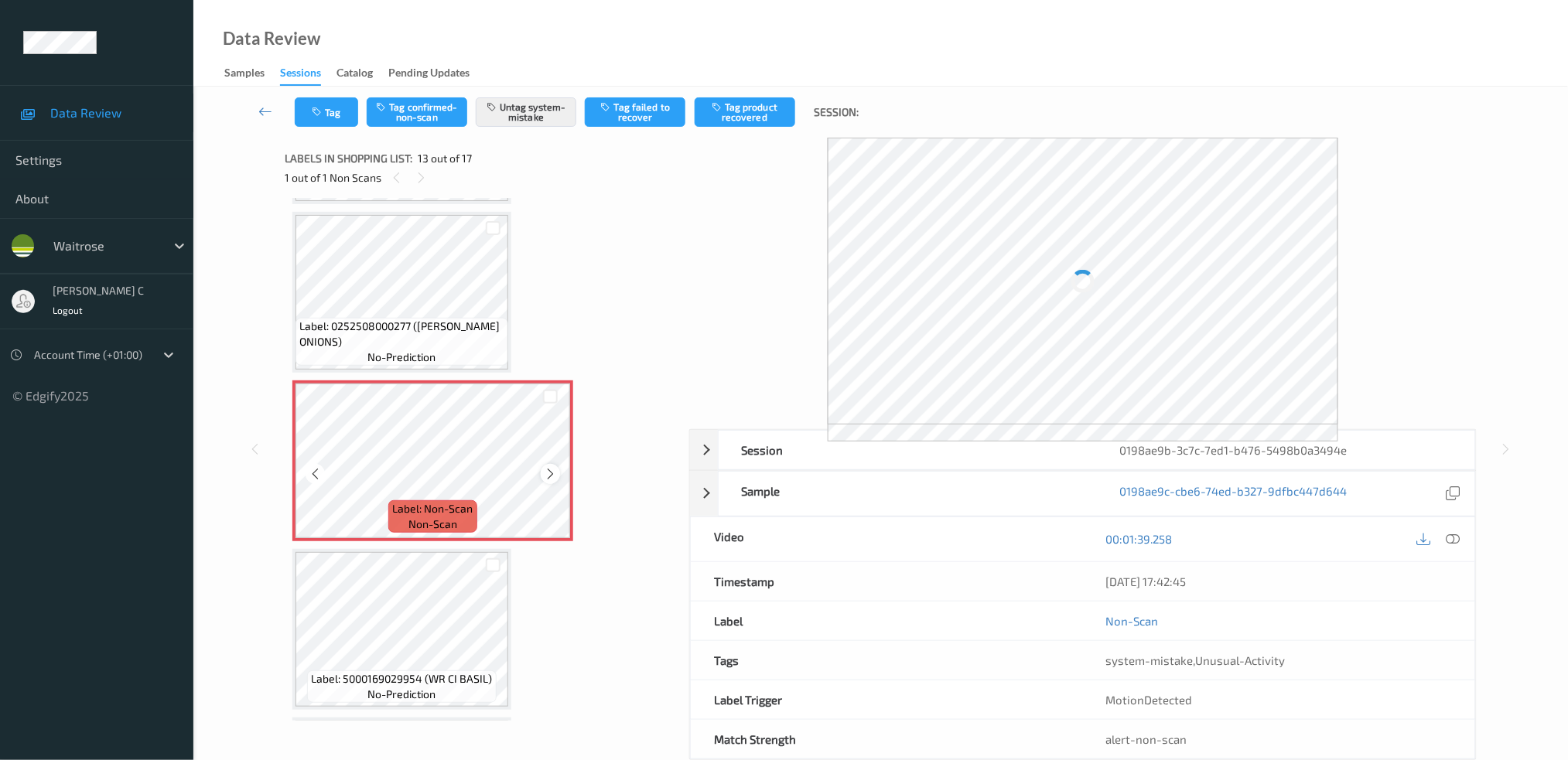
click at [549, 467] on icon at bounding box center [550, 473] width 13 height 14
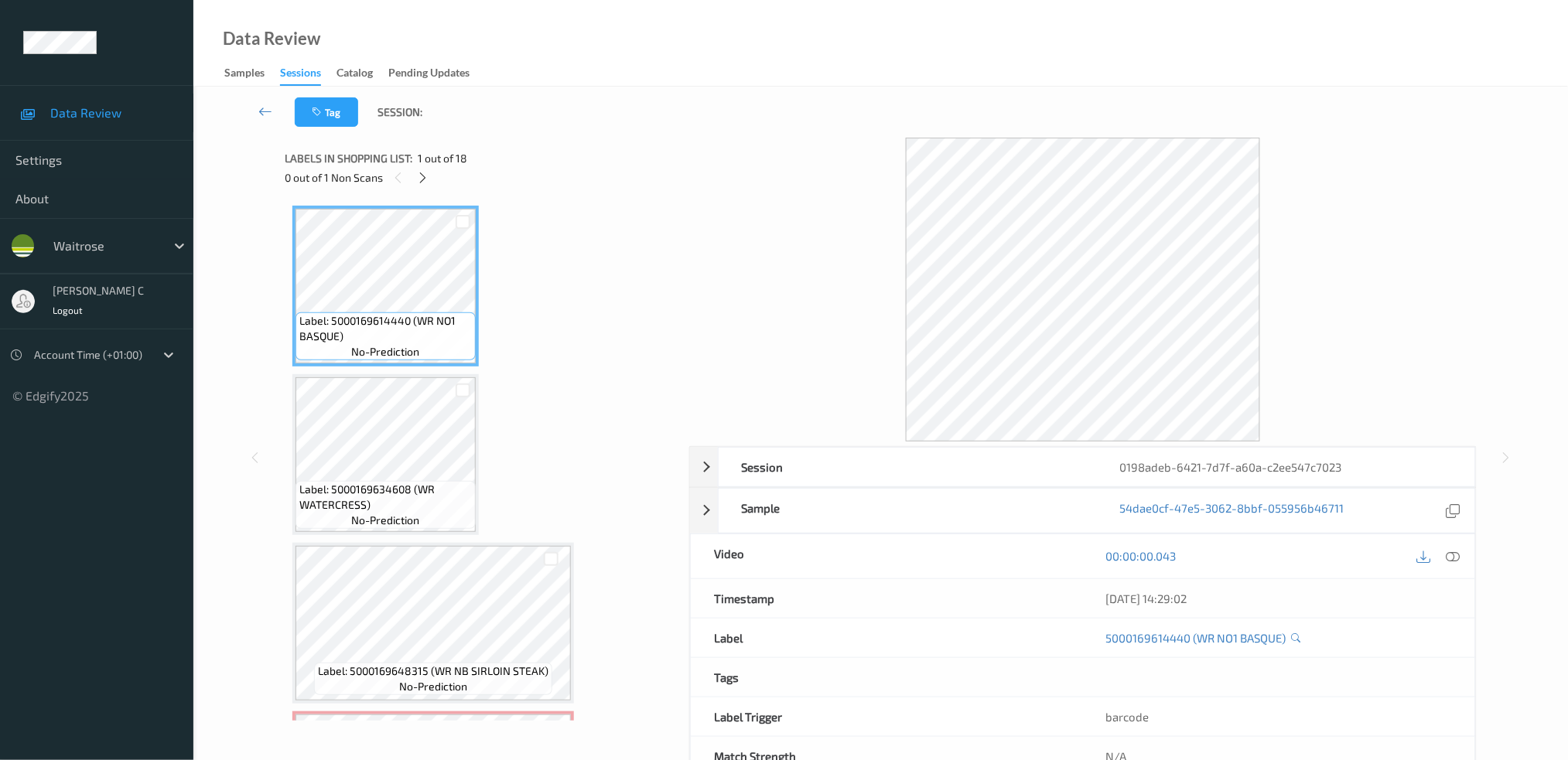
click at [427, 164] on span "1 out of 18" at bounding box center [442, 158] width 50 height 15
click at [418, 184] on icon at bounding box center [423, 177] width 13 height 14
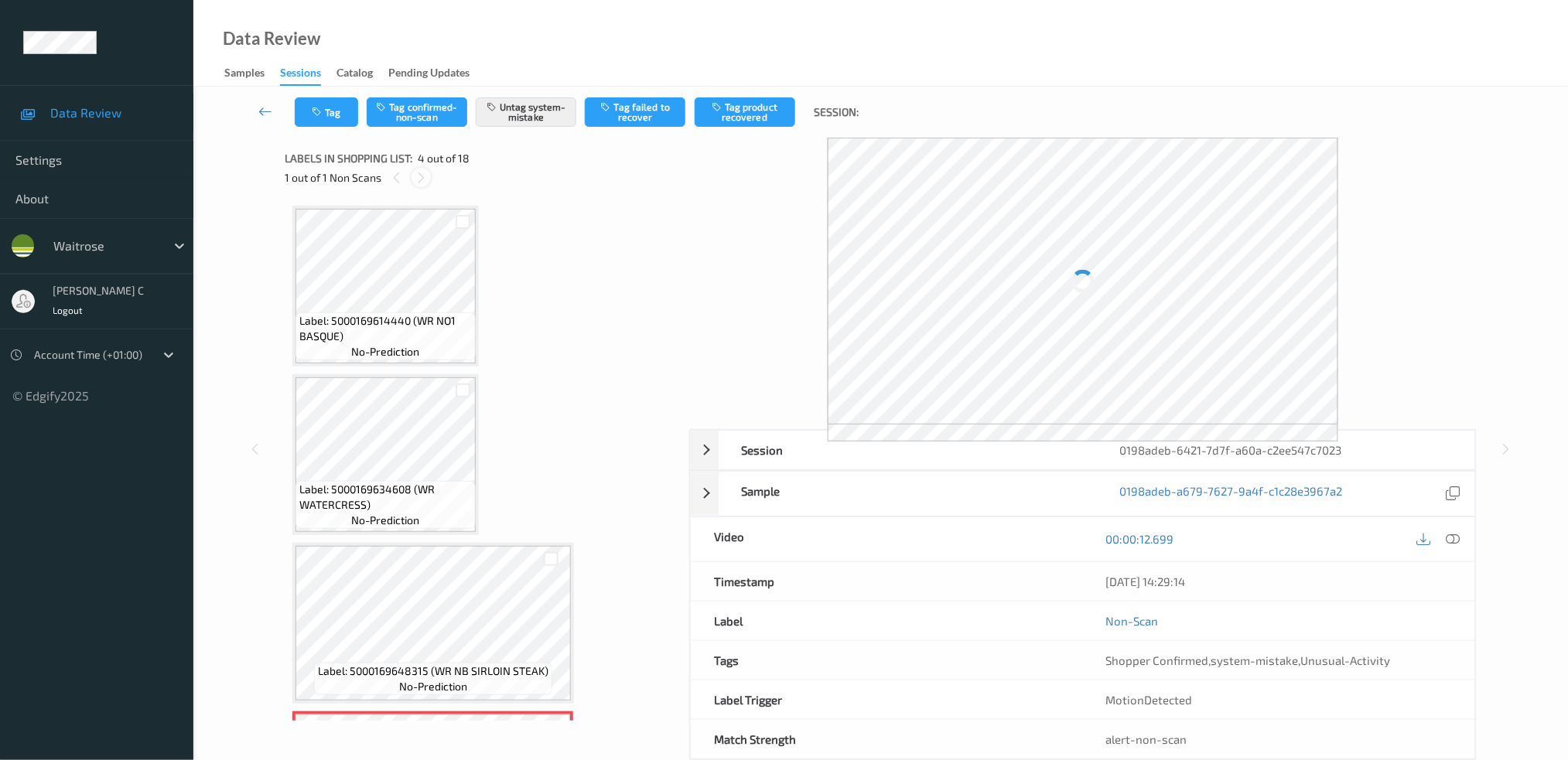
scroll to position [341, 0]
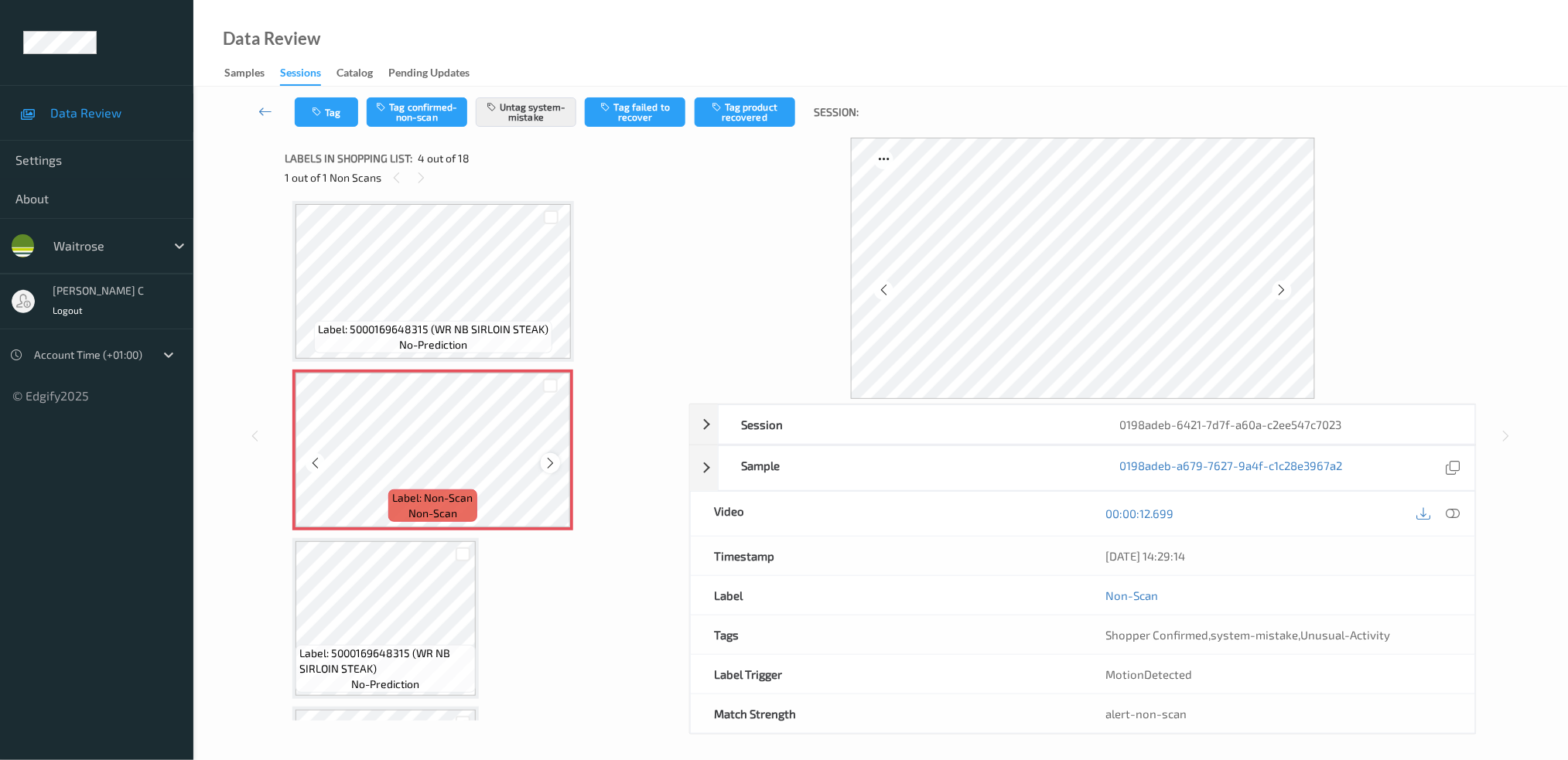
click at [548, 457] on icon at bounding box center [550, 463] width 13 height 14
click at [549, 457] on icon at bounding box center [551, 463] width 13 height 14
click at [549, 457] on icon at bounding box center [550, 463] width 13 height 14
click at [549, 457] on icon at bounding box center [551, 463] width 13 height 14
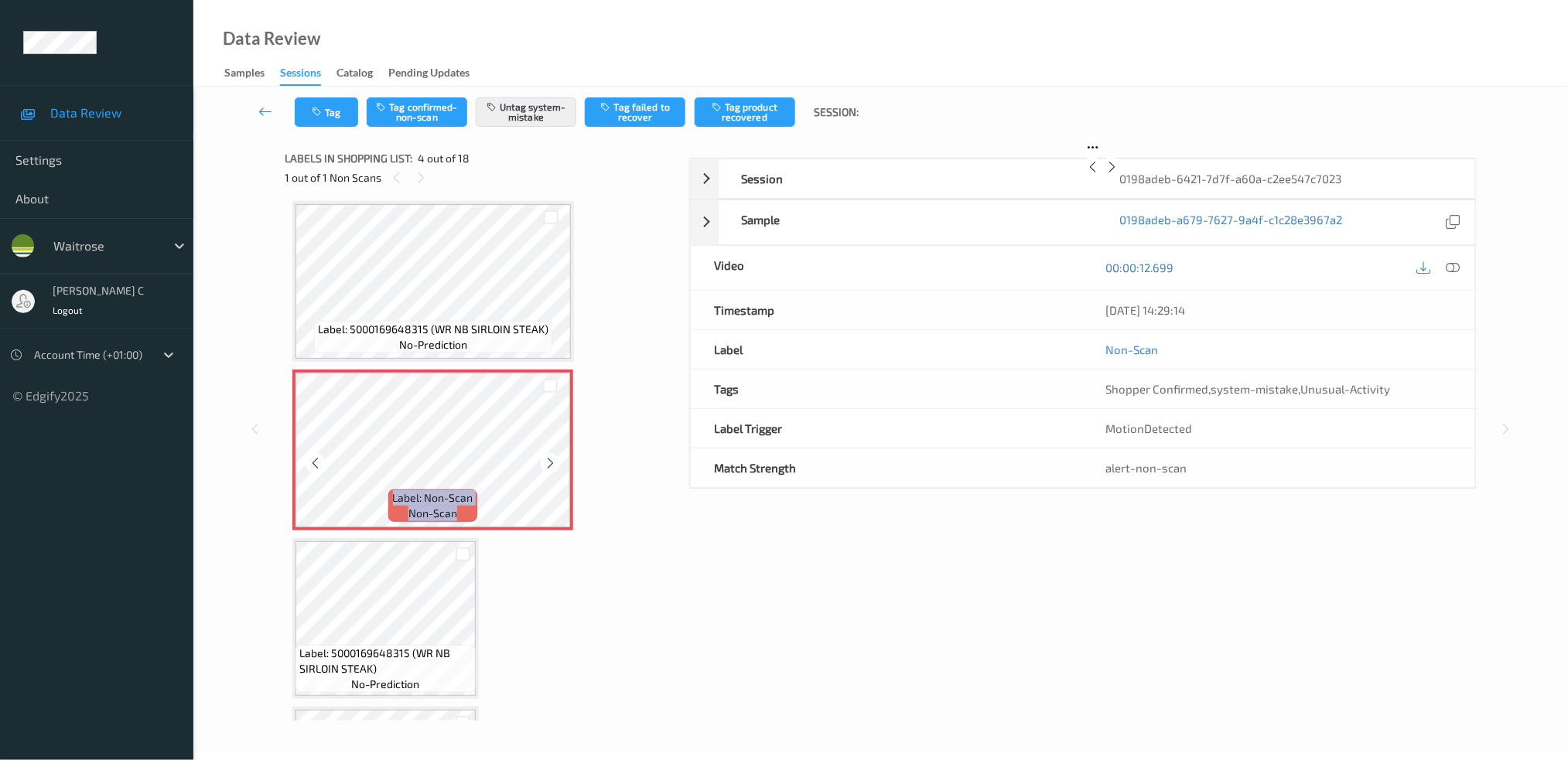
click at [549, 457] on icon at bounding box center [550, 463] width 13 height 14
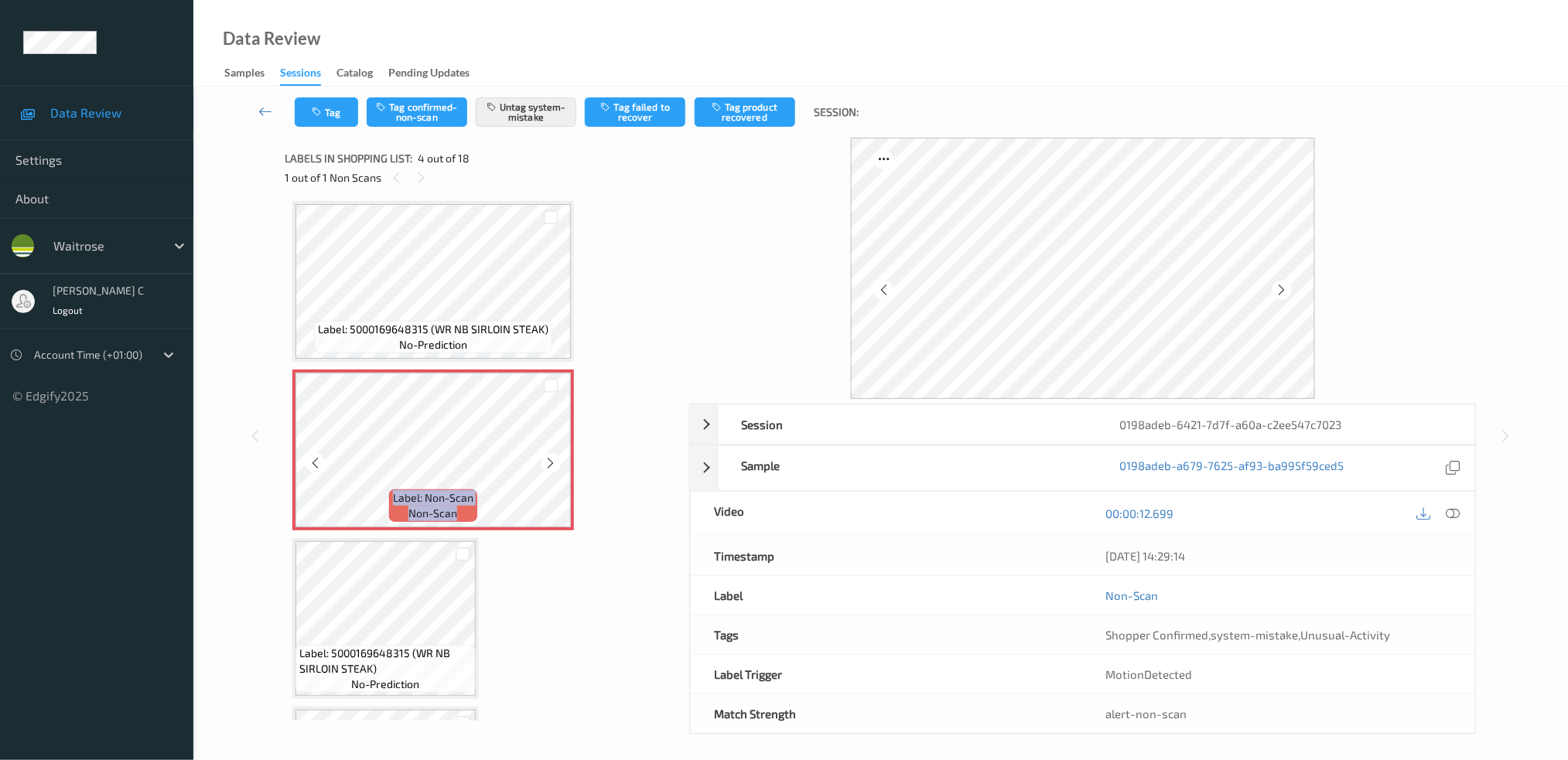
click at [549, 457] on icon at bounding box center [551, 463] width 13 height 14
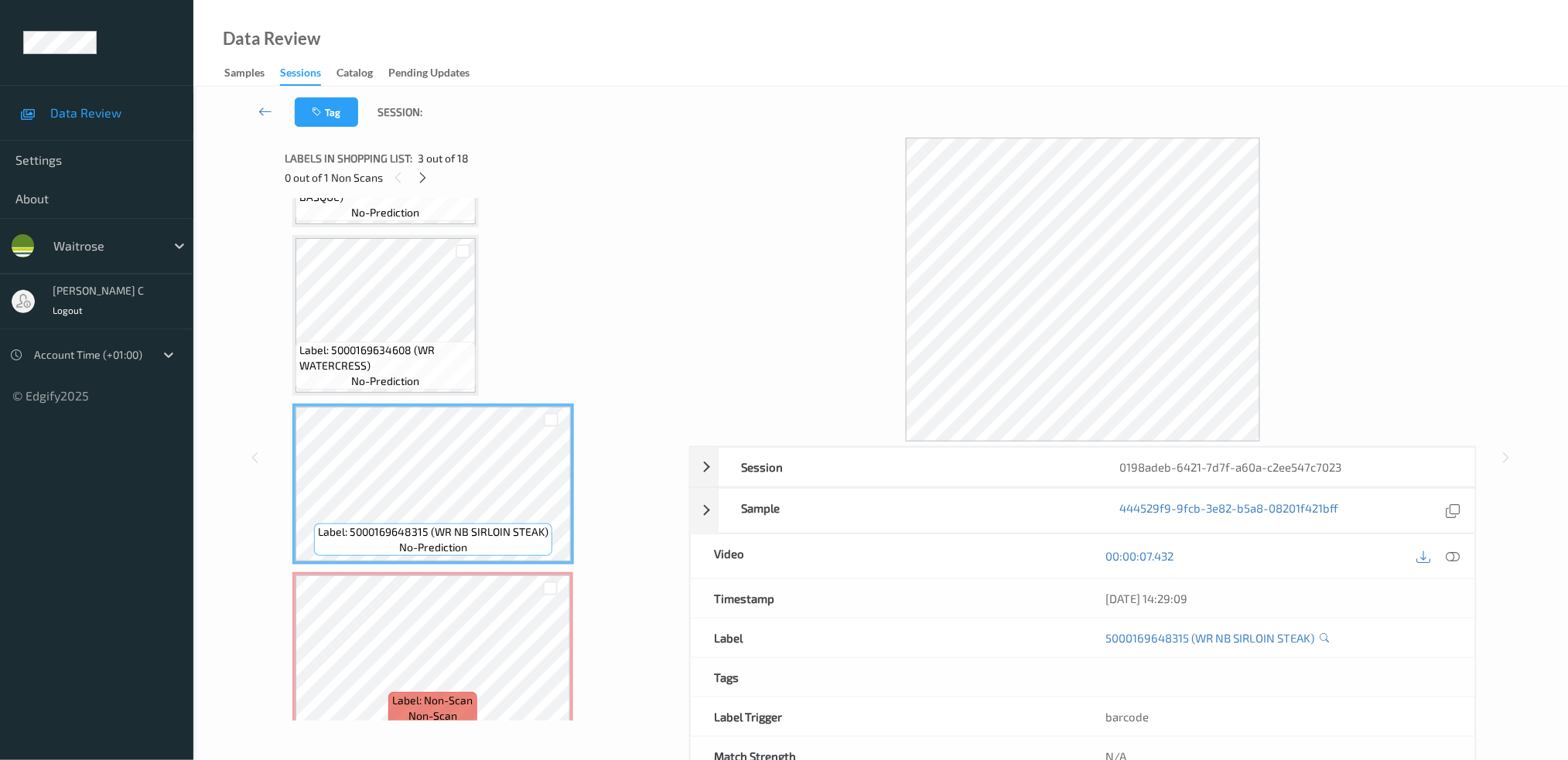
scroll to position [136, 0]
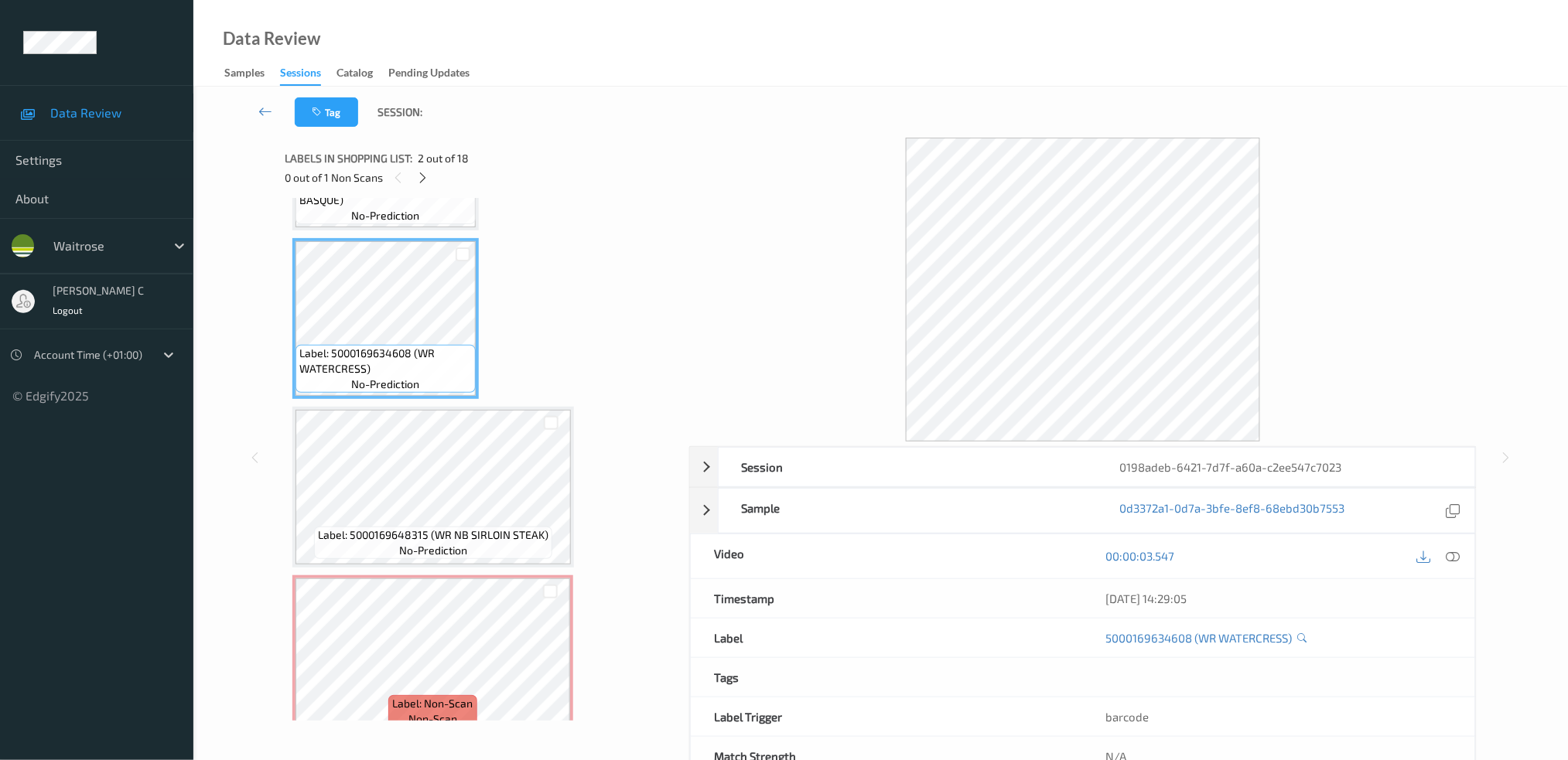
click at [1459, 555] on icon at bounding box center [1453, 556] width 14 height 14
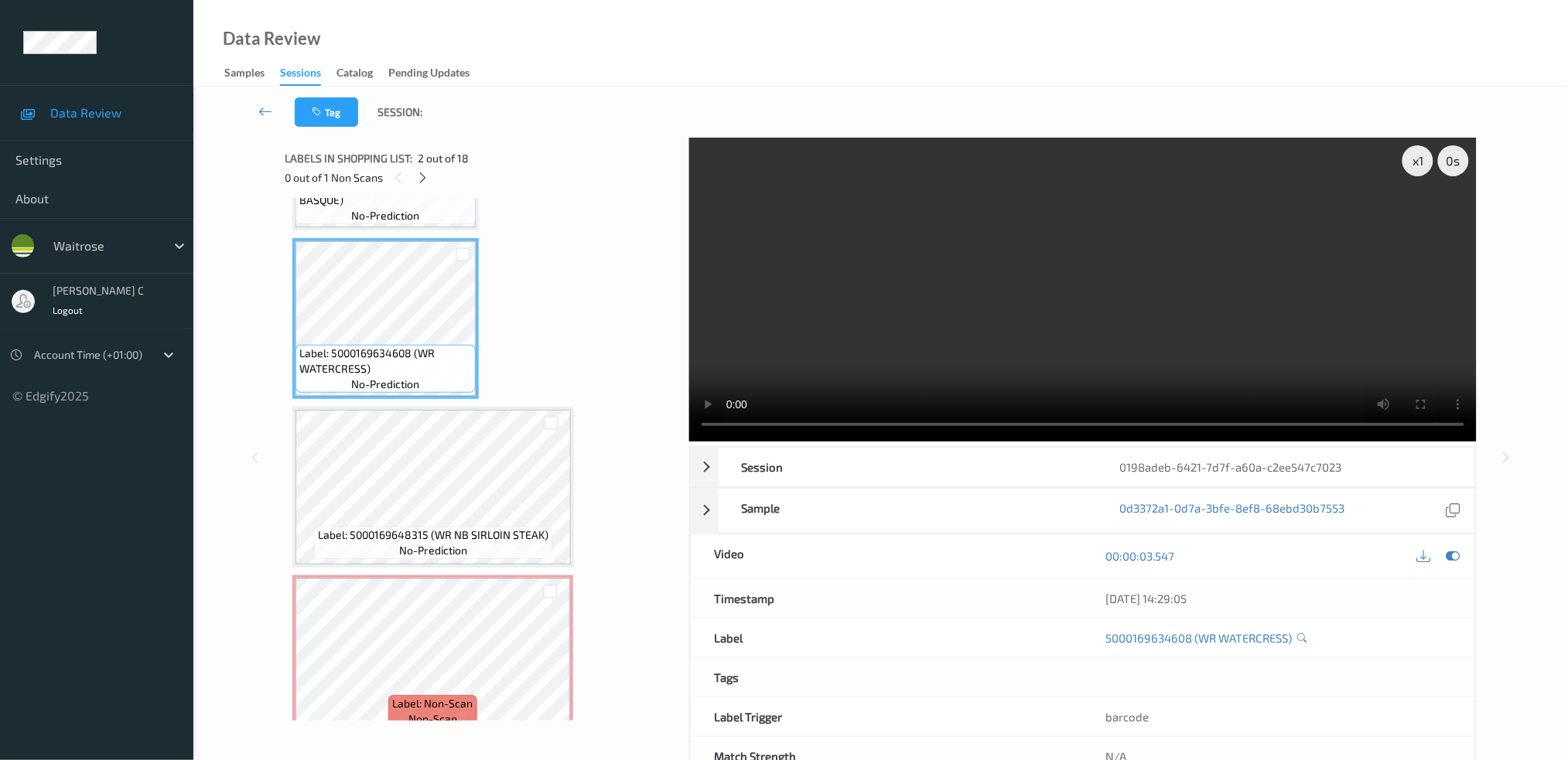
click at [431, 549] on span "no-prediction" at bounding box center [433, 551] width 68 height 15
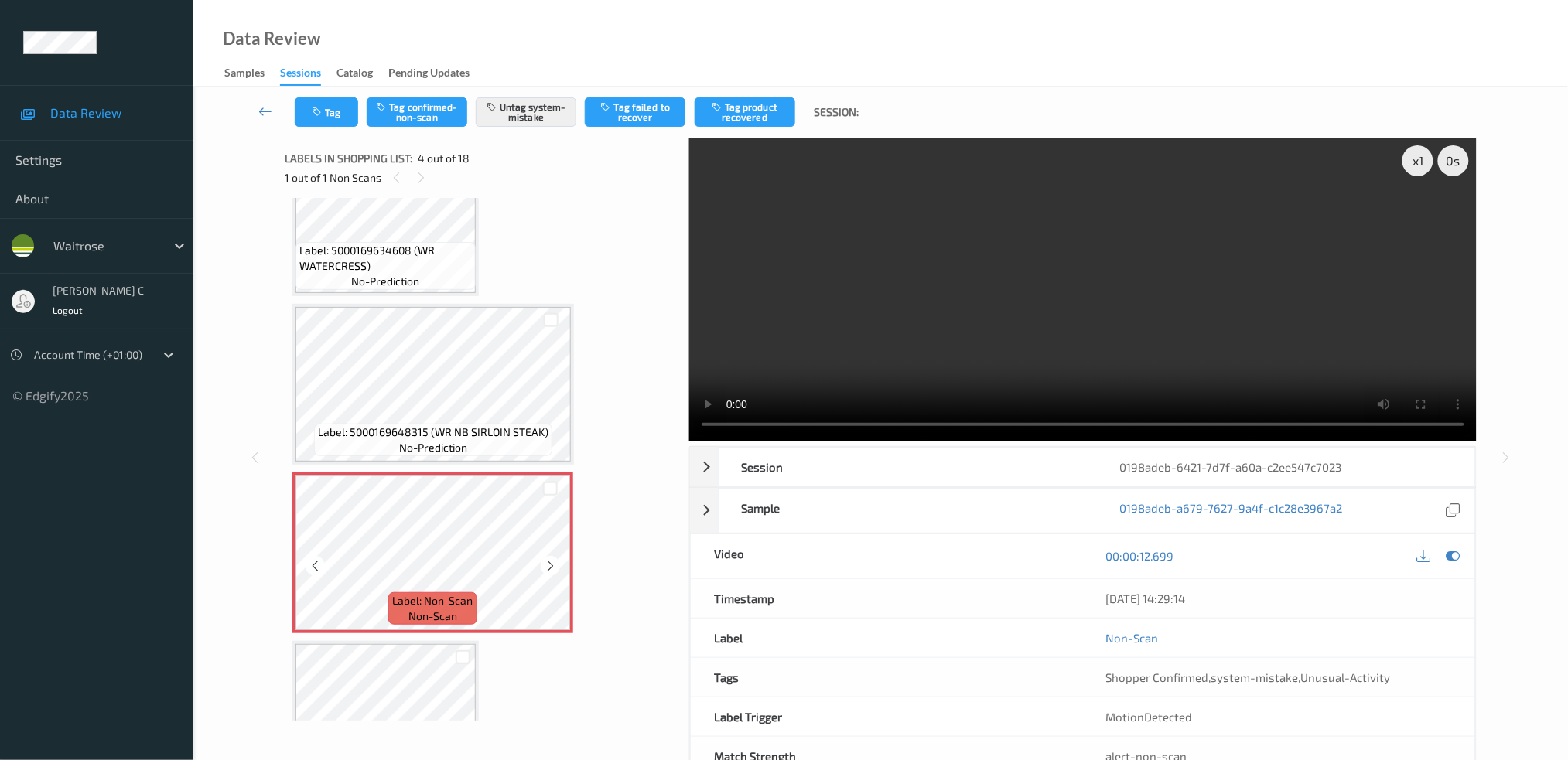
scroll to position [341, 0]
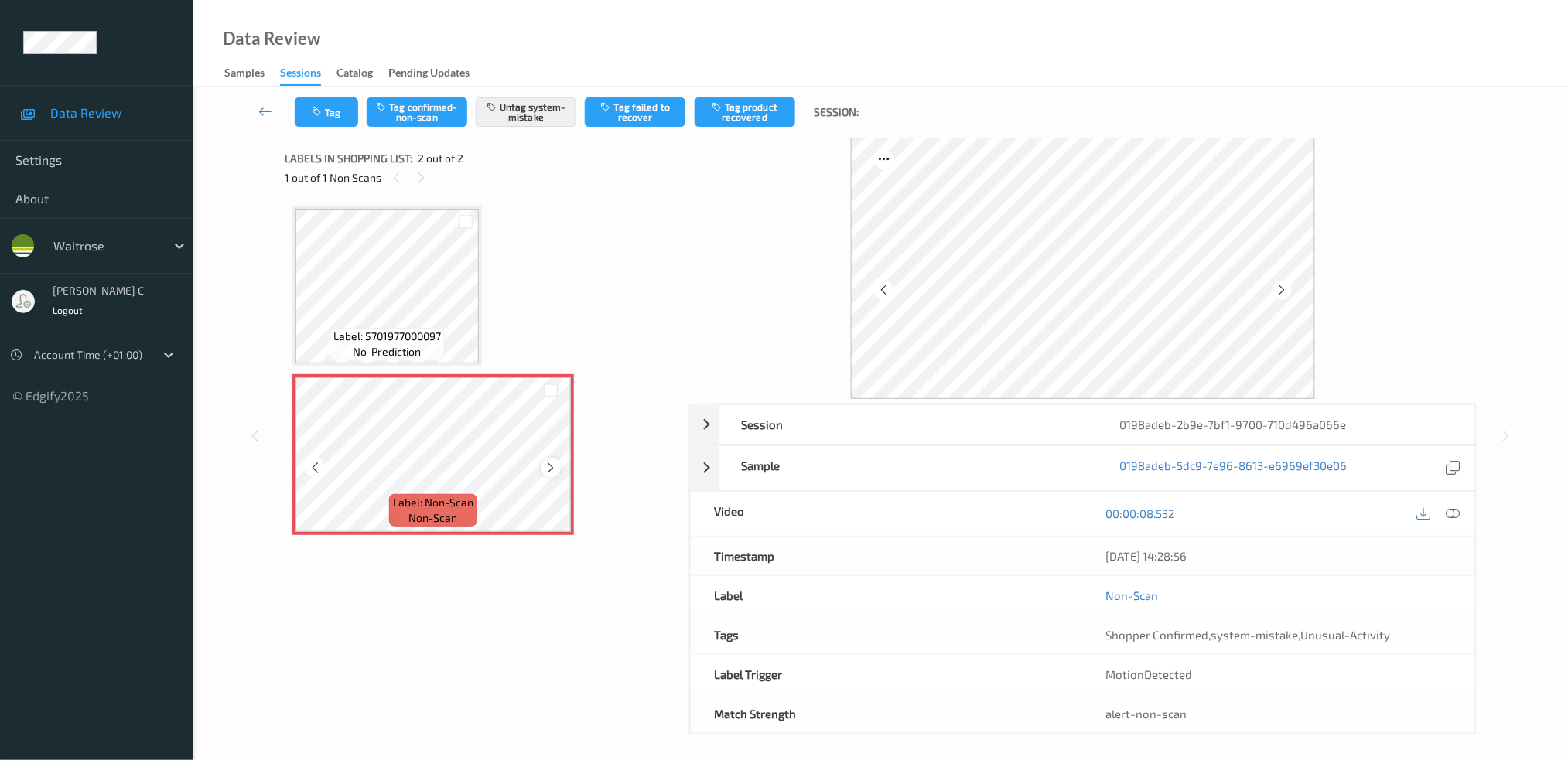
click at [552, 465] on icon at bounding box center [551, 467] width 13 height 14
click at [552, 465] on icon at bounding box center [550, 467] width 13 height 14
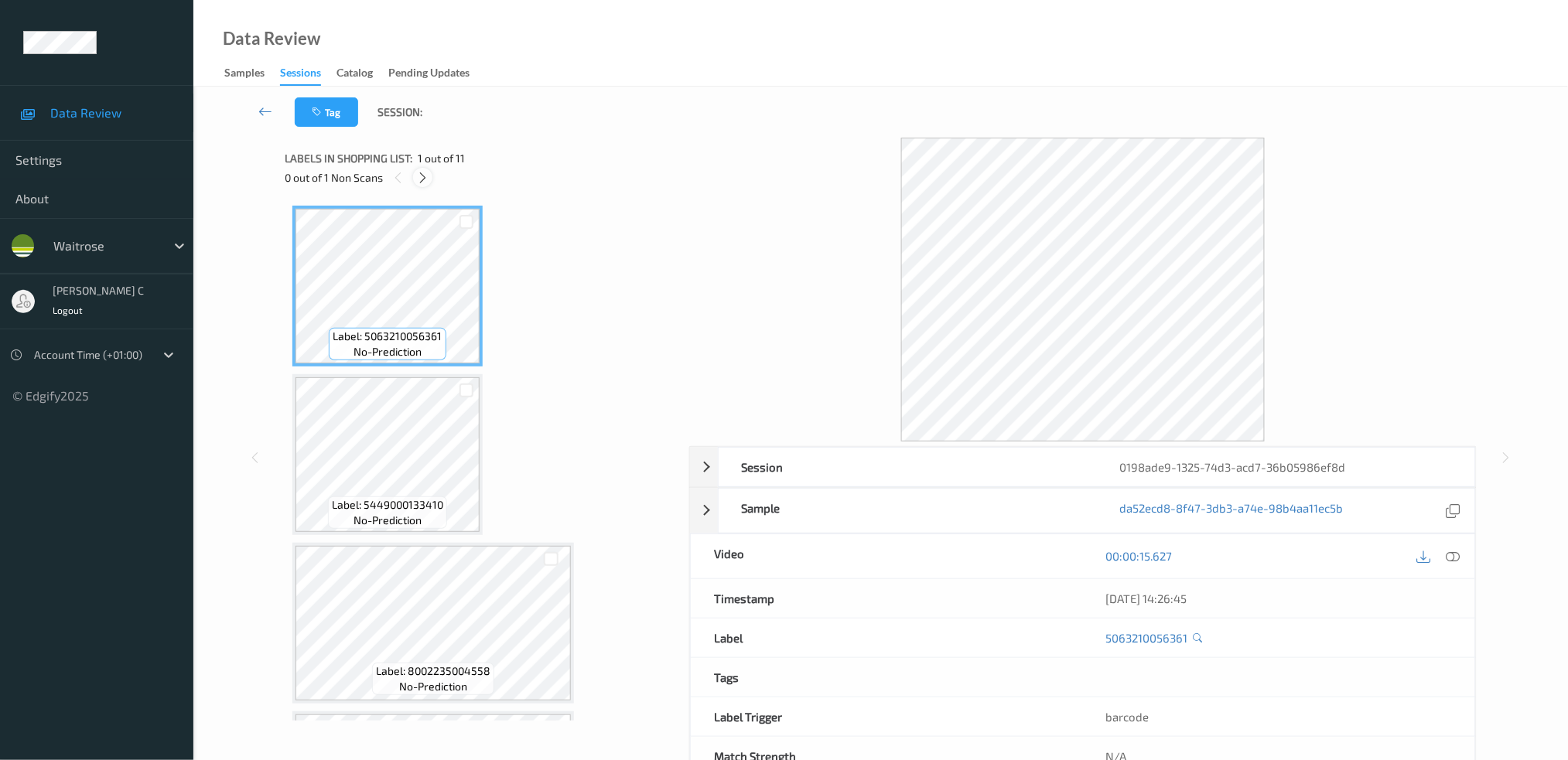
click at [426, 172] on icon at bounding box center [423, 177] width 13 height 14
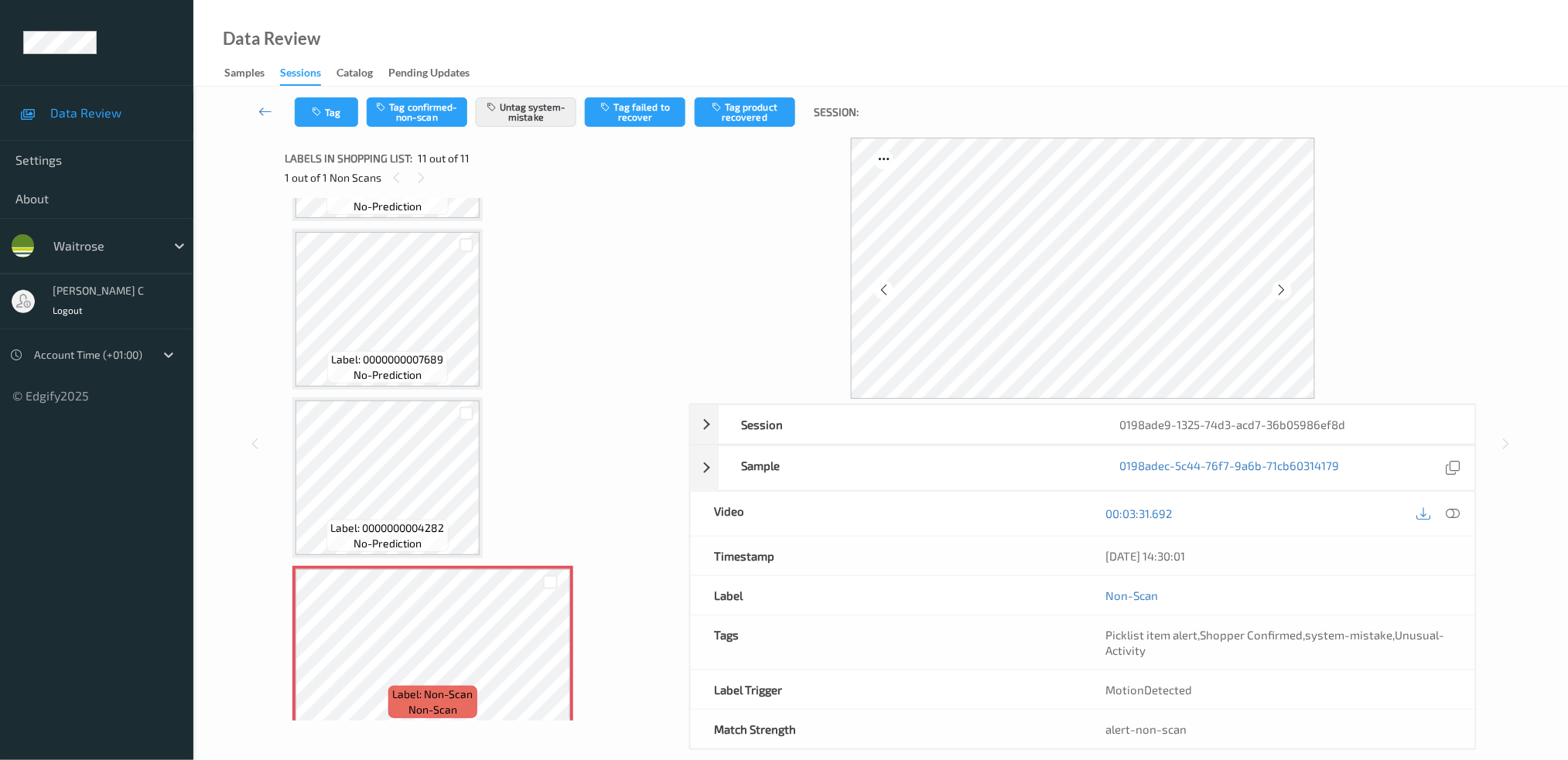
scroll to position [1324, 0]
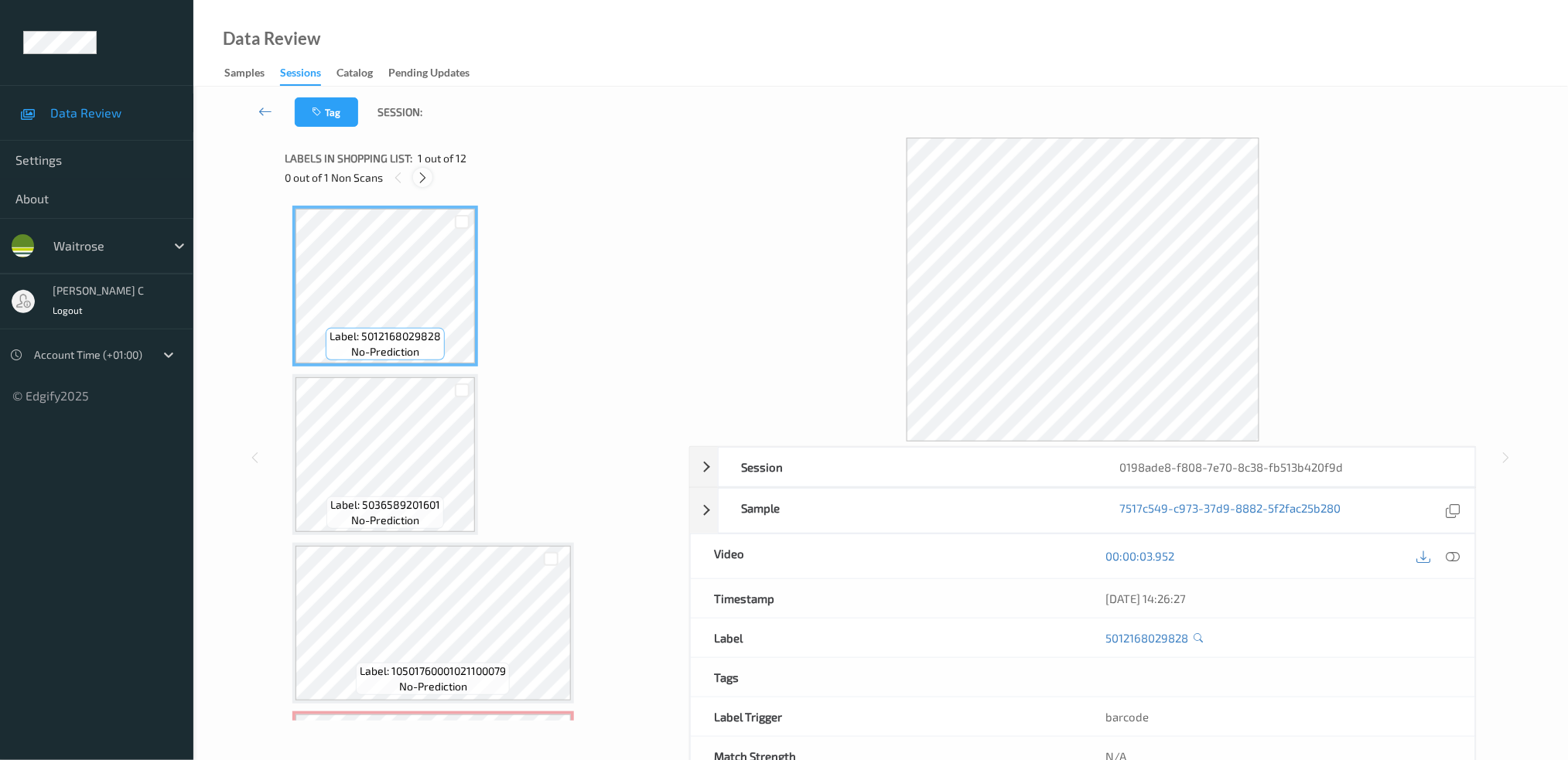
click at [424, 176] on icon at bounding box center [423, 177] width 13 height 14
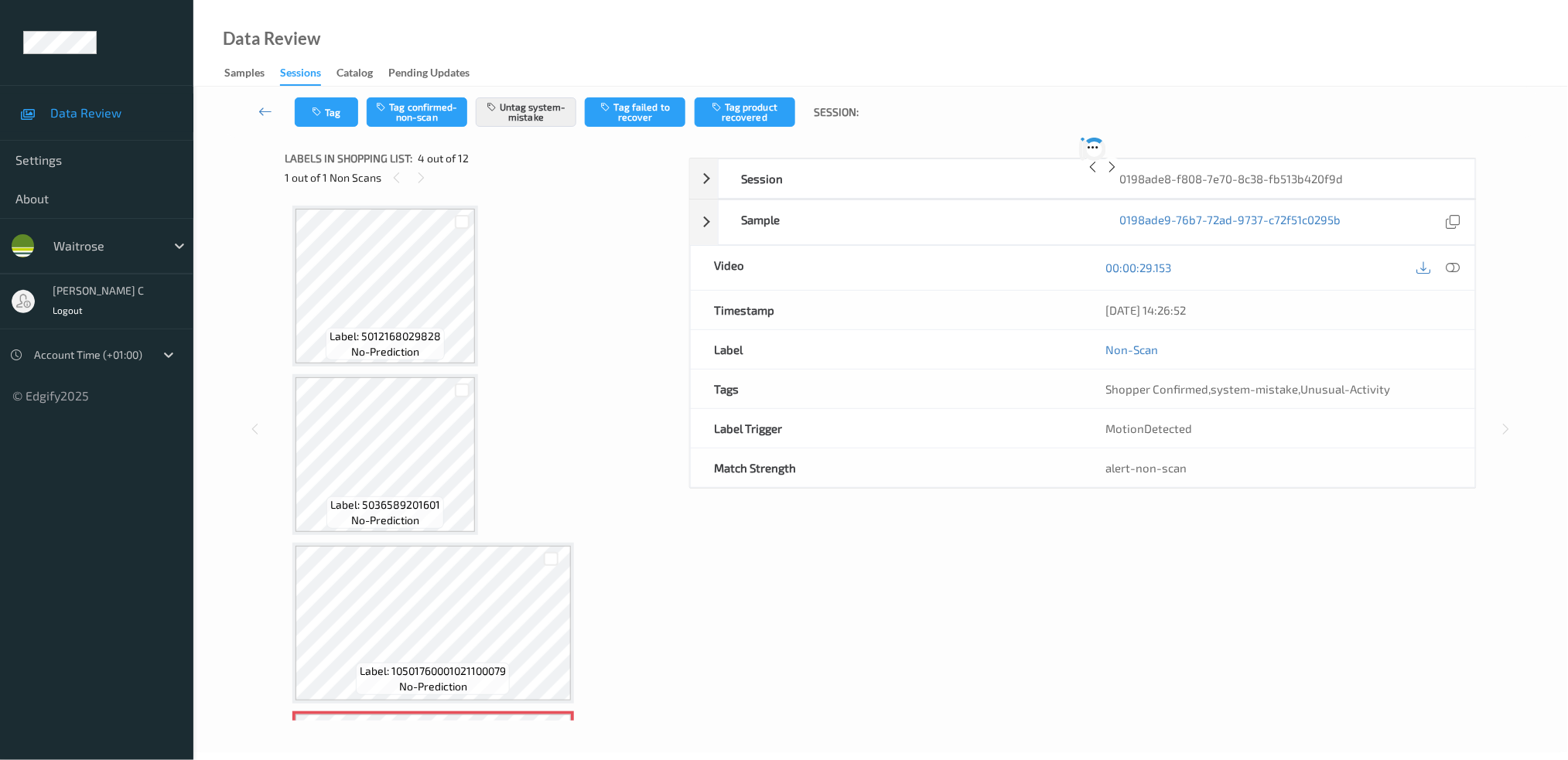
scroll to position [341, 0]
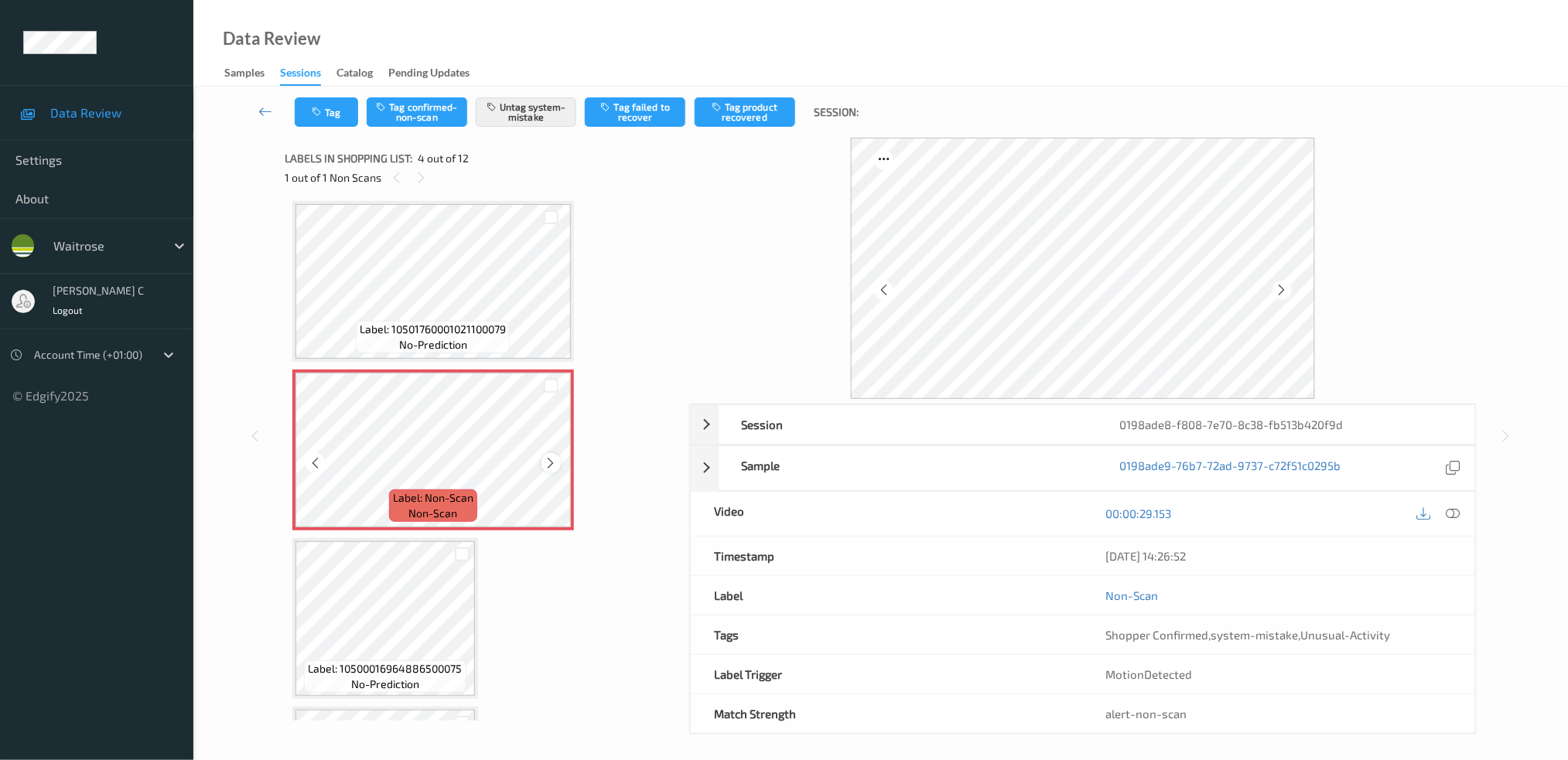
click at [552, 458] on icon at bounding box center [551, 463] width 13 height 14
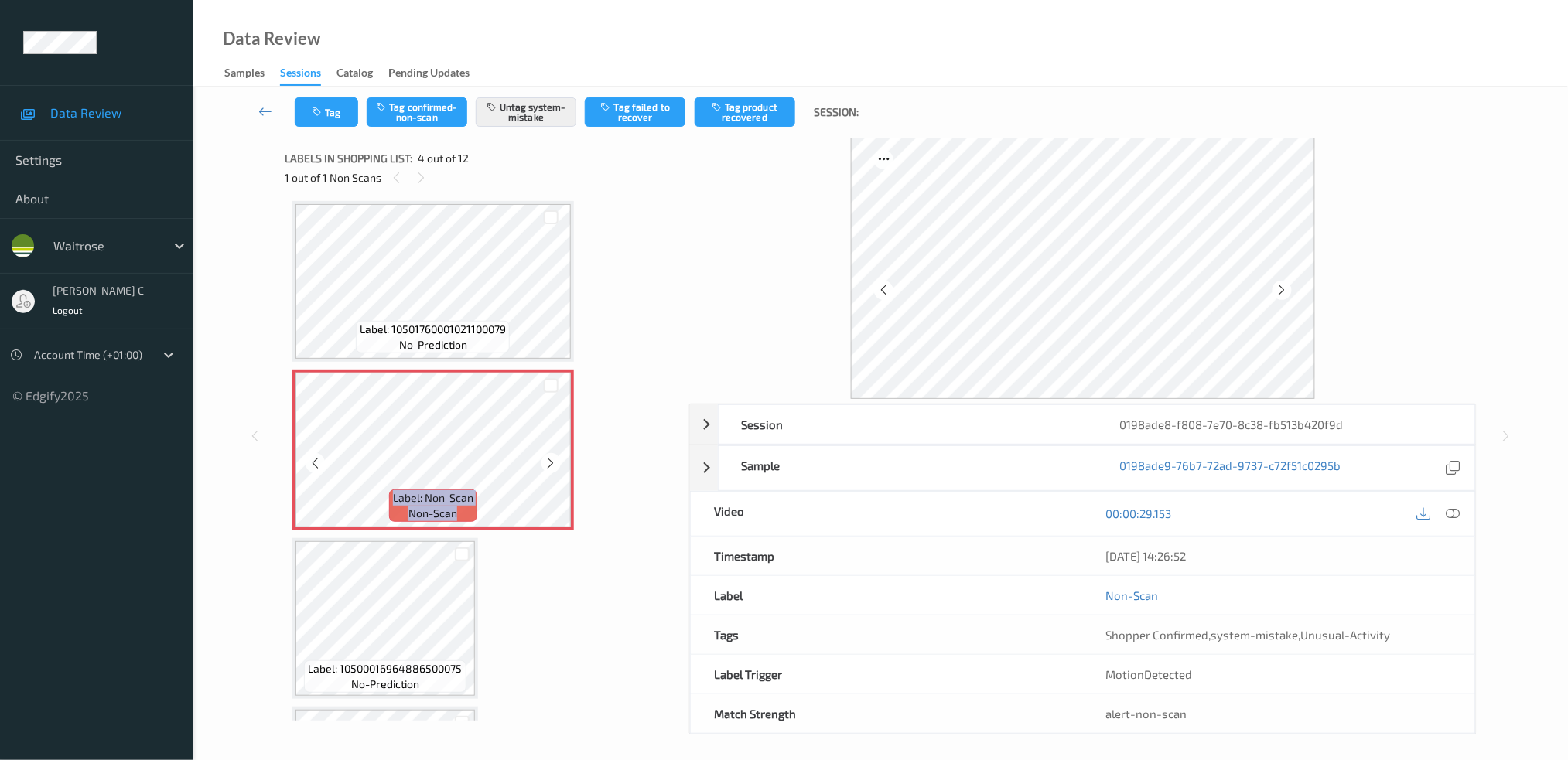
click at [552, 458] on icon at bounding box center [551, 463] width 13 height 14
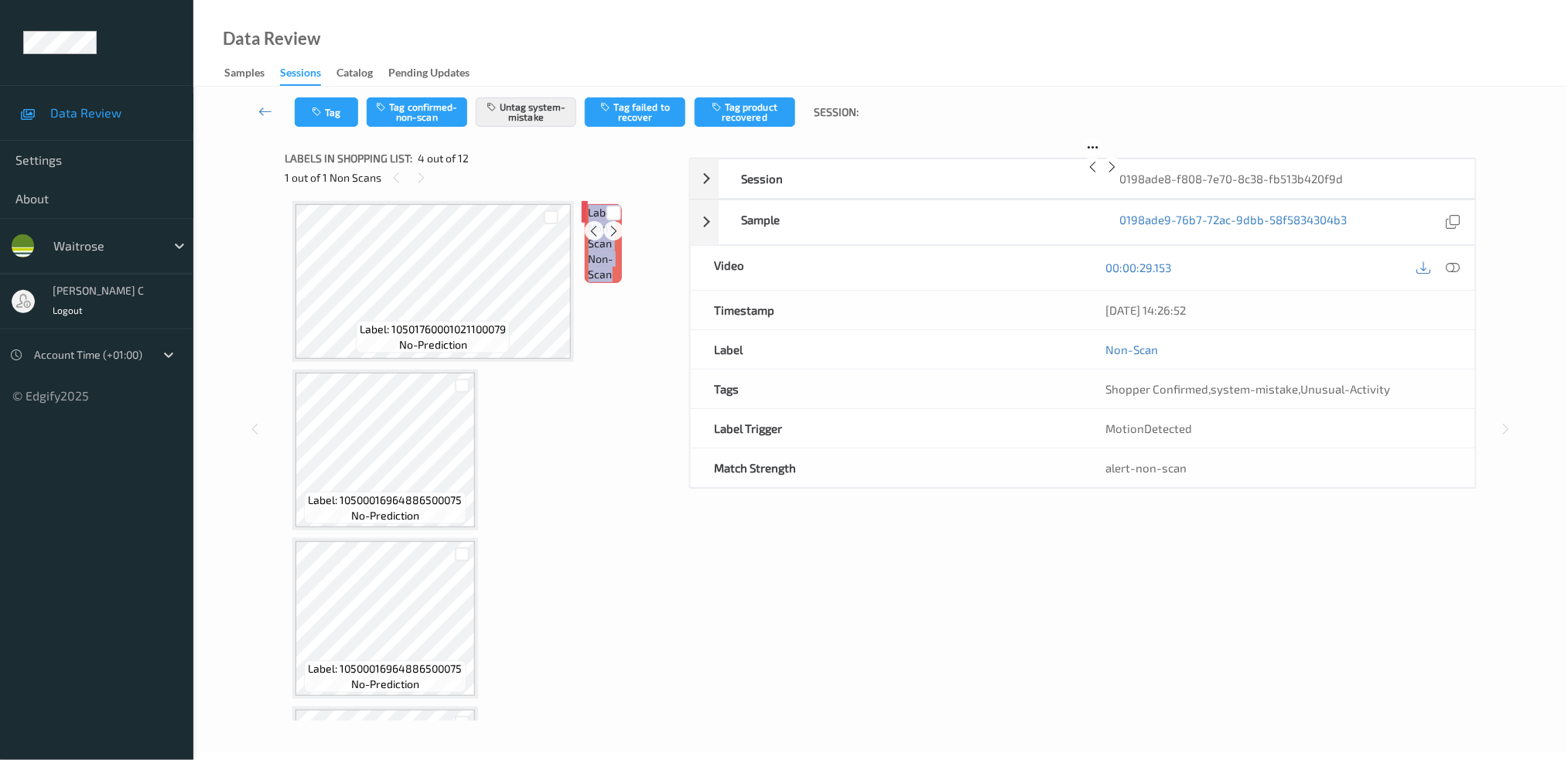
click at [607, 237] on icon at bounding box center [614, 230] width 13 height 14
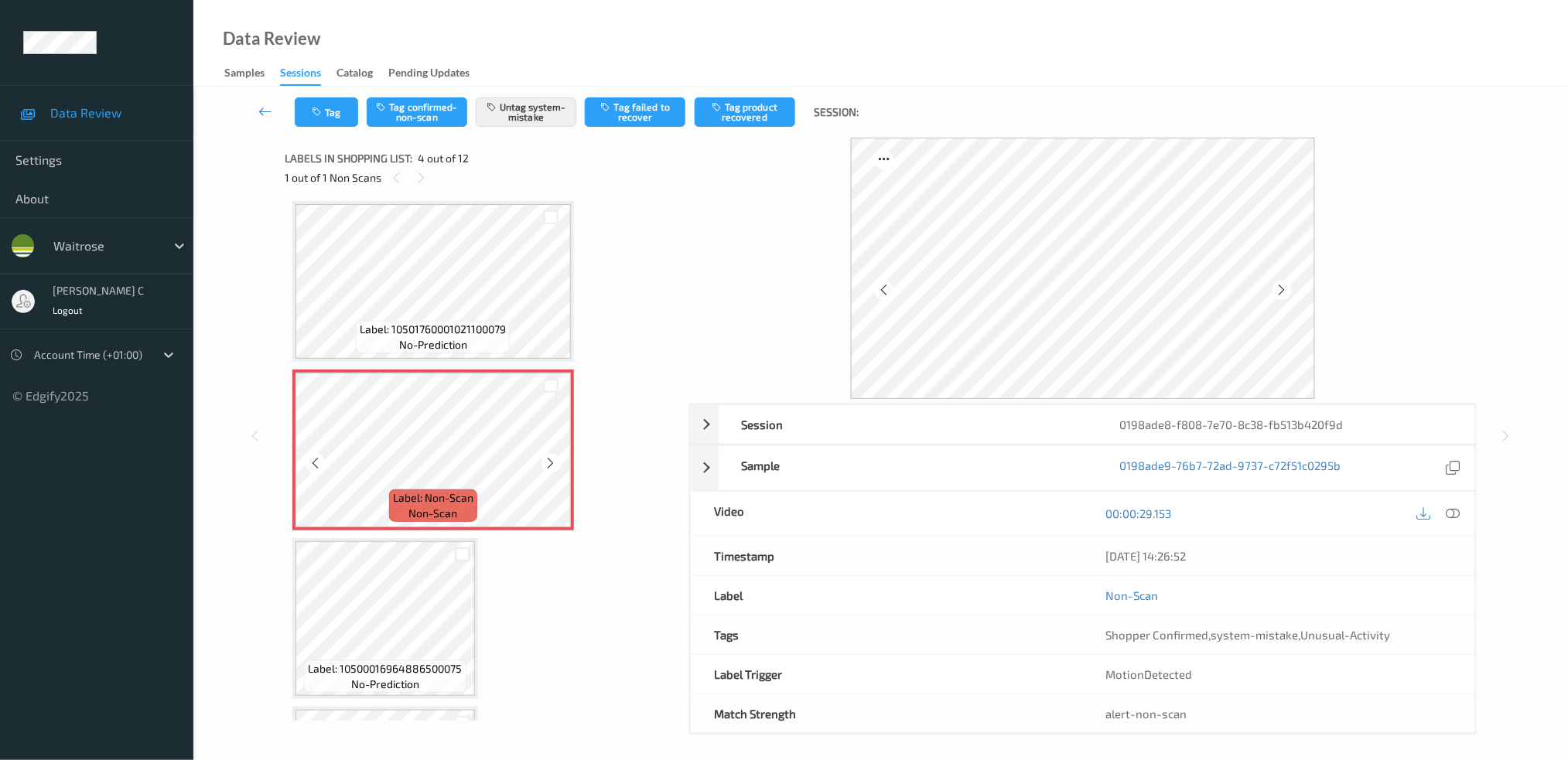
scroll to position [548, 0]
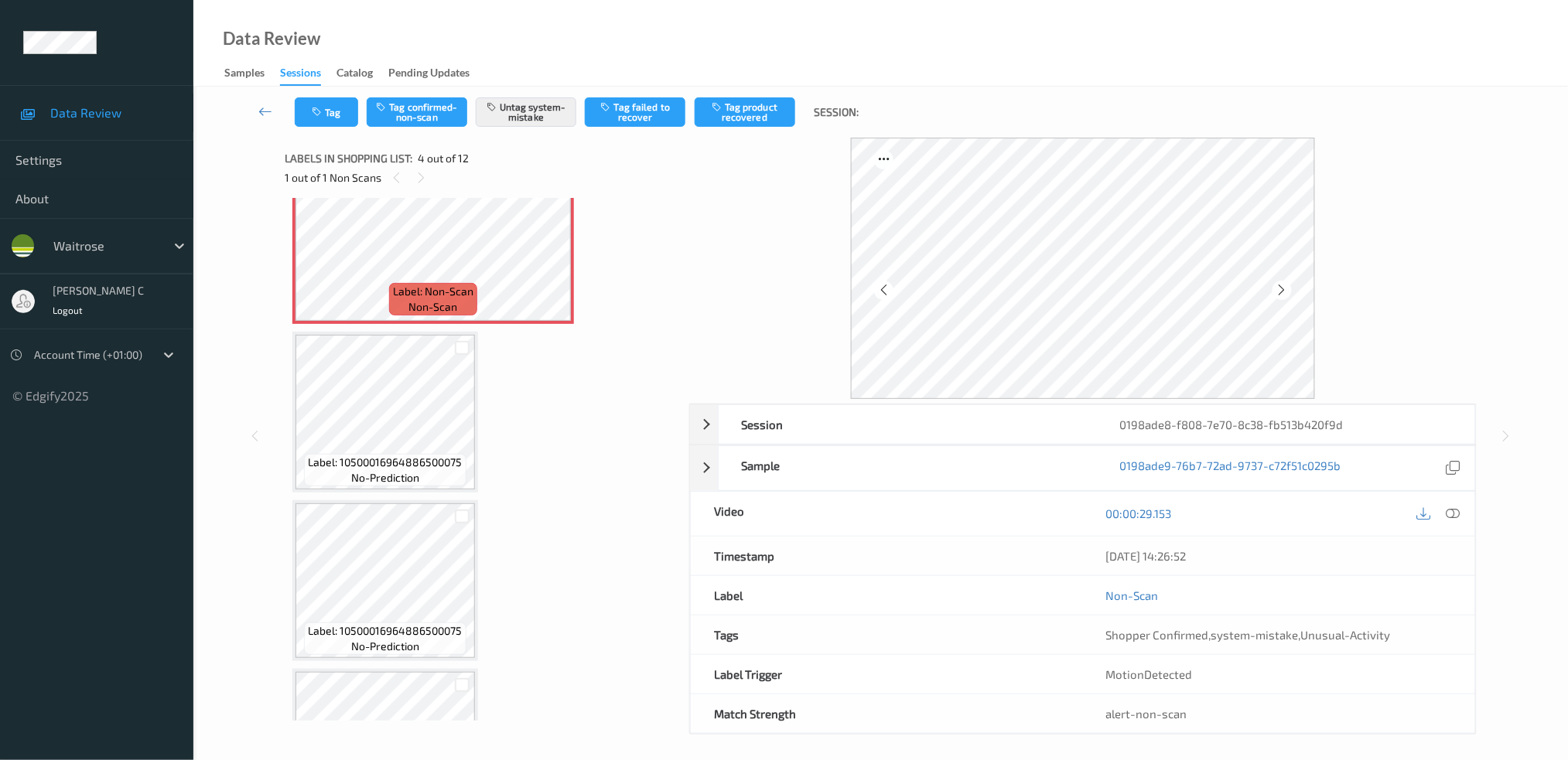
click at [442, 484] on div "Label: 10500016964886500075 no-prediction" at bounding box center [385, 412] width 186 height 161
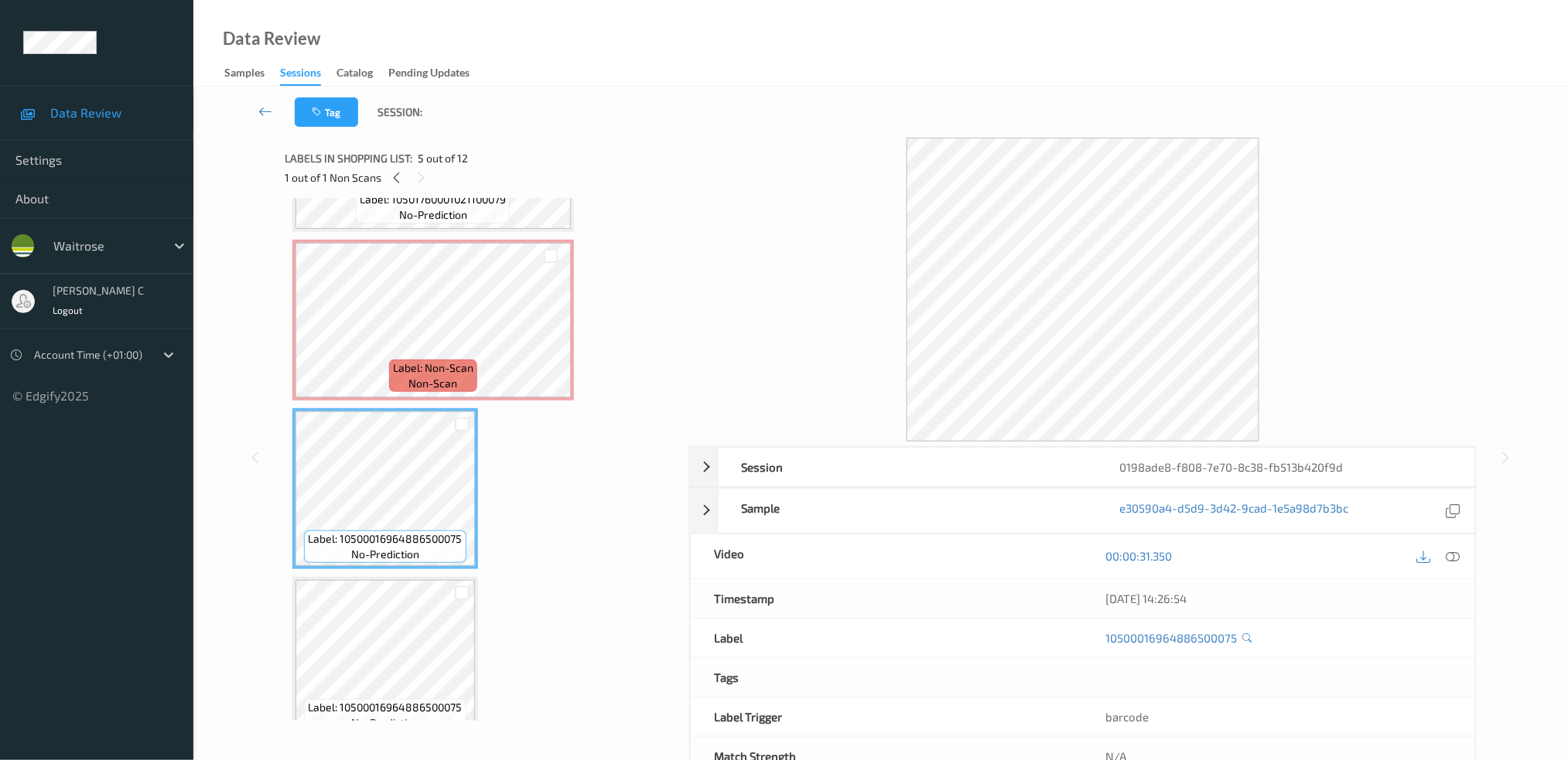
scroll to position [446, 0]
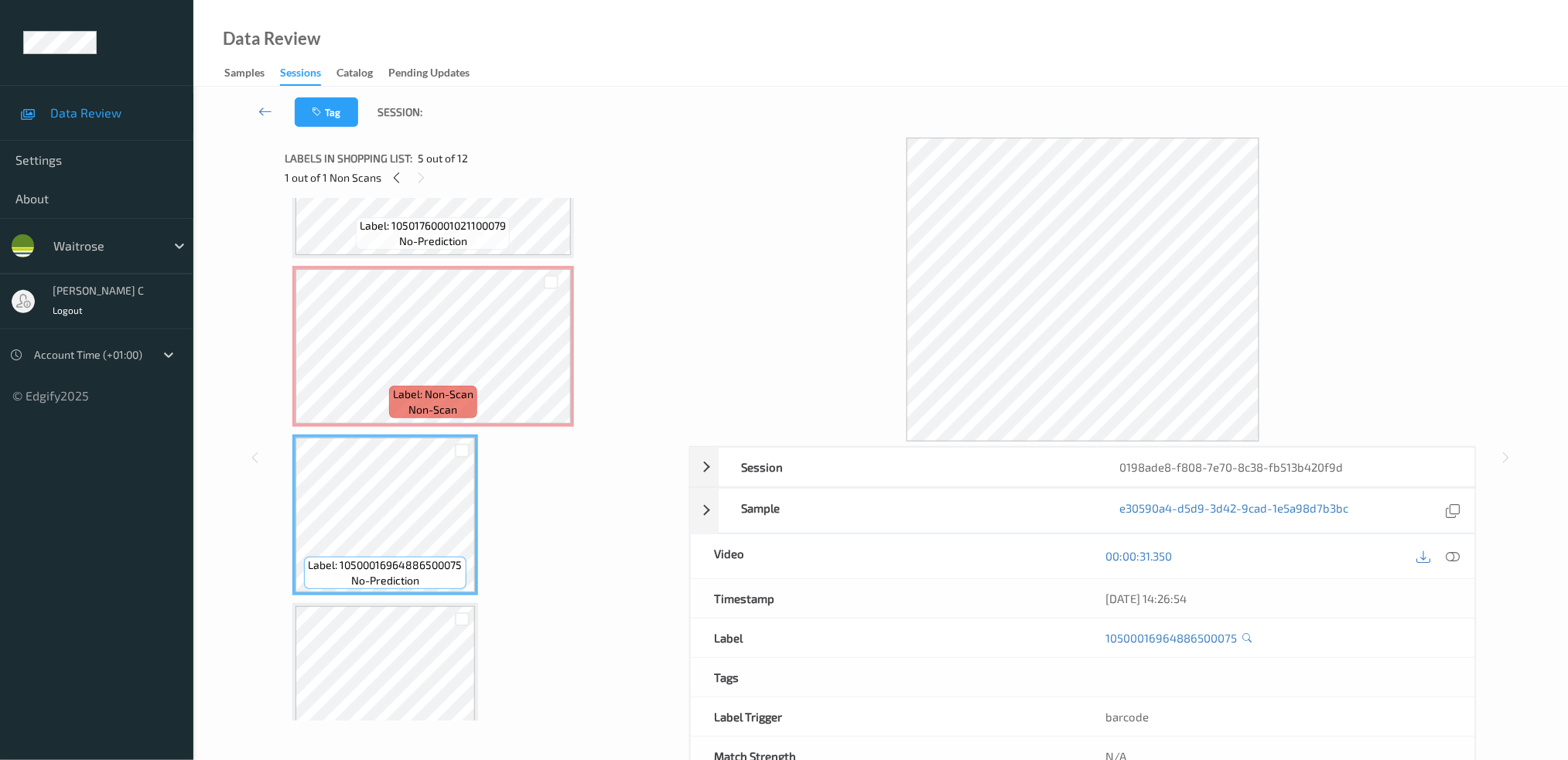
click at [440, 388] on span "Label: Non-Scan" at bounding box center [433, 394] width 81 height 15
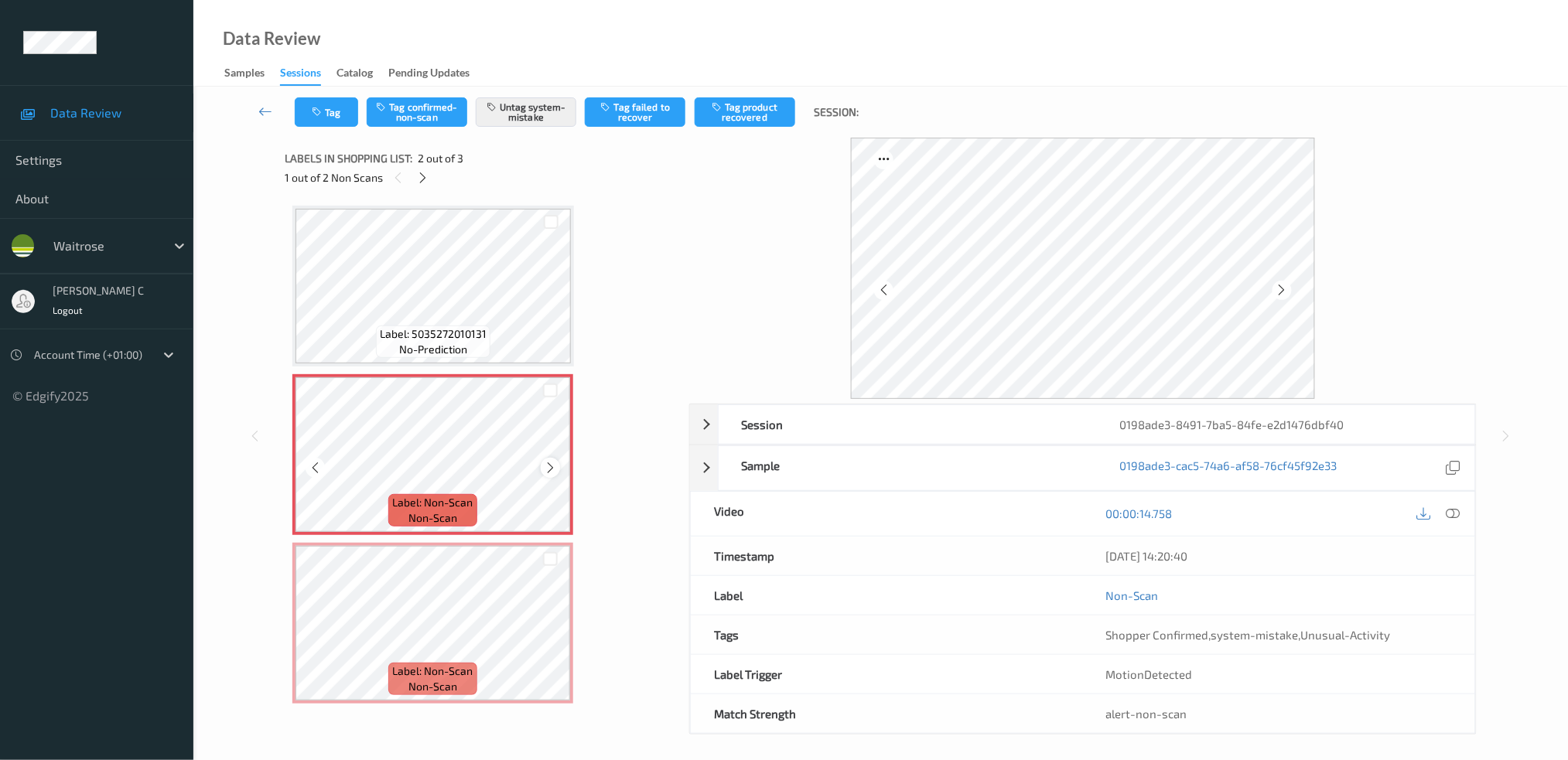
click at [553, 465] on icon at bounding box center [550, 467] width 13 height 14
click at [553, 465] on icon at bounding box center [551, 467] width 13 height 14
click at [553, 465] on icon at bounding box center [550, 467] width 13 height 14
click at [553, 465] on icon at bounding box center [551, 467] width 13 height 14
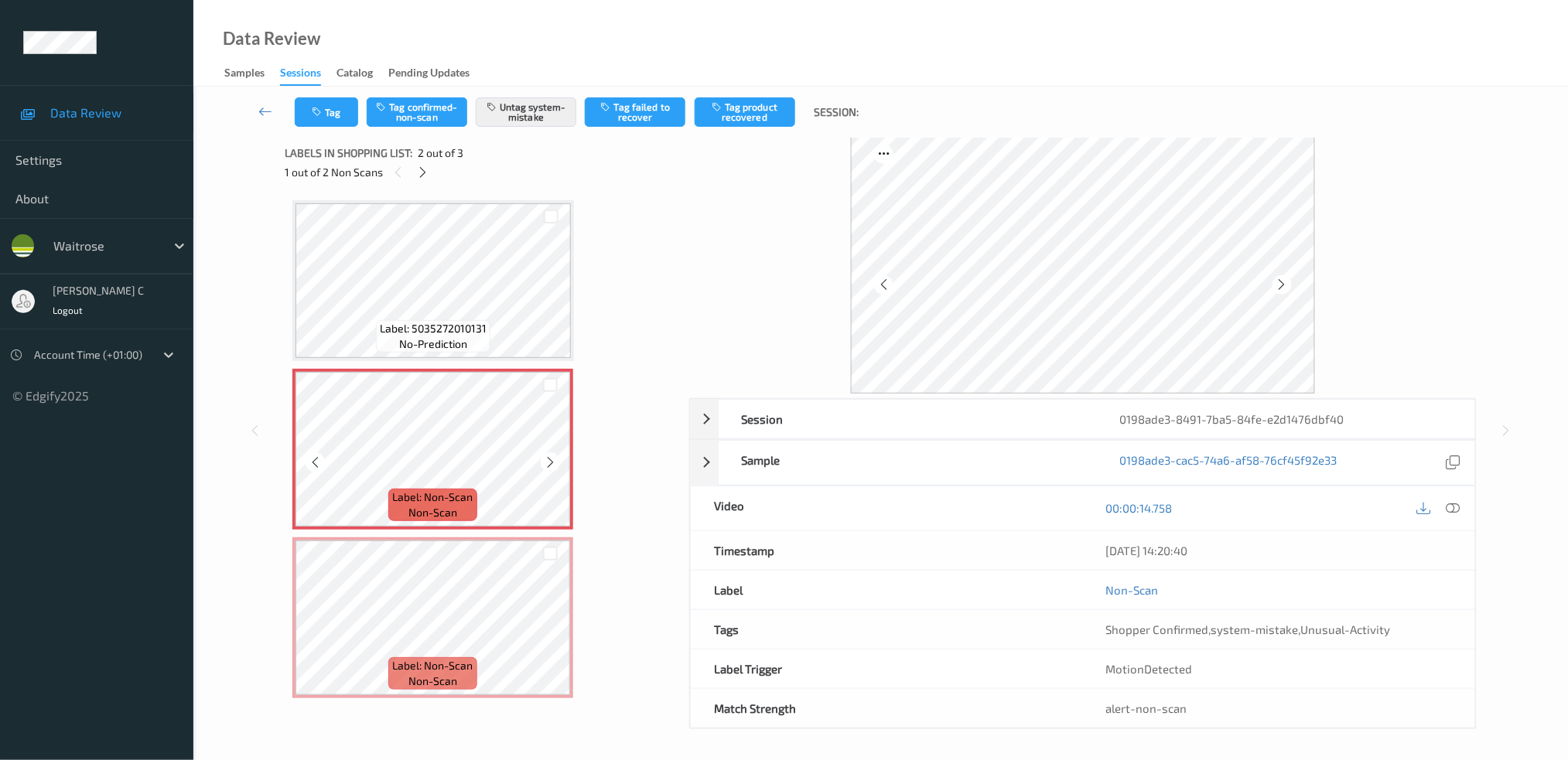
scroll to position [6, 0]
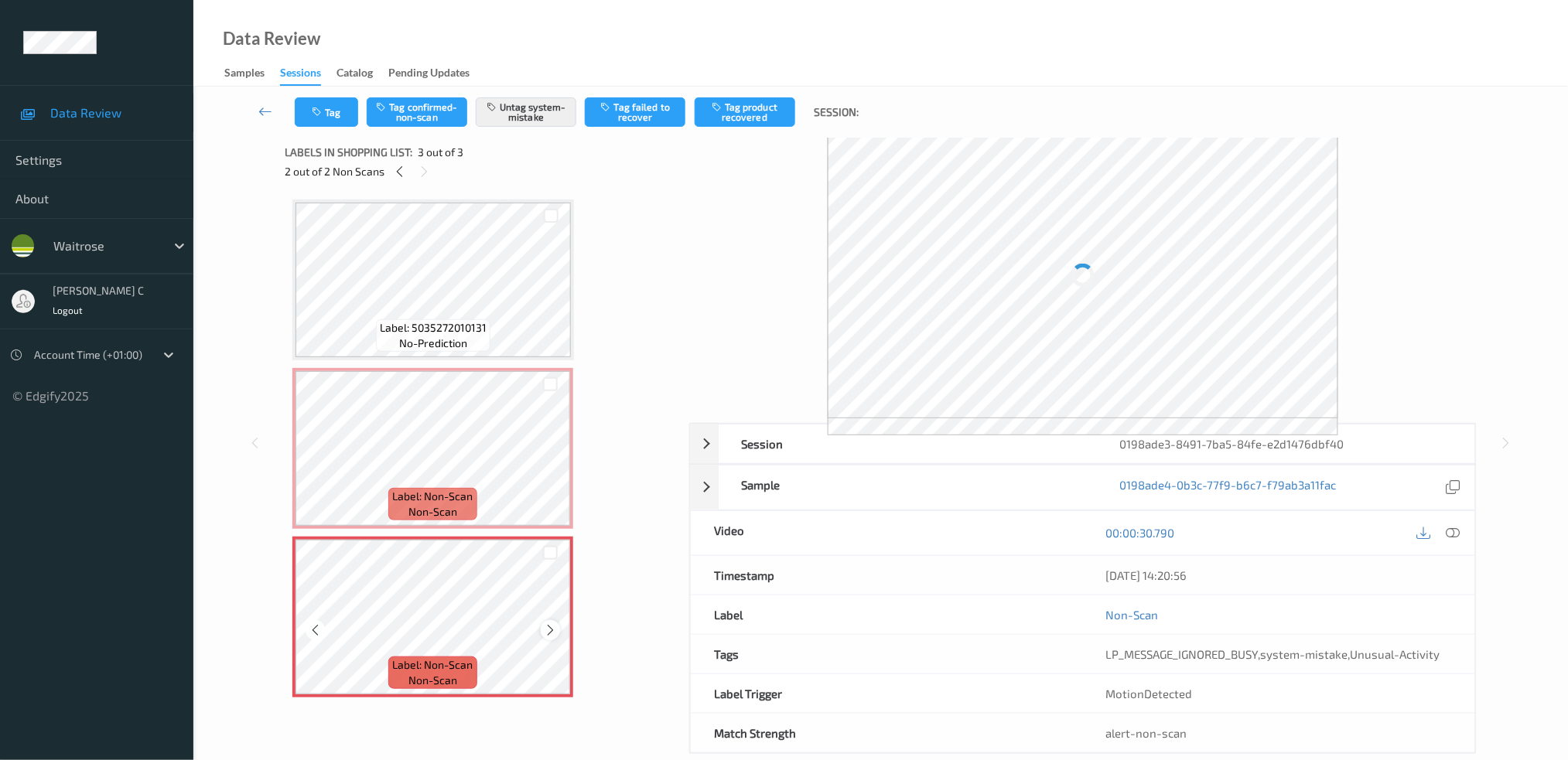
click at [548, 623] on icon at bounding box center [550, 630] width 13 height 14
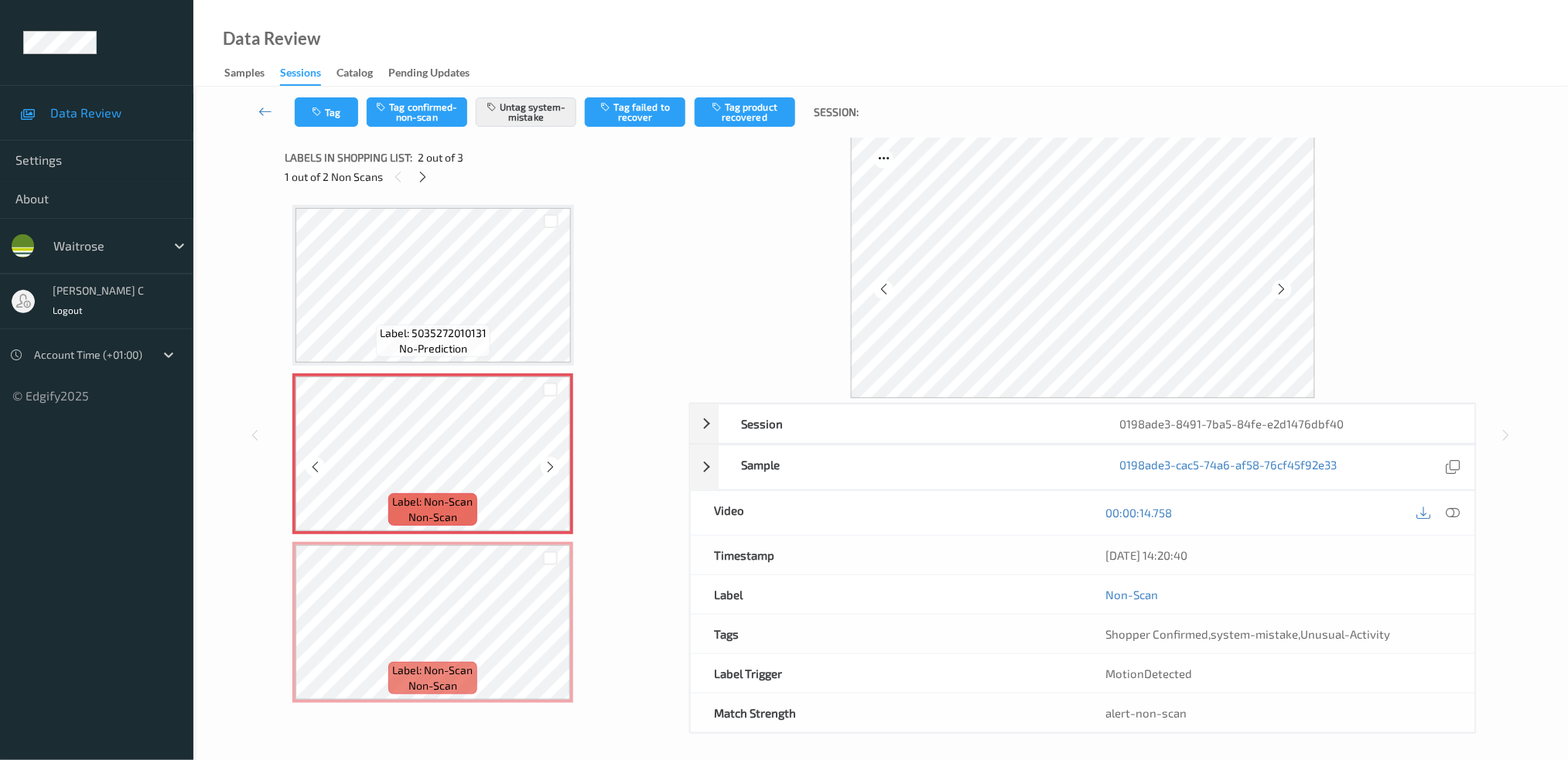
scroll to position [0, 0]
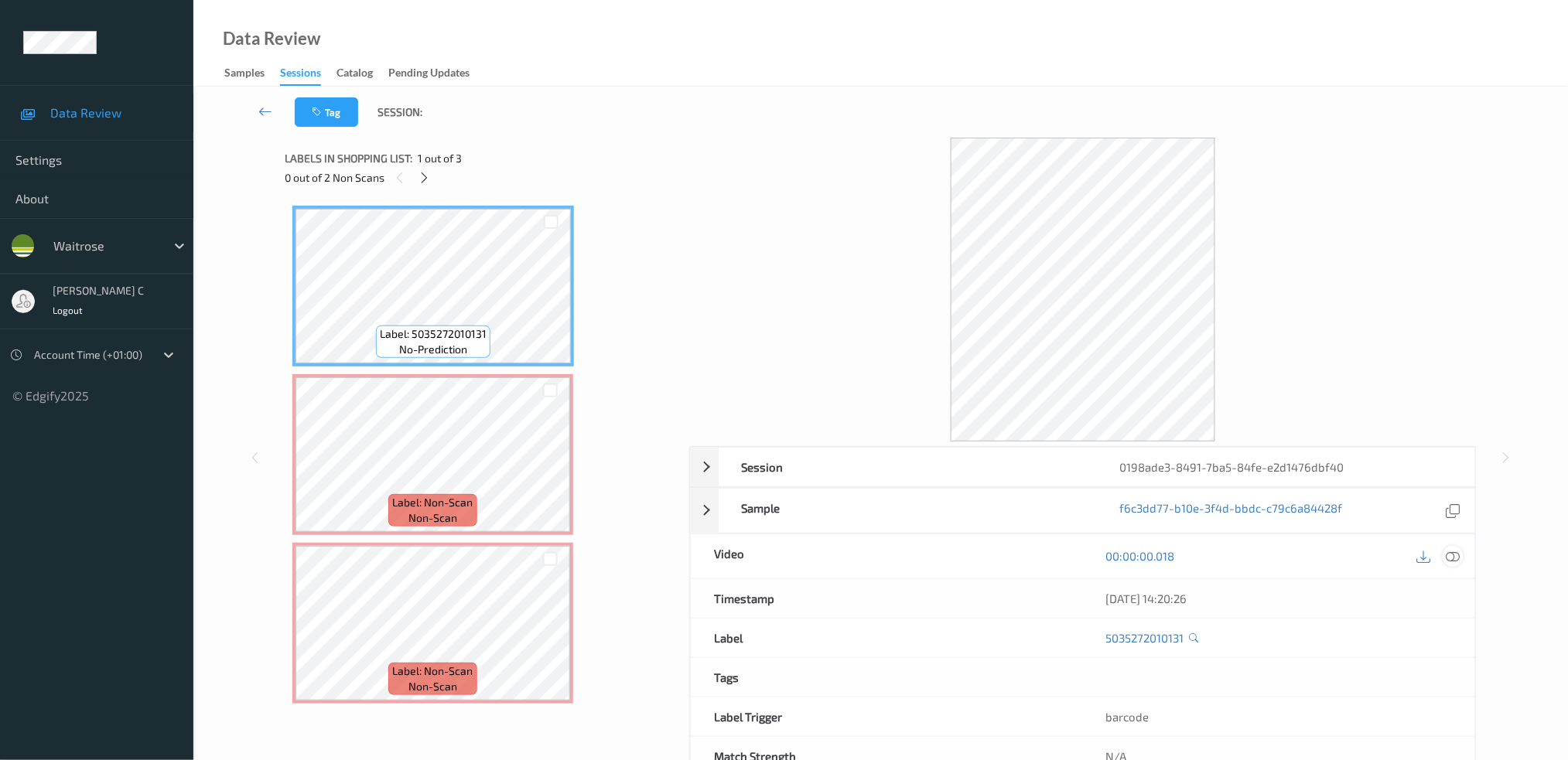
click at [1456, 553] on icon at bounding box center [1453, 556] width 14 height 14
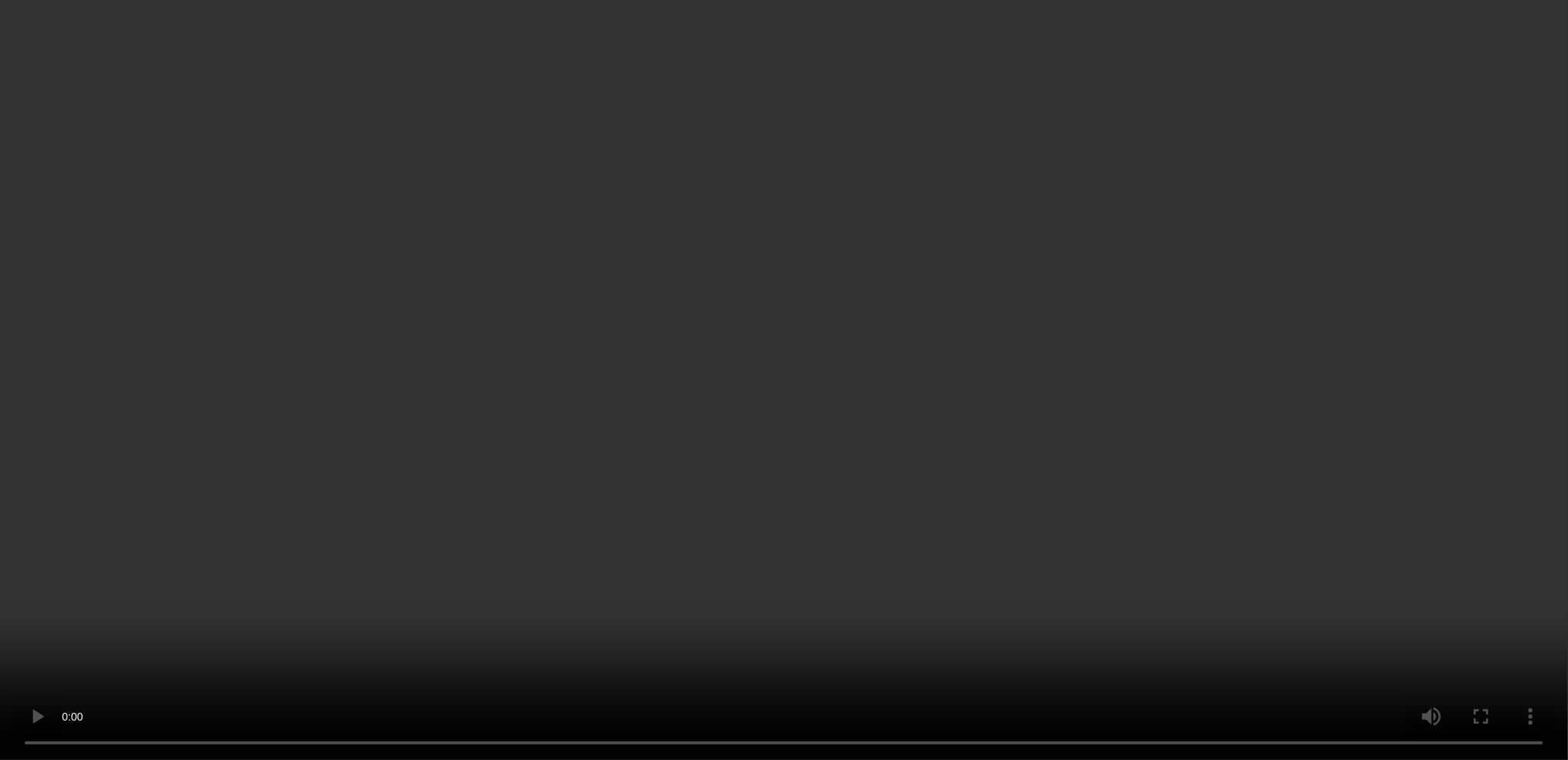
scroll to position [48, 0]
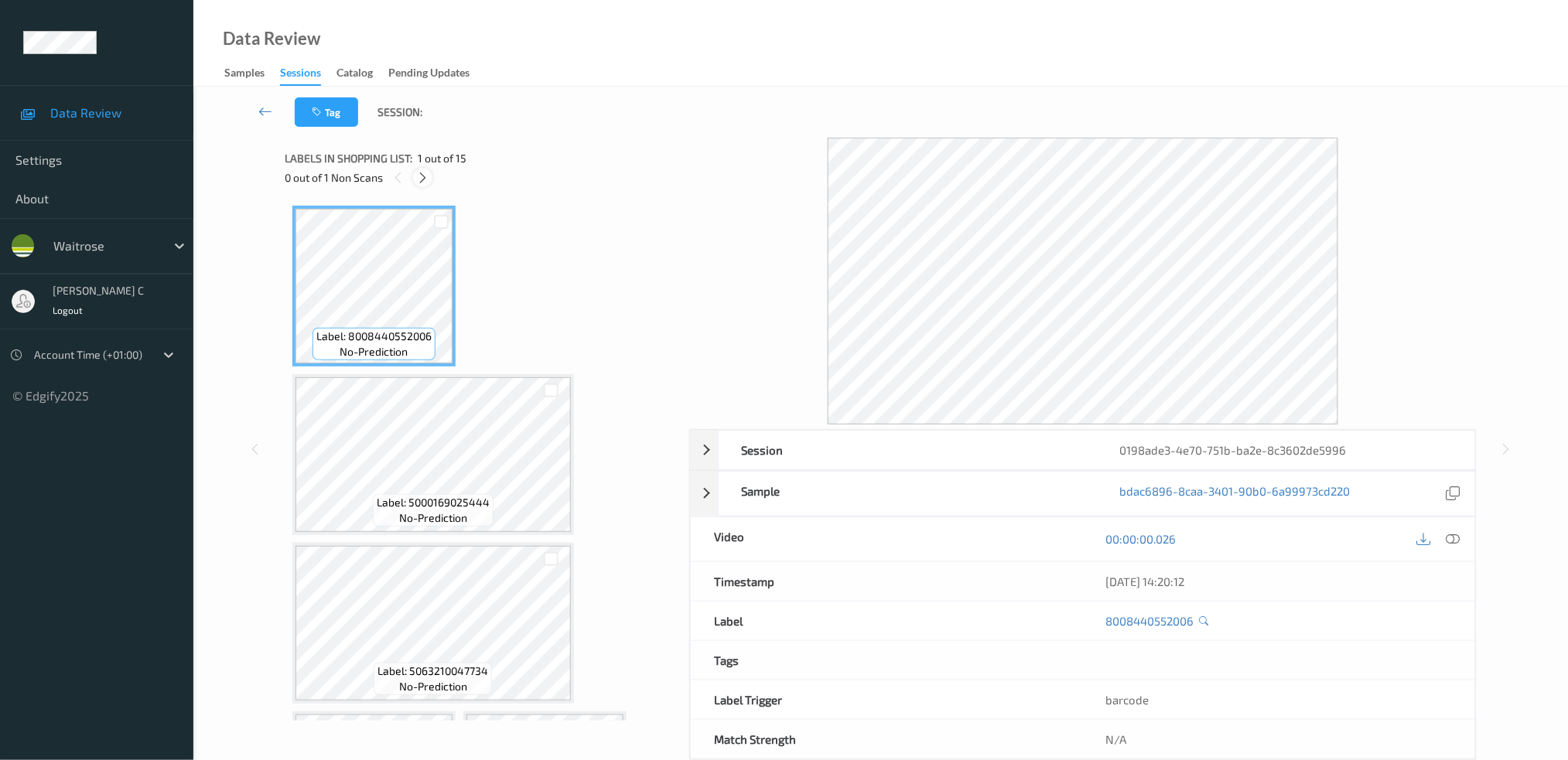
click at [423, 180] on icon at bounding box center [423, 177] width 13 height 14
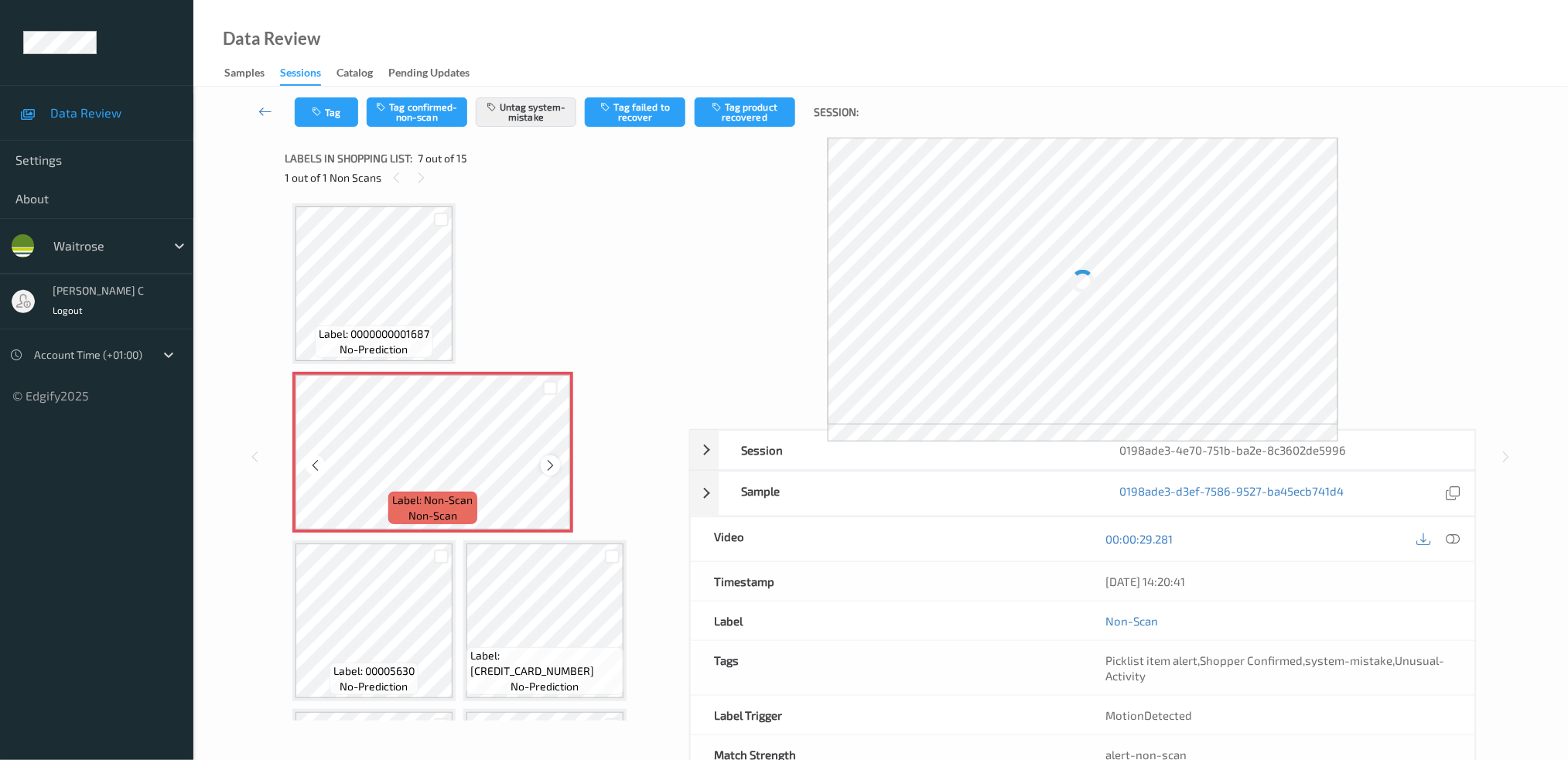
click at [552, 458] on icon at bounding box center [550, 465] width 13 height 14
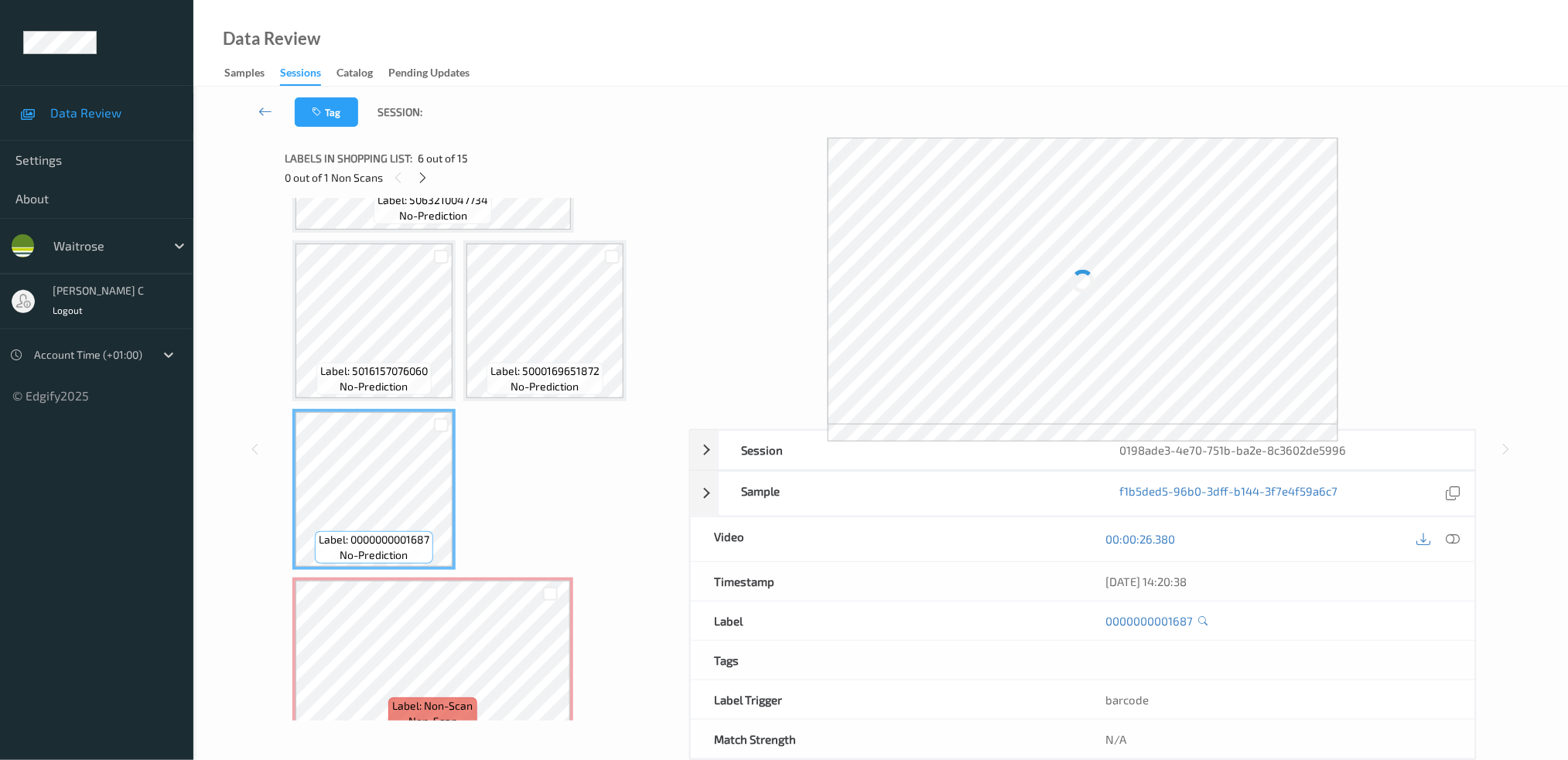
scroll to position [573, 0]
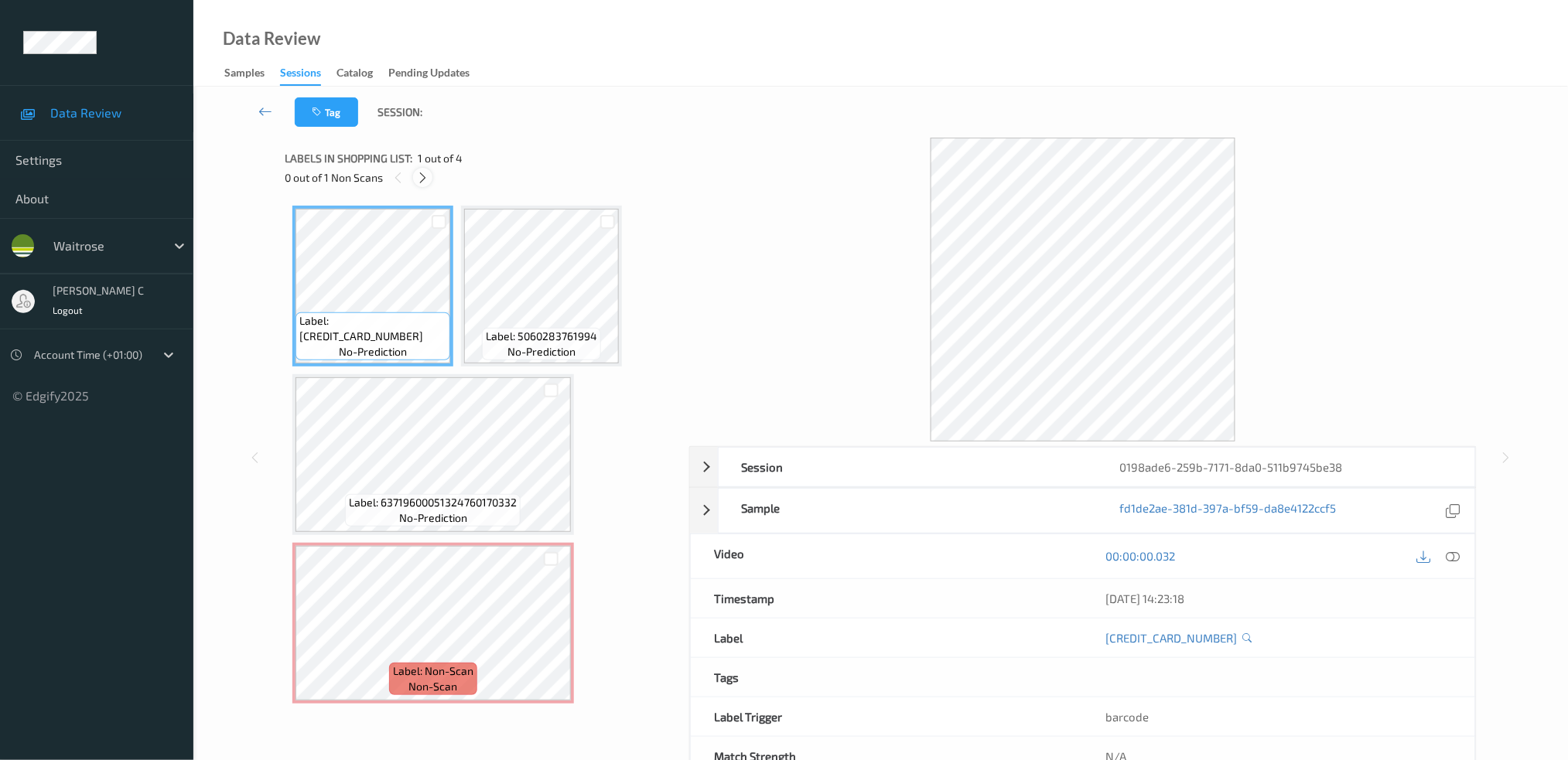
click at [427, 173] on icon at bounding box center [423, 177] width 13 height 14
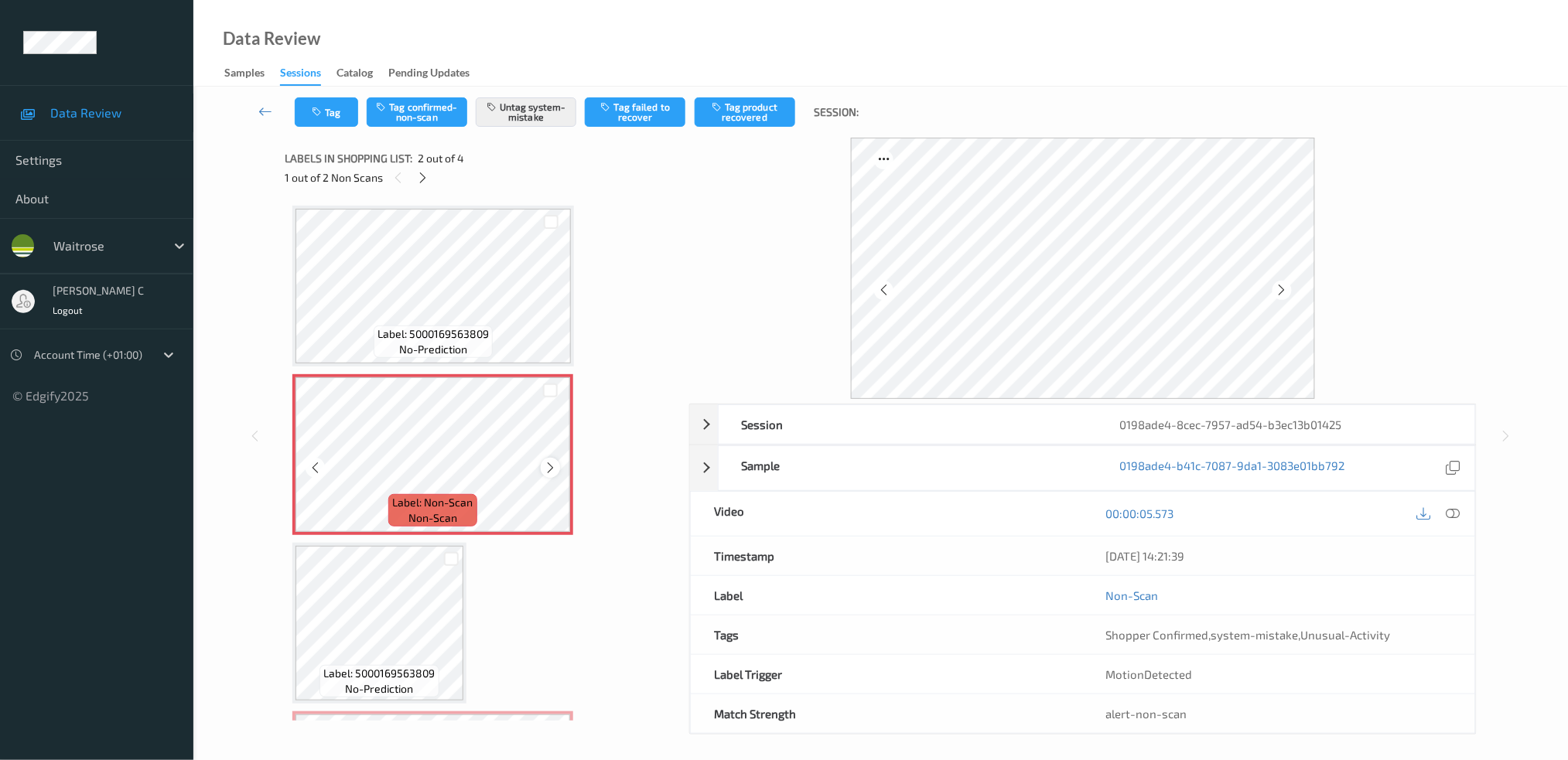
click at [549, 463] on icon at bounding box center [550, 467] width 13 height 14
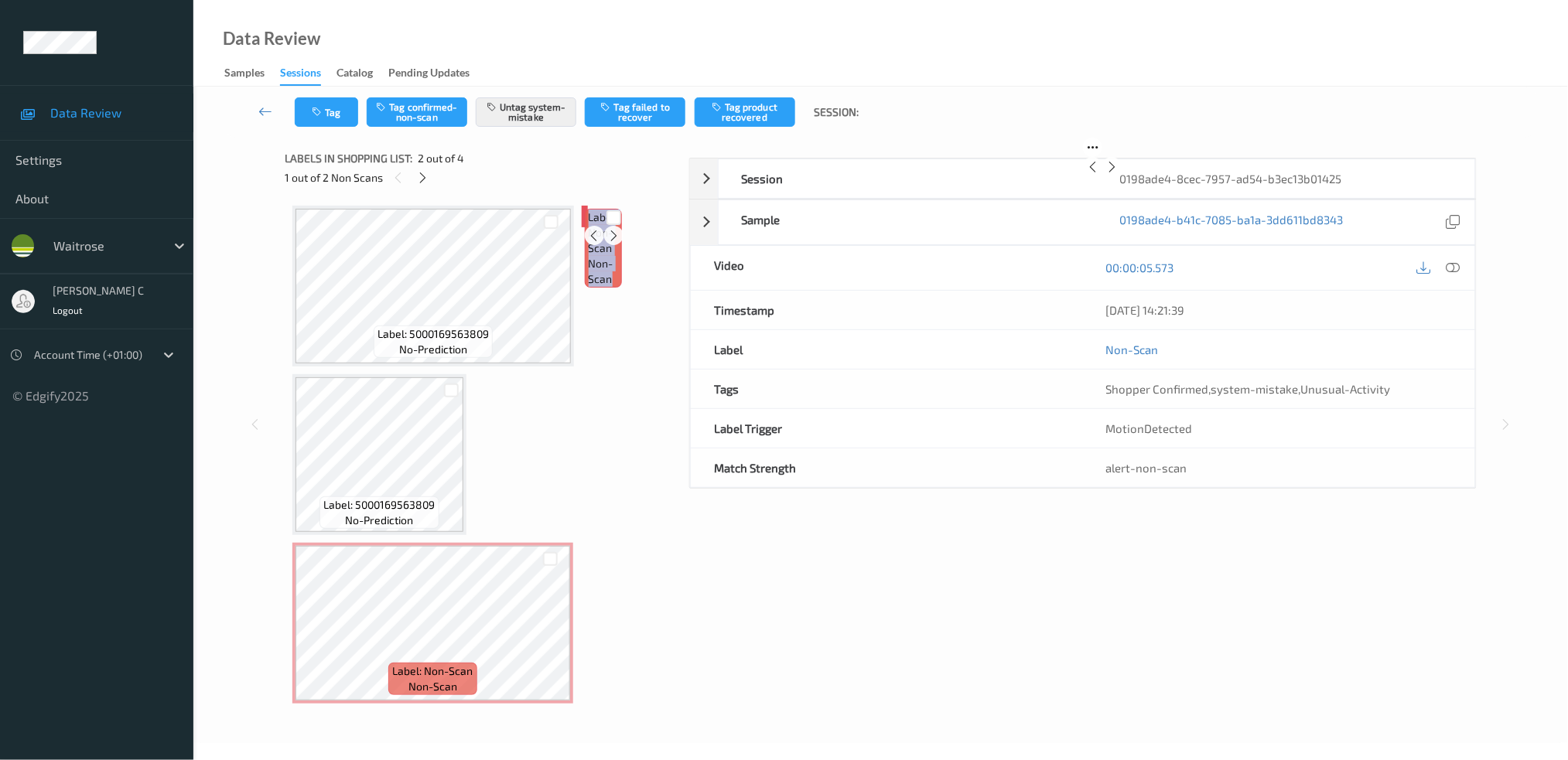
click at [607, 242] on icon at bounding box center [614, 235] width 13 height 14
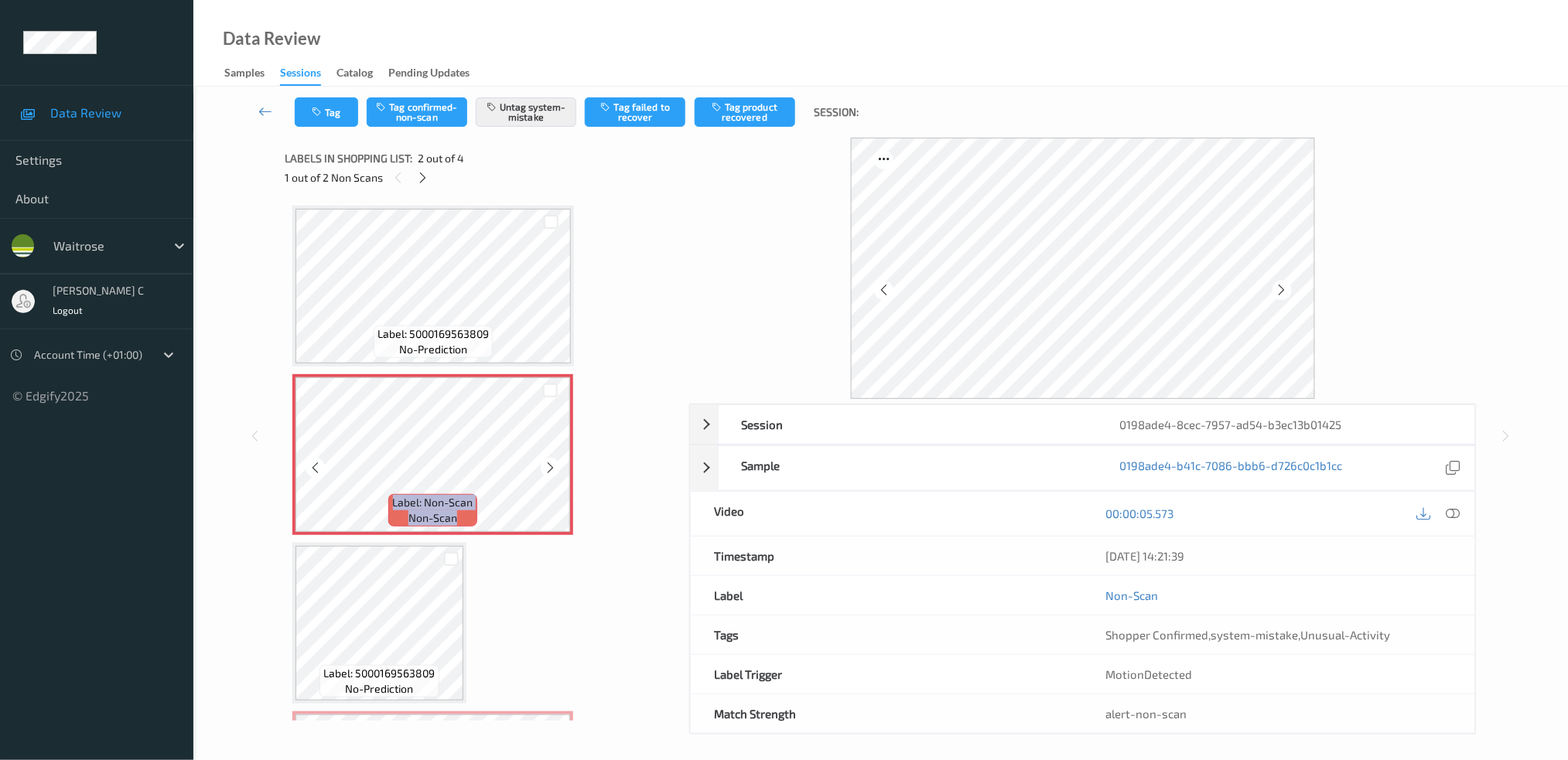
click at [549, 463] on icon at bounding box center [550, 467] width 13 height 14
click at [549, 463] on icon at bounding box center [551, 467] width 13 height 14
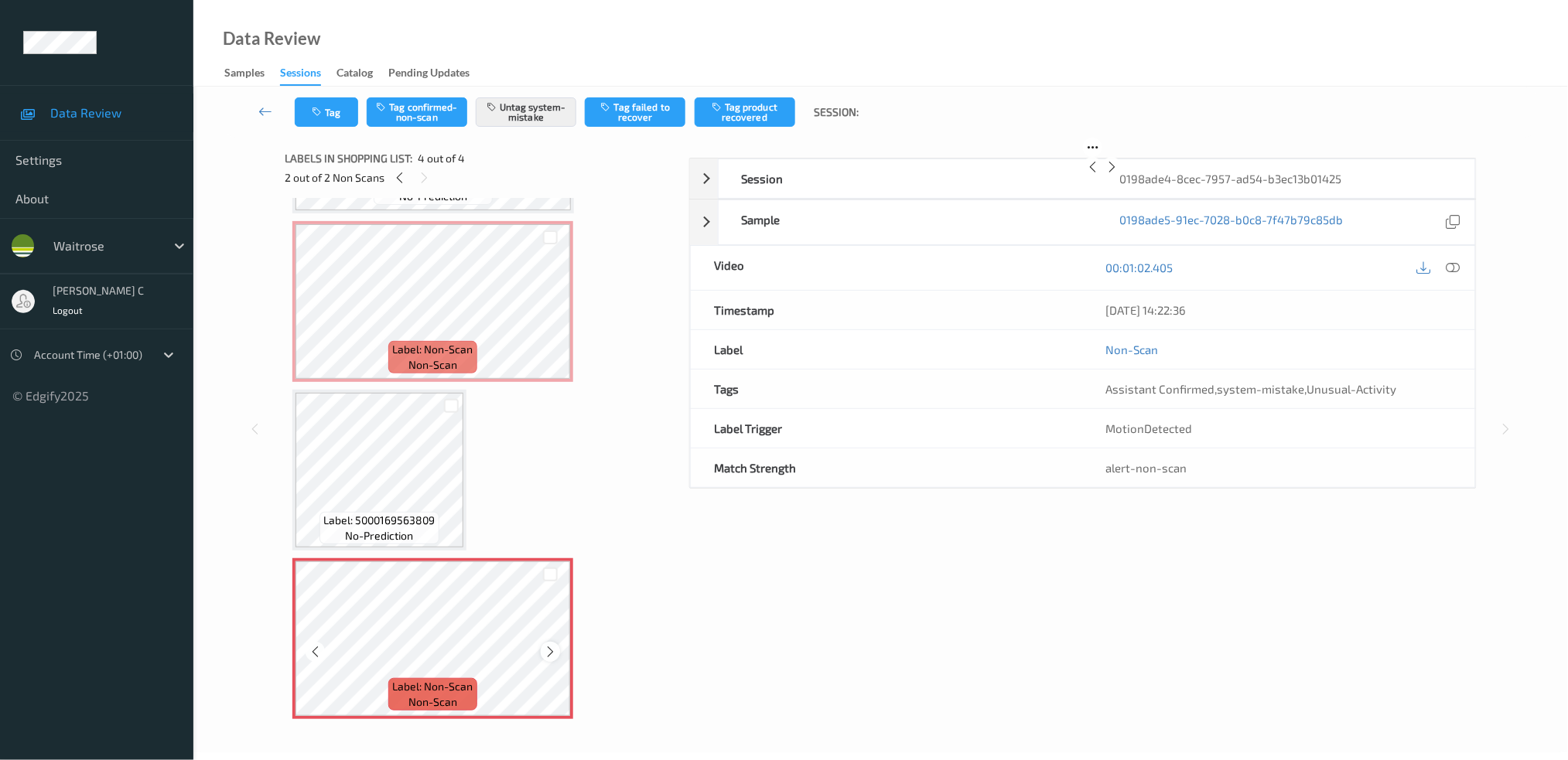
scroll to position [6, 0]
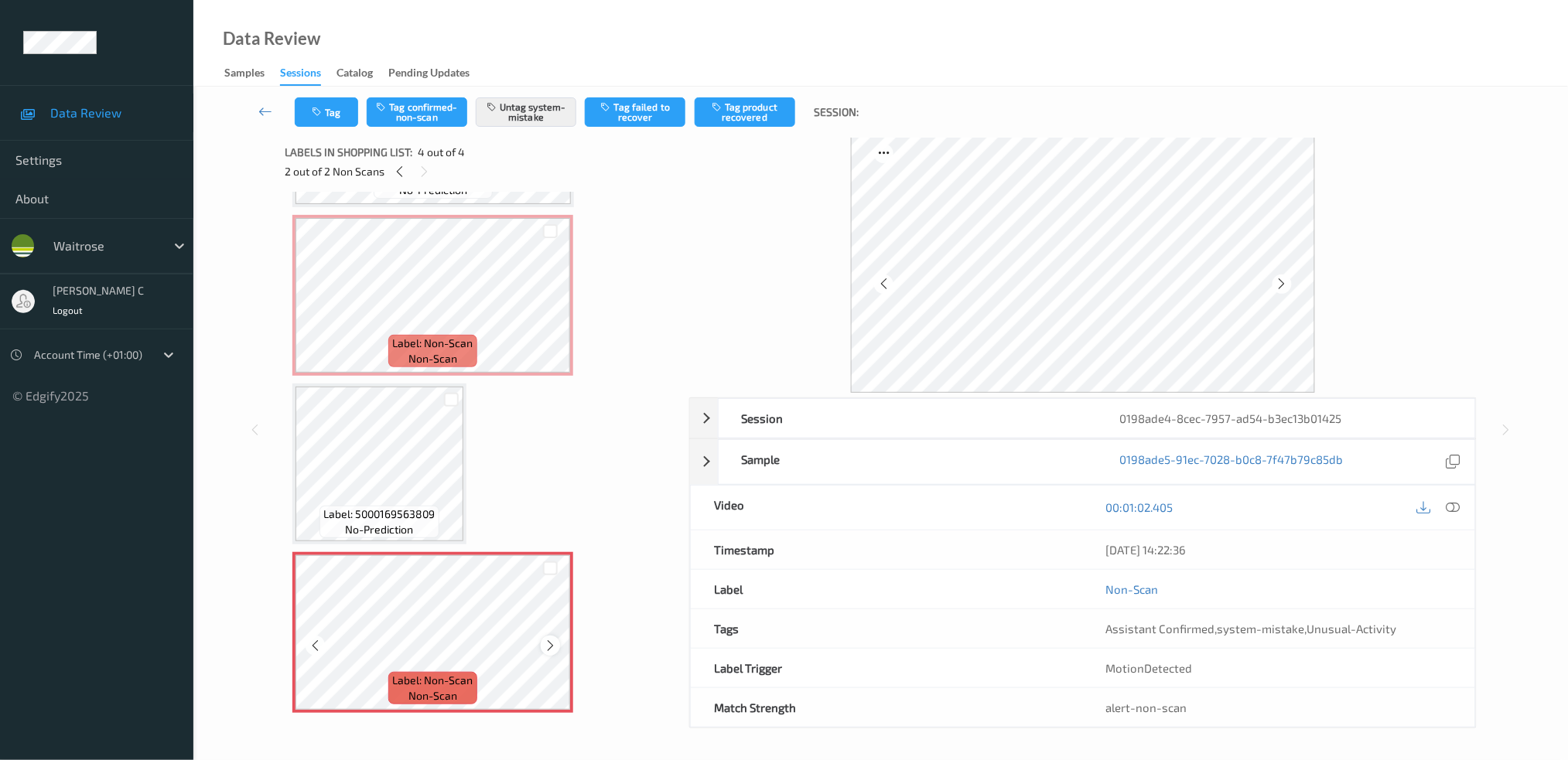
click at [553, 639] on icon at bounding box center [550, 646] width 13 height 14
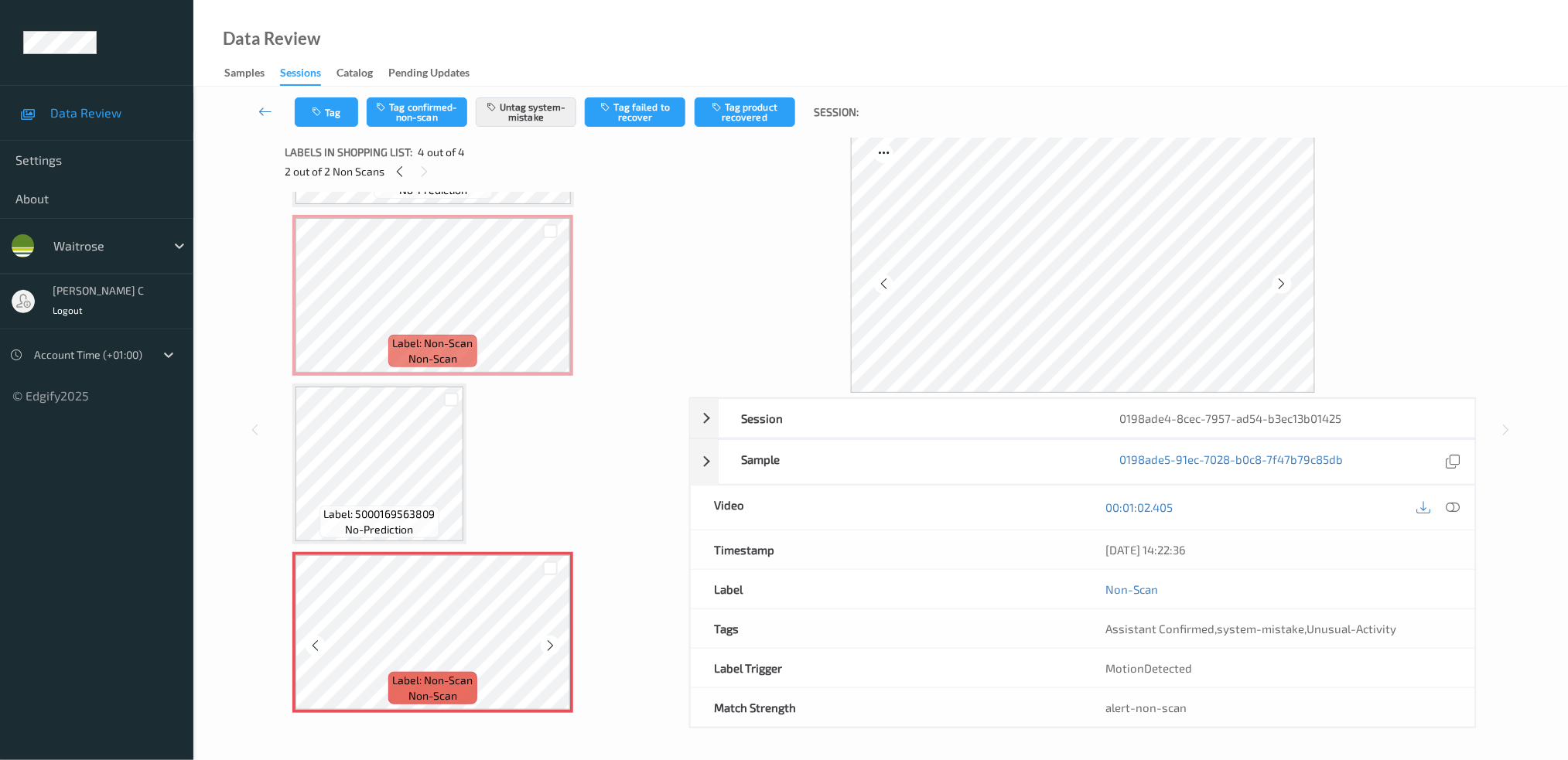
click at [553, 639] on icon at bounding box center [550, 646] width 13 height 14
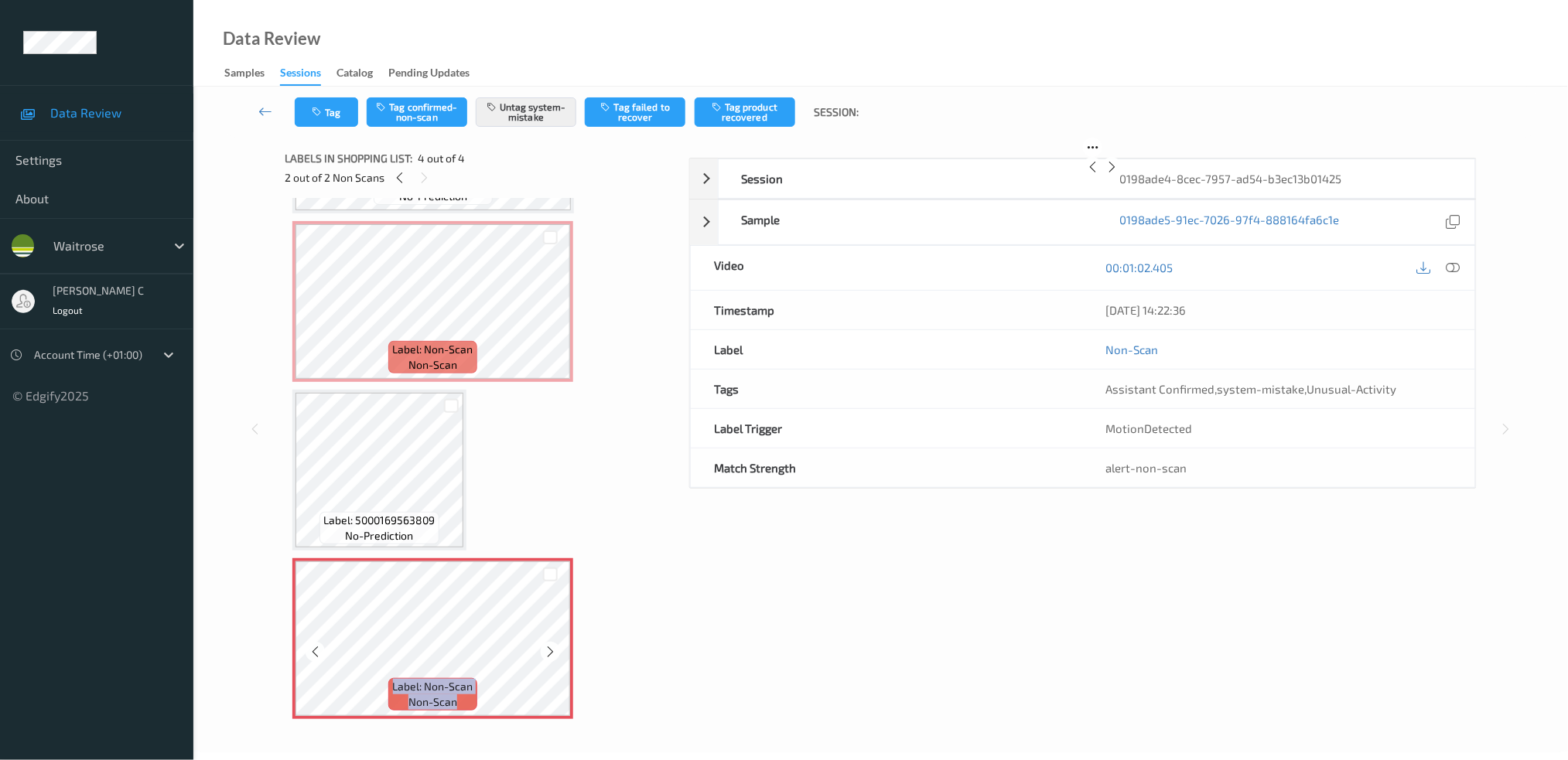
click at [553, 645] on icon at bounding box center [550, 652] width 13 height 14
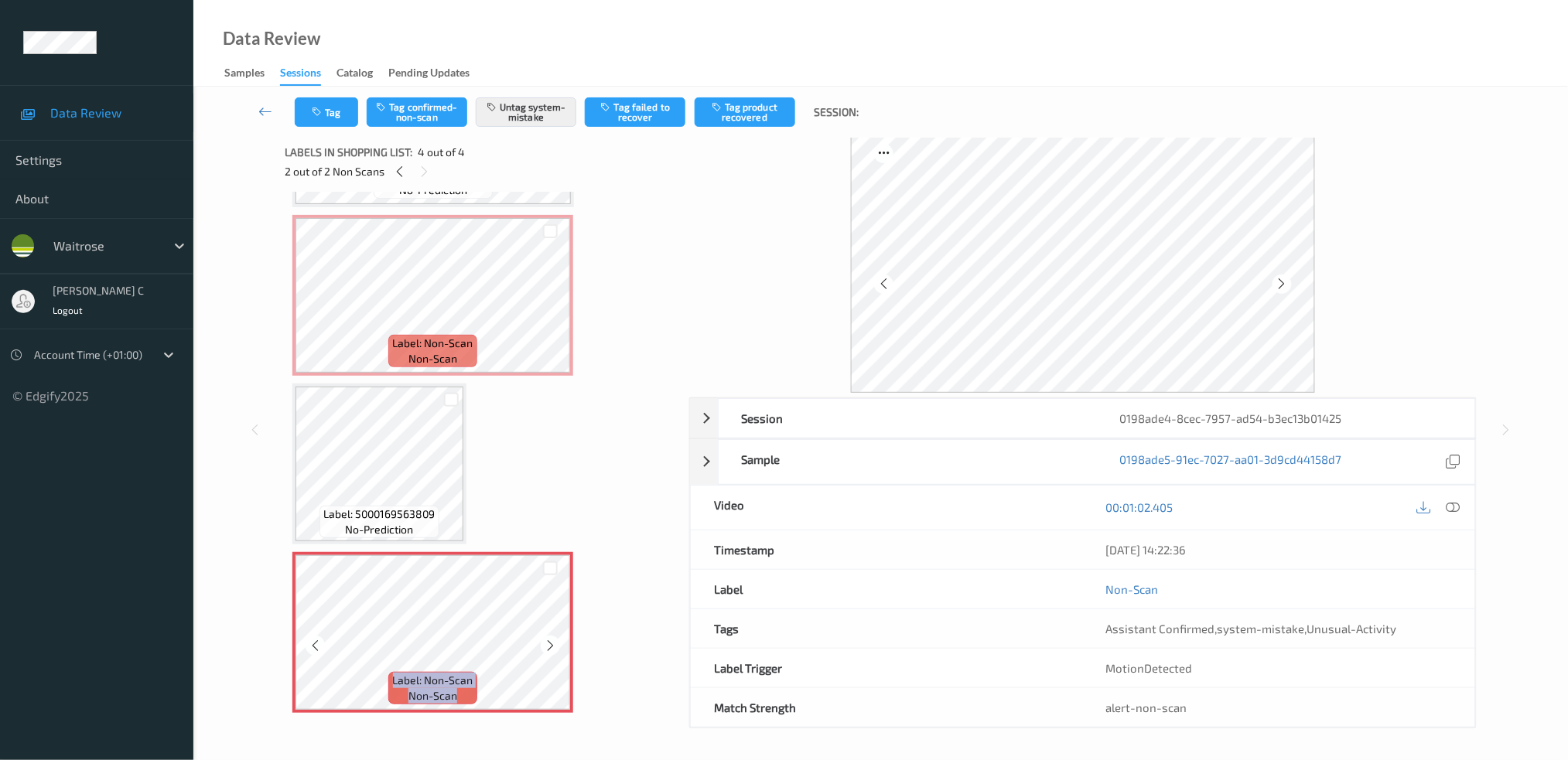
click at [553, 639] on icon at bounding box center [550, 646] width 13 height 14
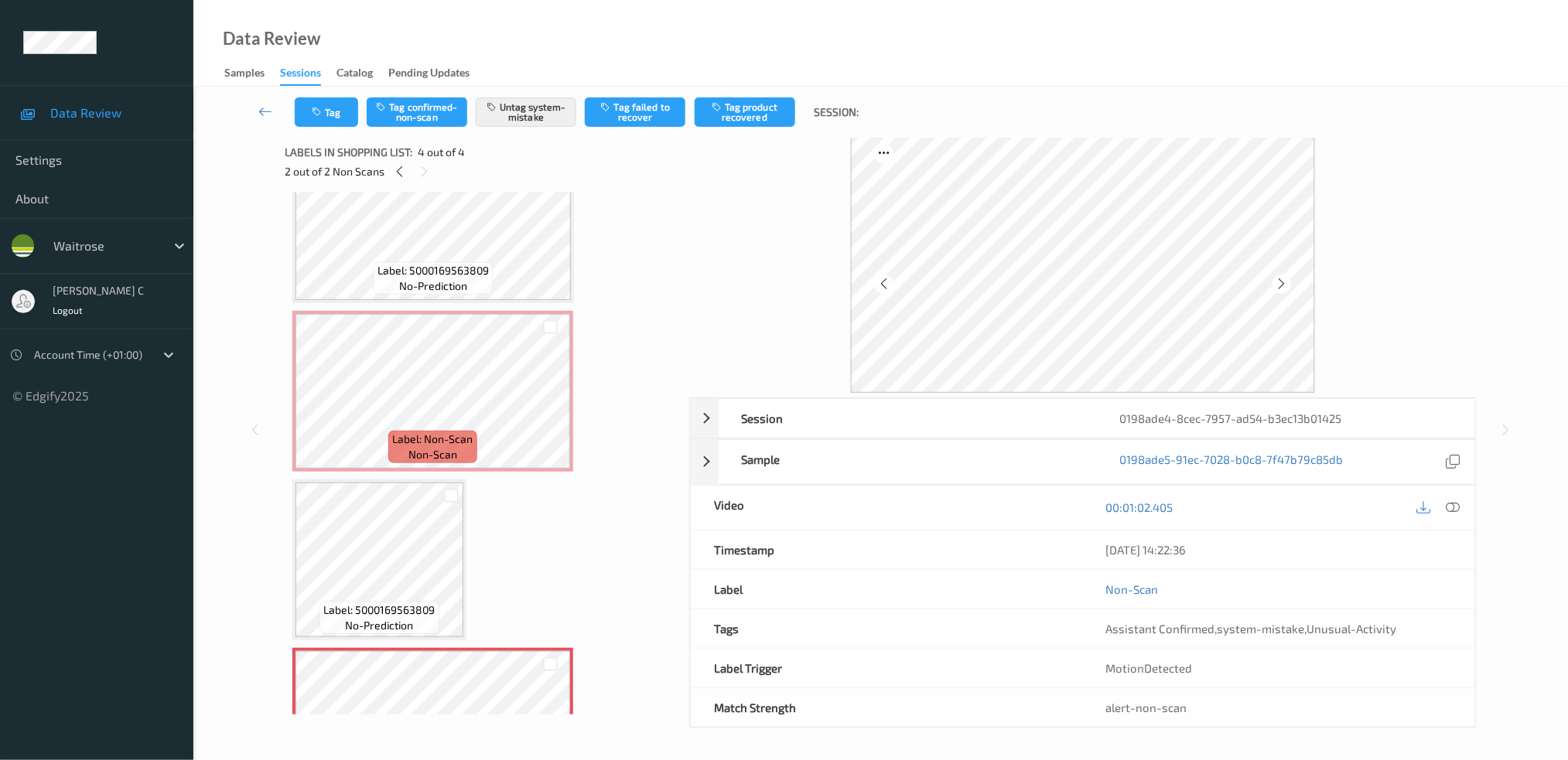
scroll to position [0, 0]
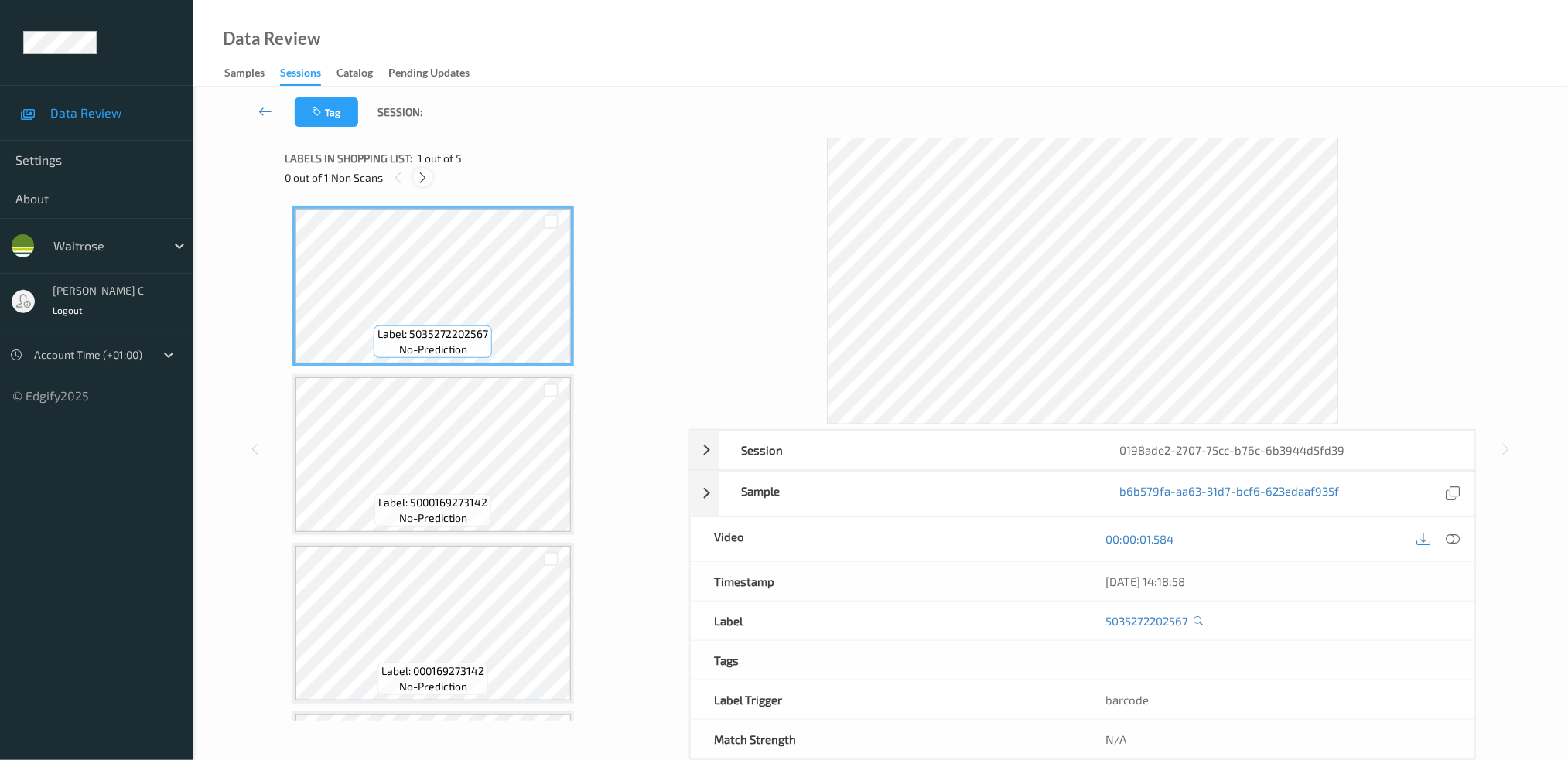
click at [426, 179] on icon at bounding box center [423, 177] width 13 height 14
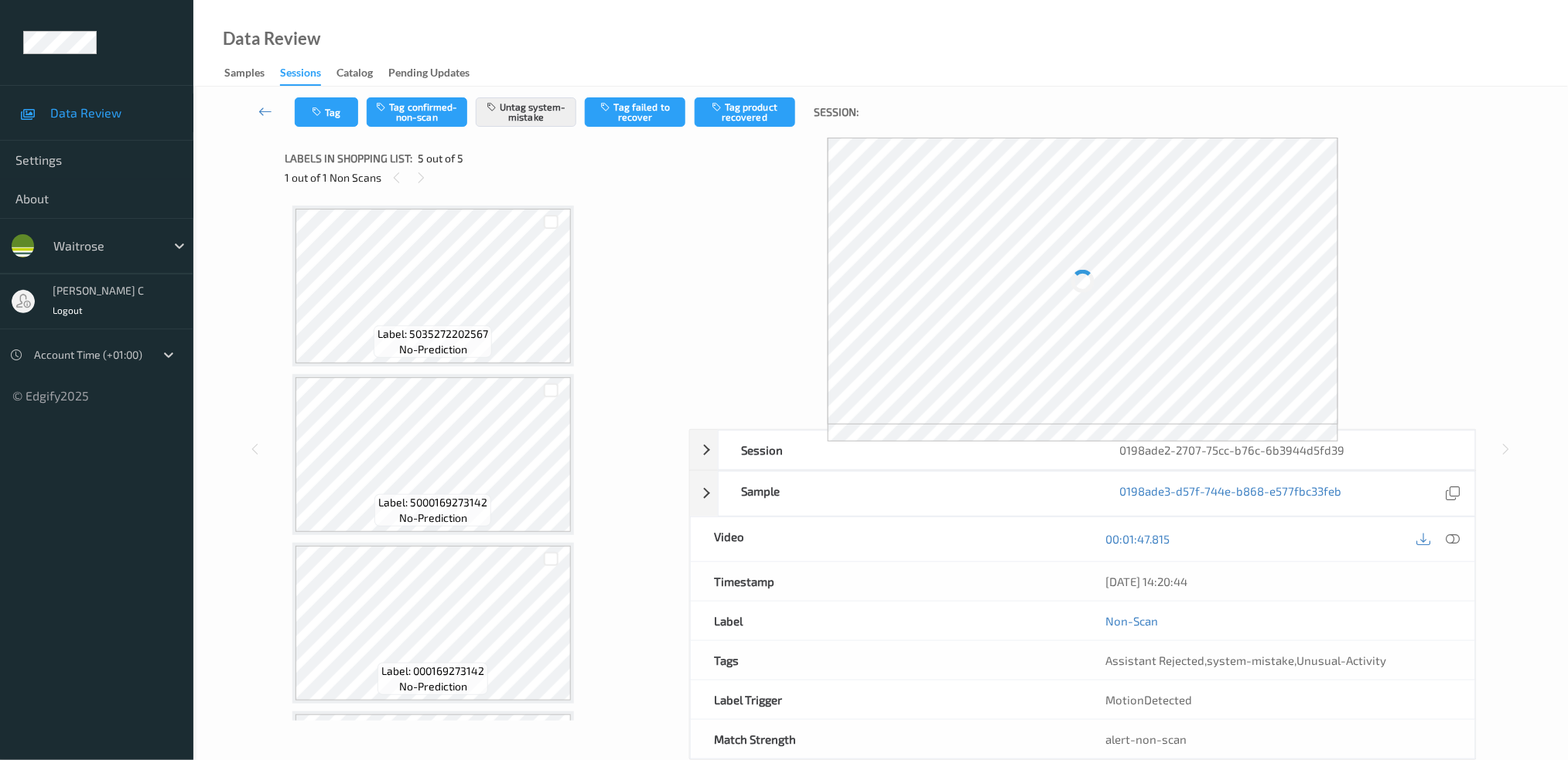
scroll to position [322, 0]
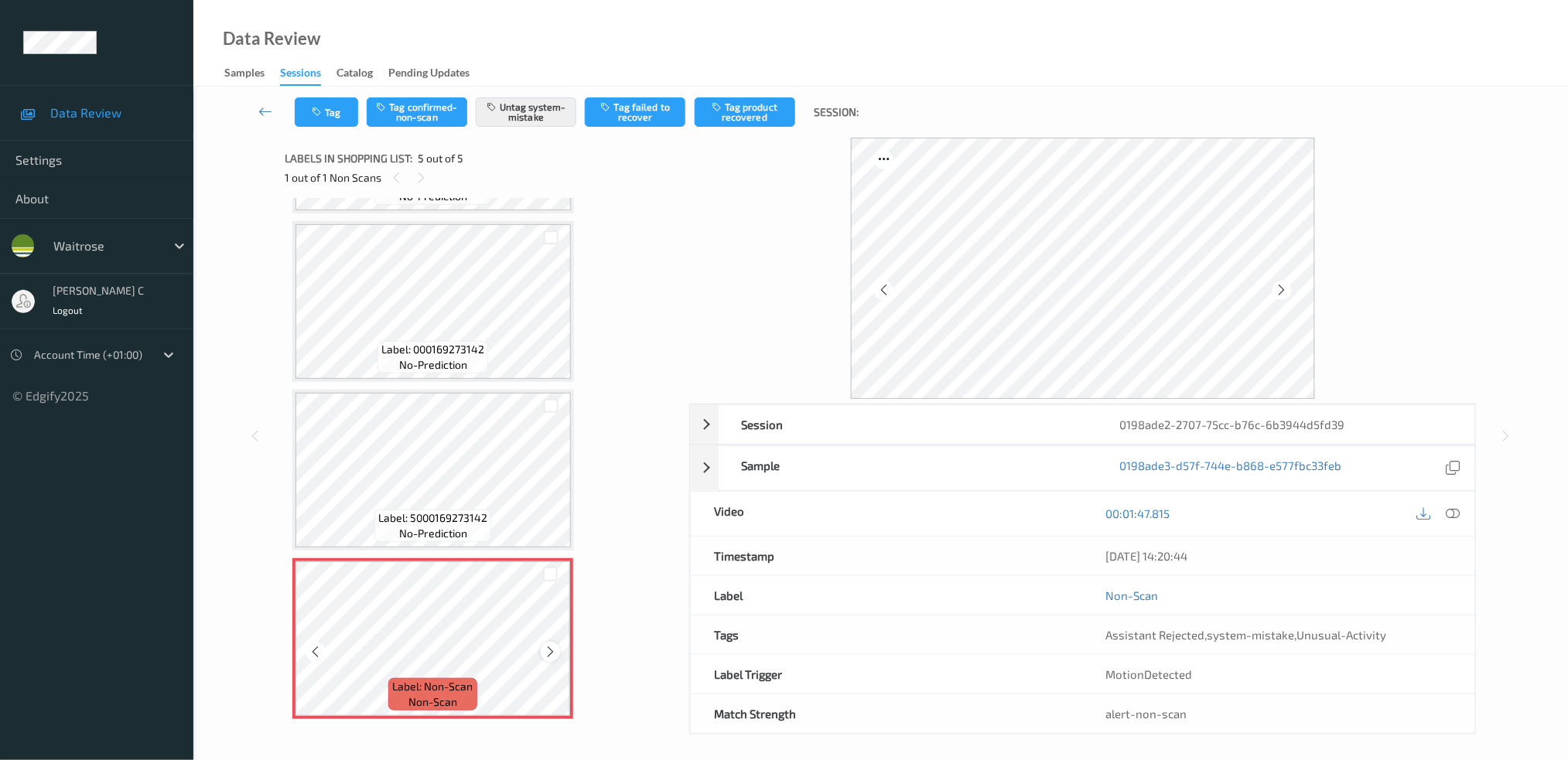
click at [550, 647] on icon at bounding box center [550, 652] width 13 height 14
click at [550, 647] on icon at bounding box center [551, 652] width 13 height 14
click at [550, 647] on icon at bounding box center [550, 652] width 13 height 14
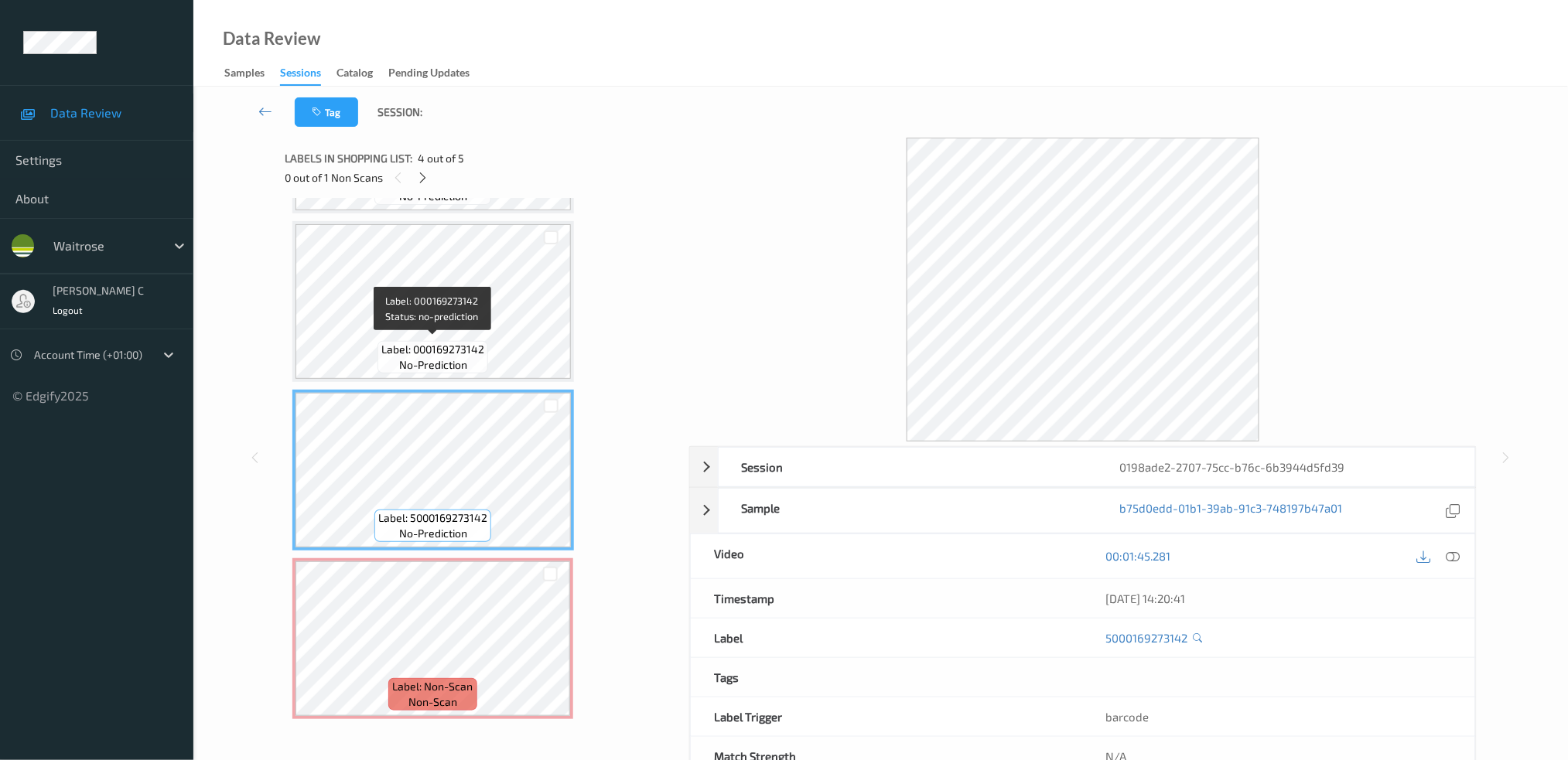
click at [448, 348] on span "Label: 000169273142" at bounding box center [432, 349] width 103 height 15
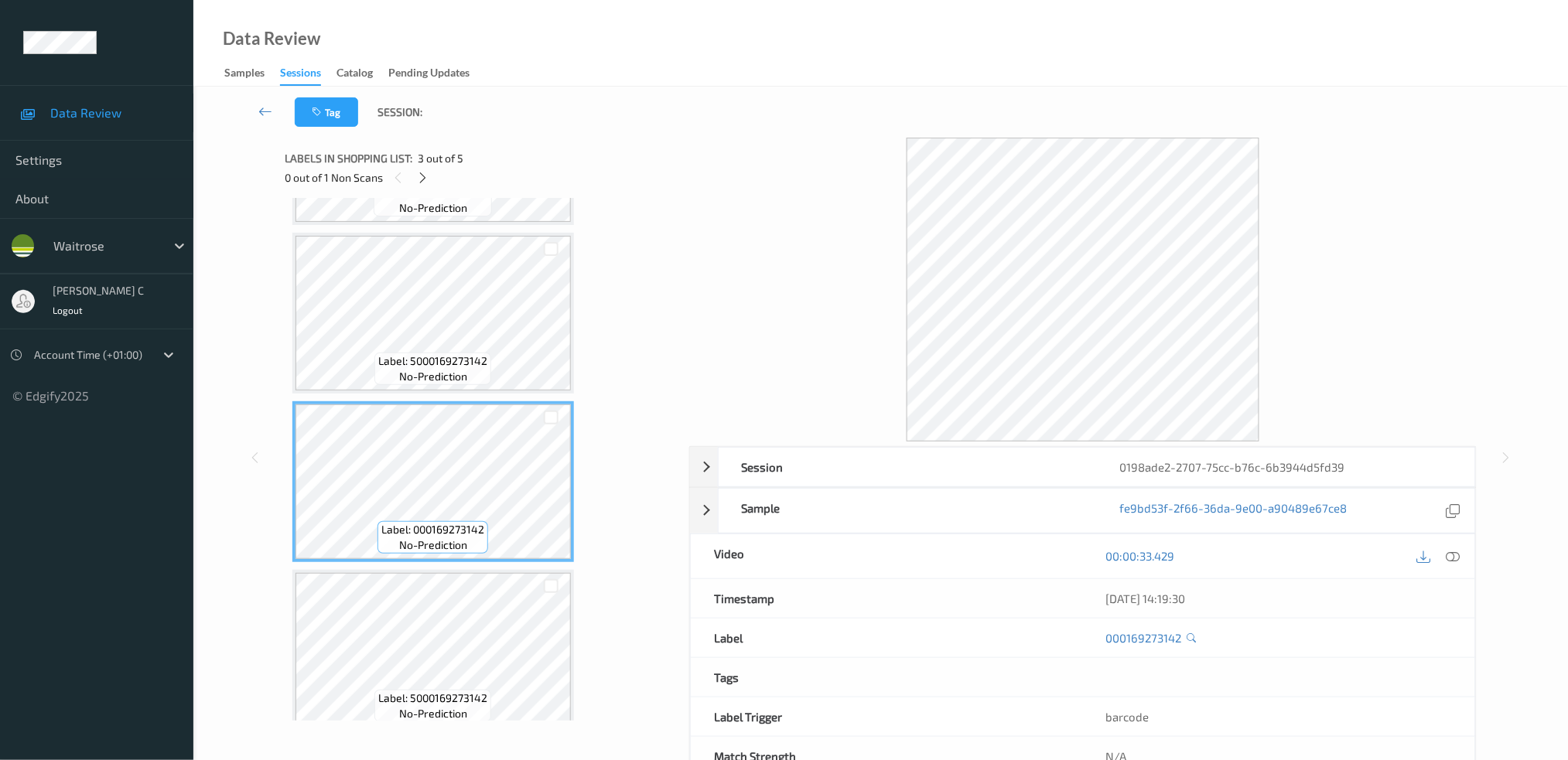
scroll to position [115, 0]
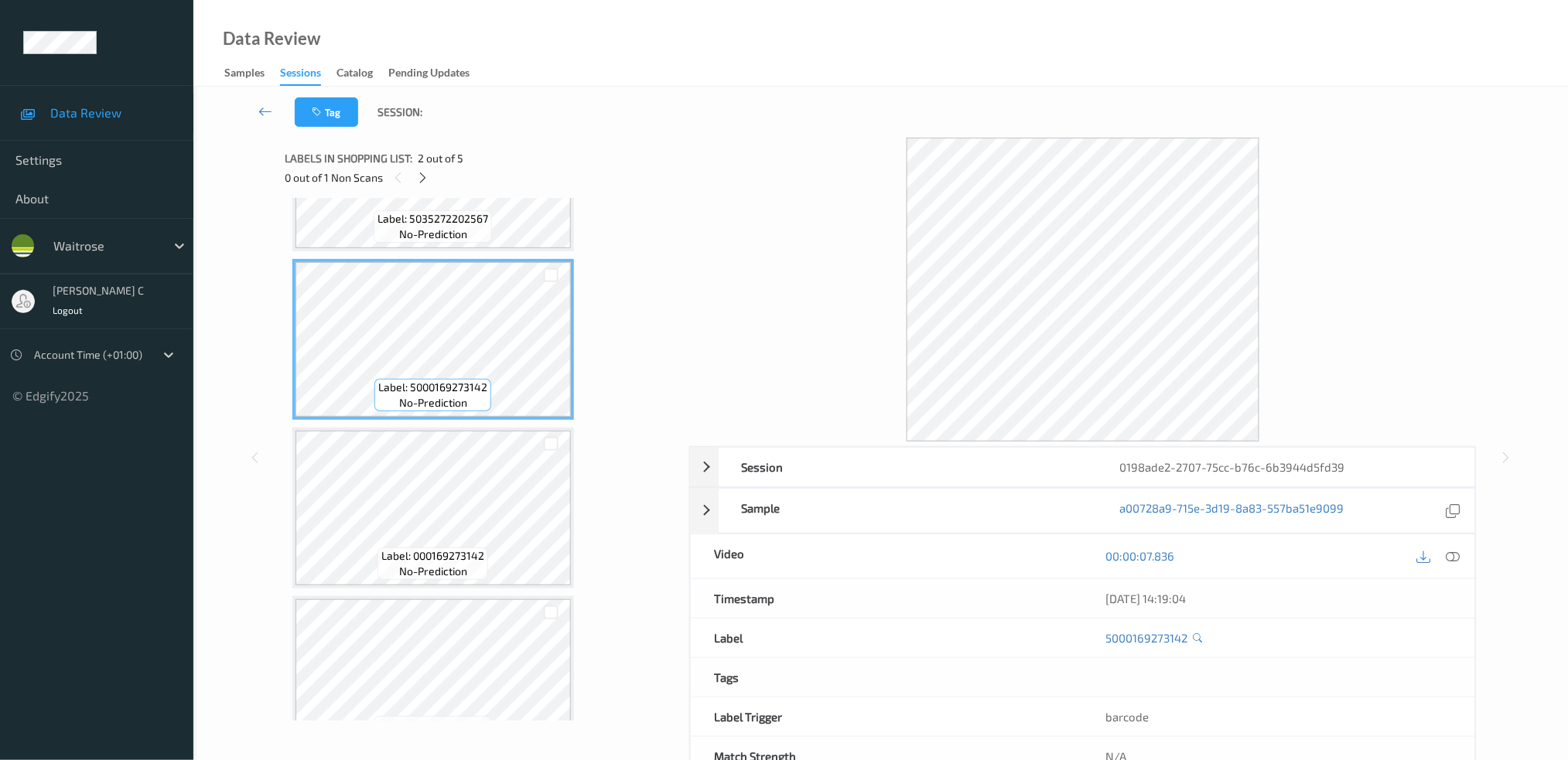
click at [1464, 551] on div at bounding box center [1438, 556] width 50 height 21
click at [1461, 554] on div at bounding box center [1453, 556] width 21 height 21
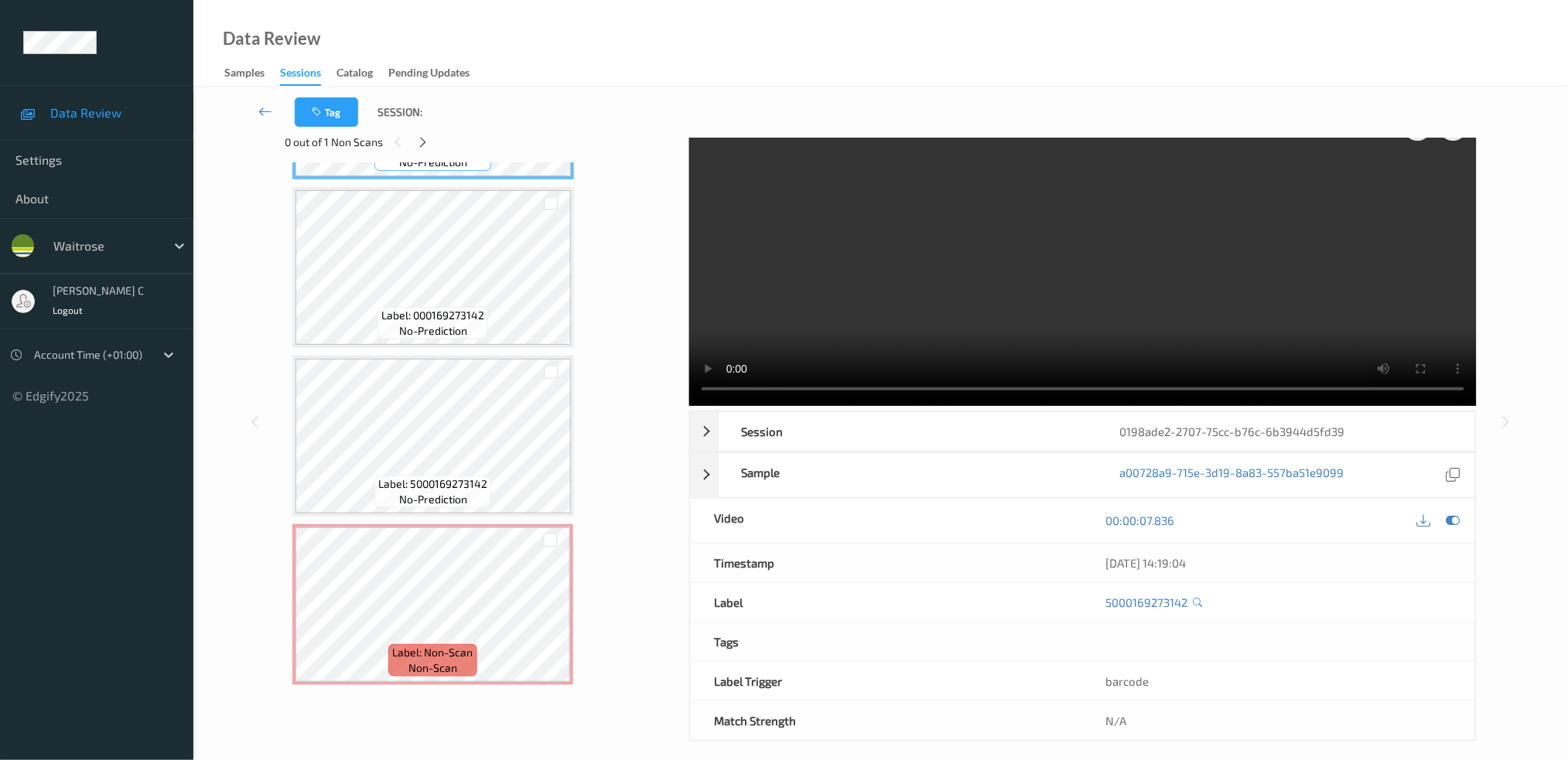
scroll to position [48, 0]
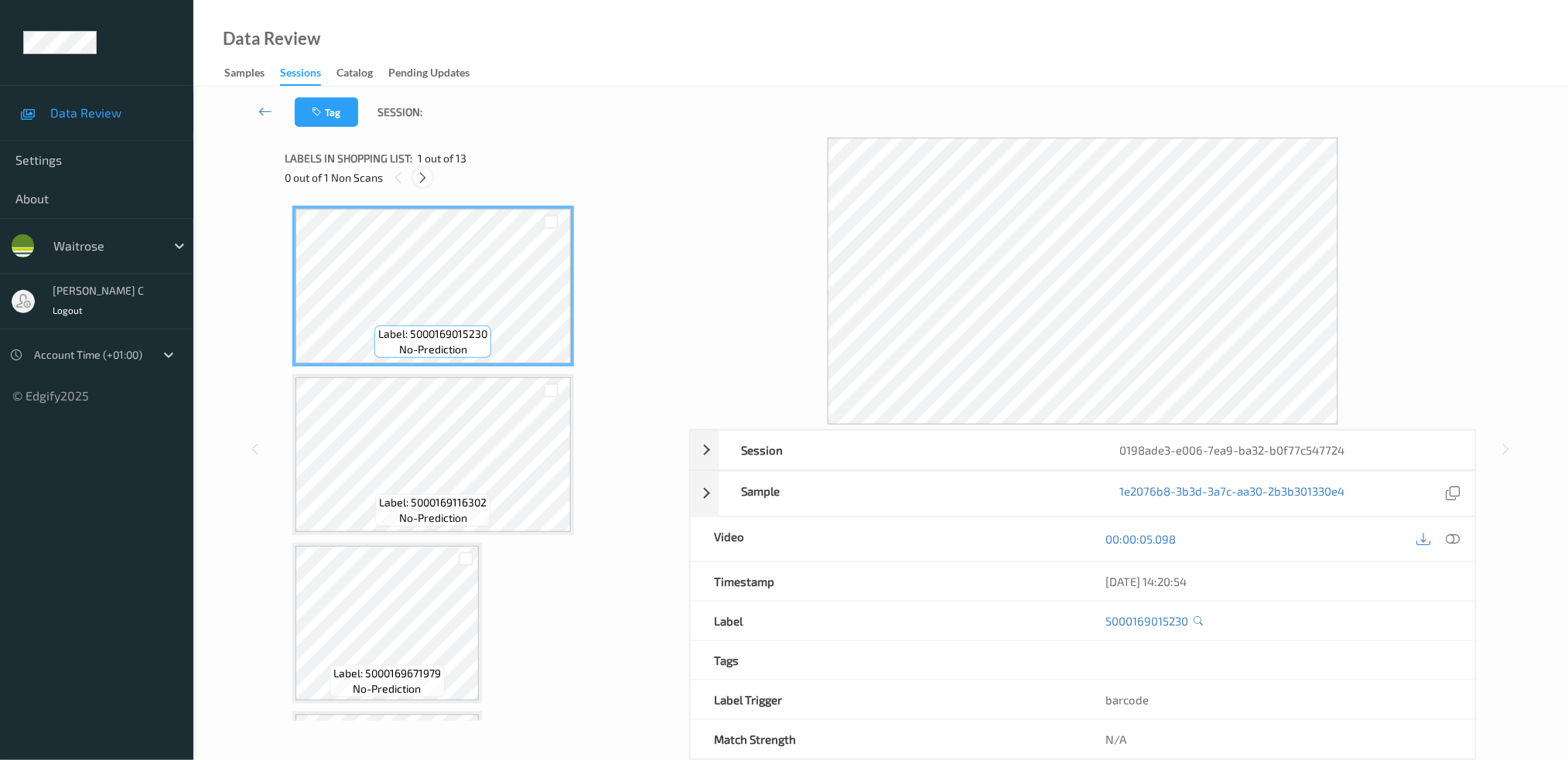
click at [426, 176] on icon at bounding box center [423, 177] width 13 height 14
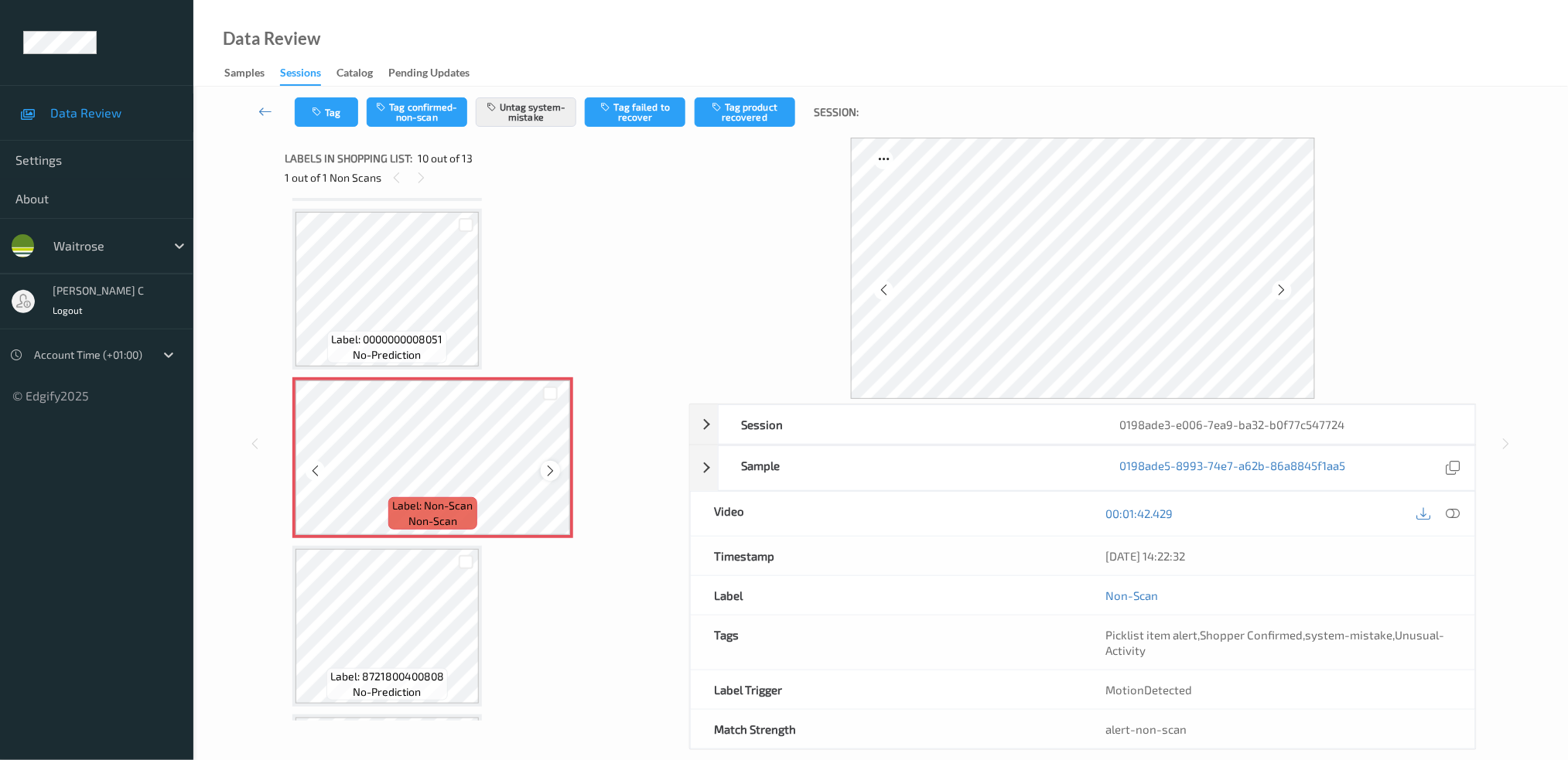
click at [551, 464] on icon at bounding box center [550, 471] width 13 height 14
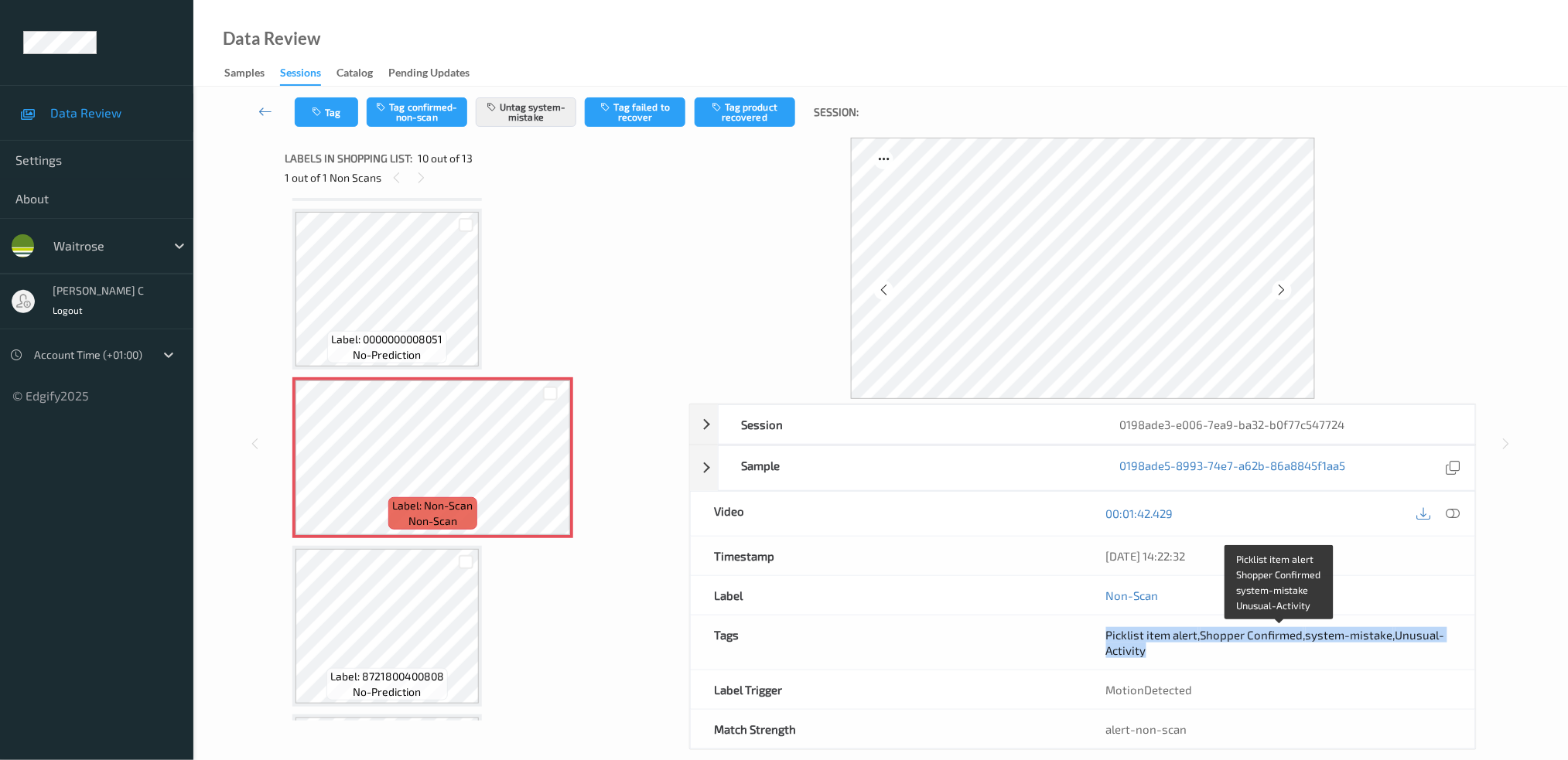
drag, startPoint x: 1095, startPoint y: 634, endPoint x: 1144, endPoint y: 652, distance: 52.2
click at [1144, 652] on div "Picklist item alert , Shopper Confirmed , system-mistake , Unusual-Activity" at bounding box center [1279, 642] width 392 height 54
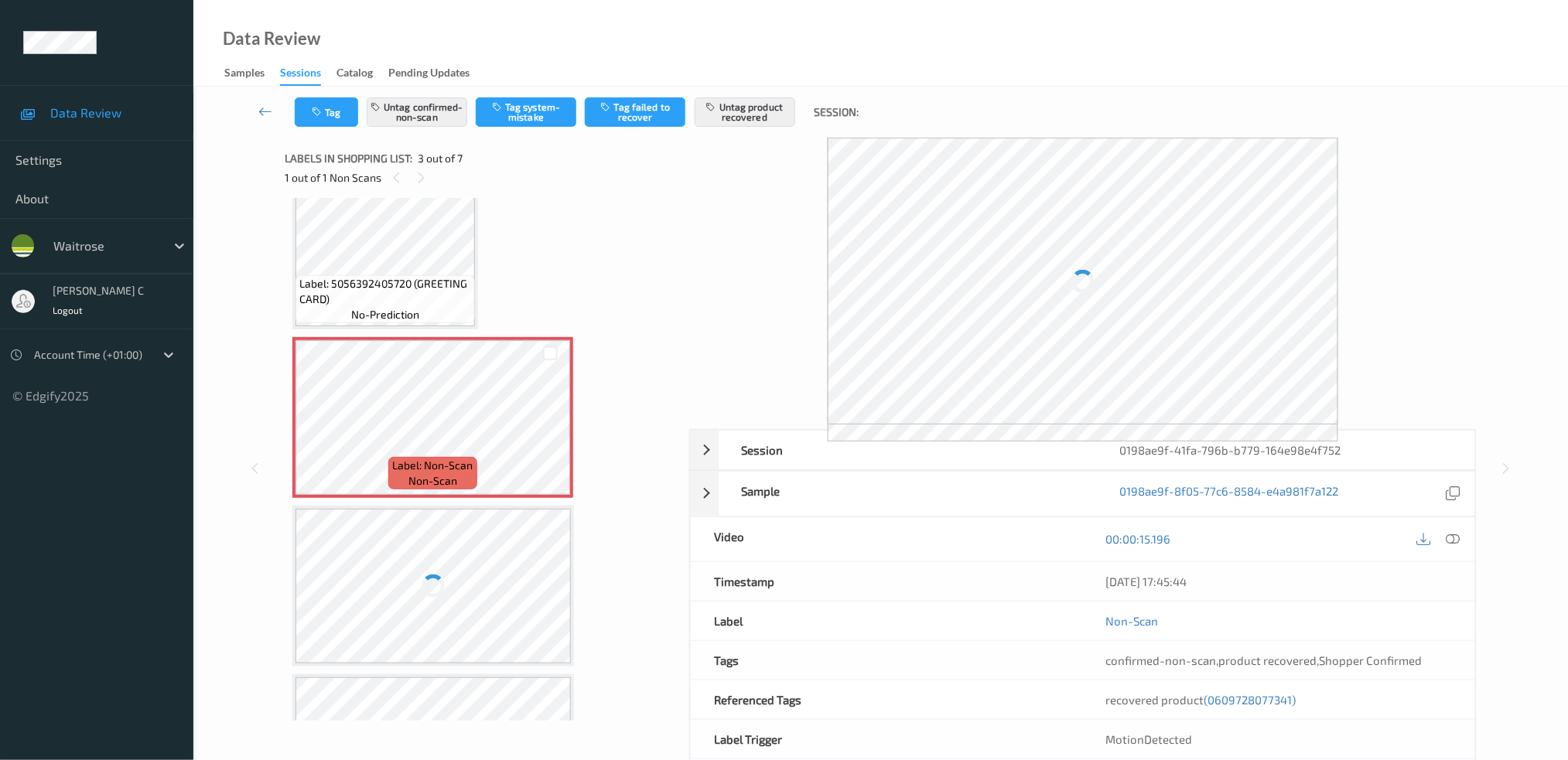
scroll to position [190, 0]
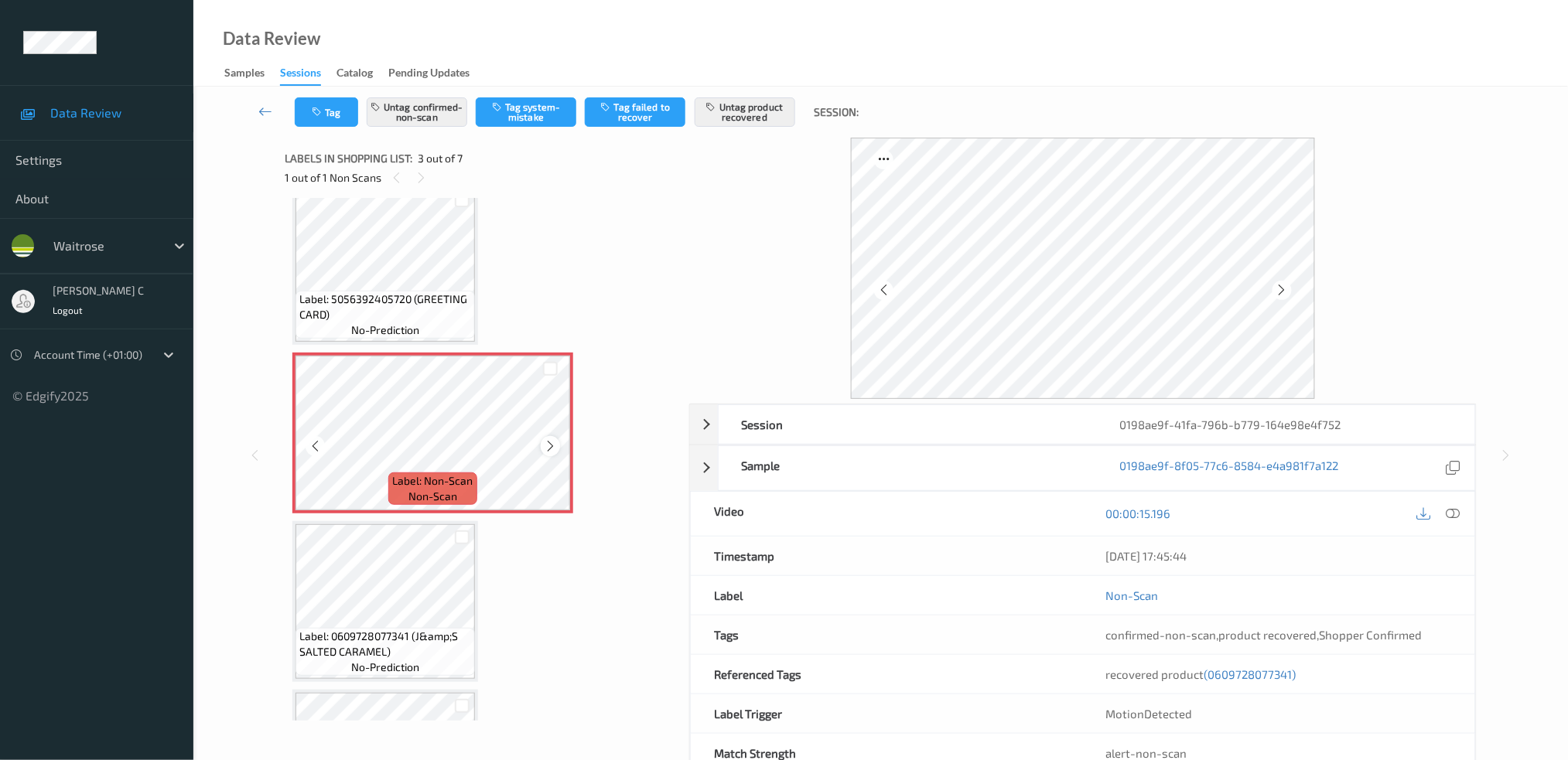
click at [548, 442] on icon at bounding box center [550, 446] width 13 height 14
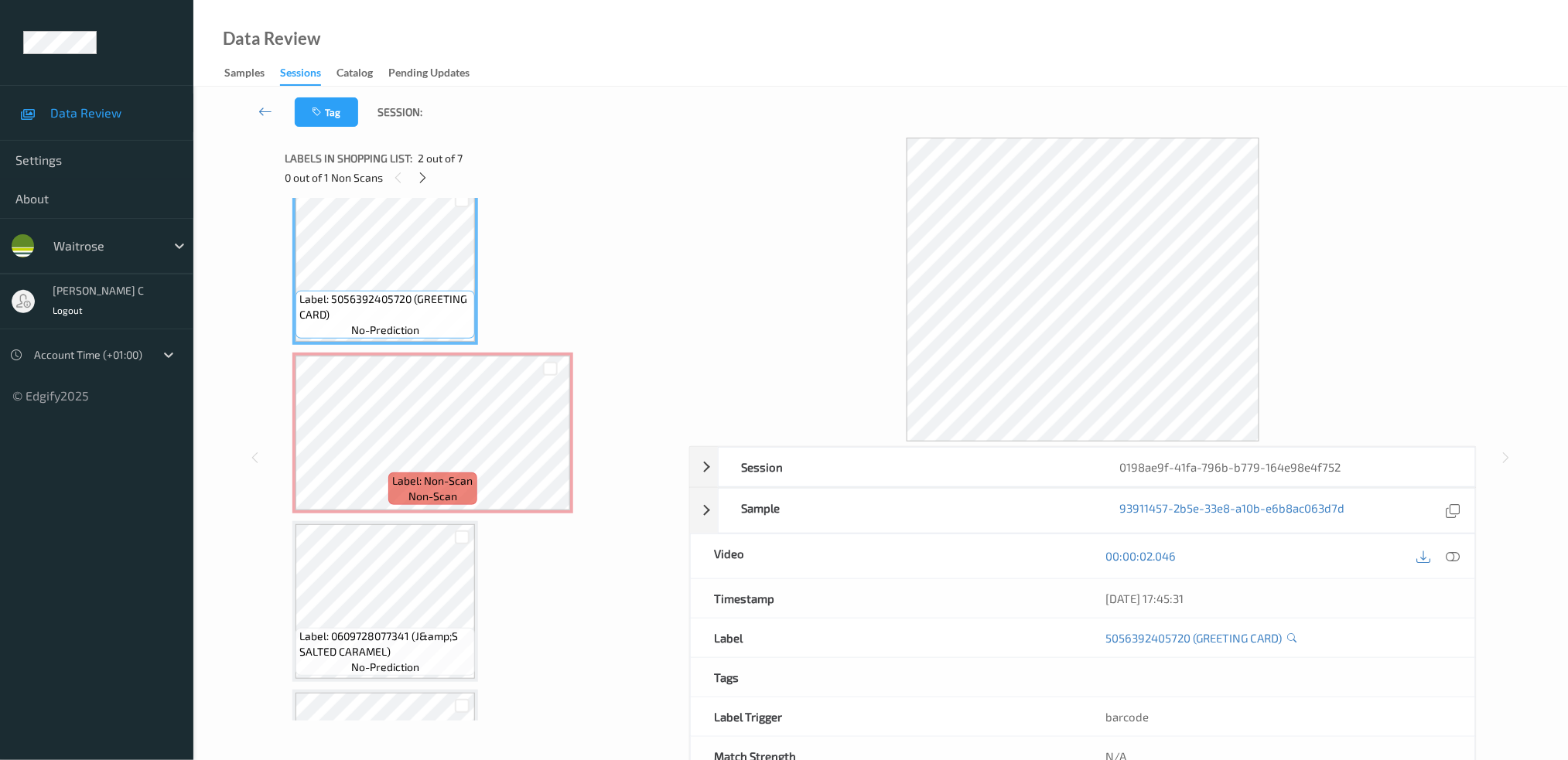
click at [1444, 546] on div at bounding box center [1438, 556] width 50 height 21
click at [1454, 560] on icon at bounding box center [1453, 556] width 14 height 14
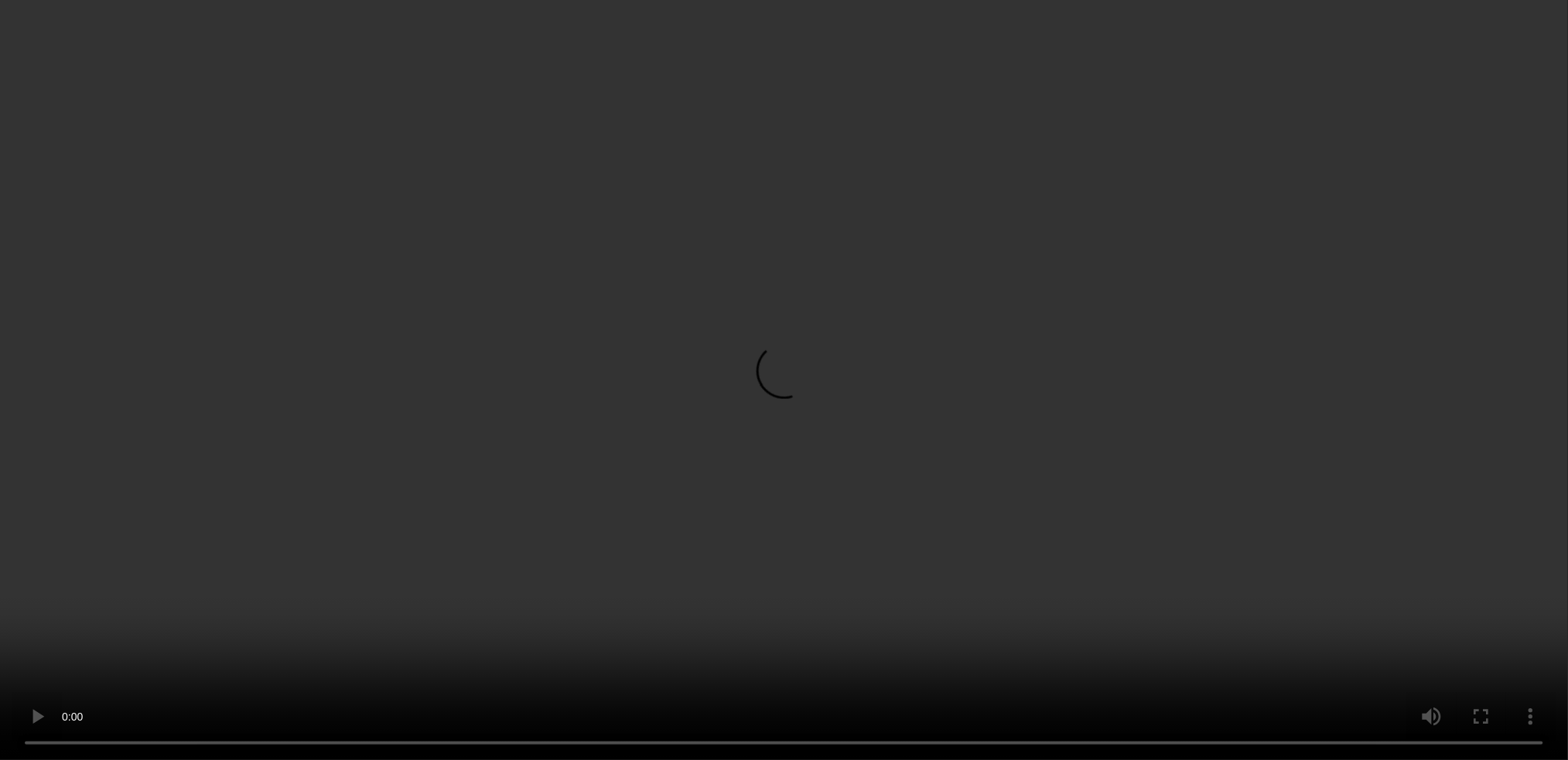
scroll to position [293, 0]
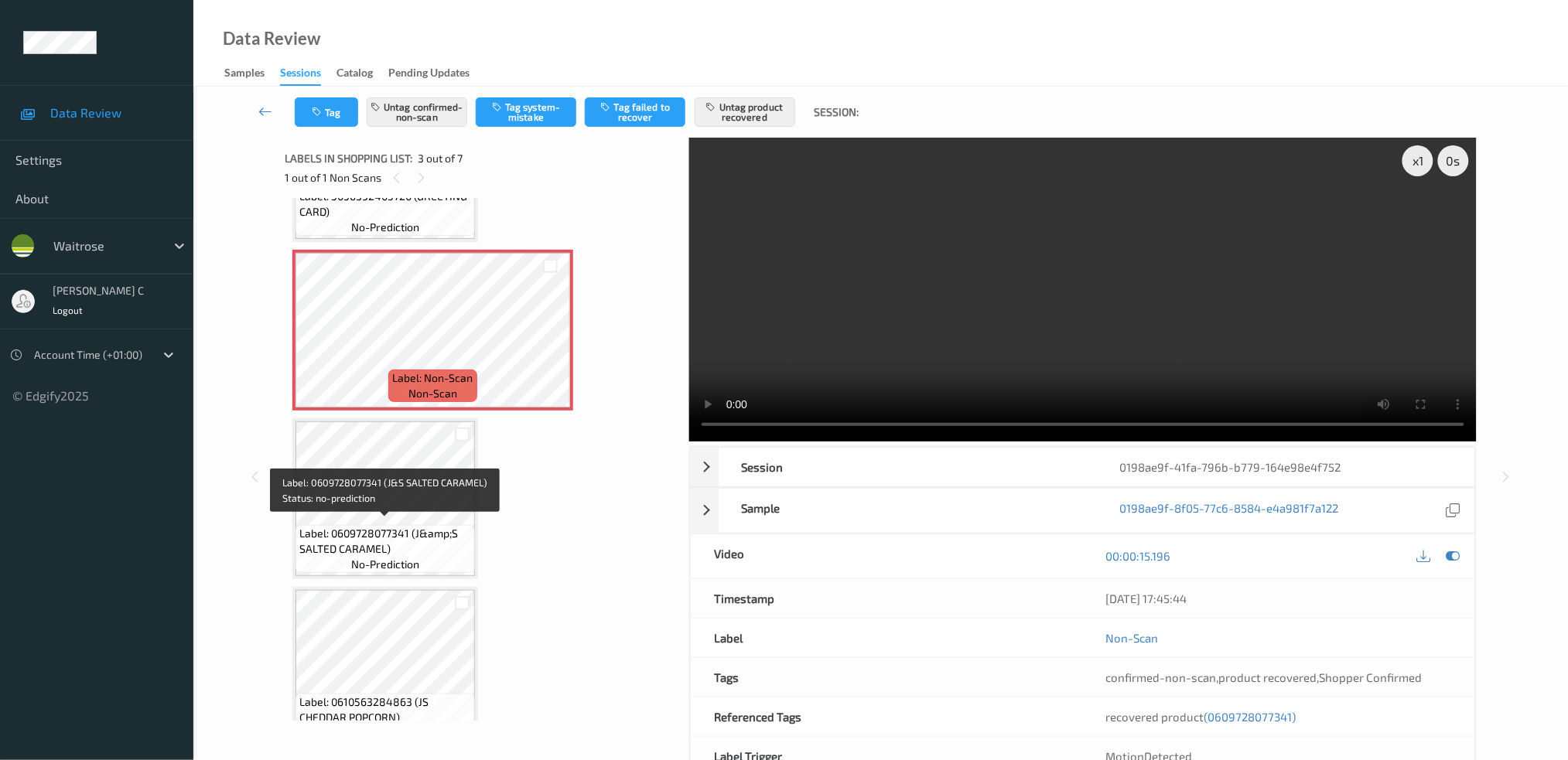
click at [411, 564] on span "no-prediction" at bounding box center [385, 564] width 68 height 15
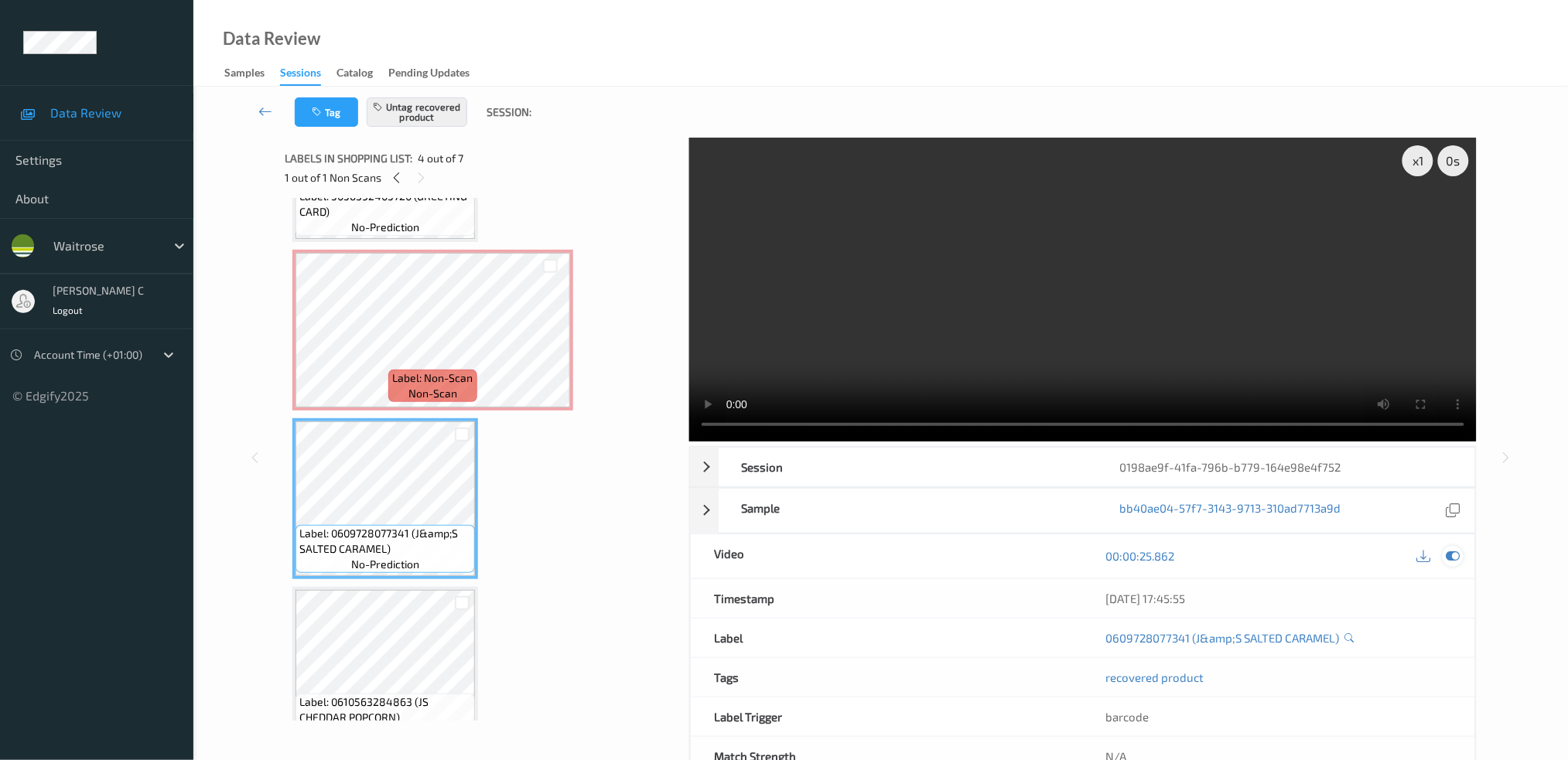
click at [1453, 562] on icon at bounding box center [1453, 556] width 14 height 14
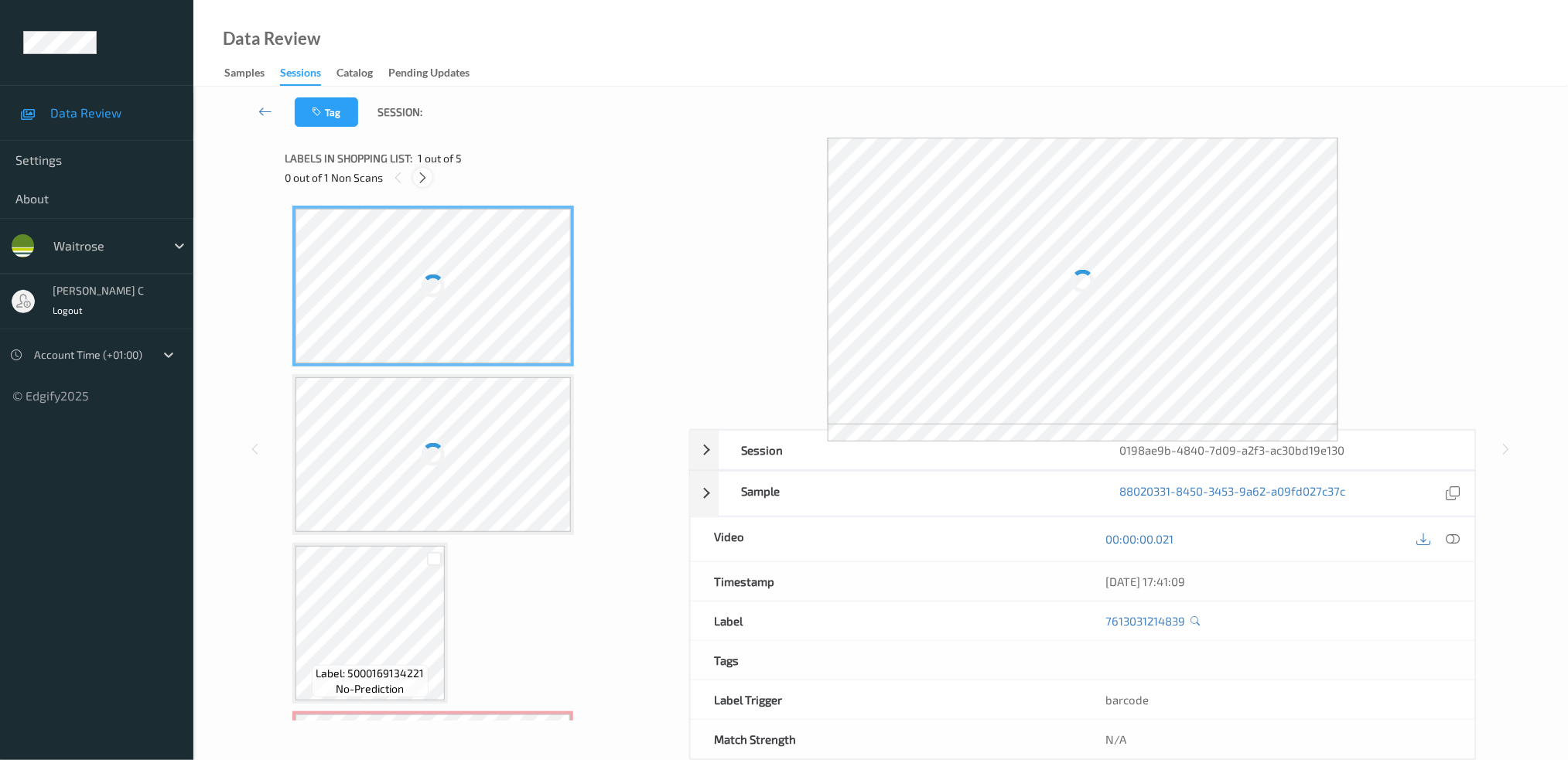
click at [426, 168] on div at bounding box center [422, 177] width 19 height 19
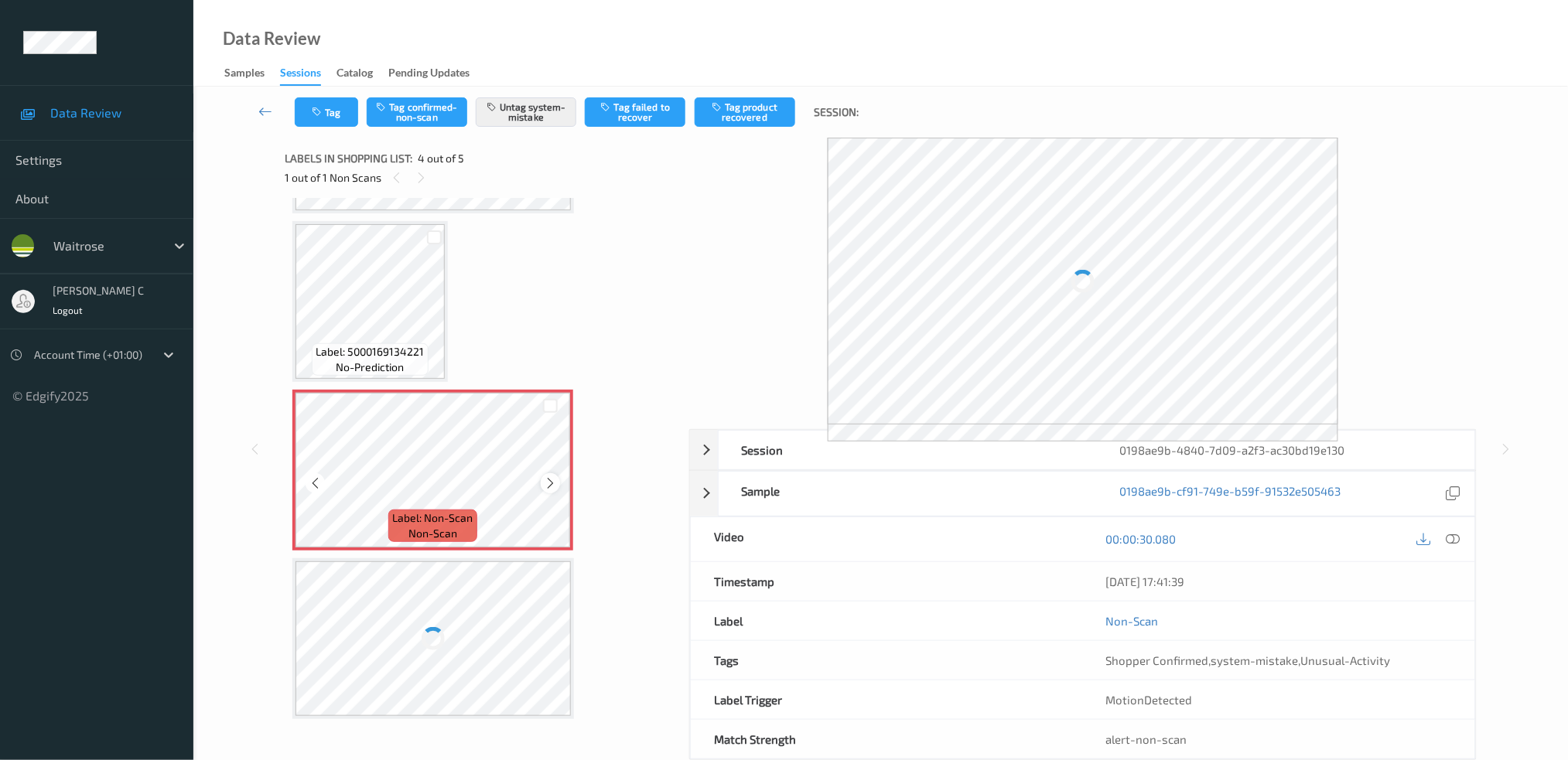
click at [547, 479] on icon at bounding box center [550, 483] width 13 height 14
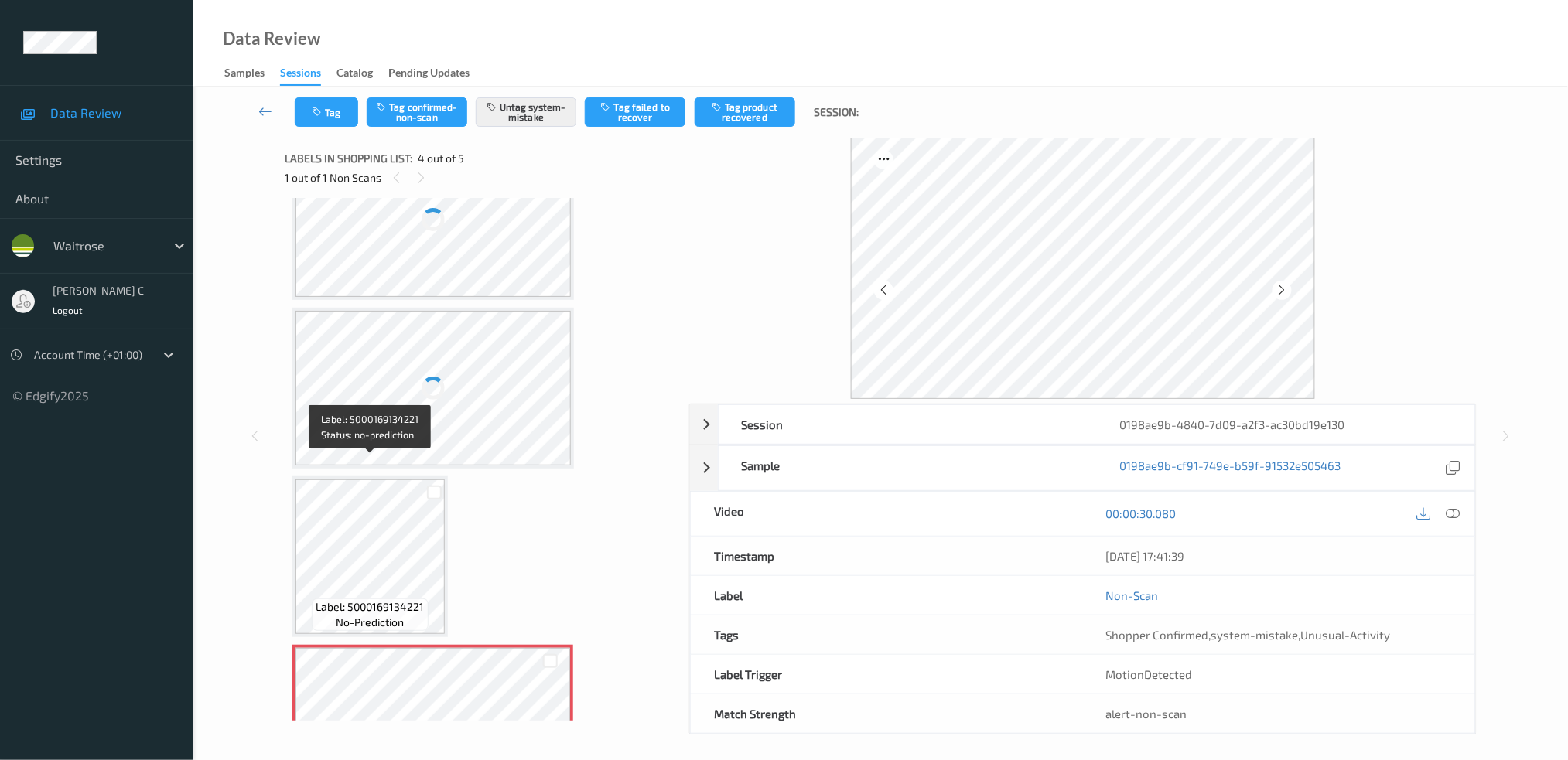
scroll to position [0, 0]
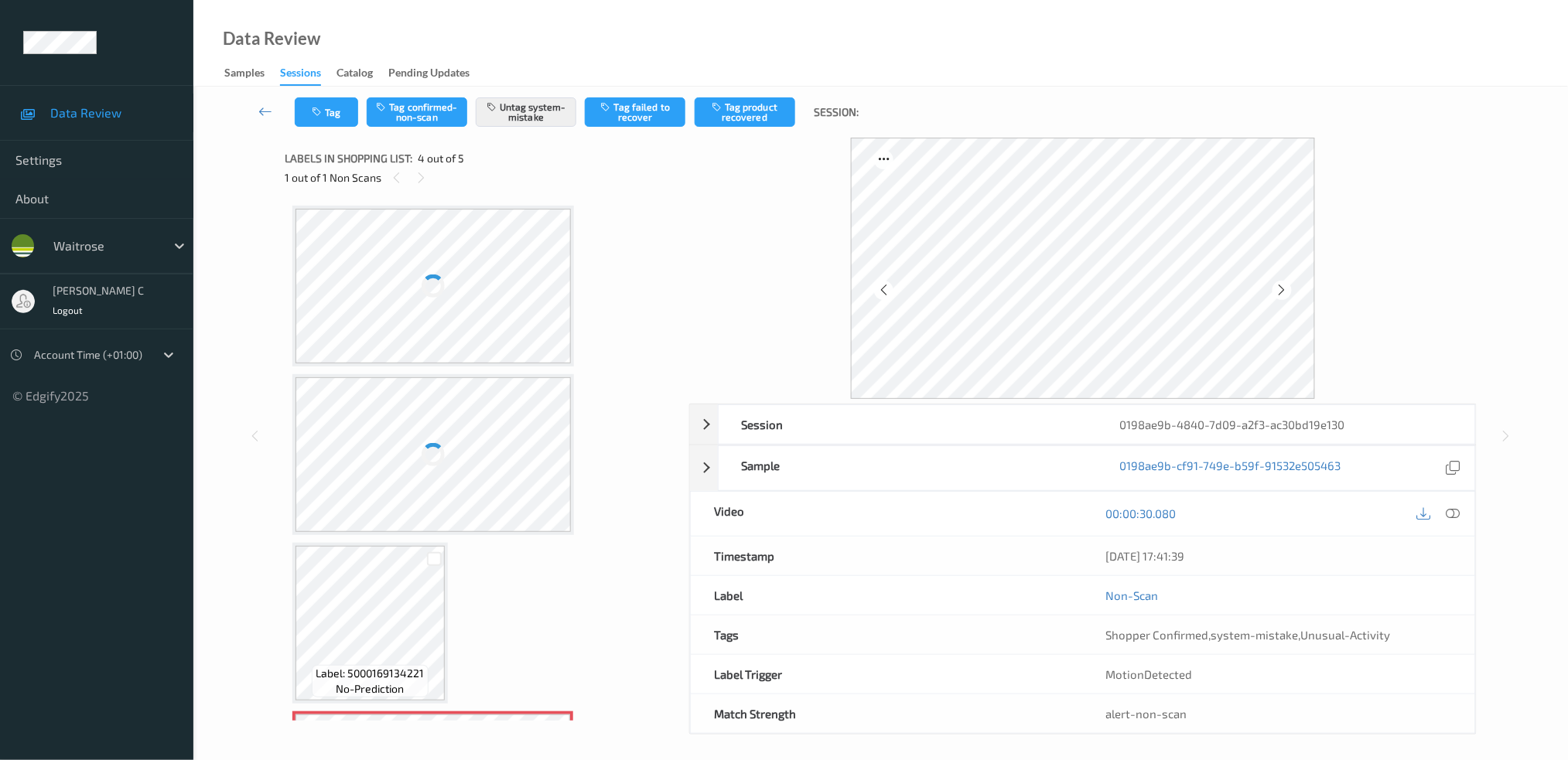
click at [446, 314] on div at bounding box center [432, 286] width 275 height 155
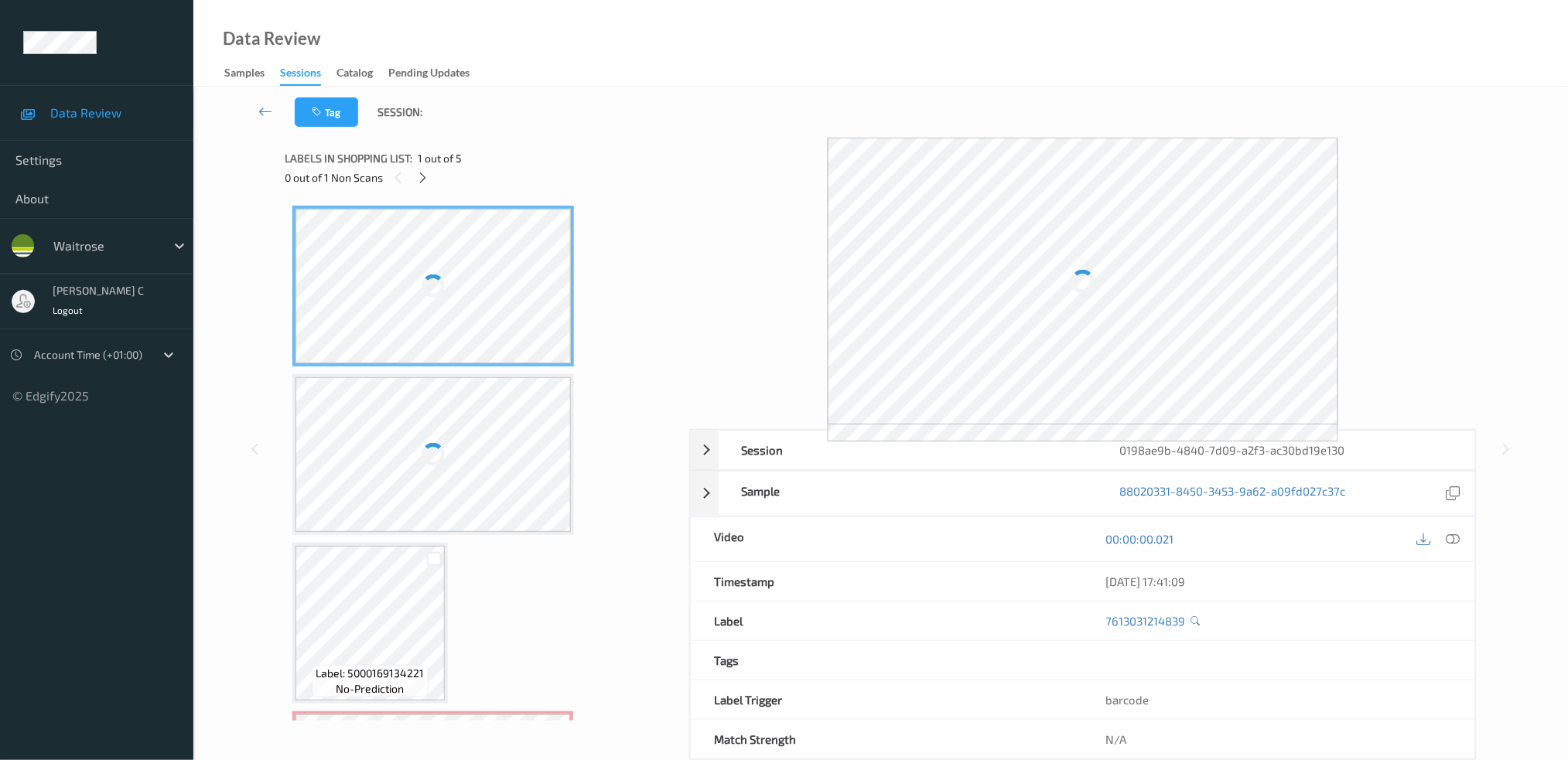
click at [1464, 534] on div at bounding box center [1438, 539] width 50 height 21
click at [1455, 536] on icon at bounding box center [1453, 539] width 14 height 14
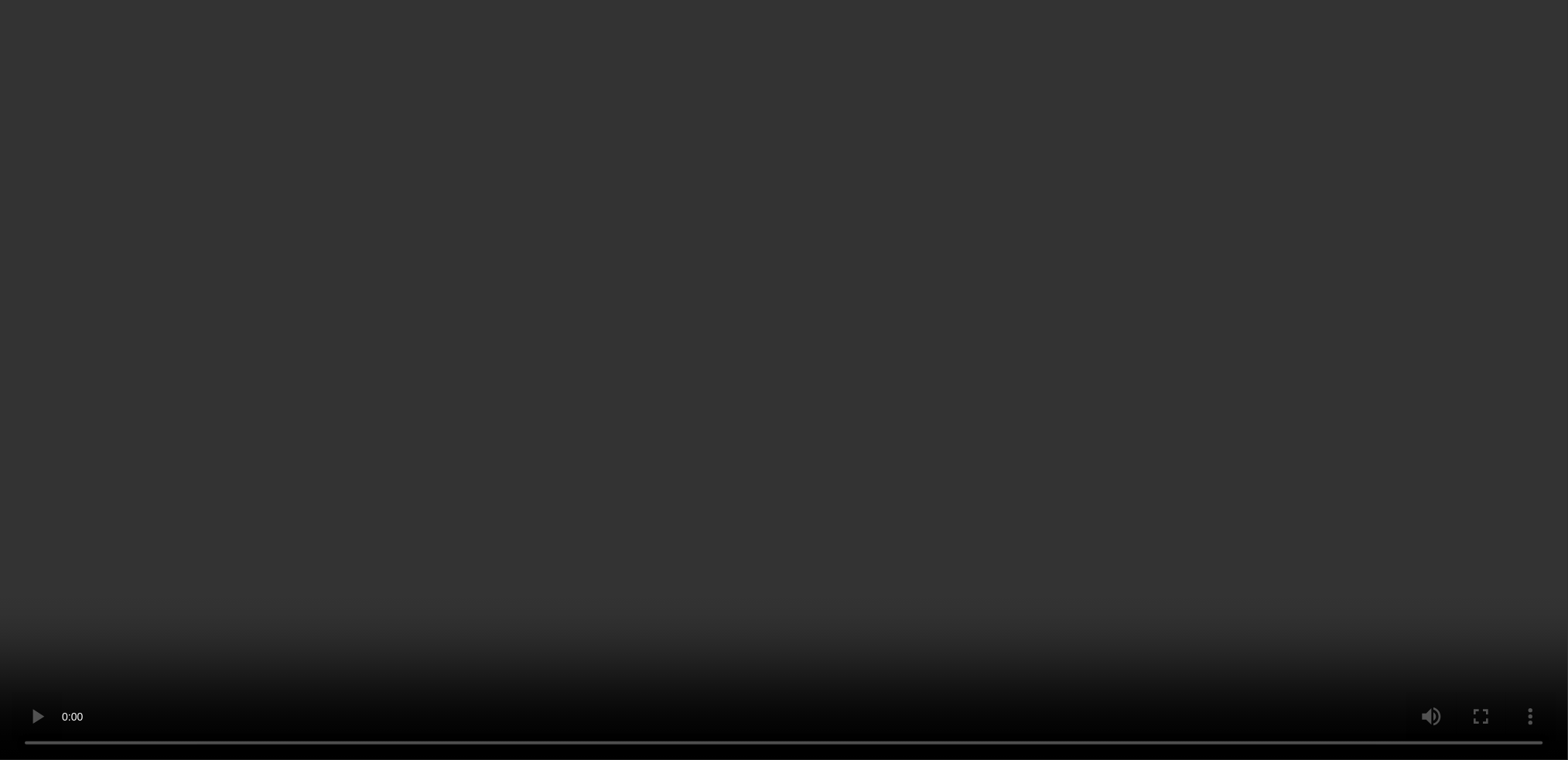
scroll to position [320, 0]
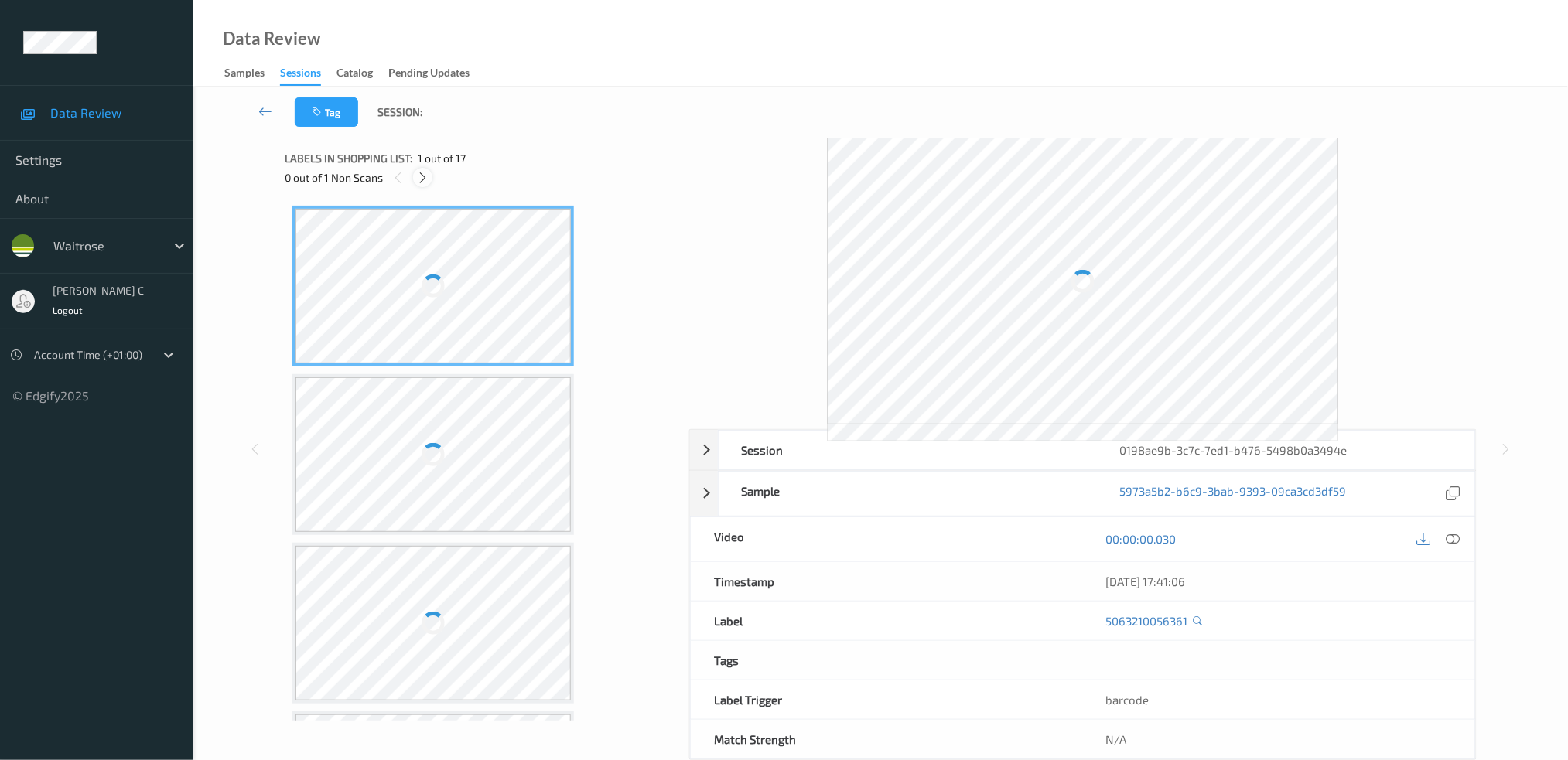
click at [421, 179] on icon at bounding box center [423, 177] width 13 height 14
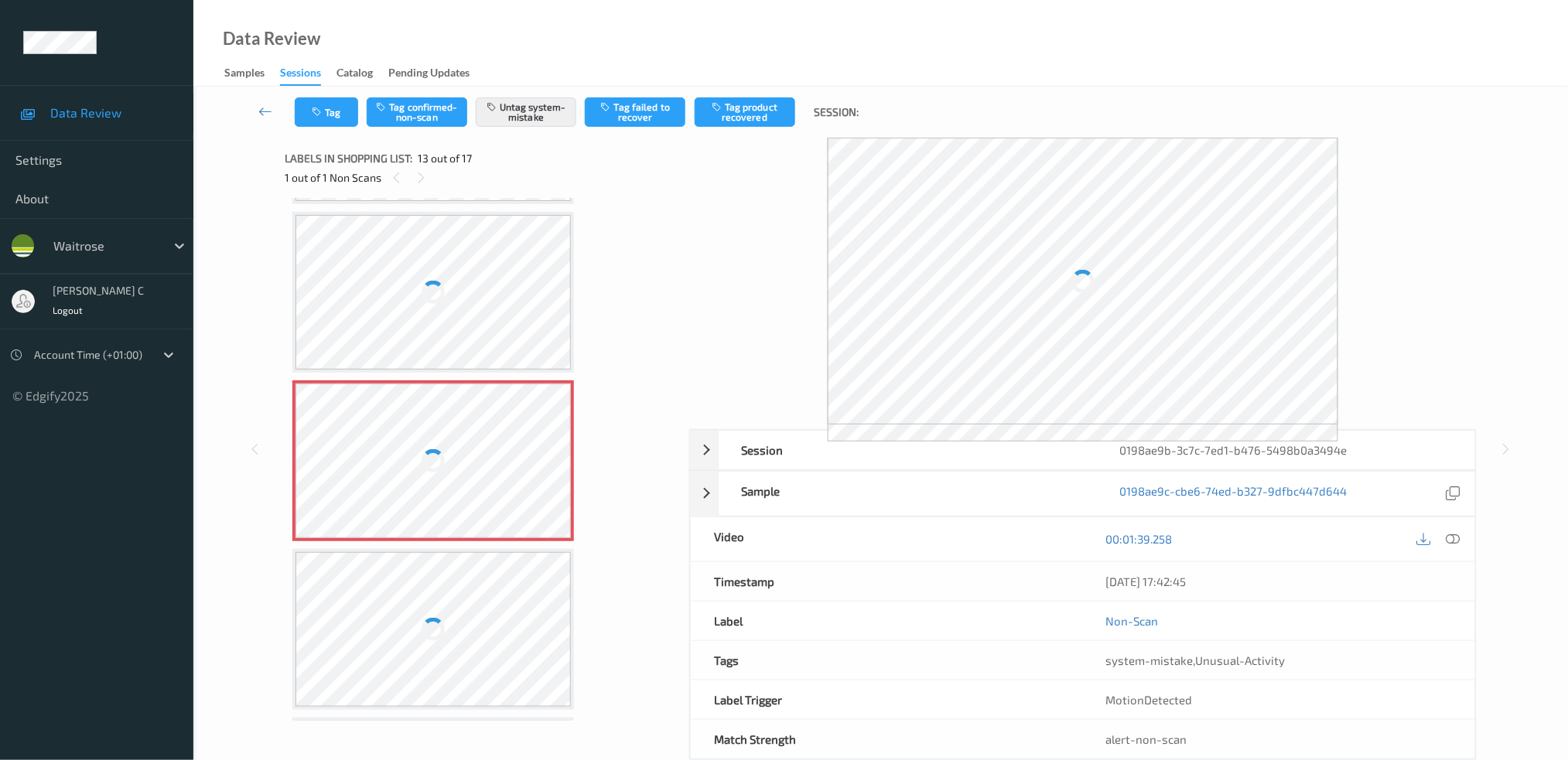
click at [427, 422] on div at bounding box center [432, 461] width 275 height 155
click at [448, 298] on div at bounding box center [432, 293] width 275 height 155
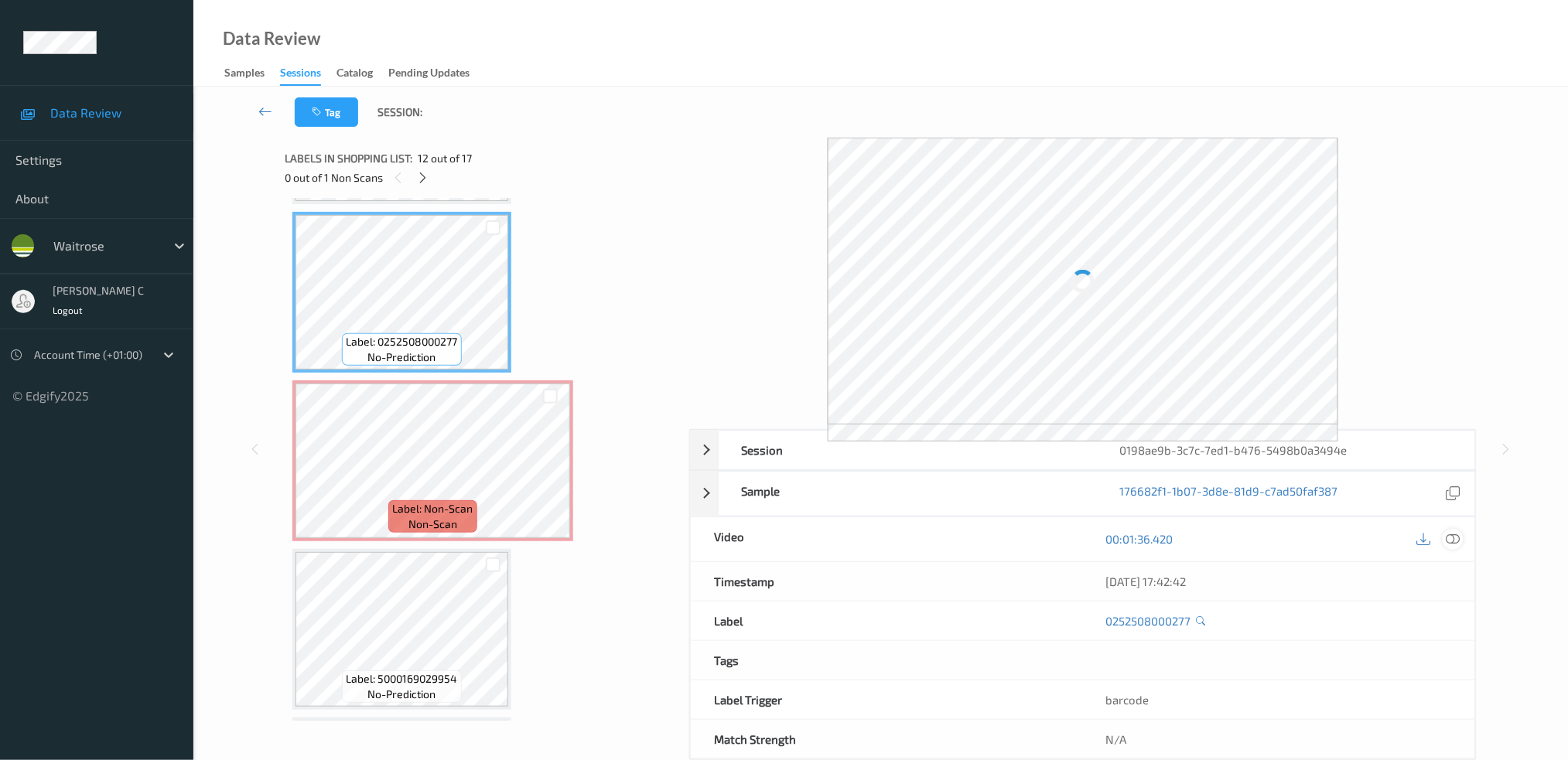
click at [1459, 534] on icon at bounding box center [1453, 539] width 14 height 14
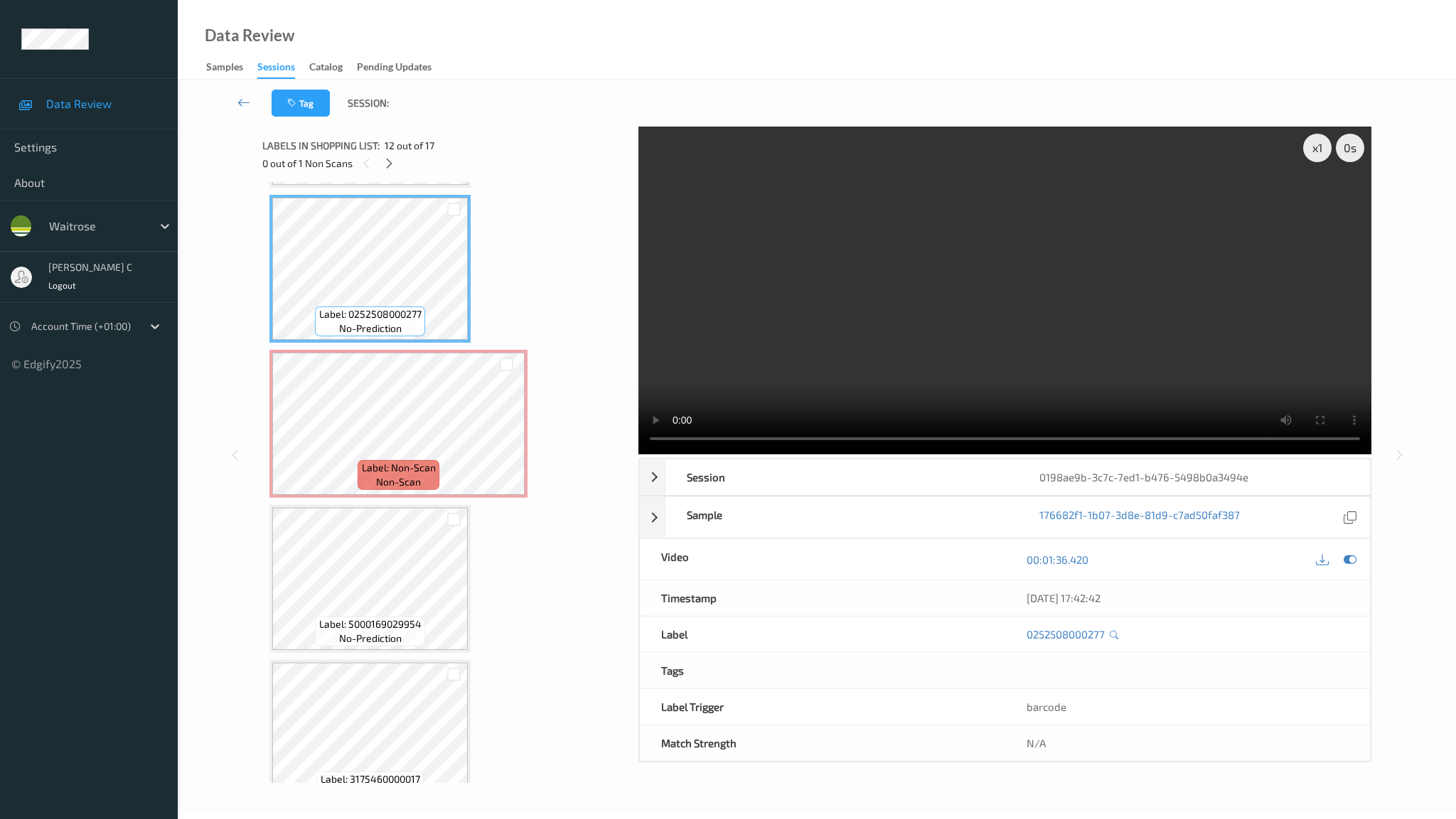
click at [1055, 455] on video at bounding box center [1005, 291] width 733 height 328
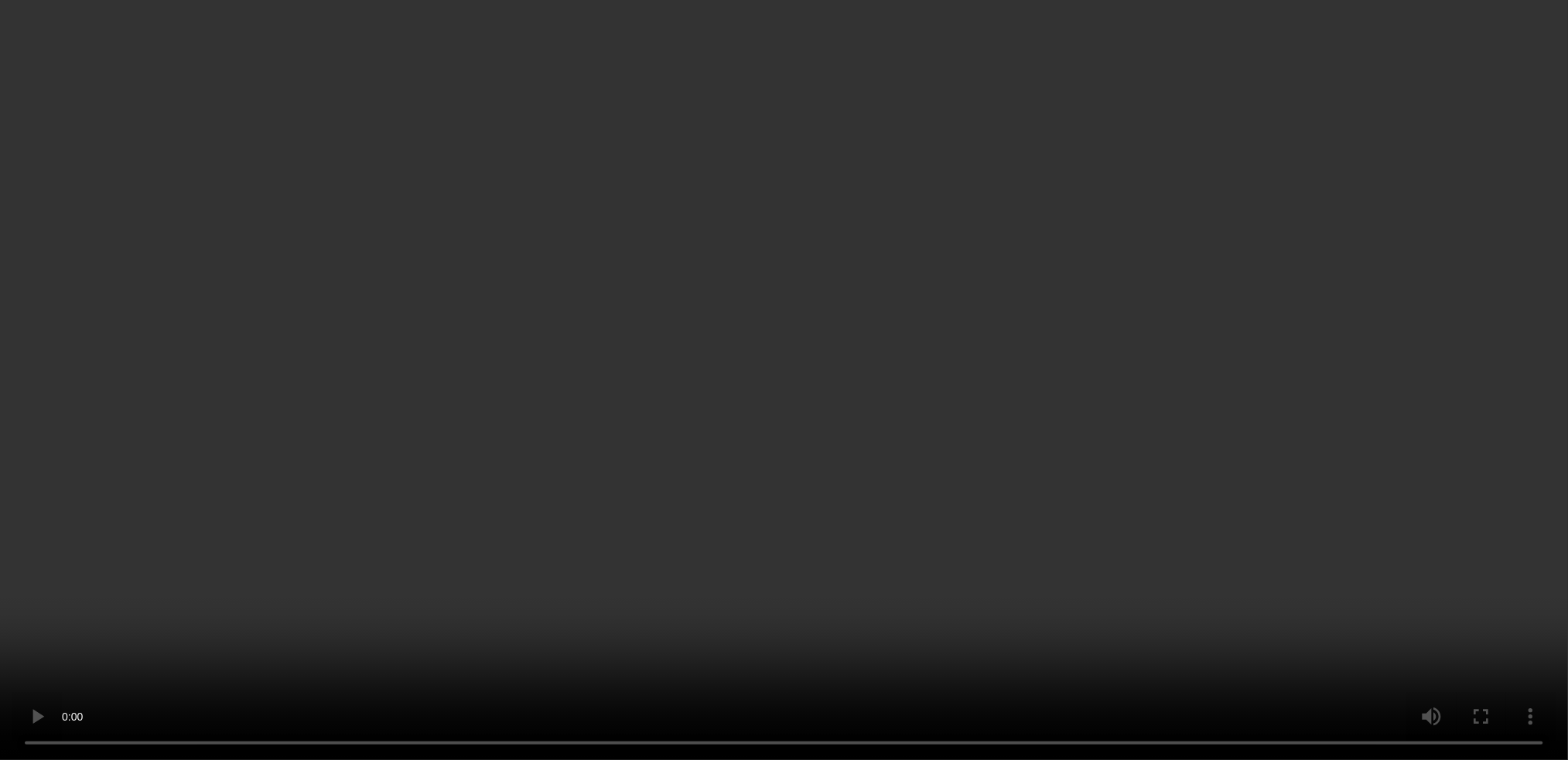
scroll to position [1950, 0]
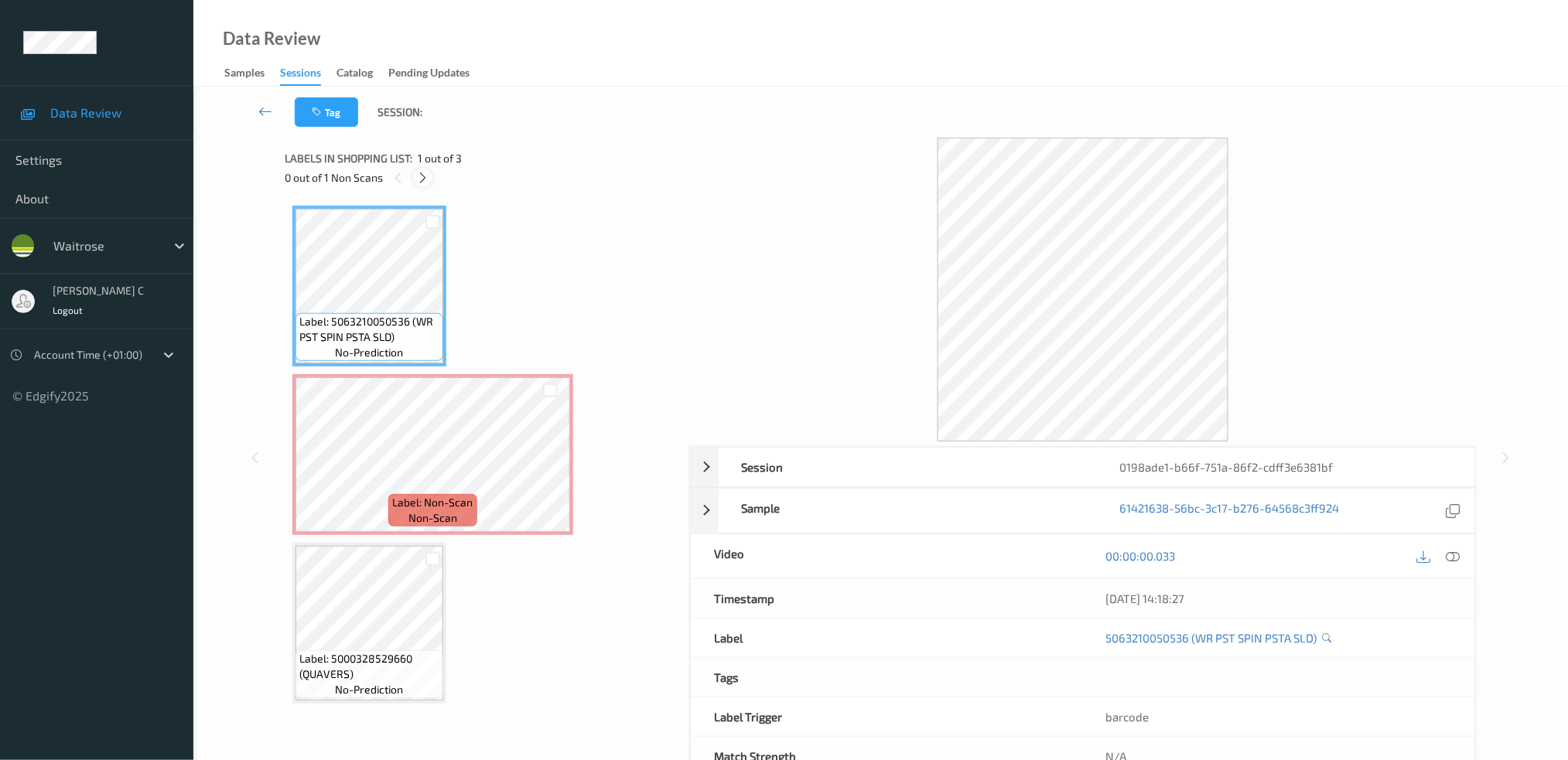
click at [424, 173] on icon at bounding box center [423, 177] width 13 height 14
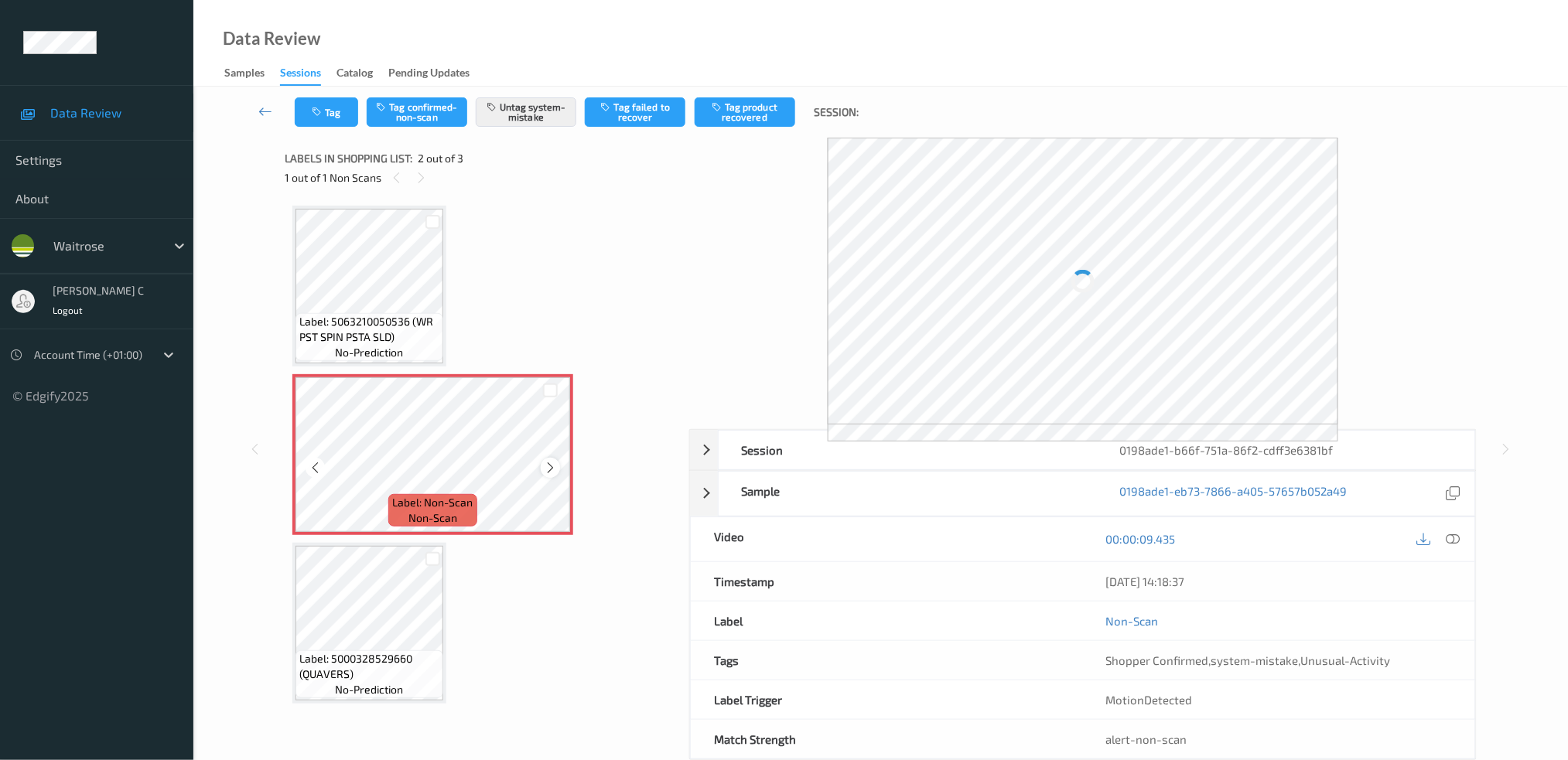
click at [544, 463] on icon at bounding box center [550, 467] width 13 height 14
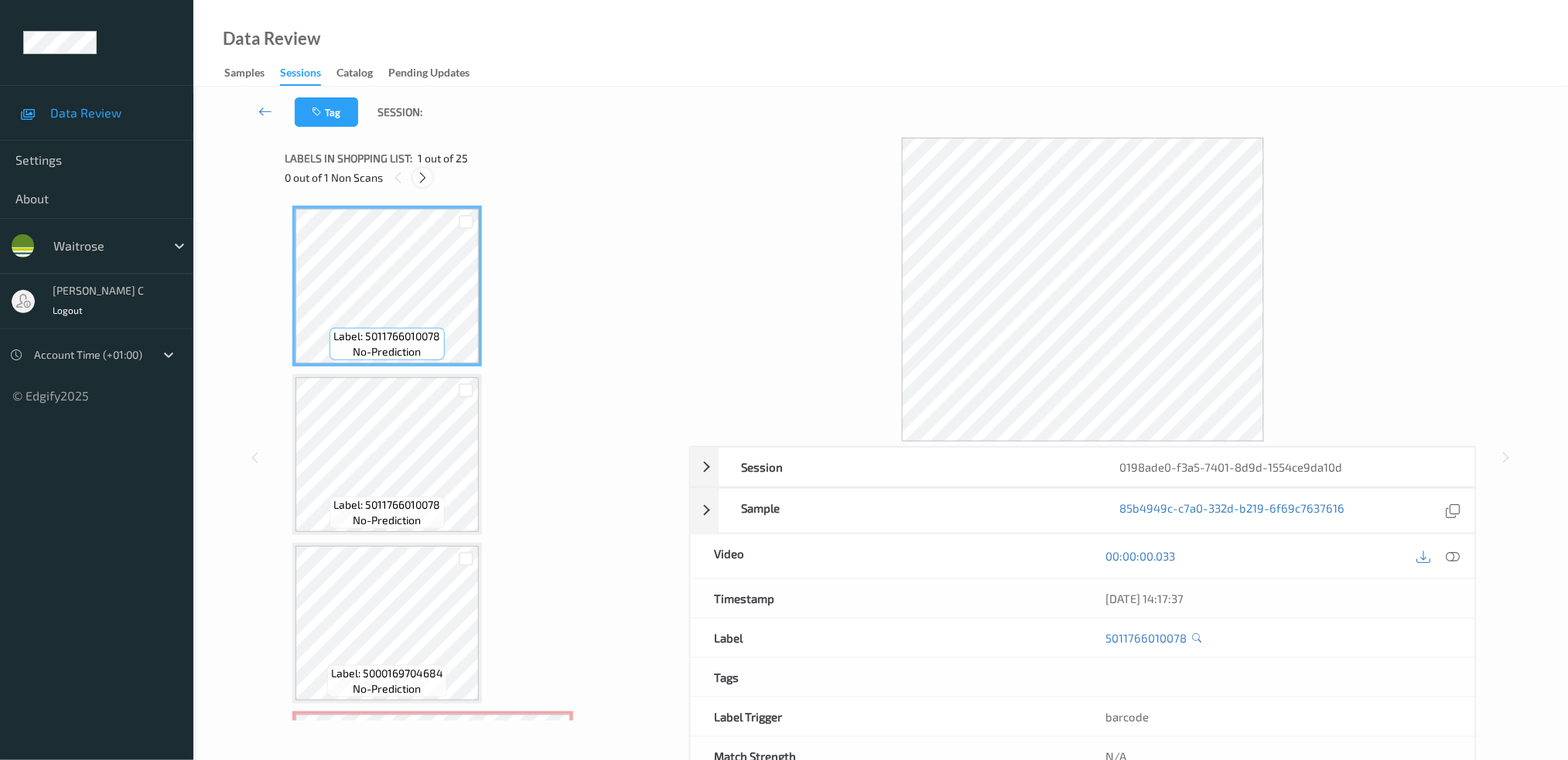
click at [426, 178] on icon at bounding box center [423, 177] width 13 height 14
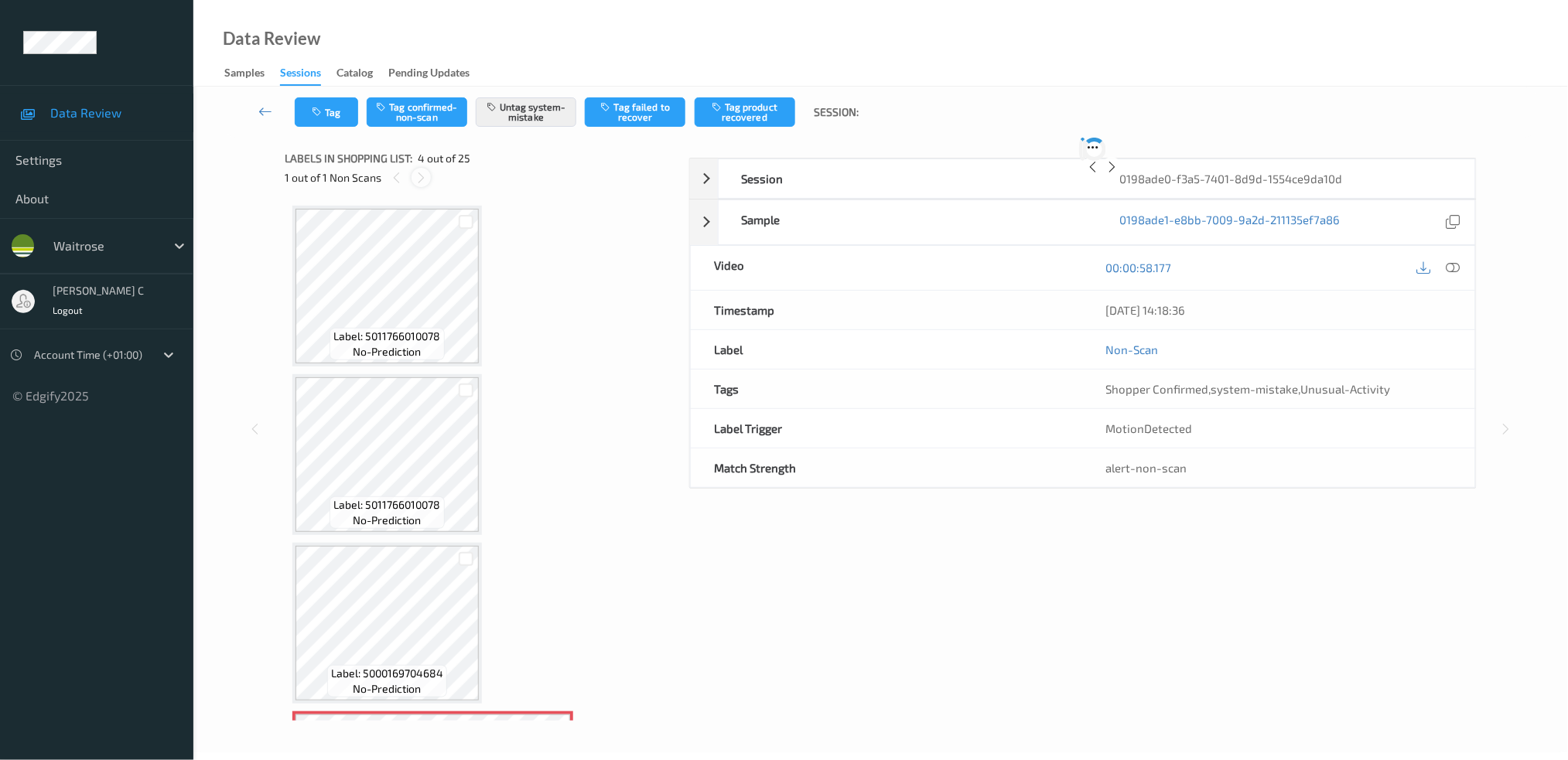
scroll to position [341, 0]
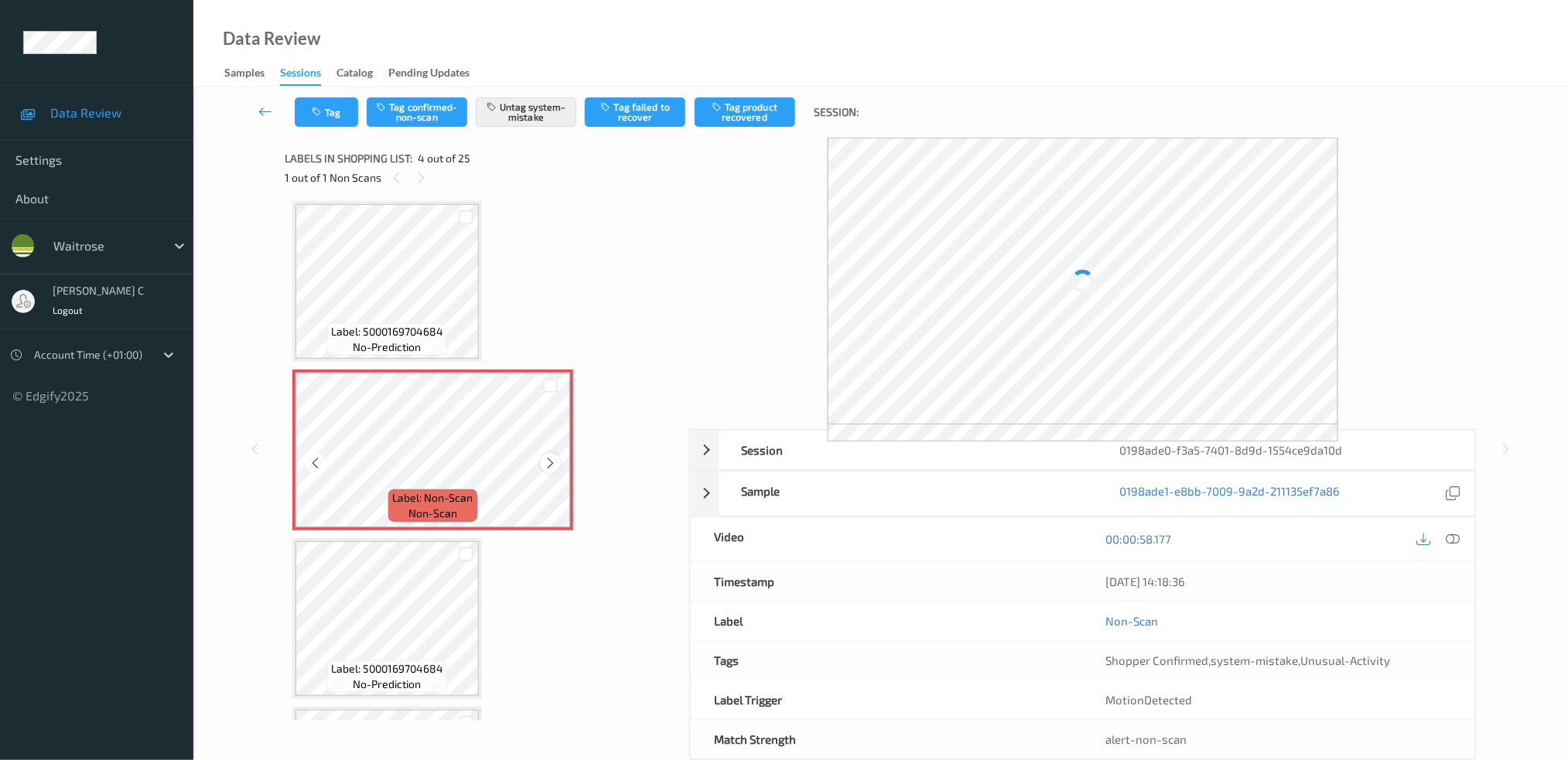
click at [543, 461] on div at bounding box center [550, 462] width 19 height 19
click at [547, 461] on icon at bounding box center [550, 463] width 13 height 14
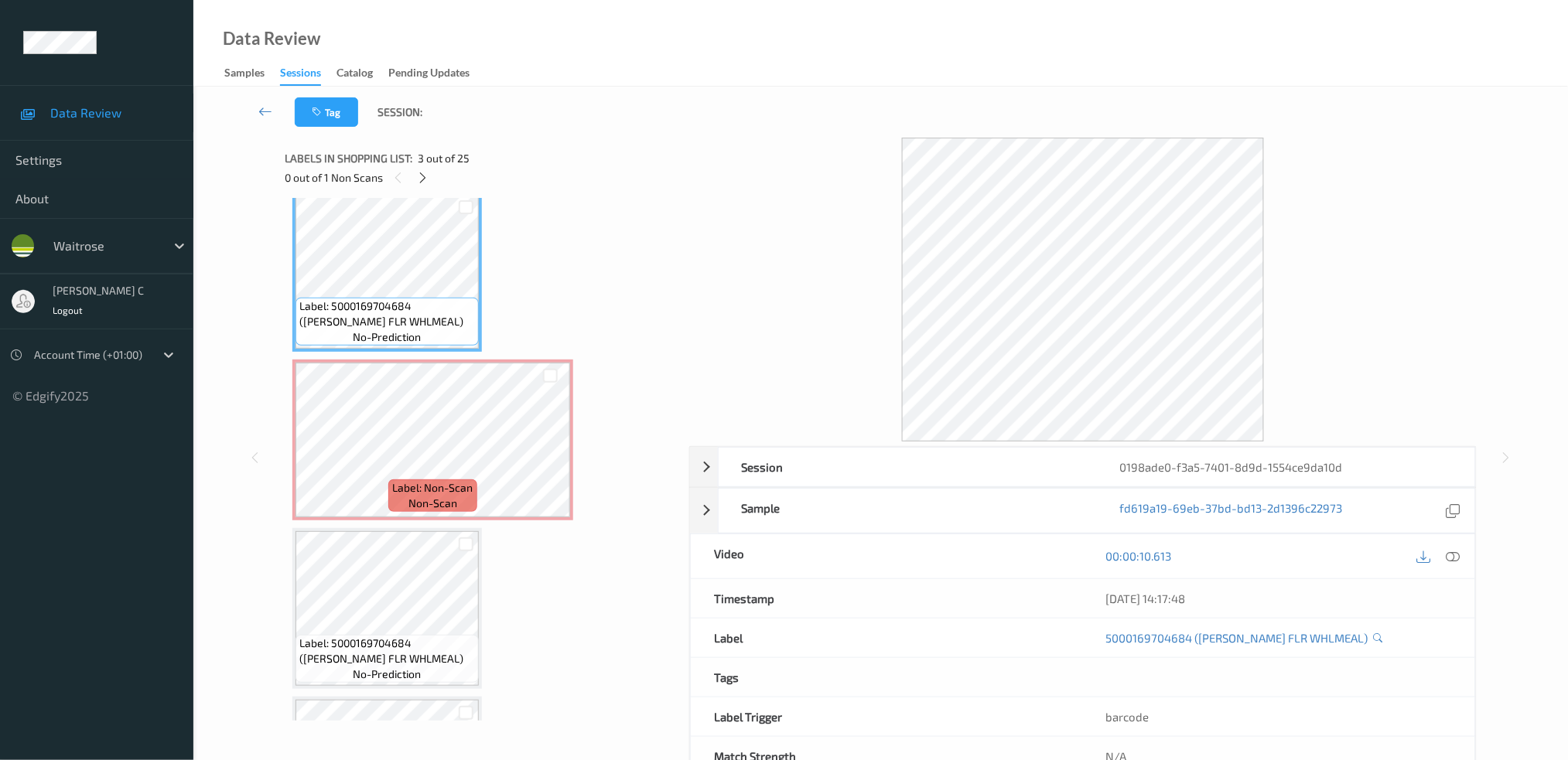
scroll to position [429, 0]
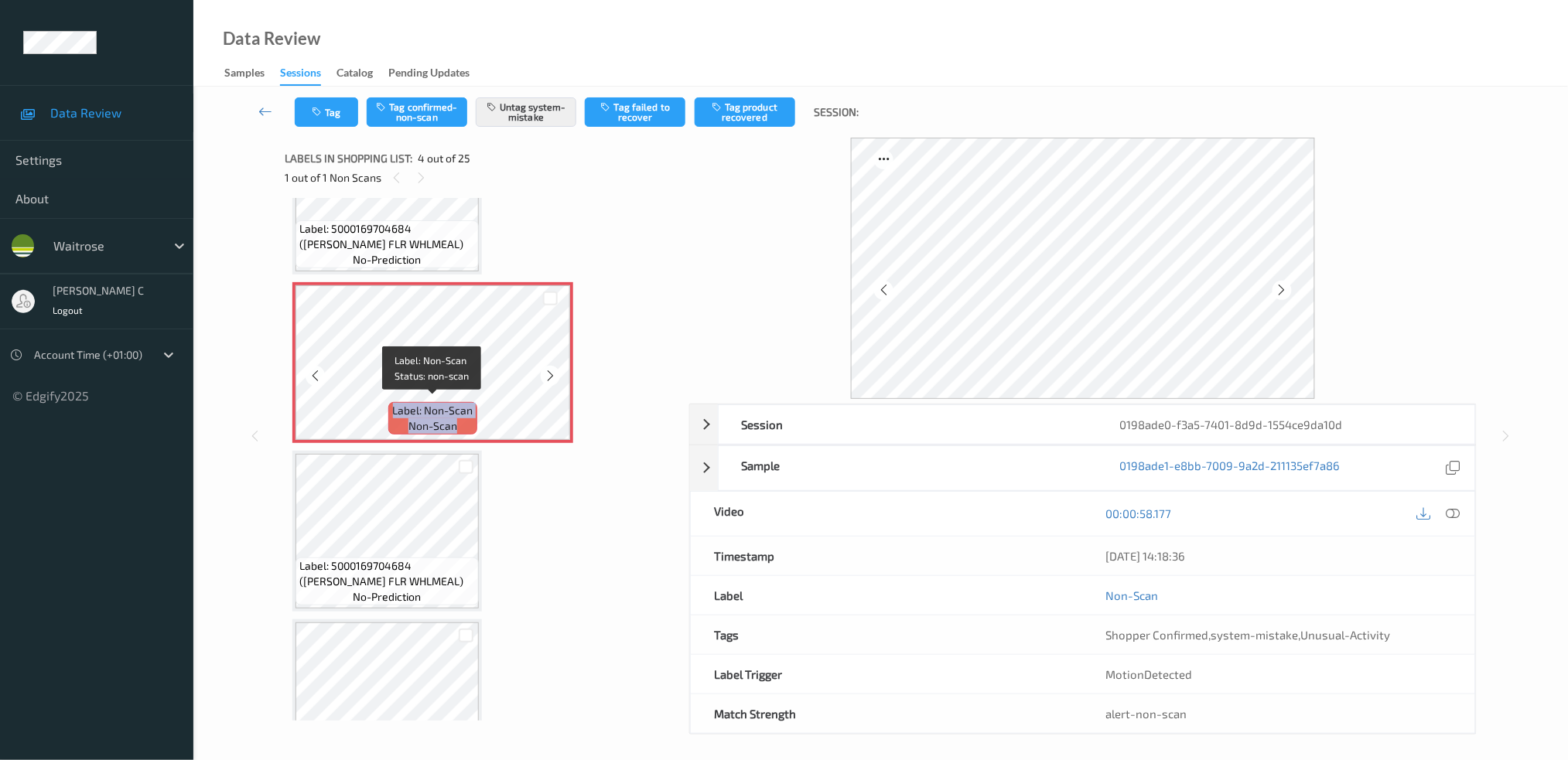
click at [411, 403] on span "Label: Non-Scan" at bounding box center [433, 410] width 81 height 15
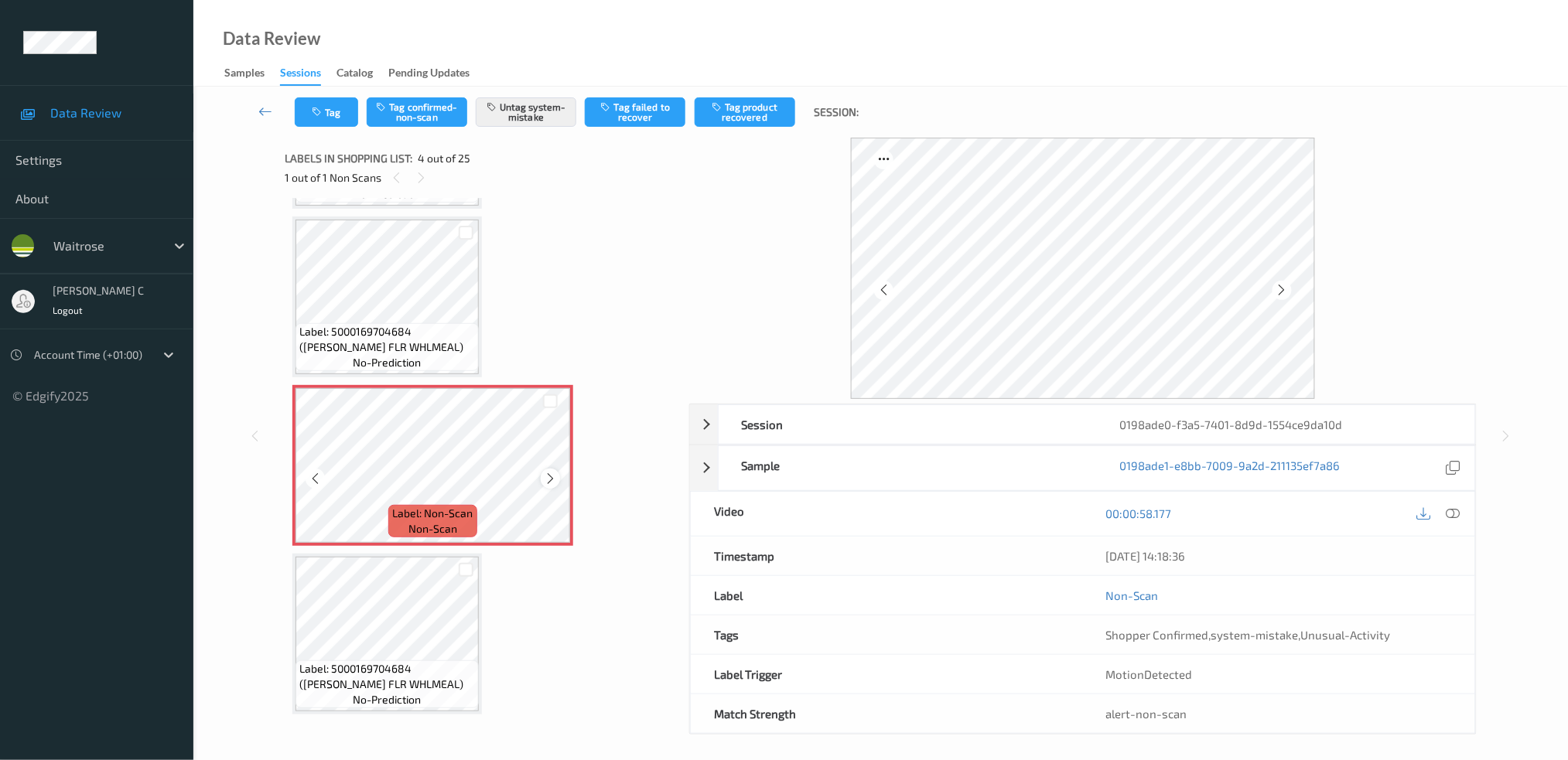
click at [544, 472] on icon at bounding box center [550, 478] width 13 height 14
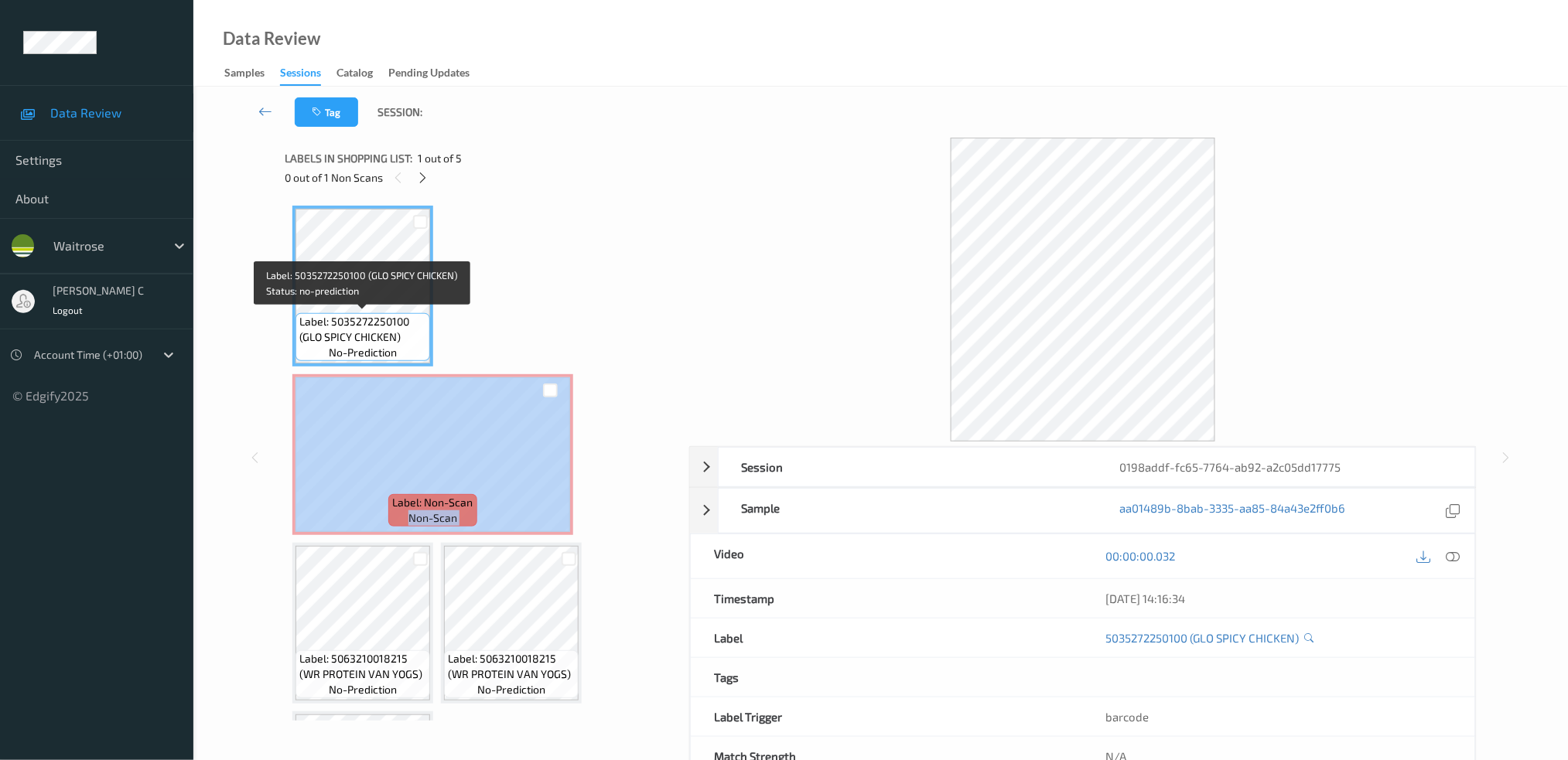
click at [476, 509] on div "Label: Non-Scan non-scan" at bounding box center [433, 454] width 281 height 161
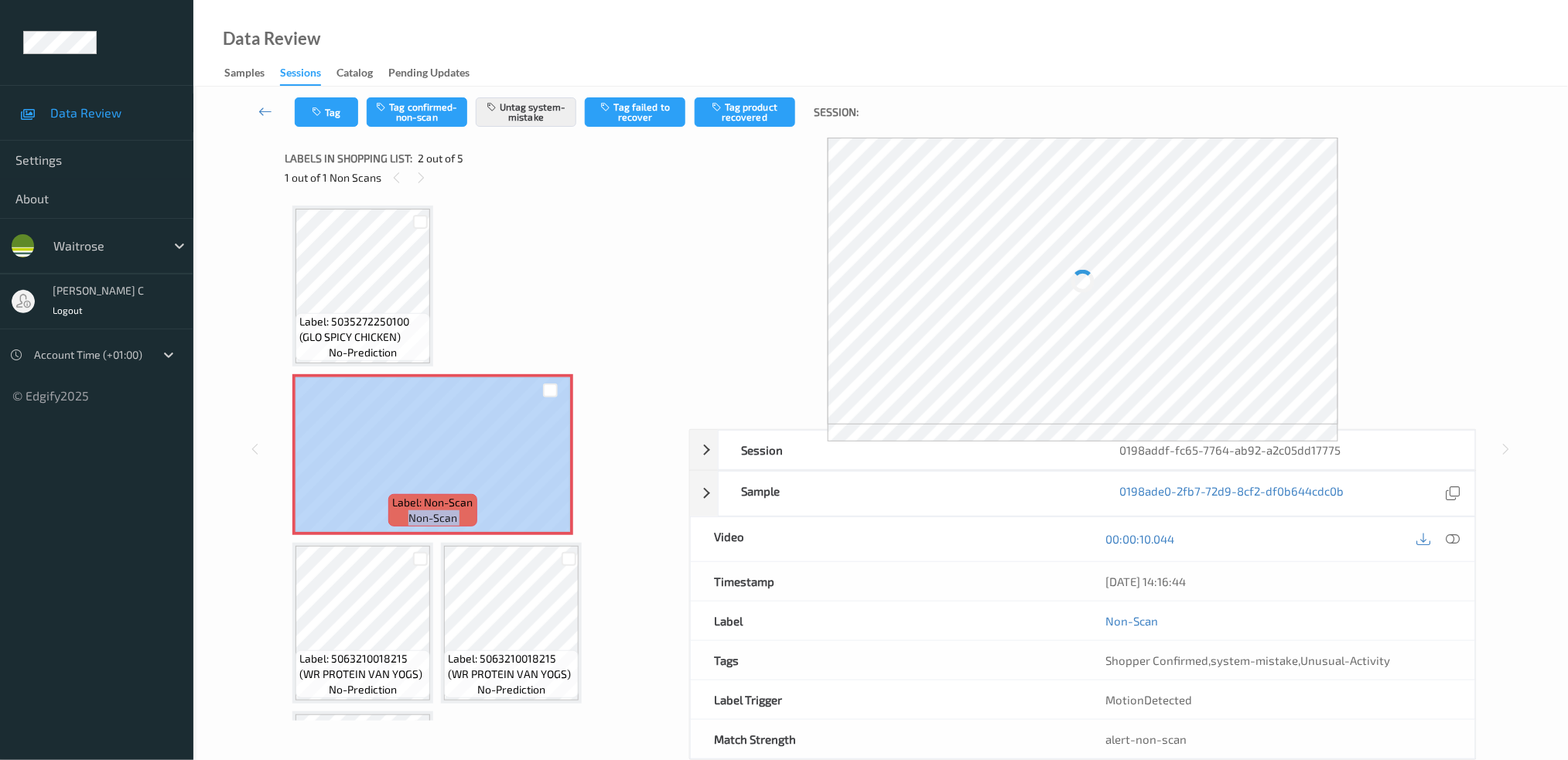
click at [585, 325] on div "Label: 5035272250100 (GLO SPICY CHICKEN) no-prediction Label: Non-Scan non-scan…" at bounding box center [482, 539] width 379 height 667
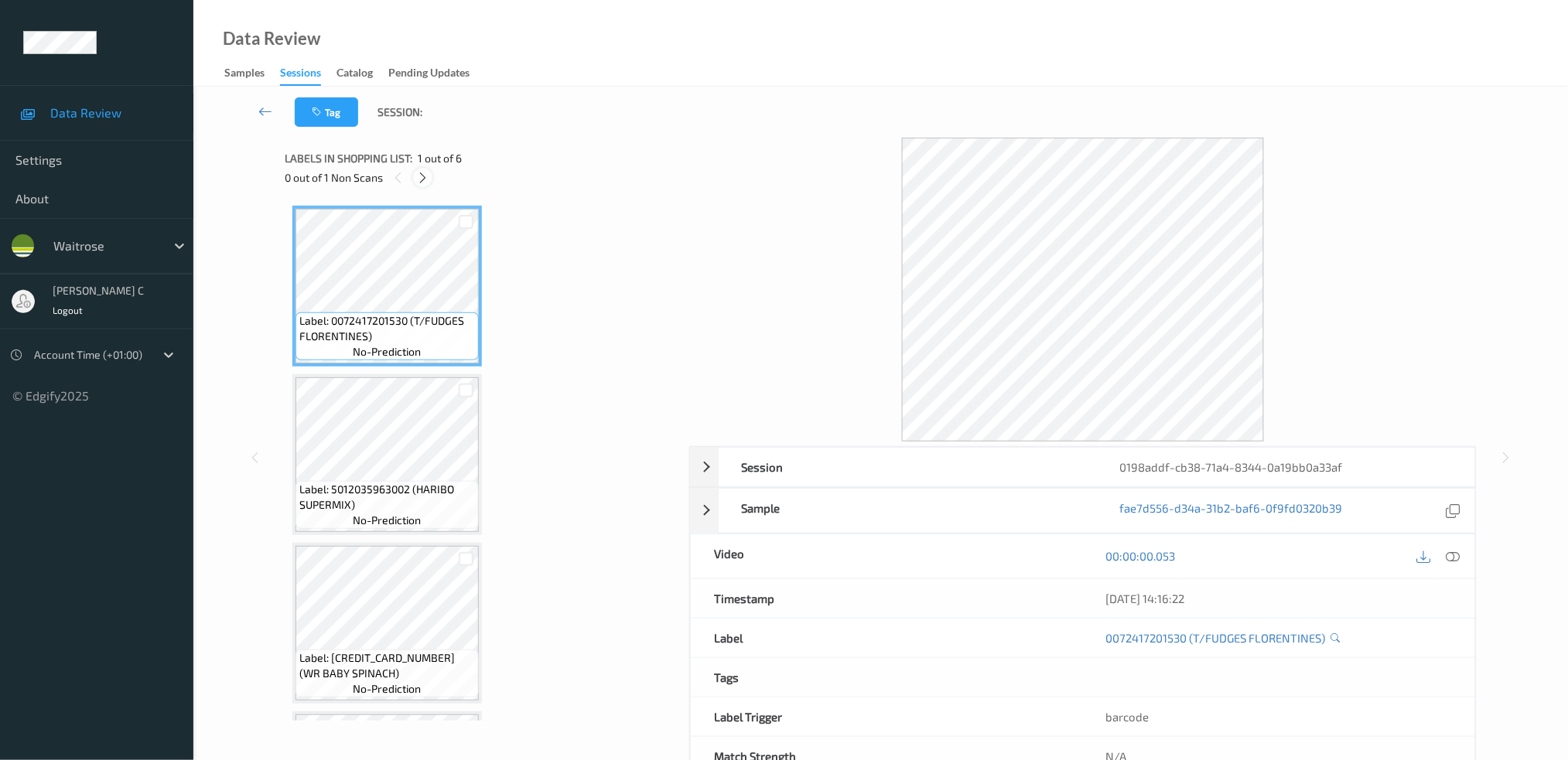
click at [419, 183] on icon at bounding box center [423, 177] width 13 height 14
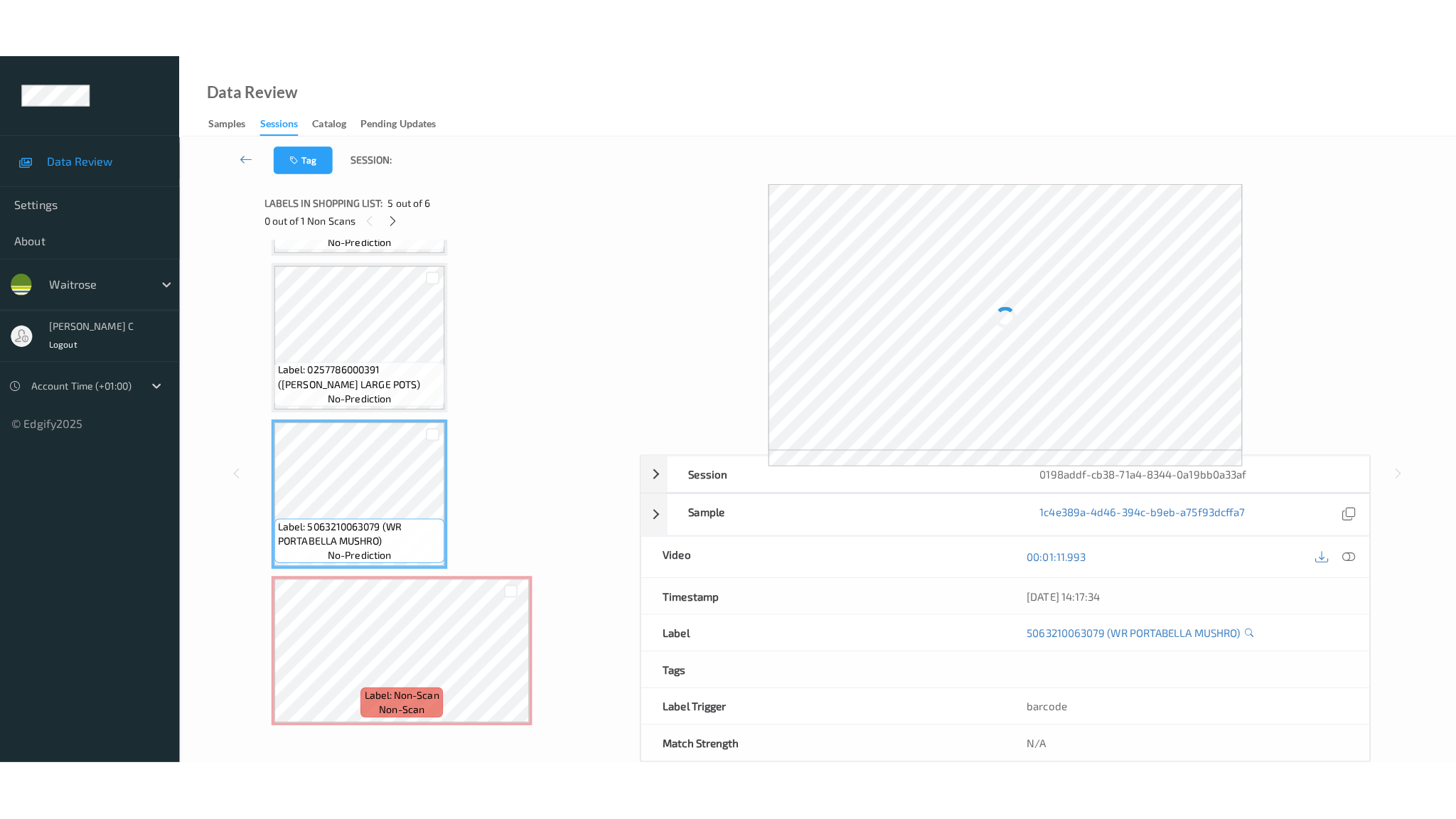
scroll to position [449, 0]
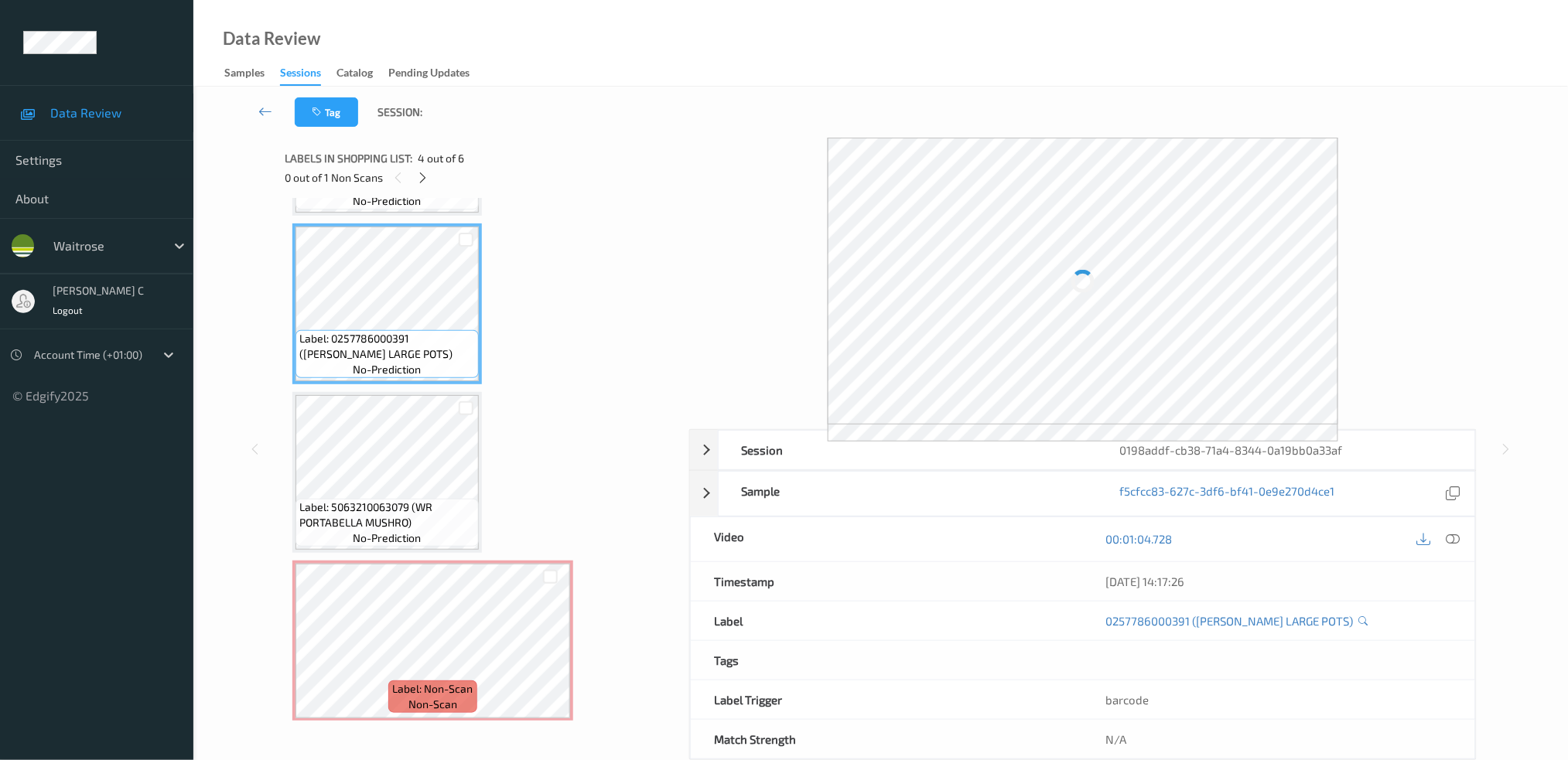
click at [1462, 538] on div "00:01:04.728" at bounding box center [1279, 539] width 392 height 44
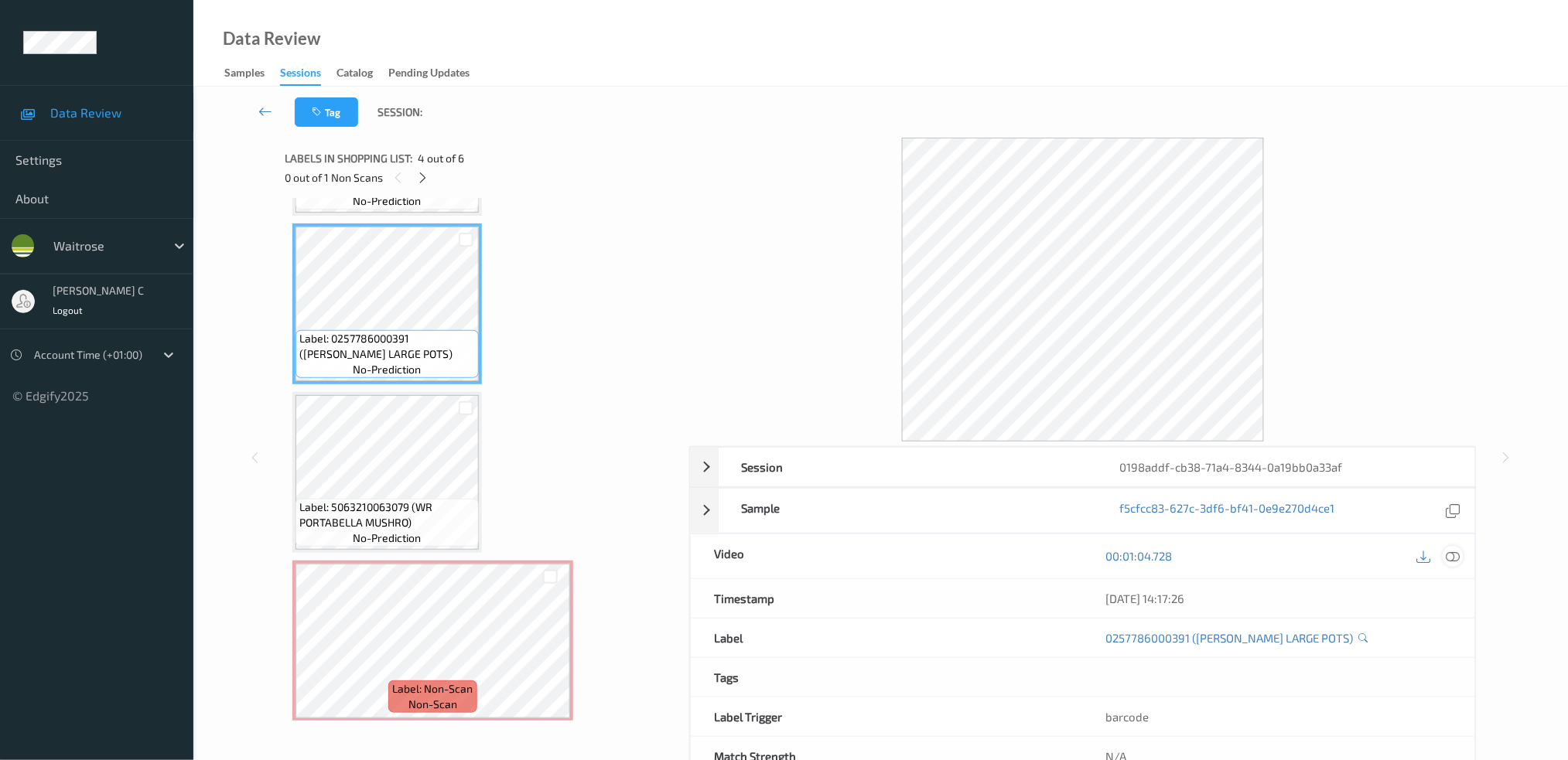
click at [1455, 552] on icon at bounding box center [1453, 556] width 14 height 14
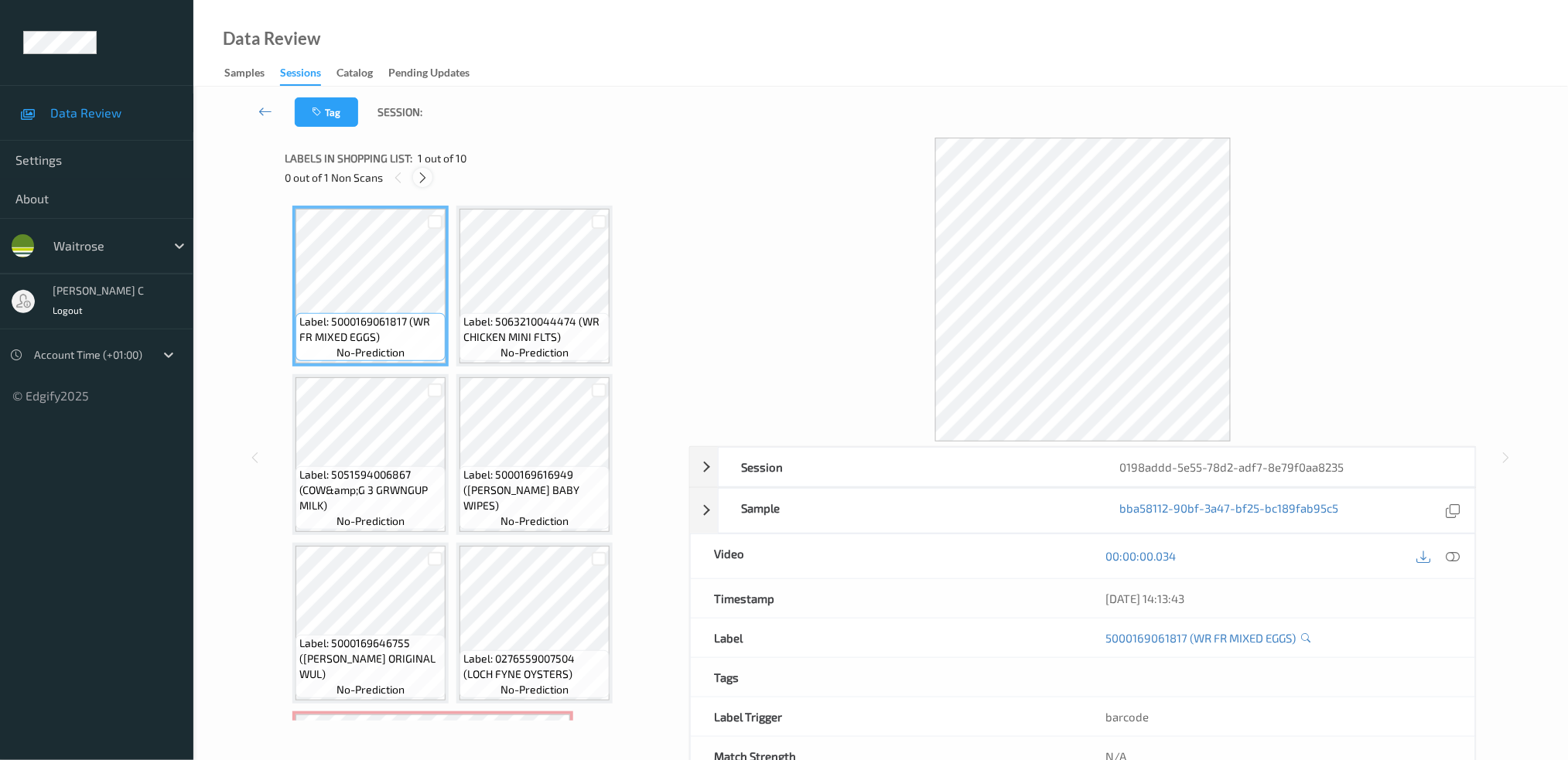
click at [423, 179] on icon at bounding box center [423, 177] width 13 height 14
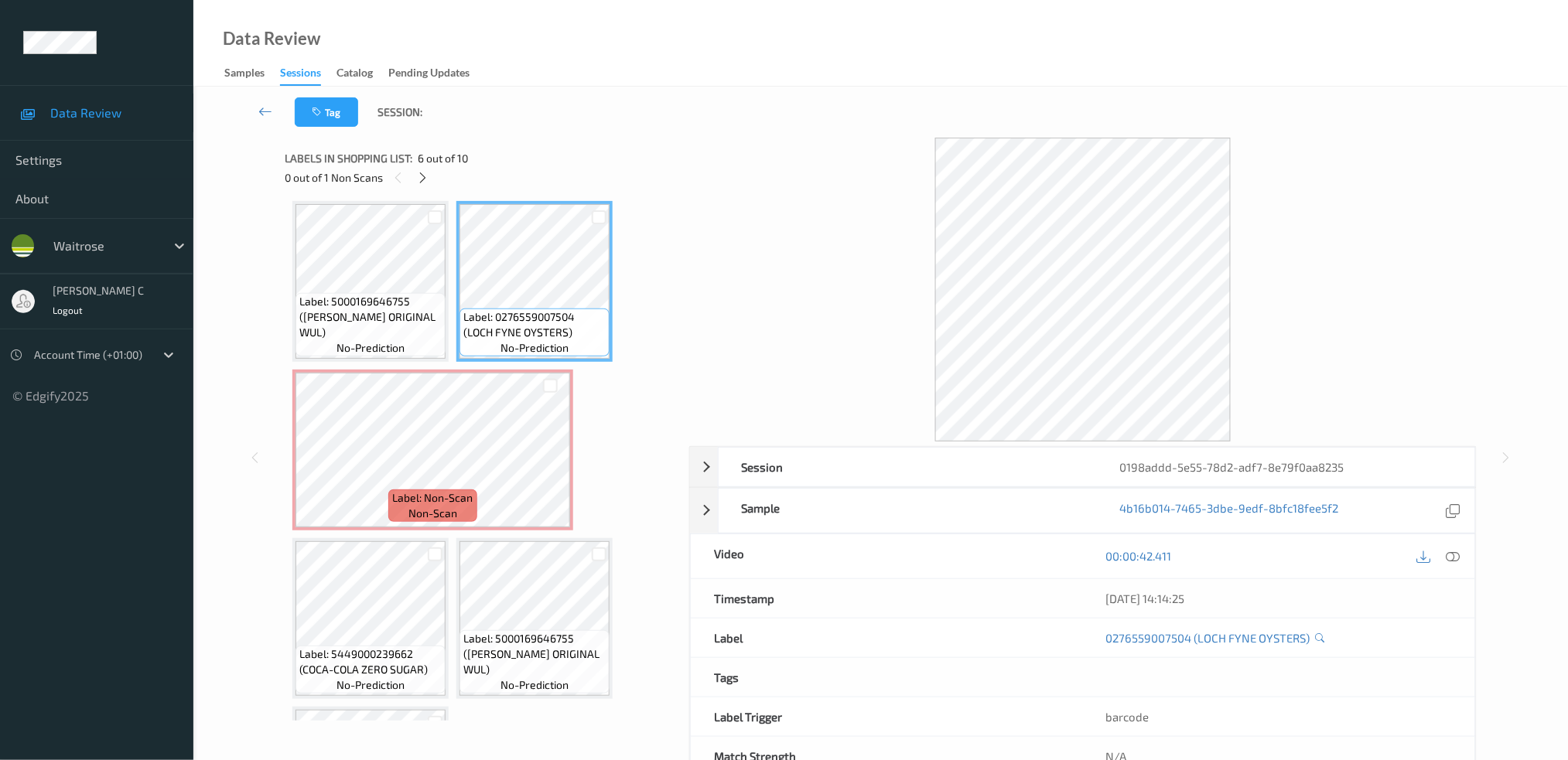
scroll to position [446, 0]
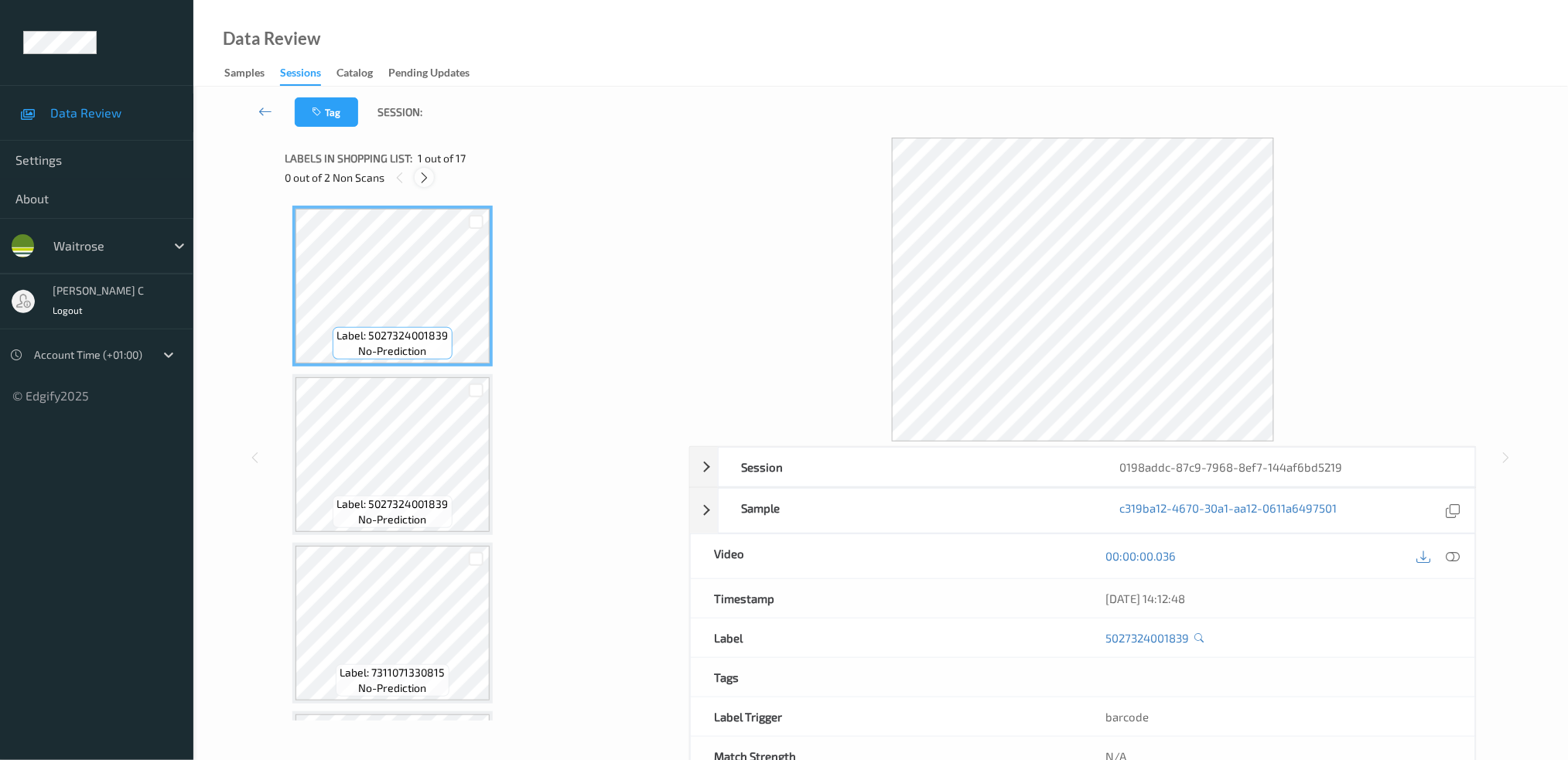
click at [423, 180] on icon at bounding box center [425, 177] width 13 height 14
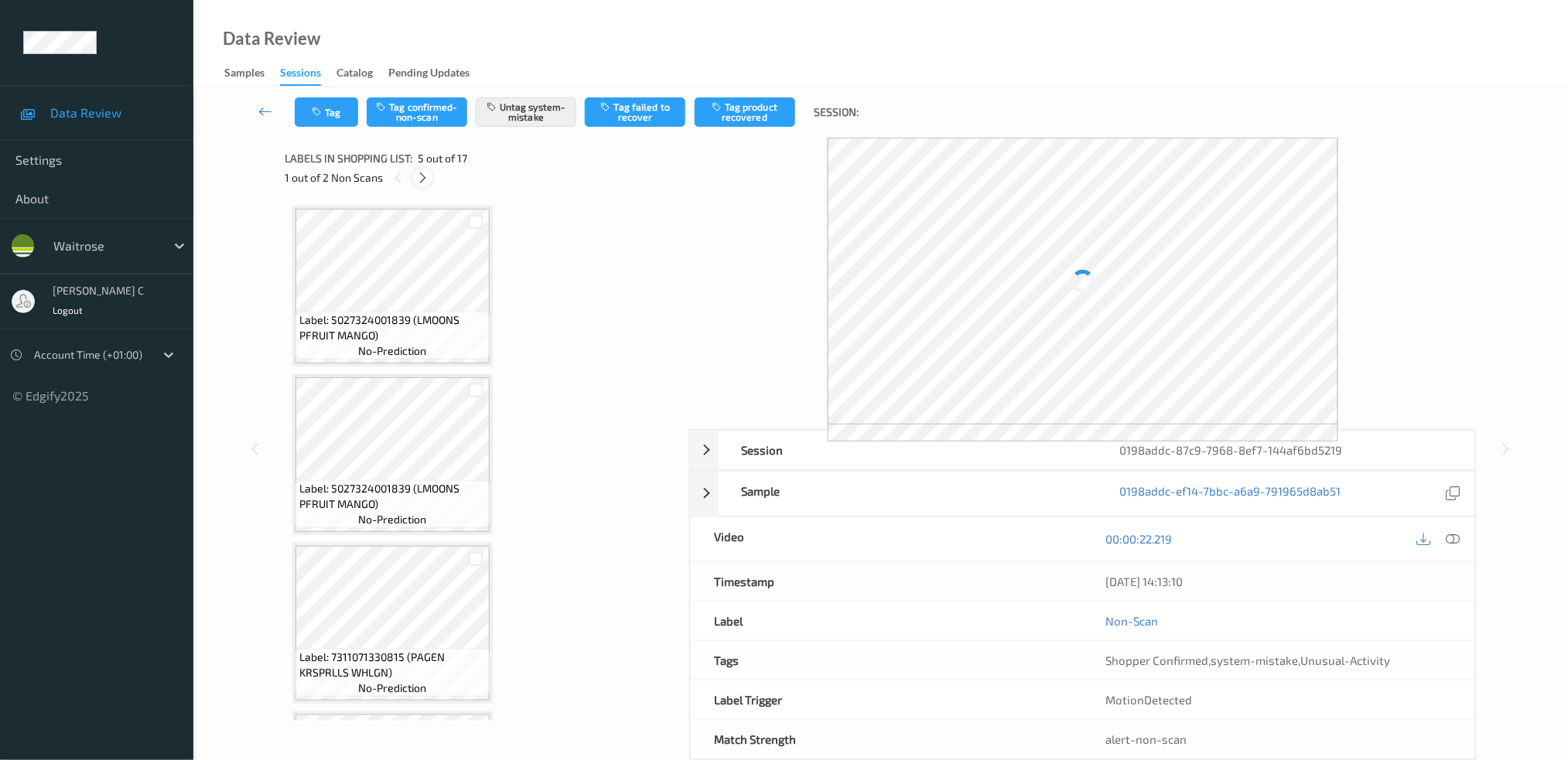
scroll to position [509, 0]
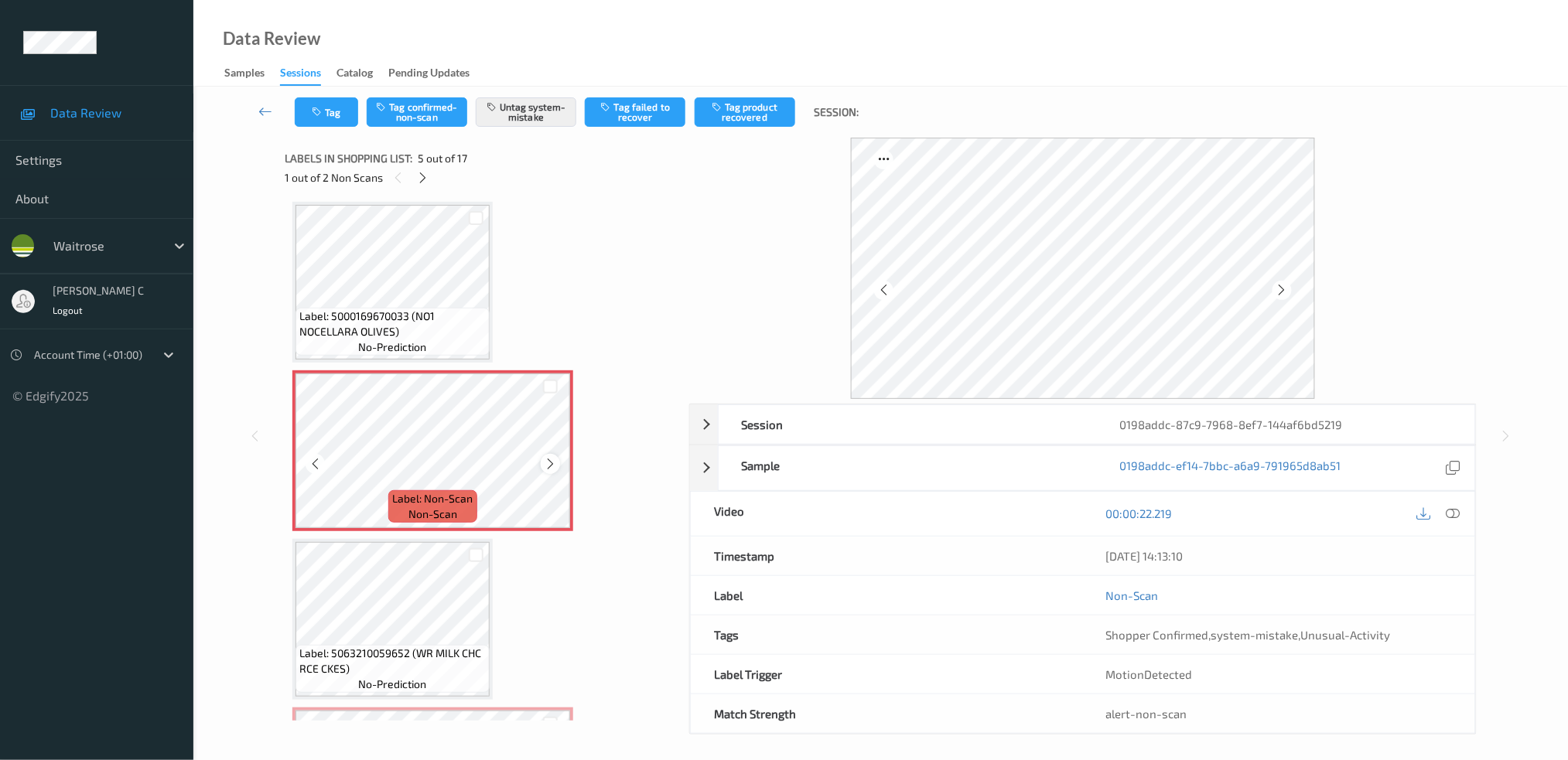
click at [548, 460] on icon at bounding box center [550, 463] width 13 height 14
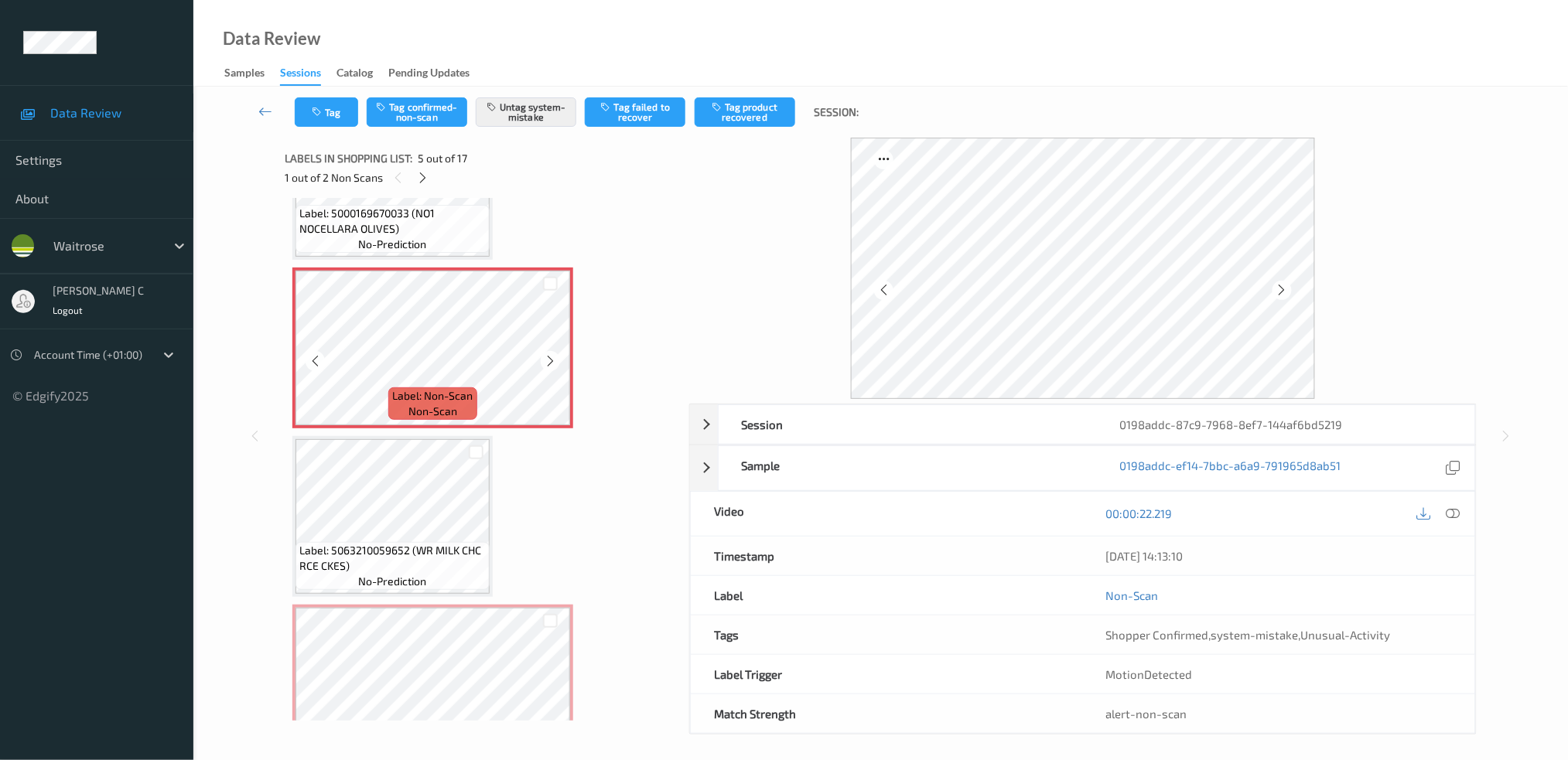
scroll to position [715, 0]
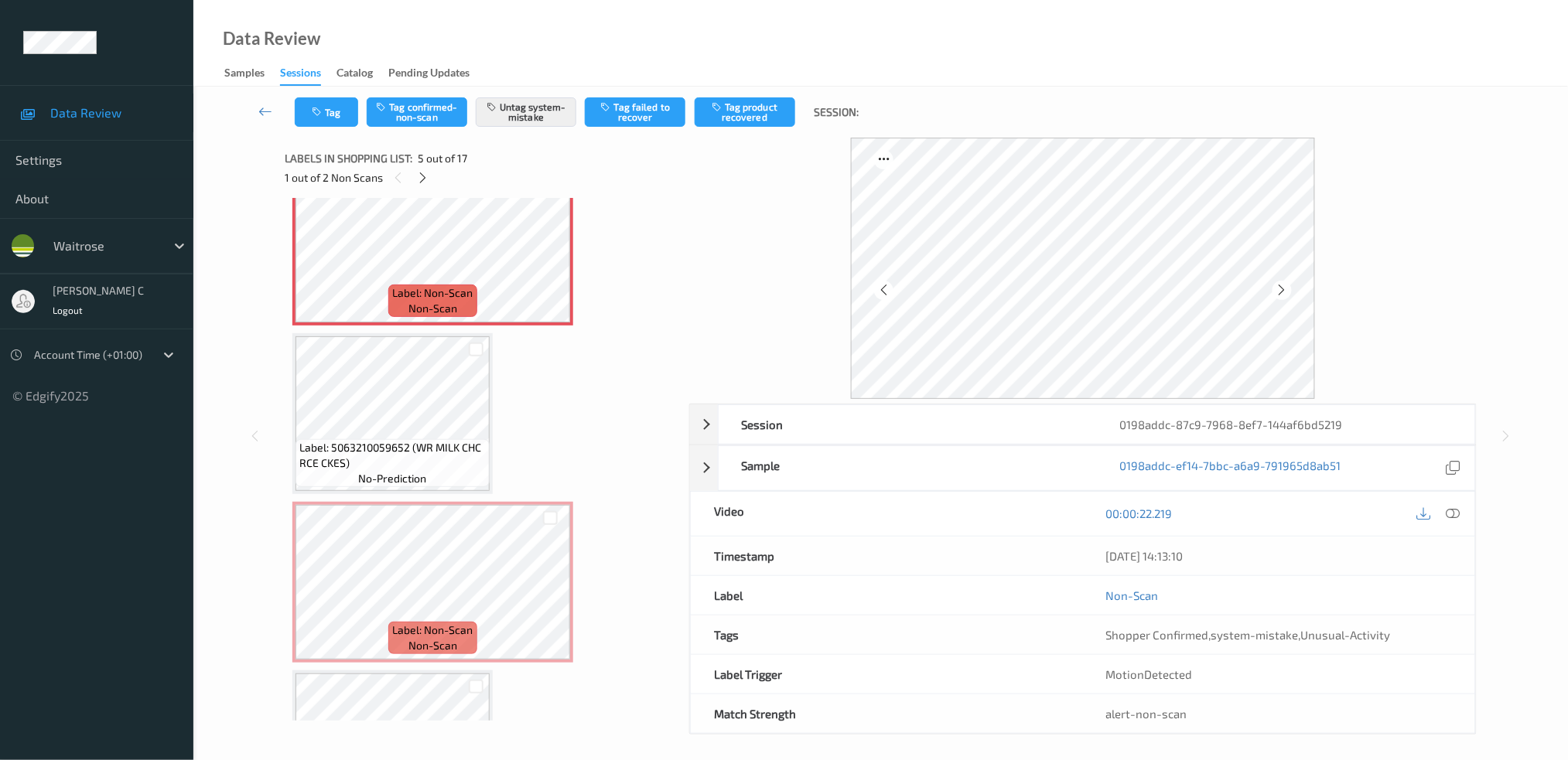
click at [429, 446] on span "Label: 5063210059652 (WR MILK CHC RCE CKES)" at bounding box center [393, 455] width 187 height 31
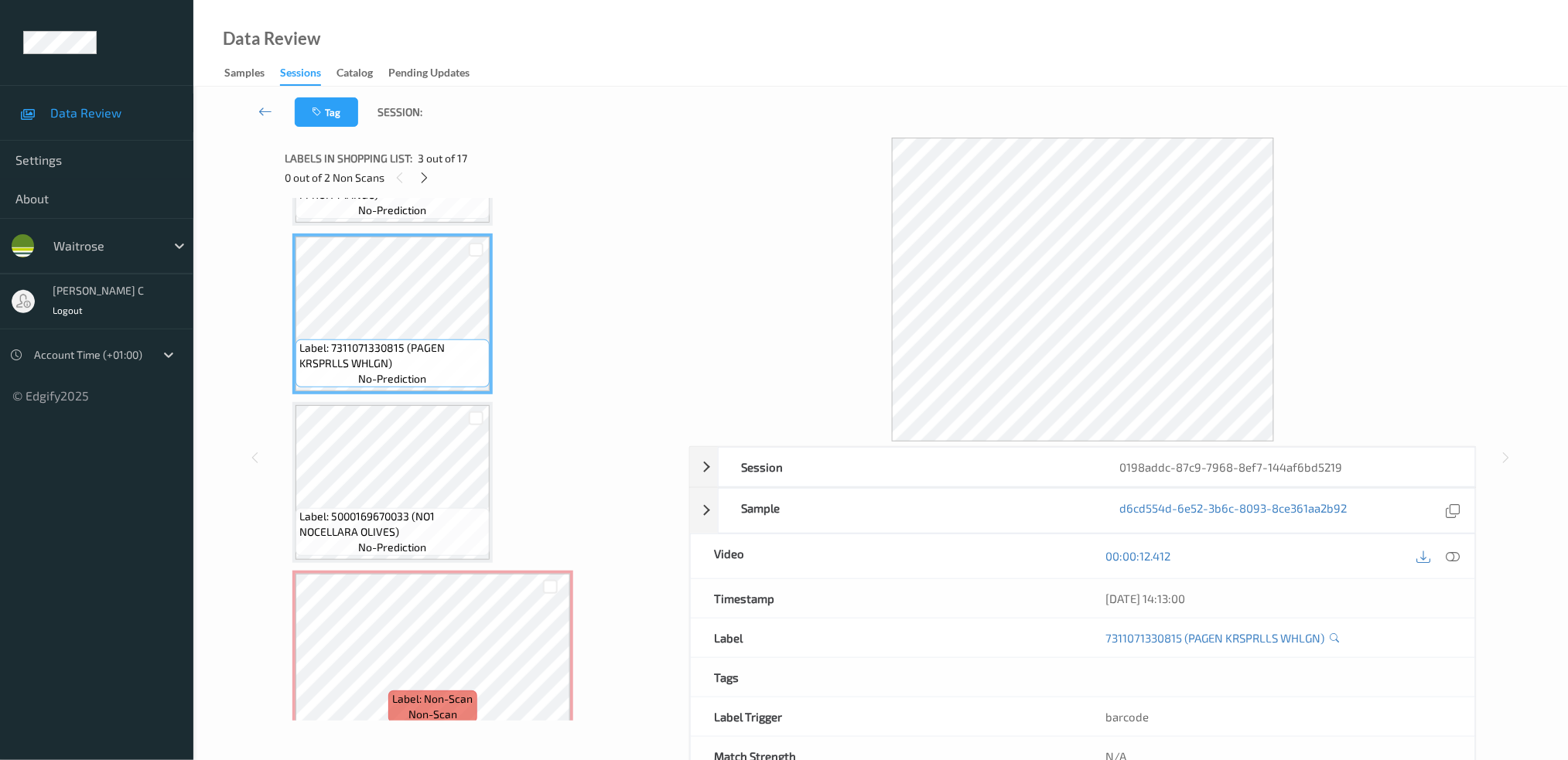
scroll to position [412, 0]
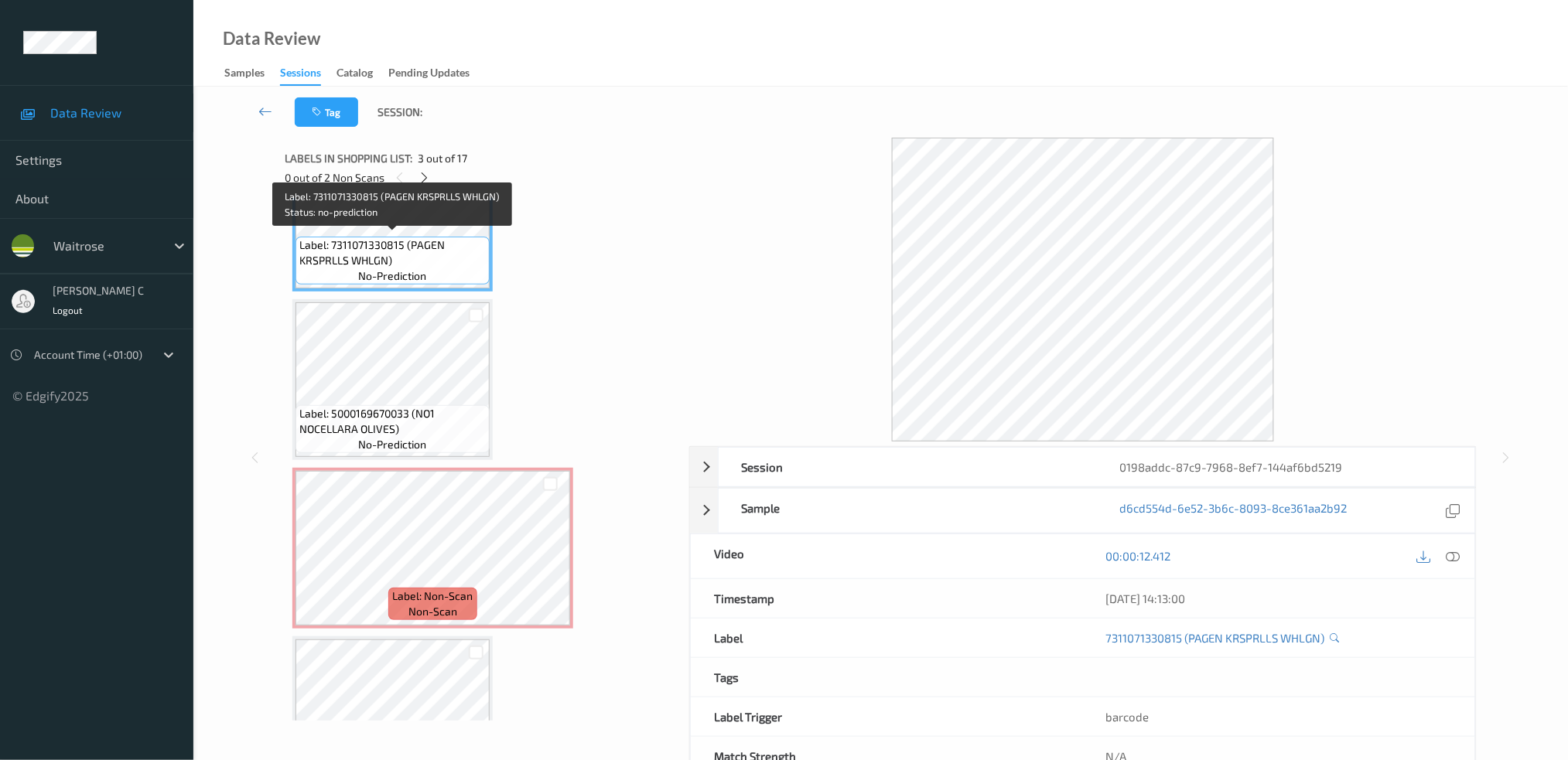
click at [389, 240] on span "Label: 7311071330815 (PAGEN KRSPRLLS WHLGN)" at bounding box center [393, 252] width 187 height 31
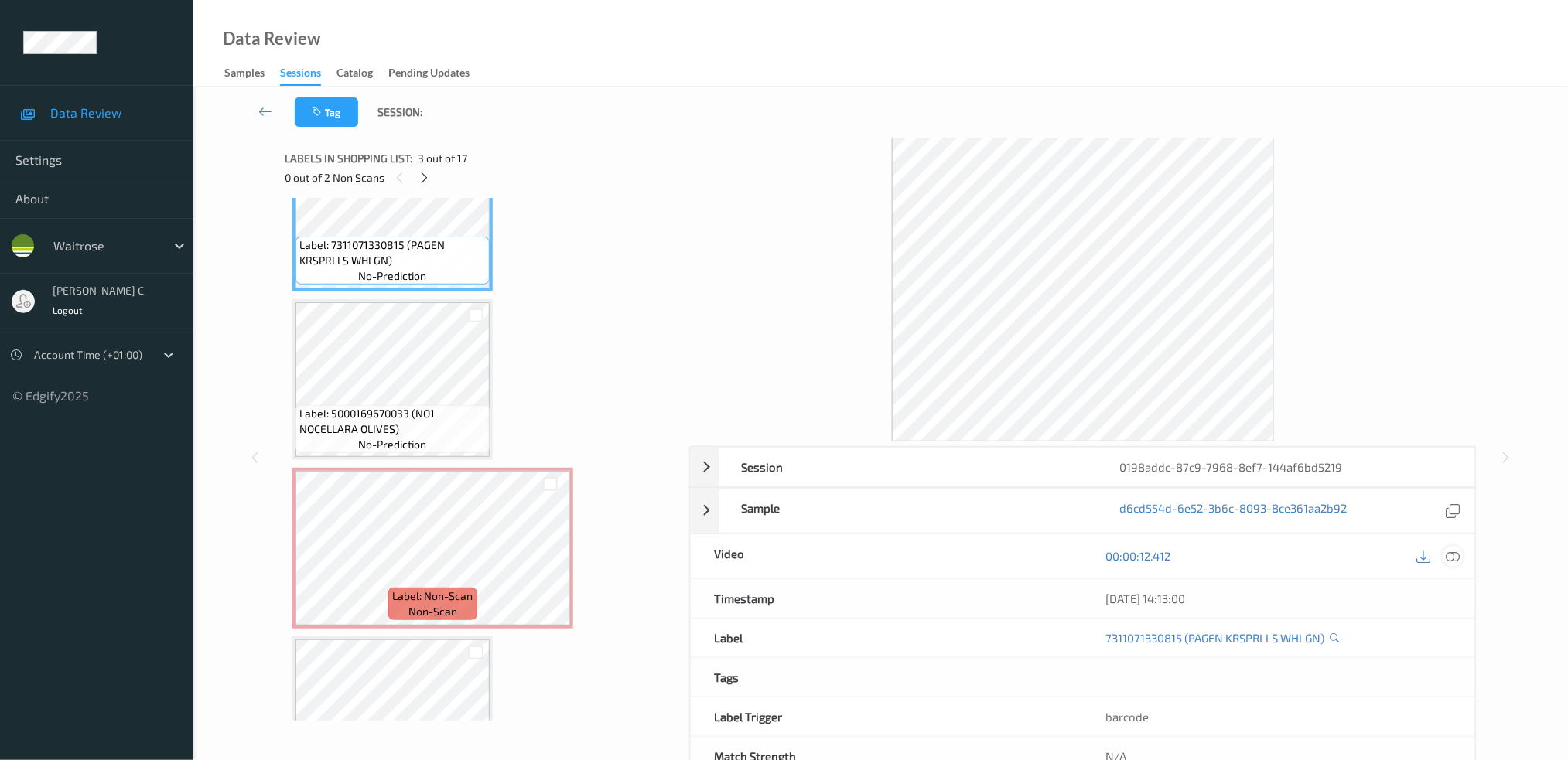
click at [1461, 562] on div at bounding box center [1453, 556] width 21 height 21
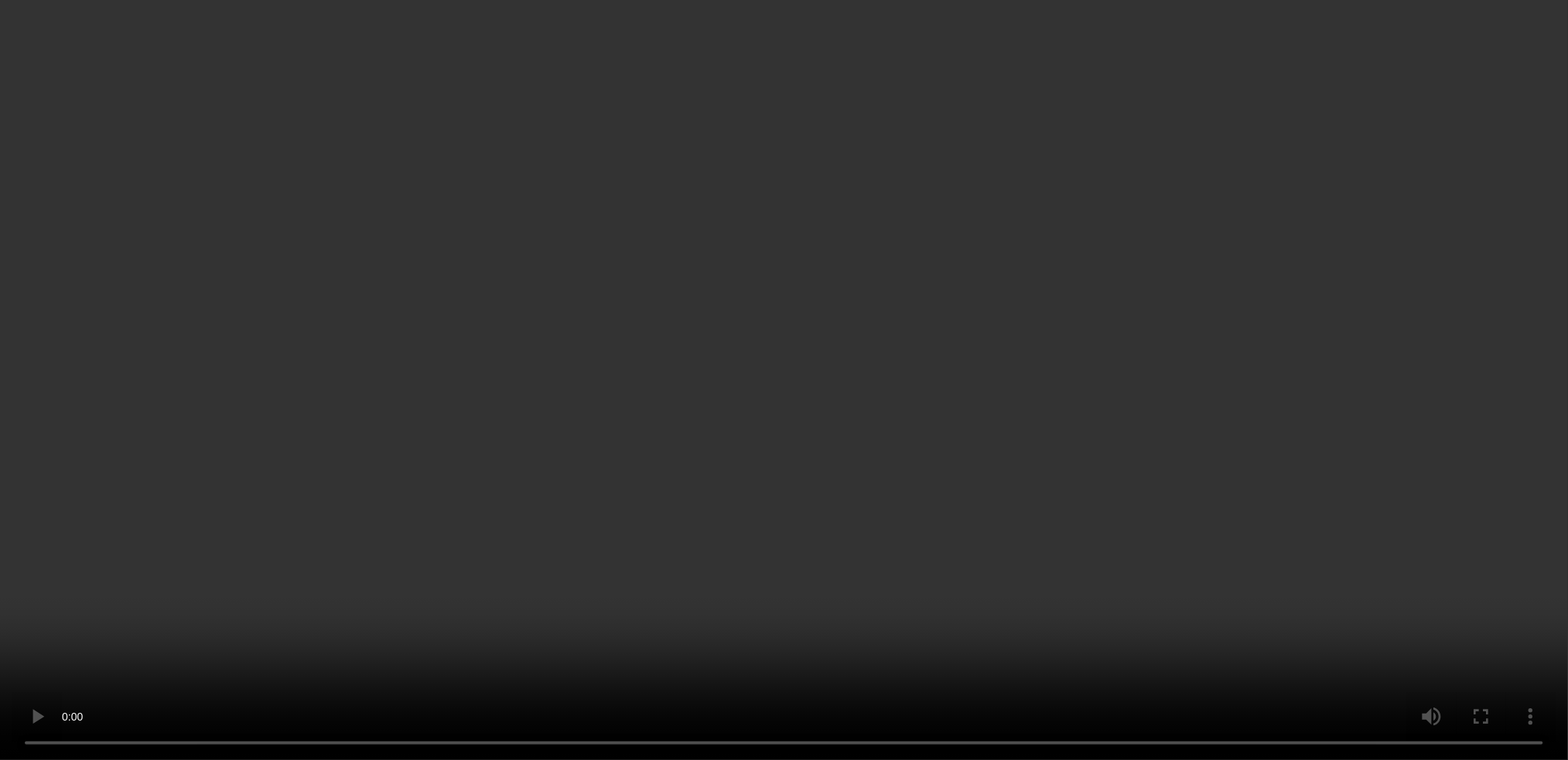
scroll to position [619, 0]
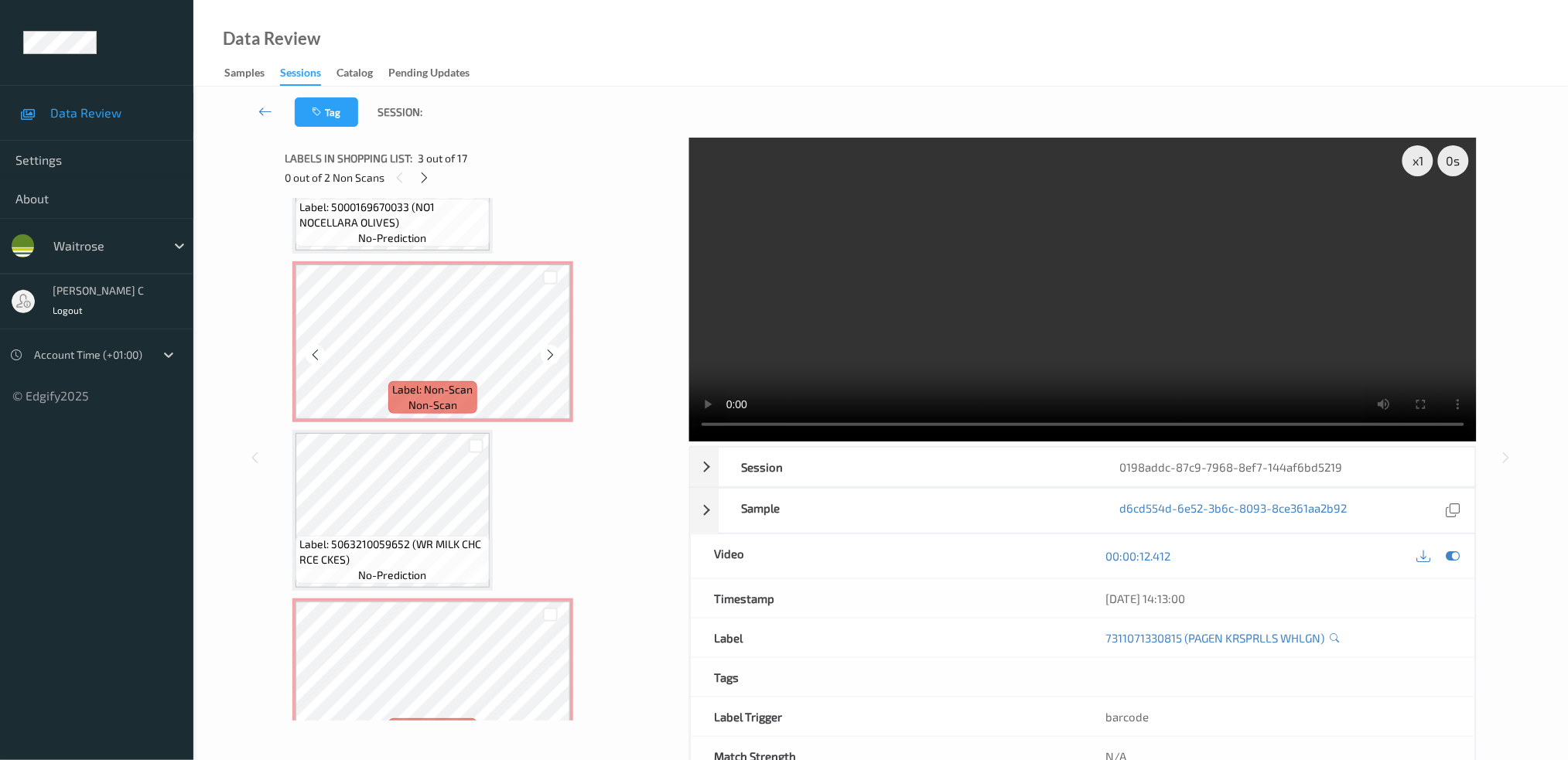
click at [453, 382] on span "Label: Non-Scan" at bounding box center [433, 389] width 81 height 15
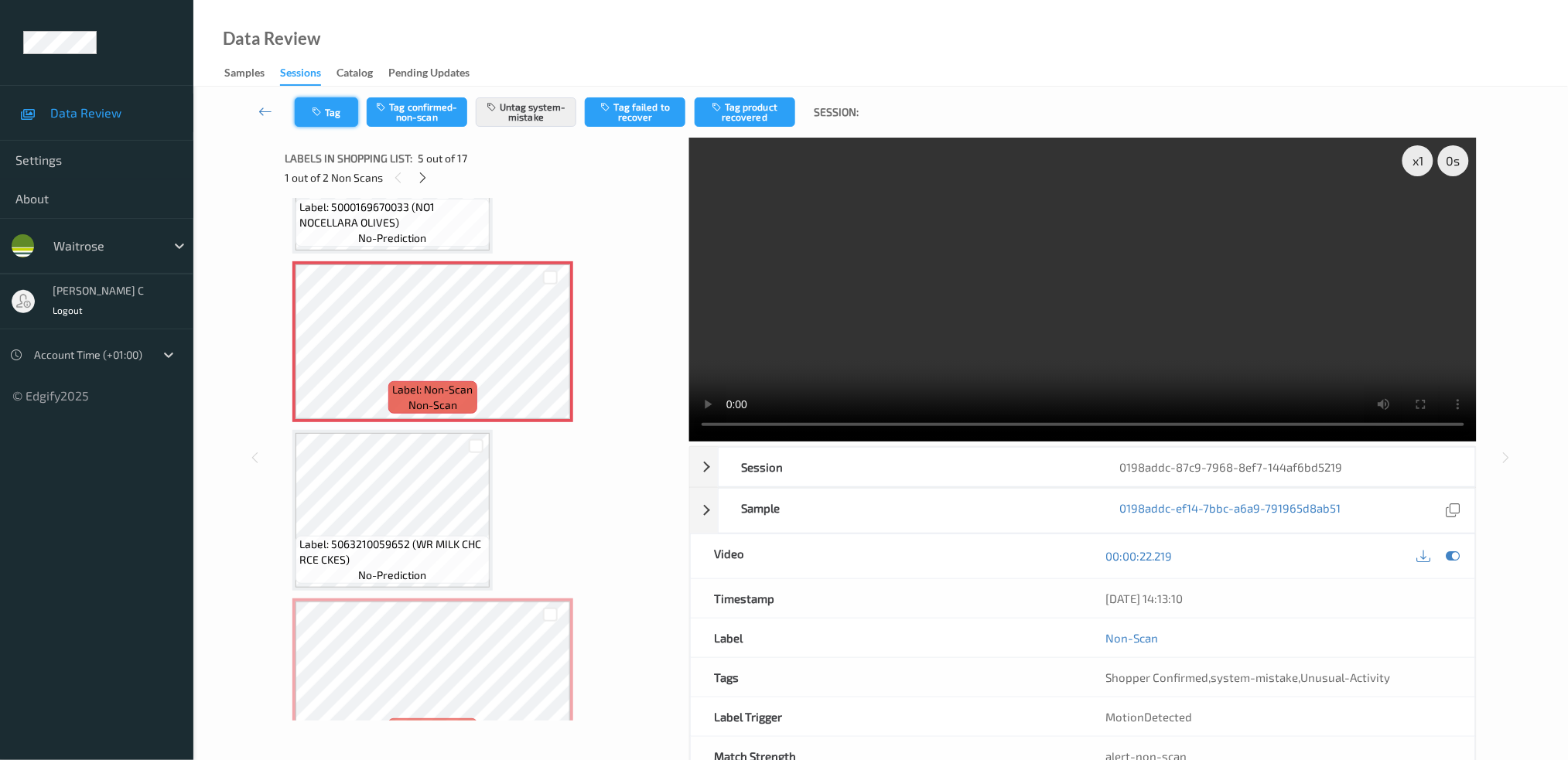
click at [325, 99] on button "Tag" at bounding box center [326, 112] width 63 height 29
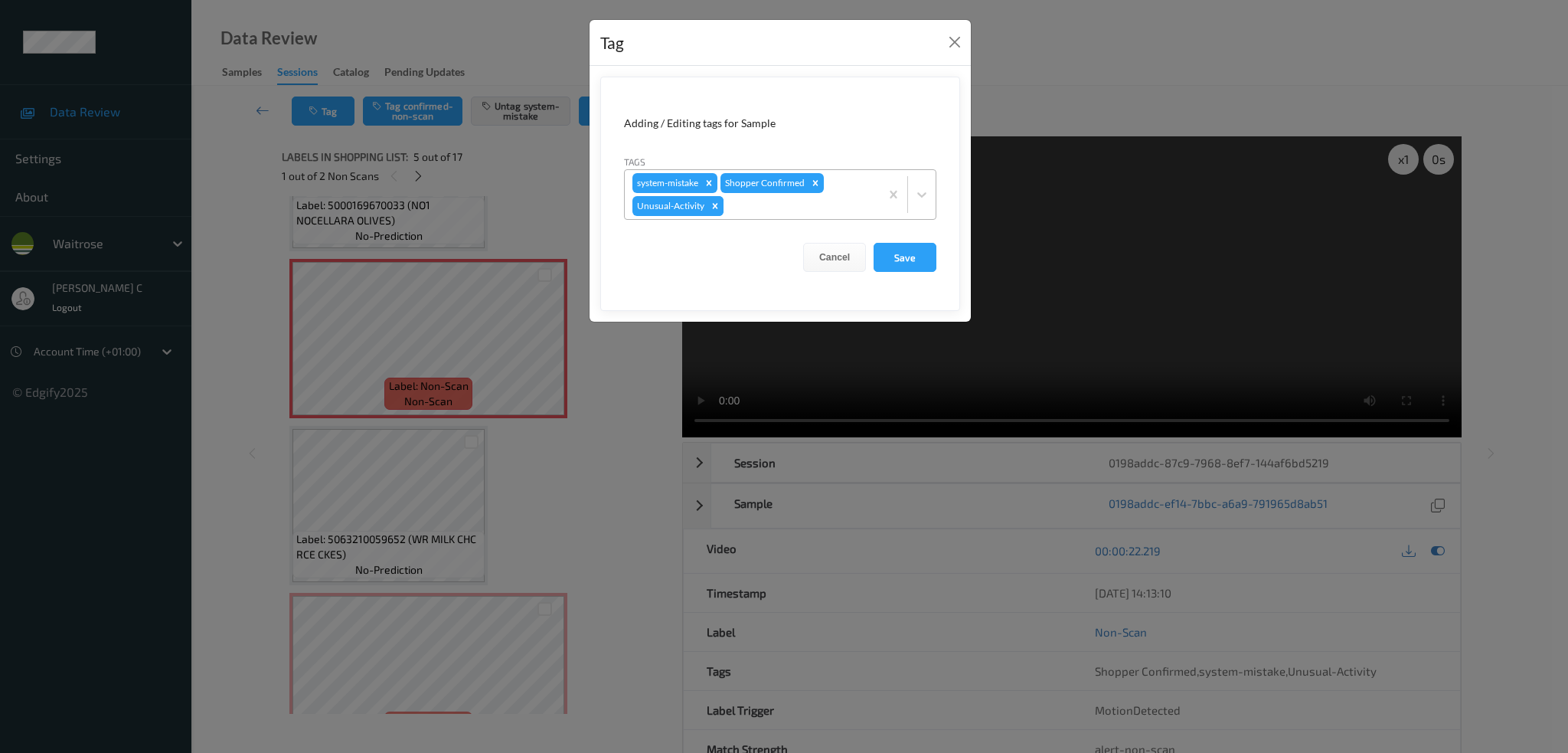
click at [709, 202] on icon "Remove Unusual-Activity" at bounding box center [714, 206] width 11 height 11
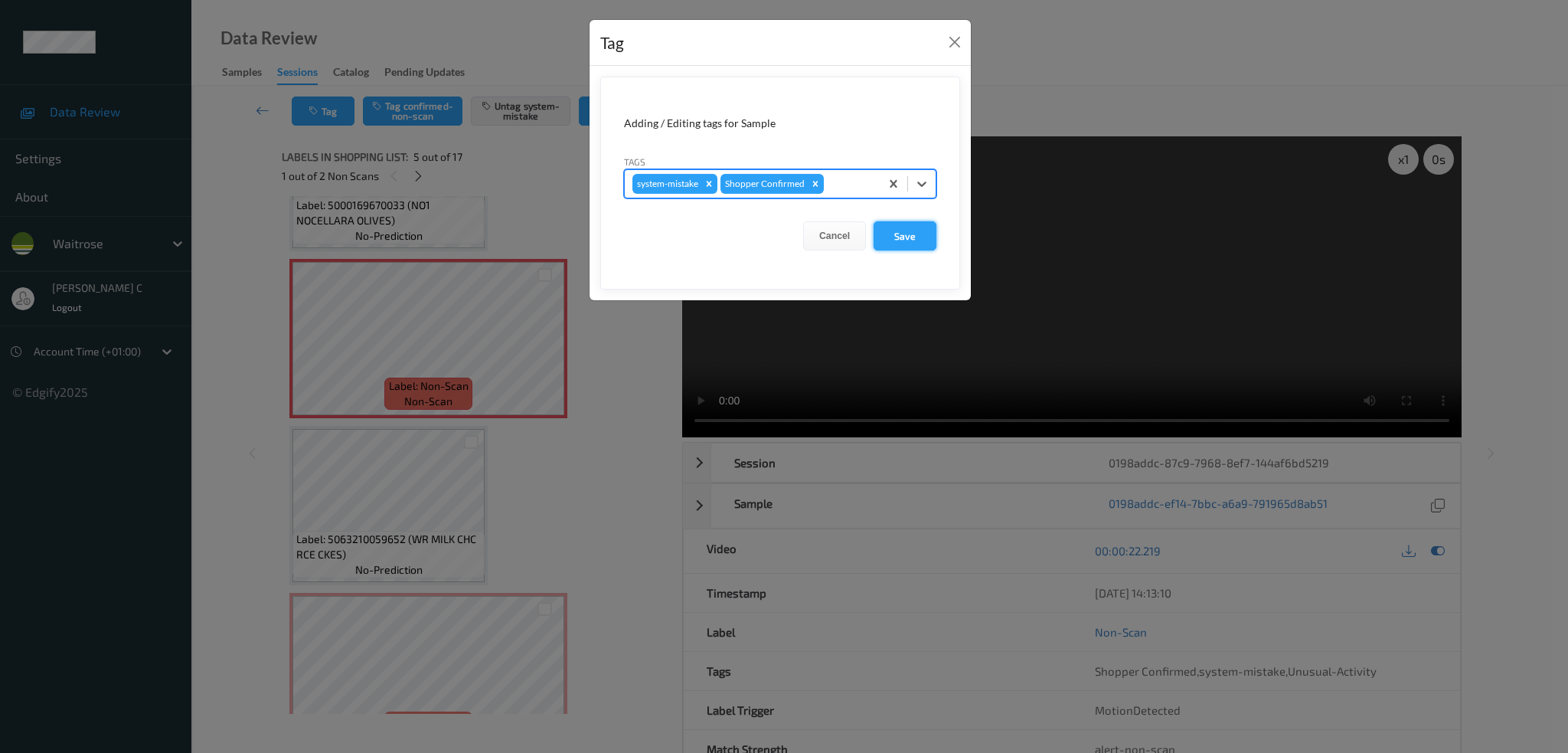
click at [899, 234] on button "Save" at bounding box center [904, 236] width 62 height 29
click at [898, 234] on button "Save" at bounding box center [904, 236] width 62 height 29
click at [908, 240] on button "Save" at bounding box center [904, 236] width 62 height 29
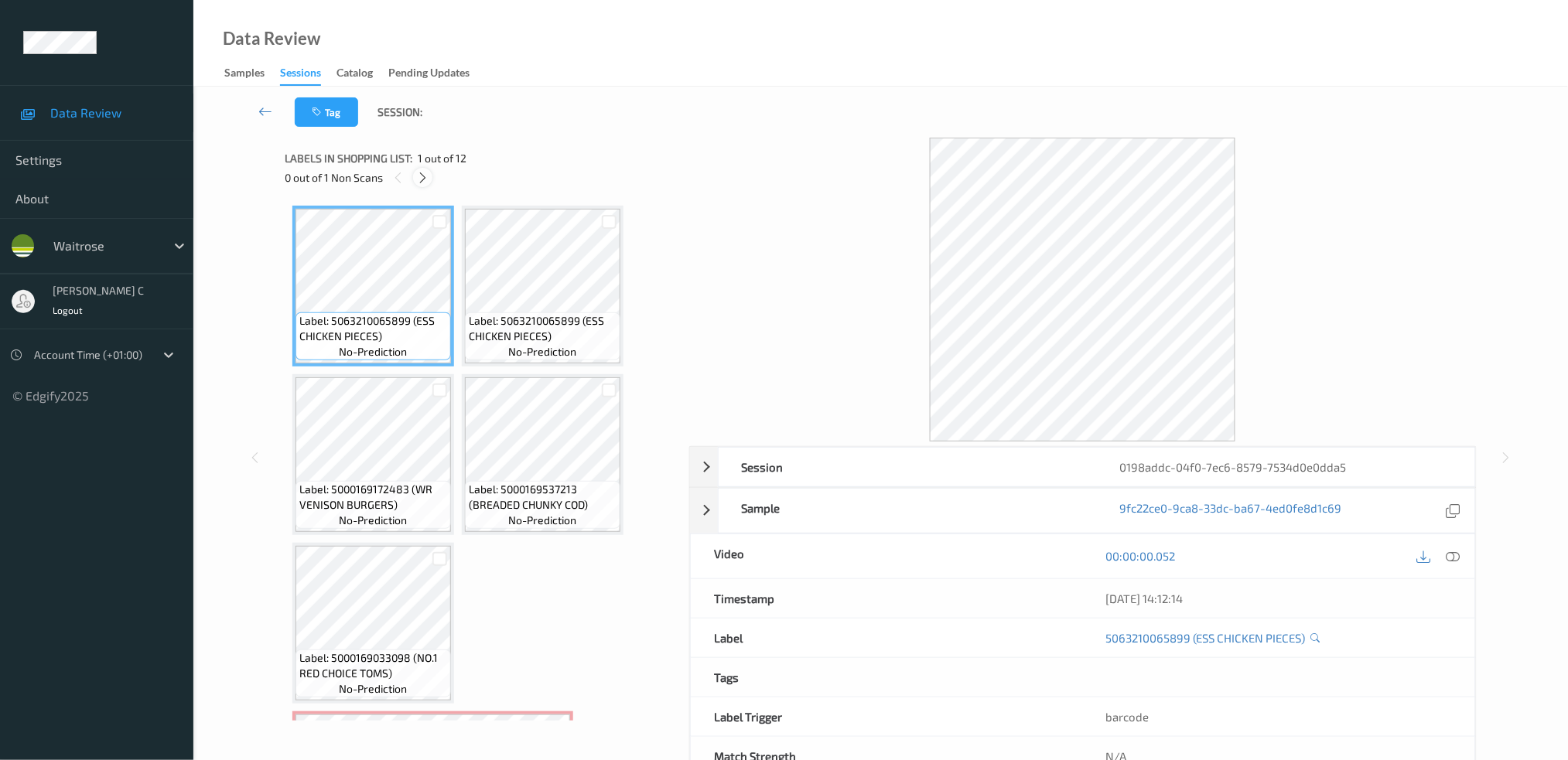
click at [424, 175] on icon at bounding box center [423, 177] width 13 height 14
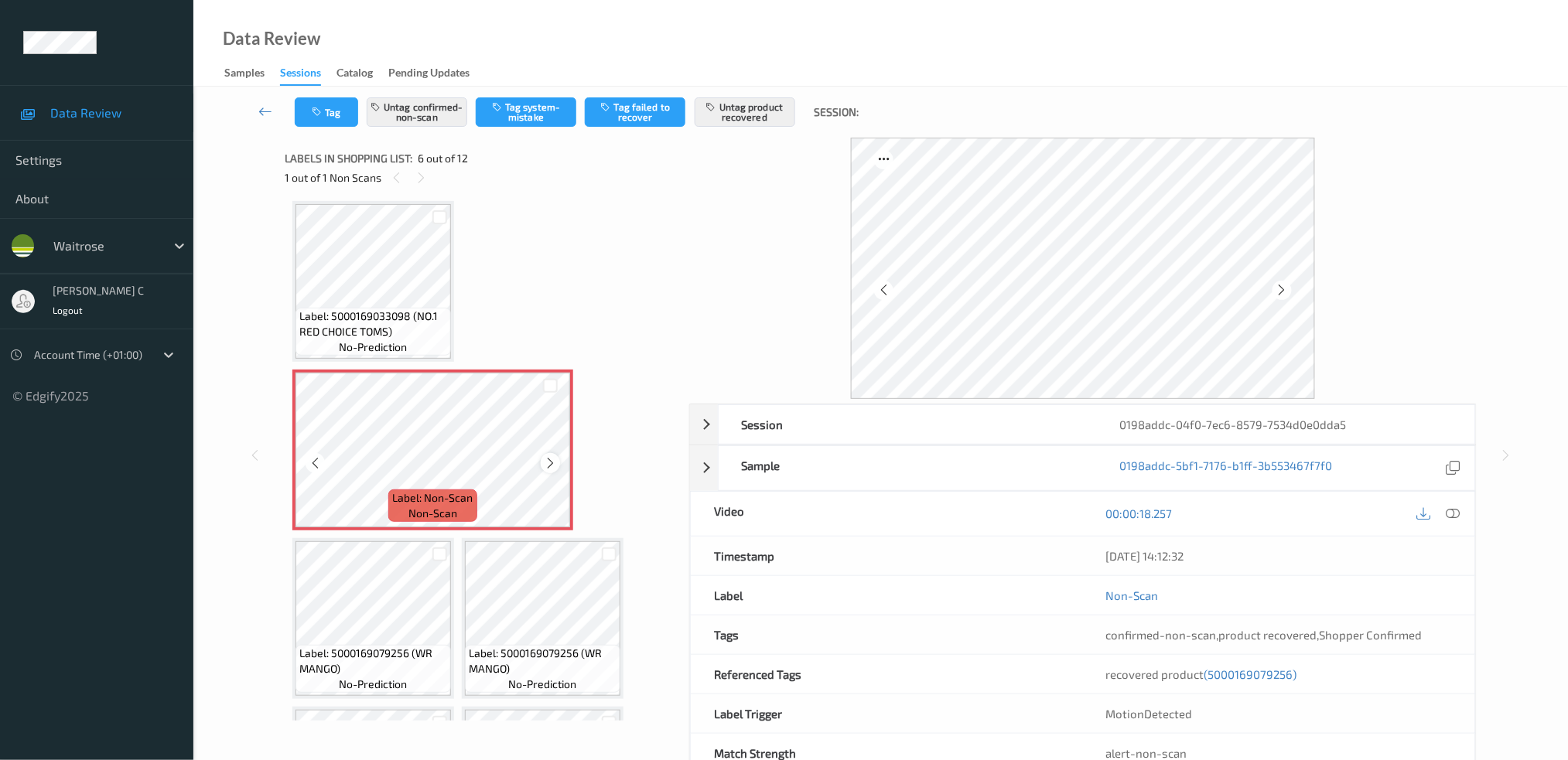
click at [548, 461] on icon at bounding box center [550, 463] width 13 height 14
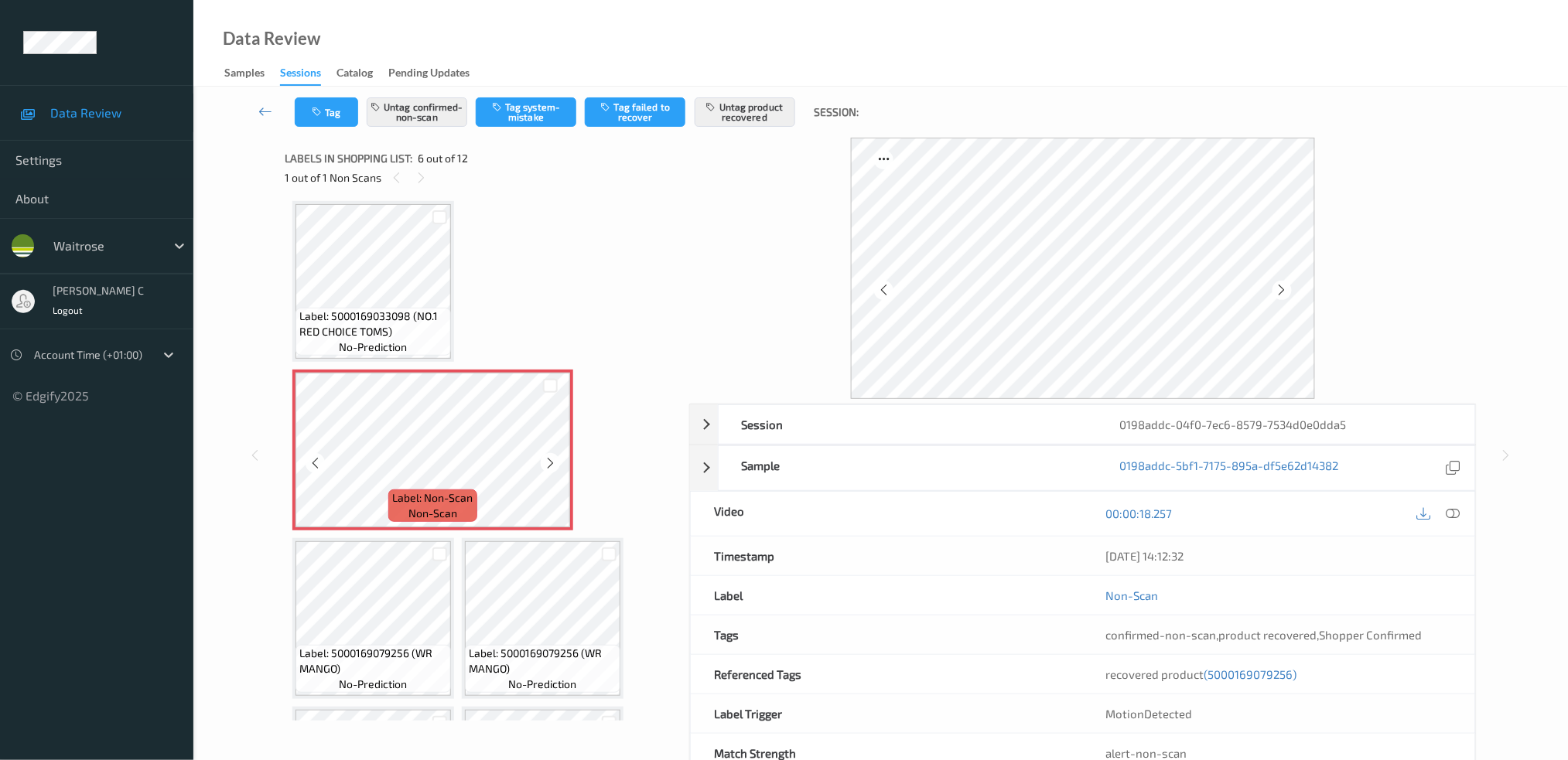
click at [548, 461] on icon at bounding box center [550, 463] width 13 height 14
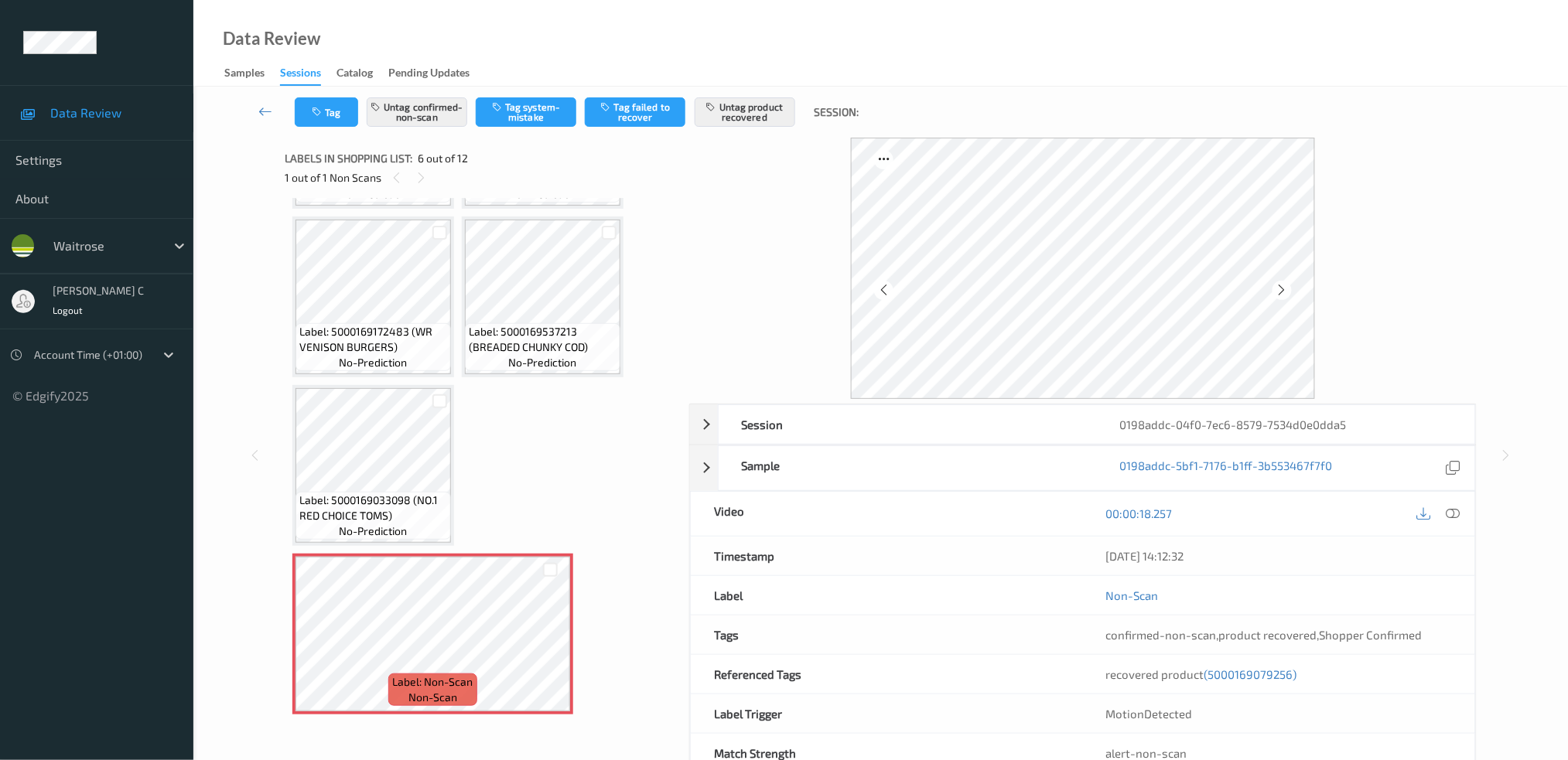
scroll to position [136, 0]
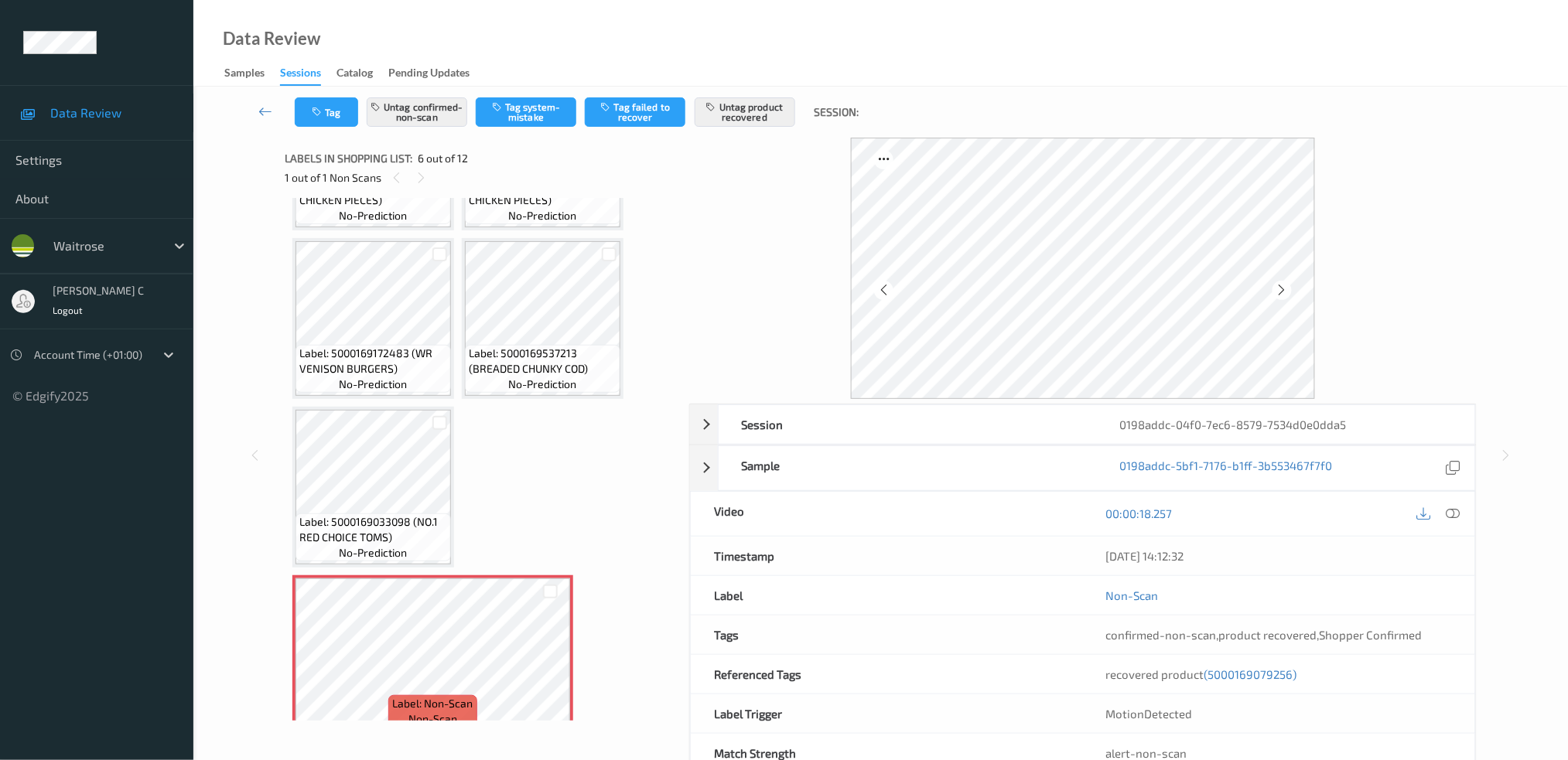
click at [451, 333] on div "Label: 5000169172483 (WR VENISON BURGERS) no-prediction" at bounding box center [373, 318] width 162 height 161
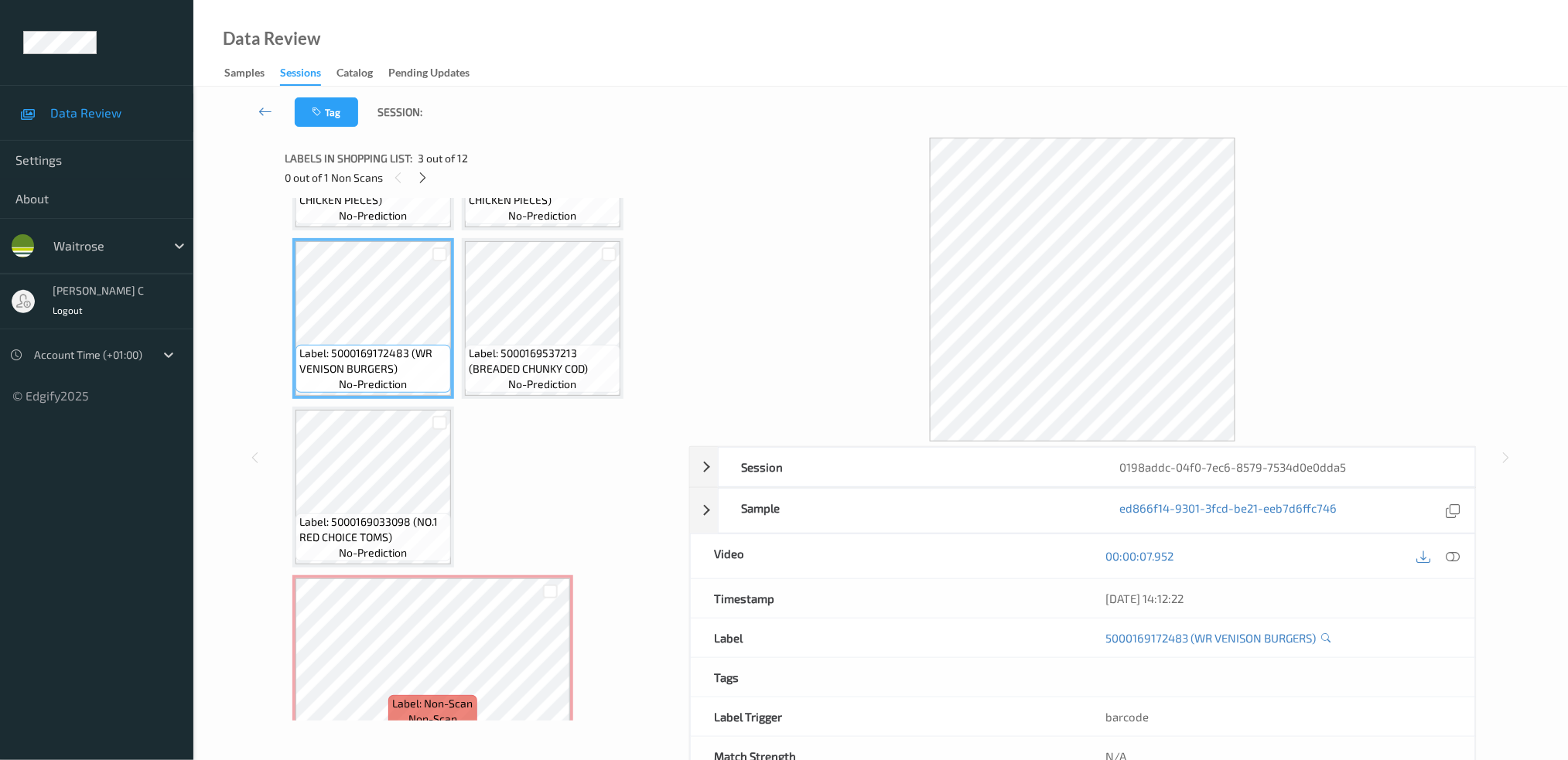
click at [1464, 555] on div at bounding box center [1438, 556] width 50 height 21
click at [1454, 559] on icon at bounding box center [1453, 556] width 14 height 14
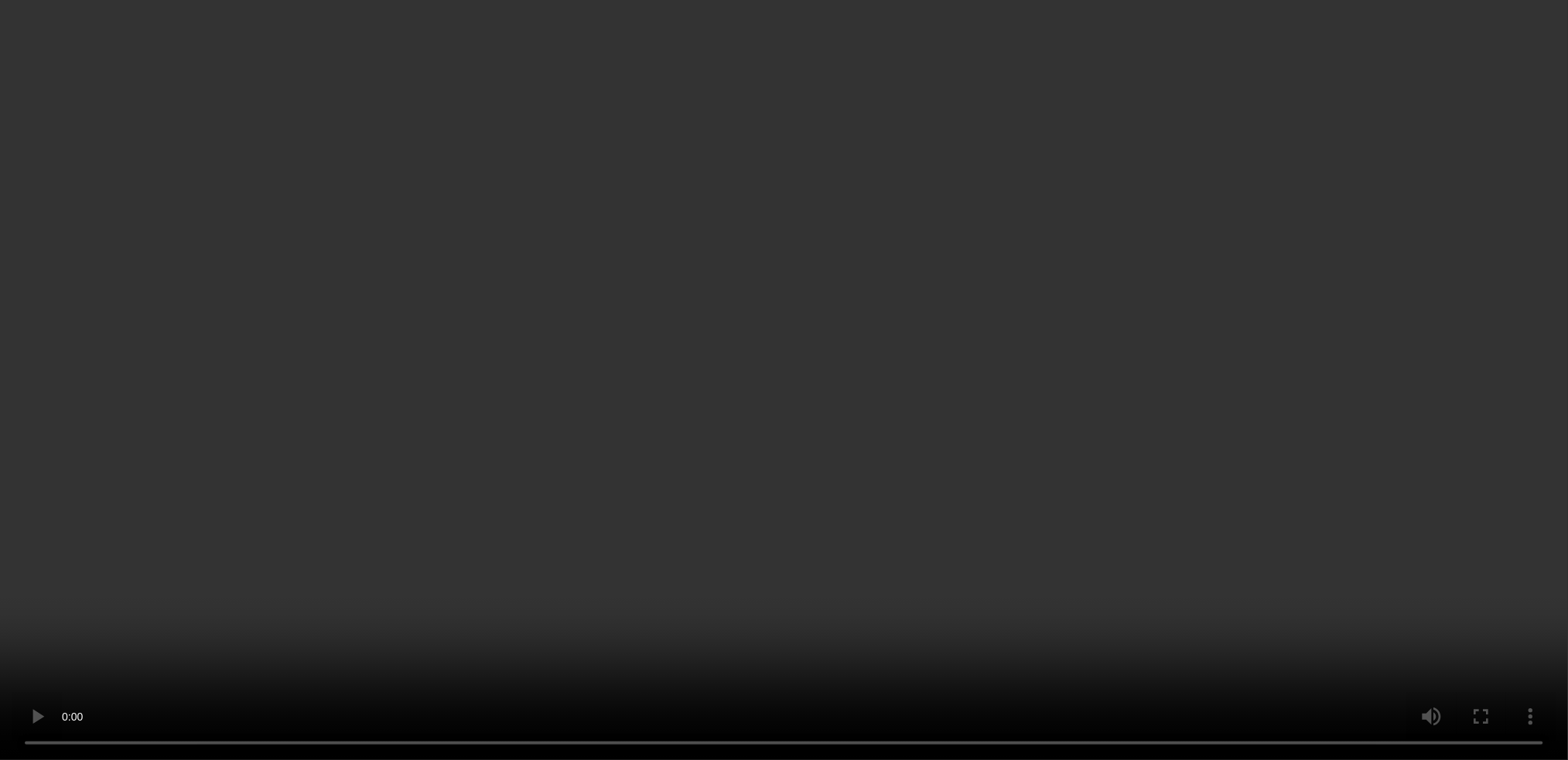
scroll to position [548, 0]
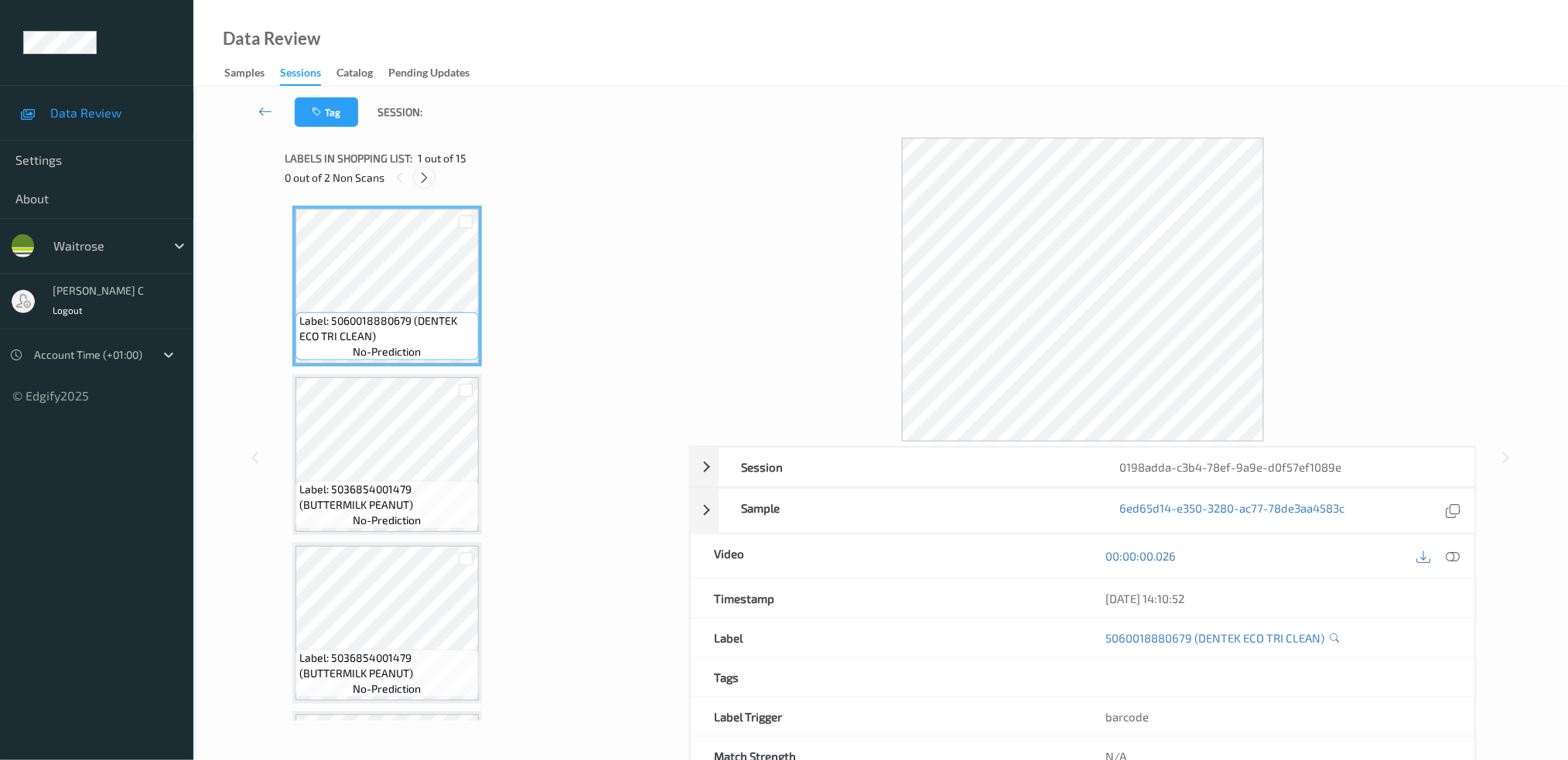
click at [421, 173] on icon at bounding box center [425, 177] width 13 height 14
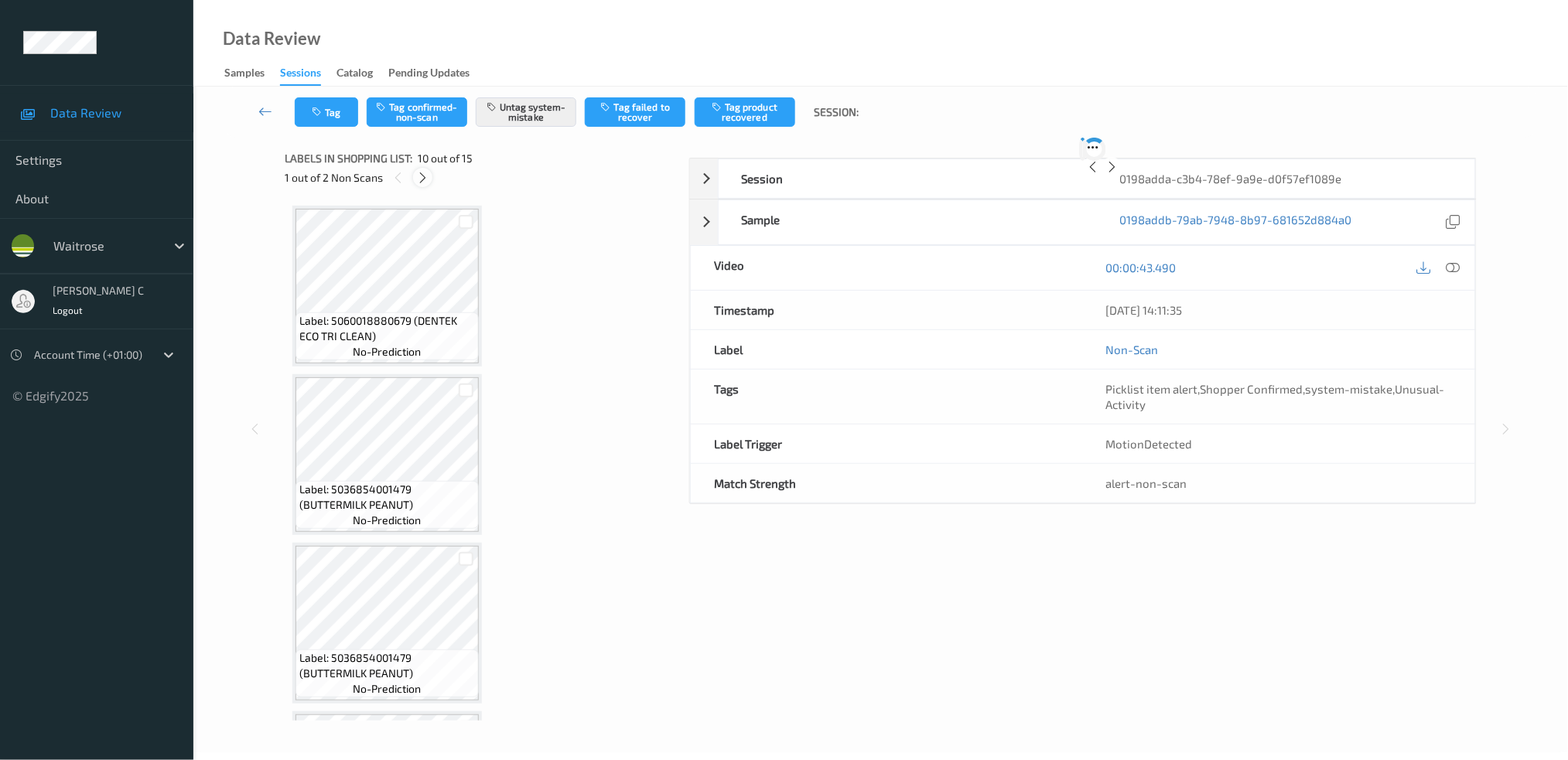
scroll to position [1345, 0]
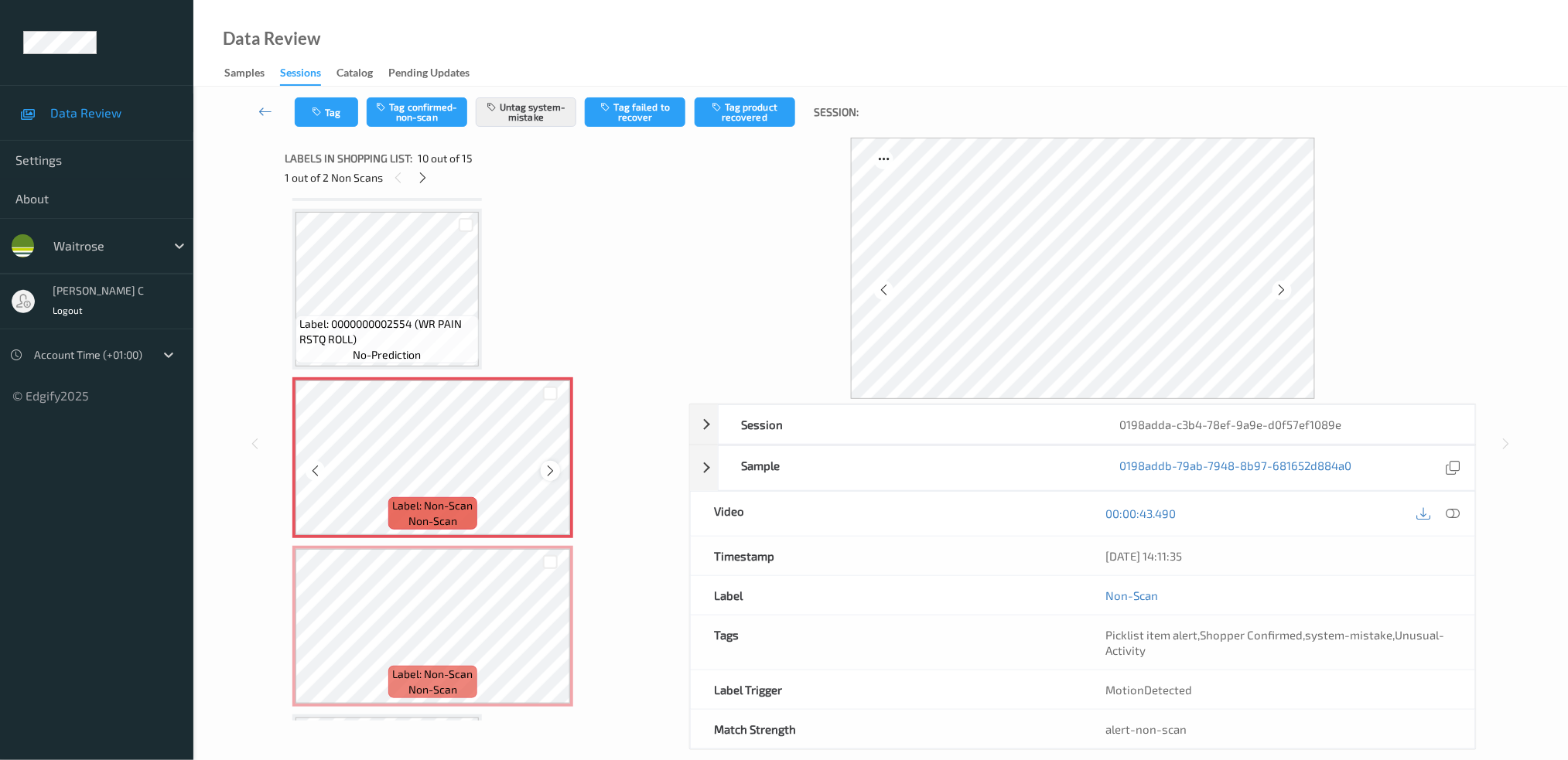
click at [549, 464] on icon at bounding box center [550, 471] width 13 height 14
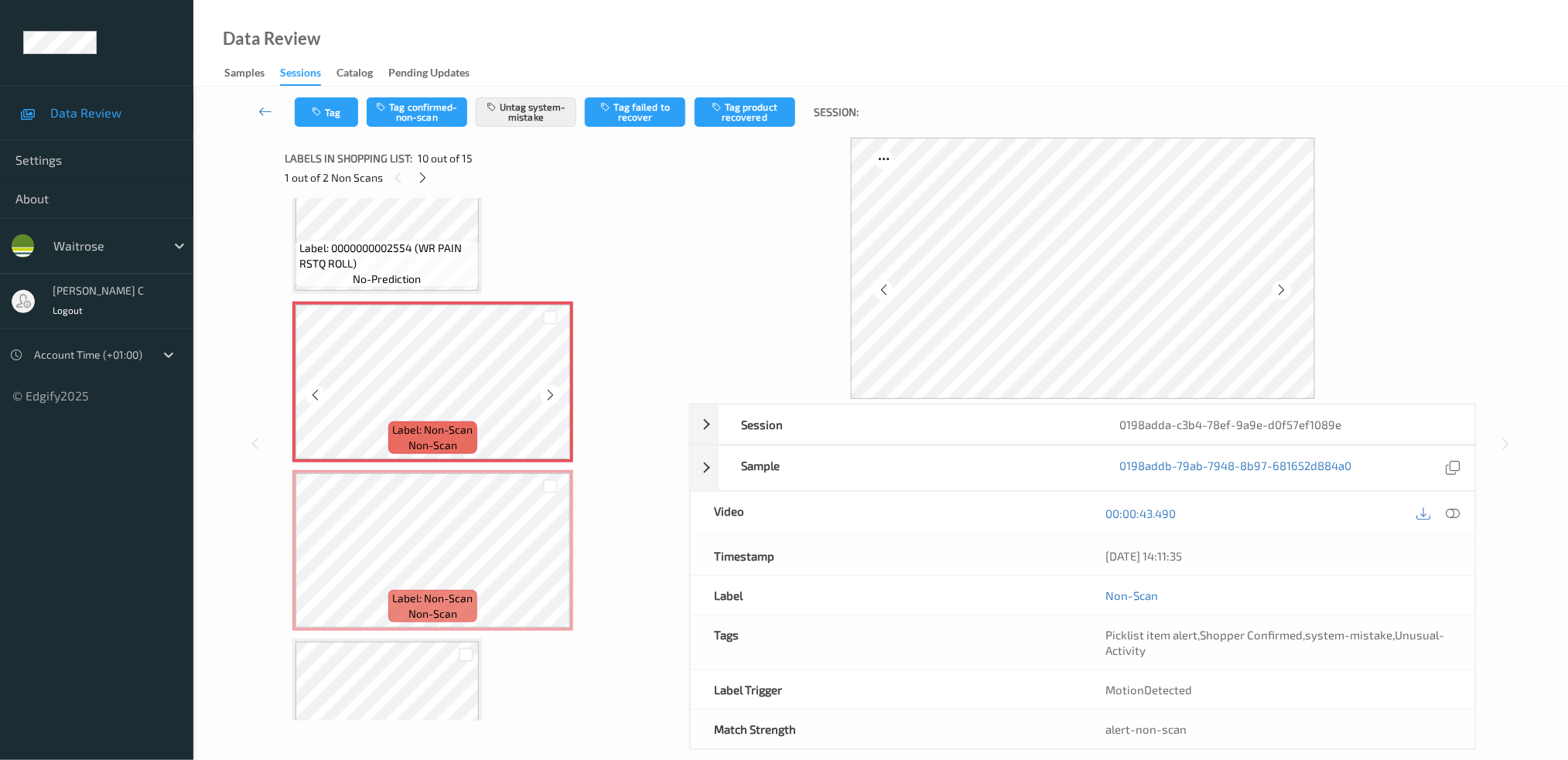
scroll to position [1449, 0]
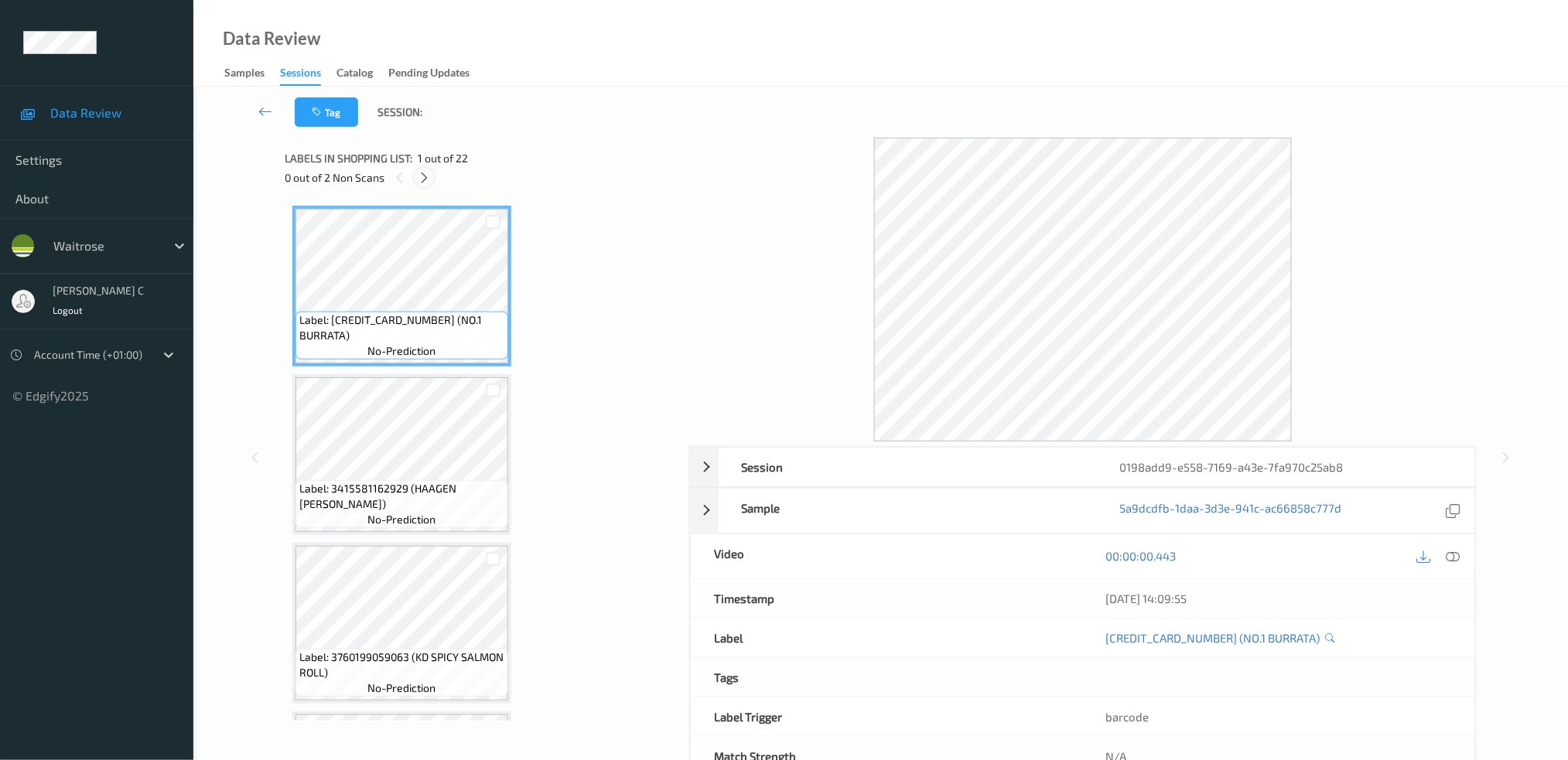
click at [422, 178] on icon at bounding box center [425, 177] width 13 height 14
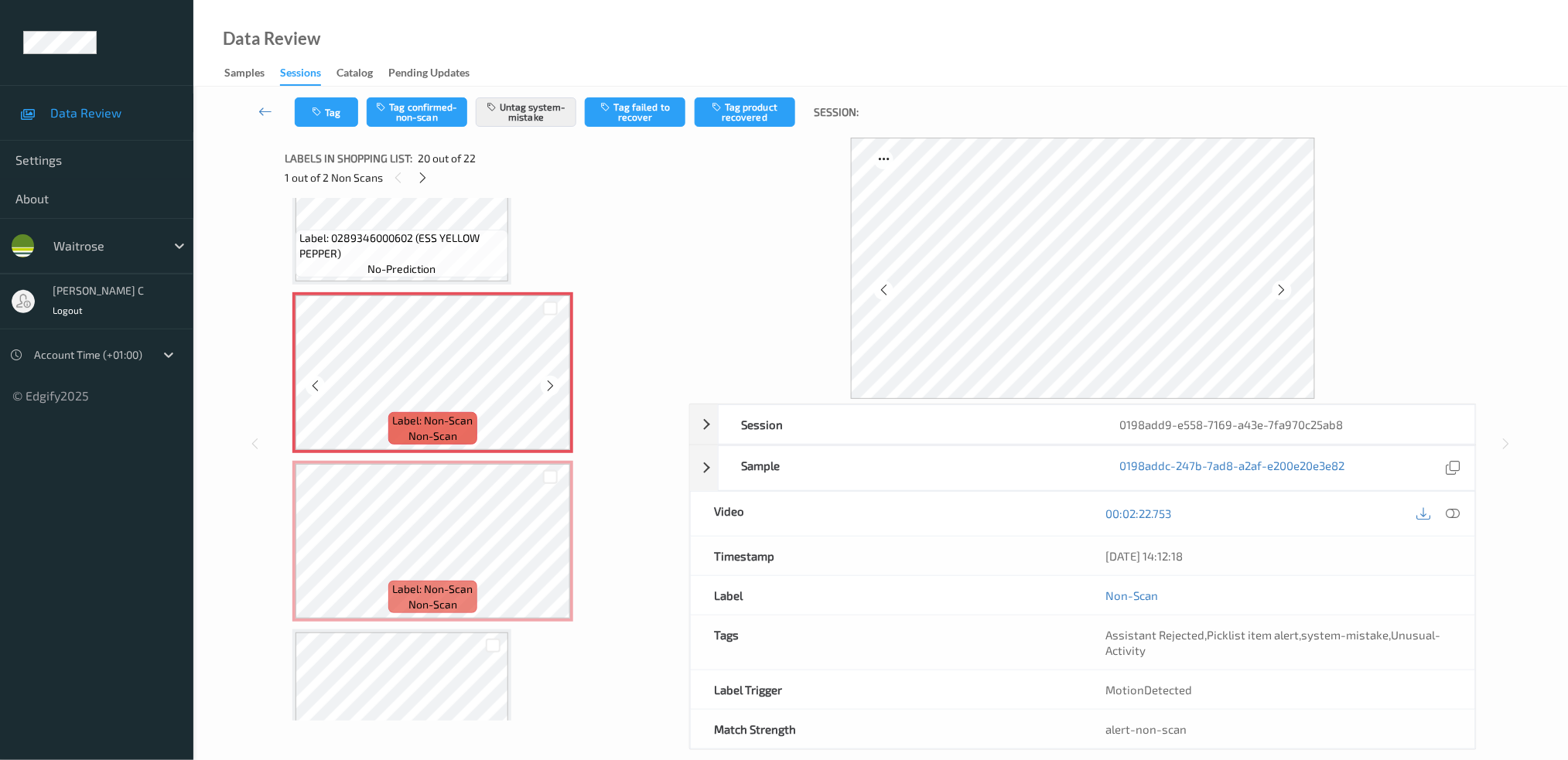
scroll to position [3122, 0]
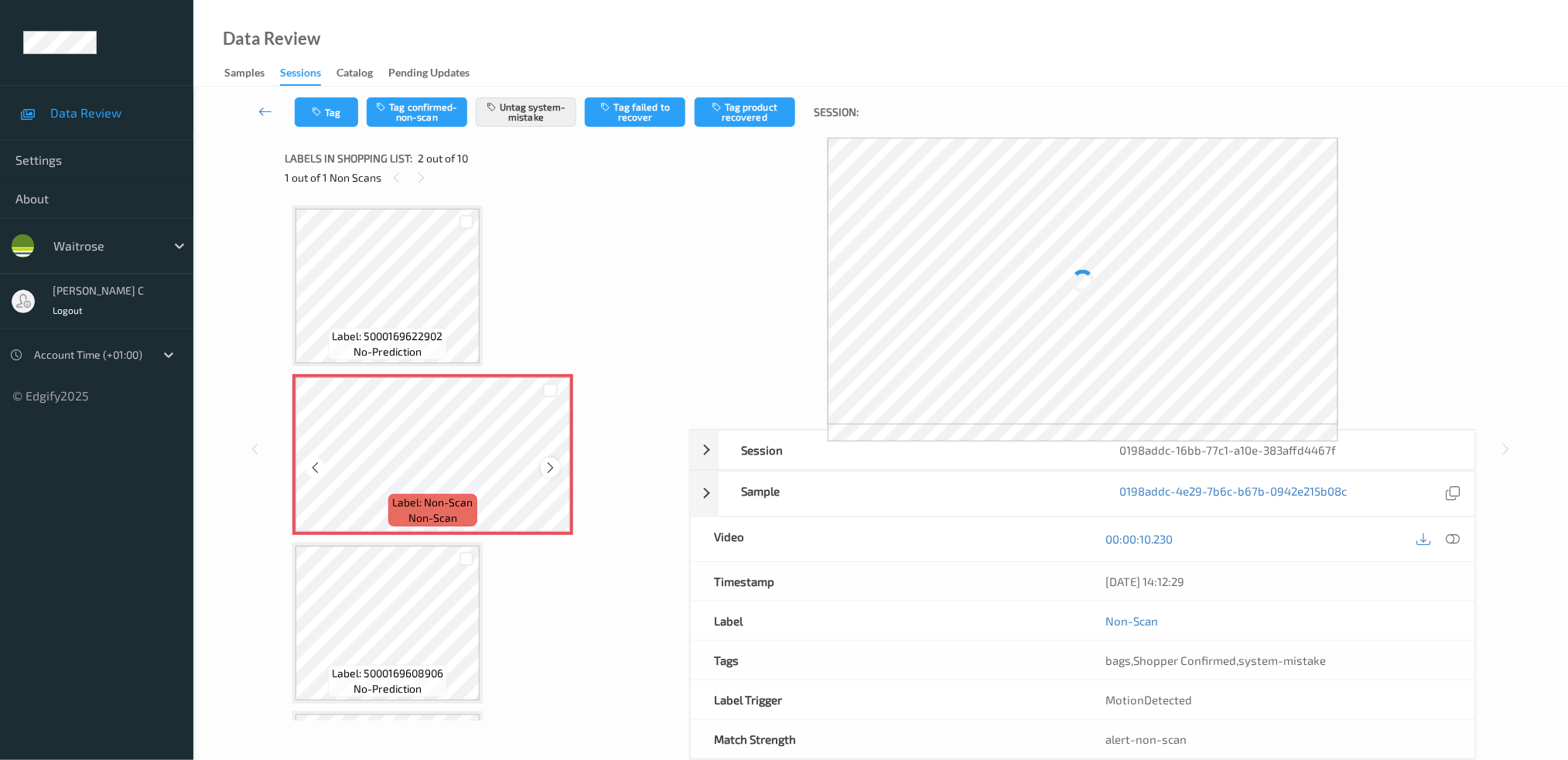
click at [545, 461] on icon at bounding box center [550, 467] width 13 height 14
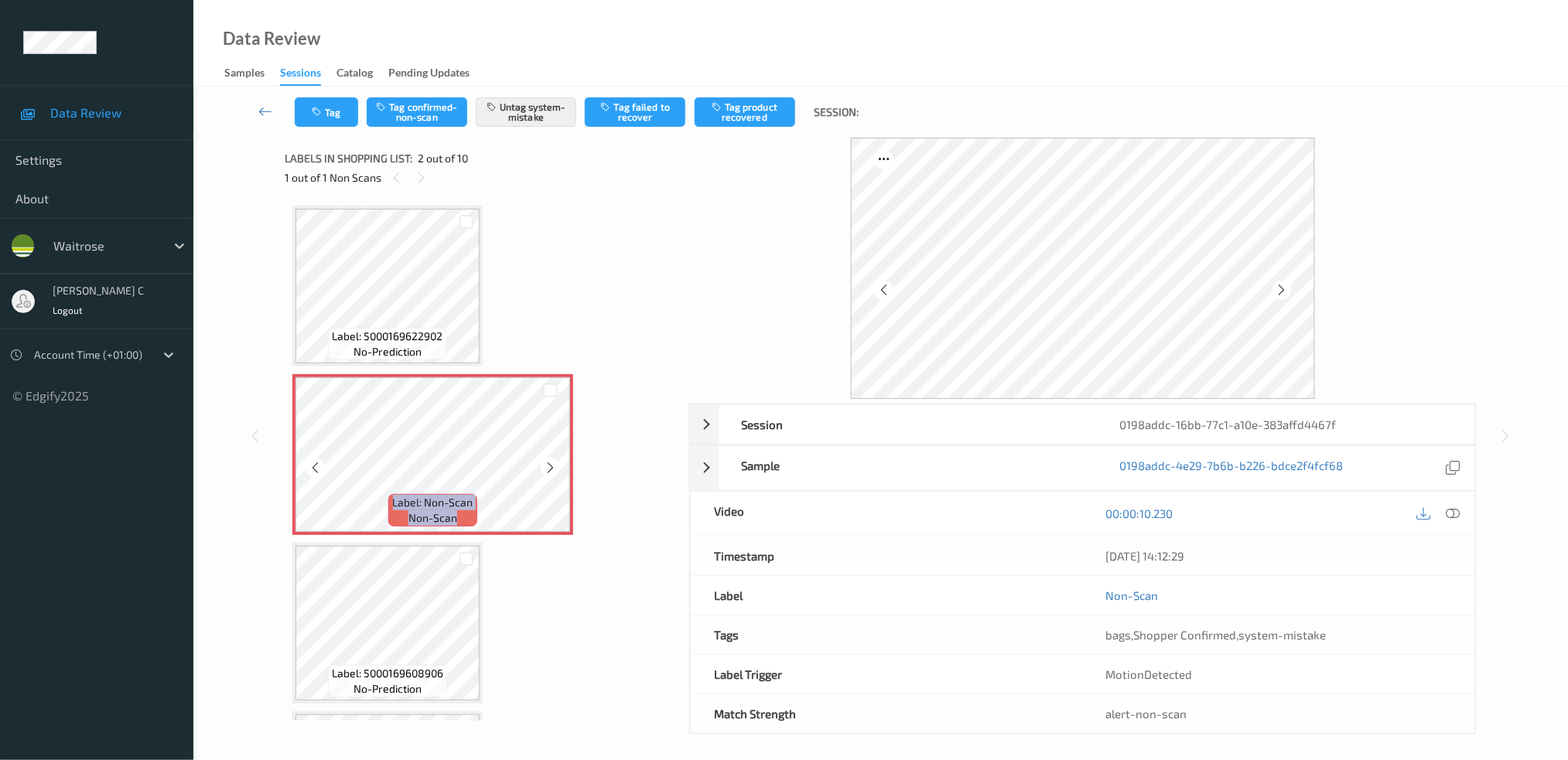
click at [545, 461] on icon at bounding box center [550, 467] width 13 height 14
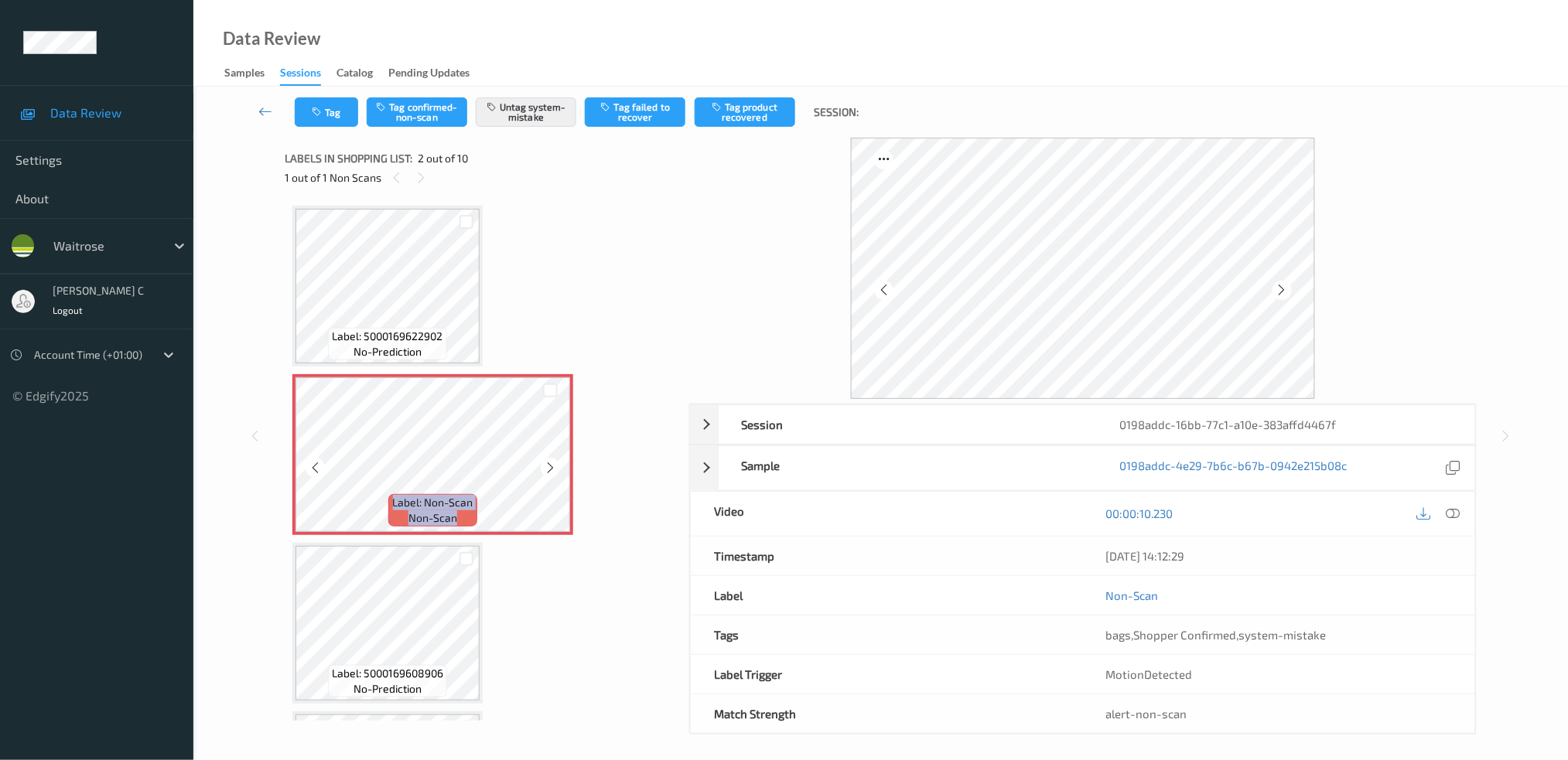
click at [545, 461] on icon at bounding box center [550, 467] width 13 height 14
